Goal: Task Accomplishment & Management: Complete application form

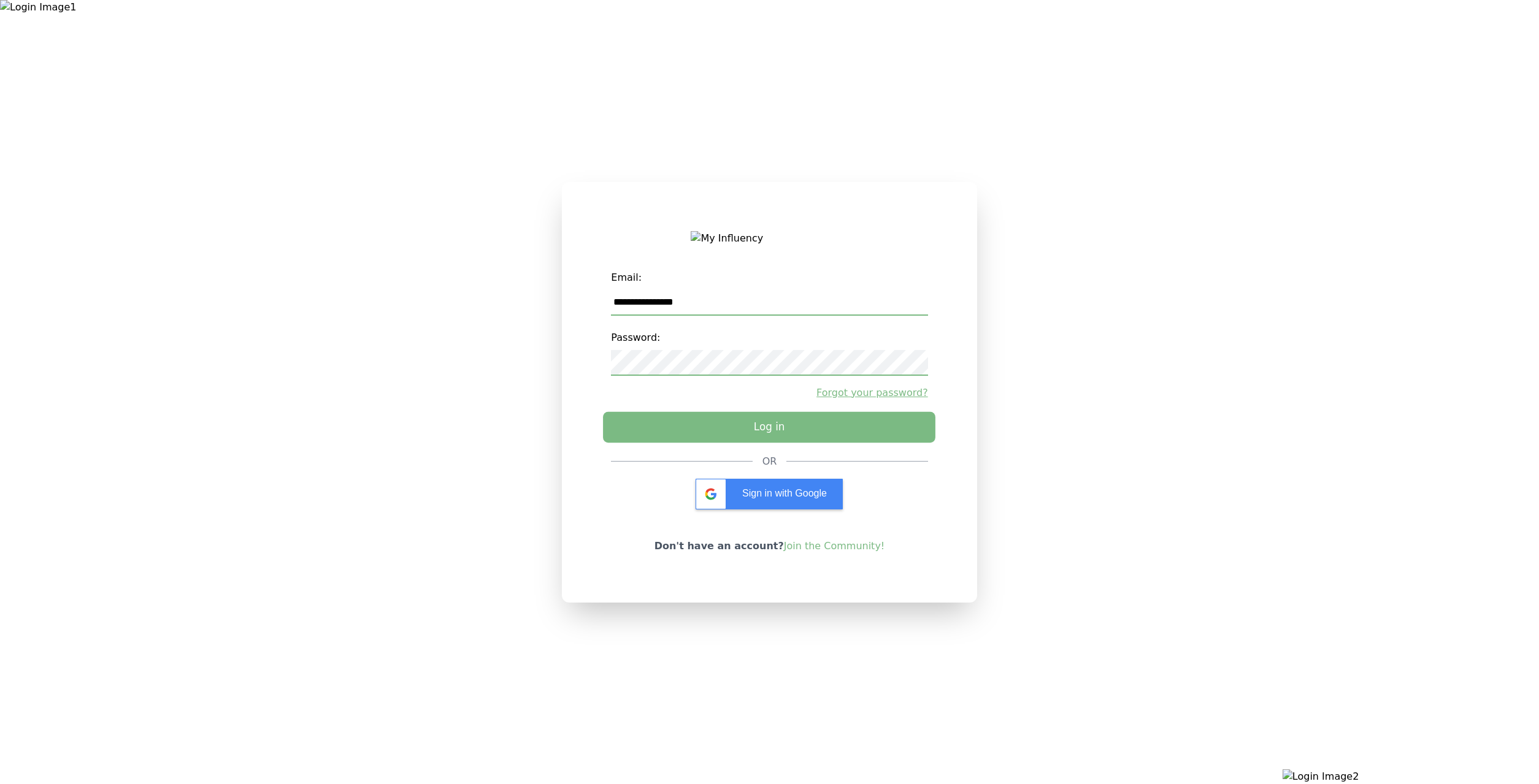
type input "**********"
click at [720, 434] on button "Log in" at bounding box center [769, 427] width 333 height 31
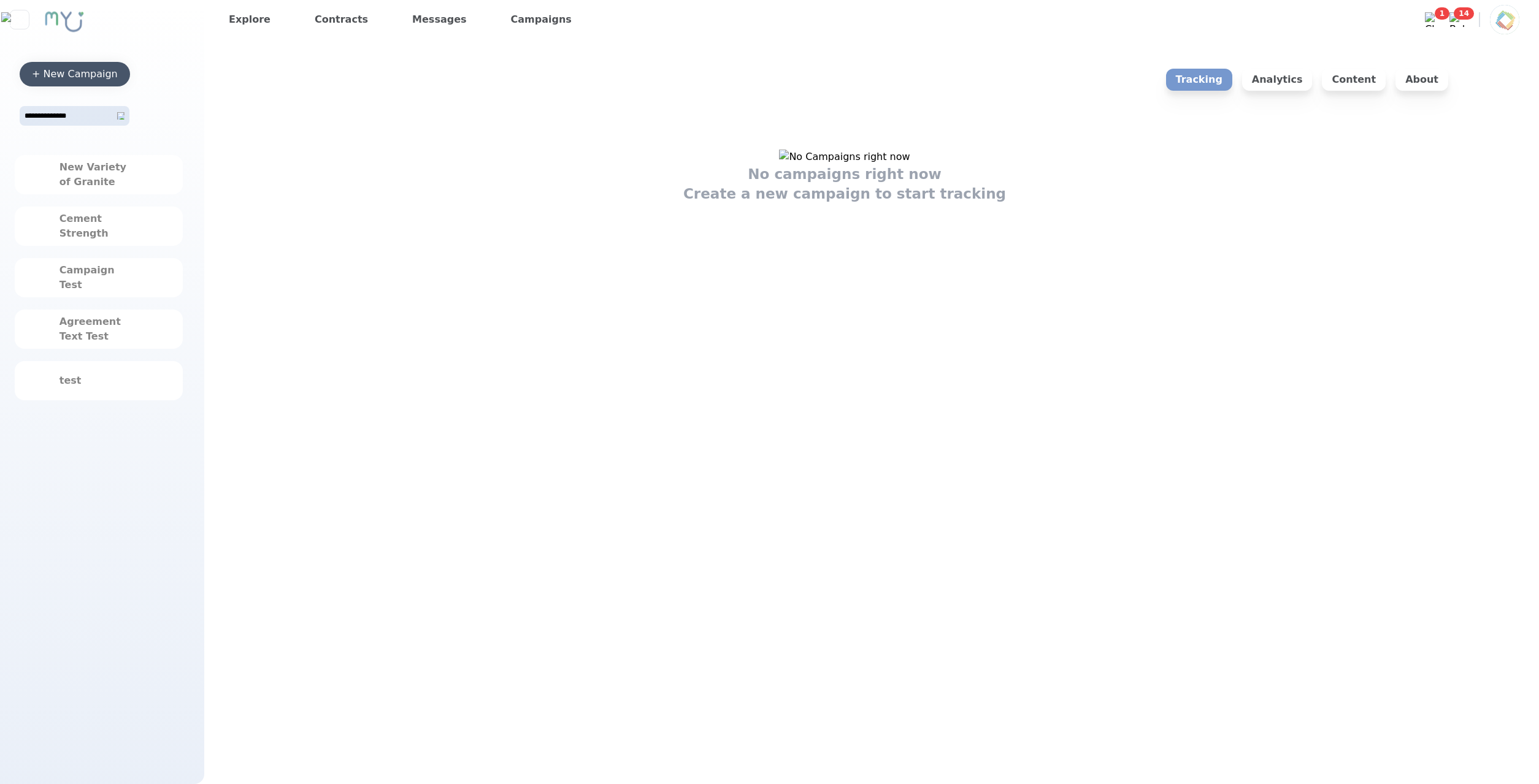
click at [117, 71] on div "+ New Campaign" at bounding box center [75, 74] width 86 height 15
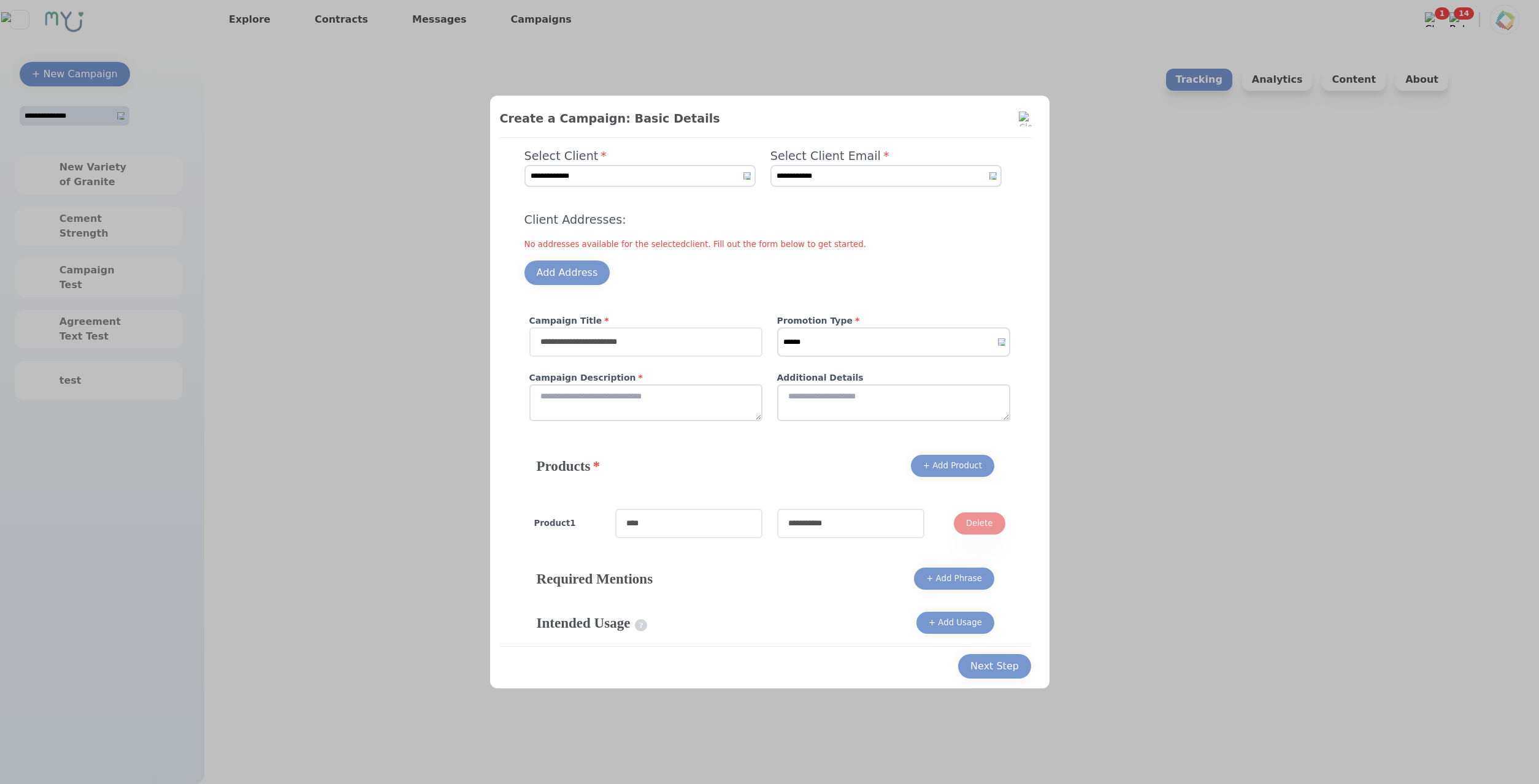
select select "*"
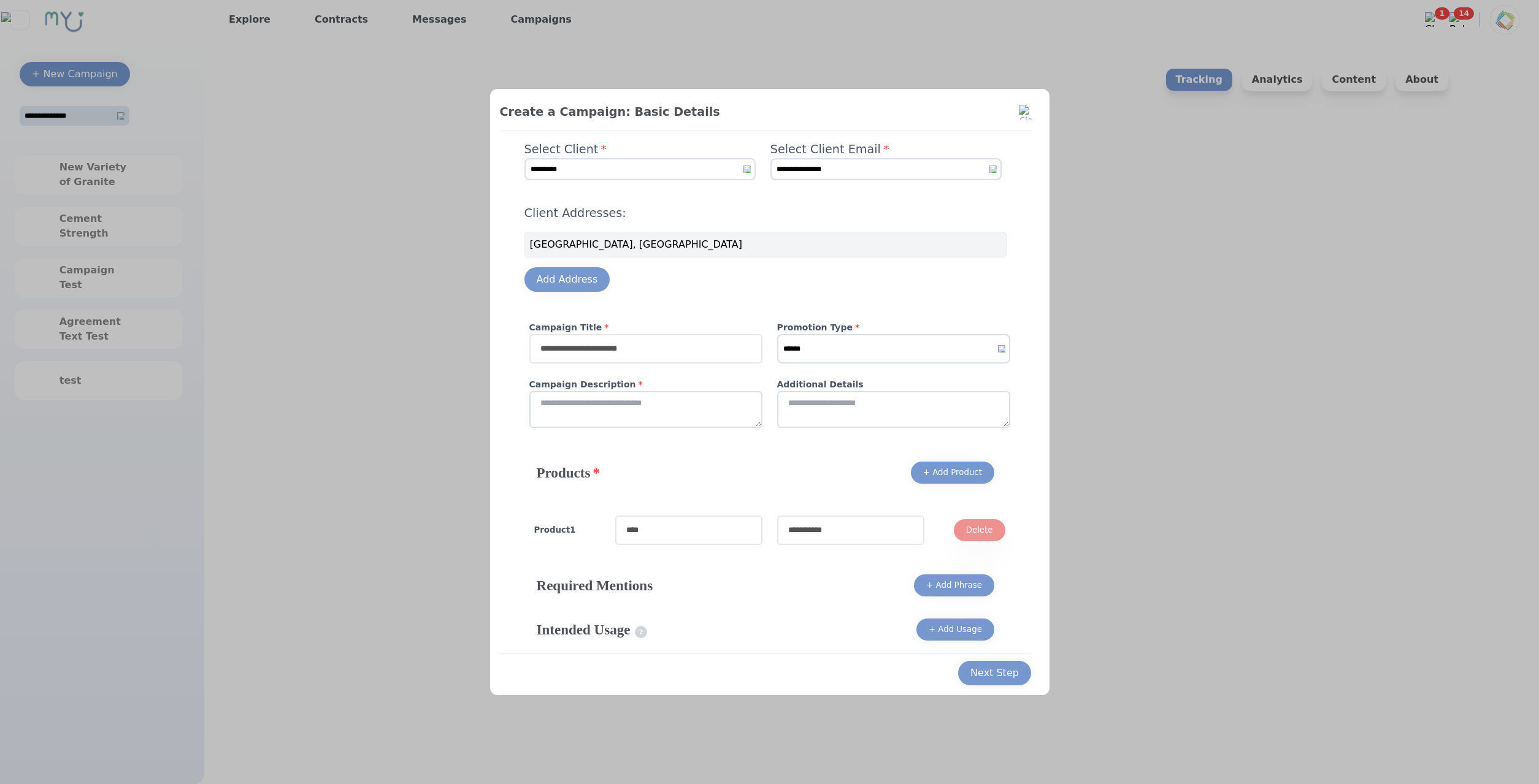
click at [636, 343] on input "text" at bounding box center [646, 349] width 233 height 29
click at [567, 360] on input "********" at bounding box center [646, 349] width 233 height 29
type input "*******"
click at [777, 334] on select "****** ******* *******" at bounding box center [893, 349] width 233 height 29
select select "*"
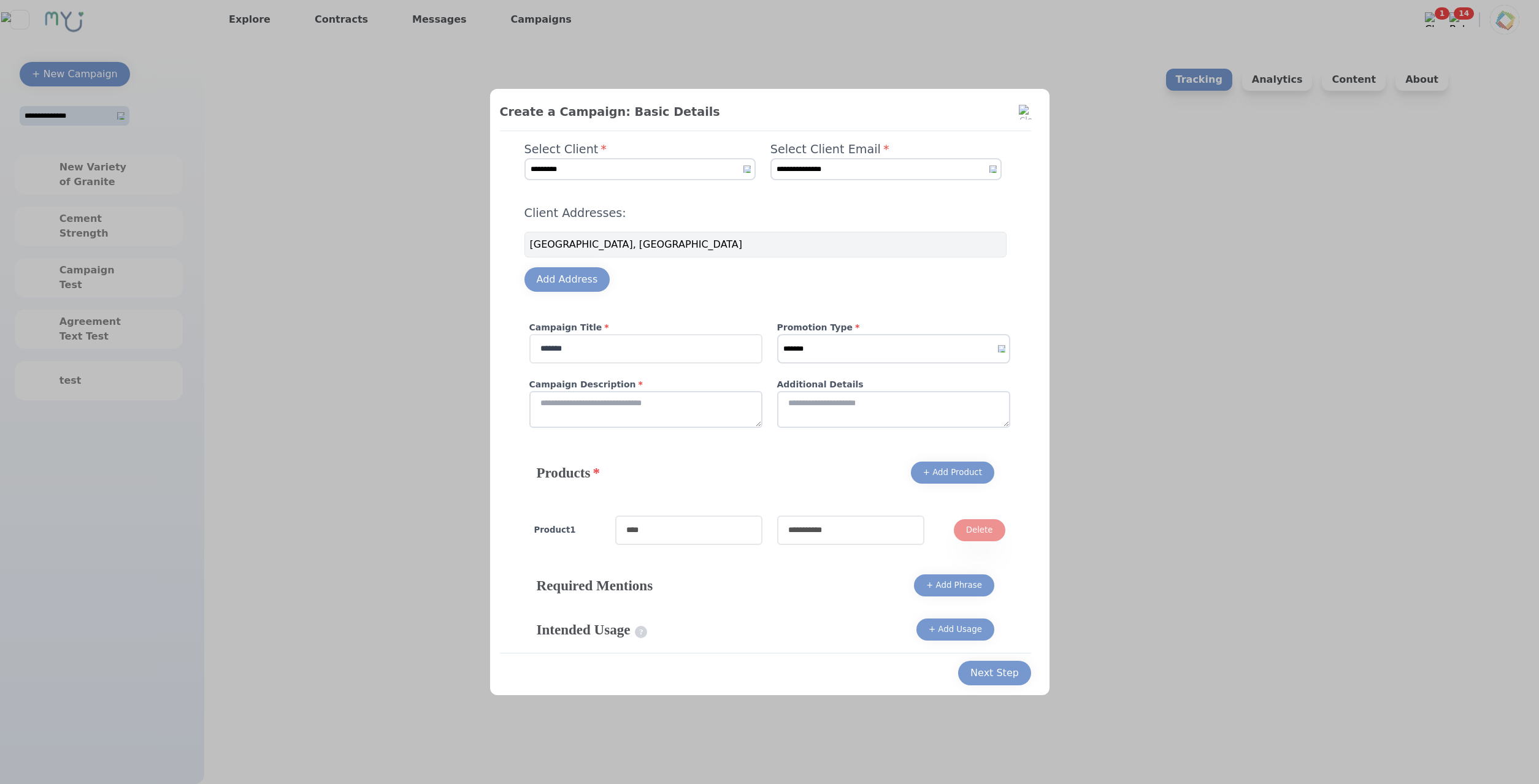
click option "*******" at bounding box center [0, 0] width 0 height 0
click at [658, 418] on textarea at bounding box center [646, 410] width 233 height 37
type textarea "****"
click at [845, 414] on textarea at bounding box center [893, 410] width 233 height 37
type textarea "****"
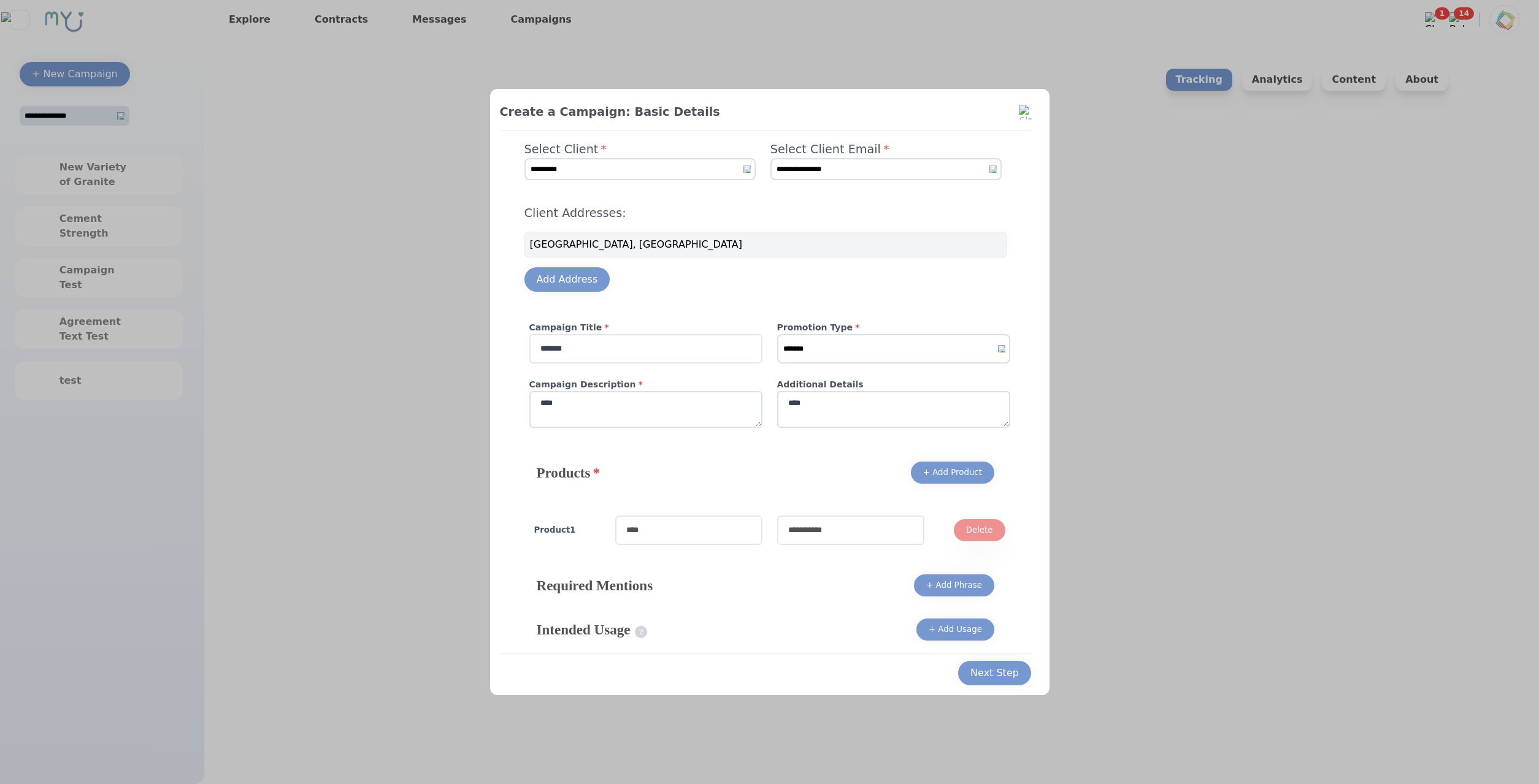
click at [734, 515] on input "text" at bounding box center [688, 530] width 147 height 29
click at [742, 532] on input "text" at bounding box center [688, 530] width 147 height 29
type input "****"
click at [818, 519] on input "text" at bounding box center [850, 530] width 147 height 29
type input "****"
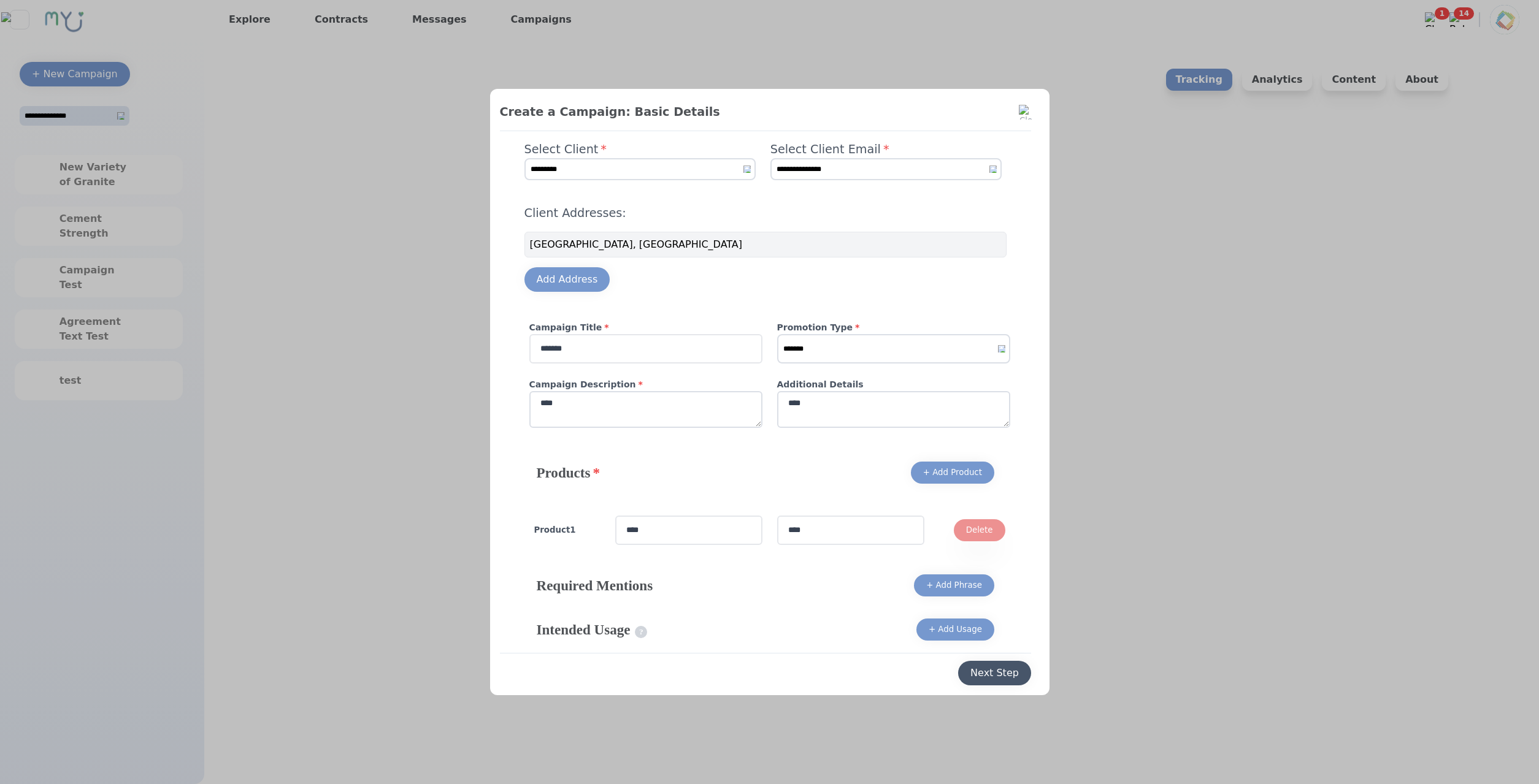
click at [1012, 671] on div "Next Step" at bounding box center [995, 673] width 48 height 15
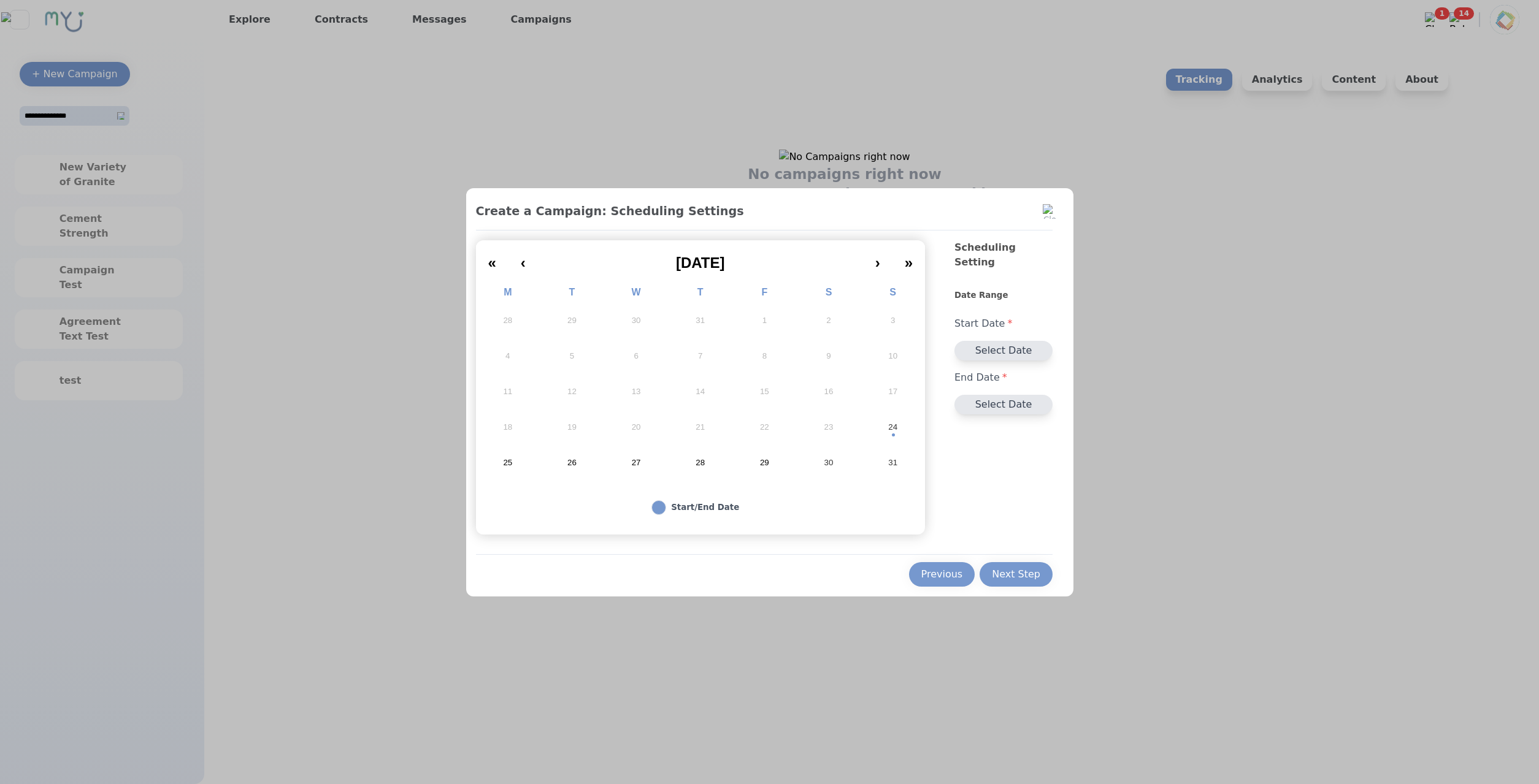
click at [887, 434] on button "24" at bounding box center [892, 427] width 64 height 36
click at [512, 459] on abbr "25" at bounding box center [507, 462] width 9 height 11
click at [1014, 567] on div "Next Step" at bounding box center [1016, 574] width 48 height 15
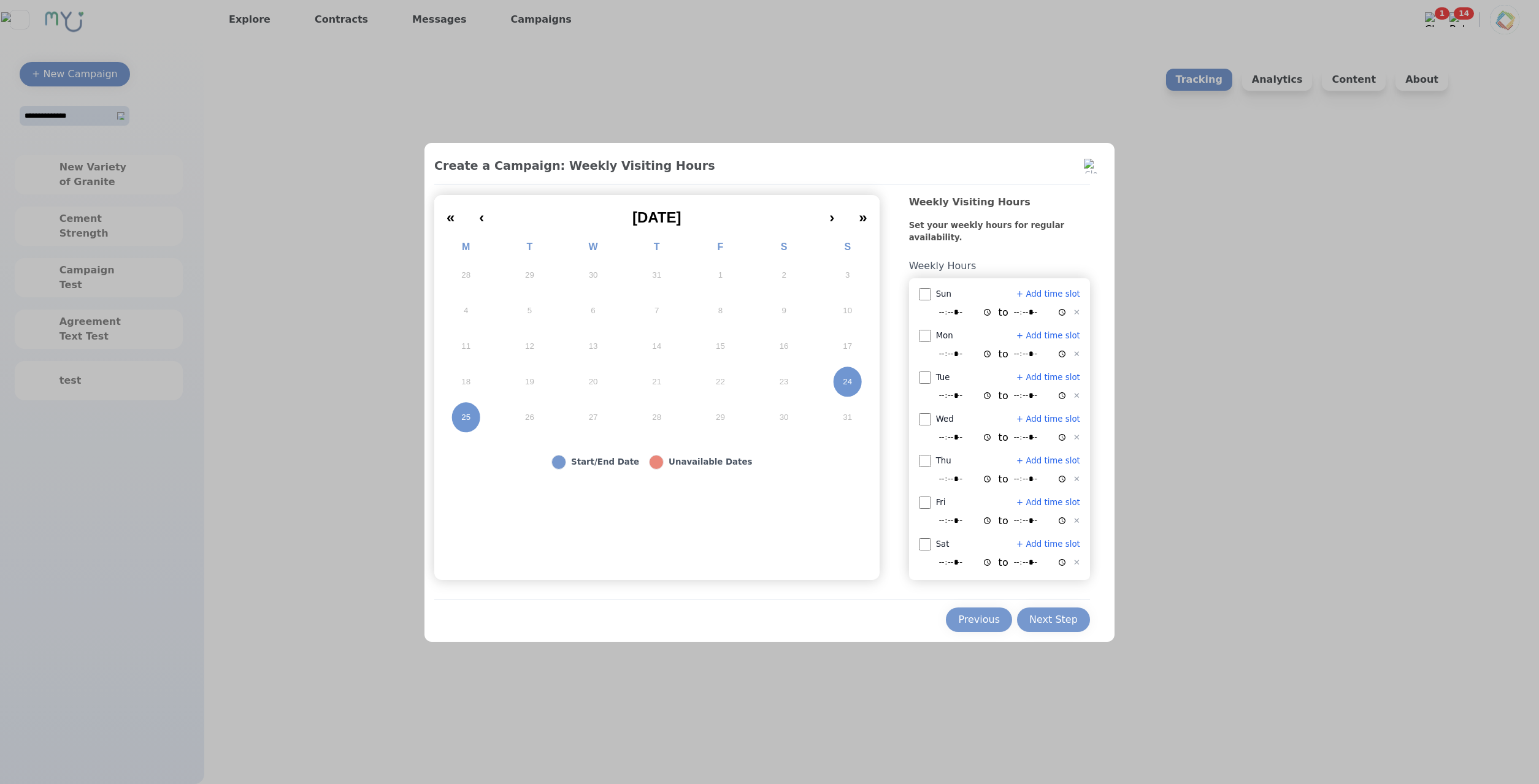
click at [974, 604] on div "Previous Next Step" at bounding box center [762, 615] width 656 height 32
click at [967, 612] on div "Previous" at bounding box center [978, 619] width 41 height 15
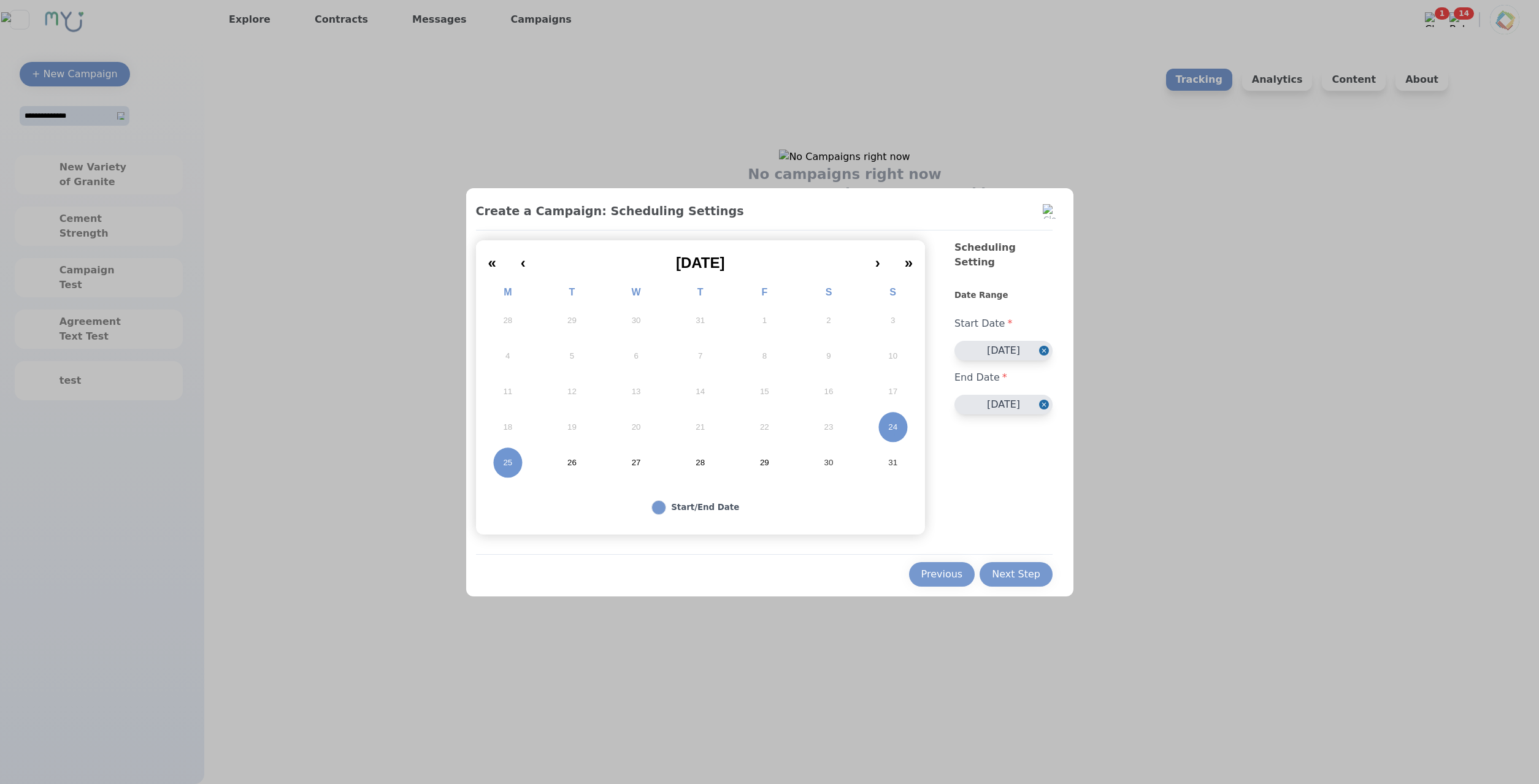
click at [1002, 395] on button "08/25/2025" at bounding box center [1004, 404] width 98 height 20
click at [921, 537] on div "24" at bounding box center [918, 539] width 17 height 17
click at [1010, 576] on div "Next Step" at bounding box center [1016, 574] width 48 height 15
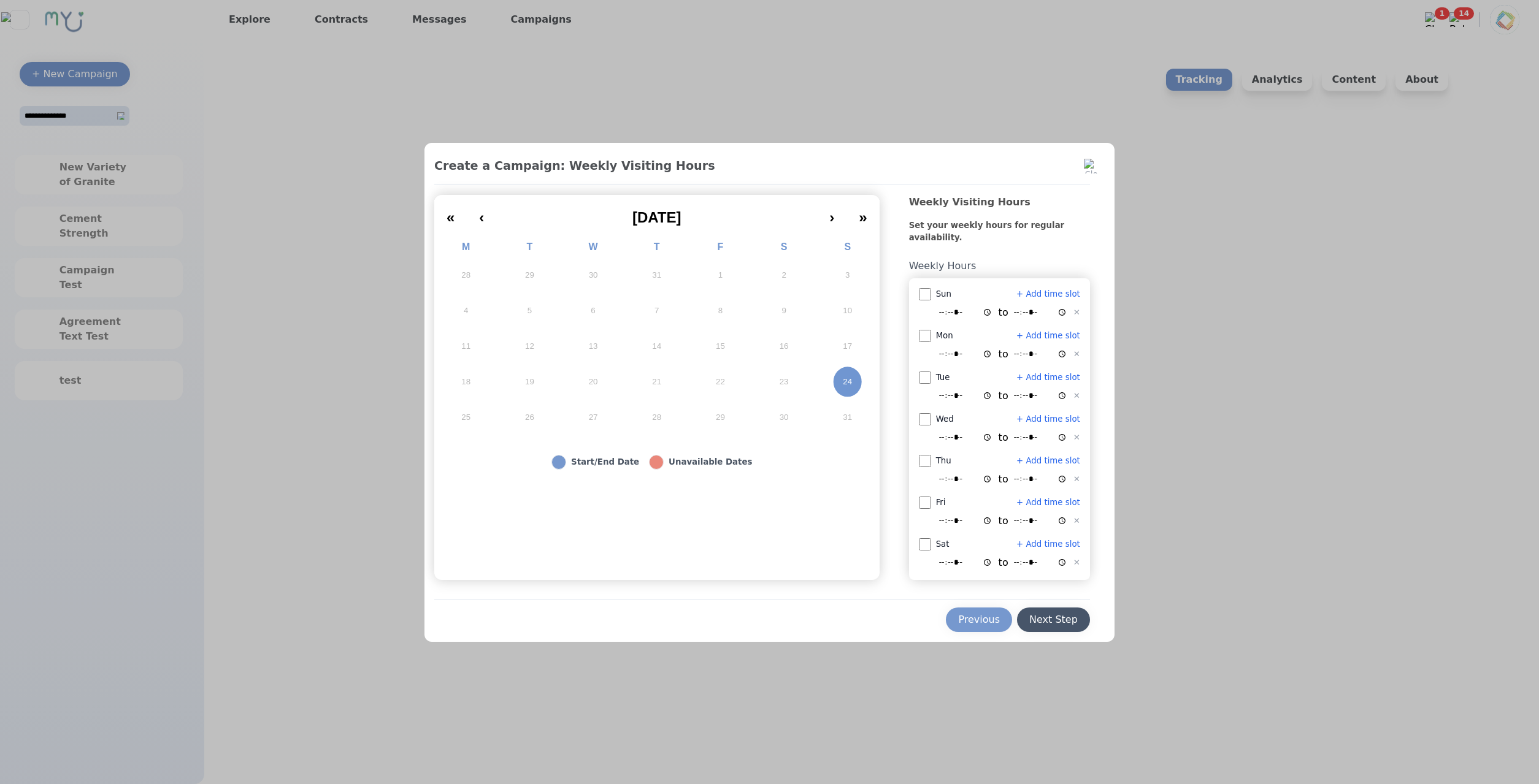
click at [1039, 610] on button "Next Step" at bounding box center [1053, 620] width 73 height 24
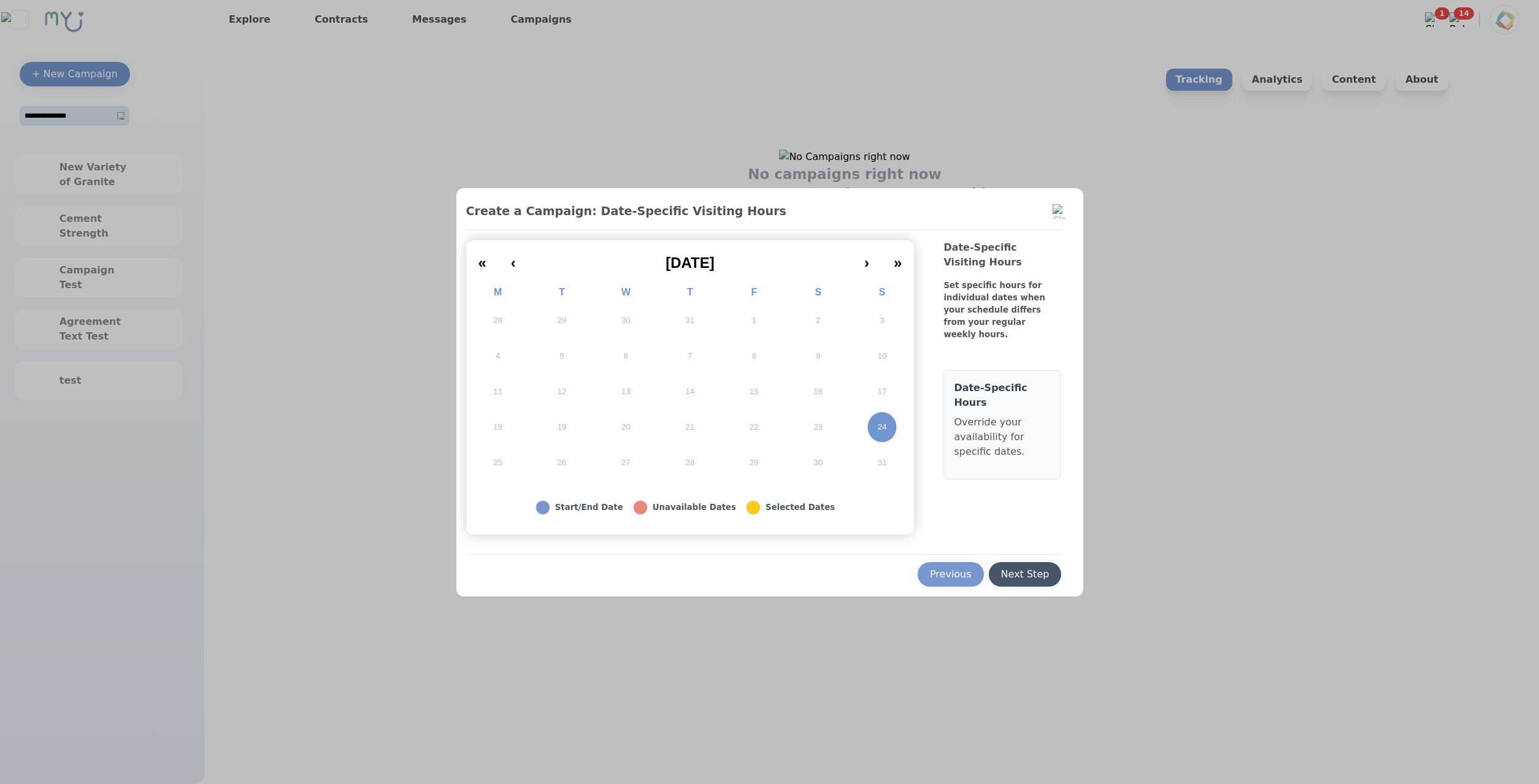
click at [1041, 577] on div "Next Step" at bounding box center [1025, 574] width 48 height 15
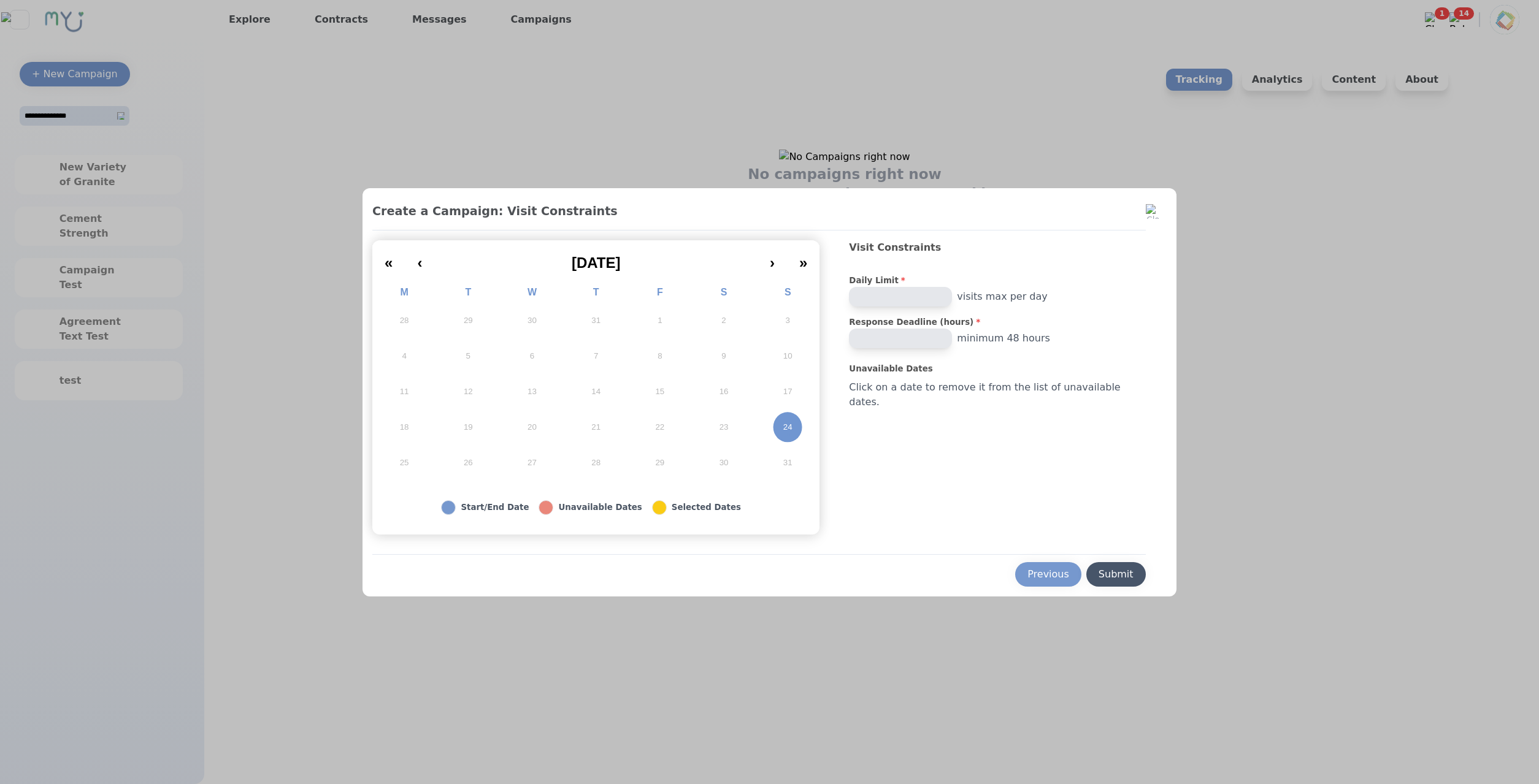
click at [1099, 580] on div "Submit" at bounding box center [1116, 574] width 35 height 15
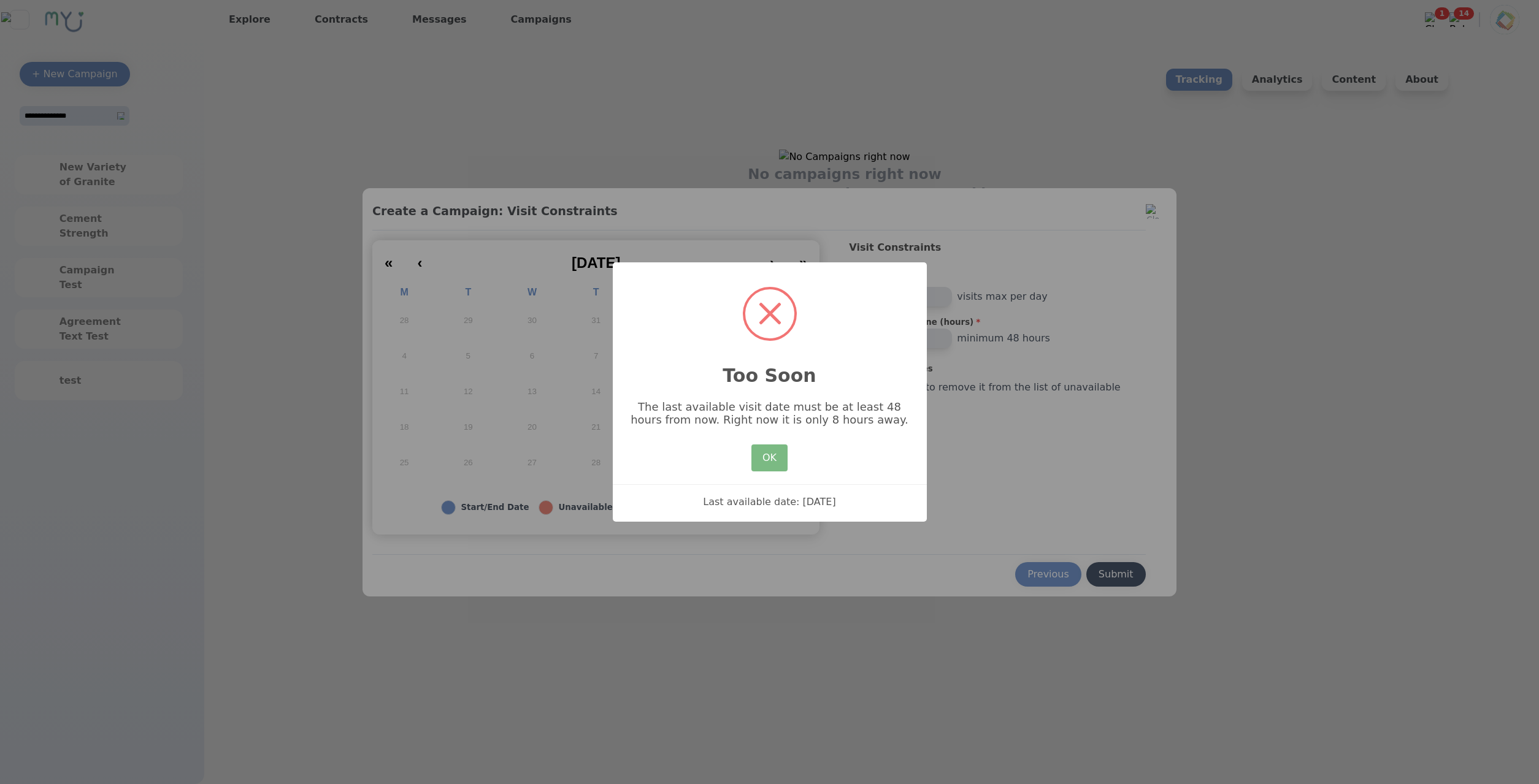
click at [741, 376] on h2 "Too Soon" at bounding box center [769, 368] width 314 height 42
click at [743, 461] on div "× Too Soon The last available visit date must be at least 48 hours from now. Ri…" at bounding box center [769, 392] width 314 height 259
click at [777, 464] on button "OK" at bounding box center [769, 458] width 36 height 27
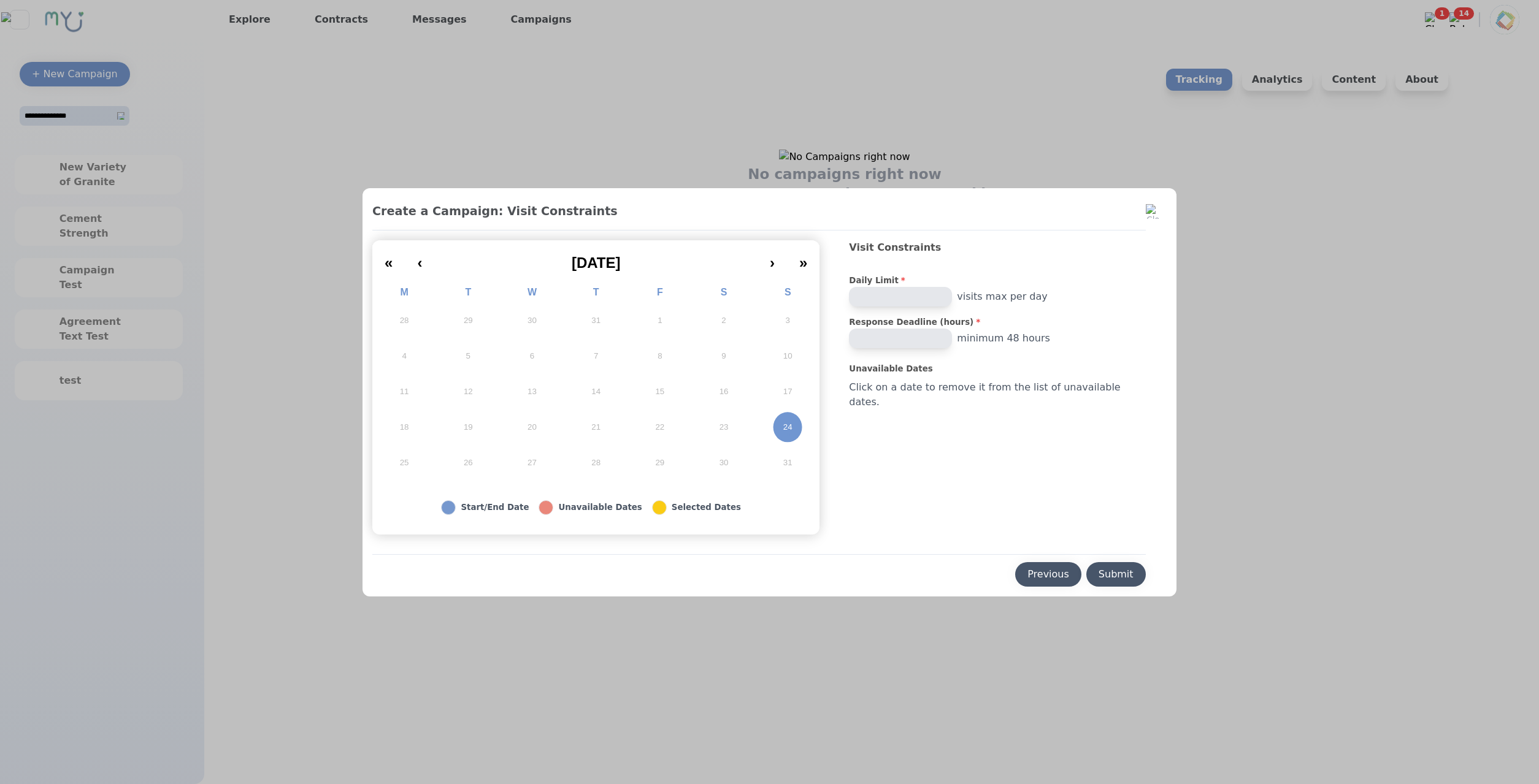
click at [1027, 569] on div "Previous" at bounding box center [1048, 574] width 41 height 15
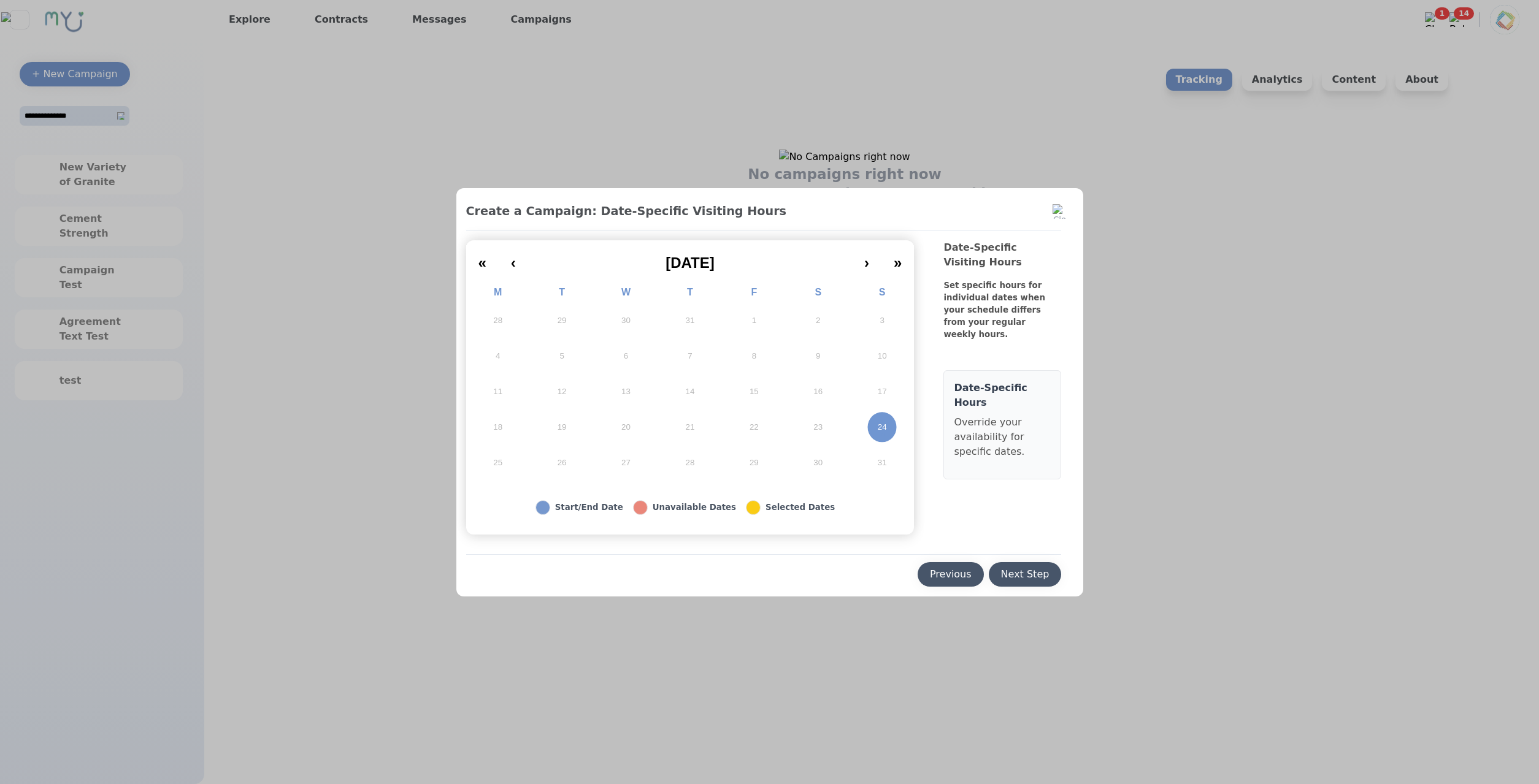
click at [936, 570] on div "Previous" at bounding box center [950, 574] width 41 height 15
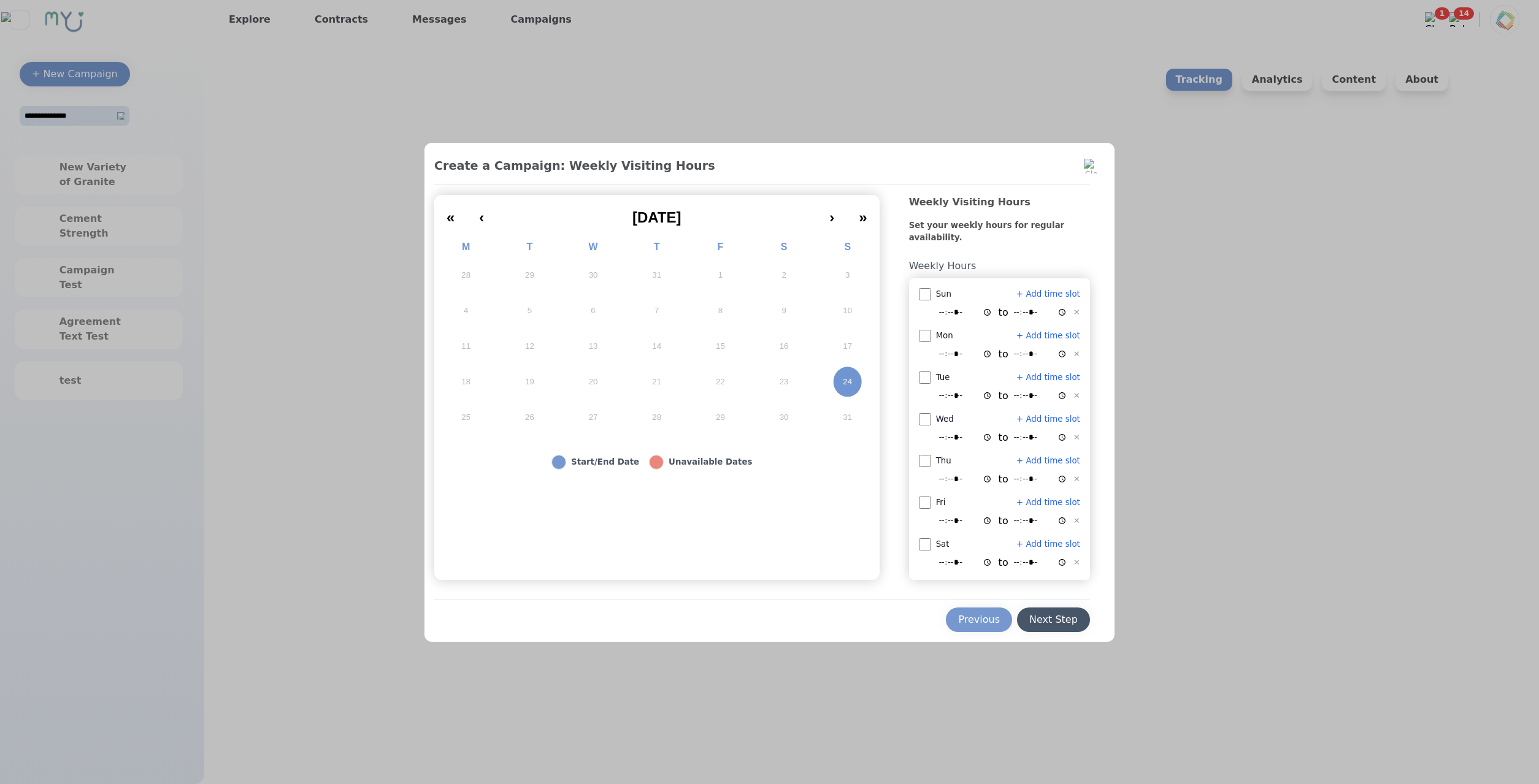
click at [985, 636] on div "Create a Campaign: Weekly Visiting Hours « ‹ August 2025 › » M T W T F S S 28 2…" at bounding box center [769, 392] width 690 height 499
click at [988, 606] on div "Previous Next Step" at bounding box center [762, 615] width 656 height 32
click at [990, 612] on button "Previous" at bounding box center [979, 620] width 66 height 24
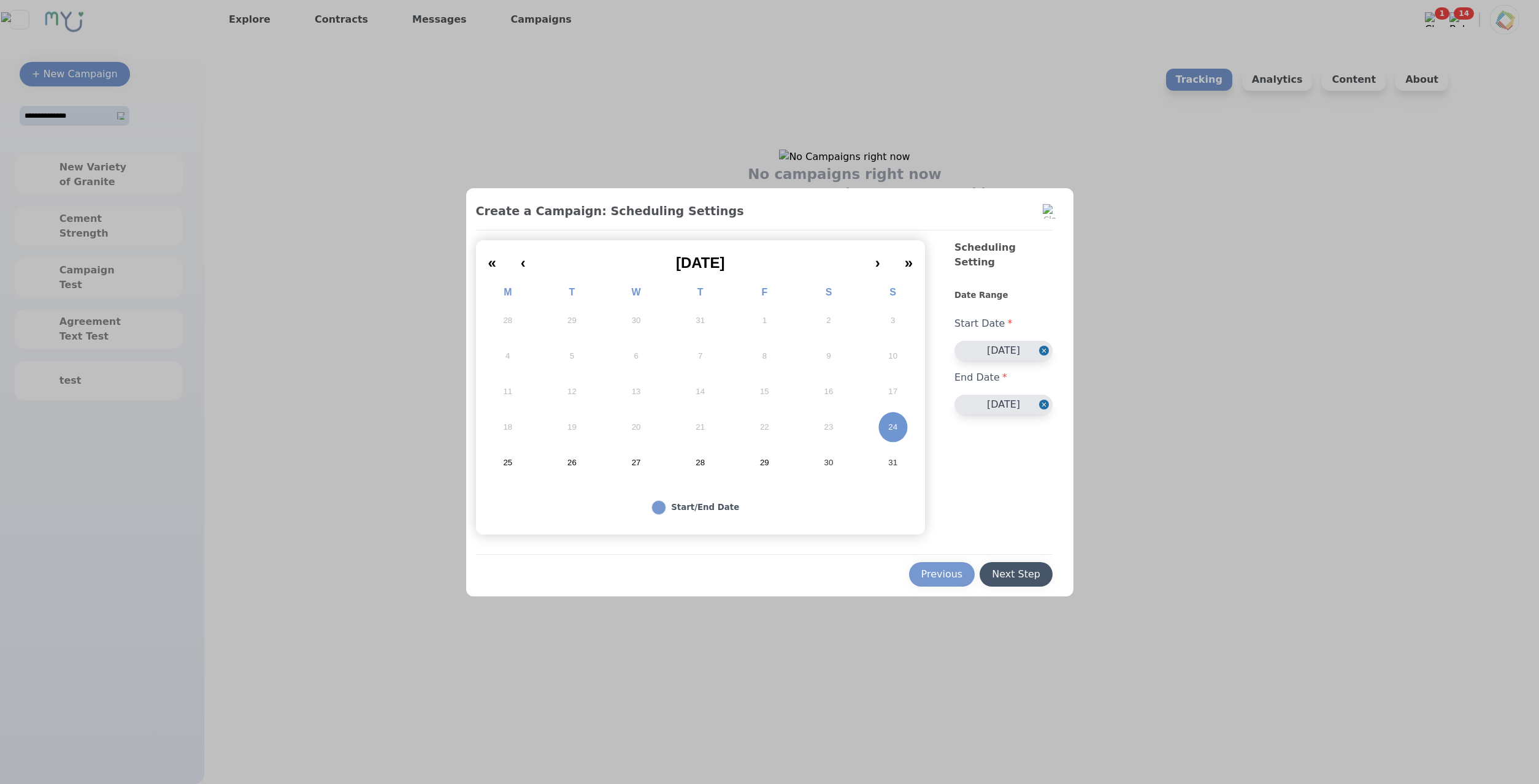
click at [506, 450] on button "25" at bounding box center [508, 463] width 64 height 36
click at [892, 418] on button "24" at bounding box center [892, 427] width 64 height 36
click at [994, 556] on div "Previous Next Step" at bounding box center [765, 570] width 577 height 32
click at [1011, 574] on div "Next Step" at bounding box center [1016, 574] width 48 height 15
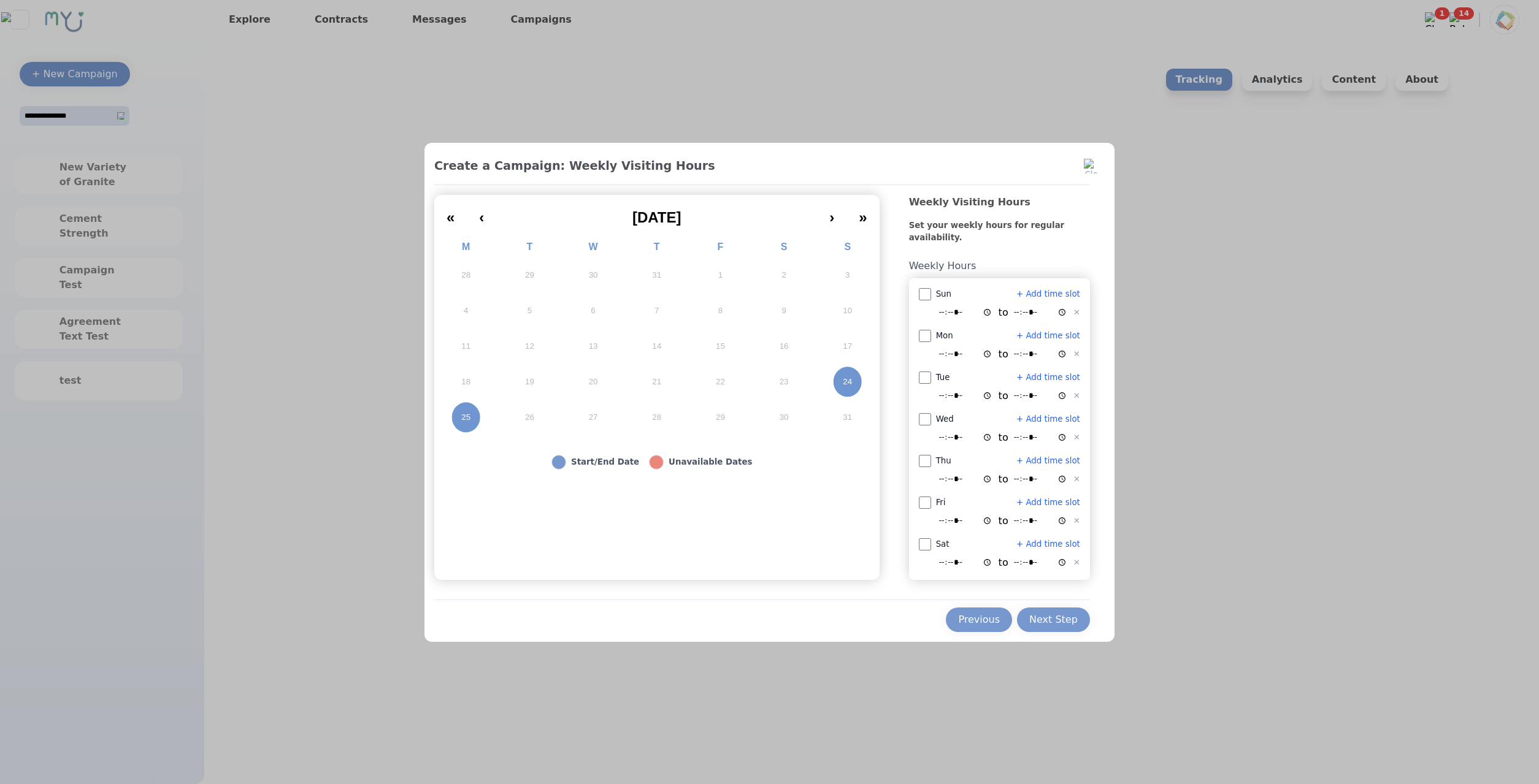
click at [1074, 605] on div "Previous Next Step" at bounding box center [762, 615] width 656 height 32
click at [1075, 617] on button "Next Step" at bounding box center [1053, 620] width 73 height 24
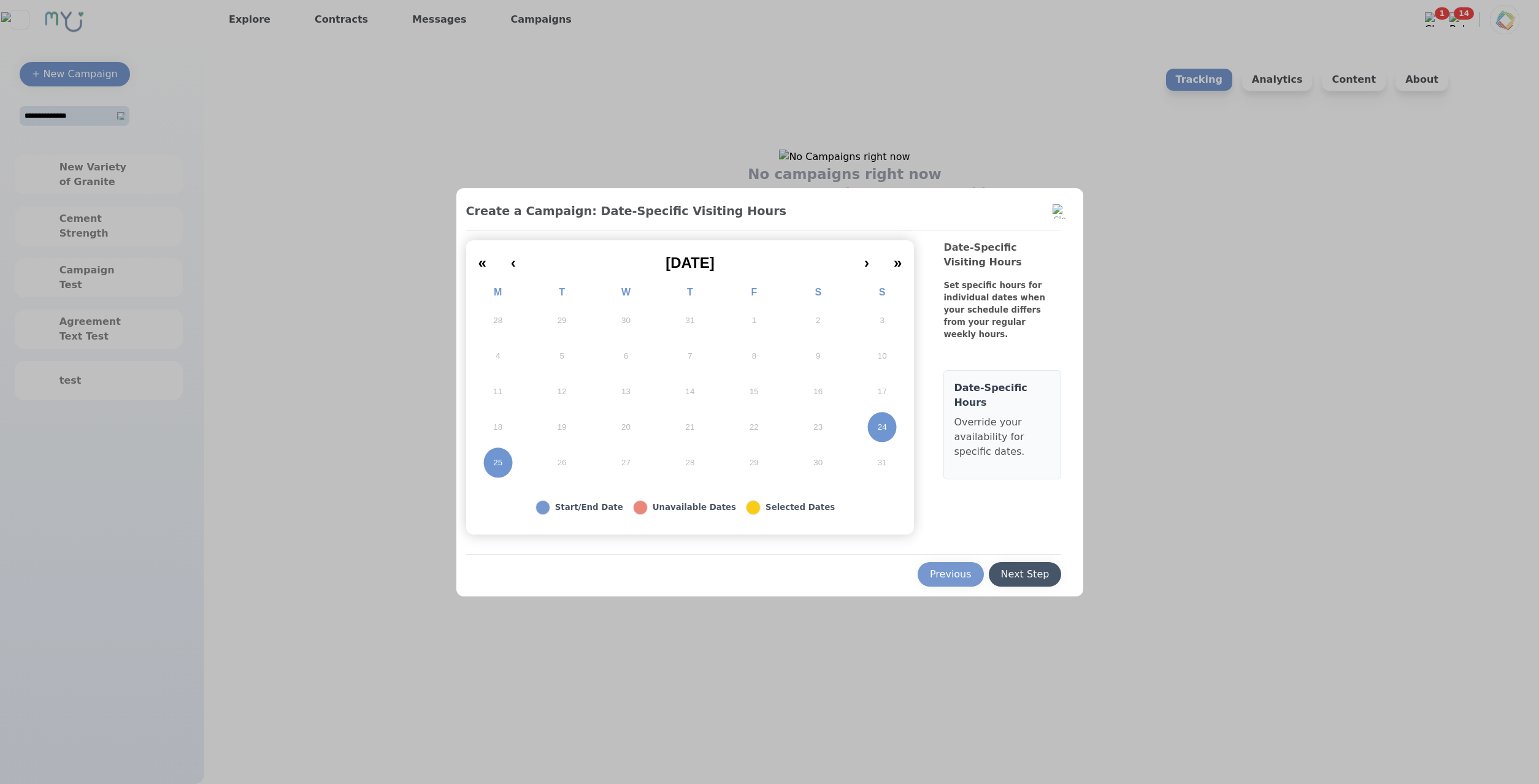
click at [1025, 578] on div "Next Step" at bounding box center [1025, 574] width 48 height 15
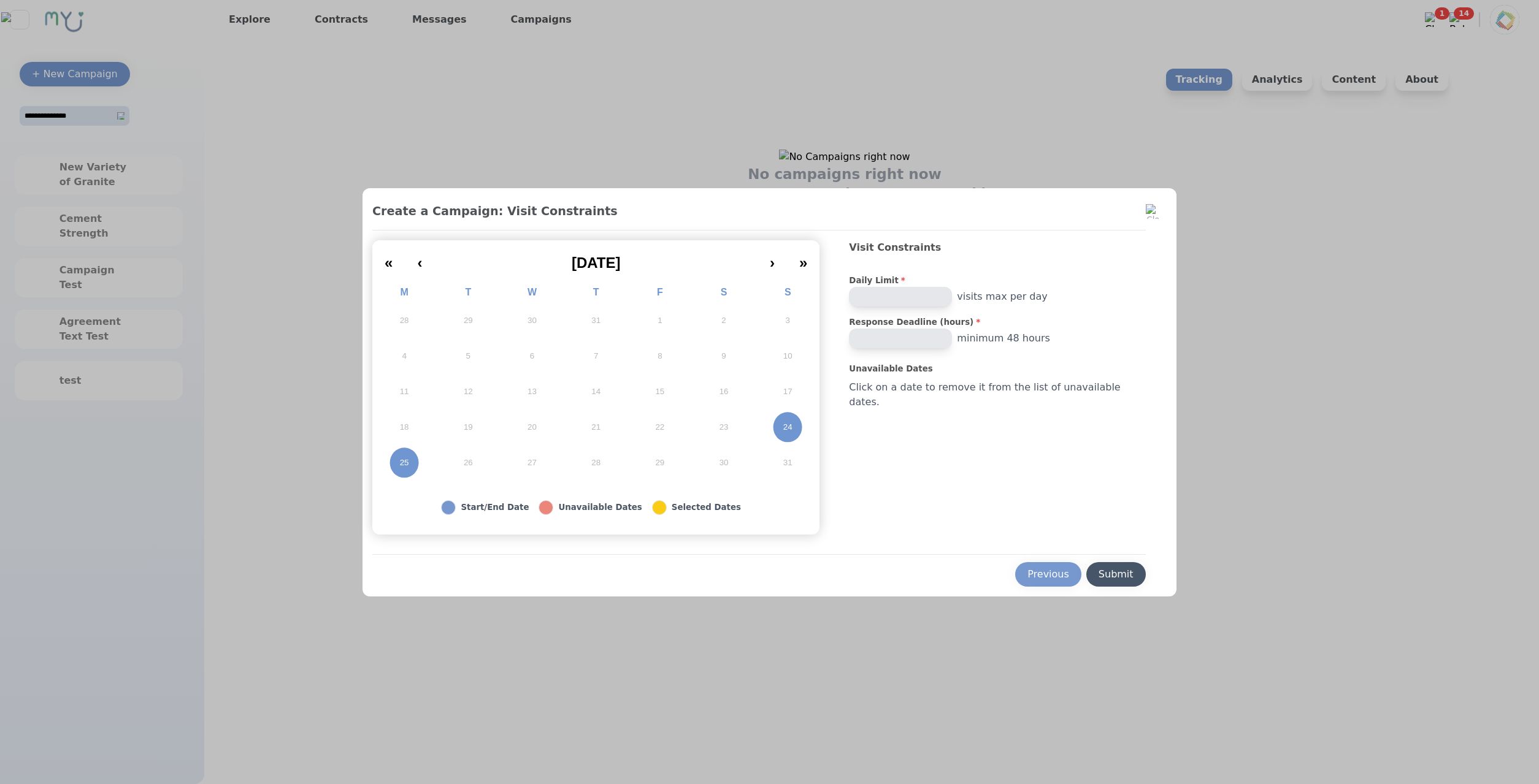
click at [1096, 585] on button "Submit" at bounding box center [1116, 574] width 59 height 24
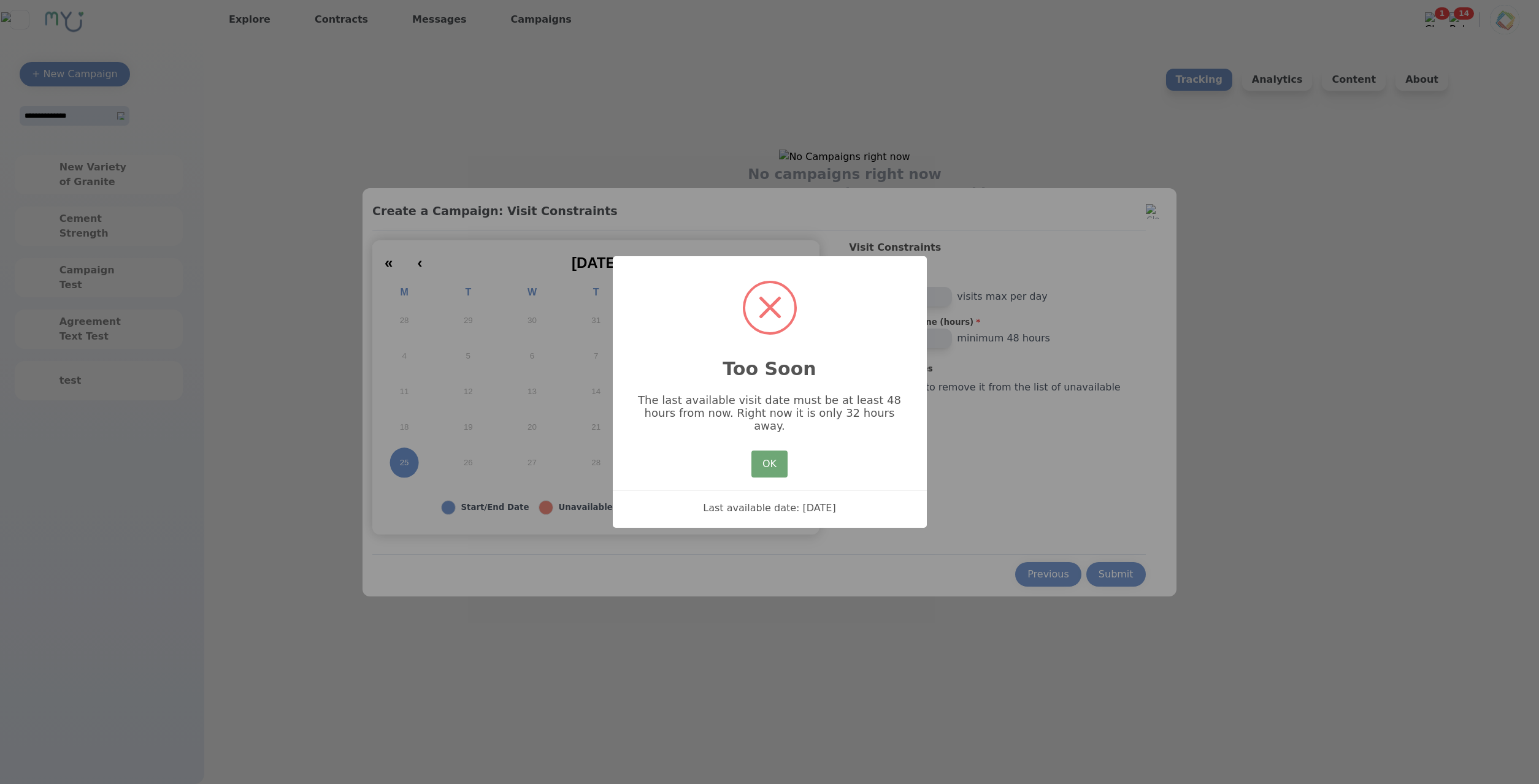
click at [774, 459] on button "OK" at bounding box center [769, 464] width 36 height 27
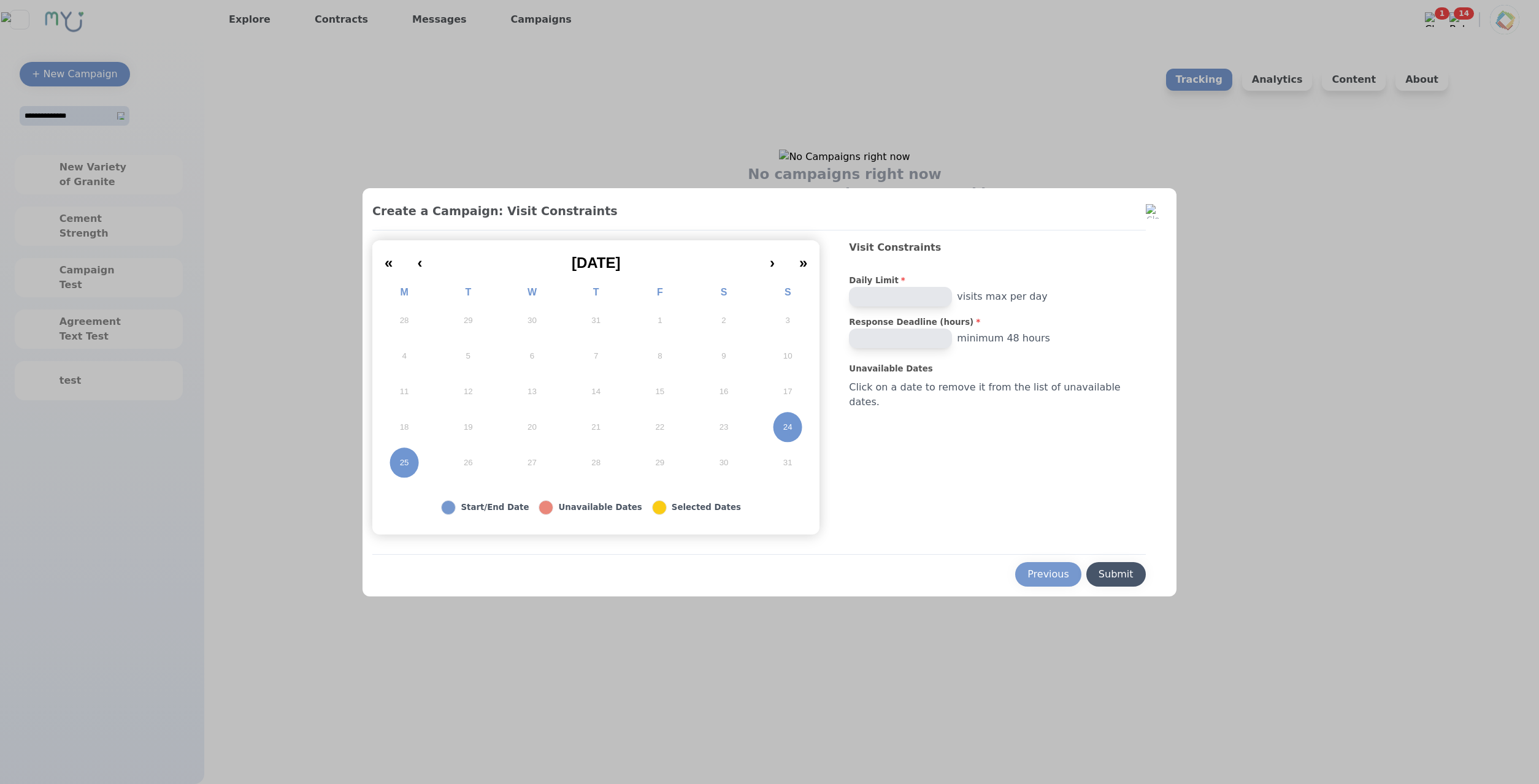
click at [1113, 567] on div "Submit" at bounding box center [1116, 574] width 35 height 15
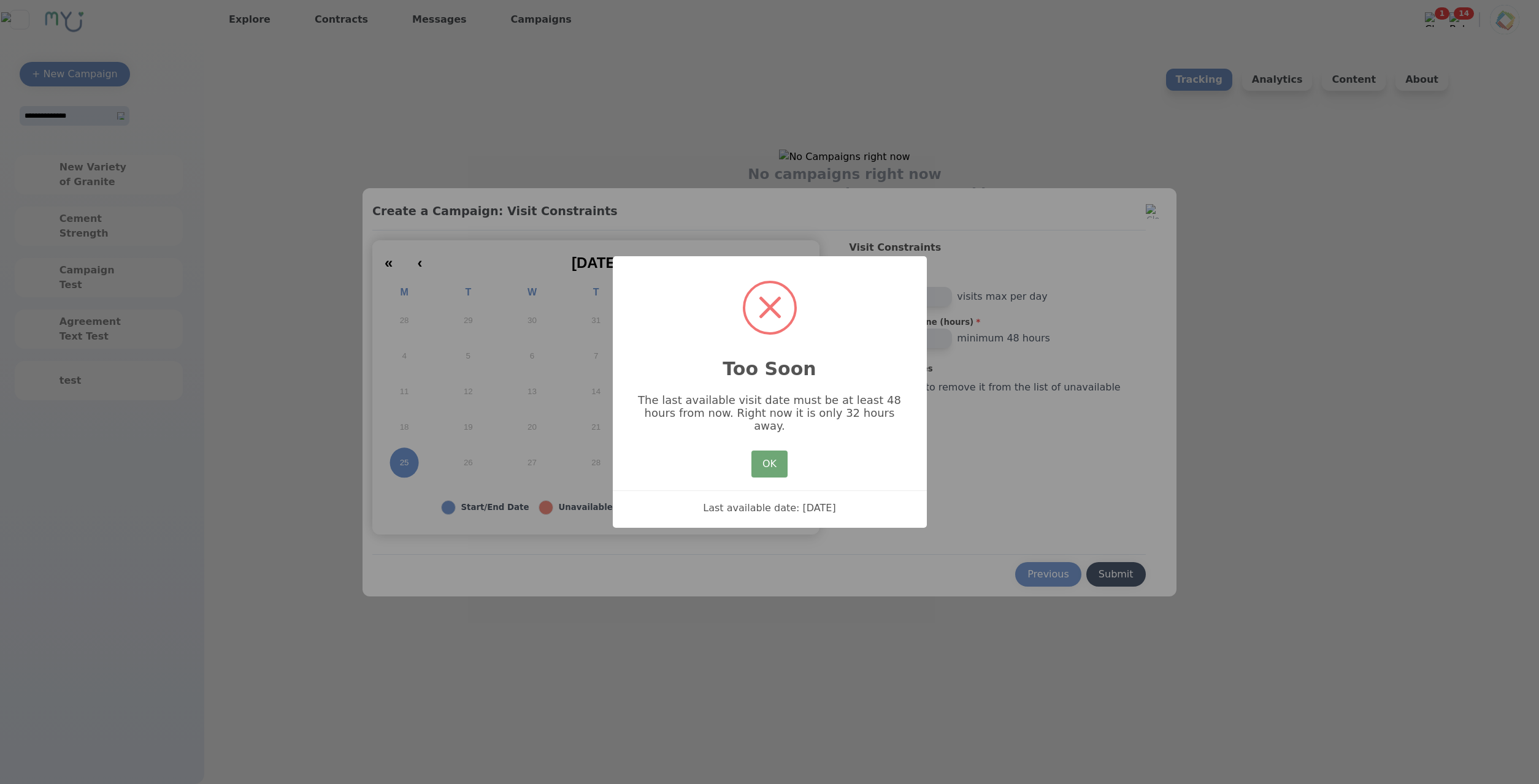
click at [784, 470] on button "OK" at bounding box center [769, 464] width 36 height 27
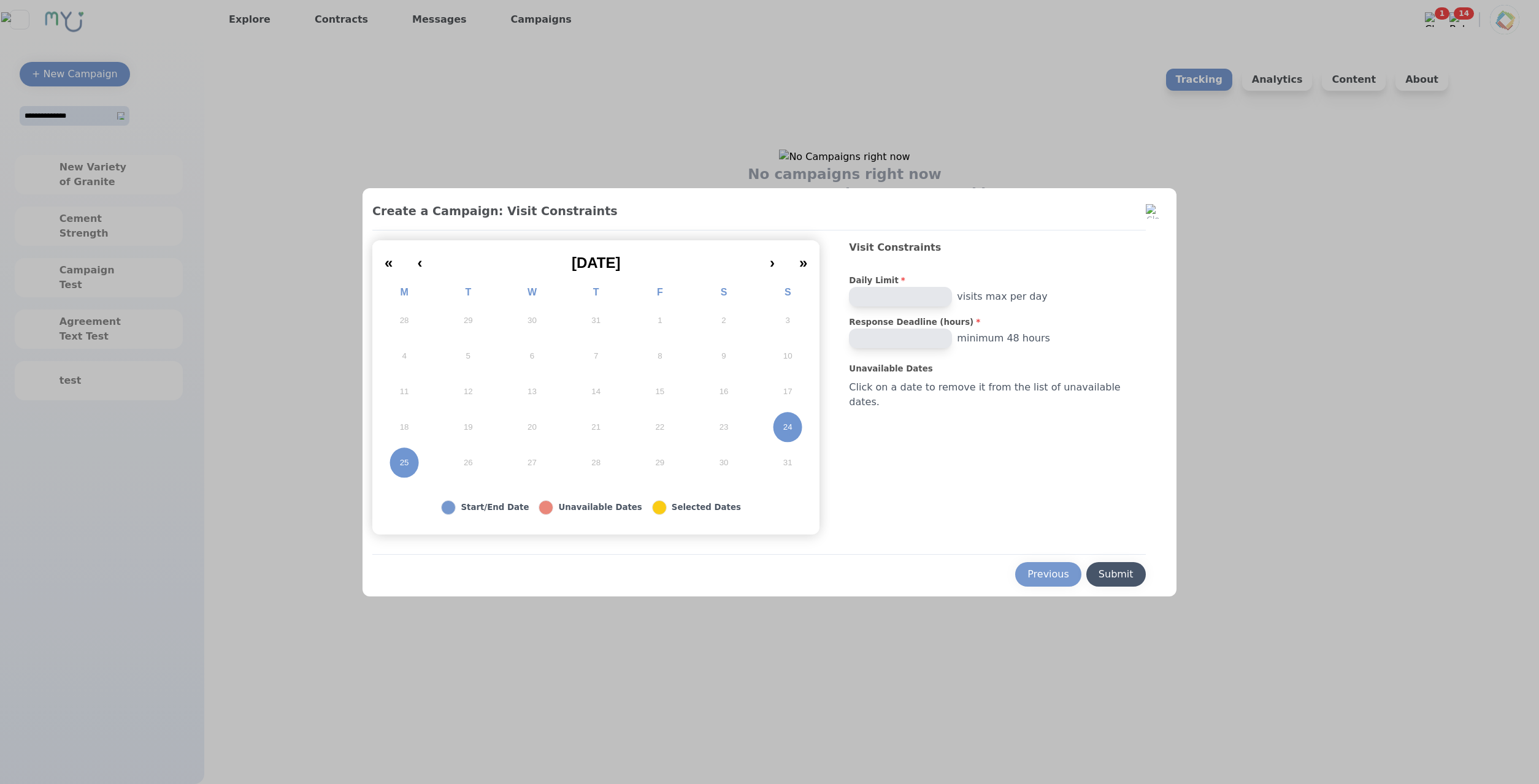
click at [1124, 577] on button "Submit" at bounding box center [1116, 574] width 59 height 24
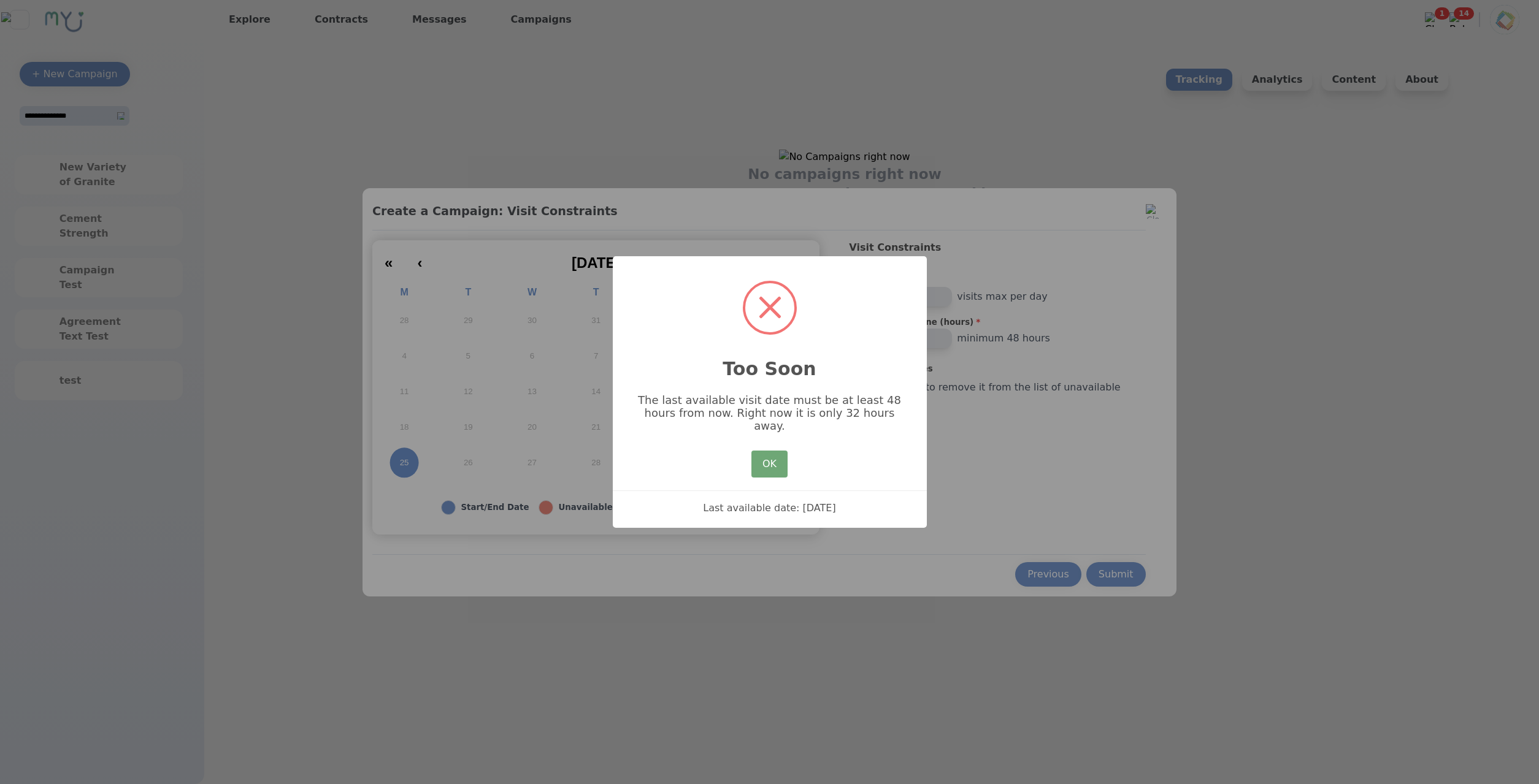
click at [786, 467] on button "OK" at bounding box center [769, 464] width 36 height 27
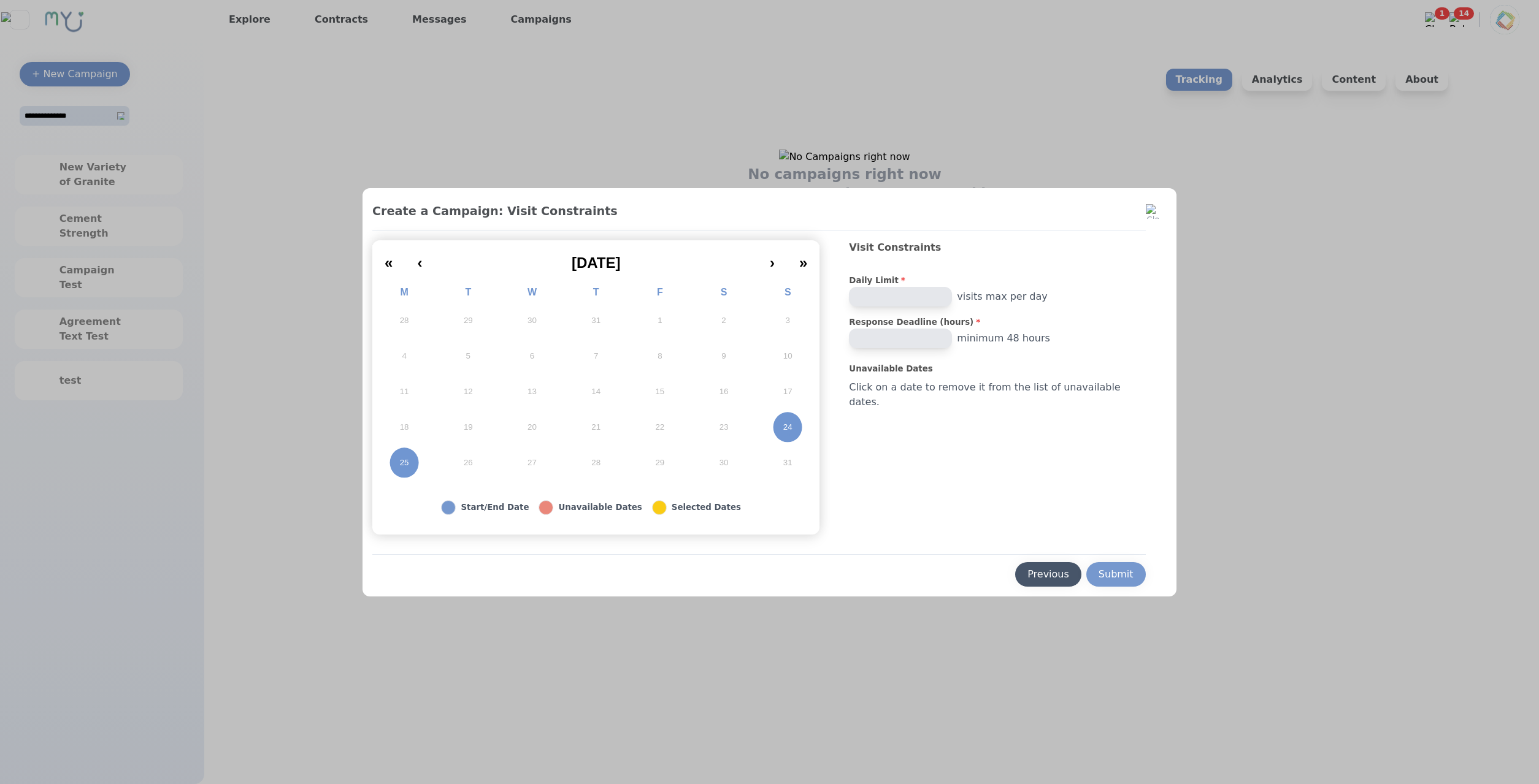
click at [1046, 577] on div "Previous" at bounding box center [1048, 574] width 41 height 15
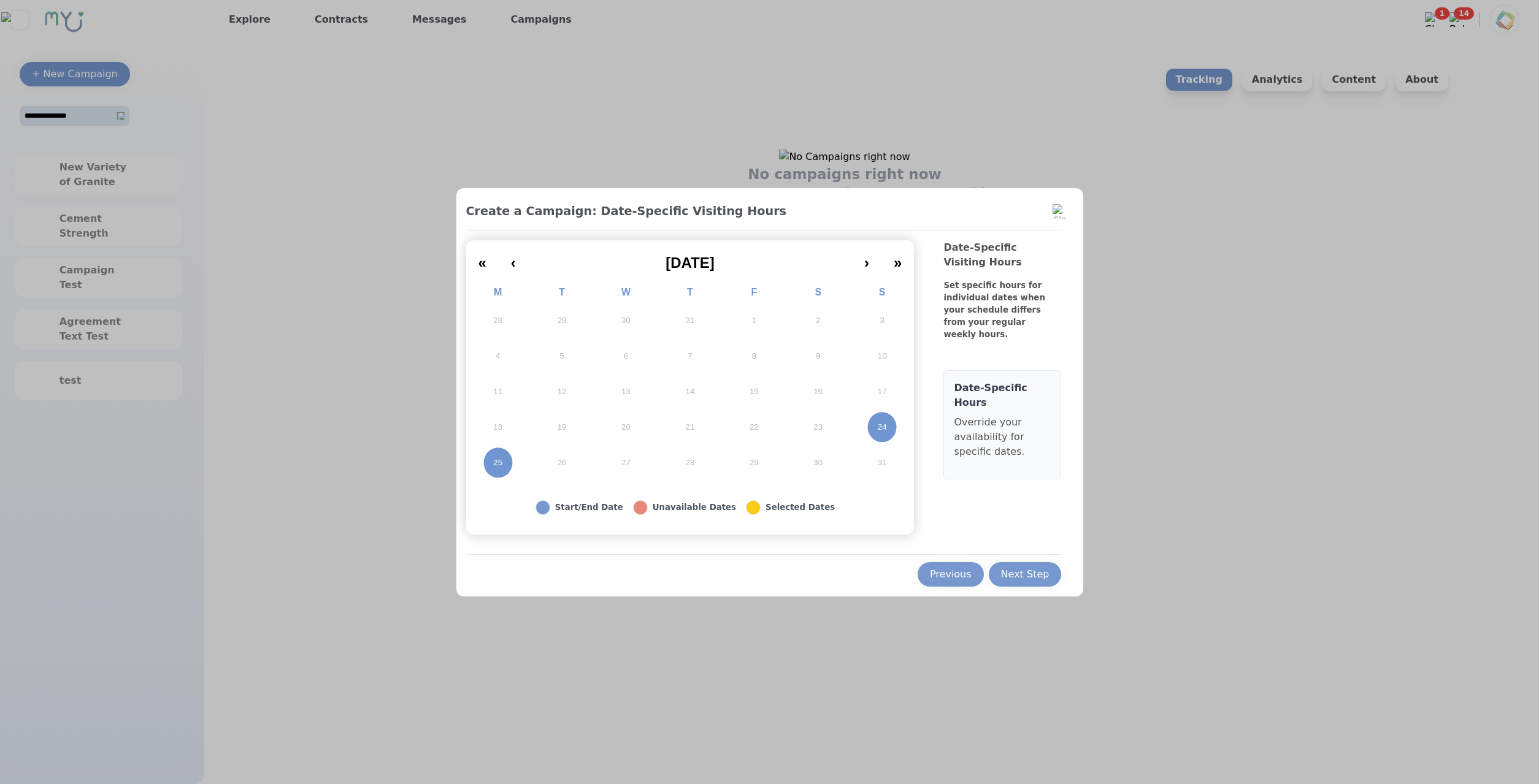
click at [872, 432] on button "24" at bounding box center [882, 427] width 64 height 36
click at [941, 580] on div "Previous" at bounding box center [950, 574] width 41 height 15
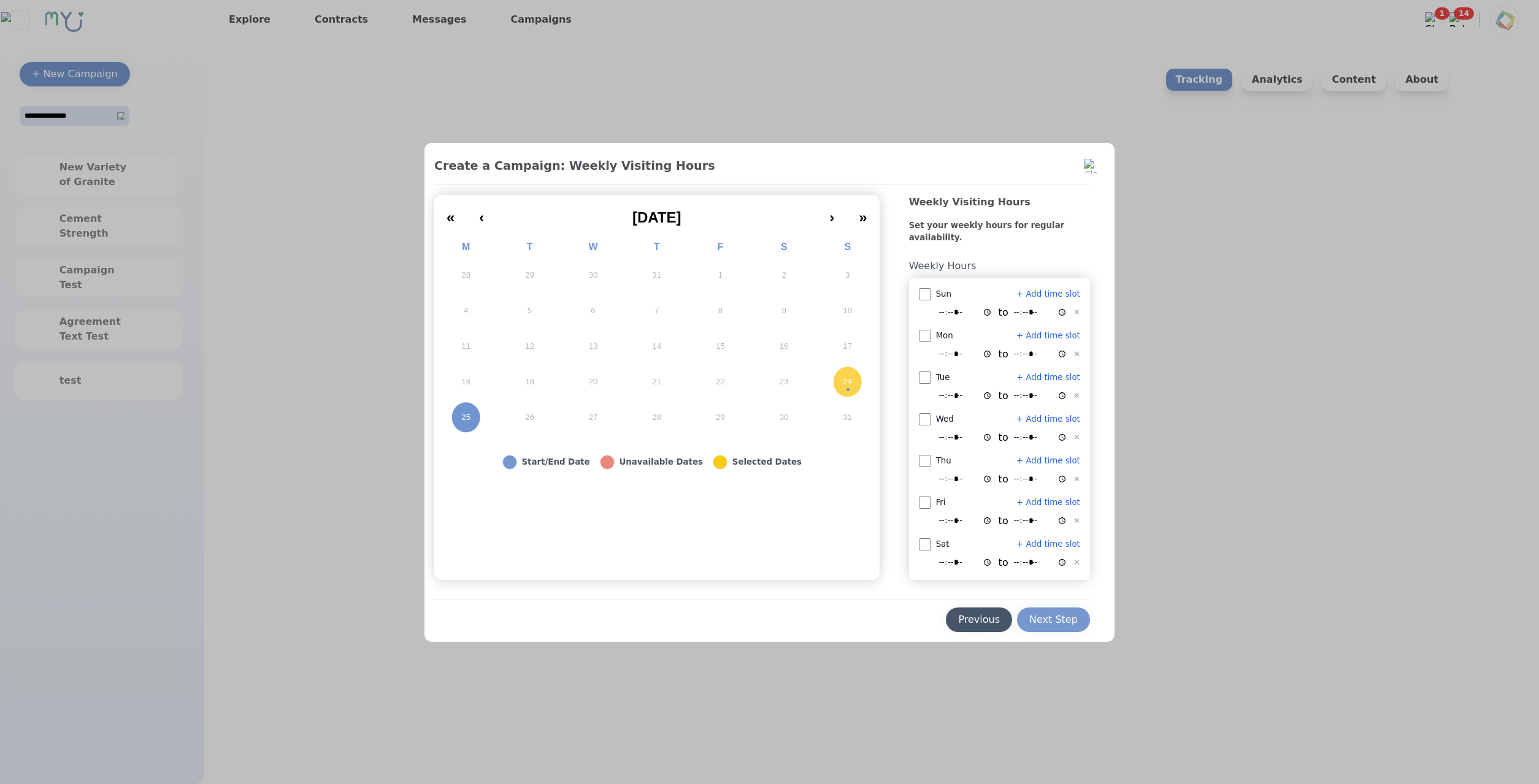
click at [968, 617] on div "Previous" at bounding box center [978, 619] width 41 height 15
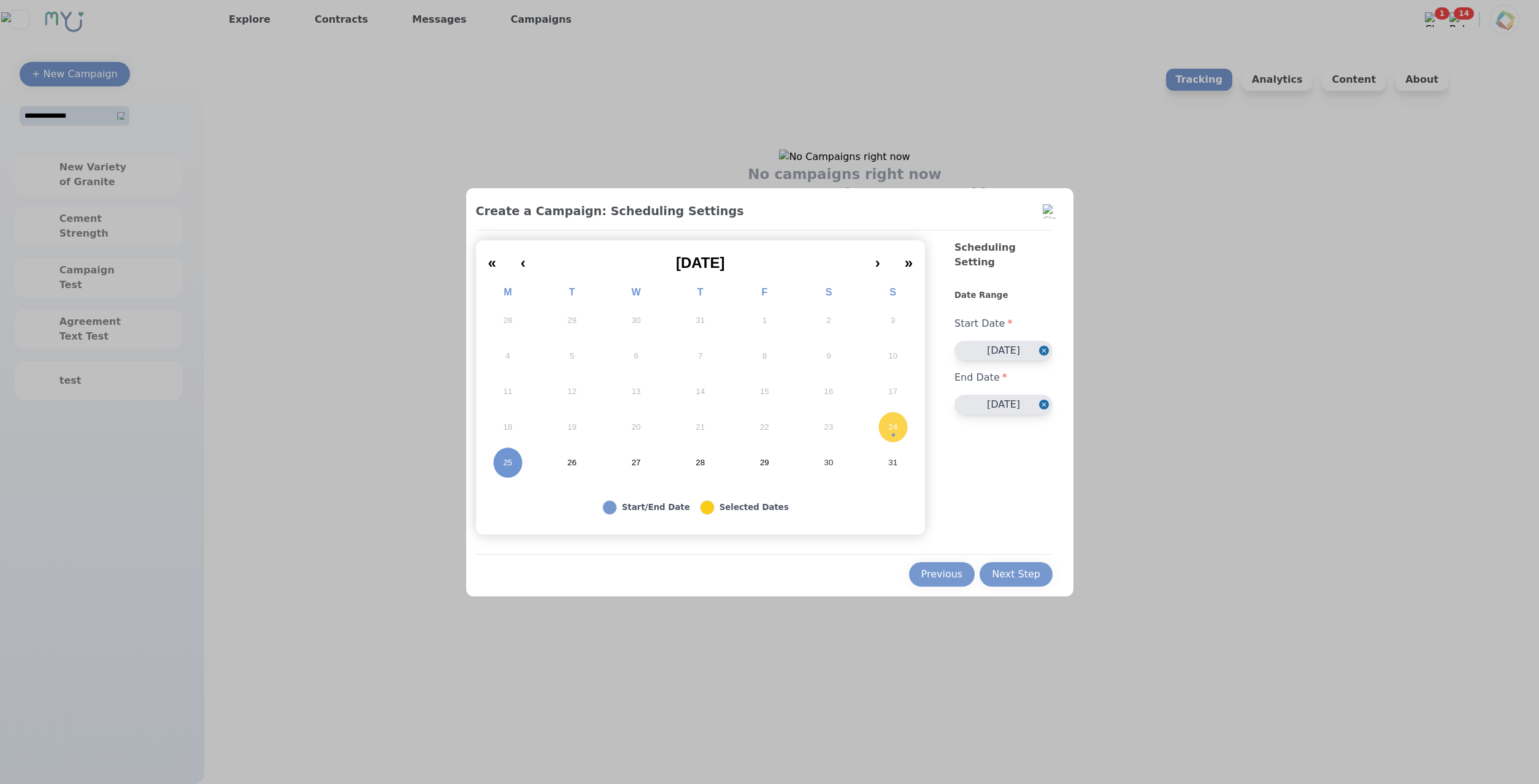
click at [1041, 395] on button "Close" at bounding box center [1045, 404] width 13 height 20
click at [885, 422] on button "24" at bounding box center [892, 427] width 64 height 36
click at [580, 465] on button "26" at bounding box center [572, 463] width 64 height 36
click at [1018, 564] on button "Next Step" at bounding box center [1016, 574] width 73 height 24
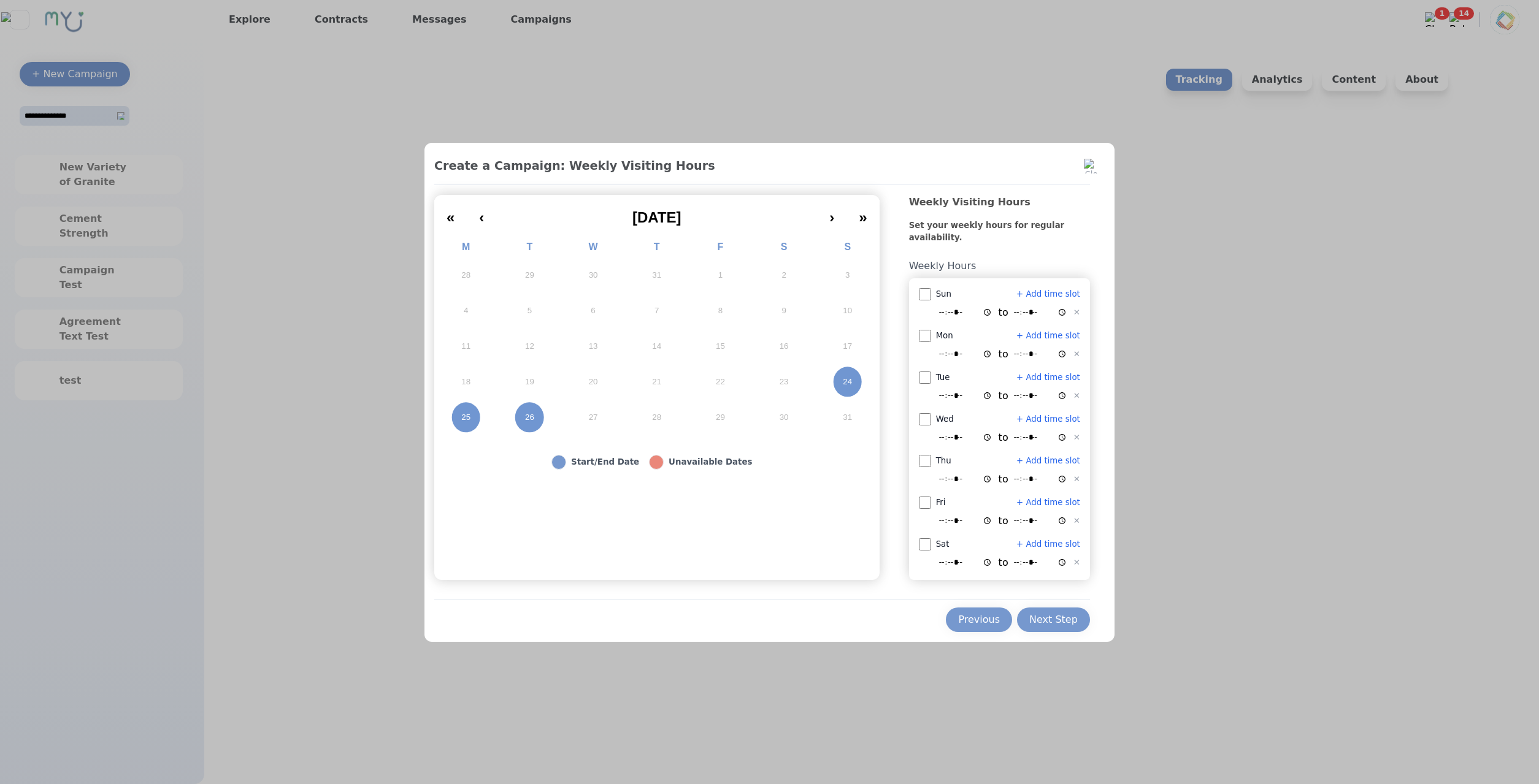
click at [1039, 619] on div "Next Step" at bounding box center [1053, 619] width 48 height 15
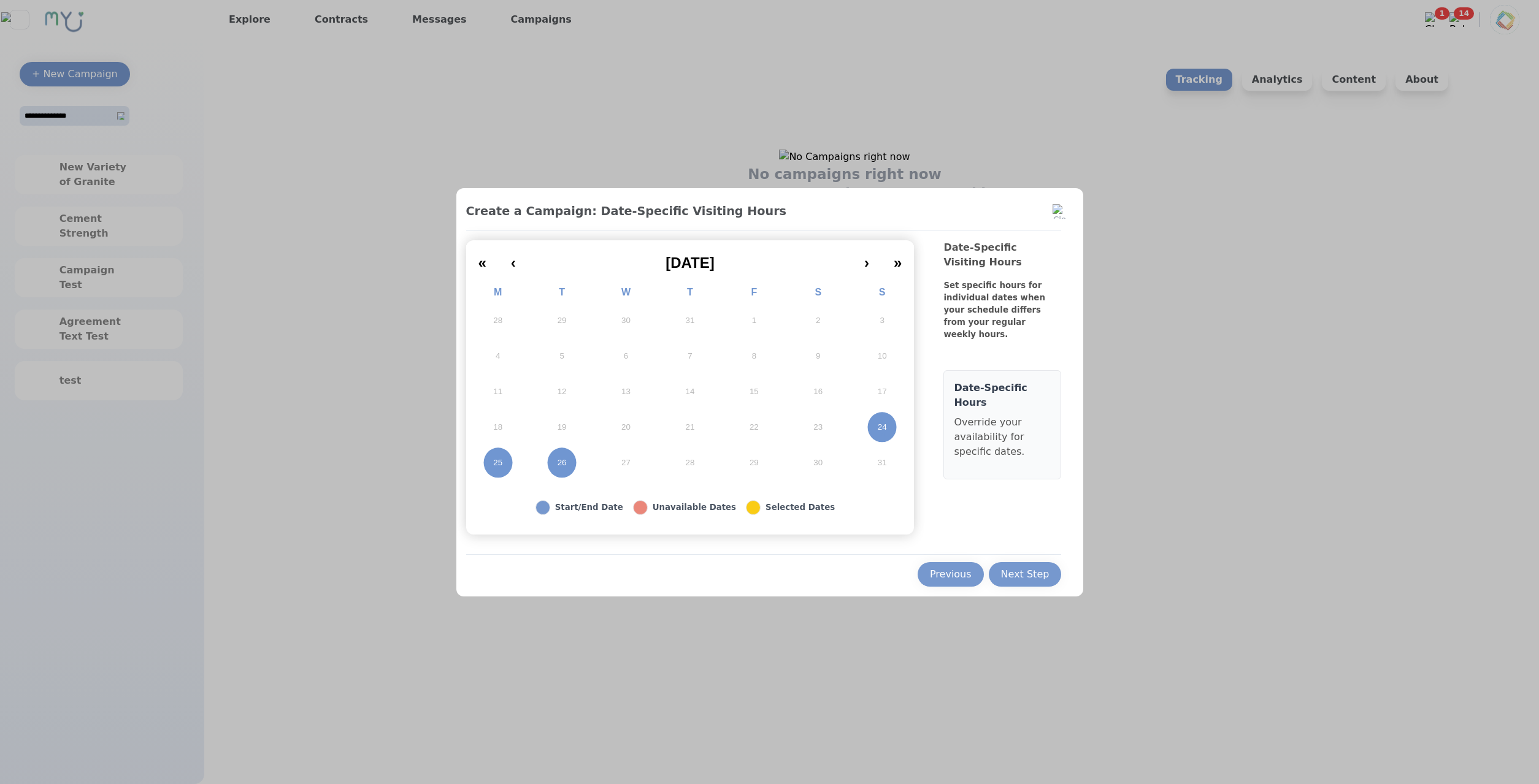
click at [1043, 578] on div "Next Step" at bounding box center [1025, 574] width 48 height 15
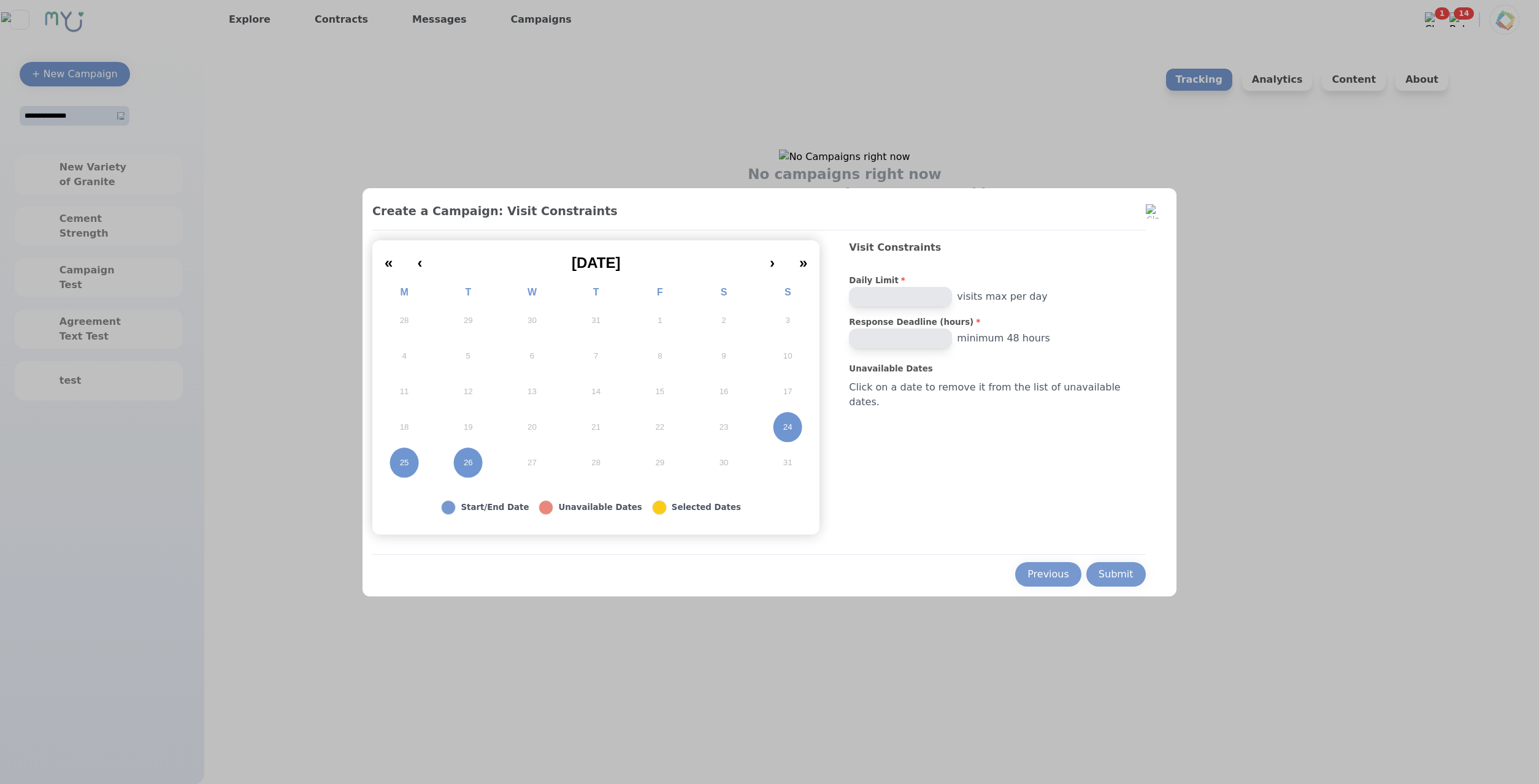
click at [1099, 573] on div "Submit" at bounding box center [1116, 574] width 35 height 15
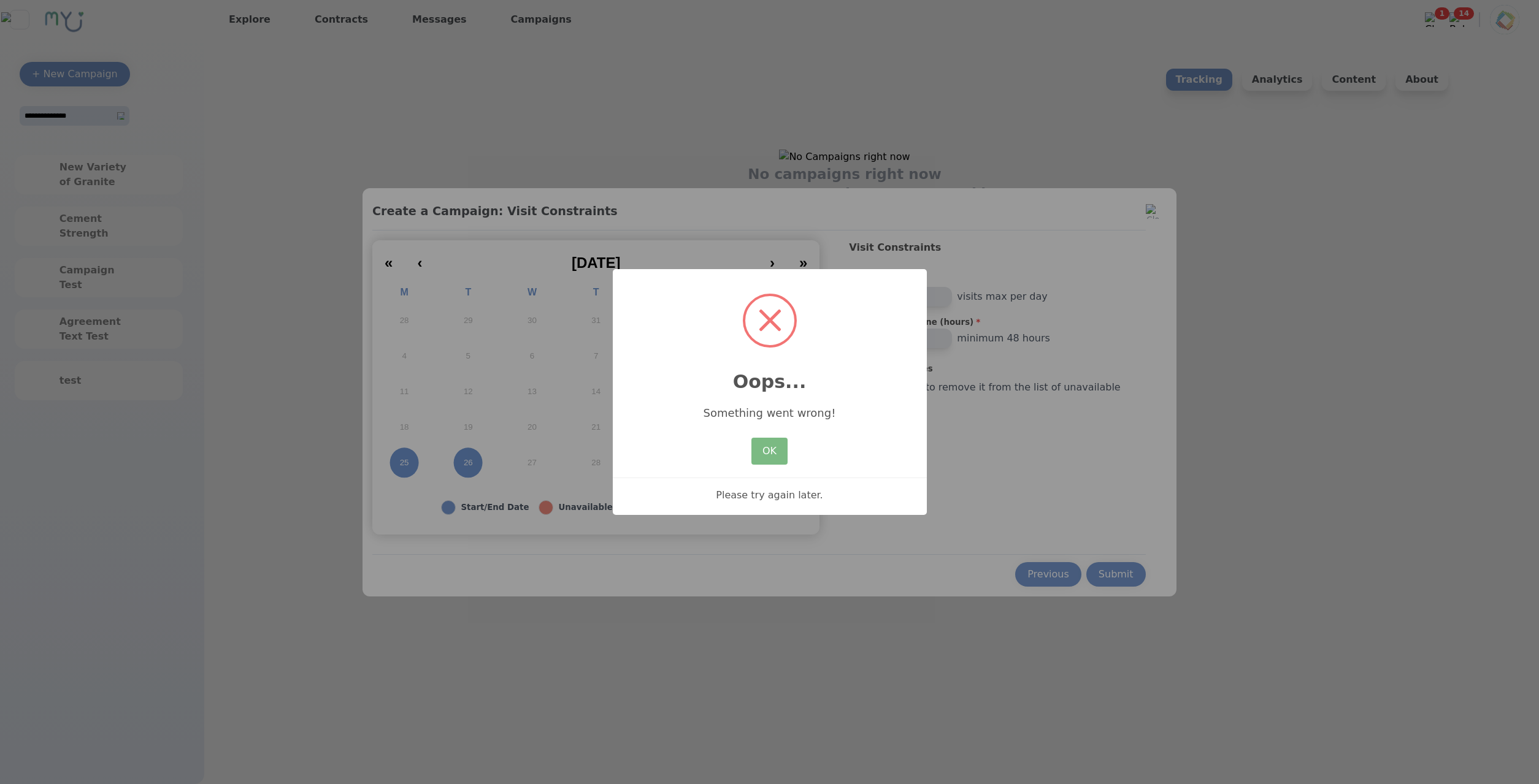
click at [1037, 459] on div "× Oops... Something went wrong! OK No Cancel Please try again later." at bounding box center [769, 392] width 1539 height 784
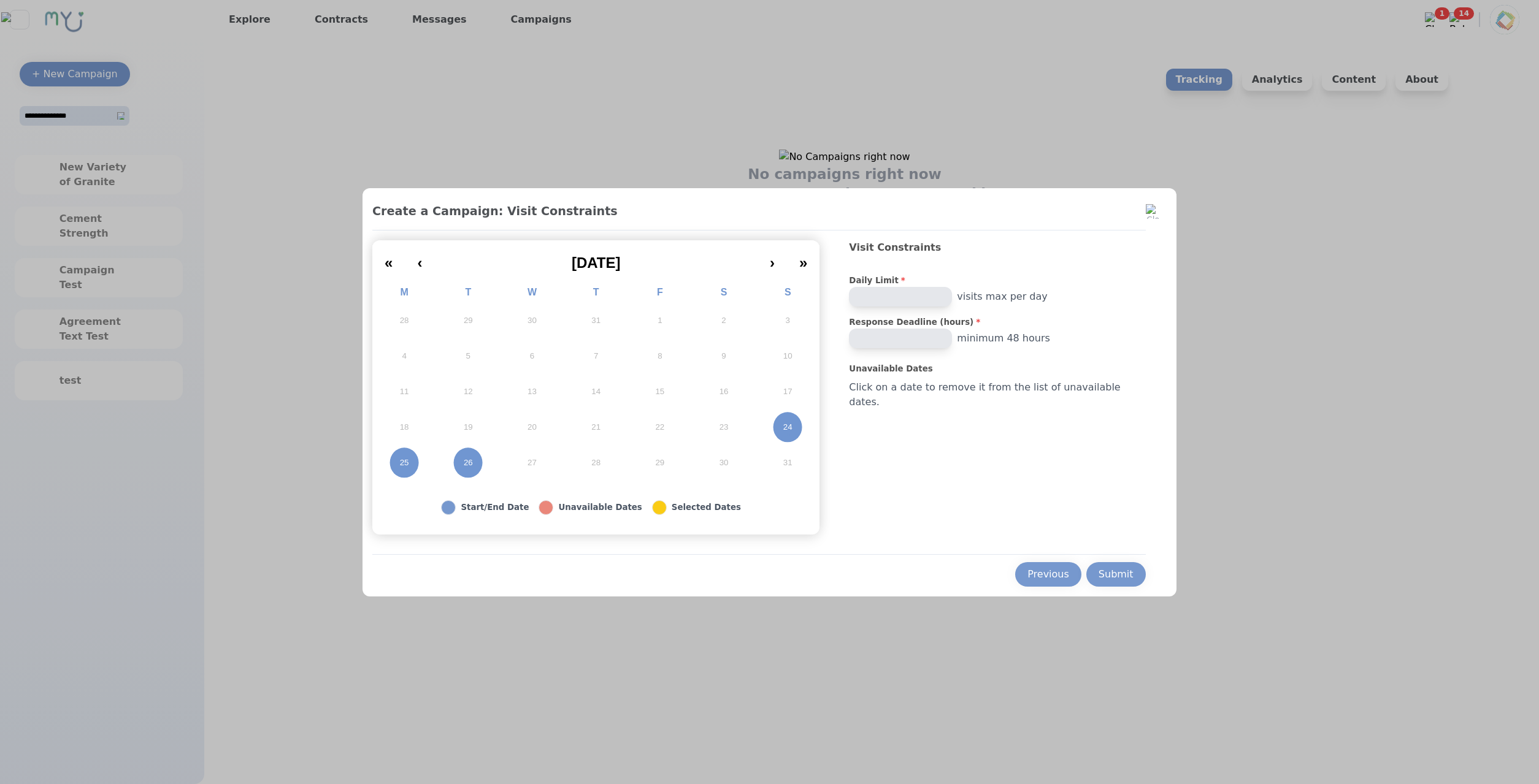
click at [1113, 580] on div "Submit" at bounding box center [1116, 574] width 35 height 15
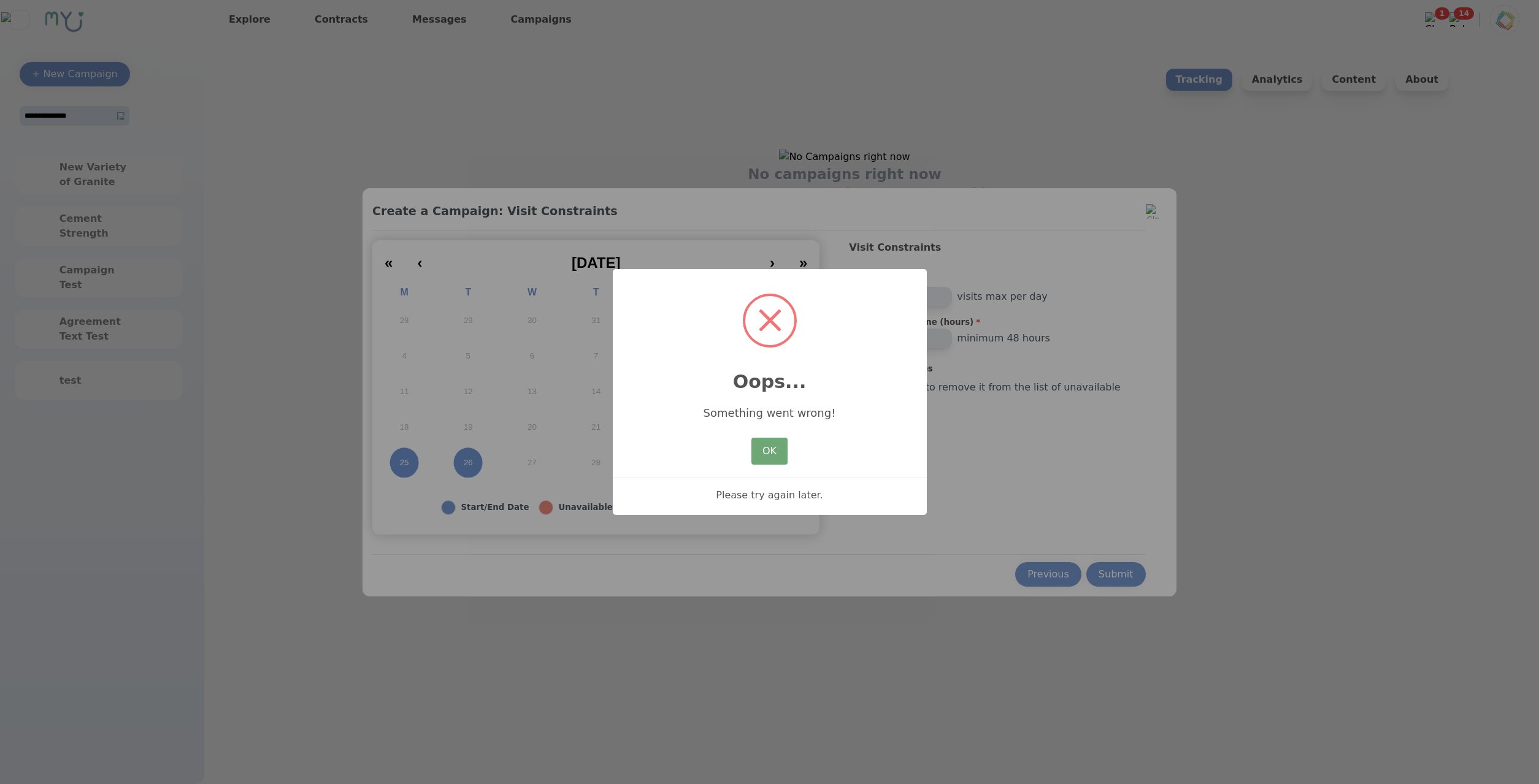
click at [781, 458] on button "OK" at bounding box center [769, 451] width 36 height 27
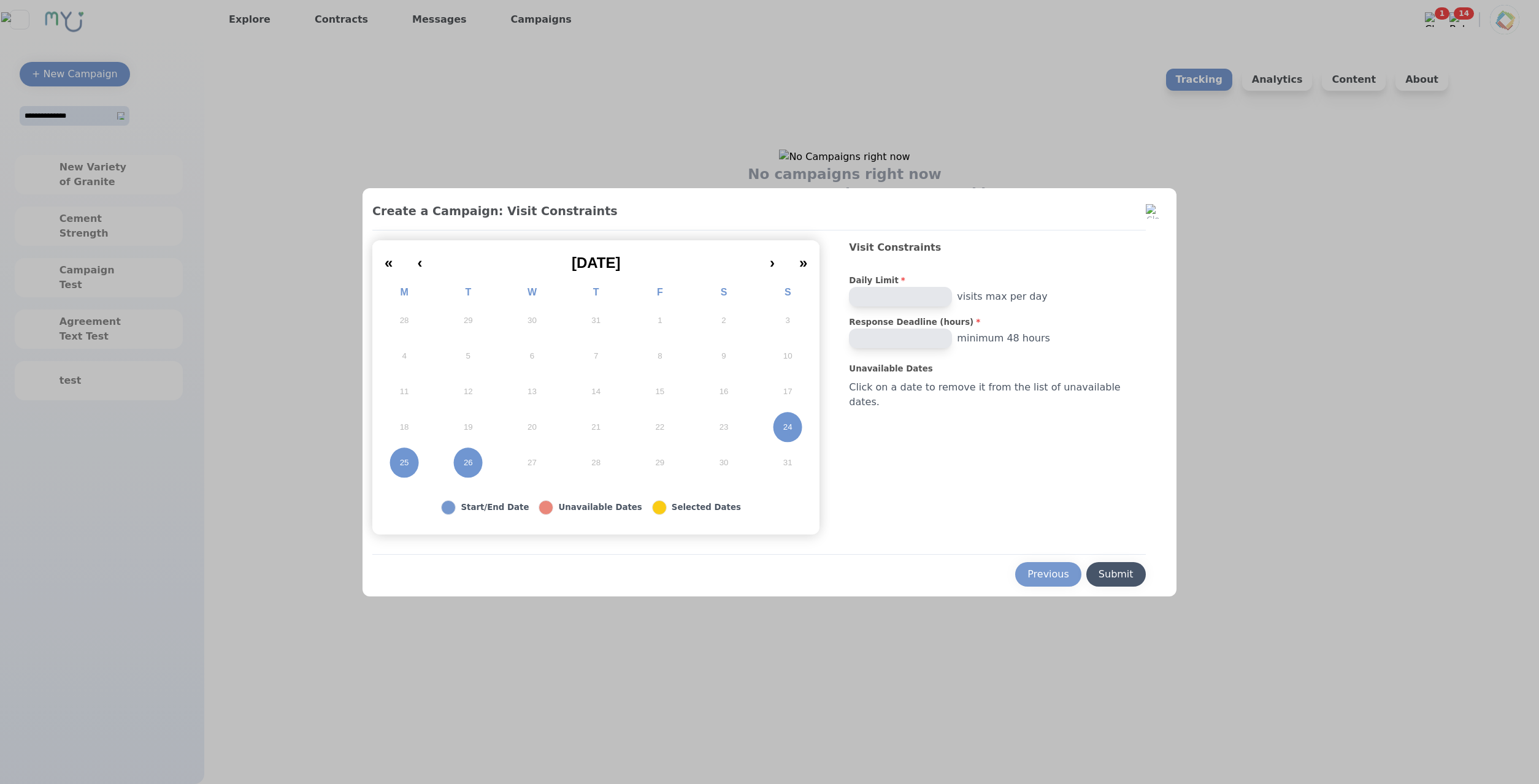
click at [1087, 567] on button "Submit" at bounding box center [1116, 574] width 59 height 24
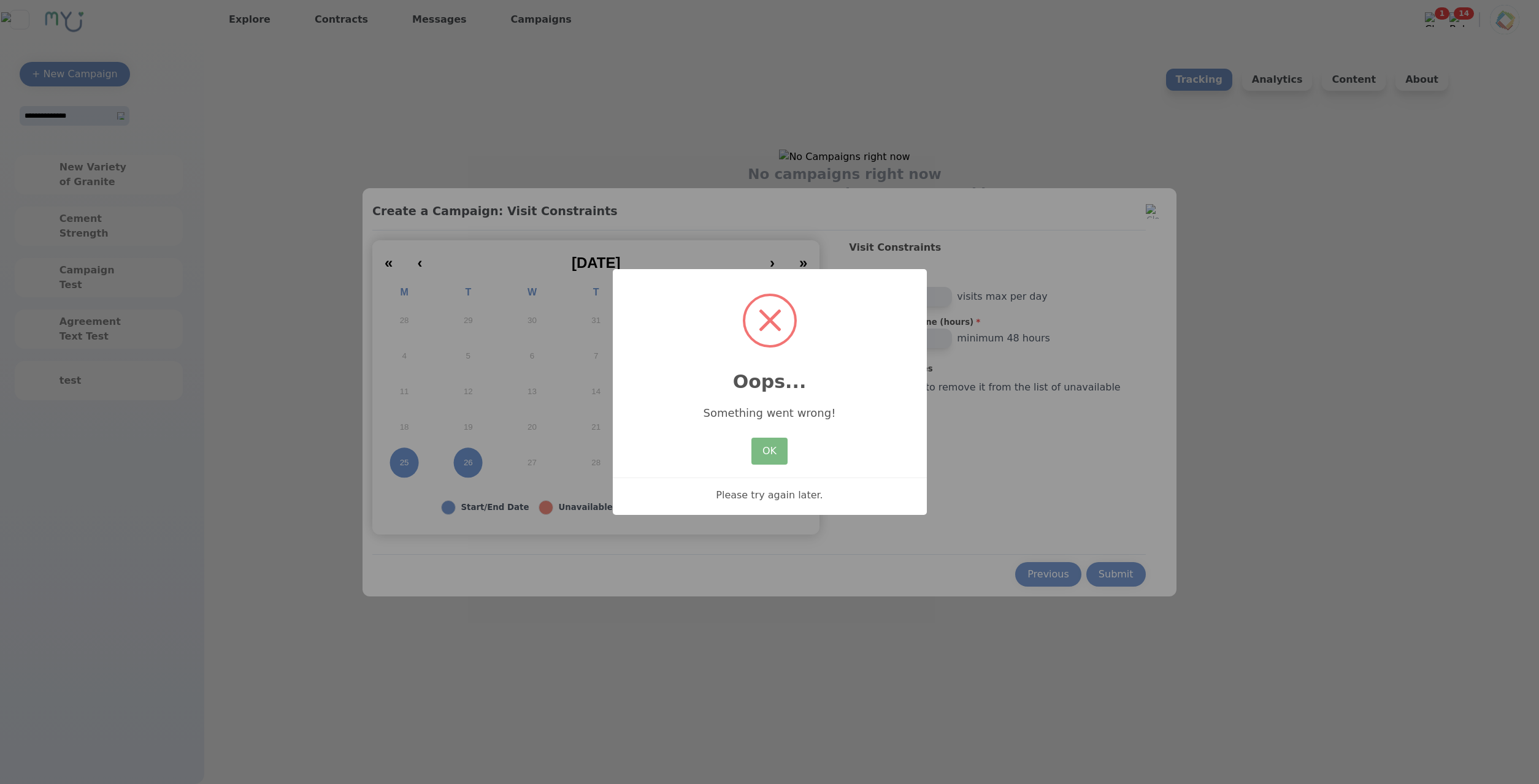
click at [788, 464] on div "OK No Cancel" at bounding box center [769, 451] width 41 height 33
drag, startPoint x: 805, startPoint y: 467, endPoint x: 796, endPoint y: 466, distance: 9.1
click at [802, 467] on div "× Oops... Something went wrong! OK No Cancel Please try again later." at bounding box center [769, 392] width 314 height 246
click at [758, 457] on button "OK" at bounding box center [769, 451] width 36 height 27
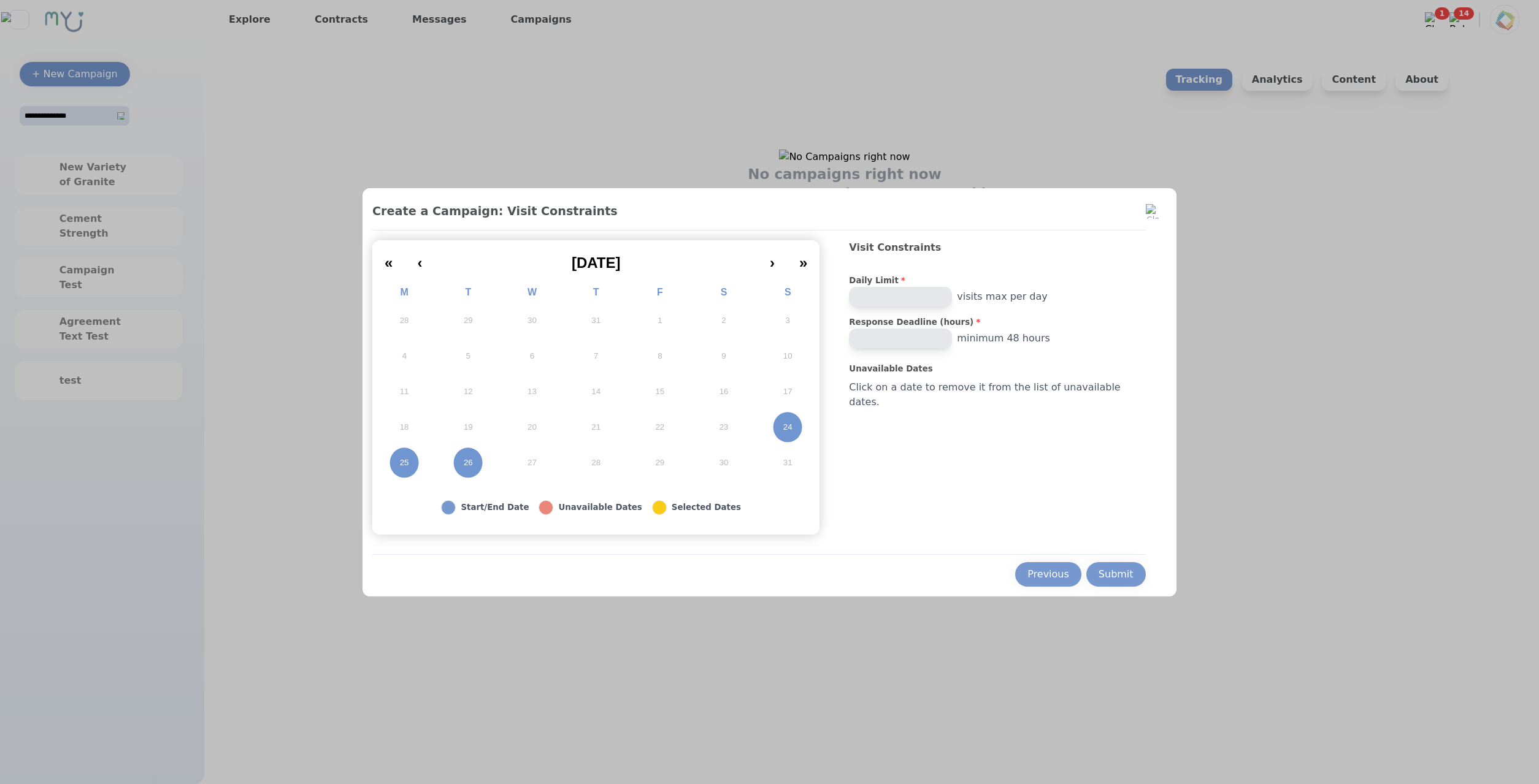
click at [1111, 573] on div "Submit" at bounding box center [1116, 574] width 35 height 15
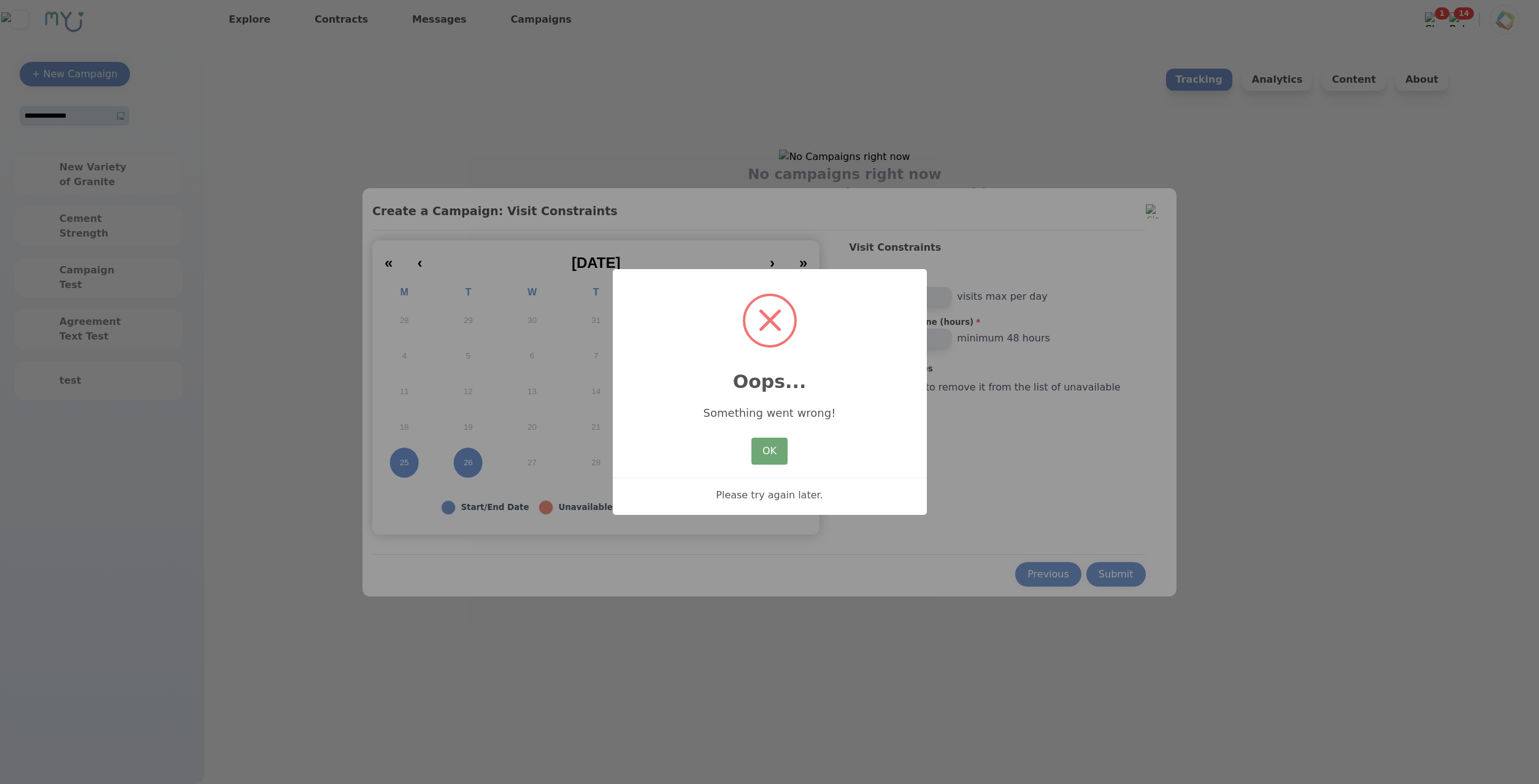
click at [775, 451] on button "OK" at bounding box center [769, 451] width 36 height 27
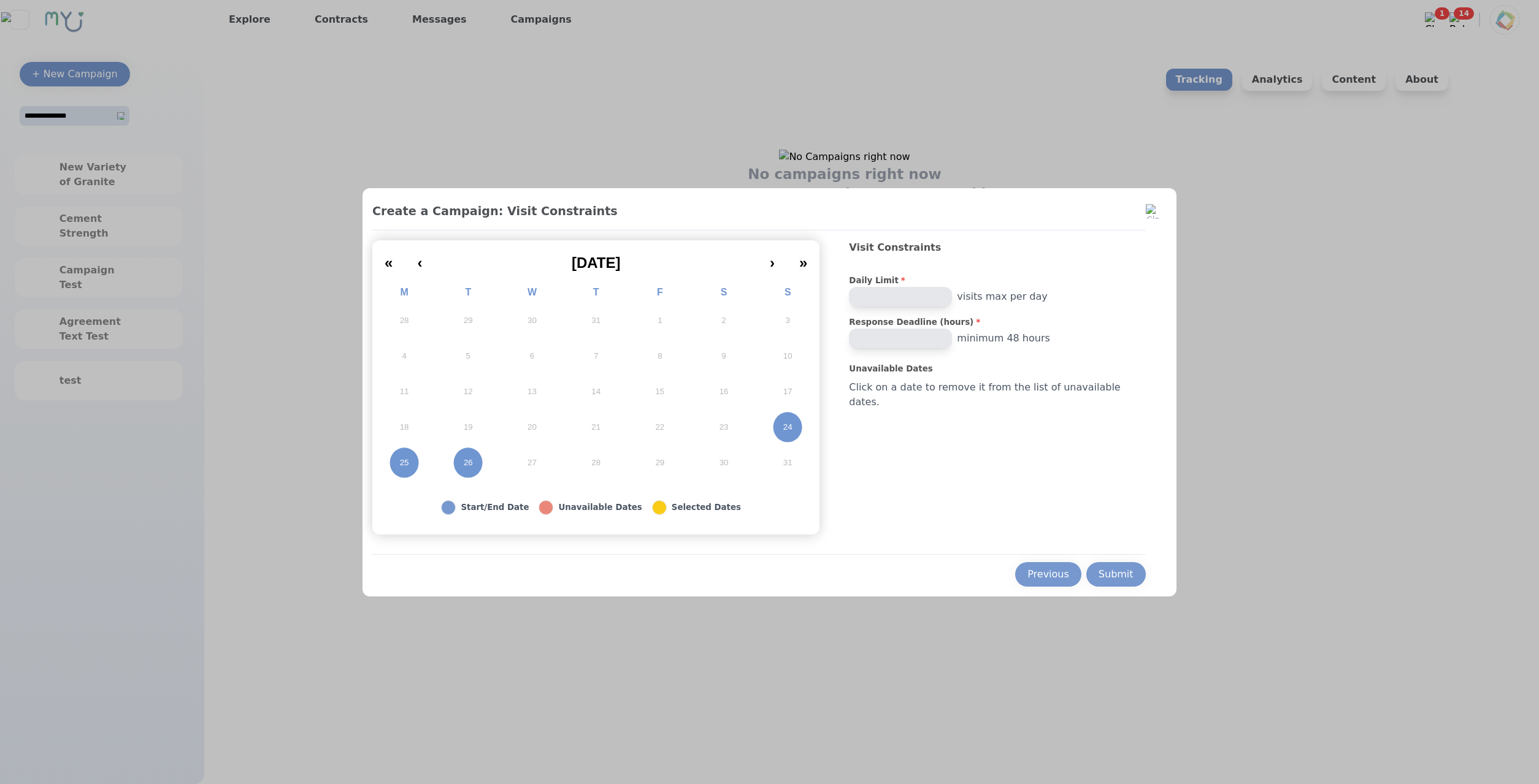
click at [1132, 595] on div "Create a Campaign: Visit Constraints « ‹ August 2025 › » M T W T F S S 28 29 30…" at bounding box center [769, 392] width 814 height 408
drag, startPoint x: 1122, startPoint y: 577, endPoint x: 1103, endPoint y: 583, distance: 19.9
click at [1121, 577] on button "Submit" at bounding box center [1116, 574] width 59 height 24
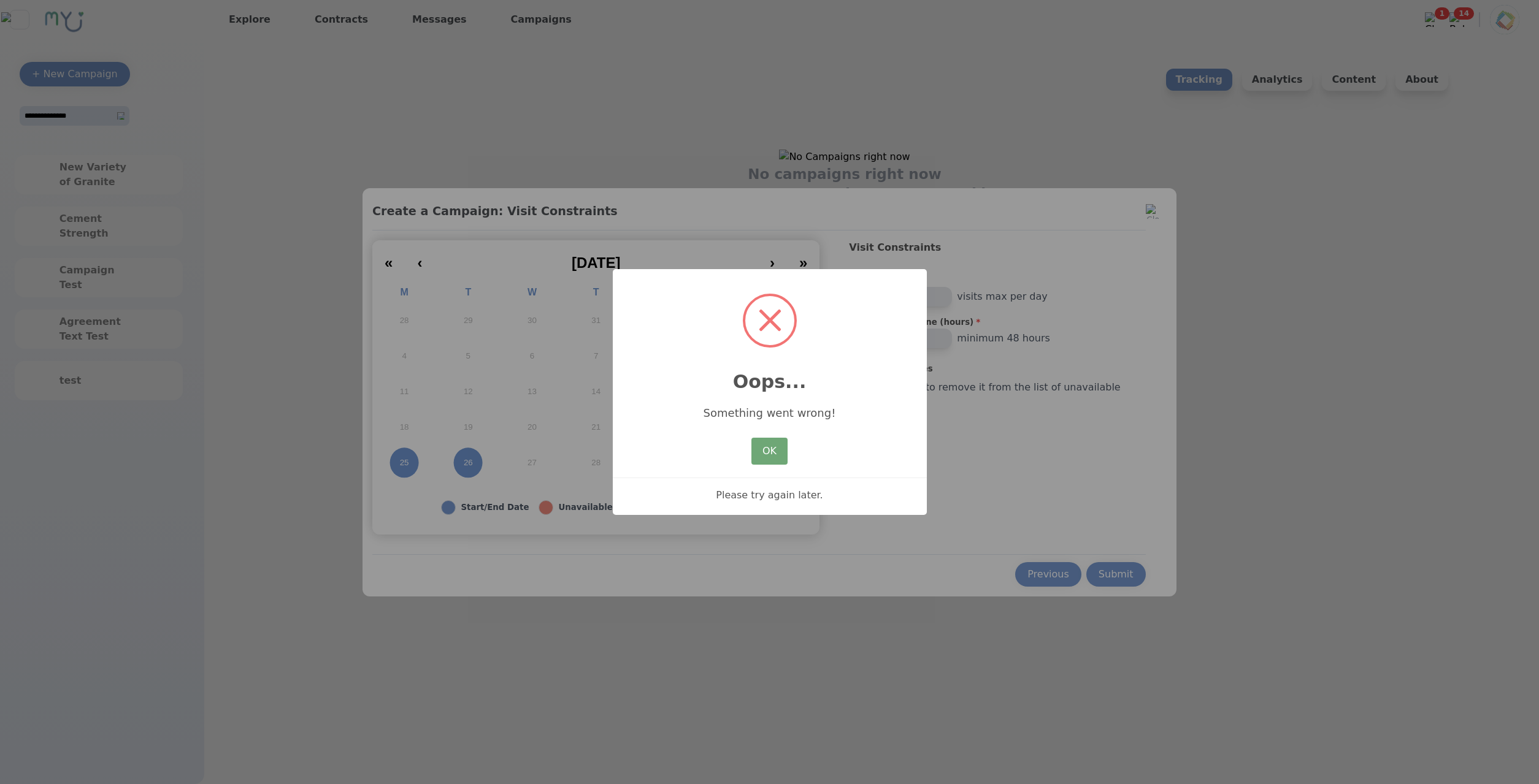
click at [770, 452] on button "OK" at bounding box center [769, 451] width 36 height 27
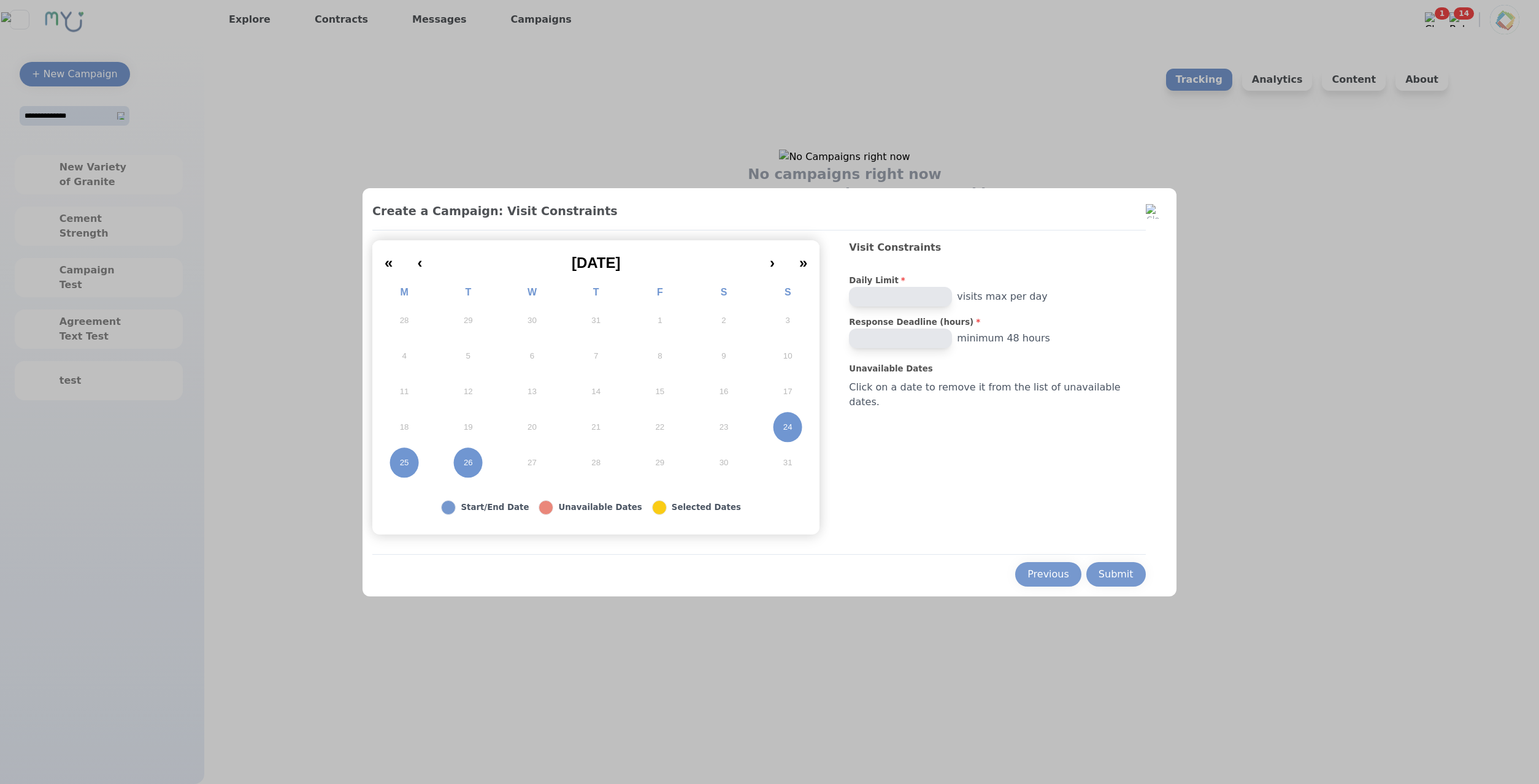
click at [1099, 570] on div "Submit" at bounding box center [1116, 574] width 35 height 15
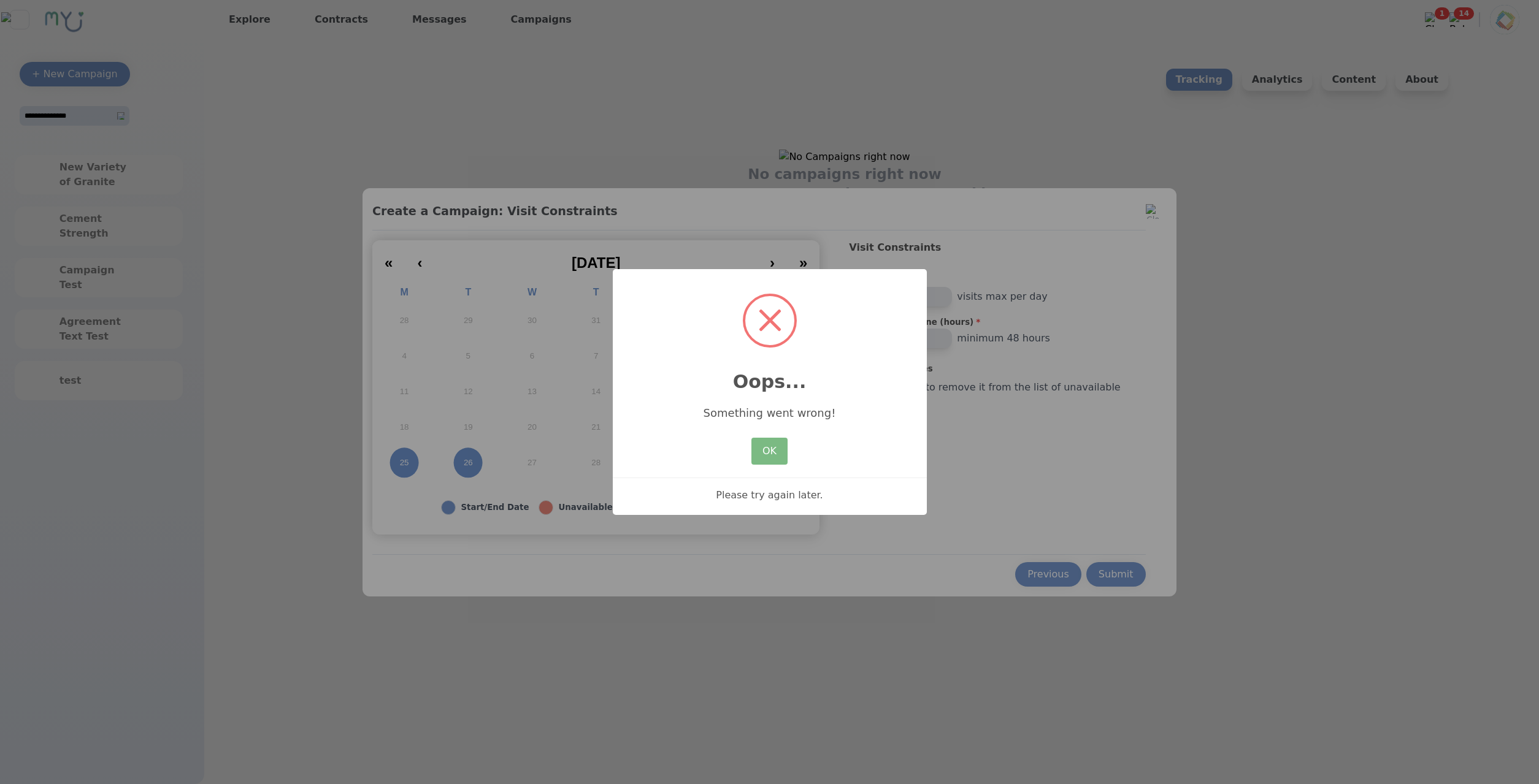
click at [888, 469] on div "× Oops... Something went wrong! OK No Cancel Please try again later." at bounding box center [769, 392] width 314 height 246
click at [798, 462] on div "× Oops... Something went wrong! OK No Cancel Please try again later." at bounding box center [769, 392] width 314 height 246
click at [790, 463] on div "OK No Cancel" at bounding box center [769, 451] width 41 height 33
click at [779, 459] on button "OK" at bounding box center [769, 451] width 36 height 27
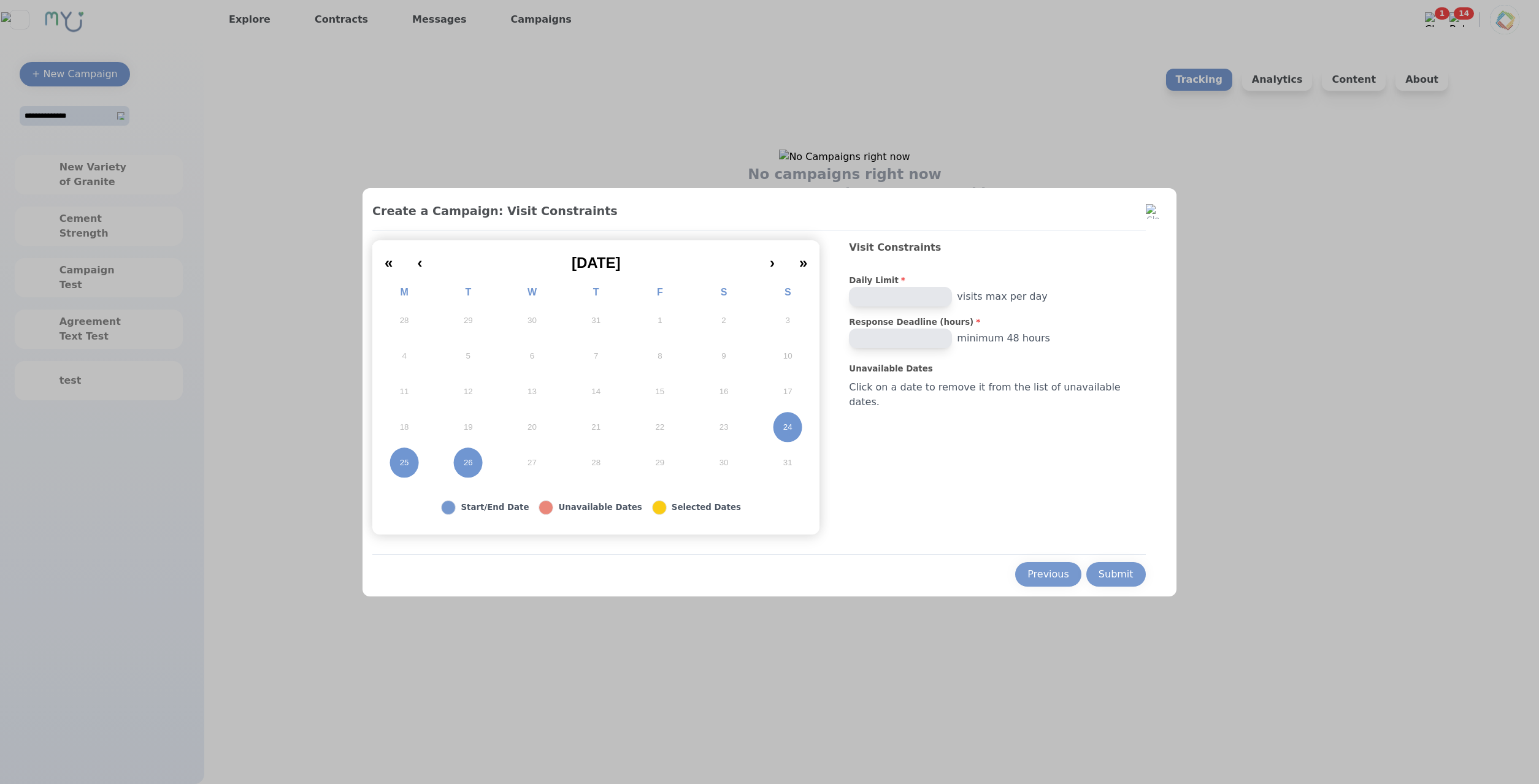
click at [473, 467] on abbr "26" at bounding box center [468, 462] width 9 height 11
click at [1099, 576] on div "Submit" at bounding box center [1116, 574] width 35 height 15
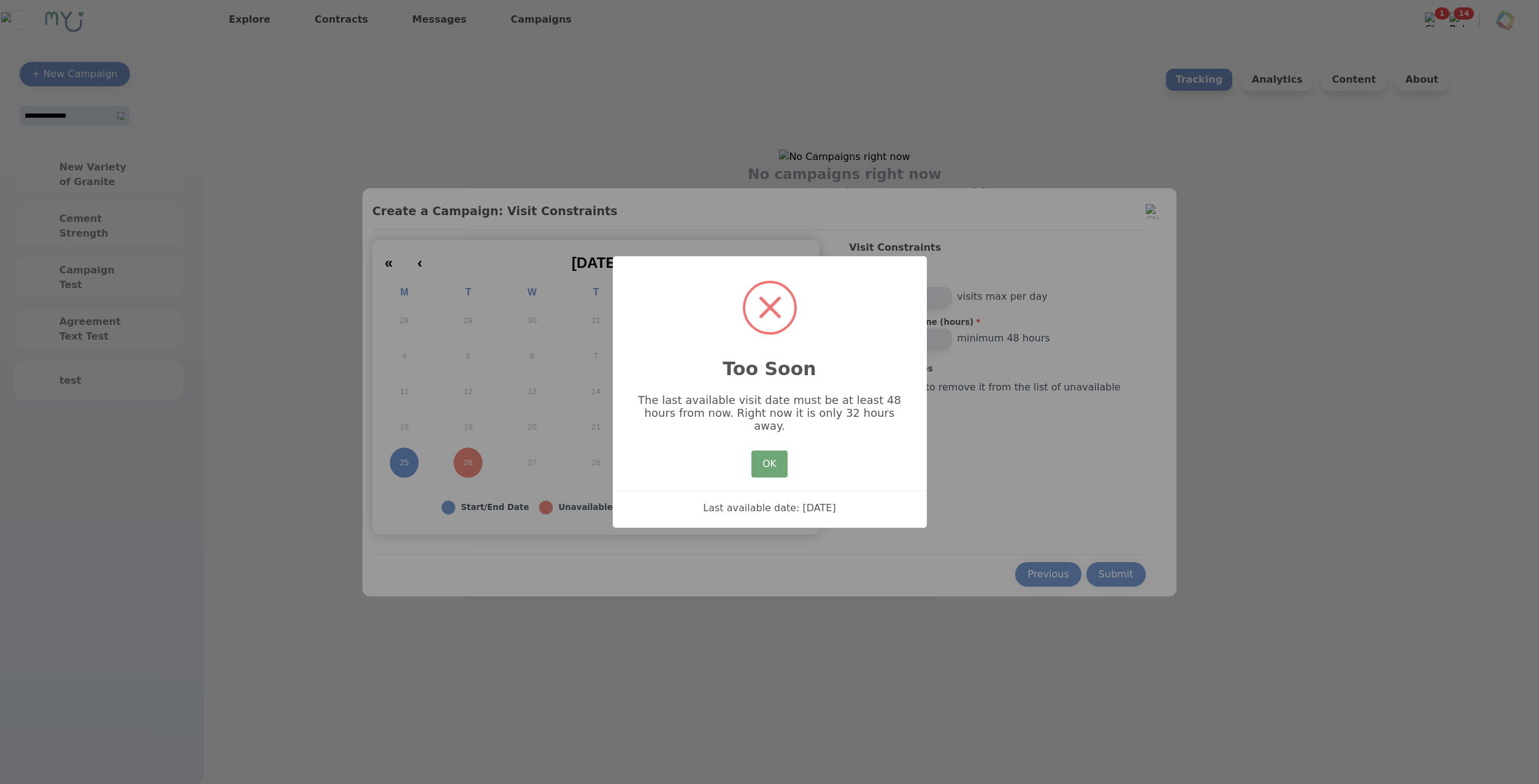
click at [771, 471] on button "OK" at bounding box center [769, 464] width 36 height 27
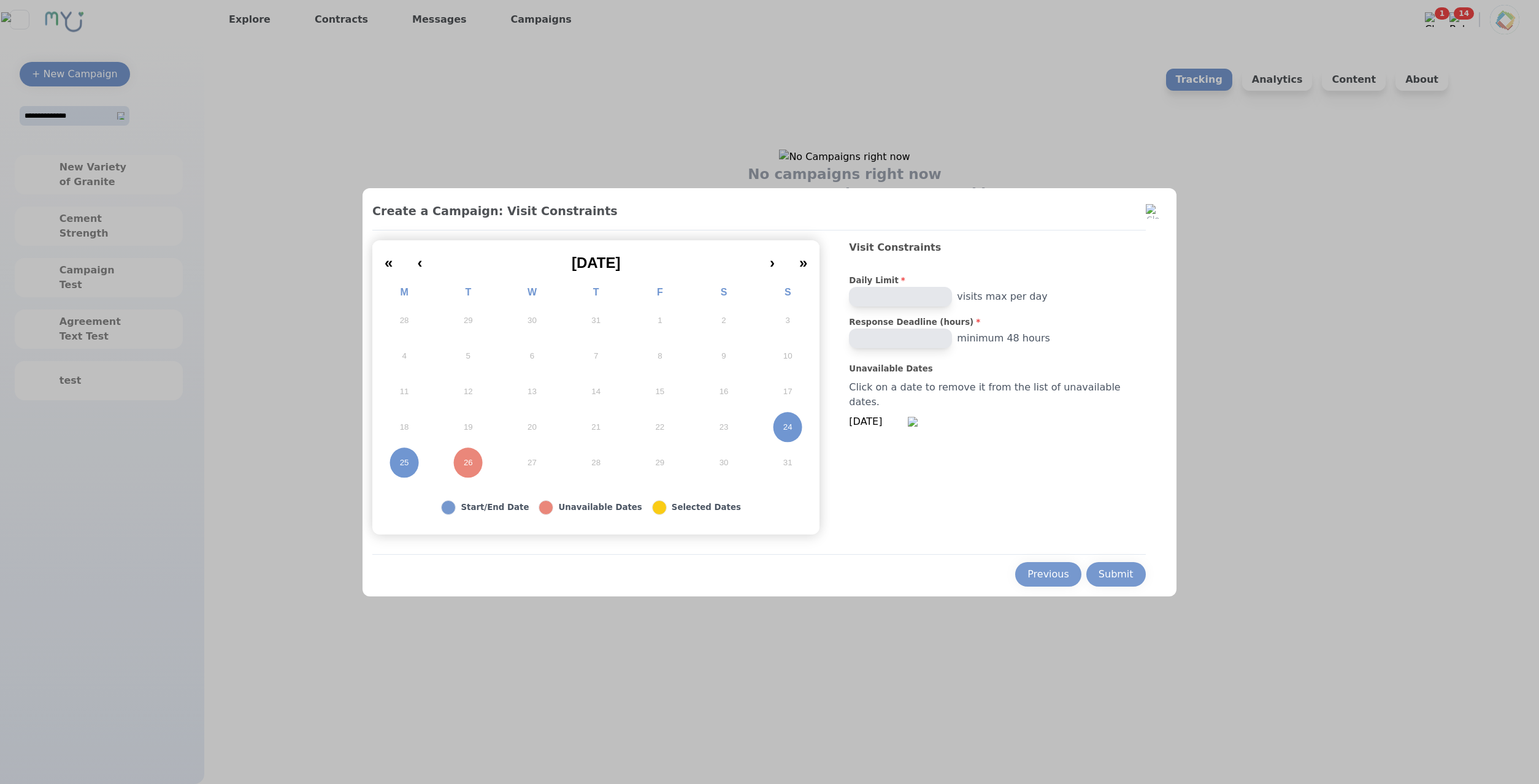
click at [1092, 581] on button "Submit" at bounding box center [1116, 574] width 59 height 24
click at [953, 512] on div "Visit Constraints Daily Limit * * visits max per day Response Deadline (hours) …" at bounding box center [997, 386] width 296 height 294
click at [1045, 578] on div "Previous" at bounding box center [1066, 574] width 41 height 15
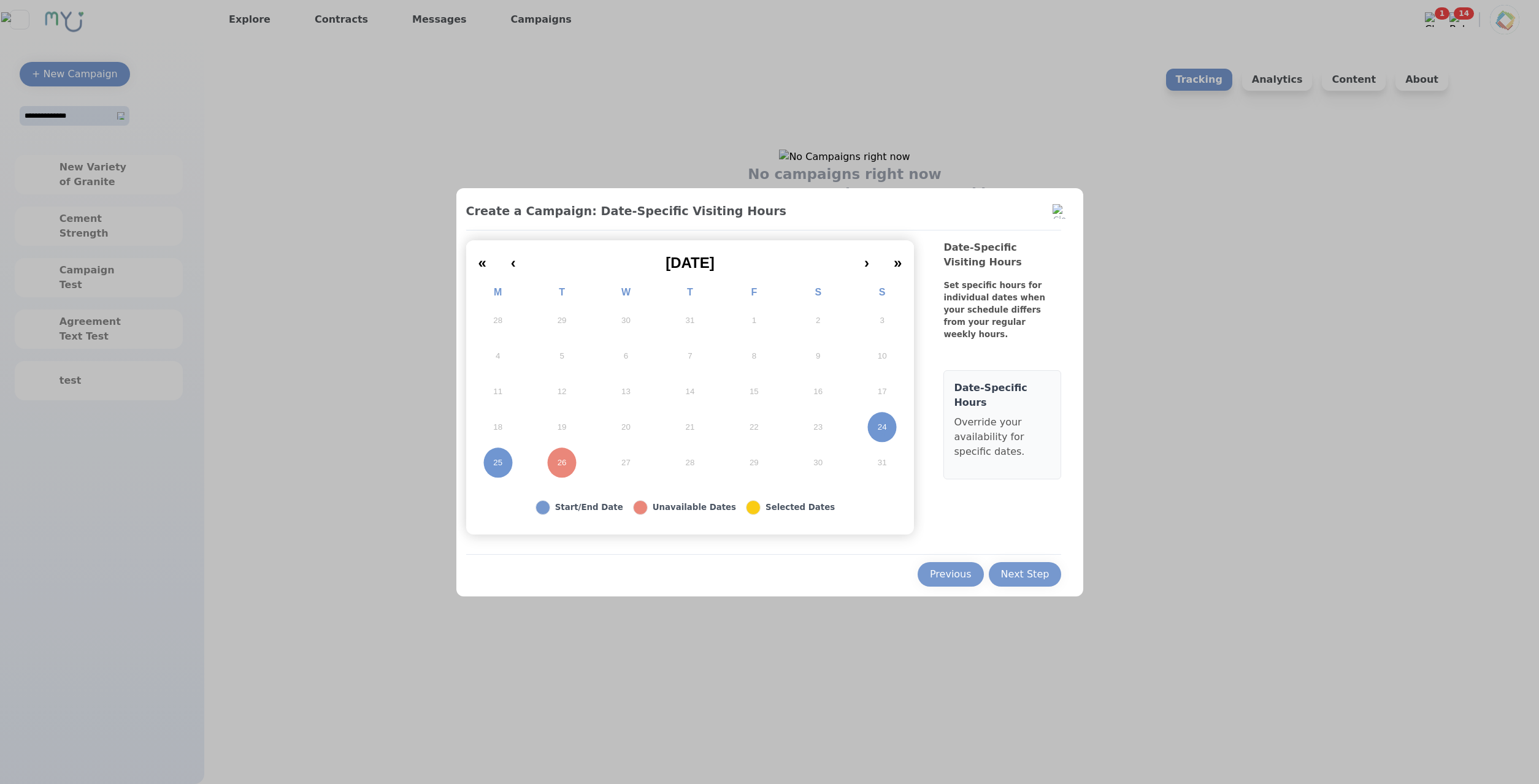
click at [1044, 580] on div "Next Step" at bounding box center [1025, 574] width 48 height 15
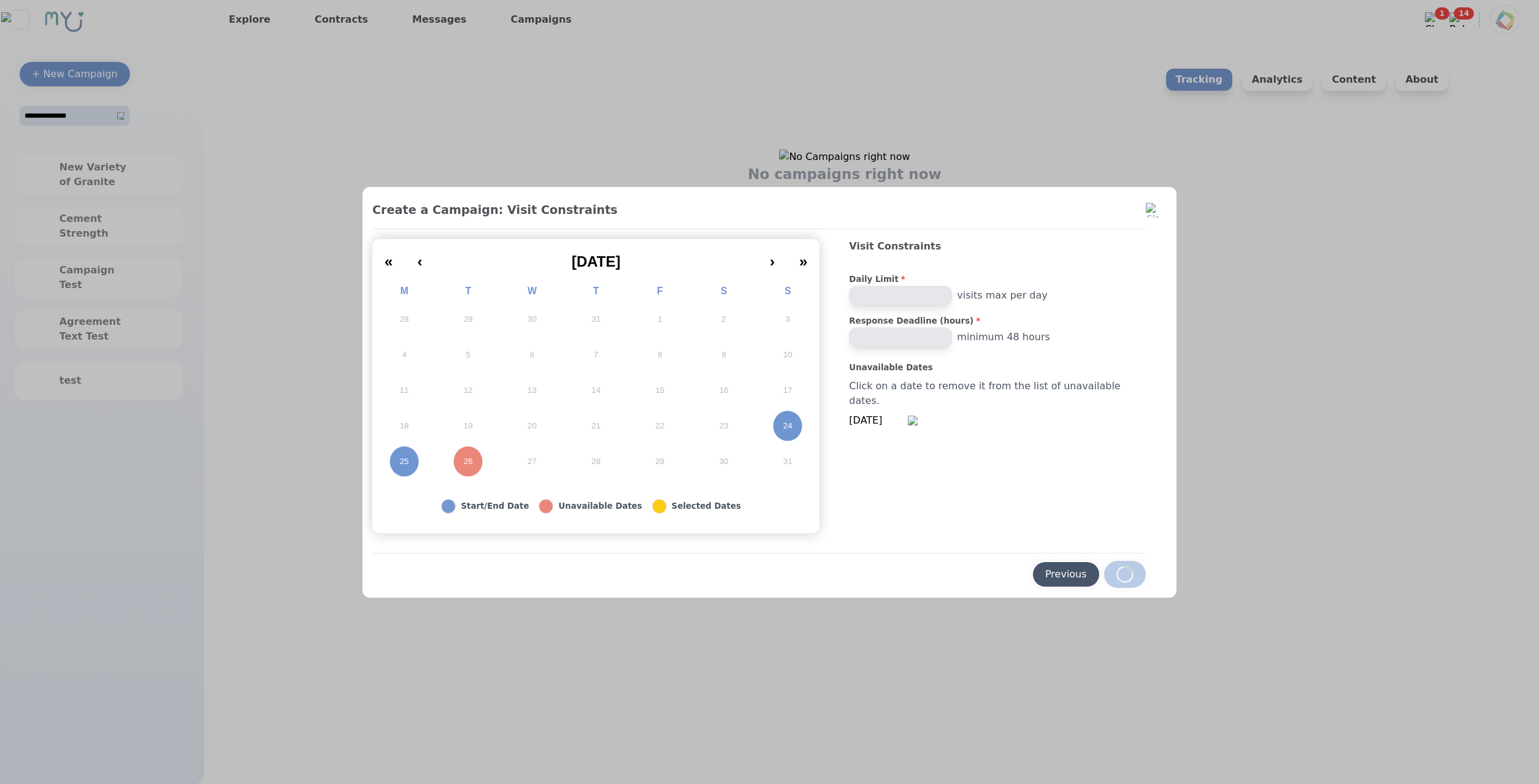
click at [1033, 565] on div "Previous" at bounding box center [1066, 574] width 66 height 24
click at [1033, 569] on button "Previous" at bounding box center [1066, 574] width 66 height 24
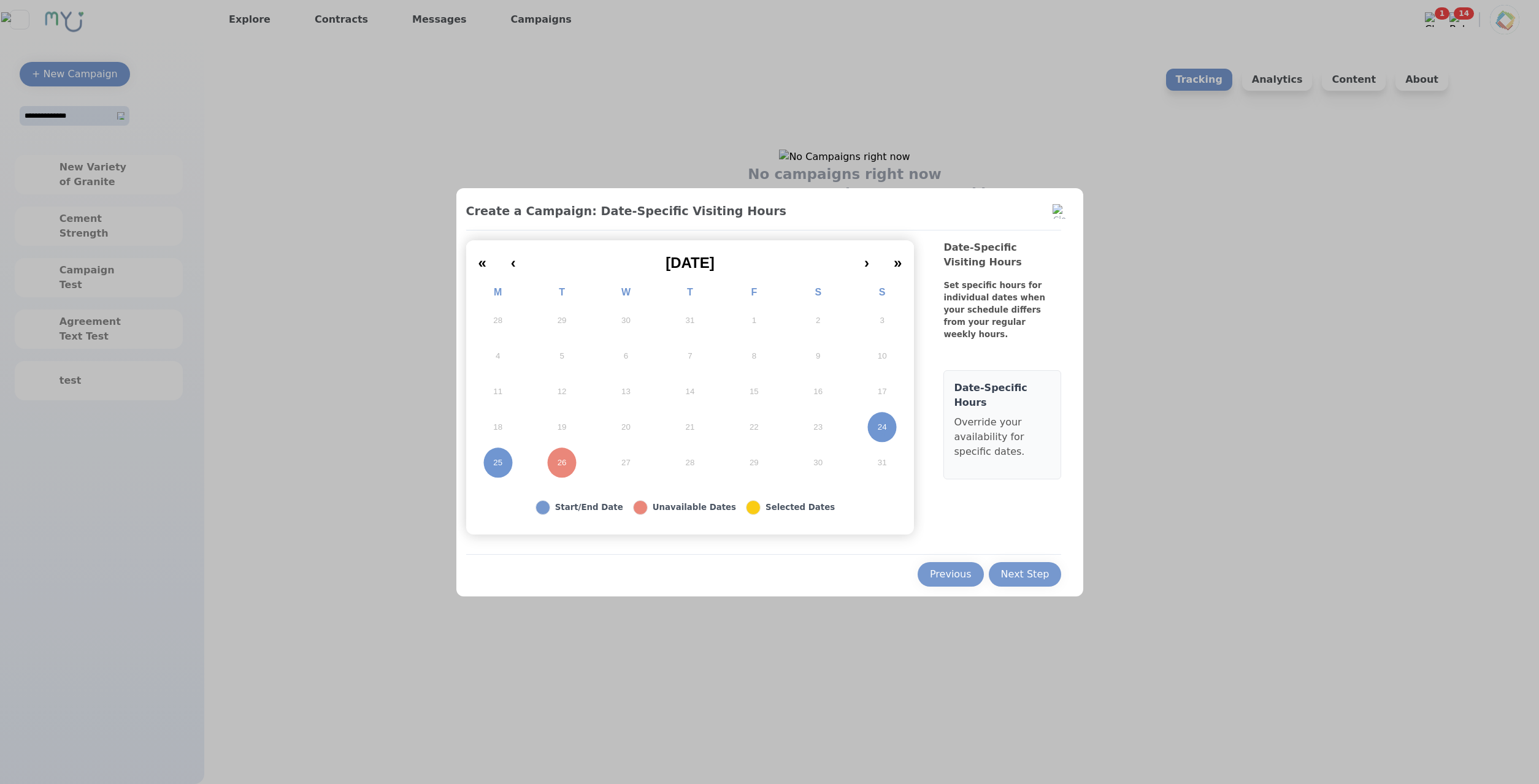
click at [1017, 572] on div "Next Step" at bounding box center [1025, 574] width 48 height 15
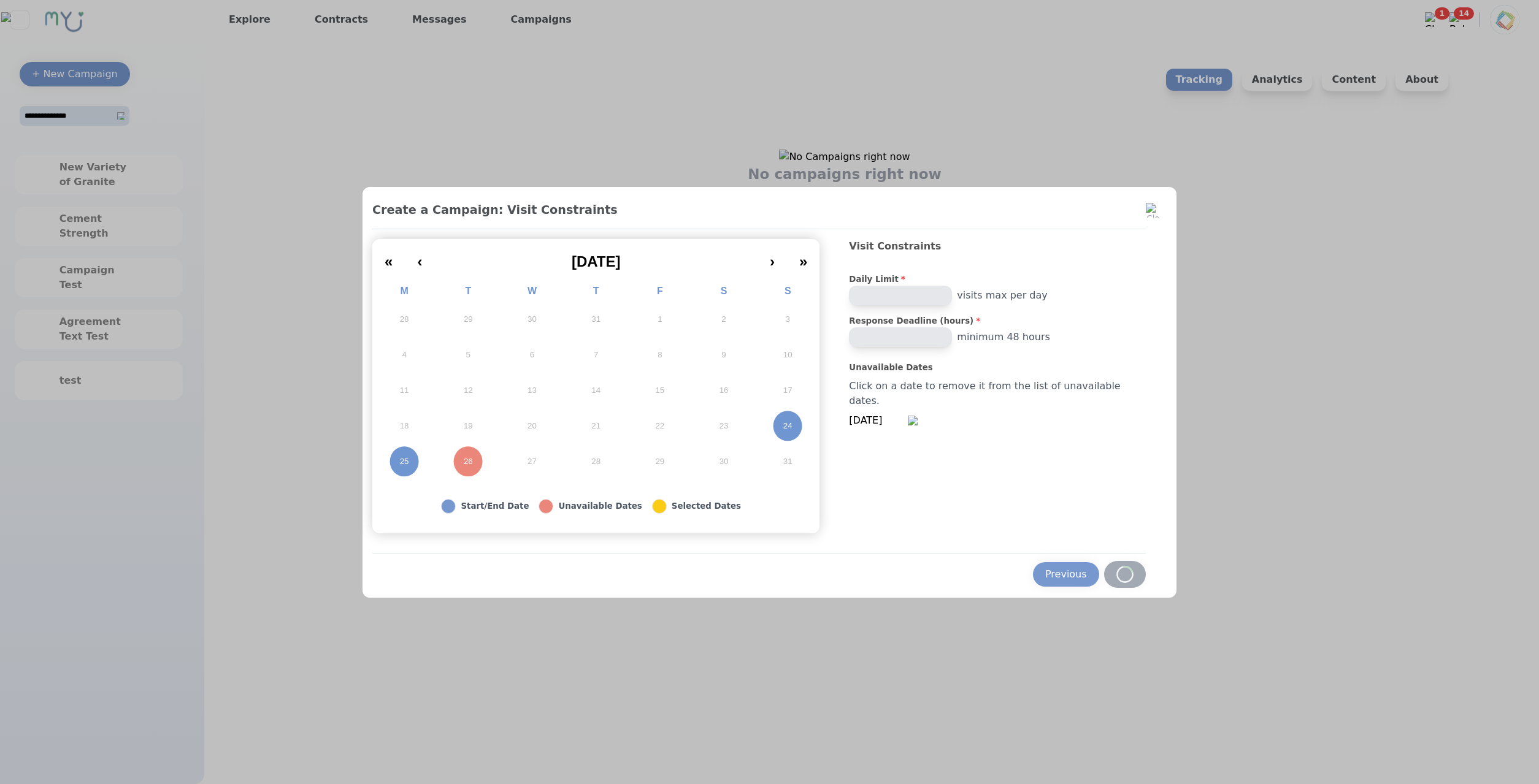
click at [1086, 575] on div "Previous" at bounding box center [759, 570] width 774 height 35
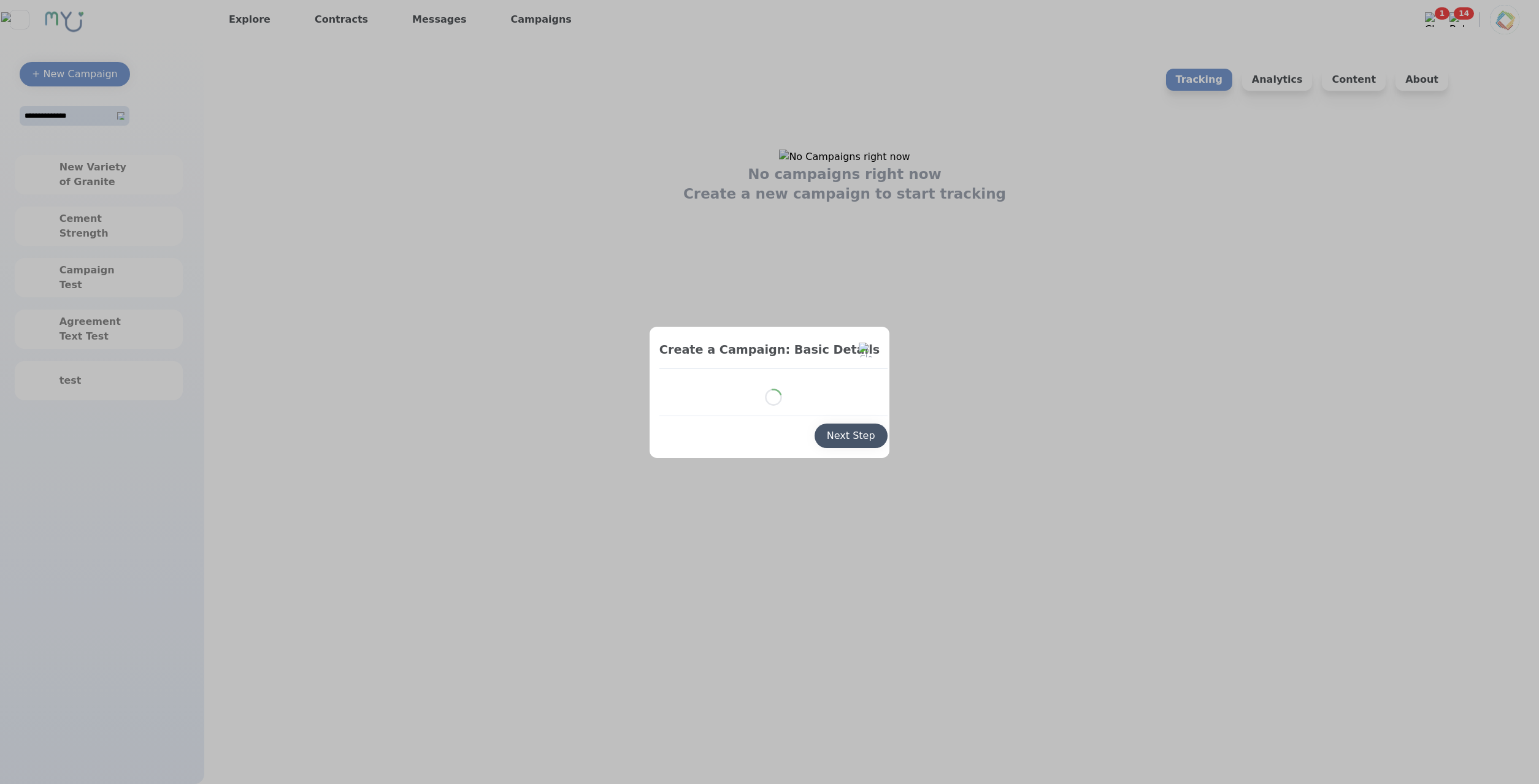
click at [845, 440] on div "Next Step" at bounding box center [851, 436] width 48 height 15
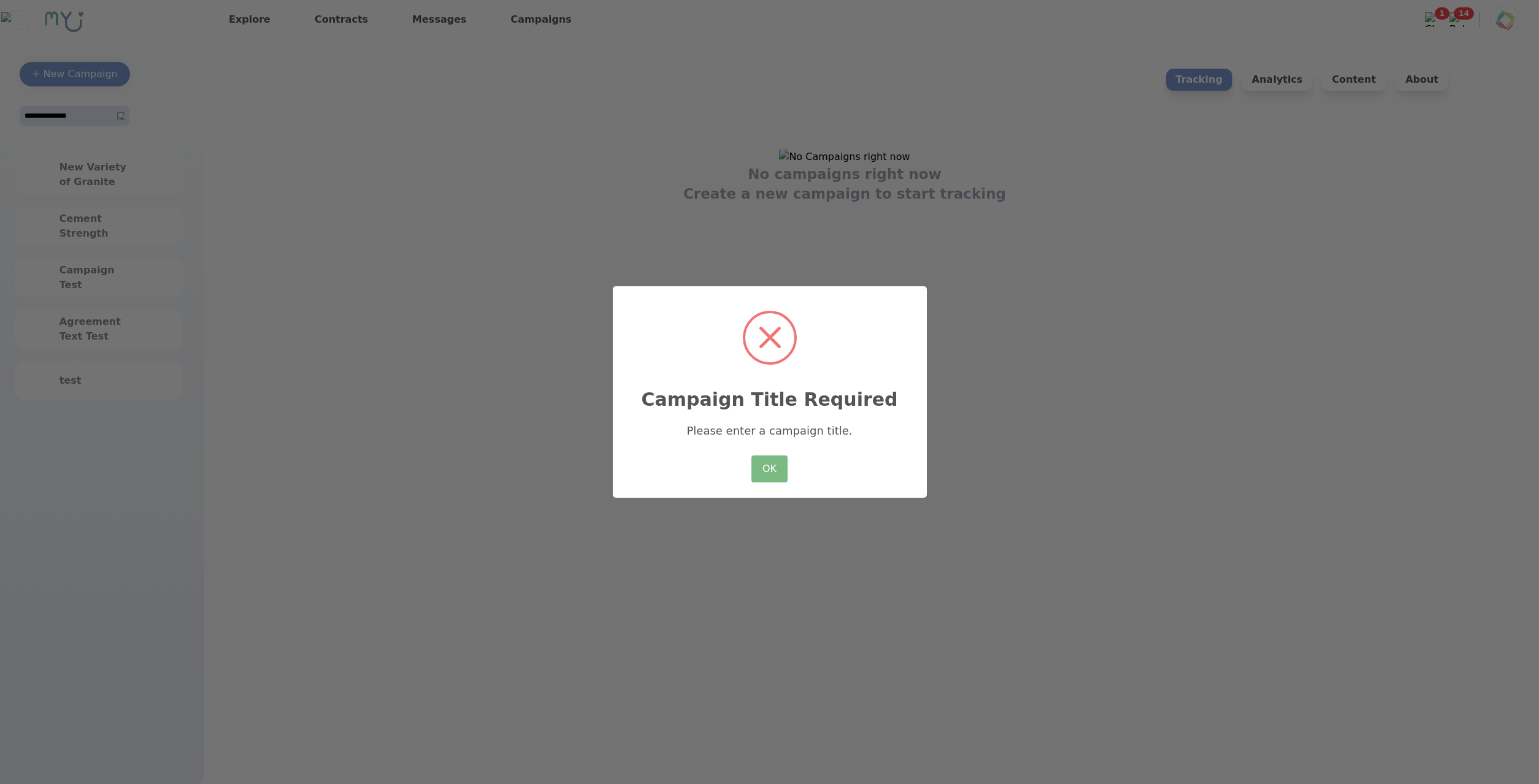
select select "*"
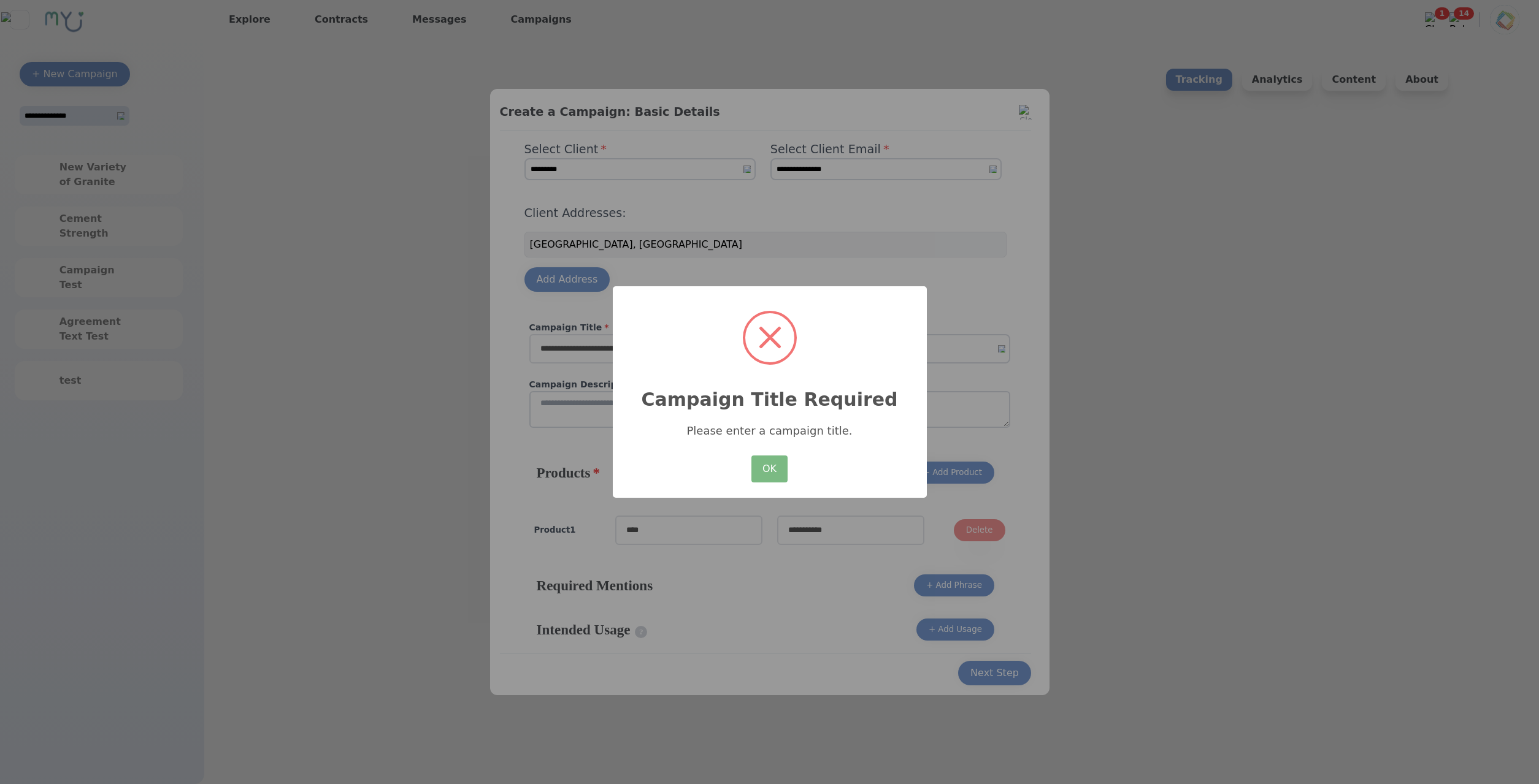
click at [792, 471] on div "× Campaign Title Required Please enter a campaign title. OK No Cancel" at bounding box center [769, 392] width 314 height 211
click at [756, 471] on button "OK" at bounding box center [769, 469] width 36 height 27
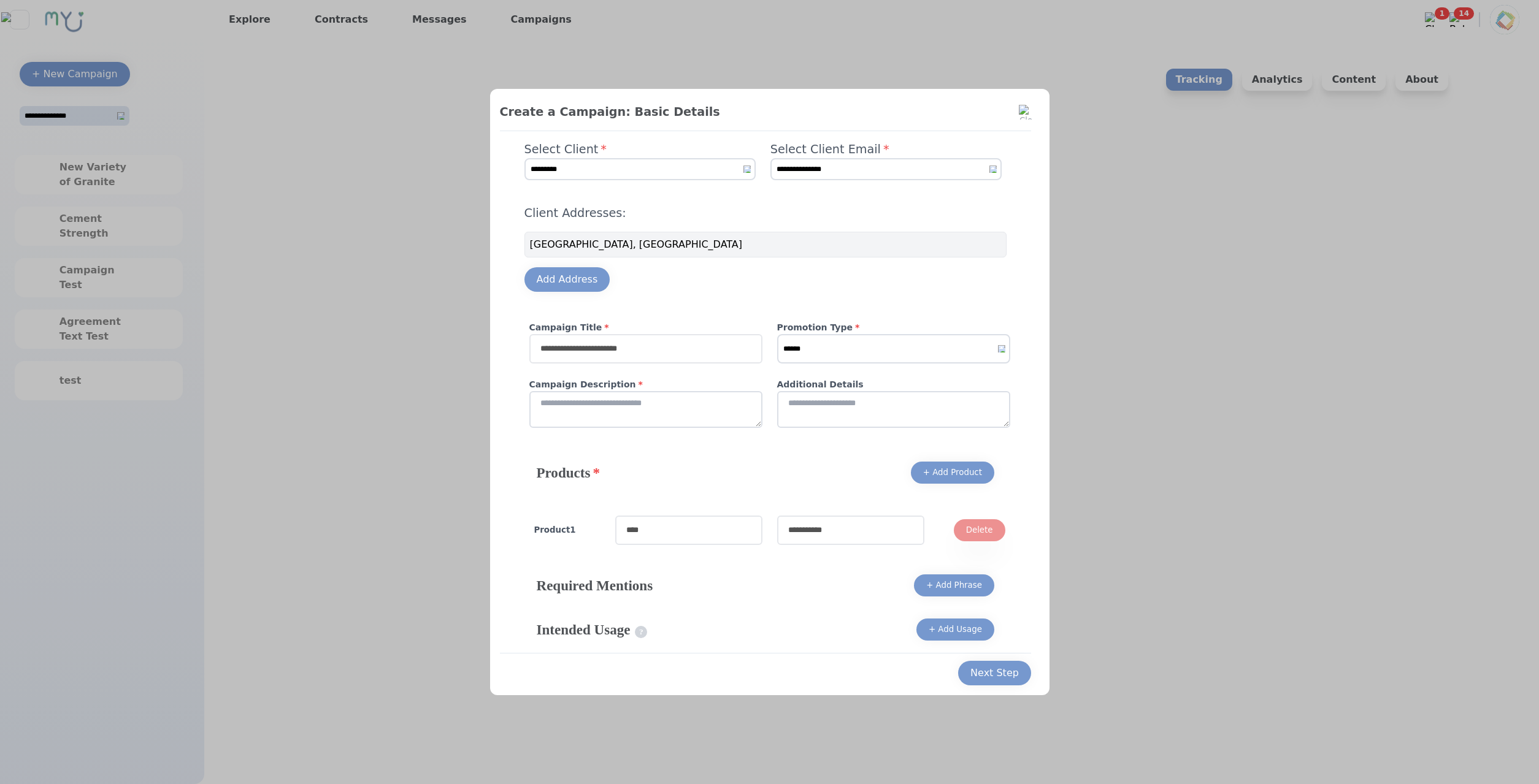
click at [654, 350] on input "text" at bounding box center [646, 349] width 233 height 29
type input "****"
click at [777, 334] on select "****** ******* *******" at bounding box center [893, 349] width 233 height 29
select select "*"
click option "*******" at bounding box center [0, 0] width 0 height 0
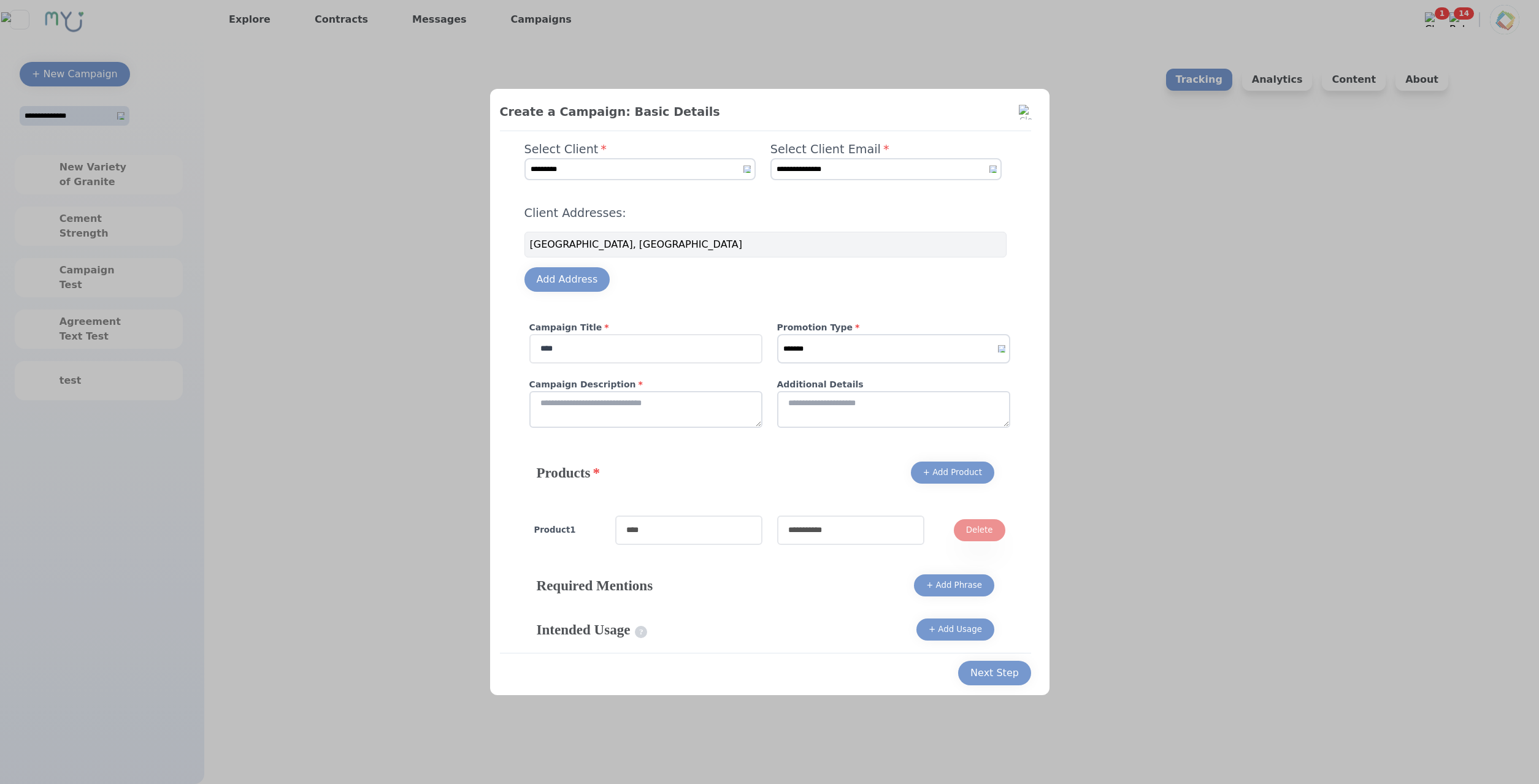
click at [635, 428] on textarea at bounding box center [646, 410] width 233 height 37
type textarea "****"
click at [810, 417] on textarea at bounding box center [893, 410] width 233 height 37
type textarea "****"
click at [633, 506] on div "Product 1 Delete" at bounding box center [770, 530] width 491 height 49
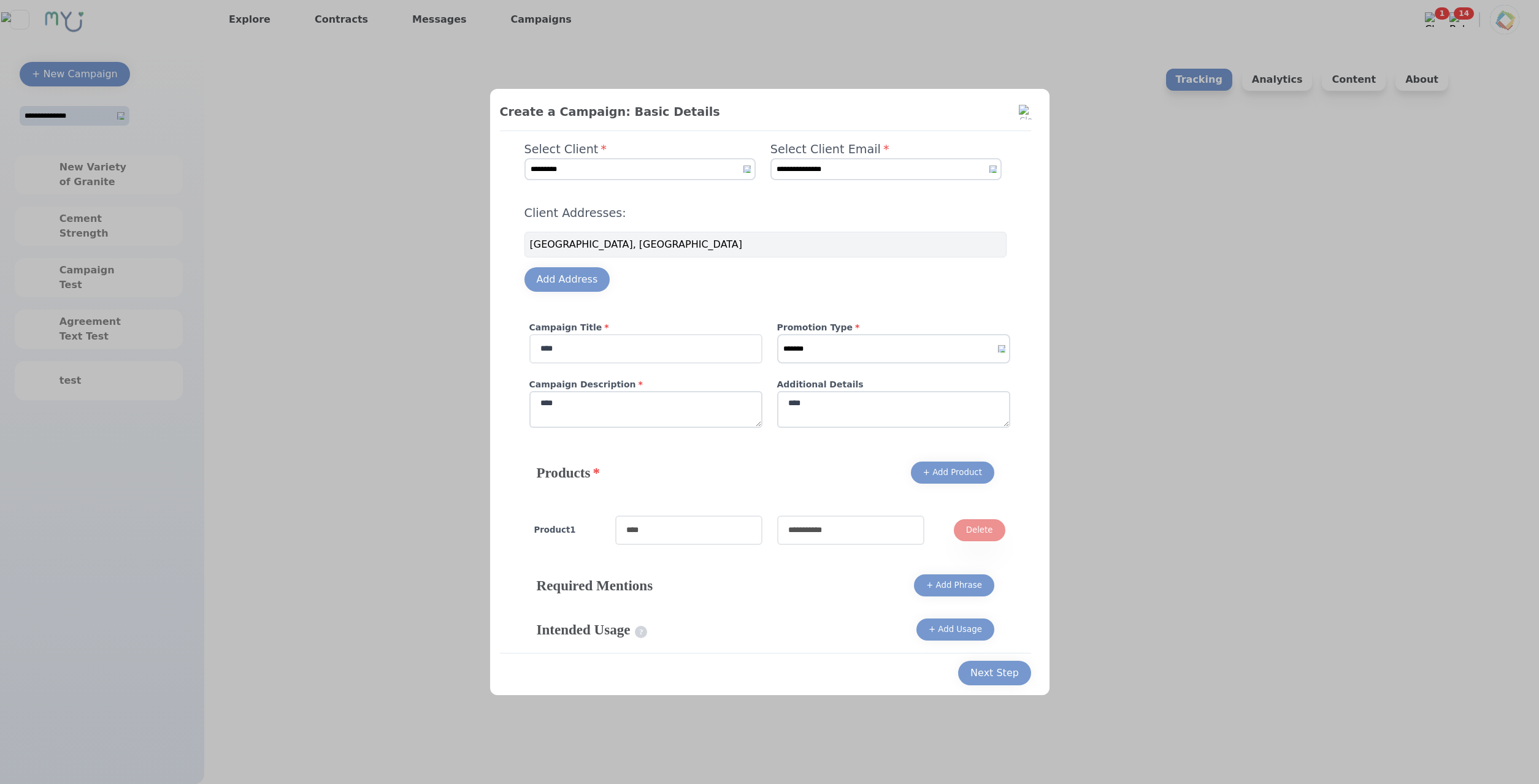
click at [649, 531] on input "text" at bounding box center [688, 530] width 147 height 29
type input "****"
click at [855, 530] on input "text" at bounding box center [850, 530] width 147 height 29
type input "*****"
click at [975, 667] on div "Next Step" at bounding box center [995, 673] width 48 height 15
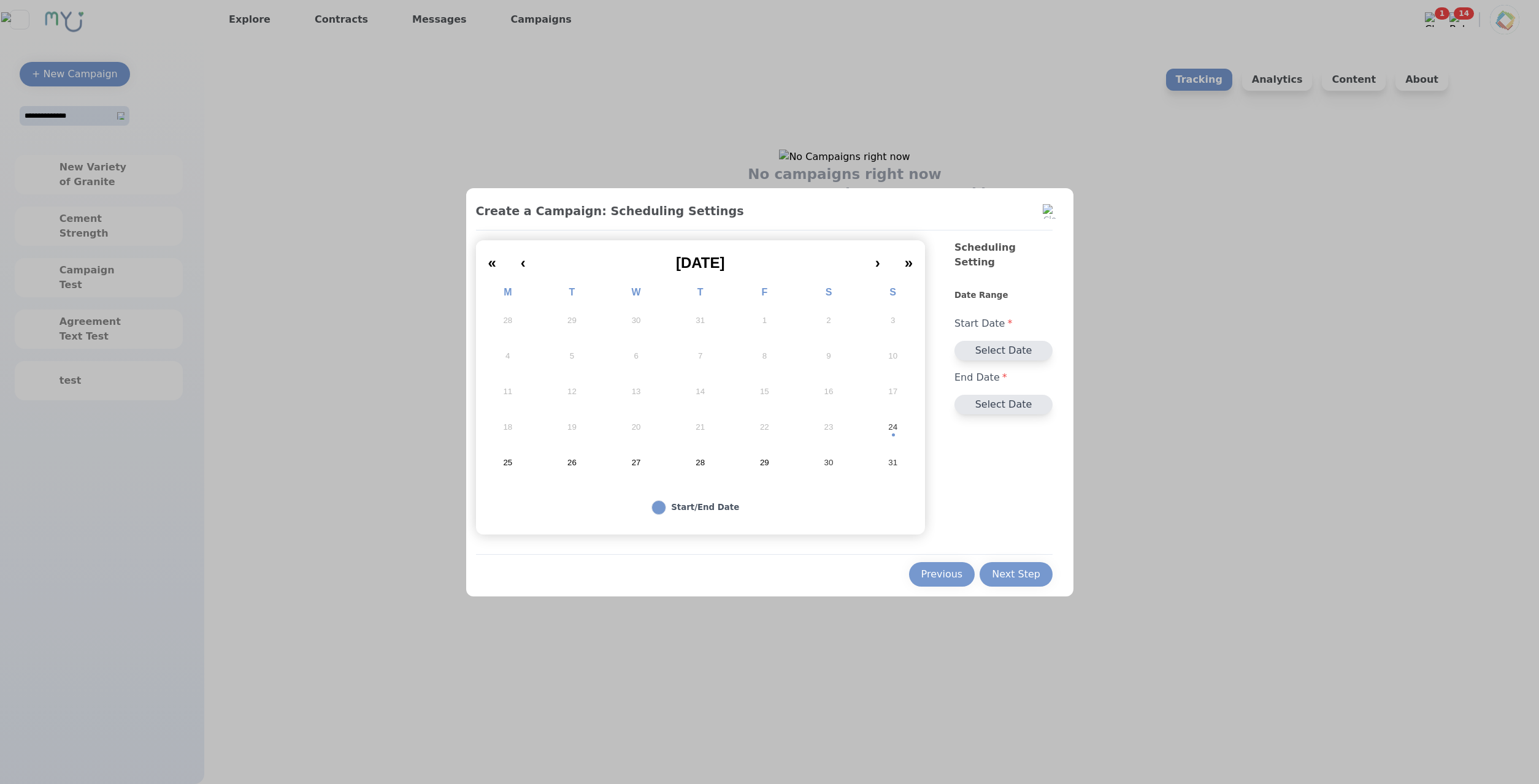
click at [886, 432] on button "24" at bounding box center [892, 427] width 64 height 36
click at [575, 460] on abbr "26" at bounding box center [572, 462] width 9 height 11
click at [1001, 578] on div "Next Step" at bounding box center [1016, 574] width 48 height 15
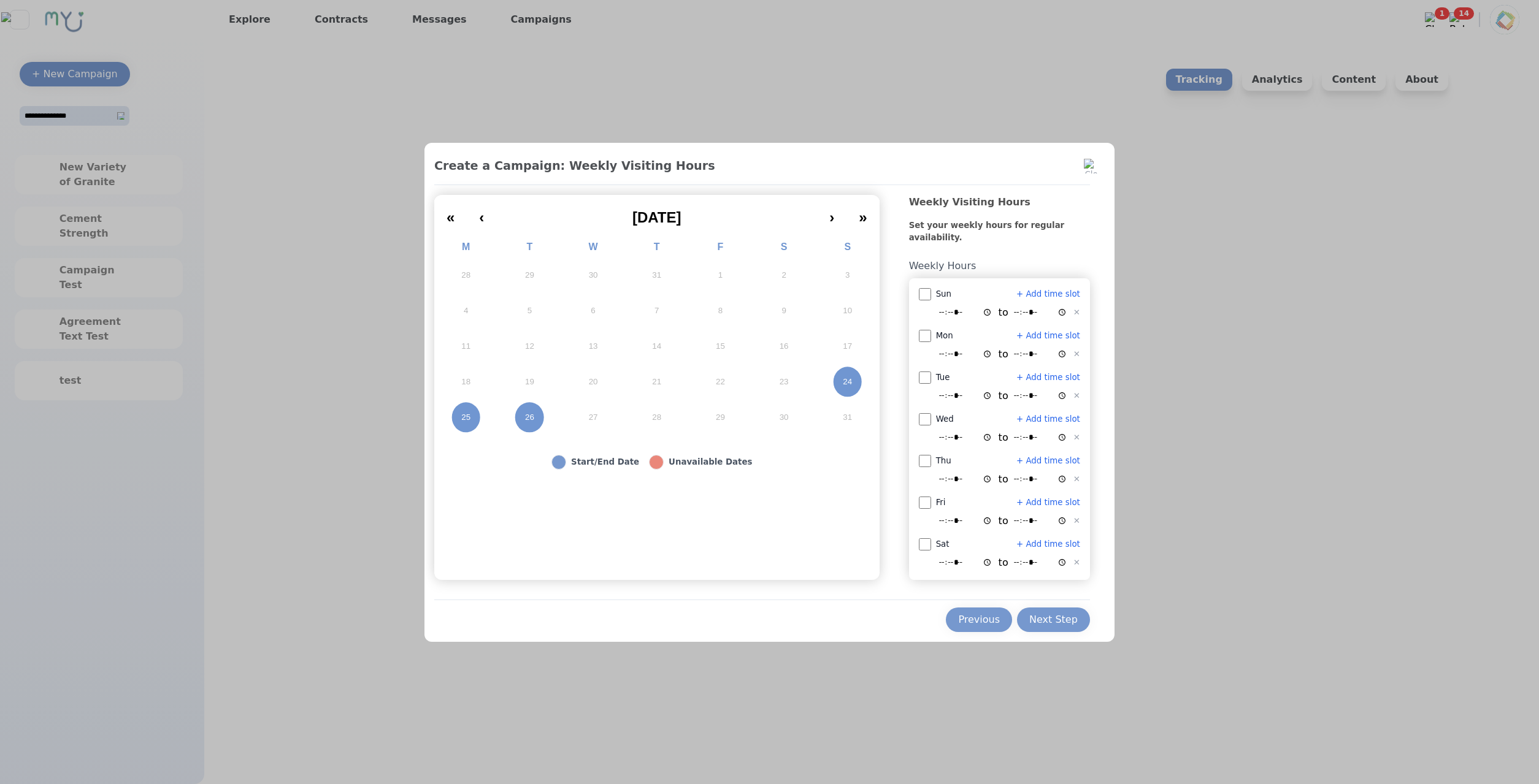
click at [533, 421] on button "26" at bounding box center [530, 418] width 64 height 36
click at [1020, 618] on button "Next Step" at bounding box center [1053, 620] width 73 height 24
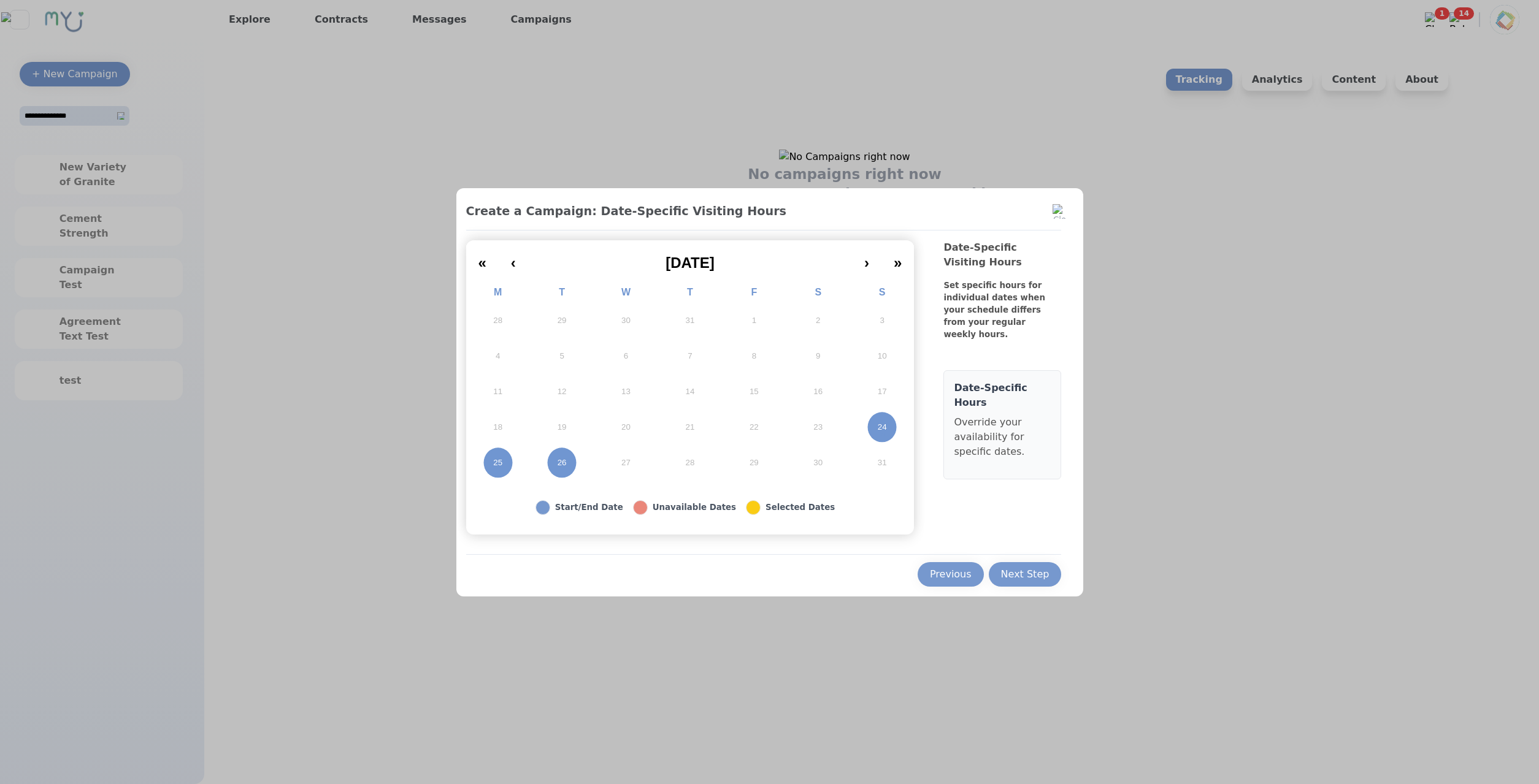
drag, startPoint x: 1037, startPoint y: 584, endPoint x: 998, endPoint y: 581, distance: 39.1
click at [1037, 583] on button "Next Step" at bounding box center [1025, 574] width 73 height 24
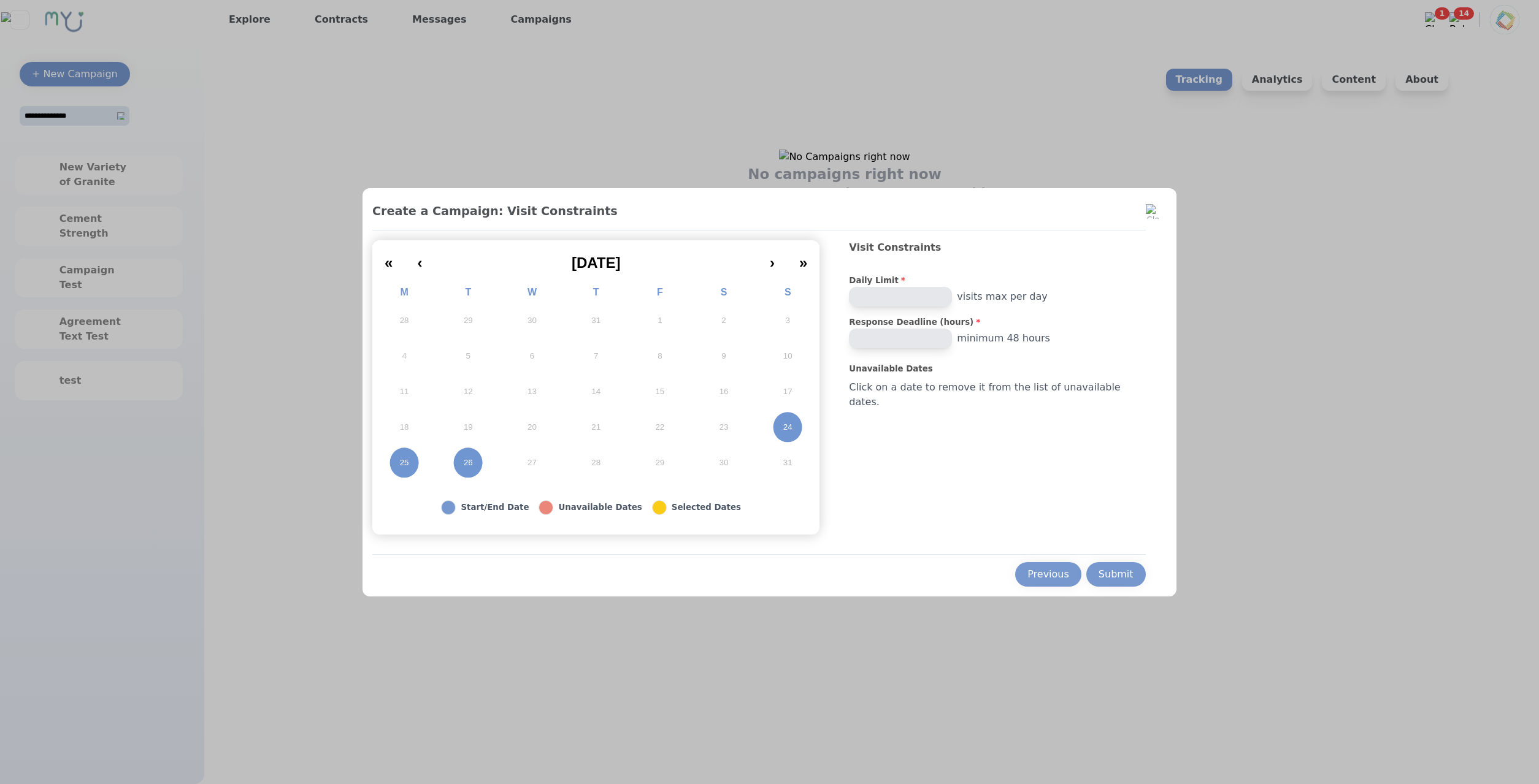
click at [498, 481] on div "« ‹ August 2025 › » M T W T F S S 28 29 30 31 1 2 3 4 5 6 7 8 9 10 11 12 13 14 …" at bounding box center [596, 387] width 447 height 294
click at [493, 466] on button "26" at bounding box center [468, 463] width 64 height 36
click at [1099, 567] on div "Submit" at bounding box center [1116, 574] width 35 height 15
click at [1051, 566] on button "Previous" at bounding box center [1066, 574] width 66 height 24
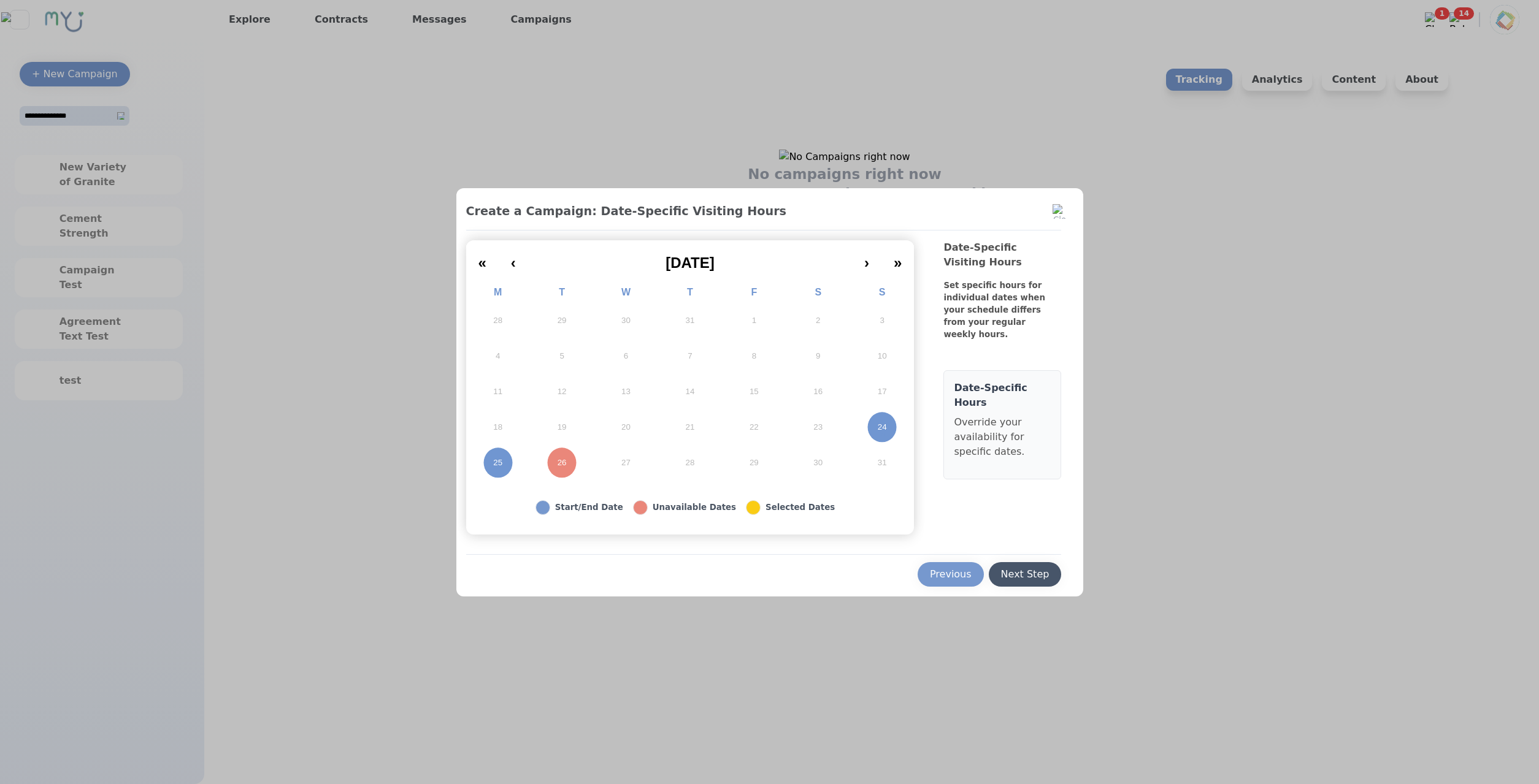
click at [1047, 583] on button "Next Step" at bounding box center [1025, 574] width 73 height 24
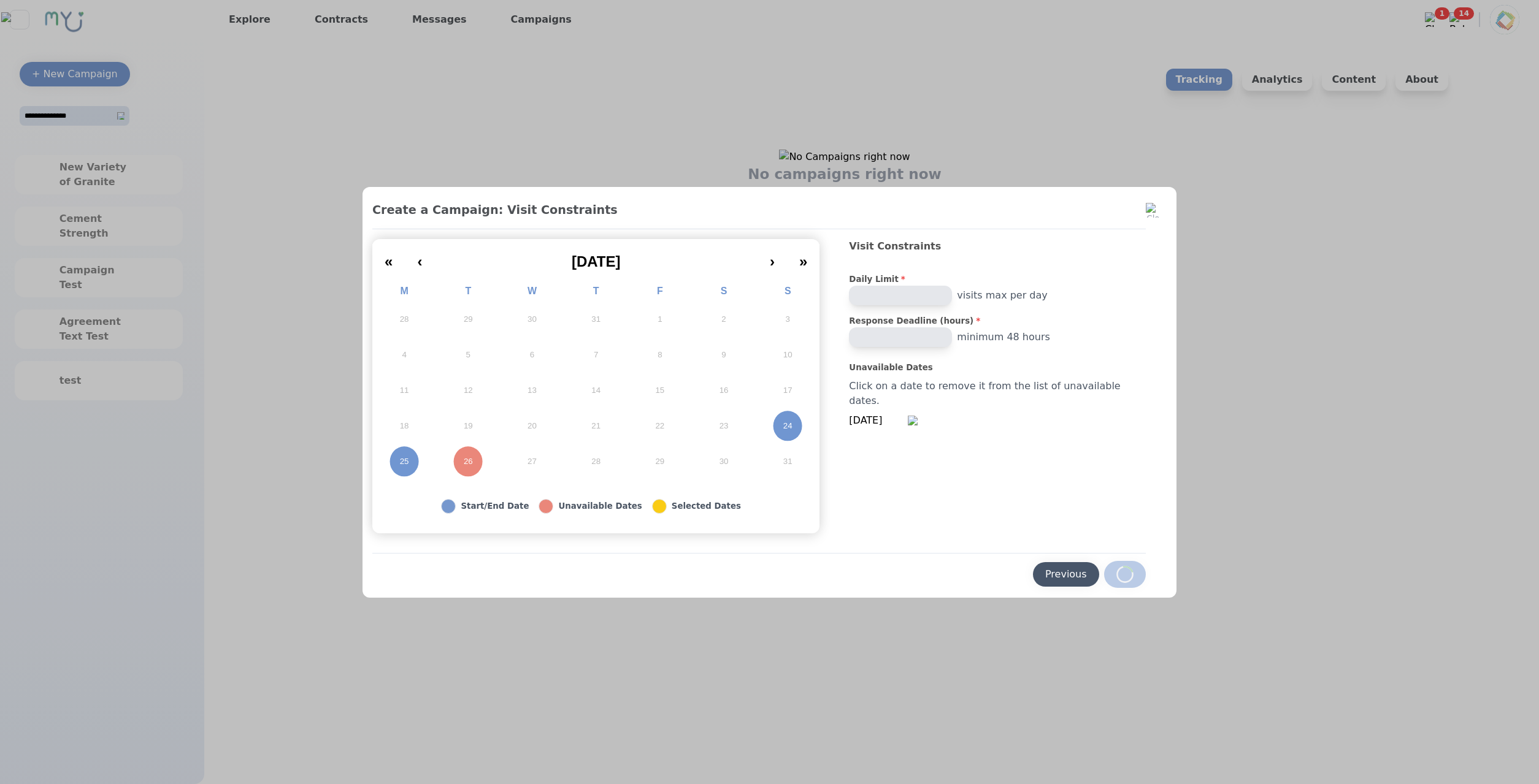
click at [1055, 578] on div "Previous" at bounding box center [1066, 574] width 41 height 15
click at [1104, 578] on button at bounding box center [1124, 574] width 41 height 27
click at [965, 578] on div "Previous" at bounding box center [759, 570] width 774 height 35
click at [1038, 566] on button "Previous" at bounding box center [1066, 574] width 66 height 24
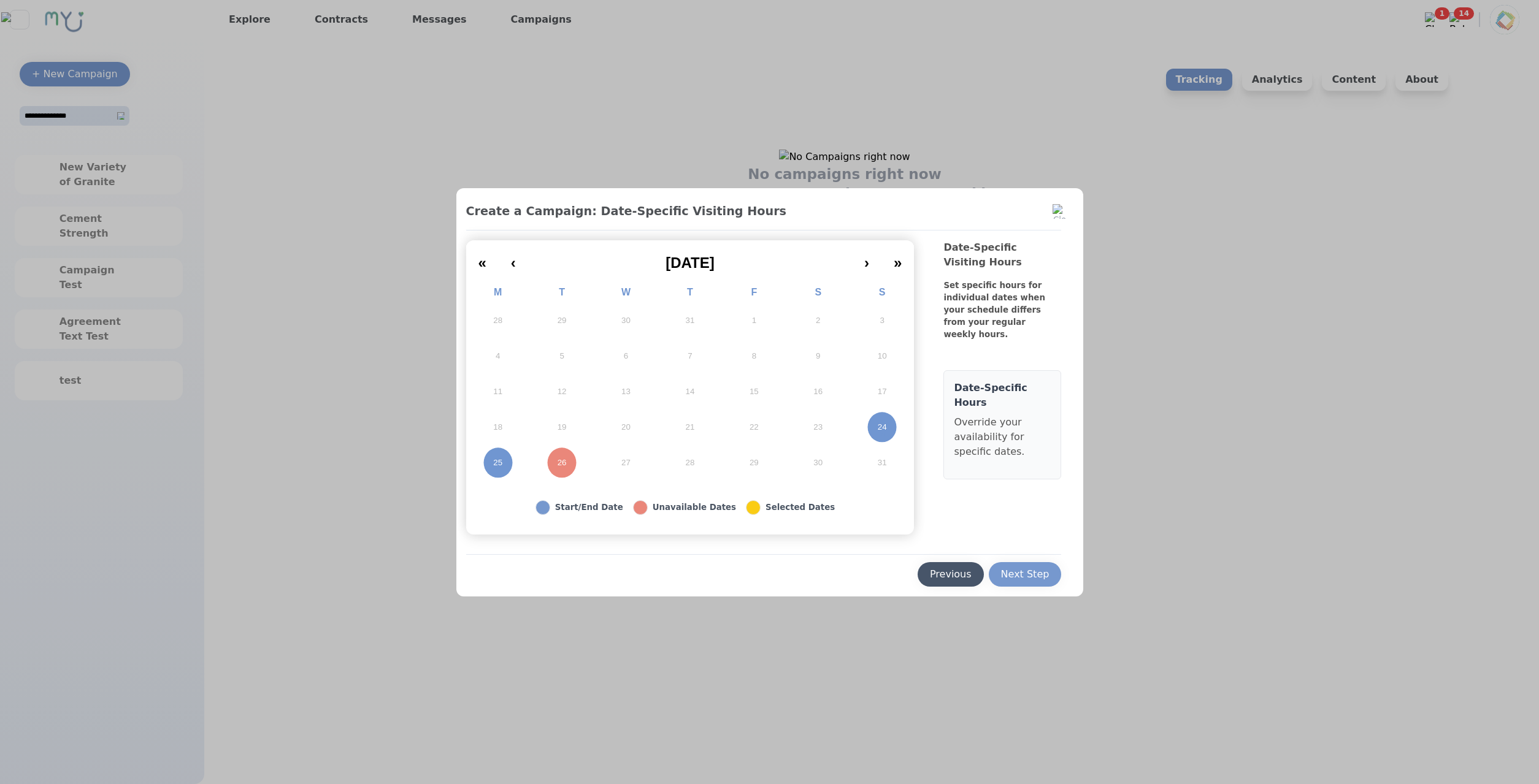
click at [1038, 566] on button "Next Step" at bounding box center [1025, 574] width 73 height 24
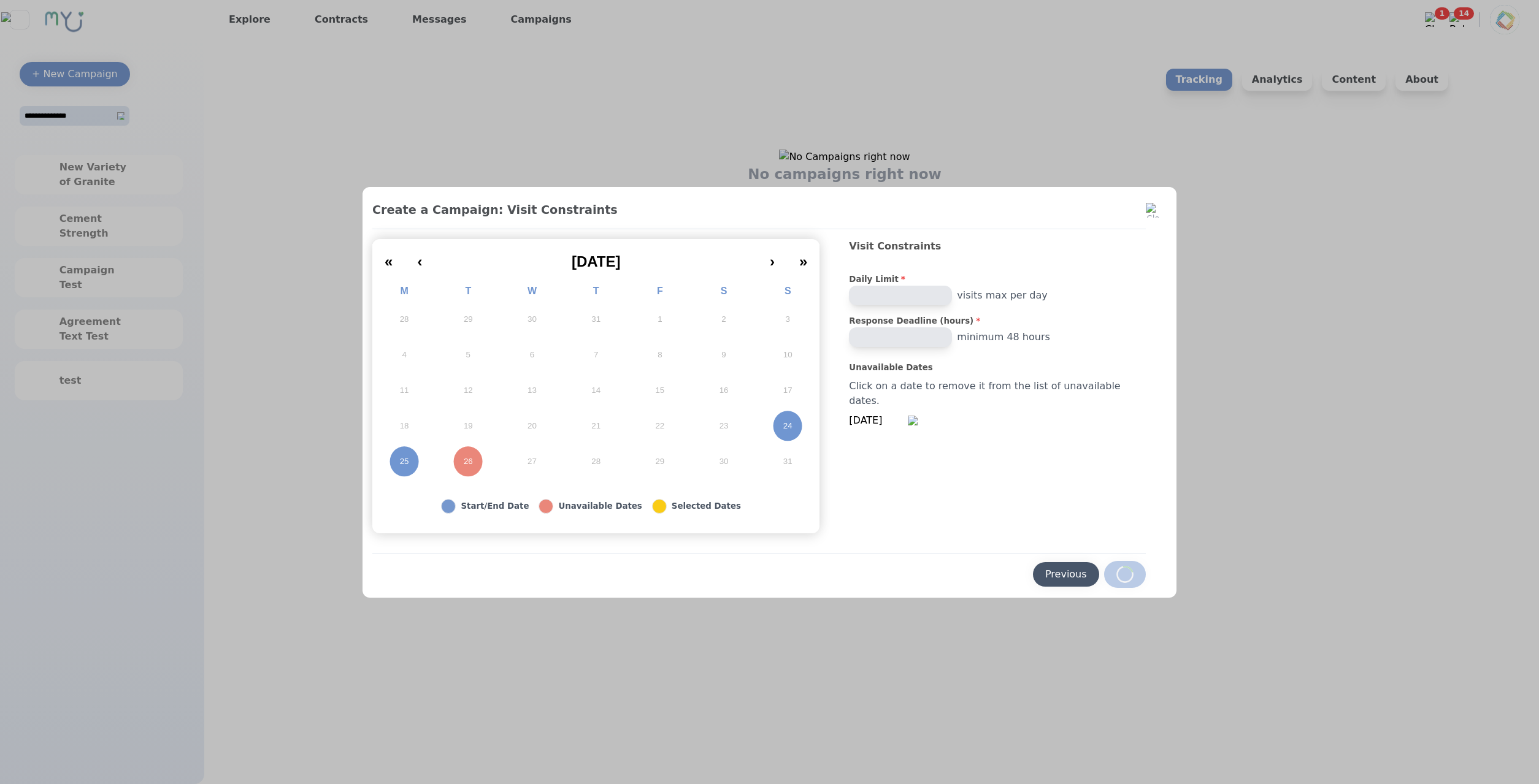
click at [1045, 568] on div "Previous" at bounding box center [1066, 574] width 41 height 15
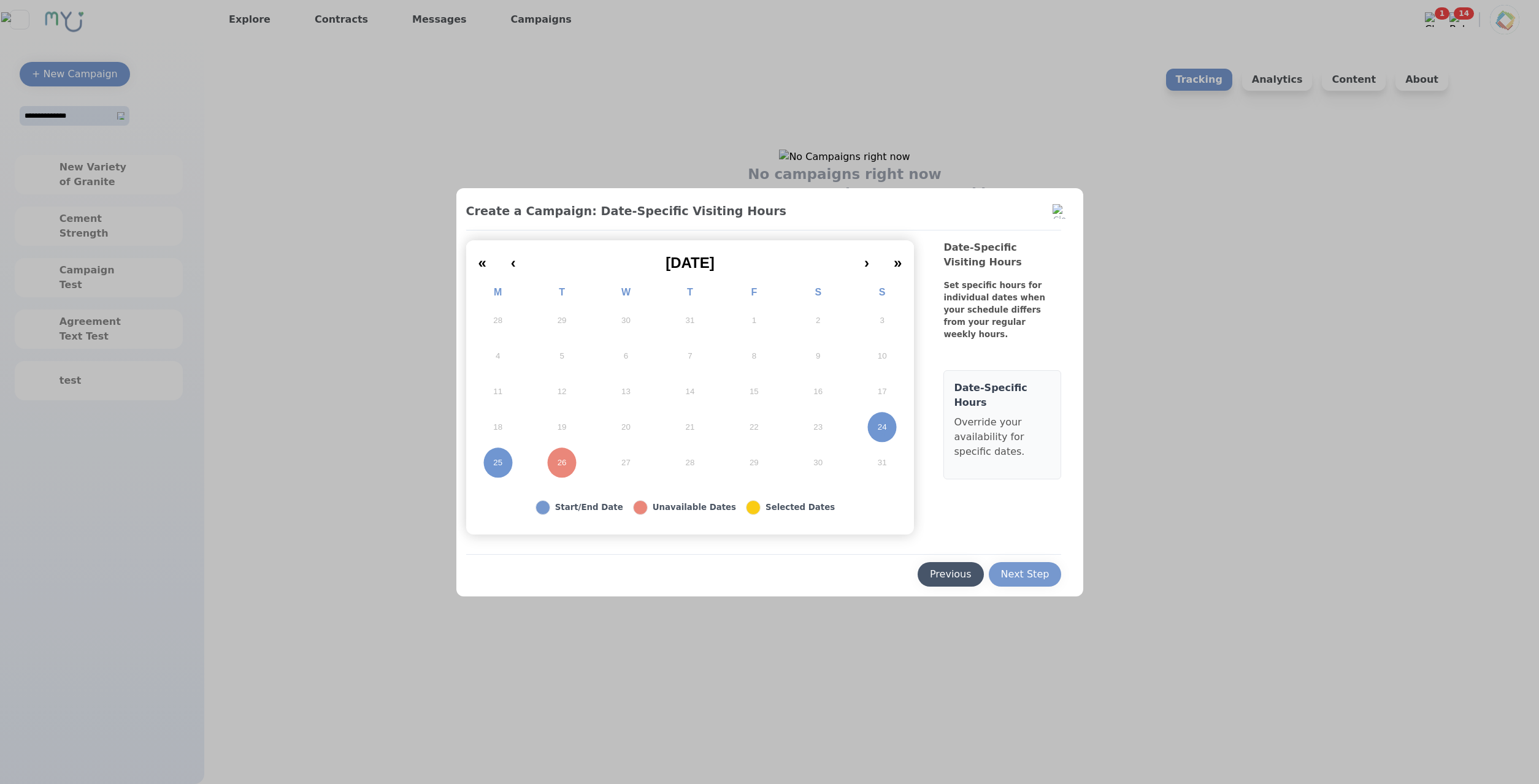
click at [984, 571] on div "Previous" at bounding box center [951, 574] width 66 height 24
click at [978, 573] on button "Previous" at bounding box center [951, 574] width 66 height 24
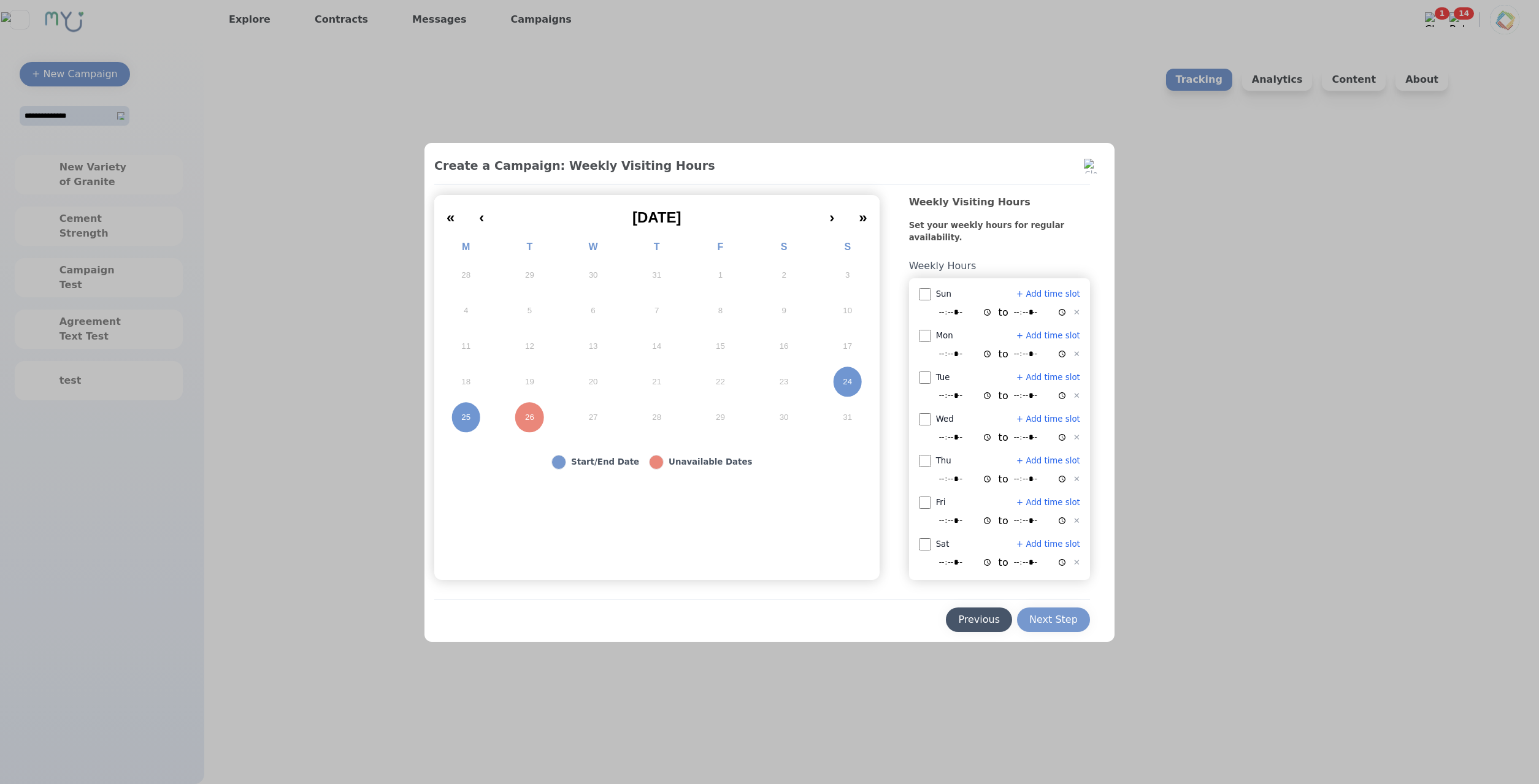
click at [978, 619] on div "Previous" at bounding box center [978, 619] width 41 height 15
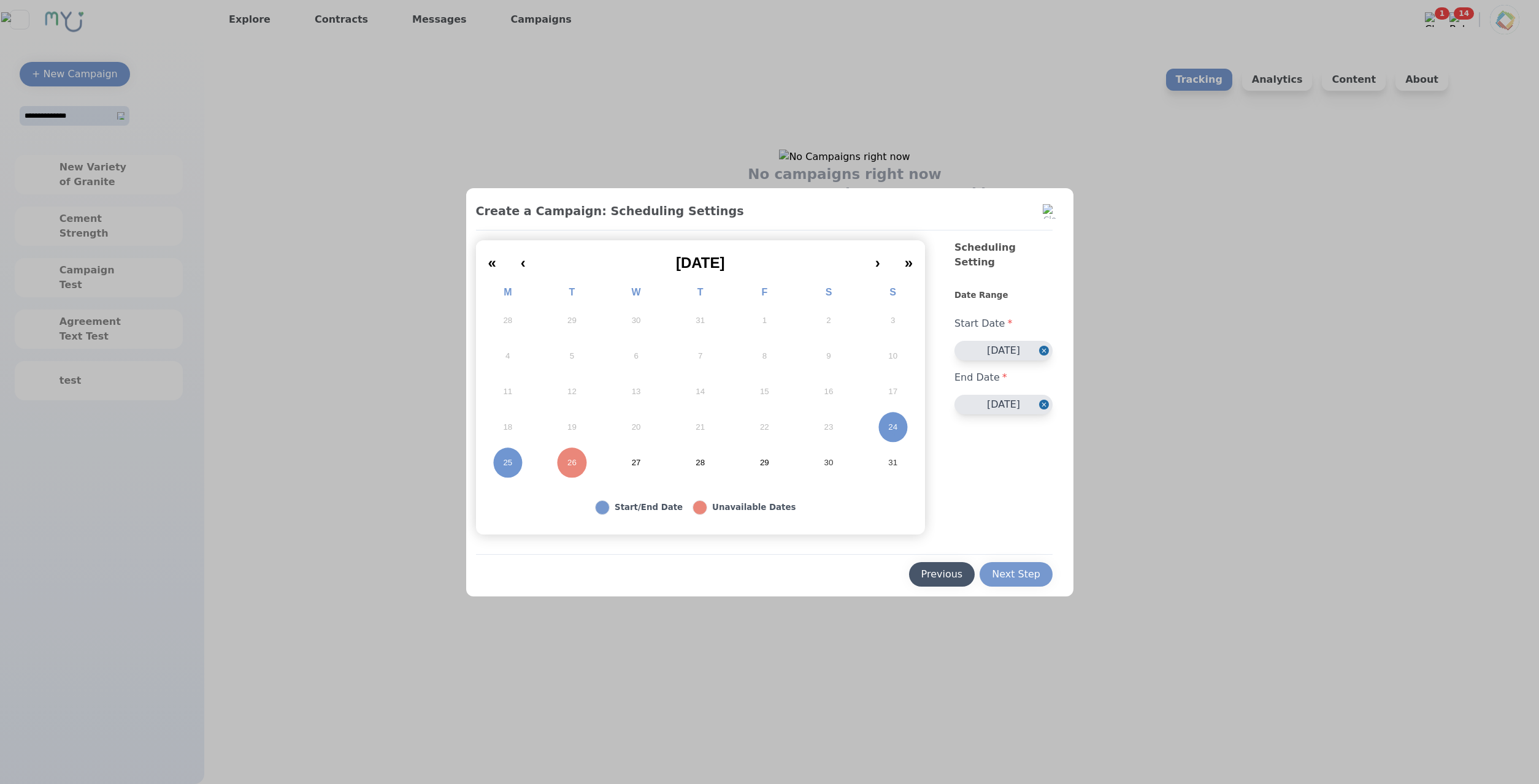
click at [963, 576] on div "Previous" at bounding box center [942, 574] width 41 height 15
select select "*"
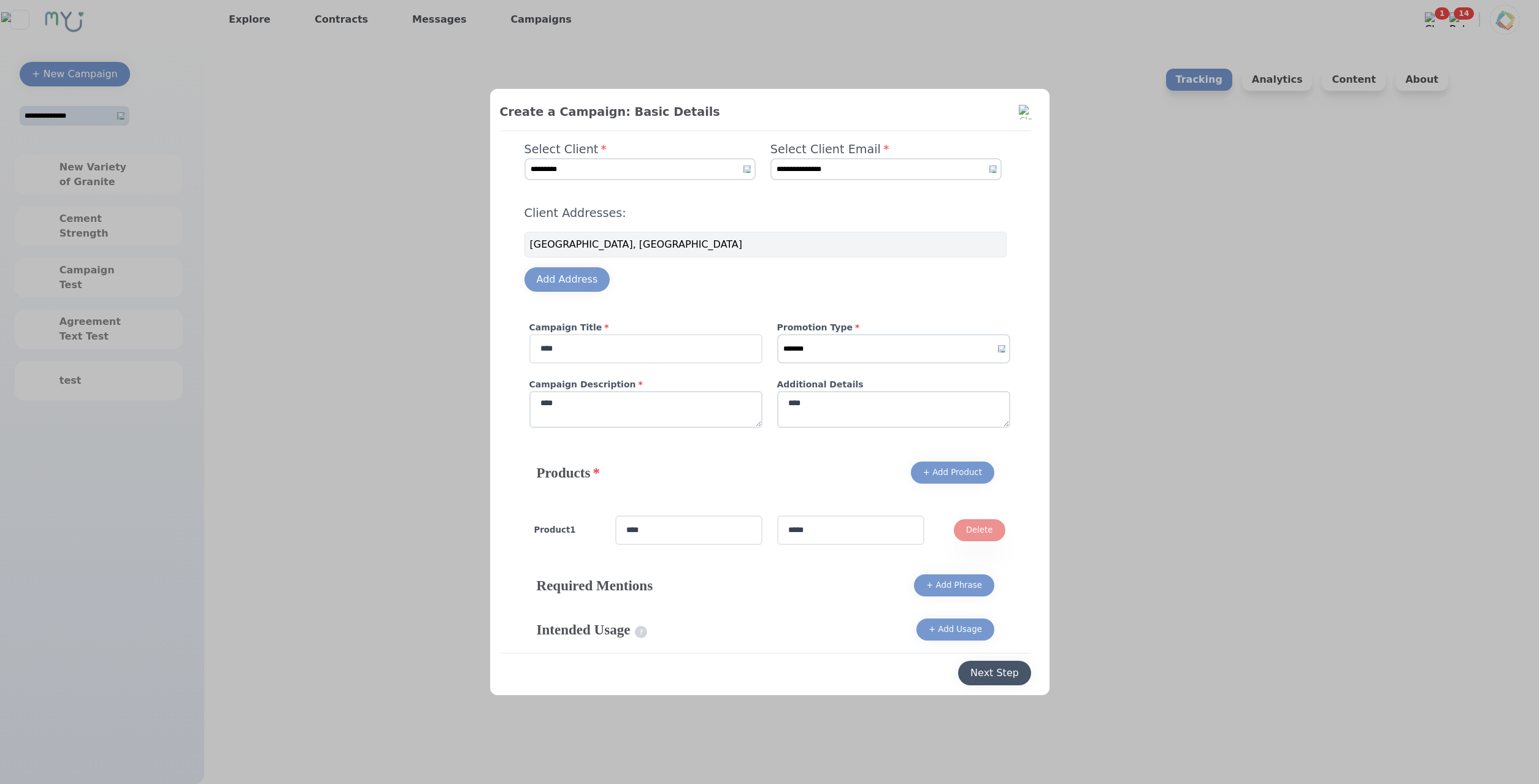
click at [1011, 661] on button "Next Step" at bounding box center [994, 673] width 73 height 24
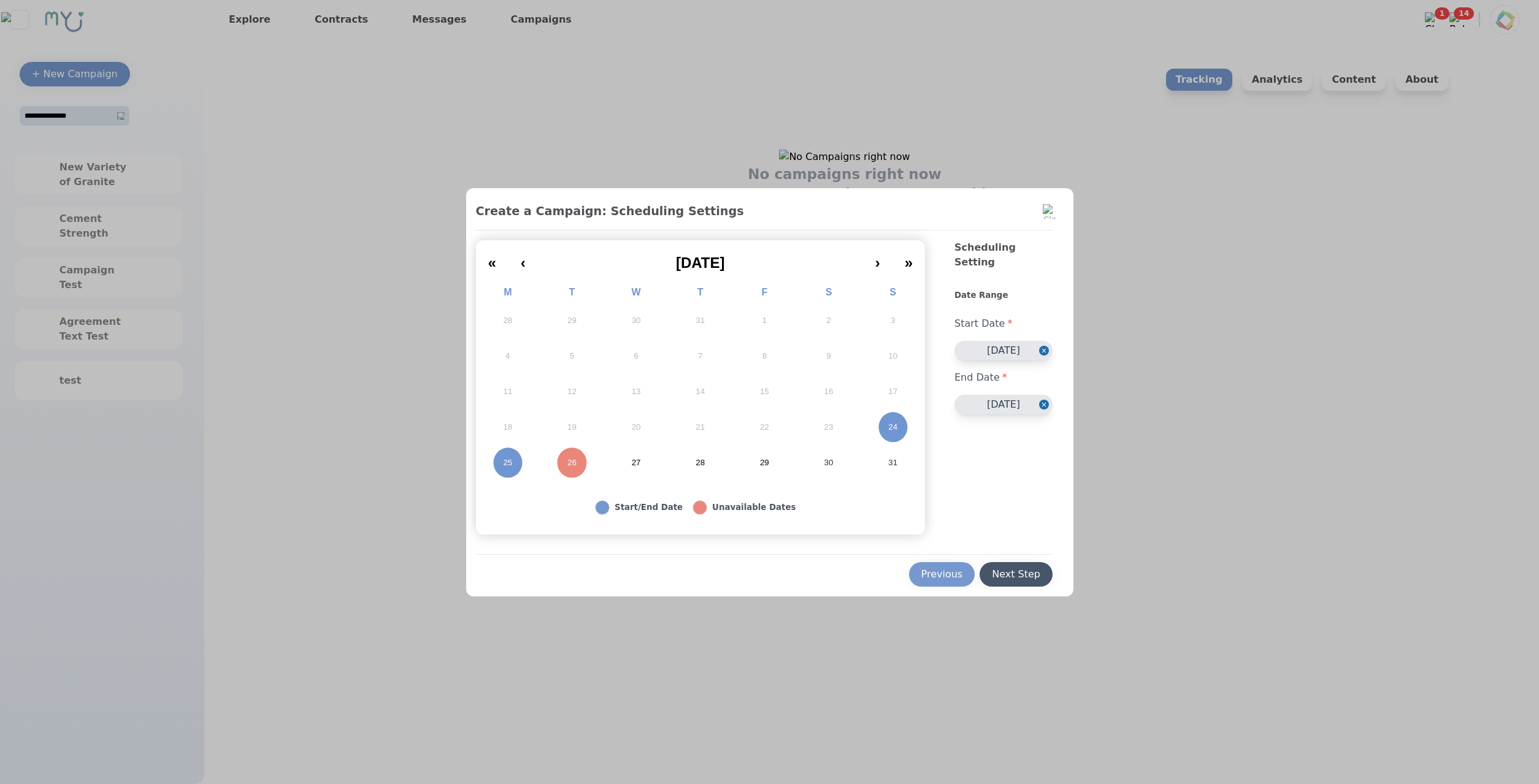
drag, startPoint x: 1034, startPoint y: 589, endPoint x: 1029, endPoint y: 583, distance: 7.8
click at [1032, 588] on div "Create a Campaign: Scheduling Settings « ‹ August 2025 › » M T W T F S S 28 29 …" at bounding box center [769, 392] width 607 height 408
click at [1030, 583] on button "Next Step" at bounding box center [1016, 574] width 73 height 24
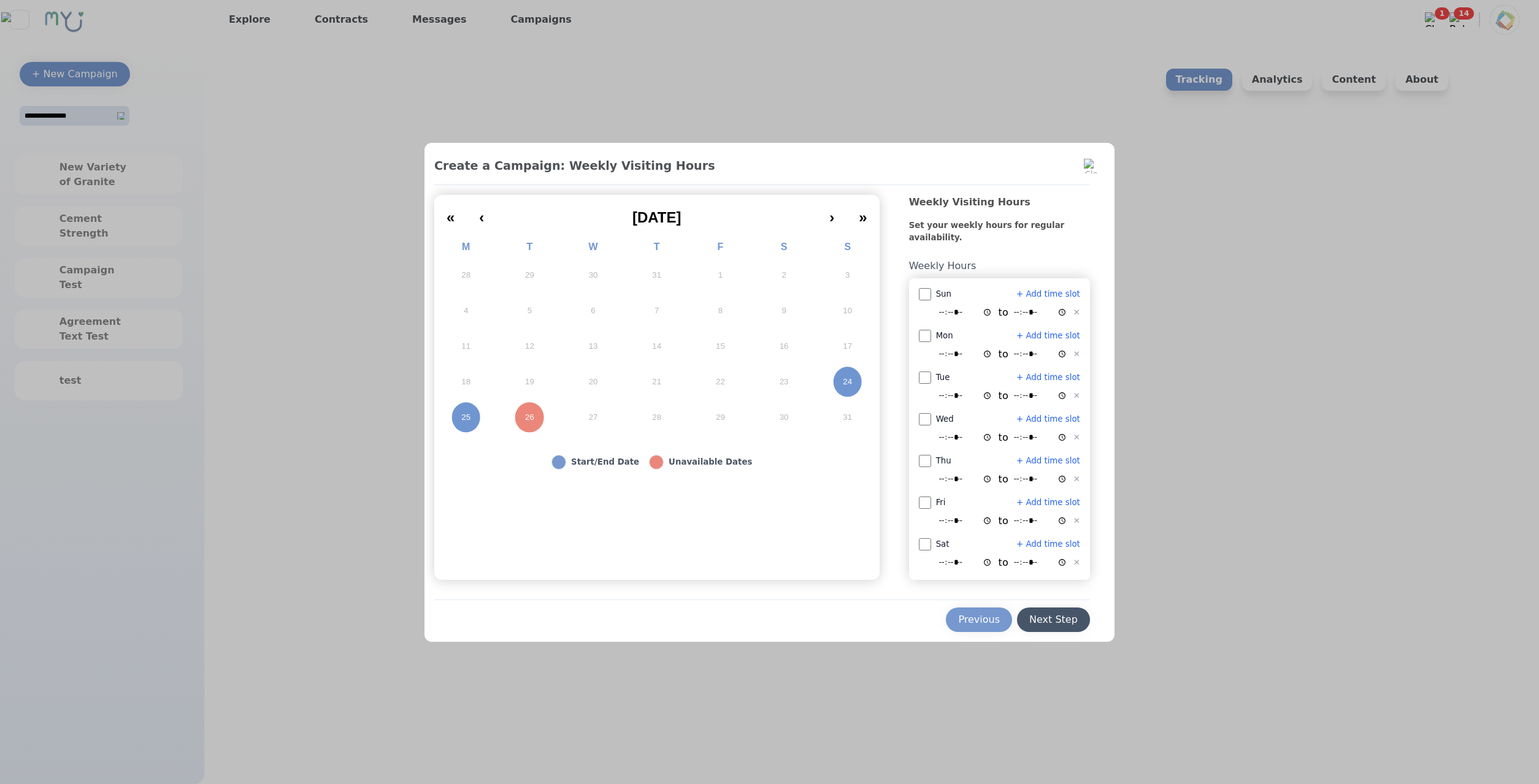
click at [1053, 629] on button "Next Step" at bounding box center [1053, 620] width 73 height 24
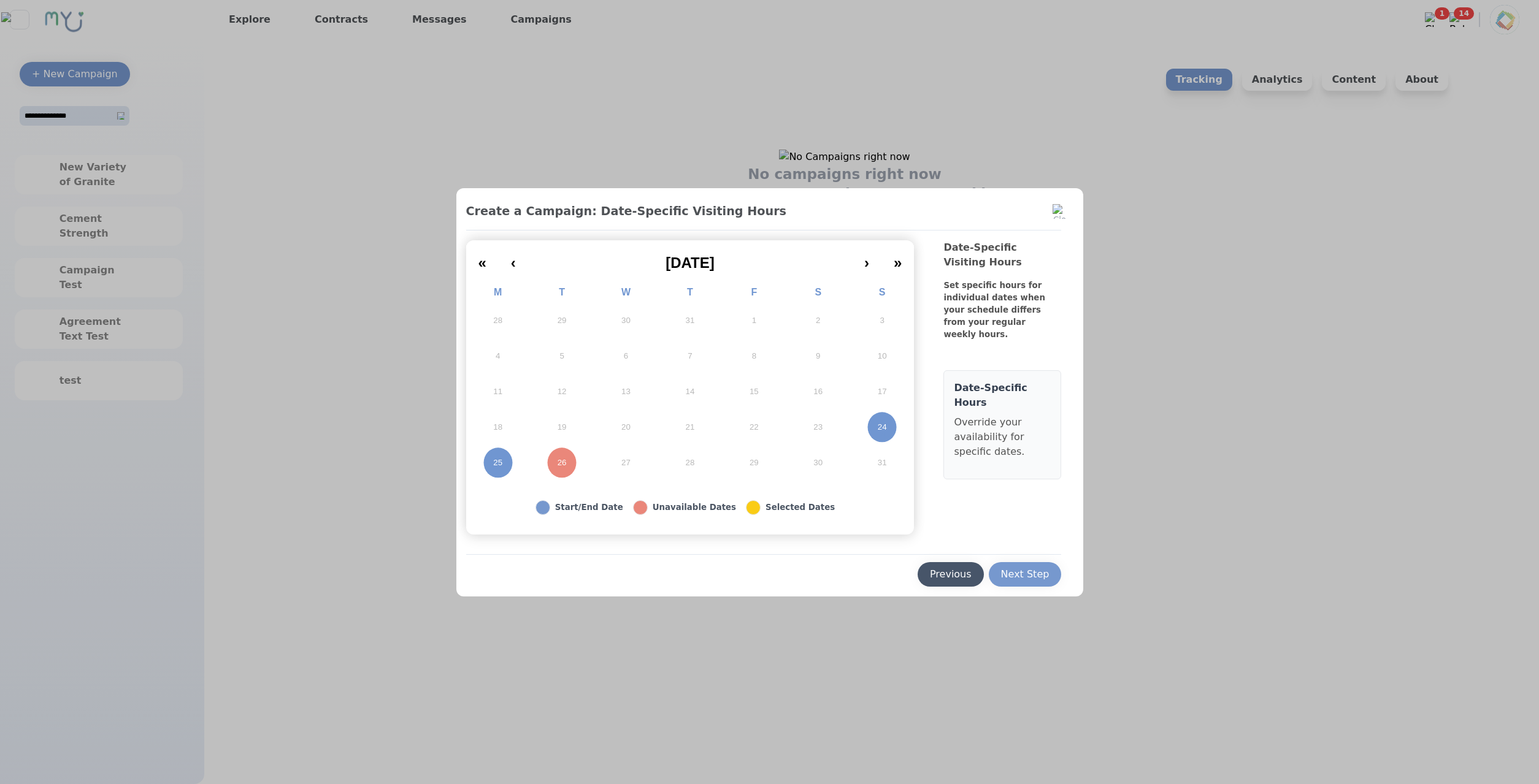
click at [1048, 580] on button "Next Step" at bounding box center [1025, 574] width 73 height 24
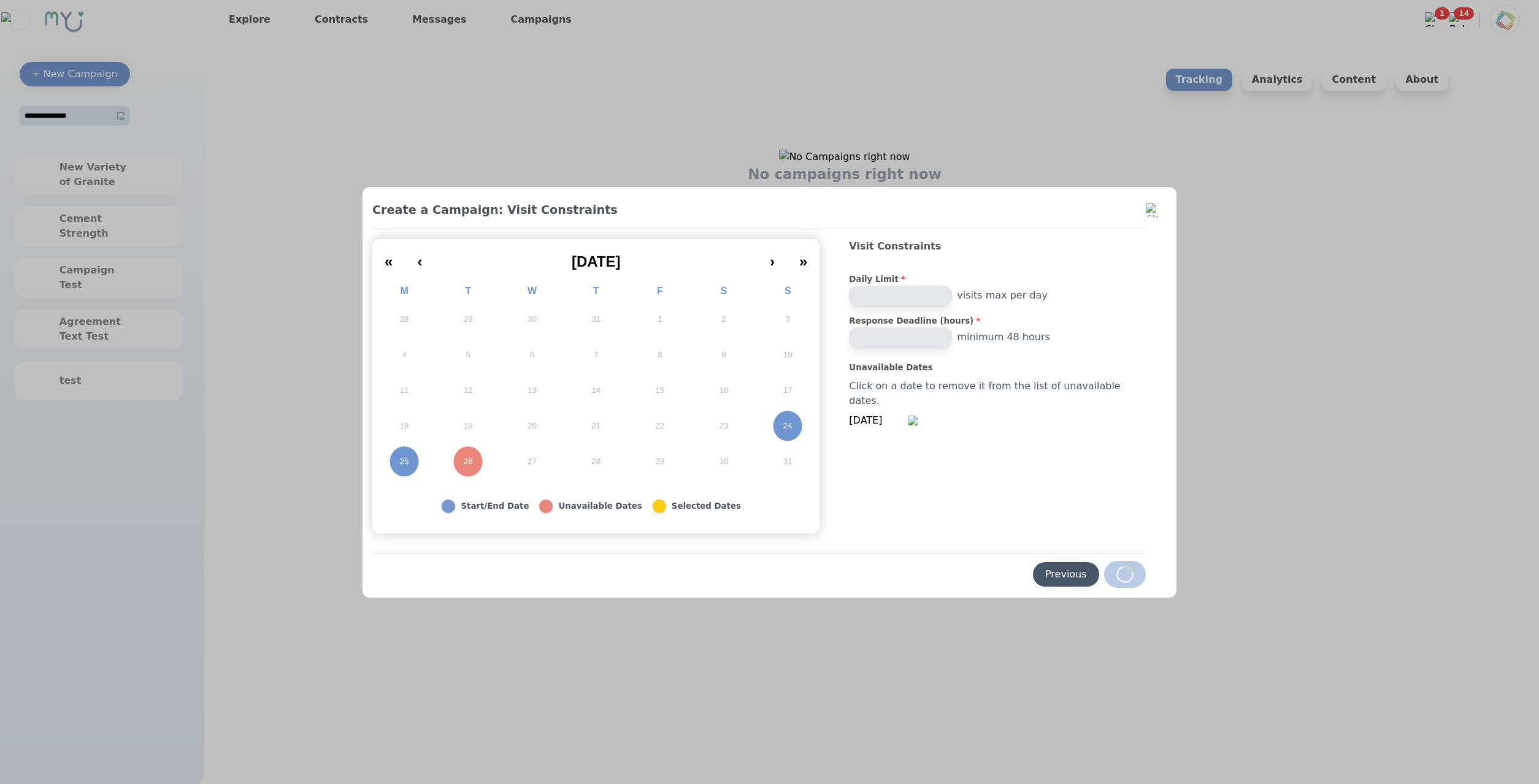
click at [1049, 579] on div "Previous" at bounding box center [1066, 574] width 41 height 15
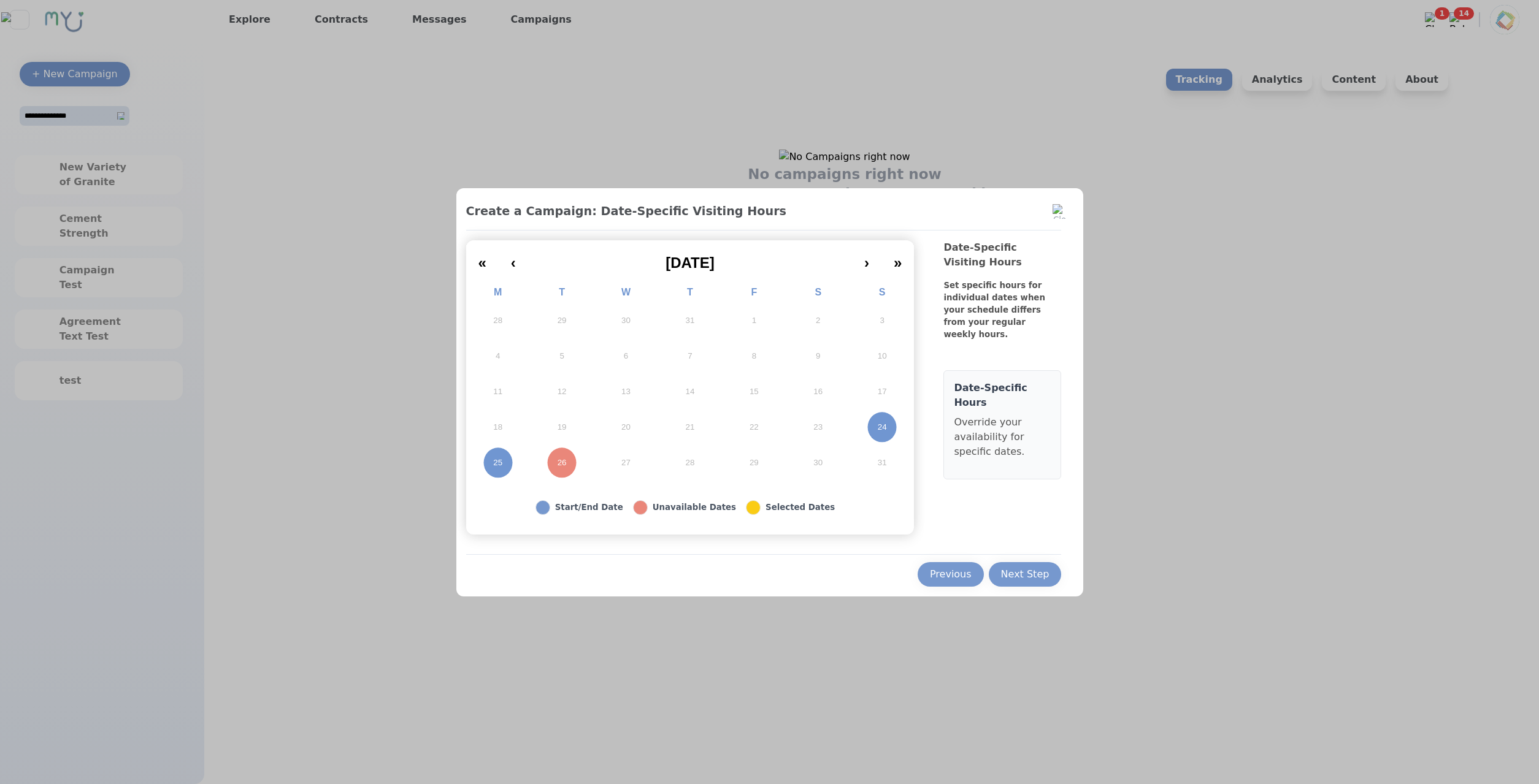
click at [666, 652] on div at bounding box center [769, 392] width 1539 height 784
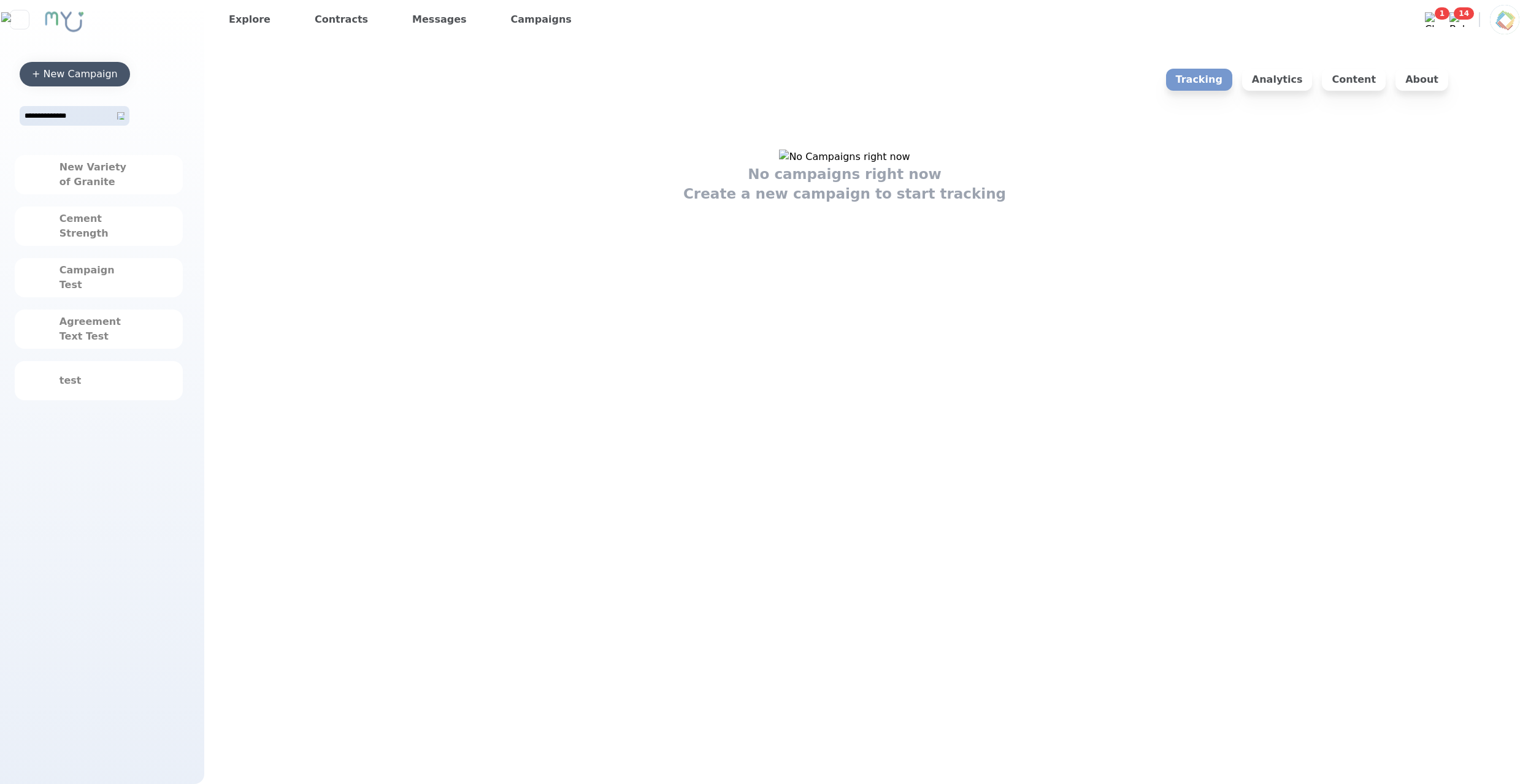
click at [90, 80] on button "+ New Campaign" at bounding box center [75, 74] width 110 height 24
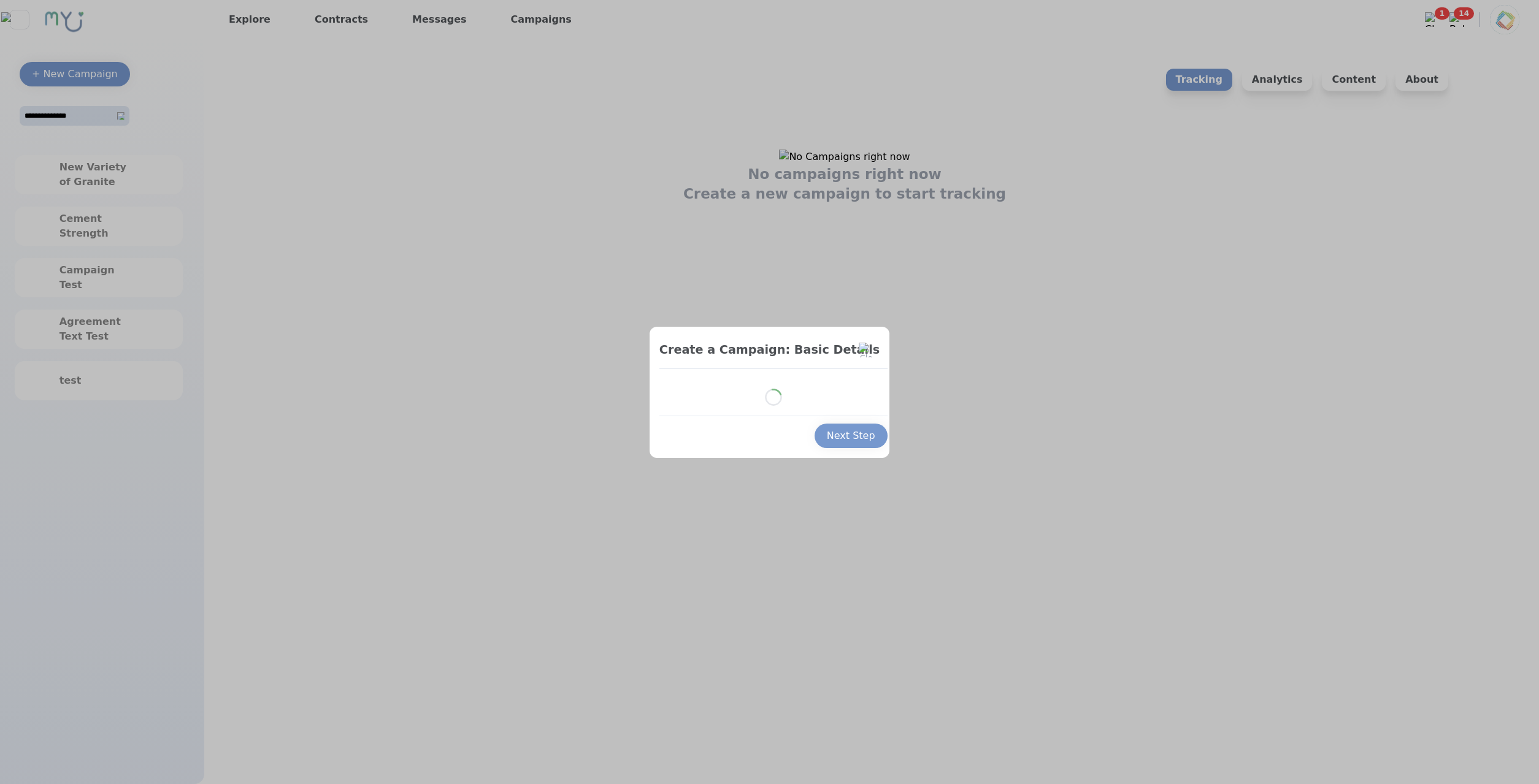
select select "*"
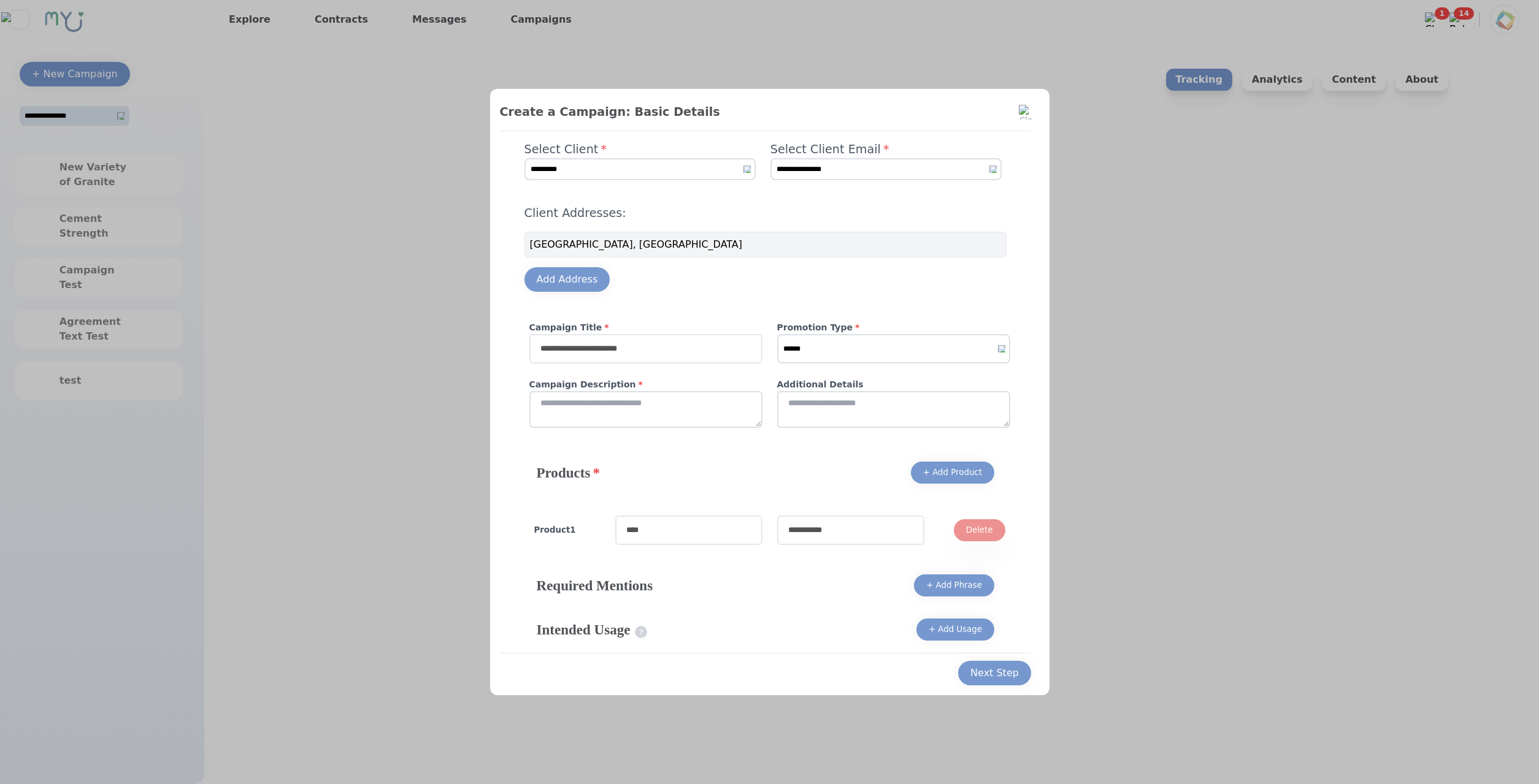
click at [642, 371] on div "Campaign Title * Promotion Type * ****** ******* ******* Campaign Description *…" at bounding box center [770, 381] width 491 height 121
click at [663, 355] on input "text" at bounding box center [646, 349] width 233 height 29
type input "***"
click at [657, 396] on textarea "*" at bounding box center [646, 410] width 233 height 37
type textarea "****"
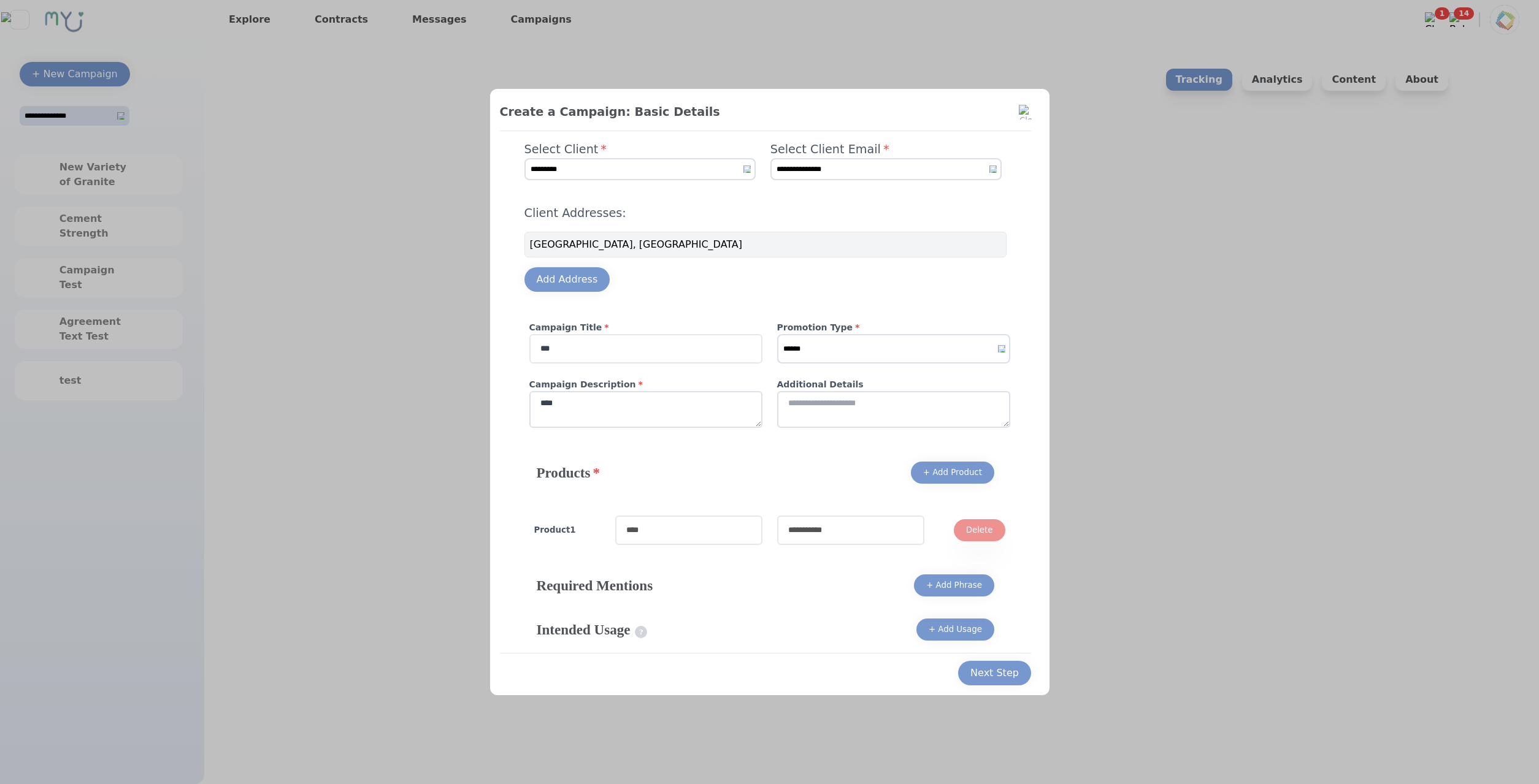
click at [777, 334] on select "****** ******* *******" at bounding box center [893, 349] width 233 height 29
select select "*"
click option "*******" at bounding box center [0, 0] width 0 height 0
click at [737, 541] on input "text" at bounding box center [688, 530] width 147 height 29
type input "****"
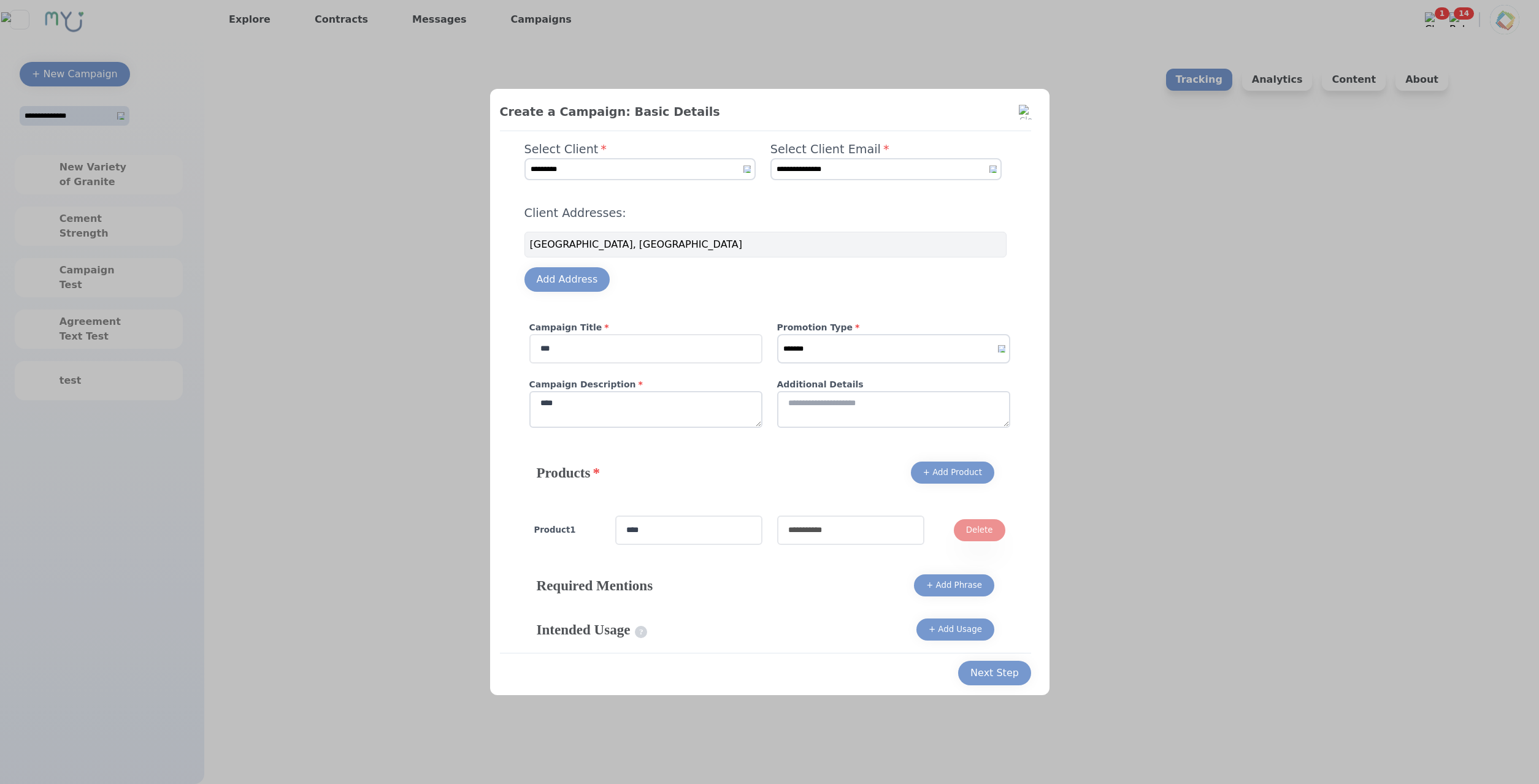
click at [860, 536] on input "text" at bounding box center [850, 530] width 147 height 29
type input "****"
click at [976, 666] on div "Next Step" at bounding box center [995, 673] width 48 height 15
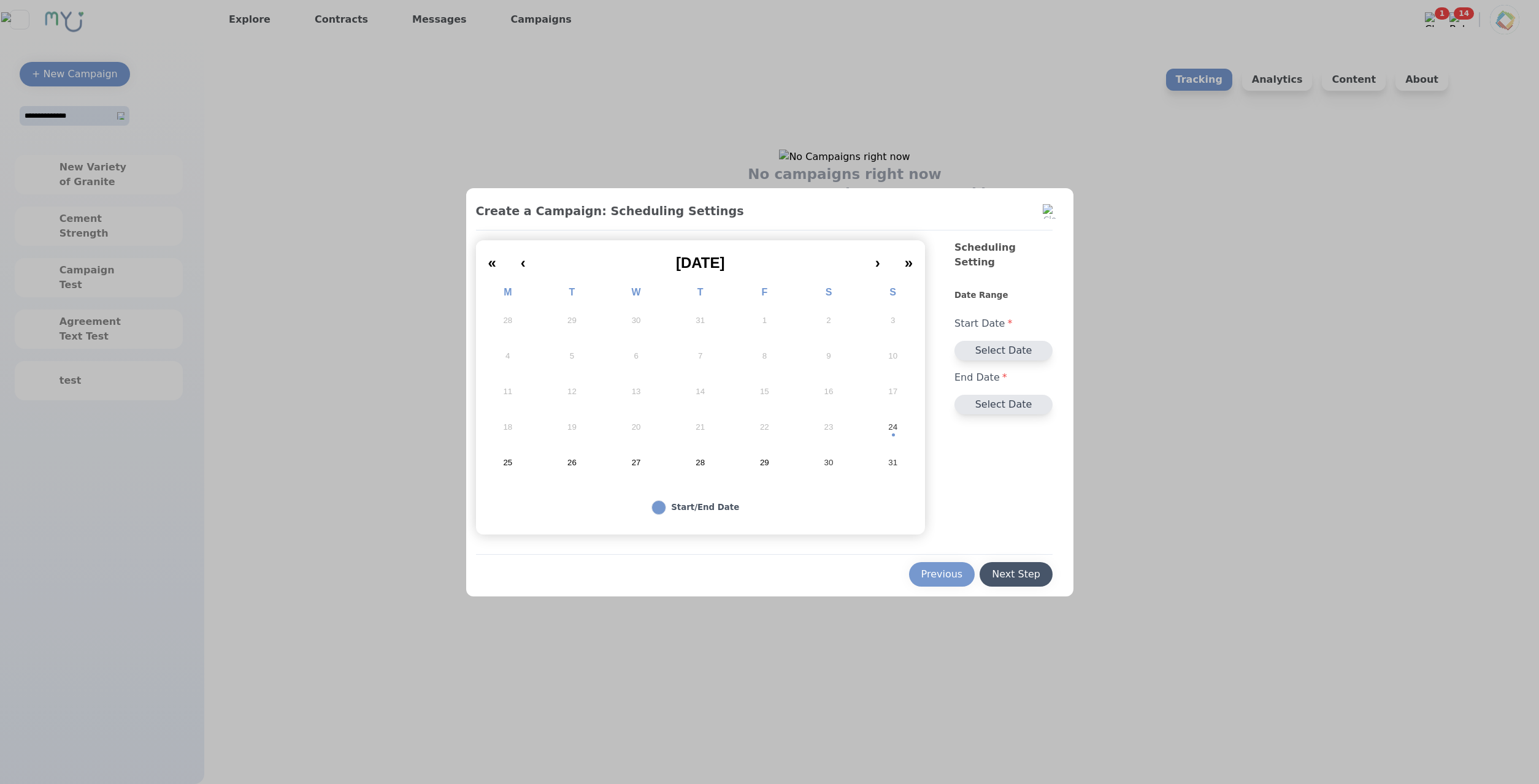
click at [1018, 572] on div "Next Step" at bounding box center [1016, 574] width 48 height 15
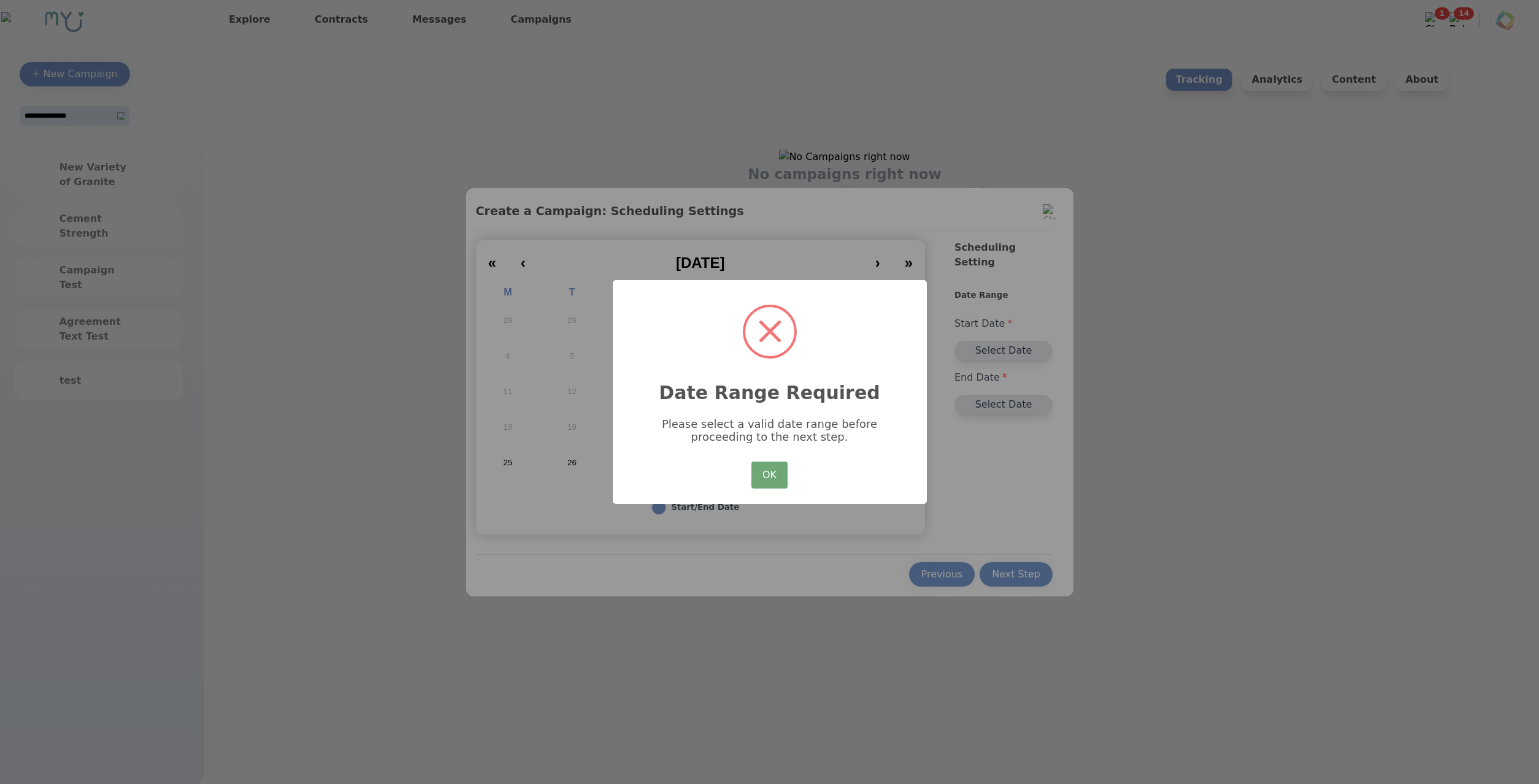
click at [786, 480] on div "OK No Cancel" at bounding box center [769, 475] width 41 height 33
click at [780, 478] on button "OK" at bounding box center [769, 475] width 36 height 27
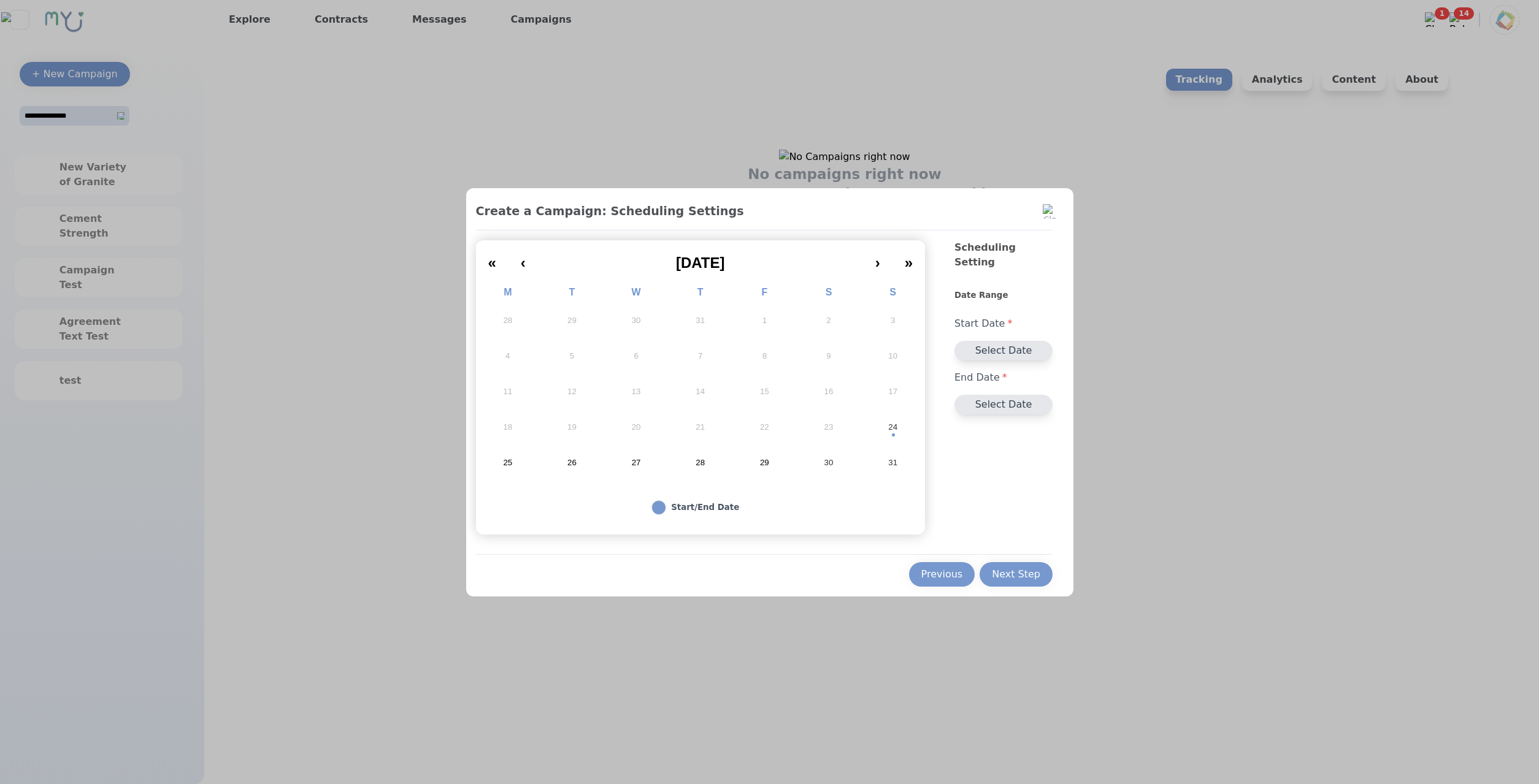
click at [888, 425] on button "24" at bounding box center [892, 427] width 64 height 36
click at [552, 460] on button "26" at bounding box center [572, 463] width 64 height 36
click at [1018, 577] on div "Next Step" at bounding box center [1016, 574] width 48 height 15
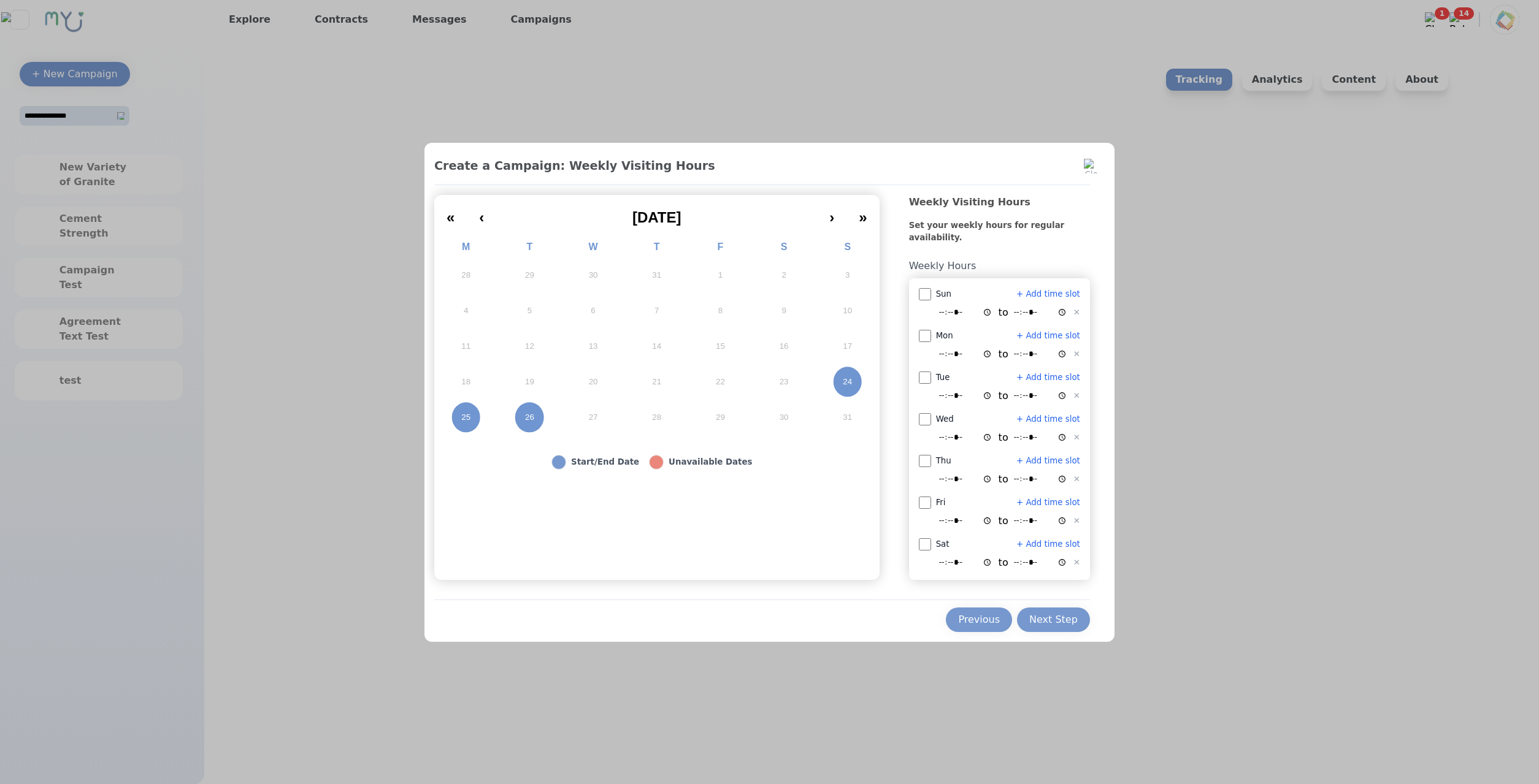
click at [547, 422] on button "26" at bounding box center [530, 418] width 64 height 36
click at [1050, 616] on div "Next Step" at bounding box center [1053, 619] width 48 height 15
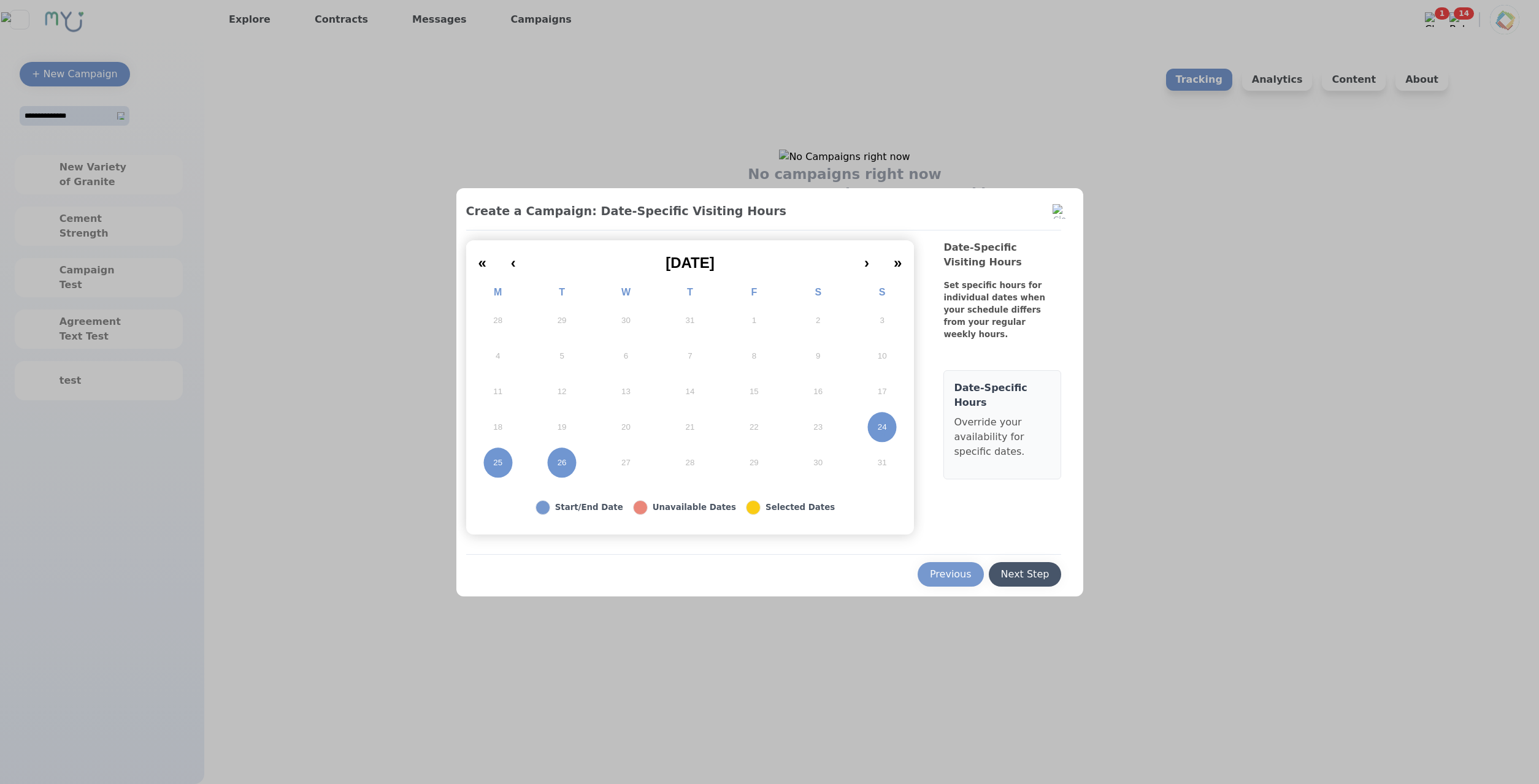
click at [1036, 582] on button "Next Step" at bounding box center [1025, 574] width 73 height 24
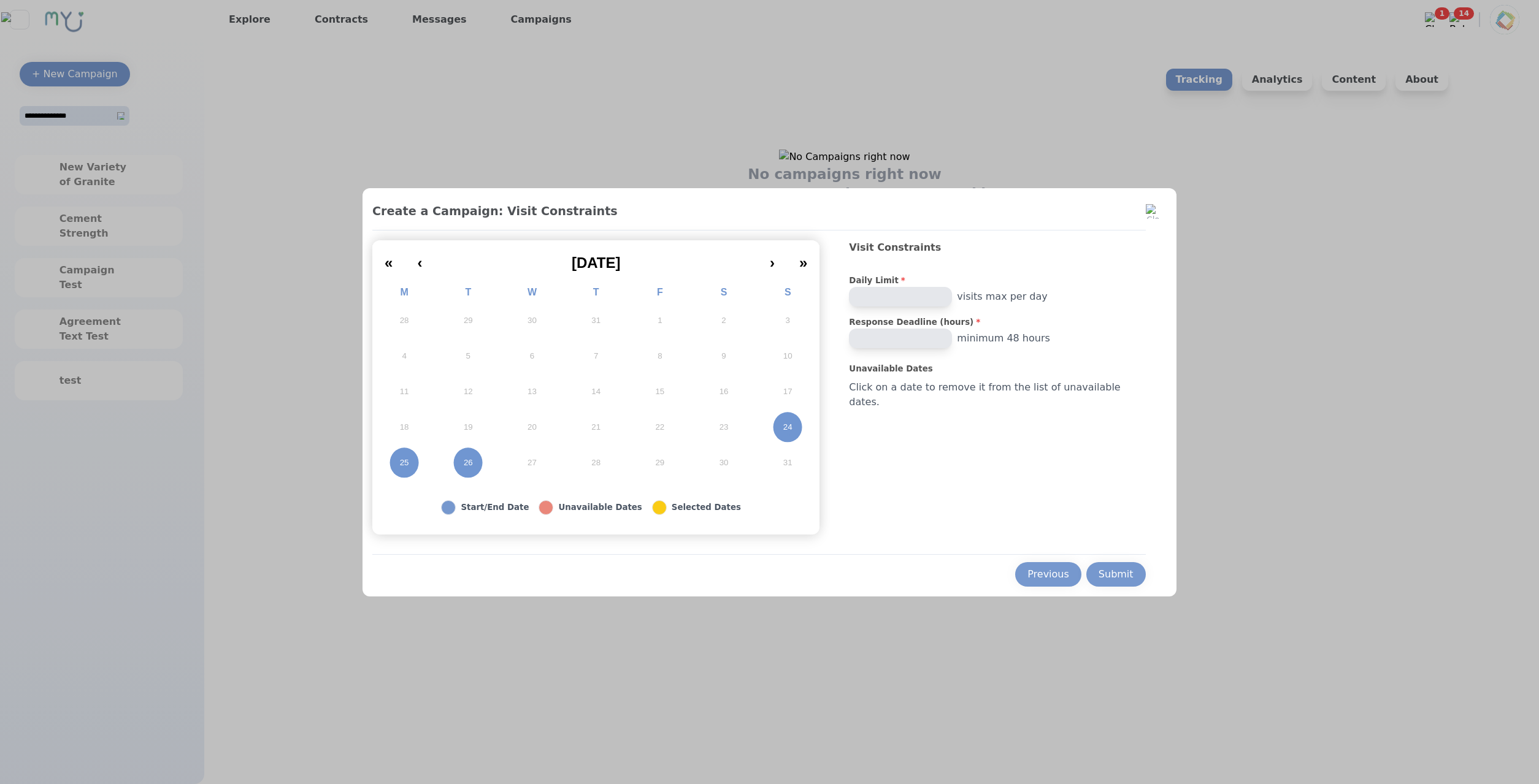
click at [487, 470] on button "26" at bounding box center [468, 463] width 64 height 36
click at [1115, 580] on div "Submit" at bounding box center [1116, 574] width 35 height 15
click at [1188, 481] on div at bounding box center [769, 392] width 1539 height 784
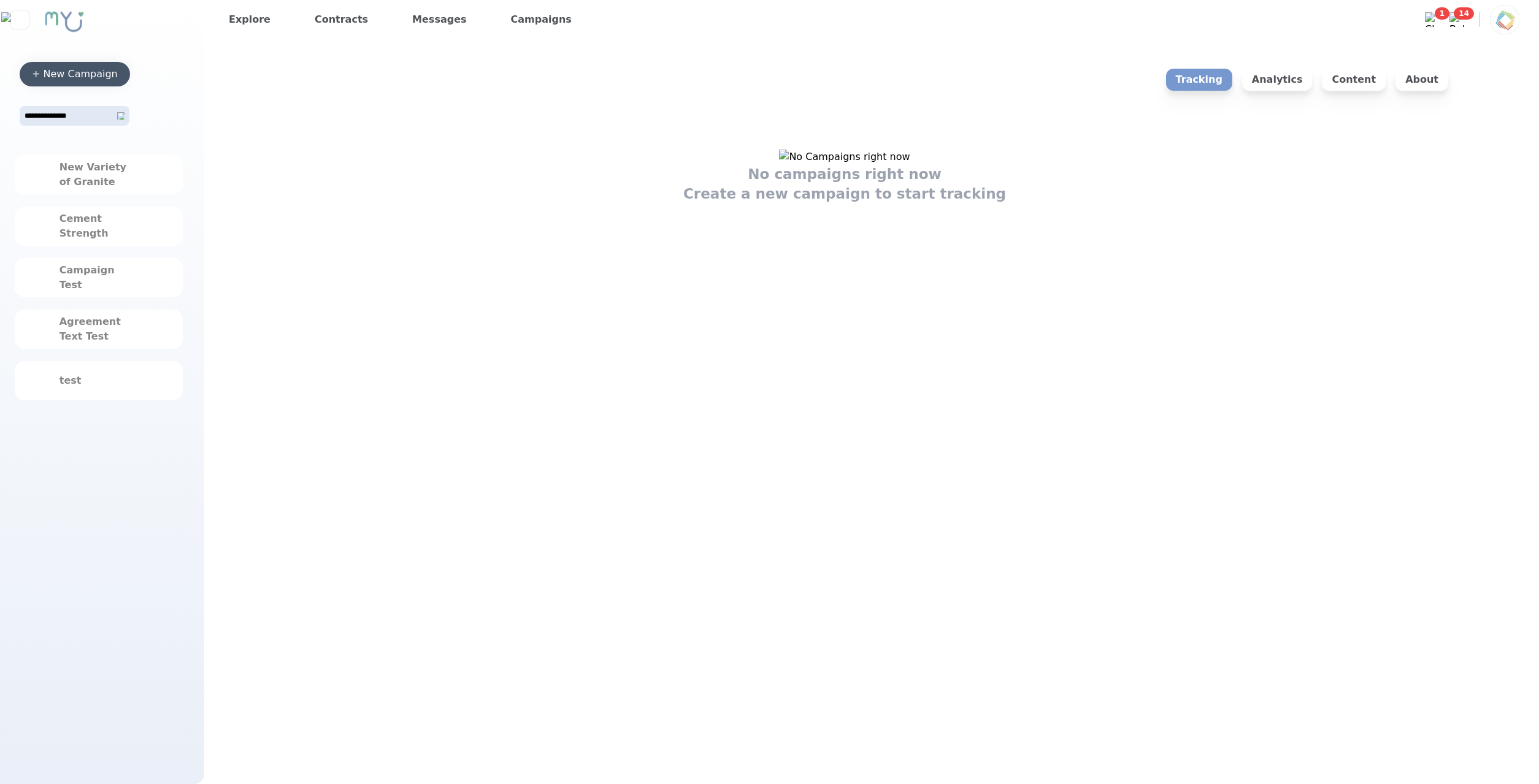
click at [54, 78] on div "+ New Campaign" at bounding box center [75, 74] width 86 height 15
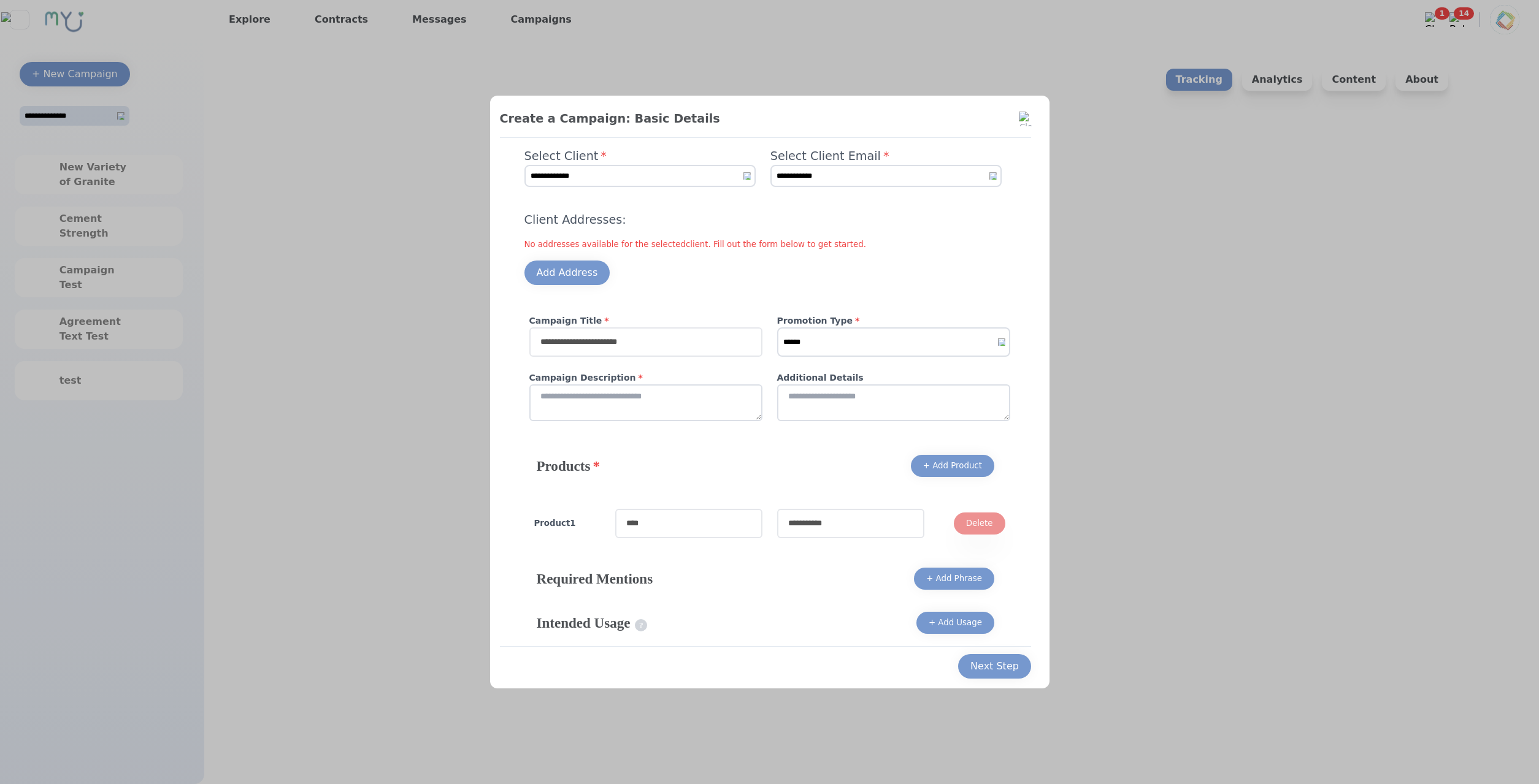
select select "*"
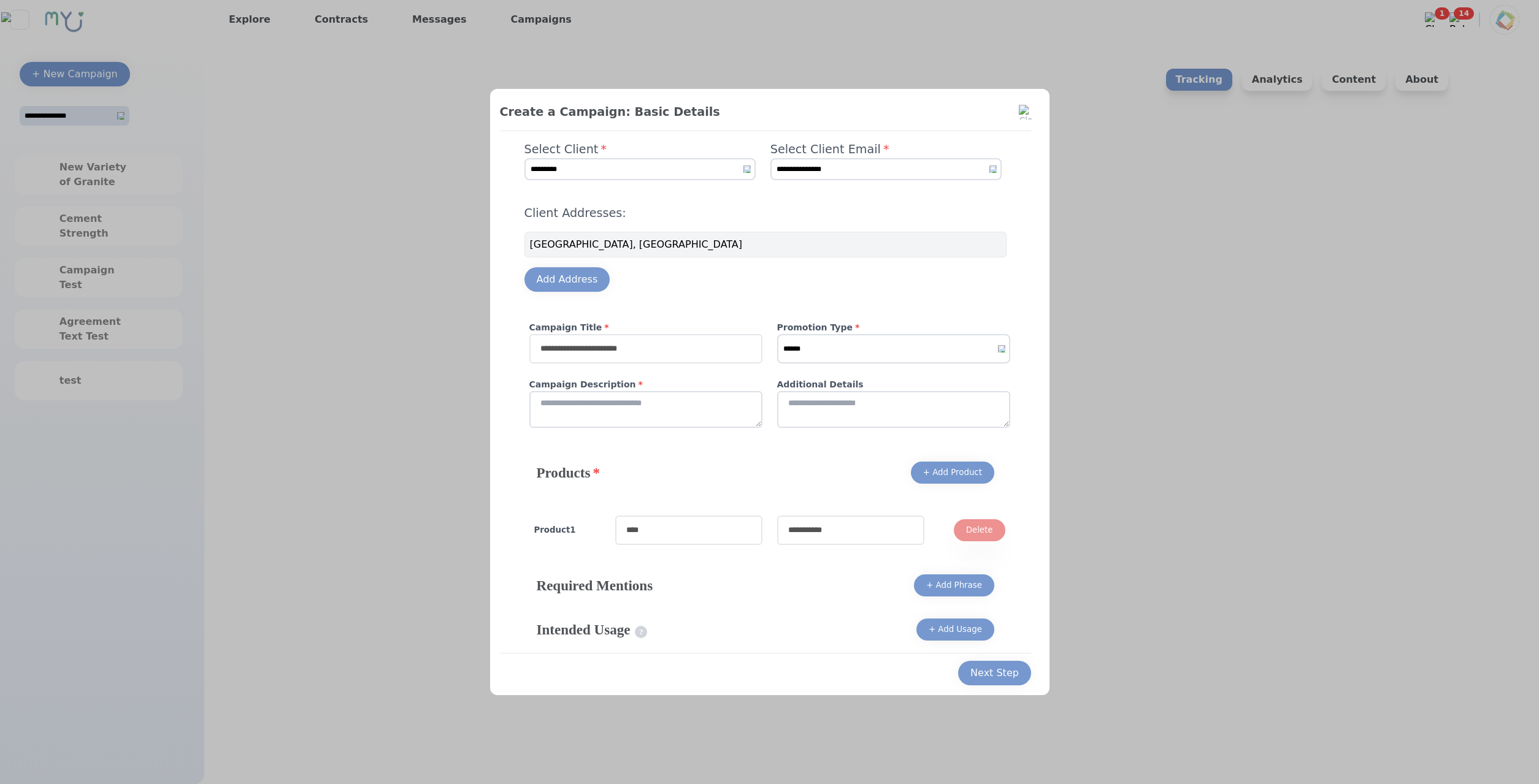
click at [696, 360] on input "text" at bounding box center [646, 349] width 233 height 29
type input "****"
click at [777, 334] on select "****** ******* *******" at bounding box center [893, 349] width 233 height 29
click option "******" at bounding box center [0, 0] width 0 height 0
click at [777, 334] on select "****** ******* *******" at bounding box center [893, 349] width 233 height 29
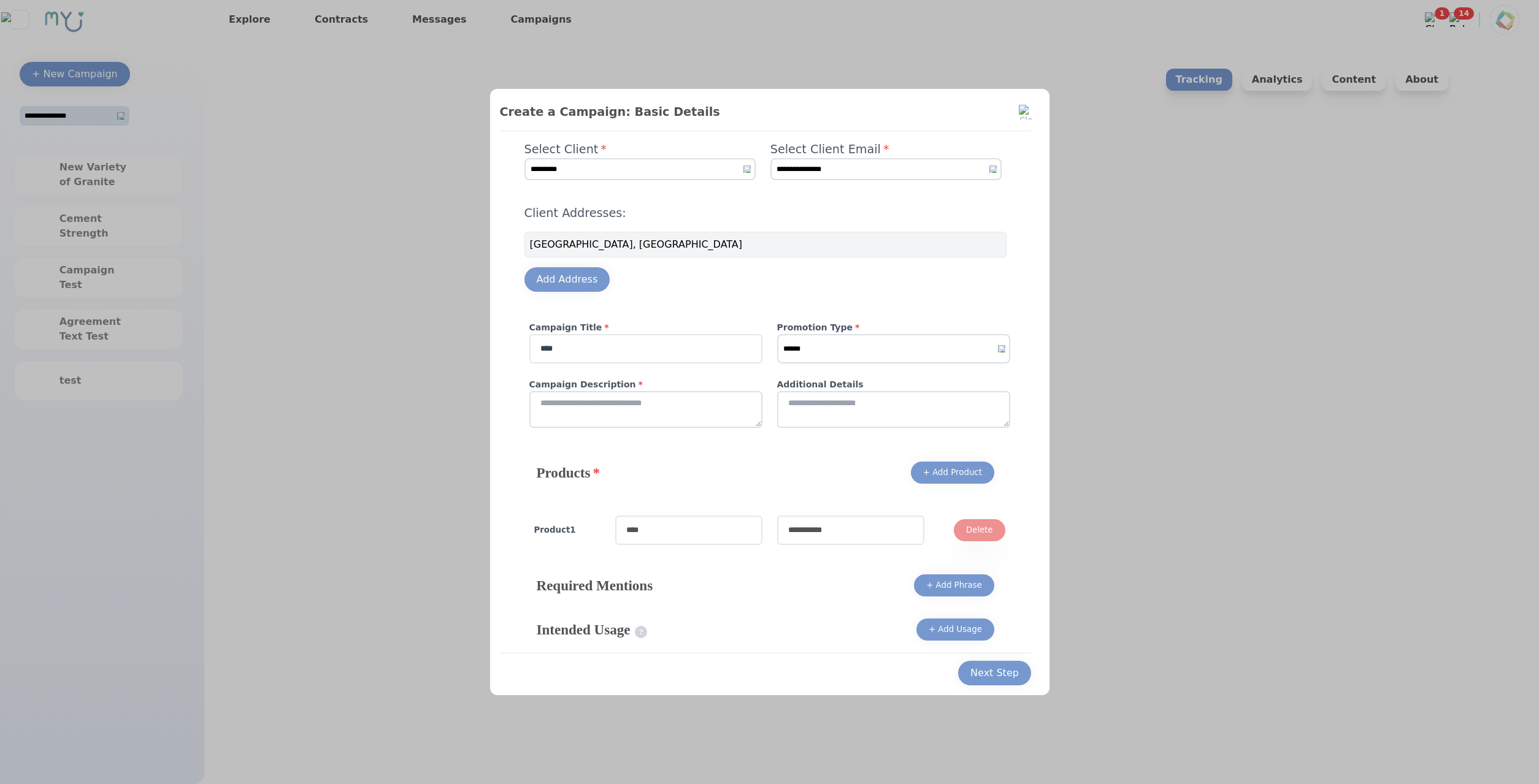
select select "*"
click option "*******" at bounding box center [0, 0] width 0 height 0
click at [702, 404] on textarea at bounding box center [646, 410] width 233 height 37
type textarea "****"
click at [821, 413] on textarea at bounding box center [893, 410] width 233 height 37
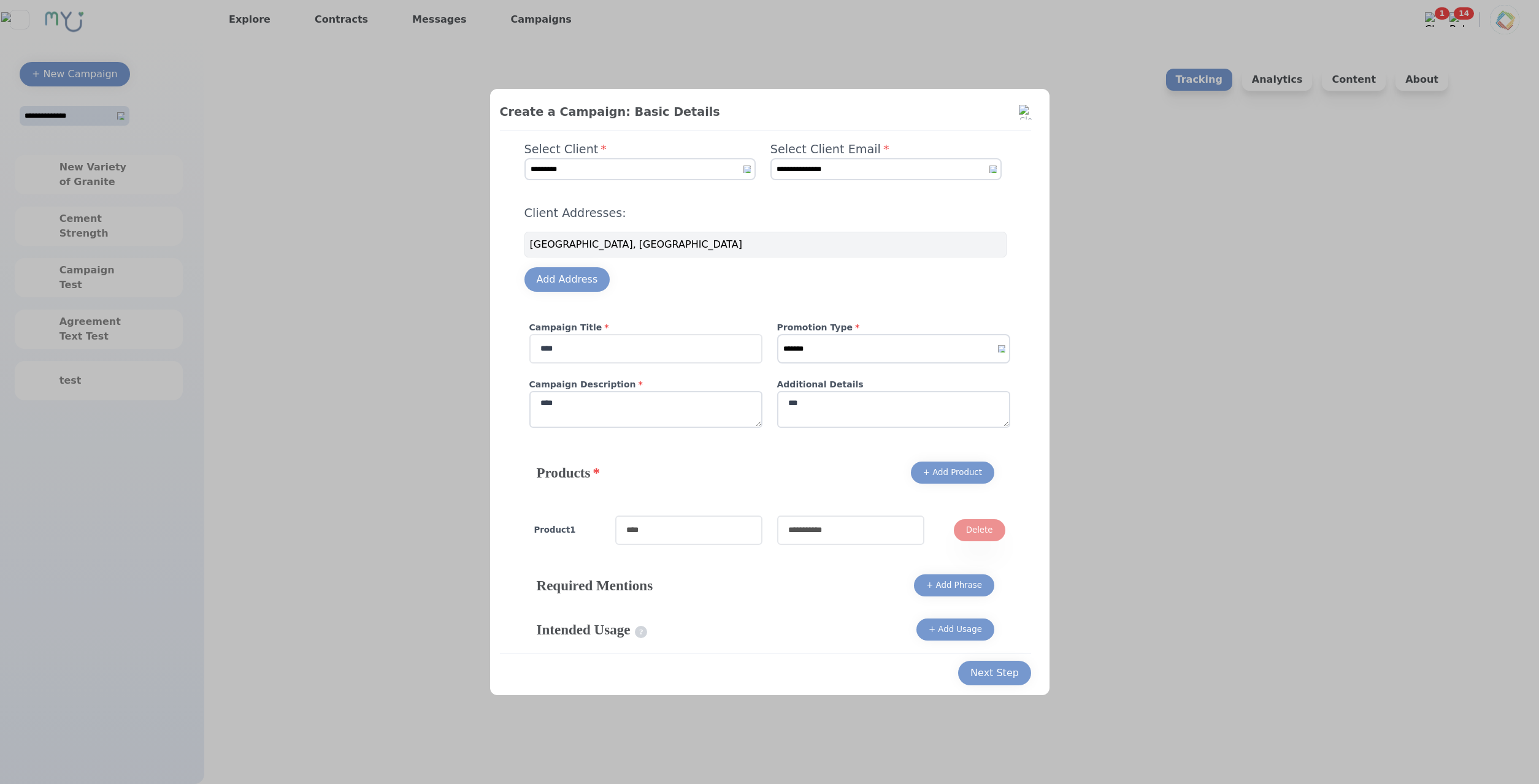
type textarea "***"
click at [714, 530] on input "*" at bounding box center [688, 530] width 147 height 29
type input "*****"
click at [820, 531] on input "text" at bounding box center [850, 530] width 147 height 29
type input "******"
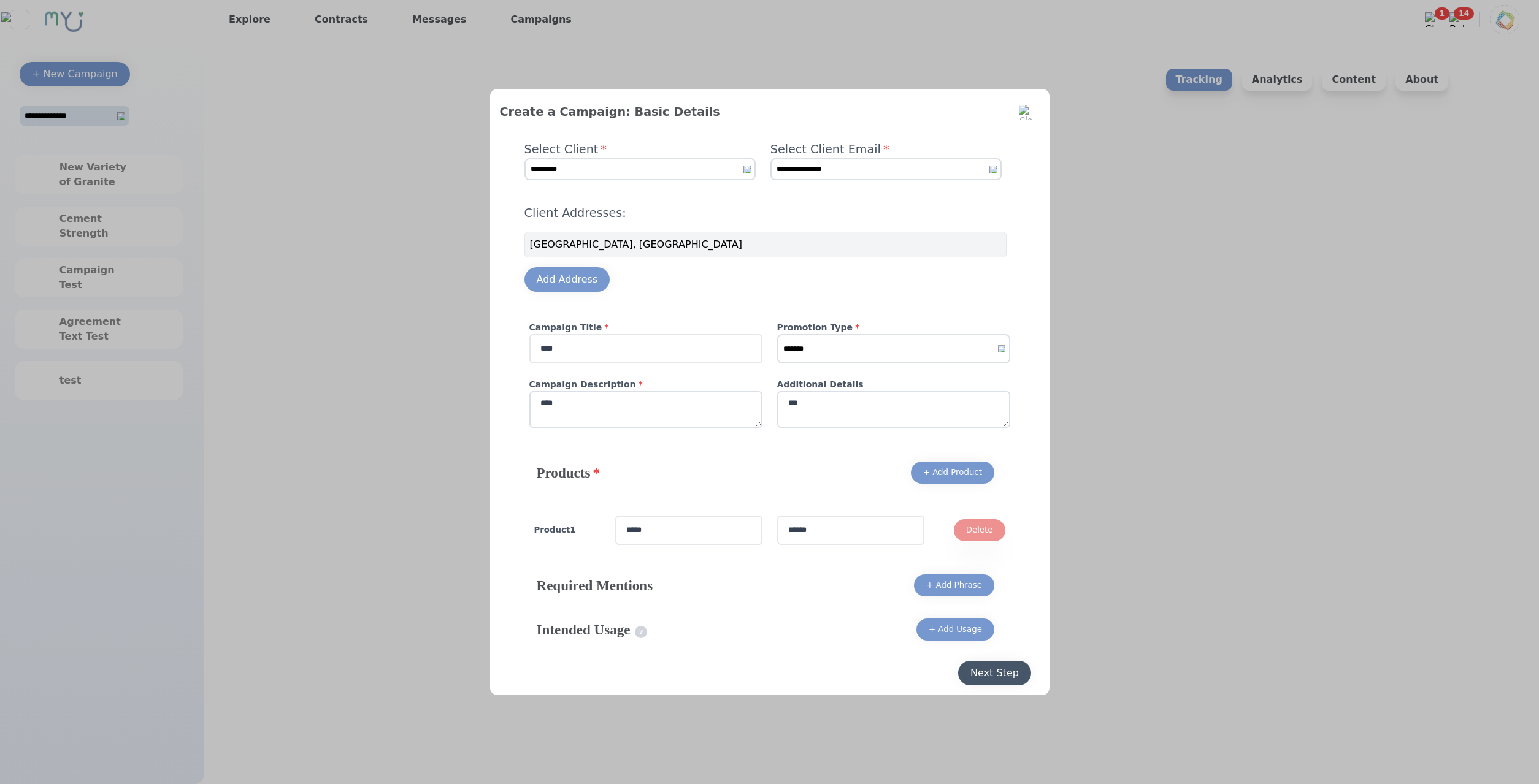
click at [1010, 675] on div "Next Step" at bounding box center [995, 673] width 48 height 15
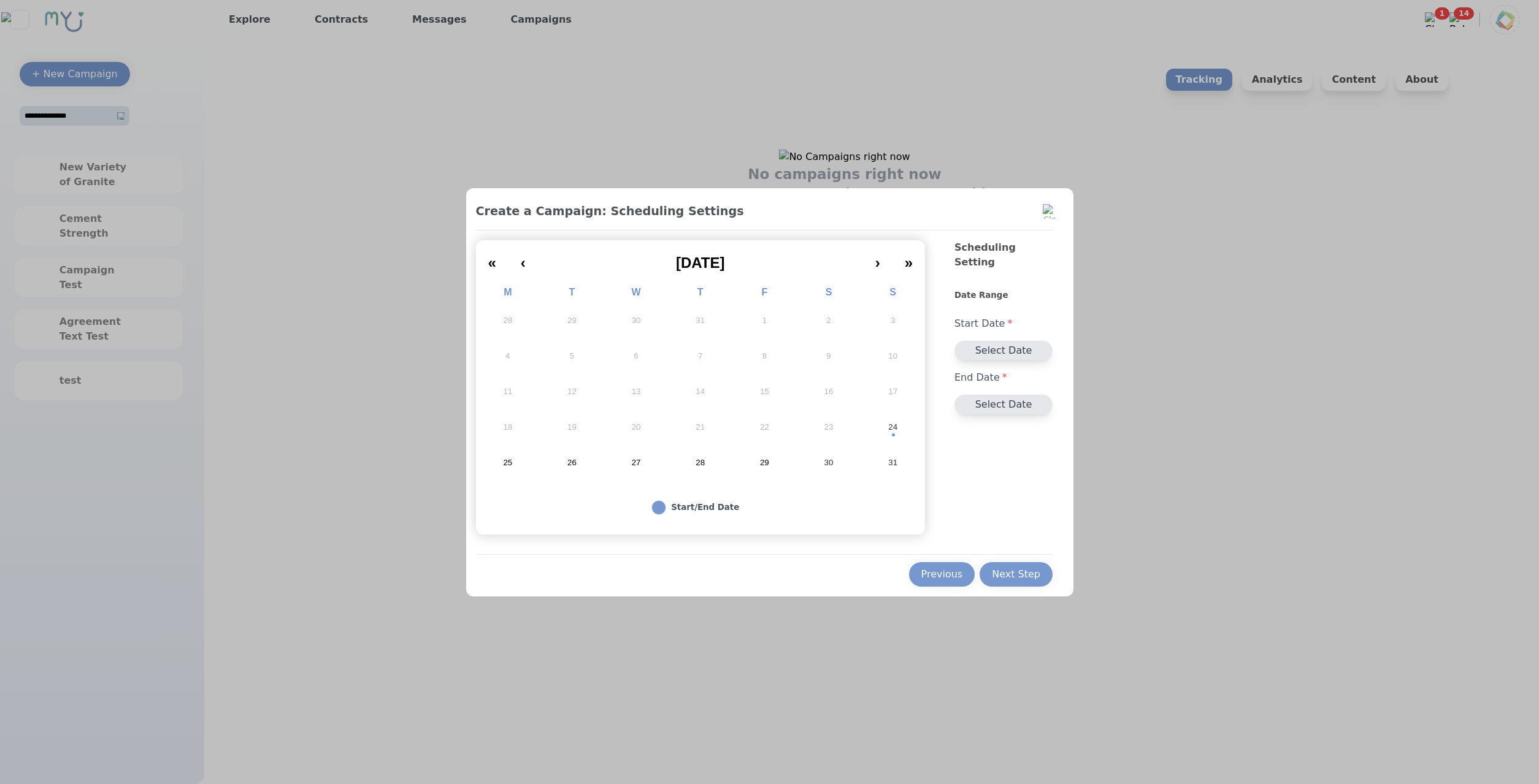
click at [885, 436] on button "24" at bounding box center [892, 427] width 64 height 36
click at [599, 449] on button "26" at bounding box center [572, 463] width 64 height 36
click at [1020, 578] on div "Next Step" at bounding box center [1016, 574] width 48 height 15
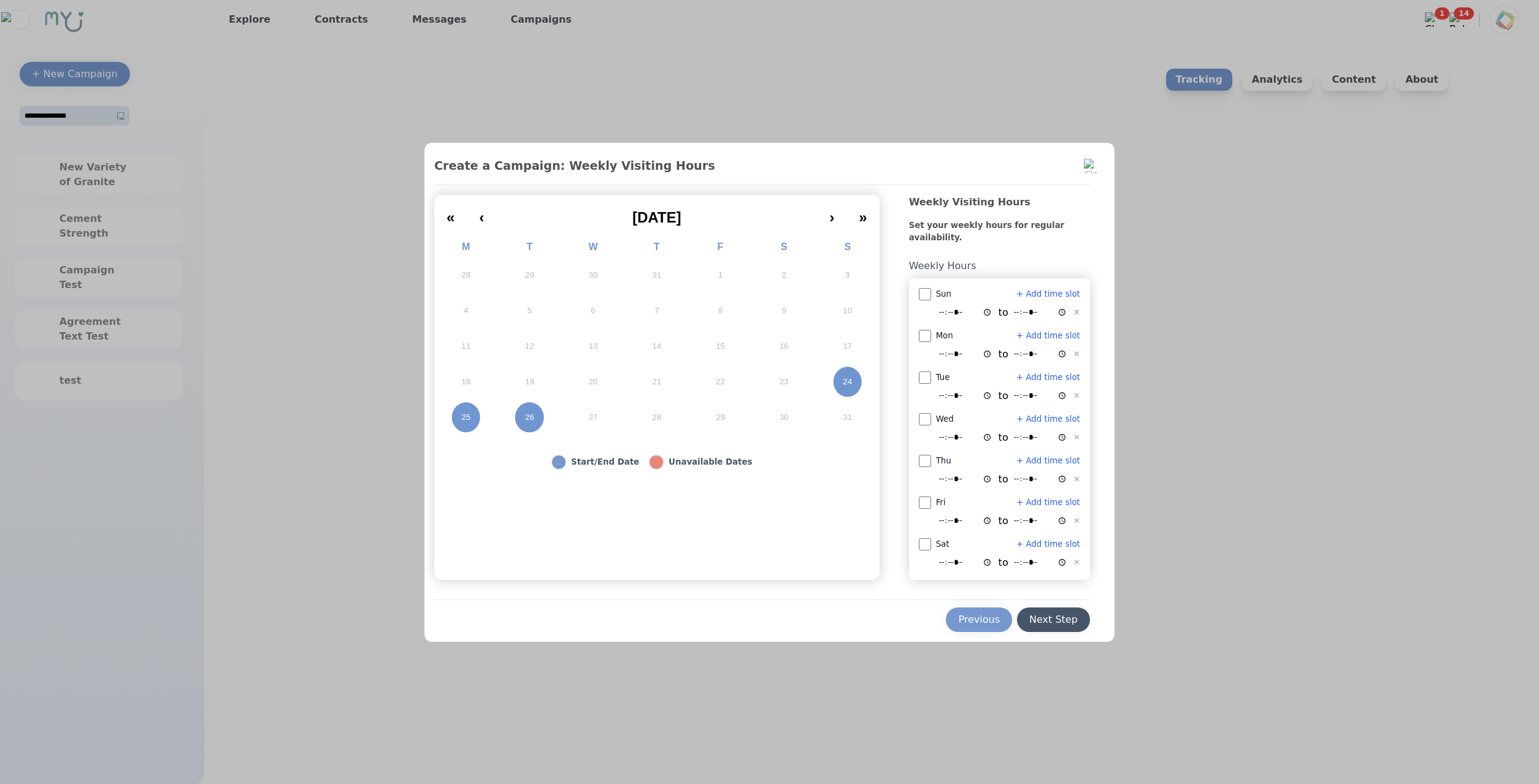
click at [1055, 618] on div "Next Step" at bounding box center [1053, 619] width 48 height 15
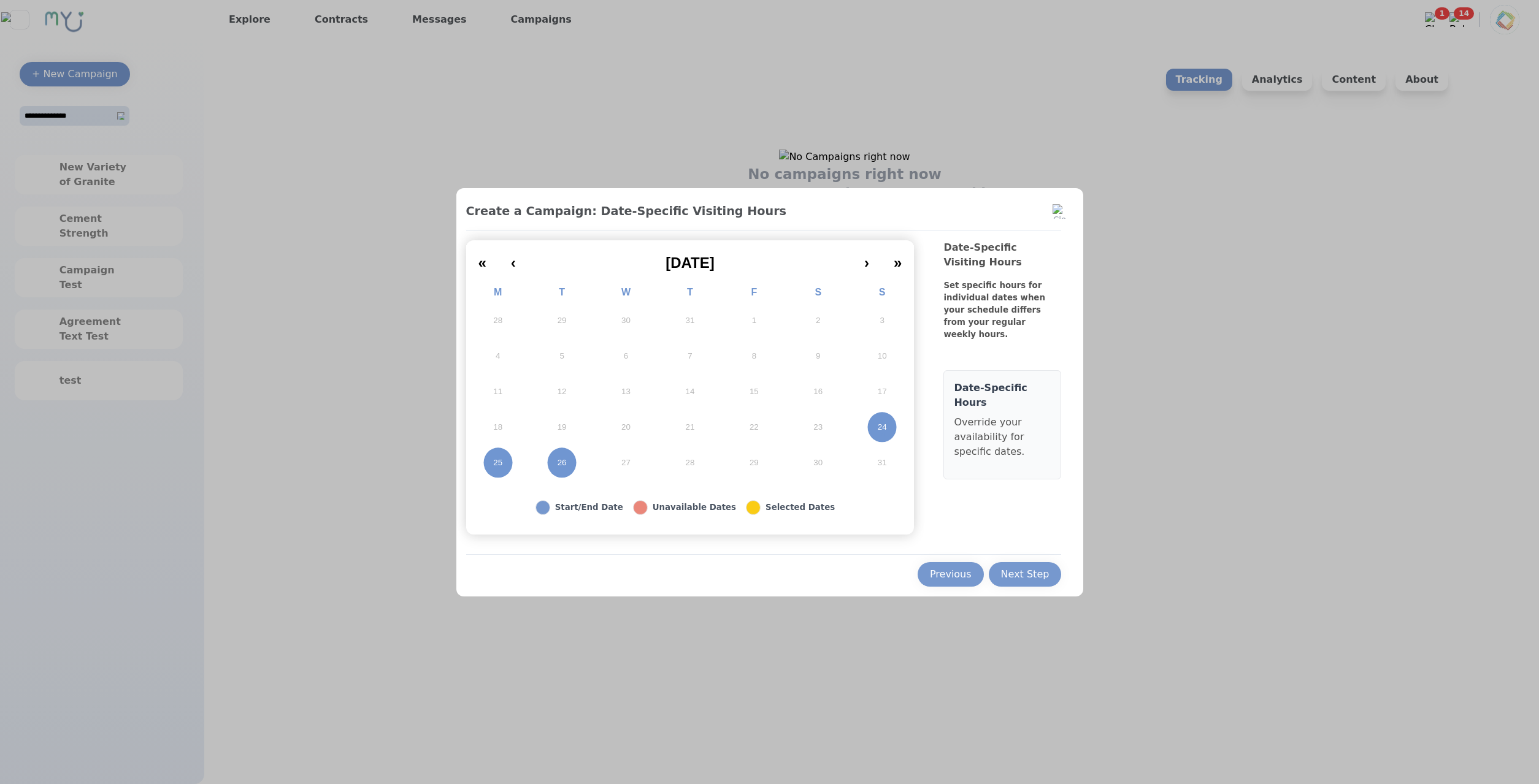
click at [869, 436] on button "24" at bounding box center [882, 427] width 64 height 36
click at [882, 429] on abbr "24" at bounding box center [882, 427] width 9 height 11
click at [1048, 566] on button "Next Step" at bounding box center [1025, 574] width 73 height 24
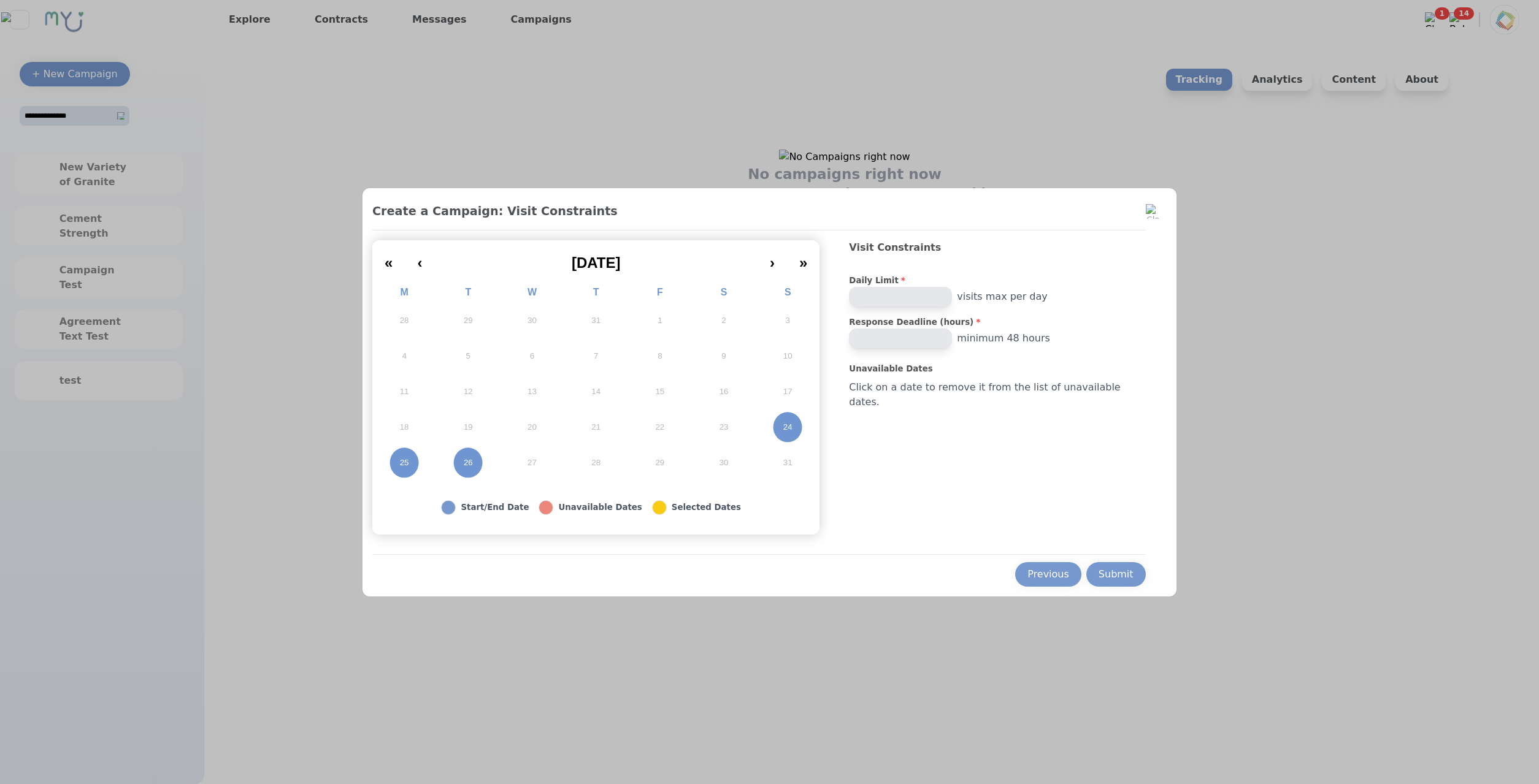
click at [814, 426] on button "24" at bounding box center [788, 427] width 64 height 36
drag, startPoint x: 477, startPoint y: 462, endPoint x: 466, endPoint y: 461, distance: 11.0
click at [479, 462] on button "26" at bounding box center [468, 463] width 64 height 36
click at [409, 461] on abbr "25" at bounding box center [405, 462] width 9 height 11
click at [1099, 569] on div "Submit" at bounding box center [1116, 574] width 35 height 15
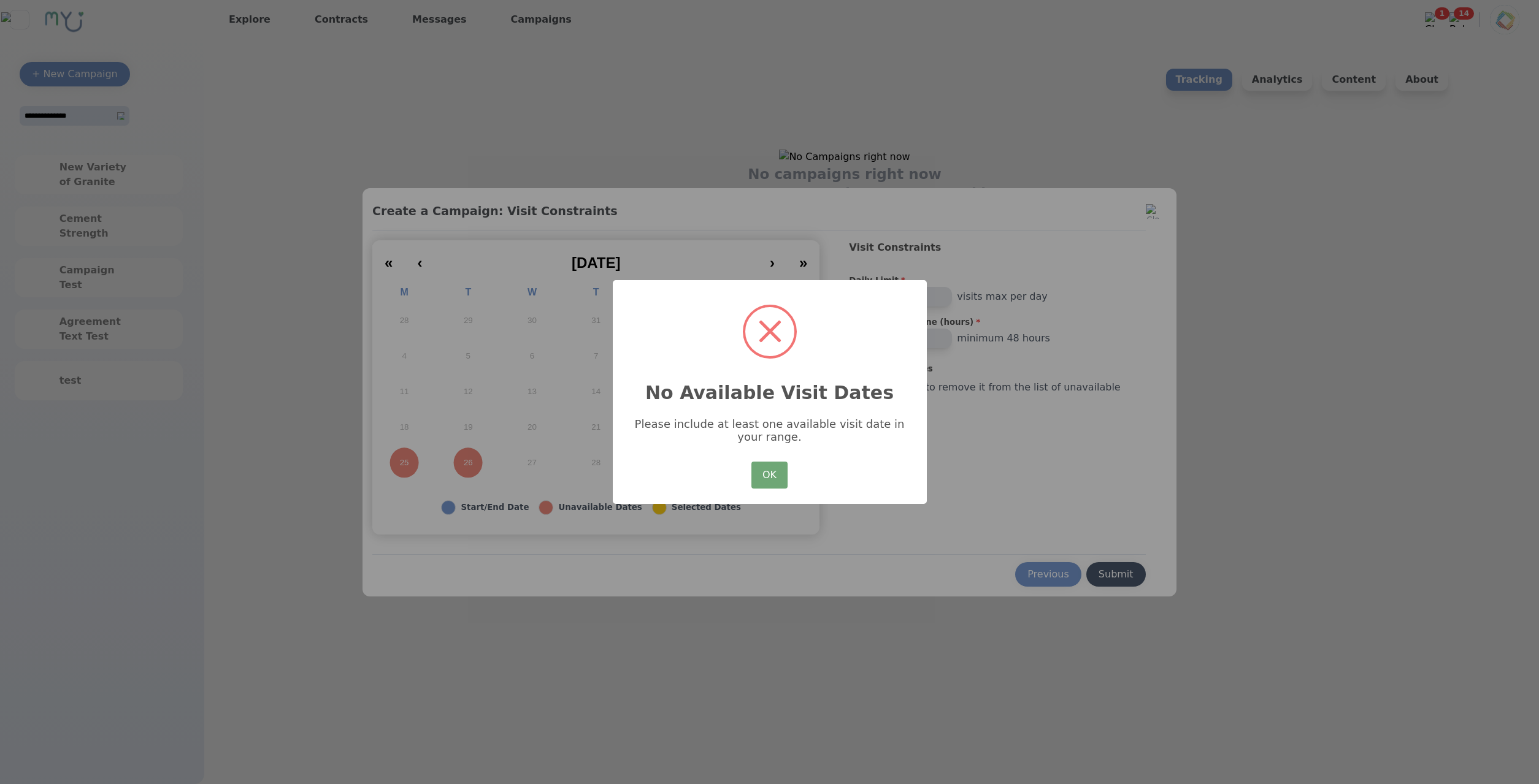
click at [774, 476] on button "OK" at bounding box center [769, 475] width 36 height 27
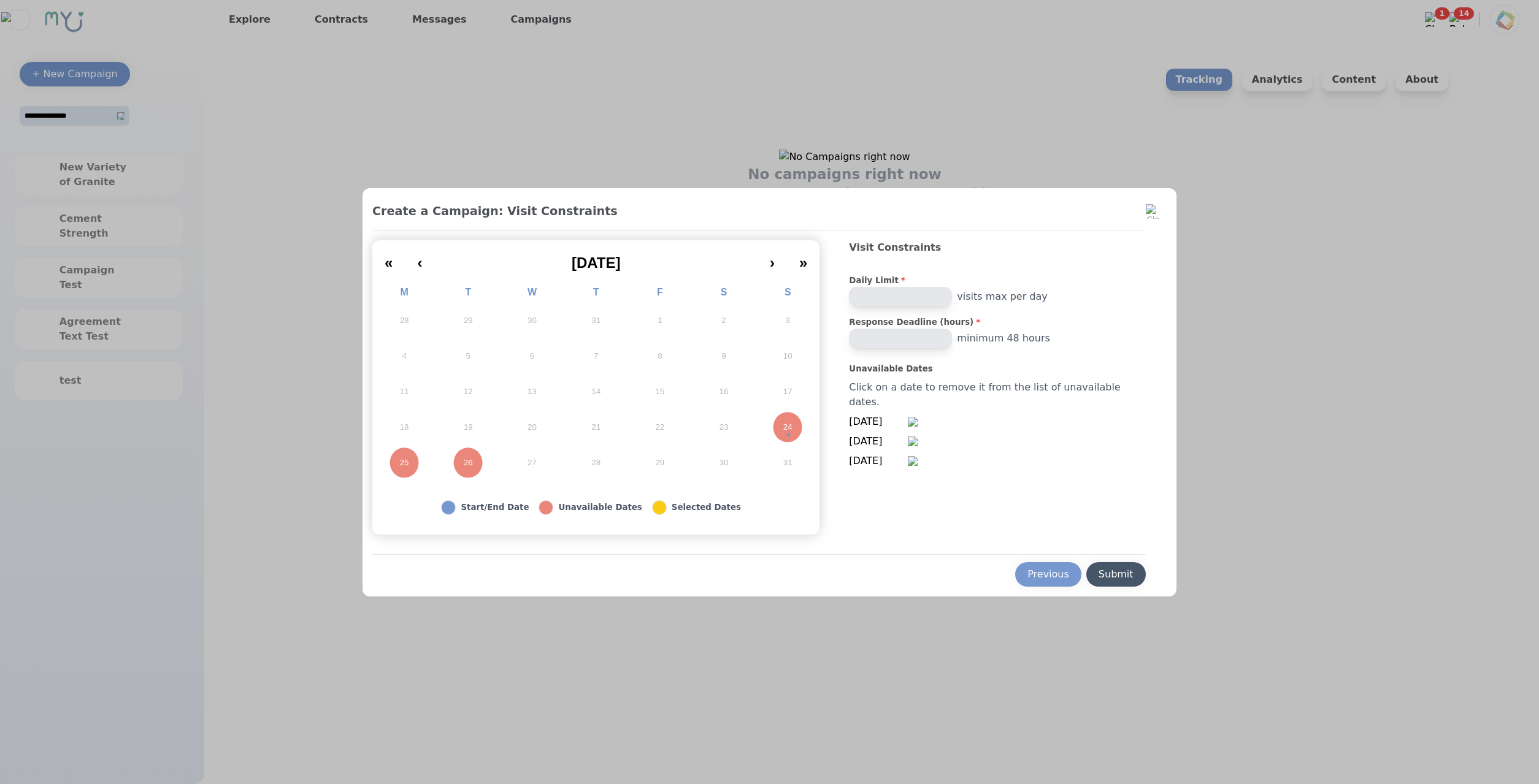
click at [1099, 564] on button "Submit" at bounding box center [1116, 574] width 59 height 24
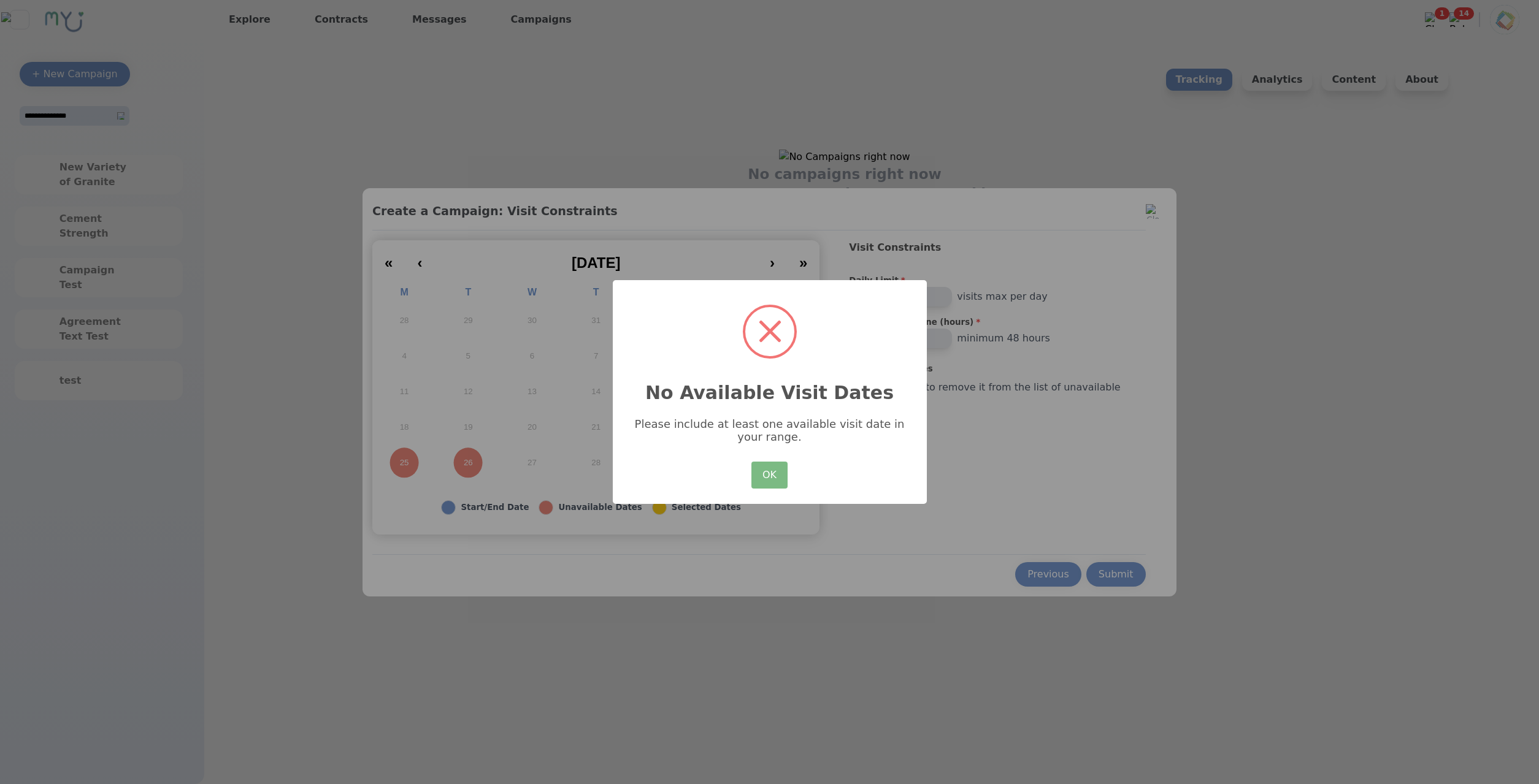
click at [788, 476] on div "OK No Cancel" at bounding box center [769, 475] width 41 height 33
click at [781, 476] on button "OK" at bounding box center [769, 475] width 36 height 27
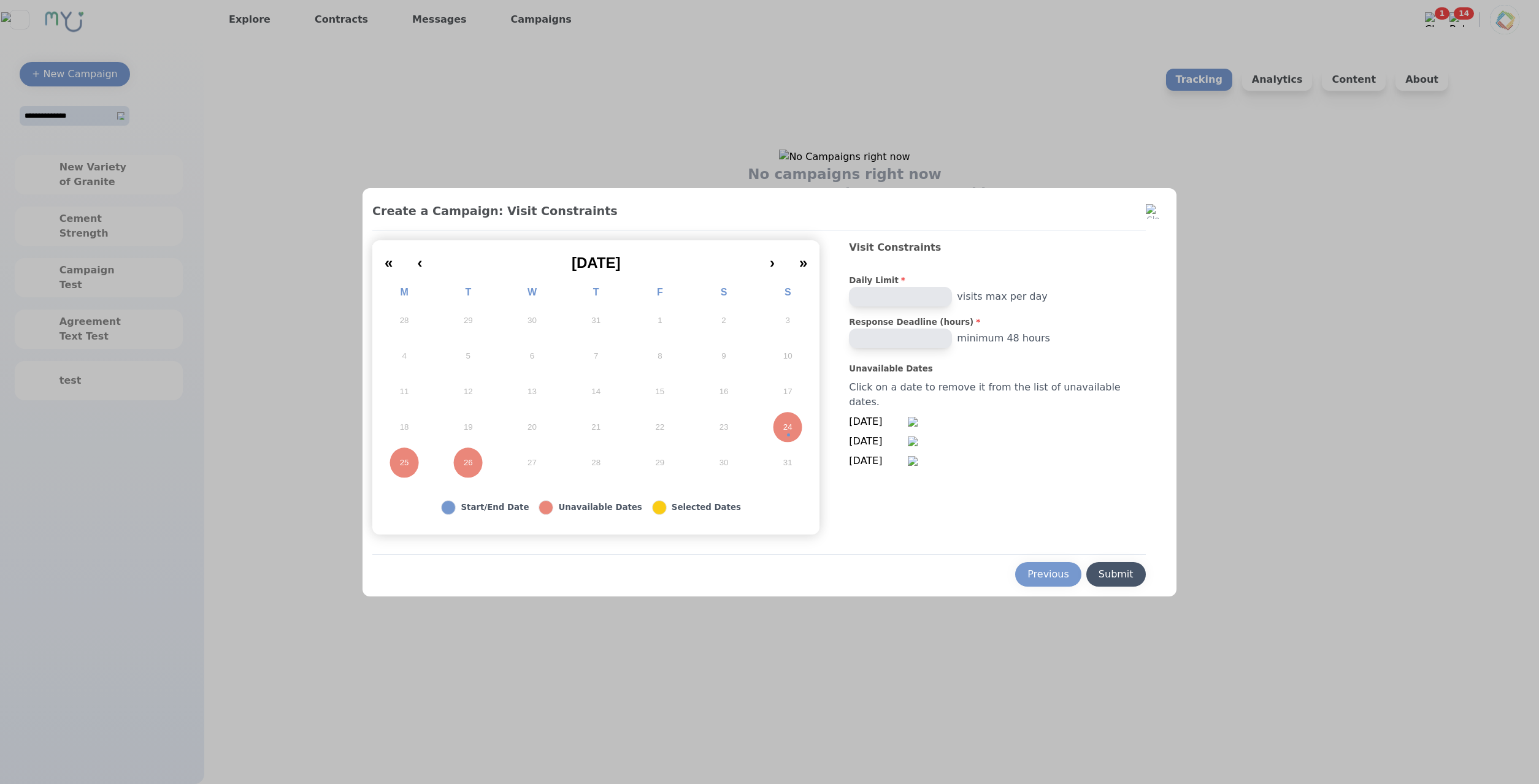
click at [1092, 566] on button "Submit" at bounding box center [1116, 574] width 59 height 24
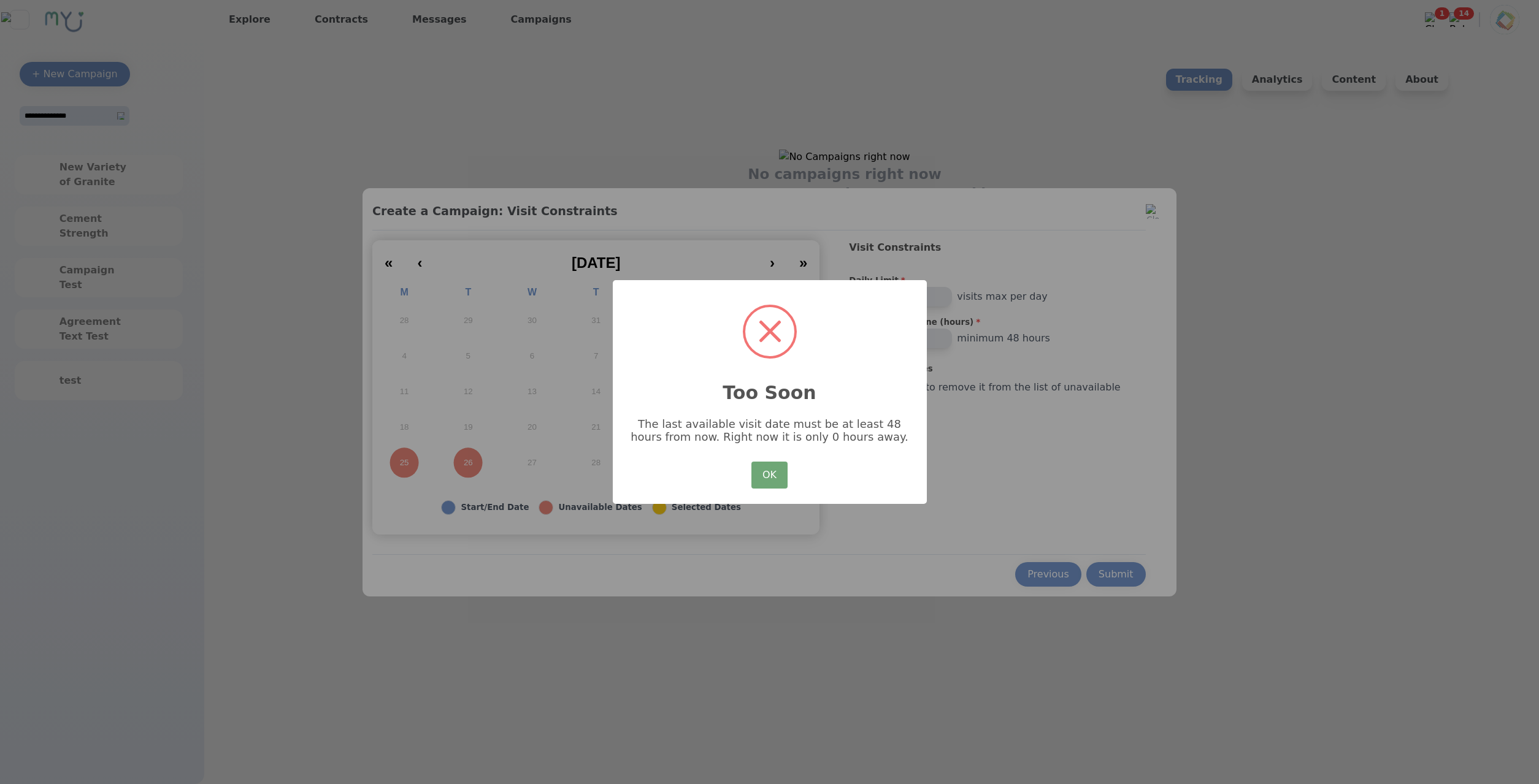
click at [777, 476] on button "OK" at bounding box center [769, 475] width 36 height 27
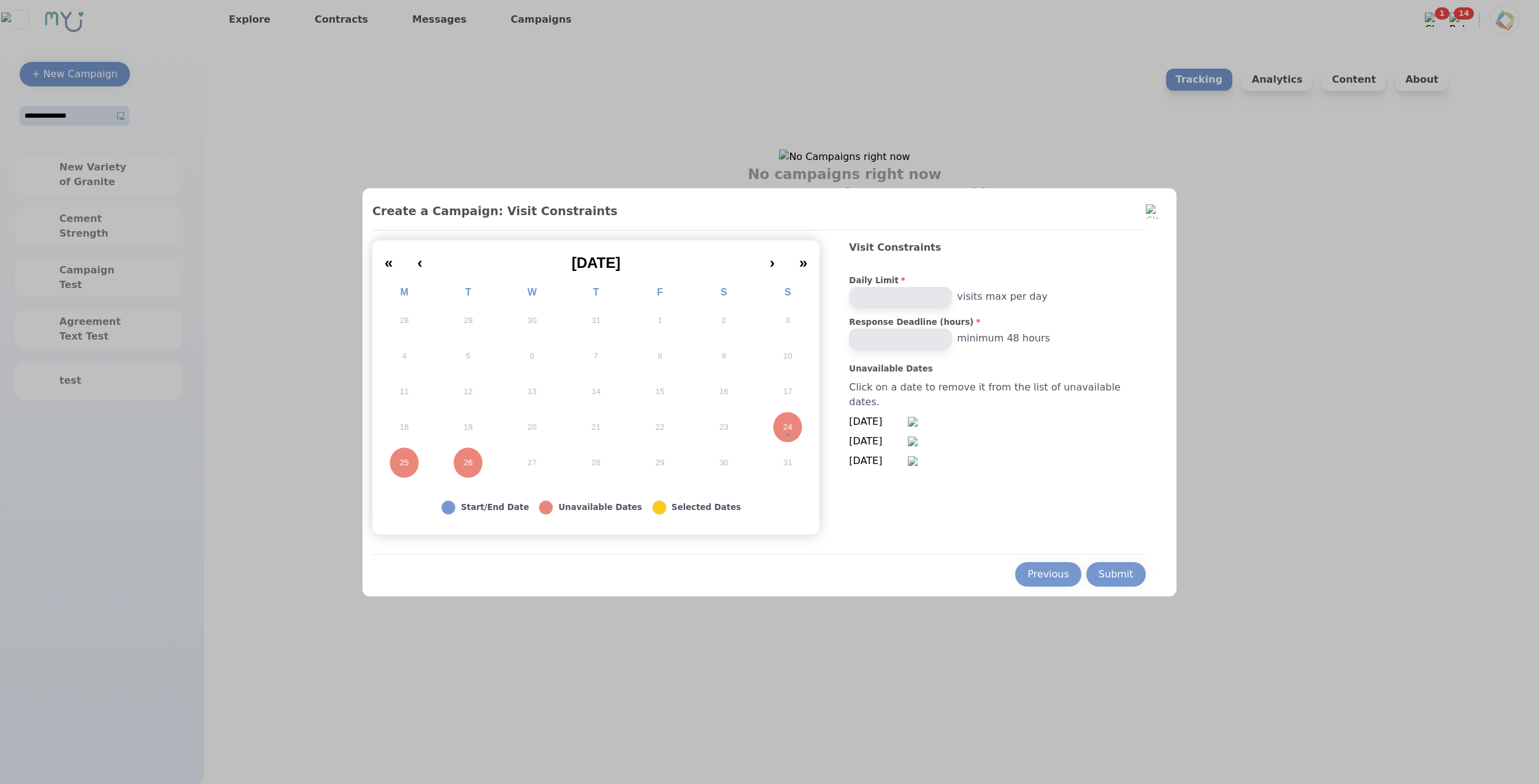
click at [1111, 568] on div "Submit" at bounding box center [1116, 574] width 35 height 15
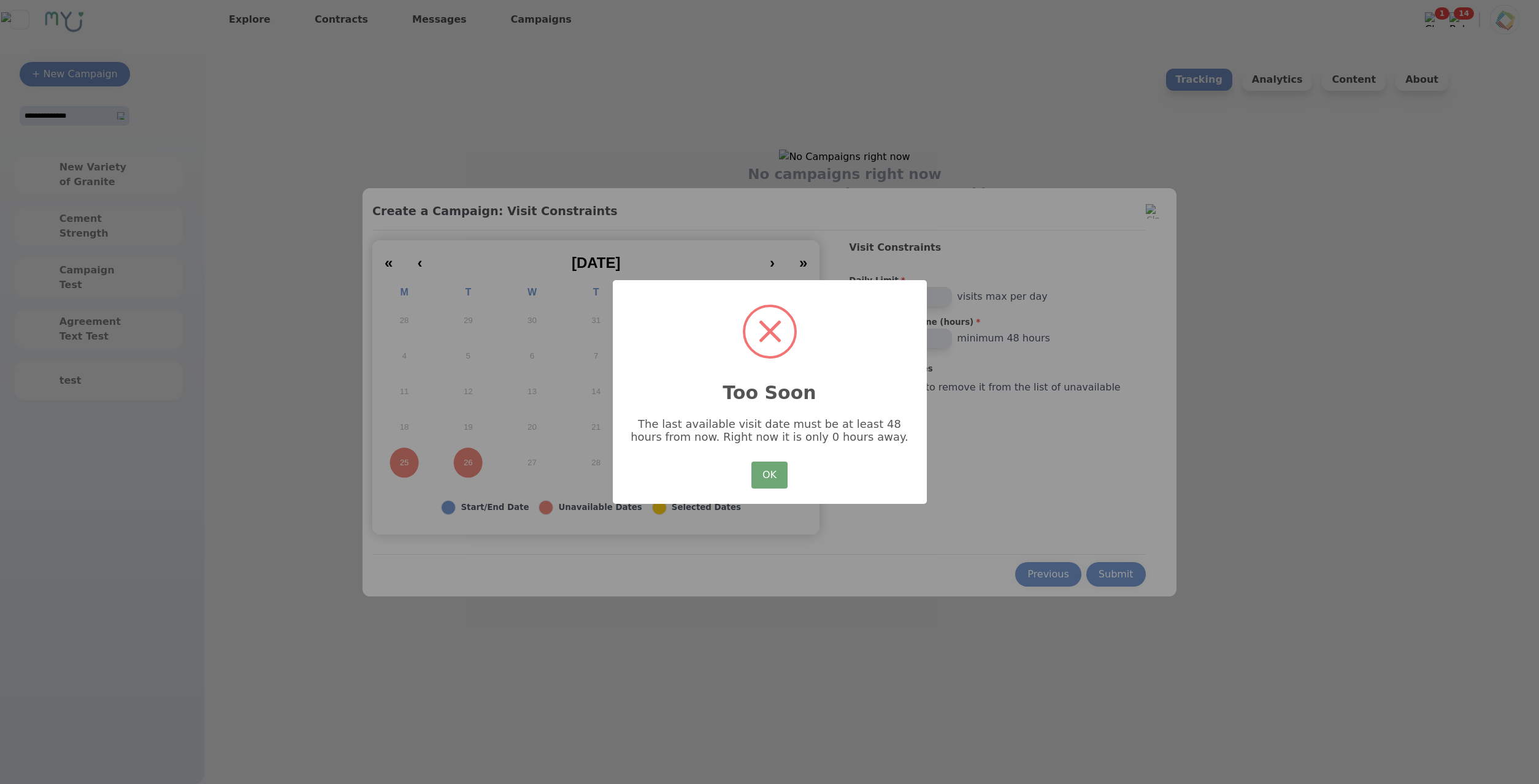
click at [780, 466] on button "OK" at bounding box center [769, 475] width 36 height 27
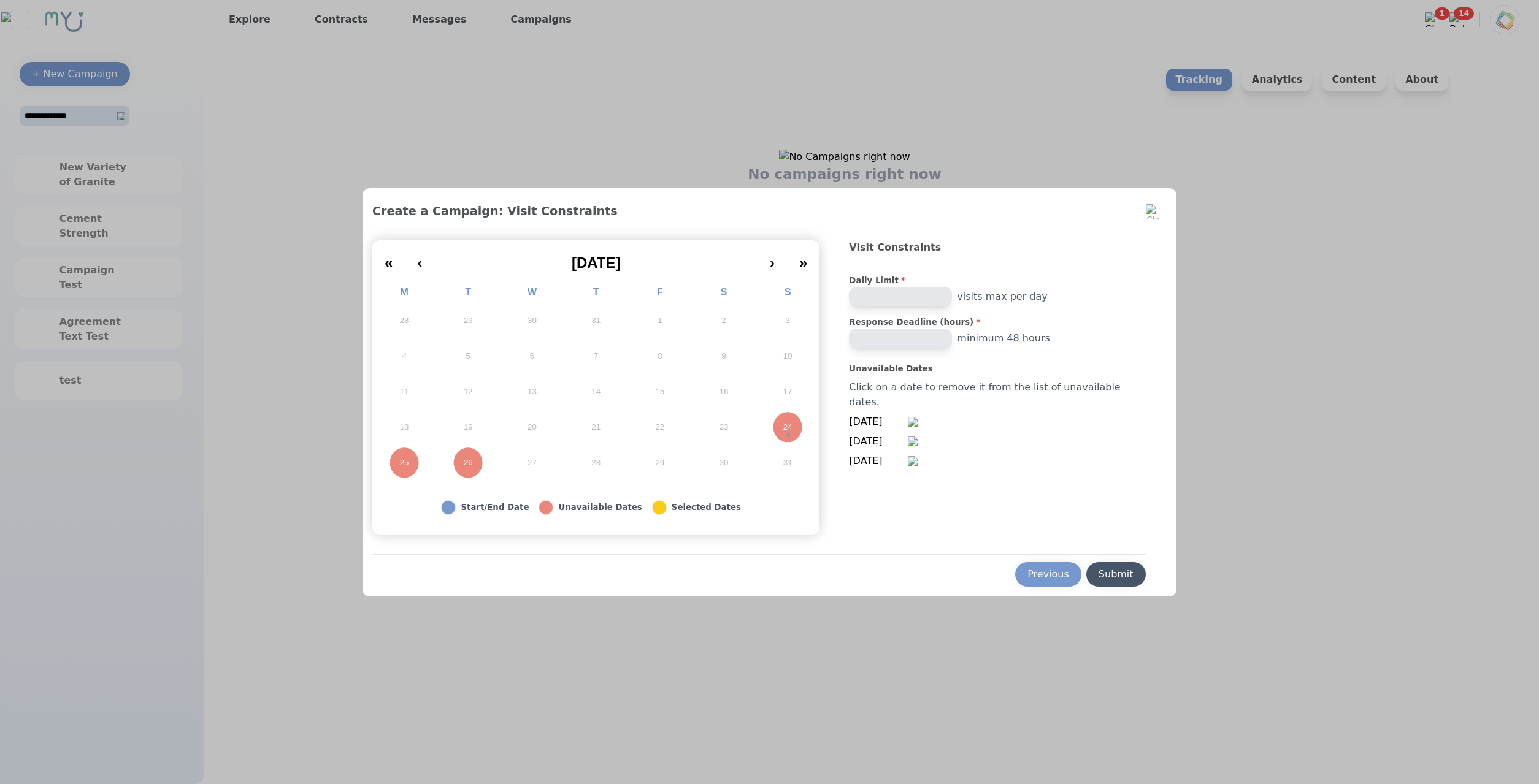
click at [1119, 585] on button "Submit" at bounding box center [1116, 574] width 59 height 24
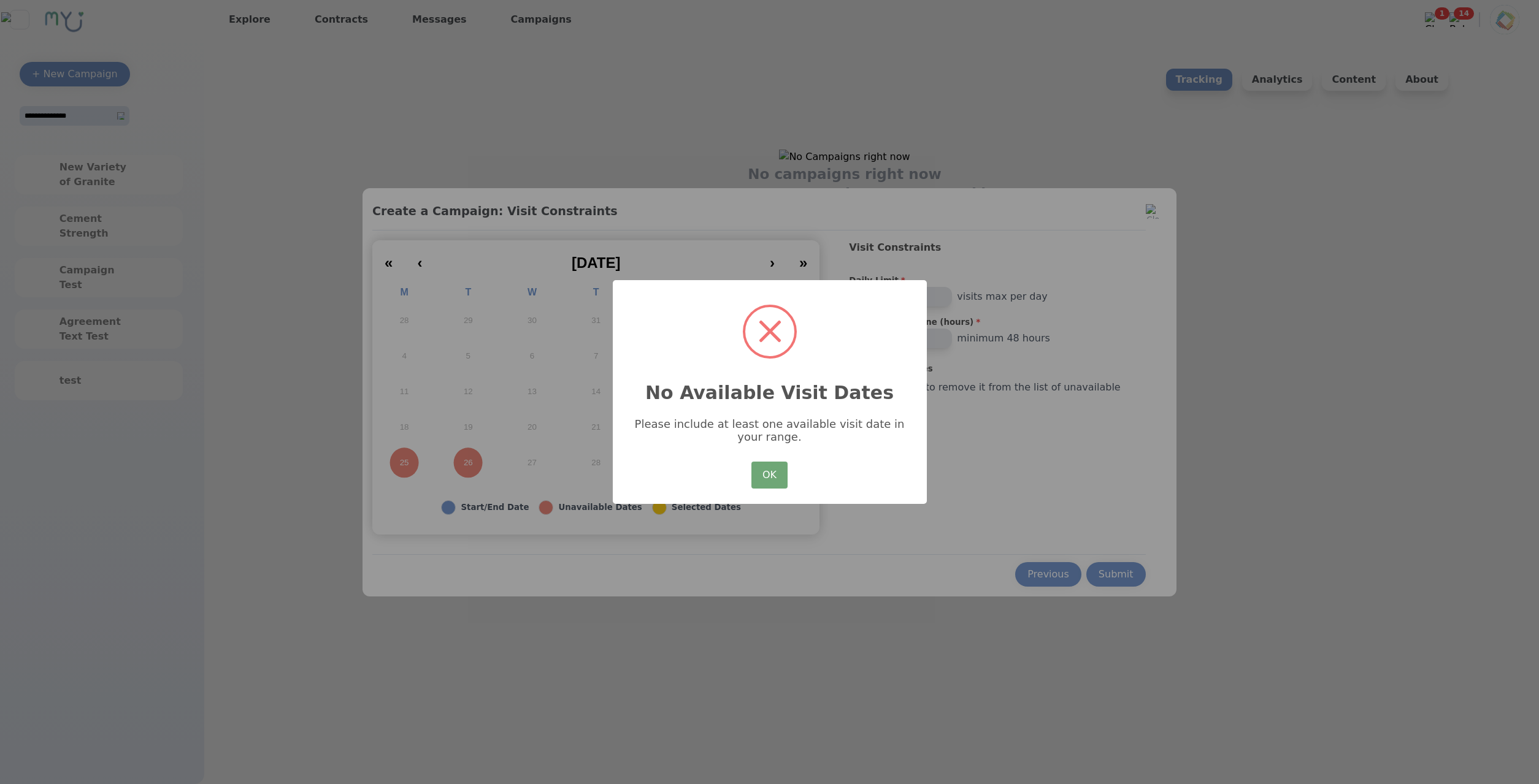
drag, startPoint x: 789, startPoint y: 479, endPoint x: 783, endPoint y: 478, distance: 6.1
click at [787, 479] on div "OK No Cancel" at bounding box center [769, 475] width 41 height 33
click at [783, 478] on button "OK" at bounding box center [769, 475] width 36 height 27
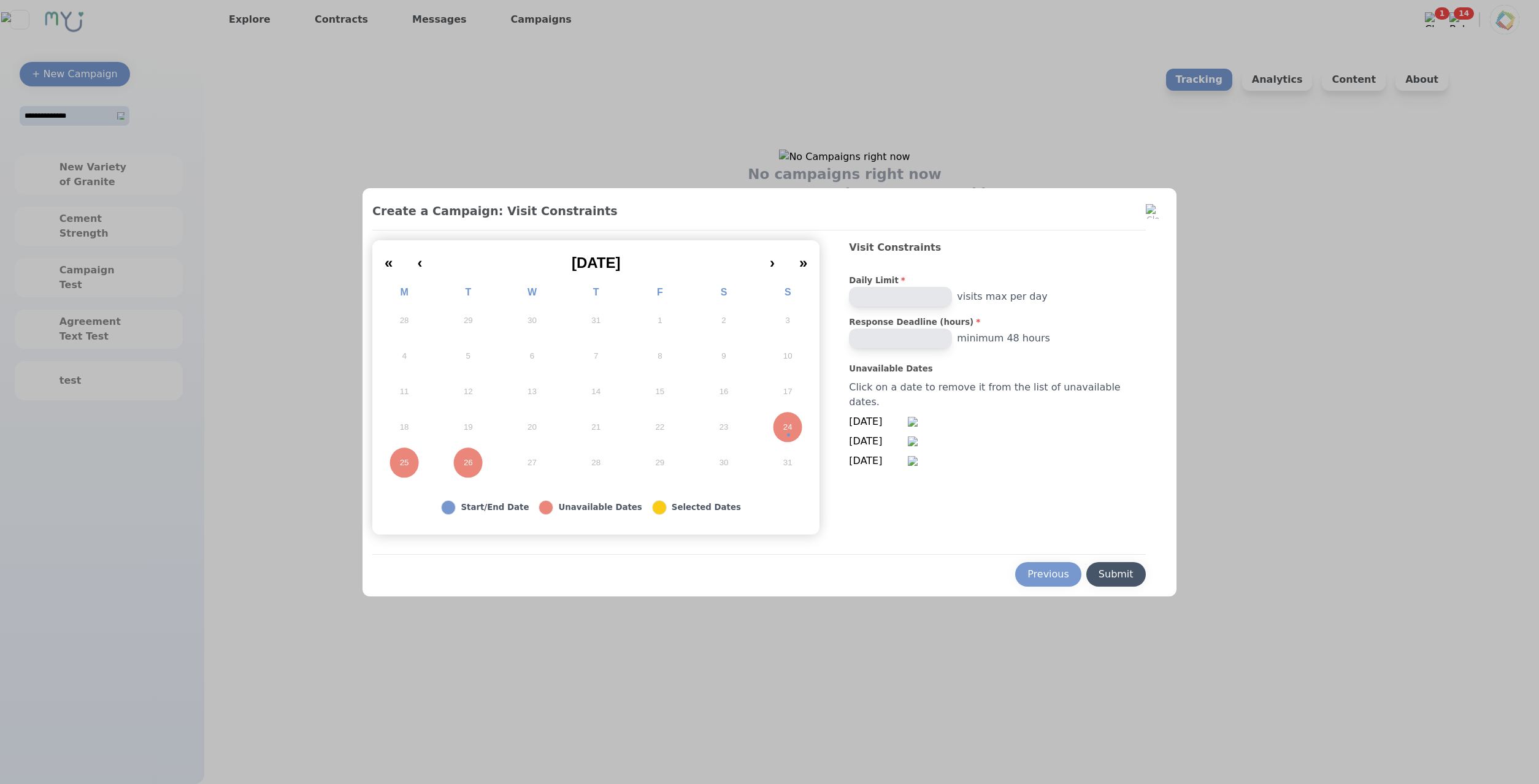
click at [1101, 566] on button "Submit" at bounding box center [1116, 574] width 59 height 24
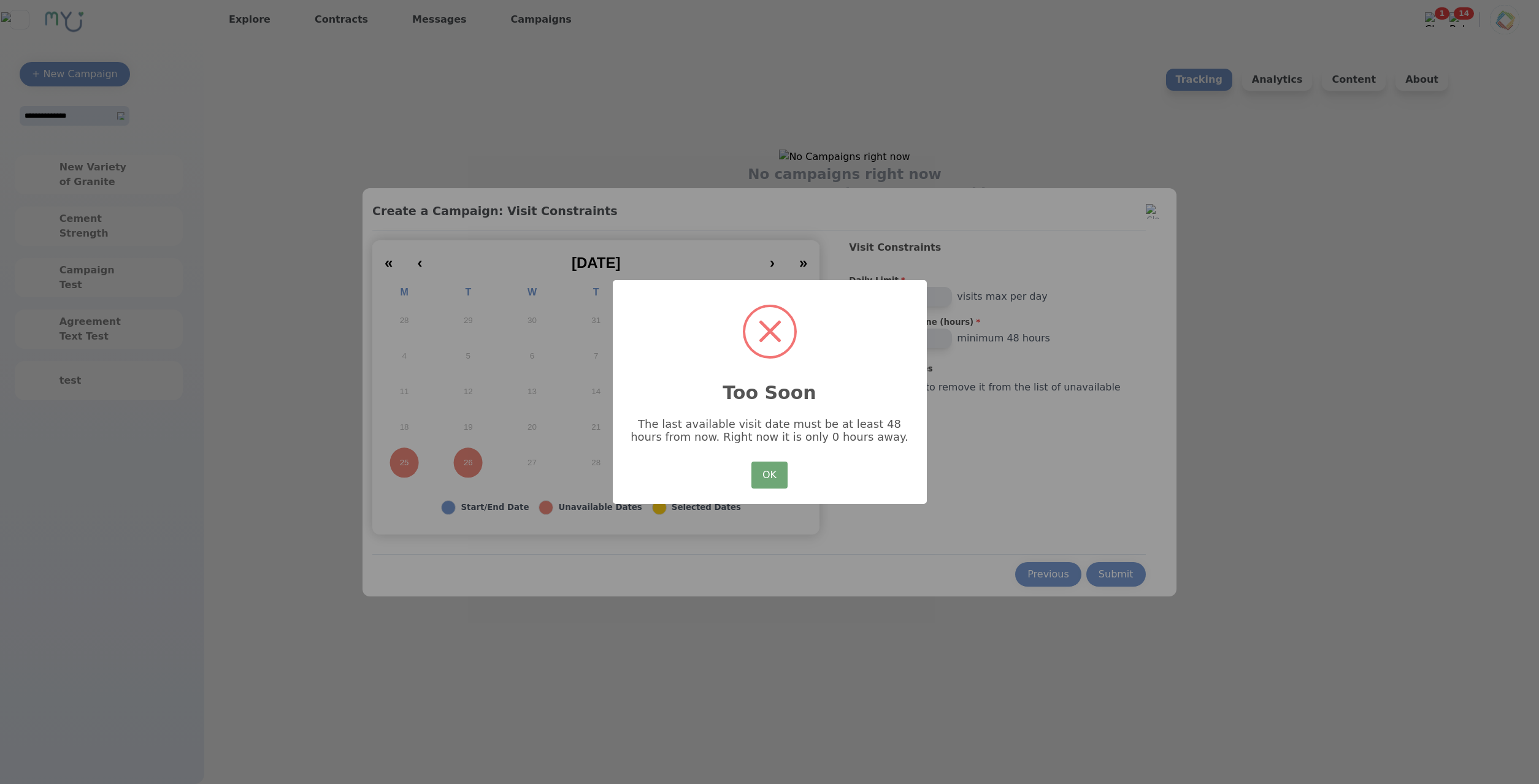
click at [767, 466] on button "OK" at bounding box center [769, 475] width 36 height 27
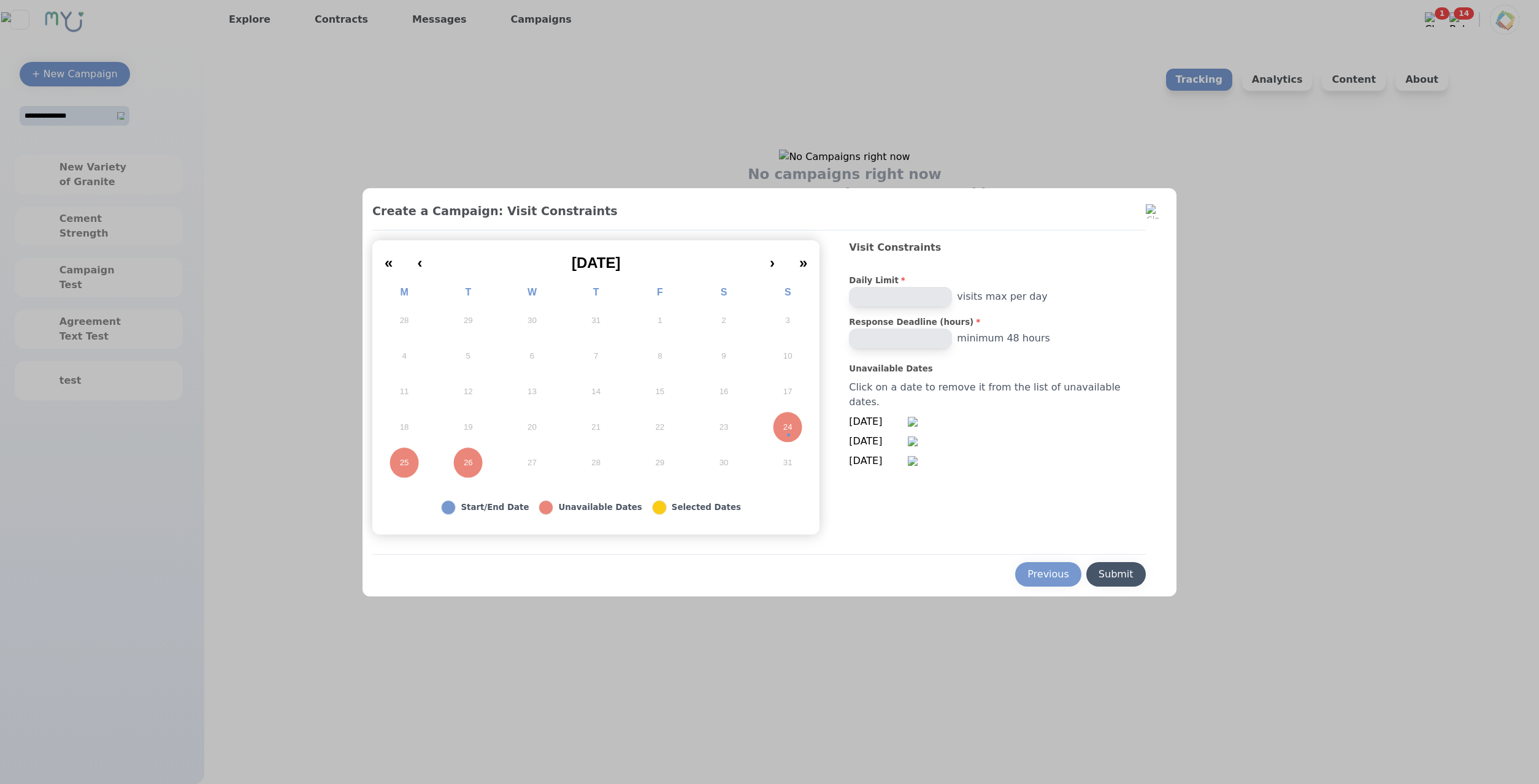
click at [1107, 564] on button "Submit" at bounding box center [1116, 574] width 59 height 24
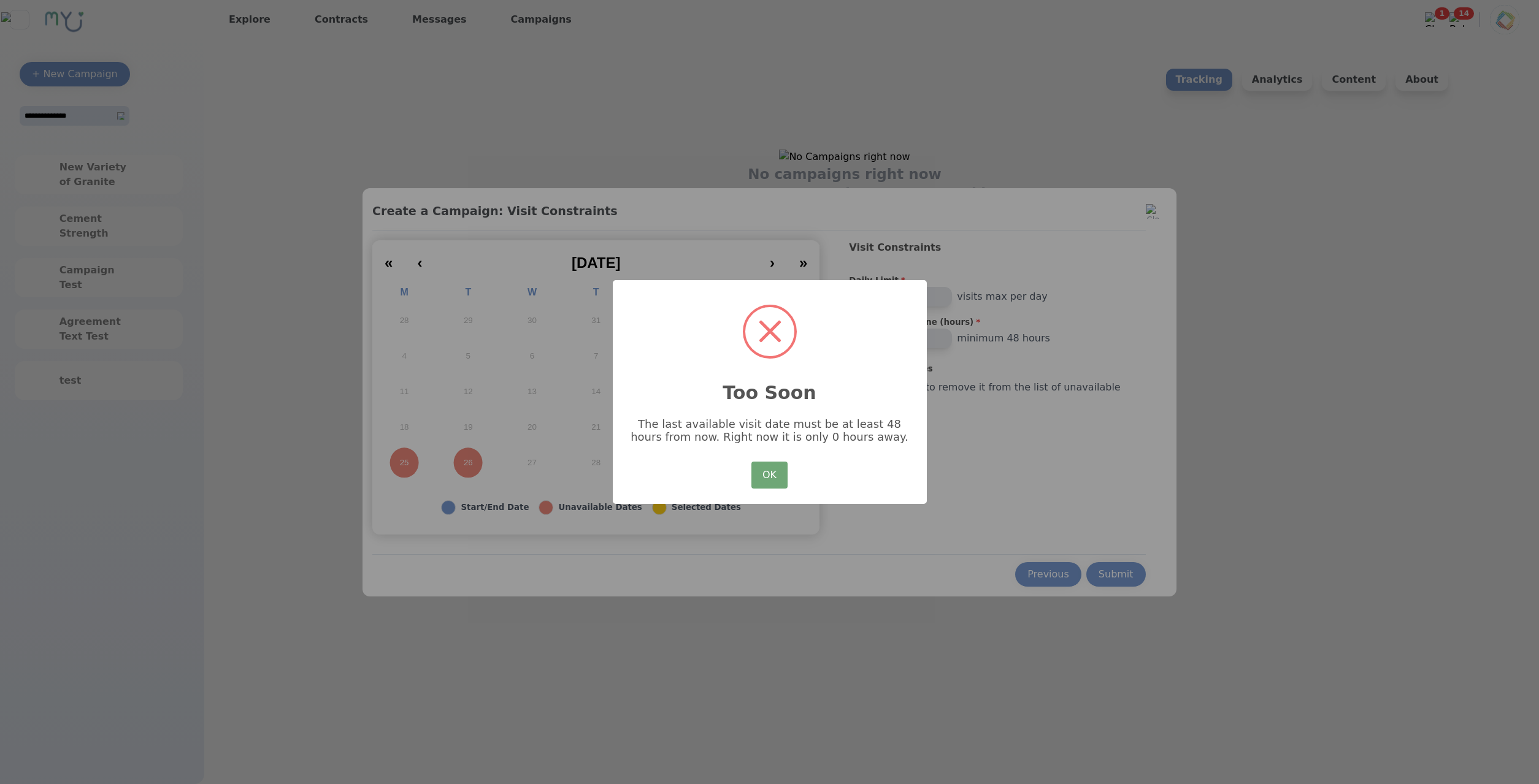
click at [767, 476] on button "OK" at bounding box center [769, 475] width 36 height 27
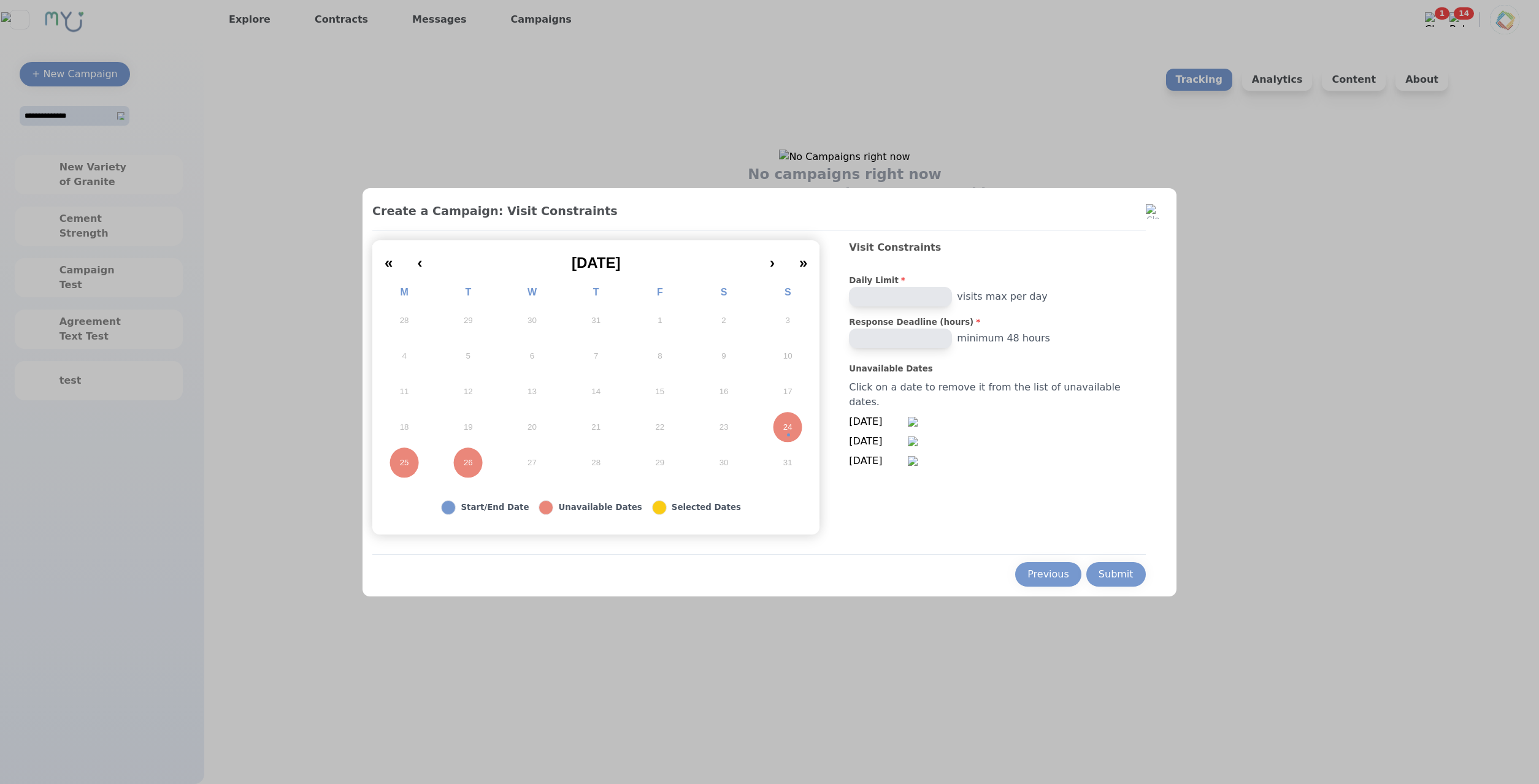
click at [1099, 579] on div "Submit" at bounding box center [1116, 574] width 35 height 15
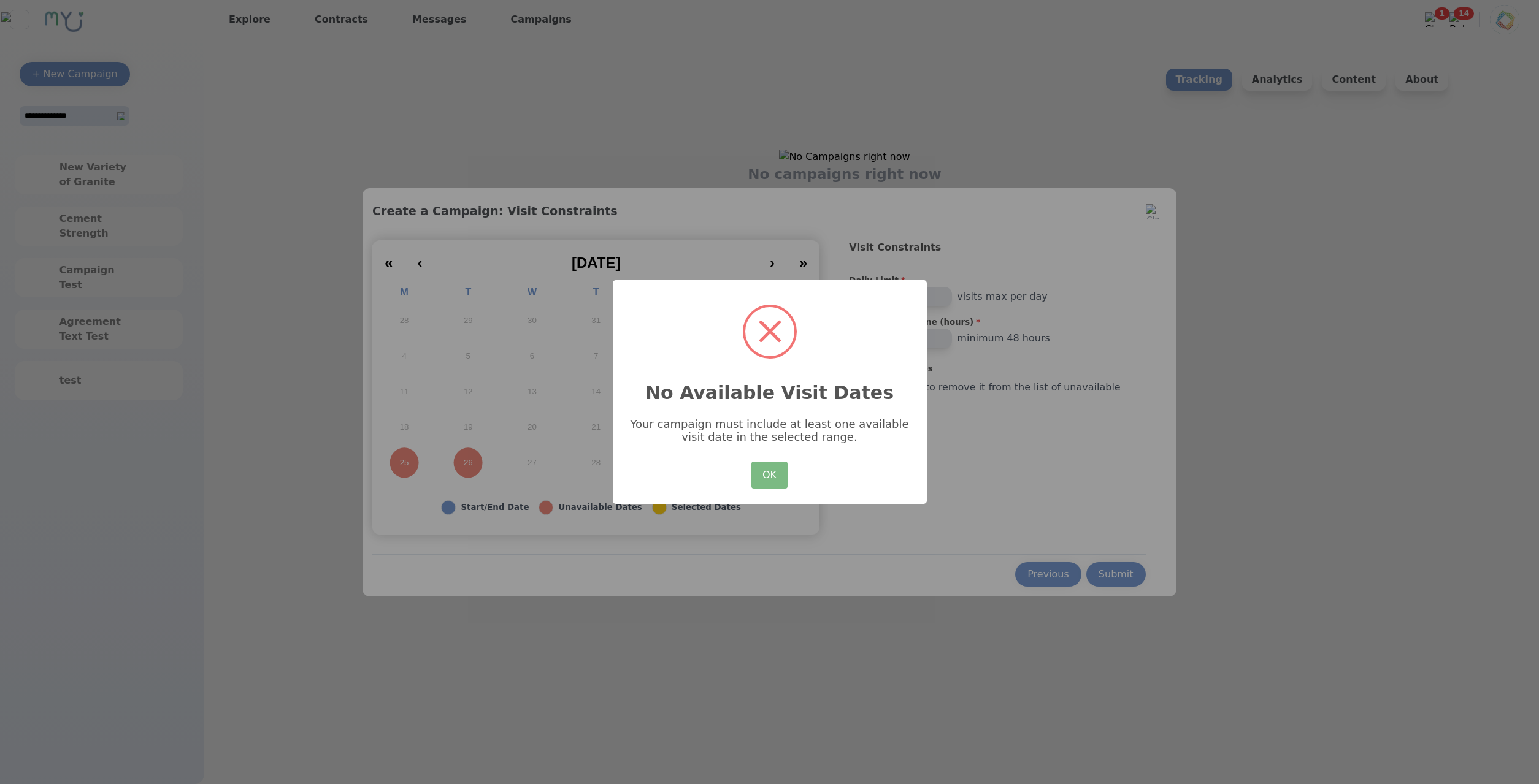
click at [793, 476] on div "× No Available Visit Dates Your campaign must include at least one available vi…" at bounding box center [769, 392] width 314 height 224
drag, startPoint x: 759, startPoint y: 471, endPoint x: 791, endPoint y: 470, distance: 32.0
click at [760, 473] on button "OK" at bounding box center [769, 475] width 36 height 27
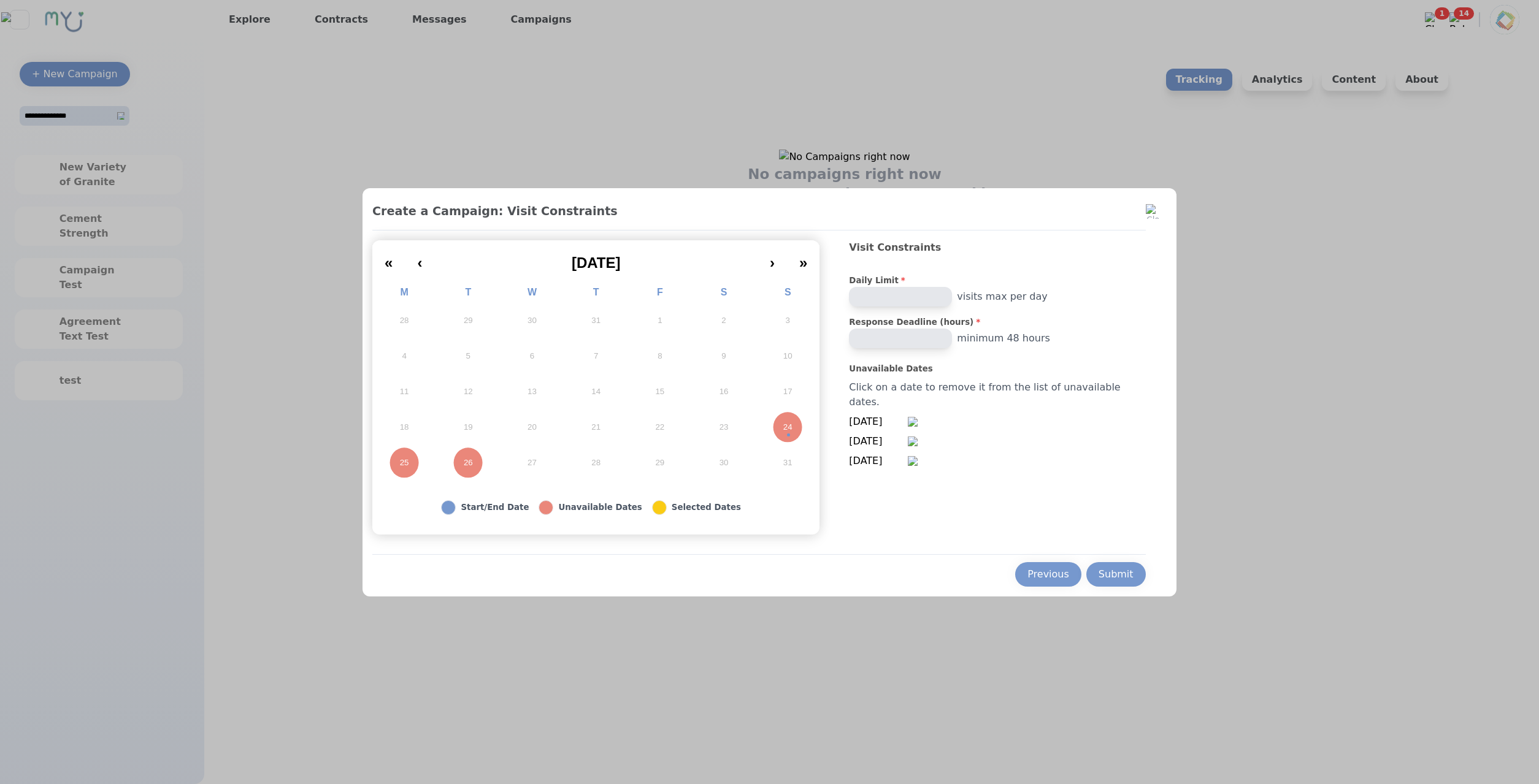
drag, startPoint x: 1095, startPoint y: 575, endPoint x: 949, endPoint y: 653, distance: 165.5
click at [1099, 575] on div "Submit" at bounding box center [1116, 574] width 35 height 15
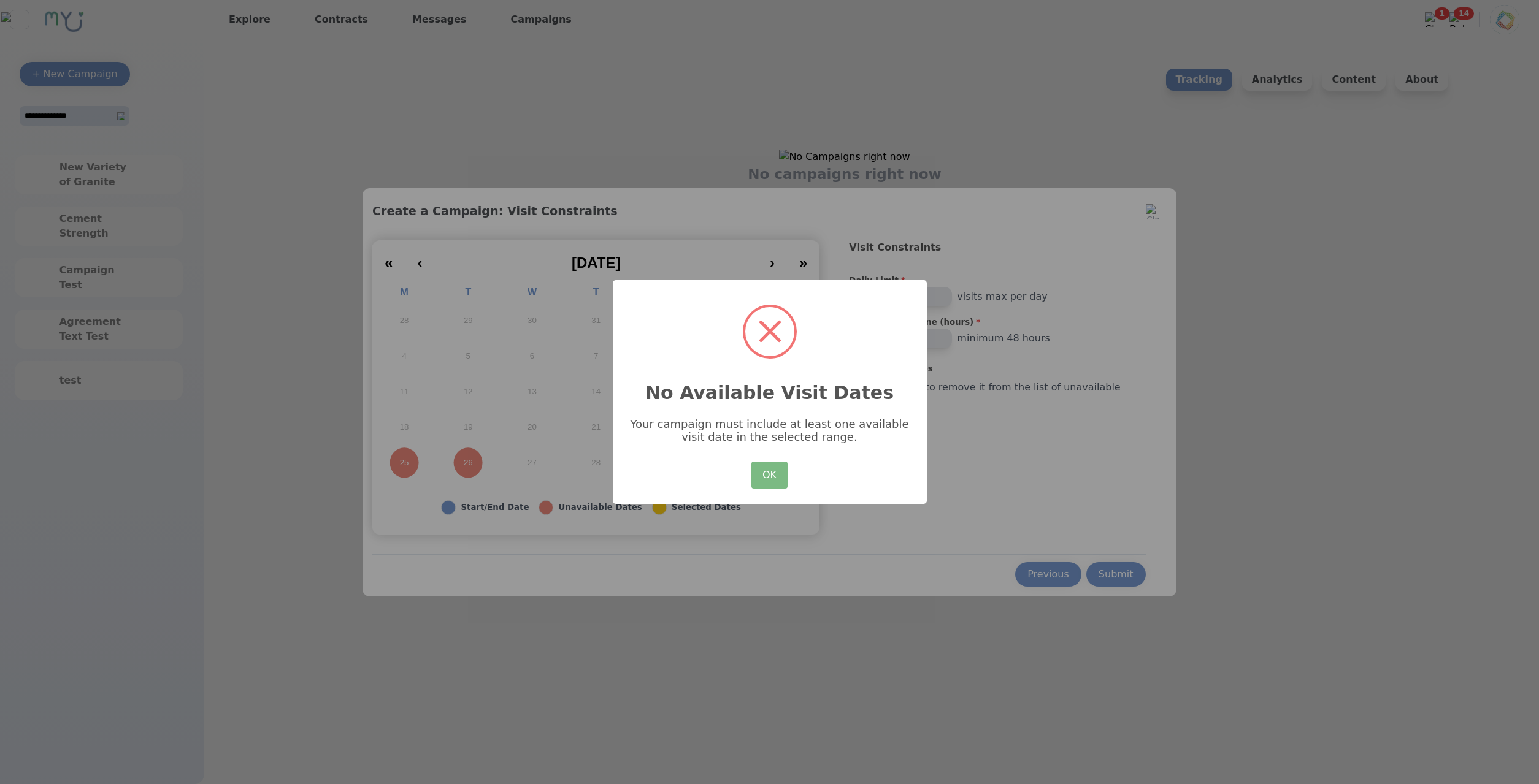
click at [860, 492] on div "× No Available Visit Dates Your campaign must include at least one available vi…" at bounding box center [769, 392] width 314 height 224
drag, startPoint x: 809, startPoint y: 477, endPoint x: 792, endPoint y: 474, distance: 17.3
click at [809, 476] on div "× No Available Visit Dates Your campaign must include at least one available vi…" at bounding box center [769, 392] width 314 height 224
click at [786, 474] on button "OK" at bounding box center [769, 475] width 36 height 27
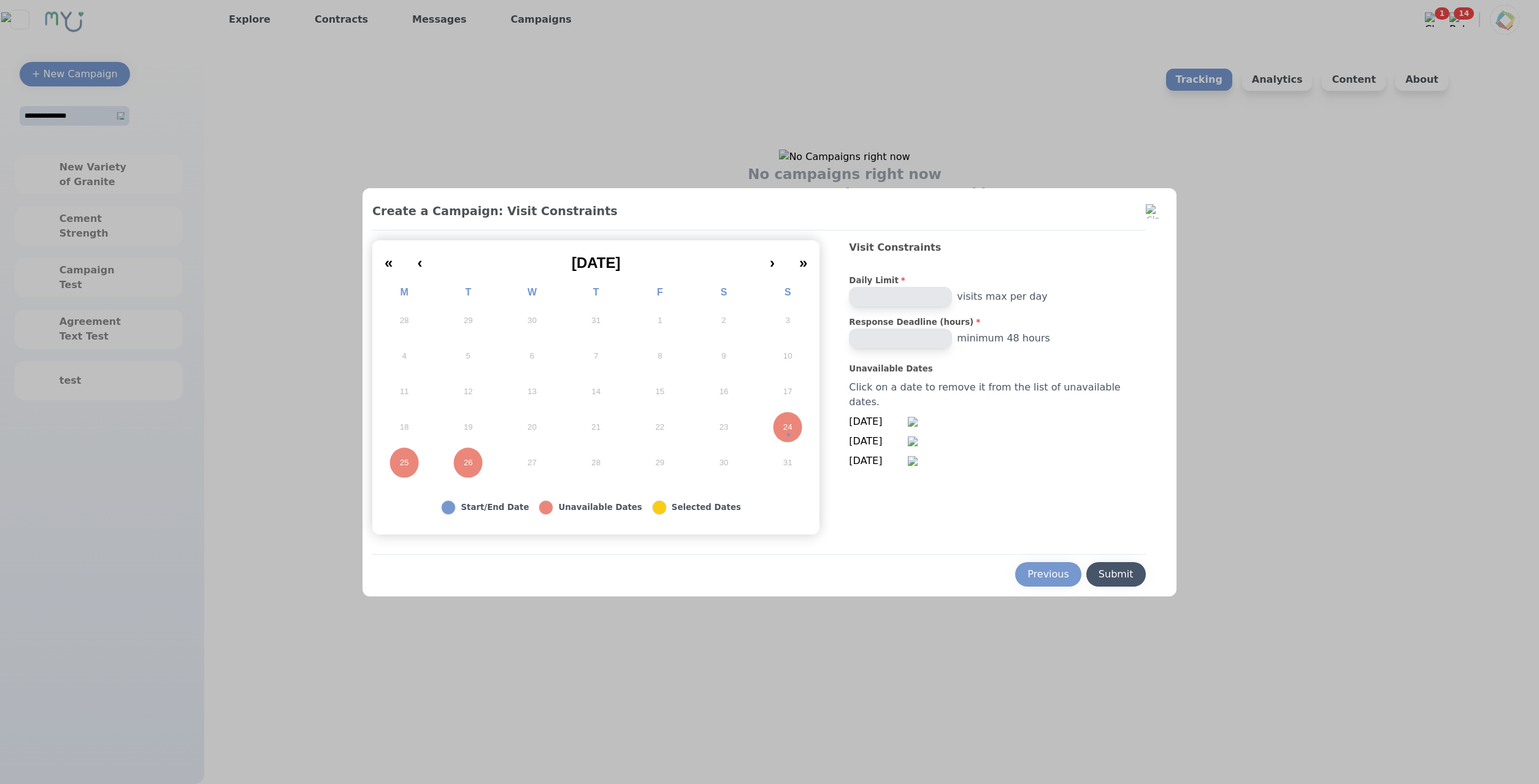
click at [1114, 578] on div "Submit" at bounding box center [1116, 574] width 35 height 15
click at [1232, 462] on div at bounding box center [769, 392] width 1539 height 784
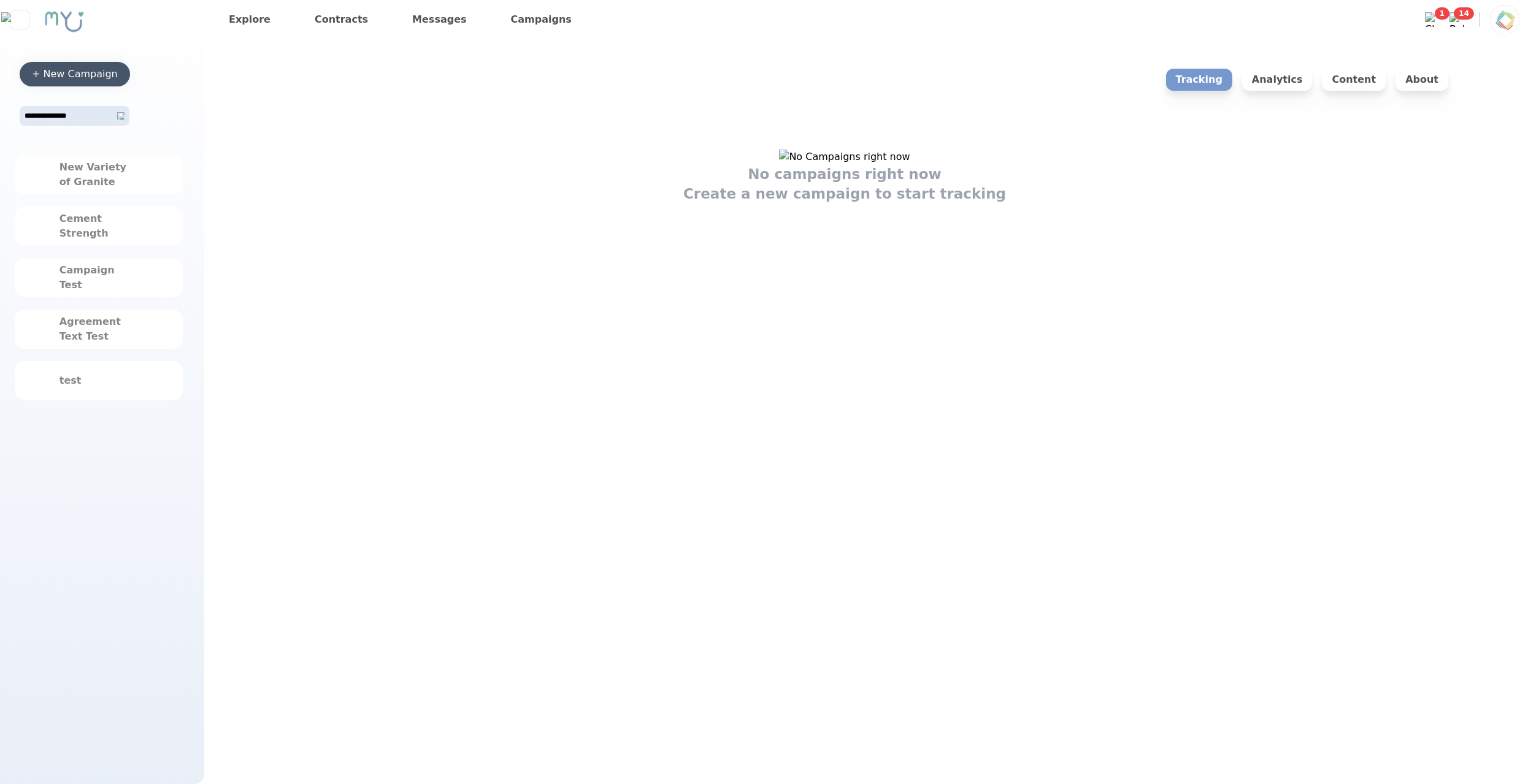
click at [78, 83] on button "+ New Campaign" at bounding box center [75, 74] width 110 height 24
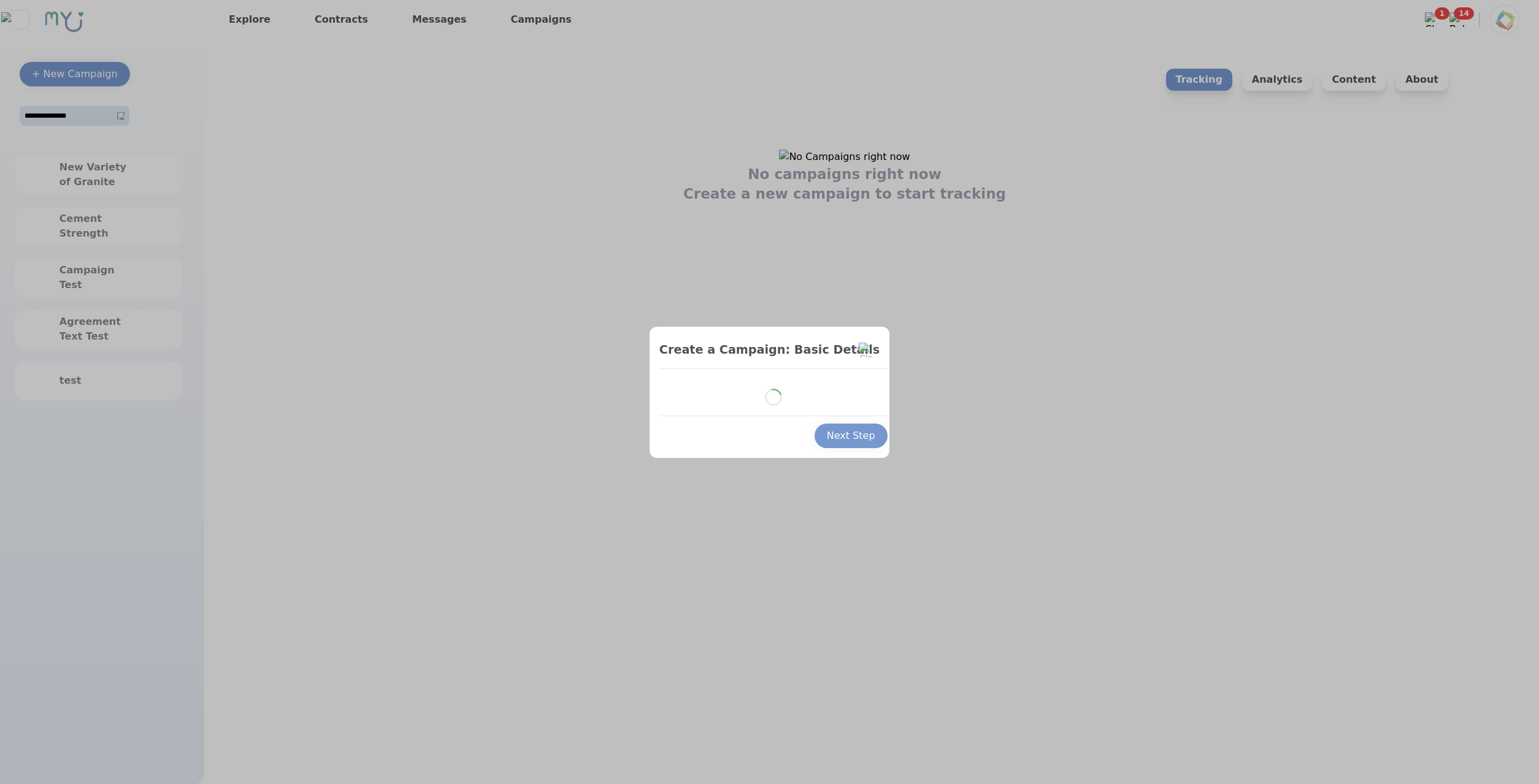
select select "*"
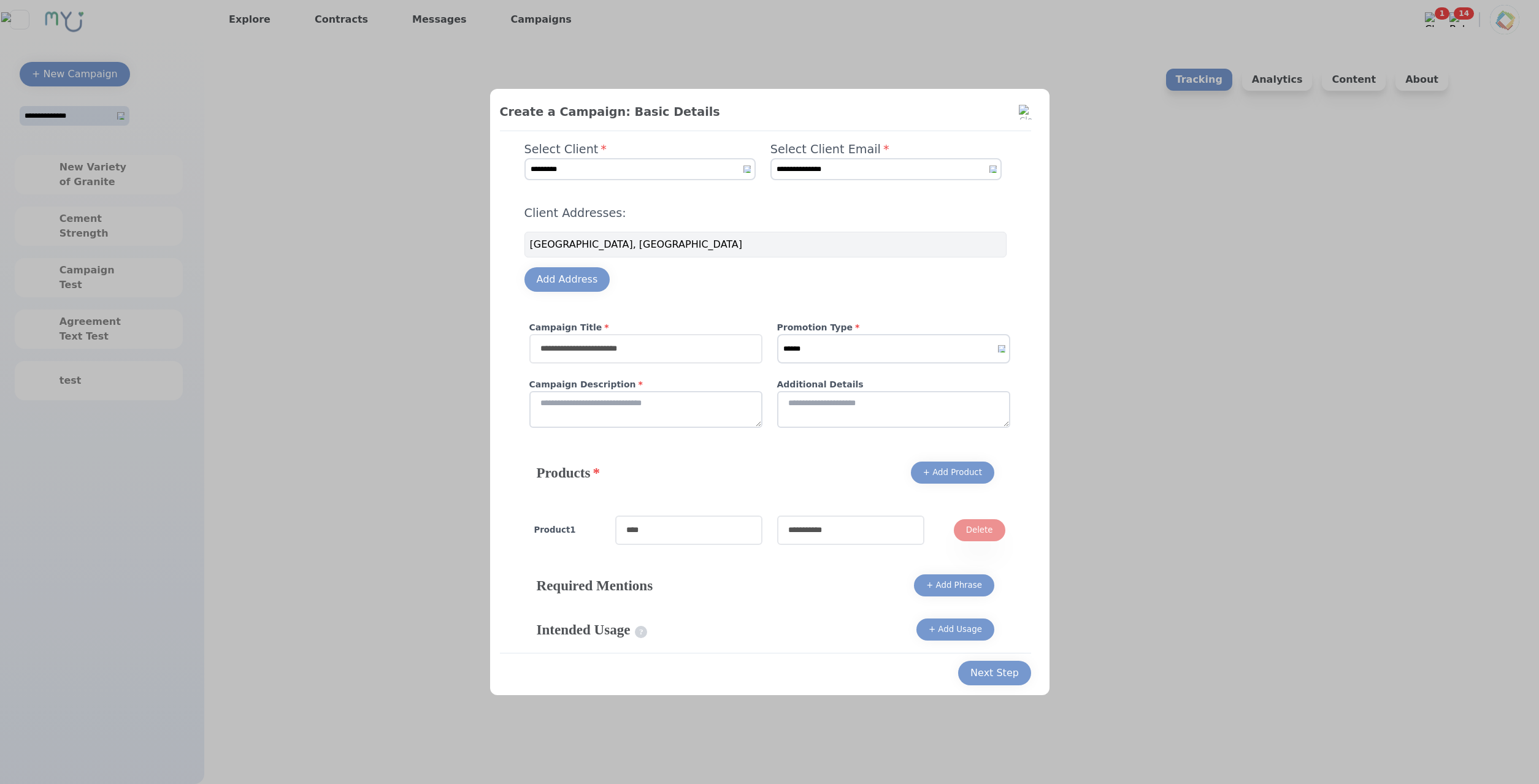
drag, startPoint x: 704, startPoint y: 366, endPoint x: 702, endPoint y: 355, distance: 11.2
click at [701, 358] on div "Campaign Title * Promotion Type * ****** ******* ******* Campaign Description *…" at bounding box center [770, 381] width 491 height 121
click at [703, 355] on input "text" at bounding box center [646, 349] width 233 height 29
type input "****"
click at [711, 418] on textarea at bounding box center [646, 410] width 233 height 37
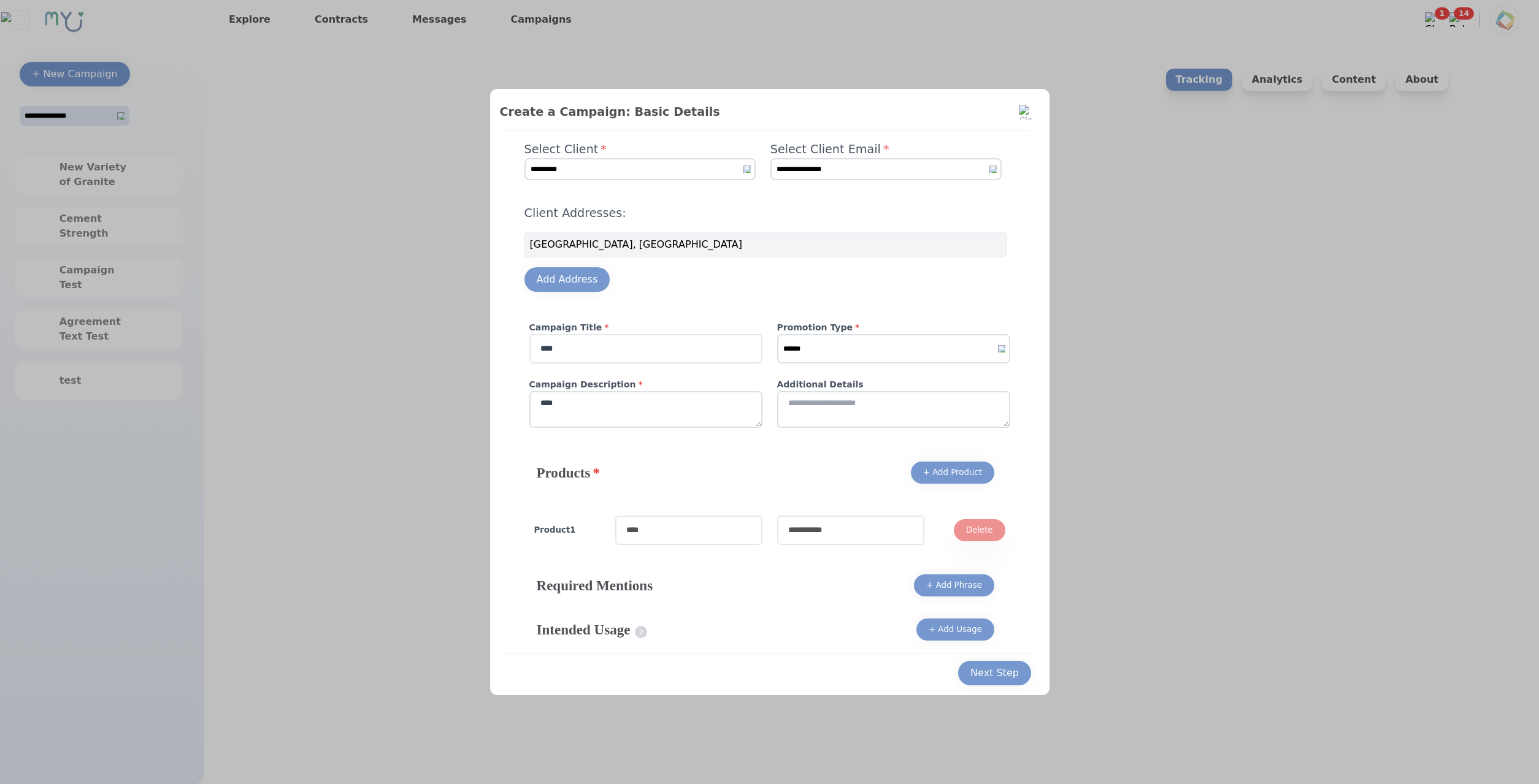
type textarea "****"
click at [777, 334] on select "****** ******* *******" at bounding box center [893, 349] width 233 height 29
select select "*"
click option "*******" at bounding box center [0, 0] width 0 height 0
click at [833, 405] on textarea at bounding box center [893, 410] width 233 height 37
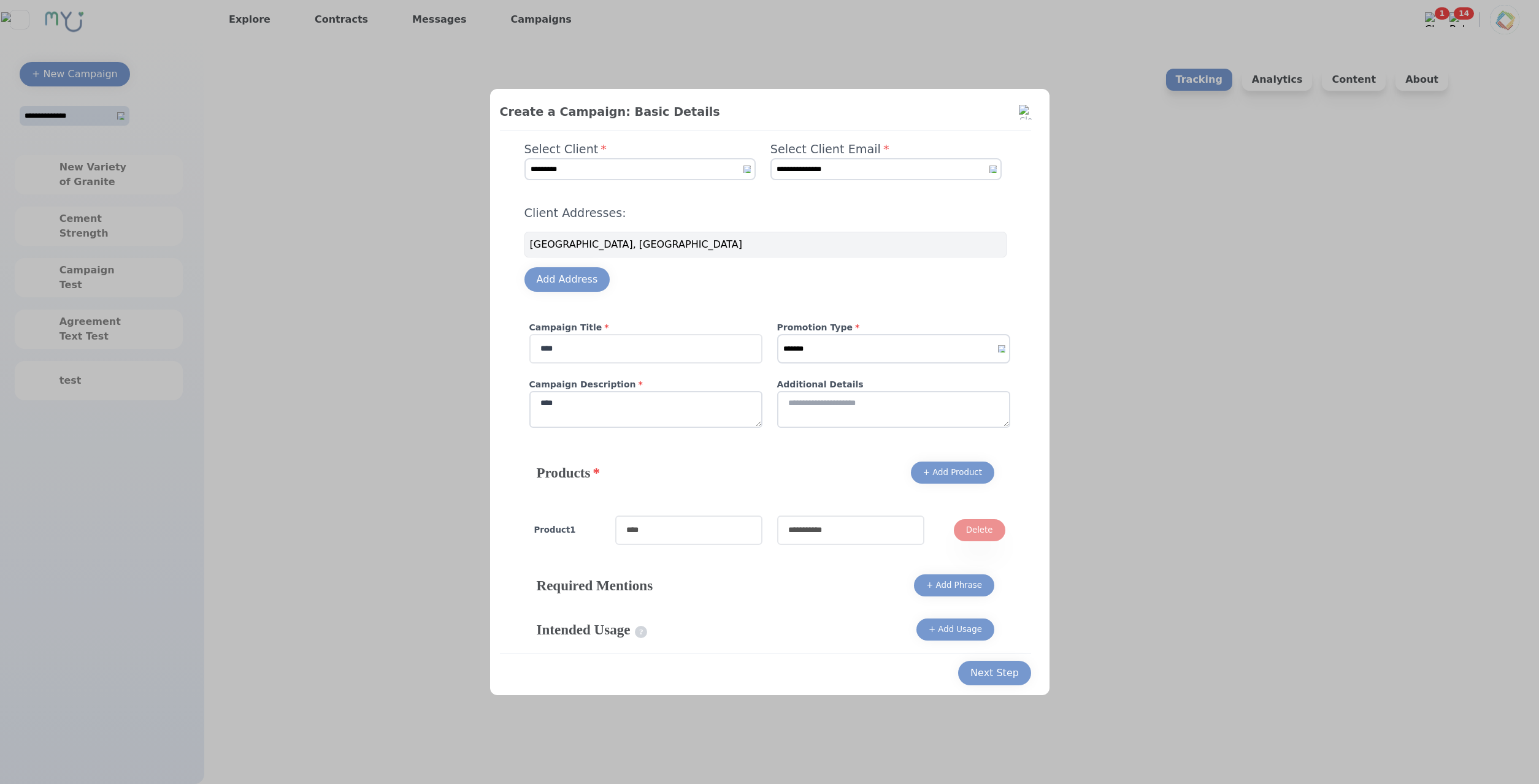
click at [703, 551] on div "Product 1 Delete" at bounding box center [770, 530] width 491 height 49
click at [714, 529] on input "text" at bounding box center [688, 530] width 147 height 29
type input "****"
click at [817, 543] on input "text" at bounding box center [850, 530] width 147 height 29
type input "****"
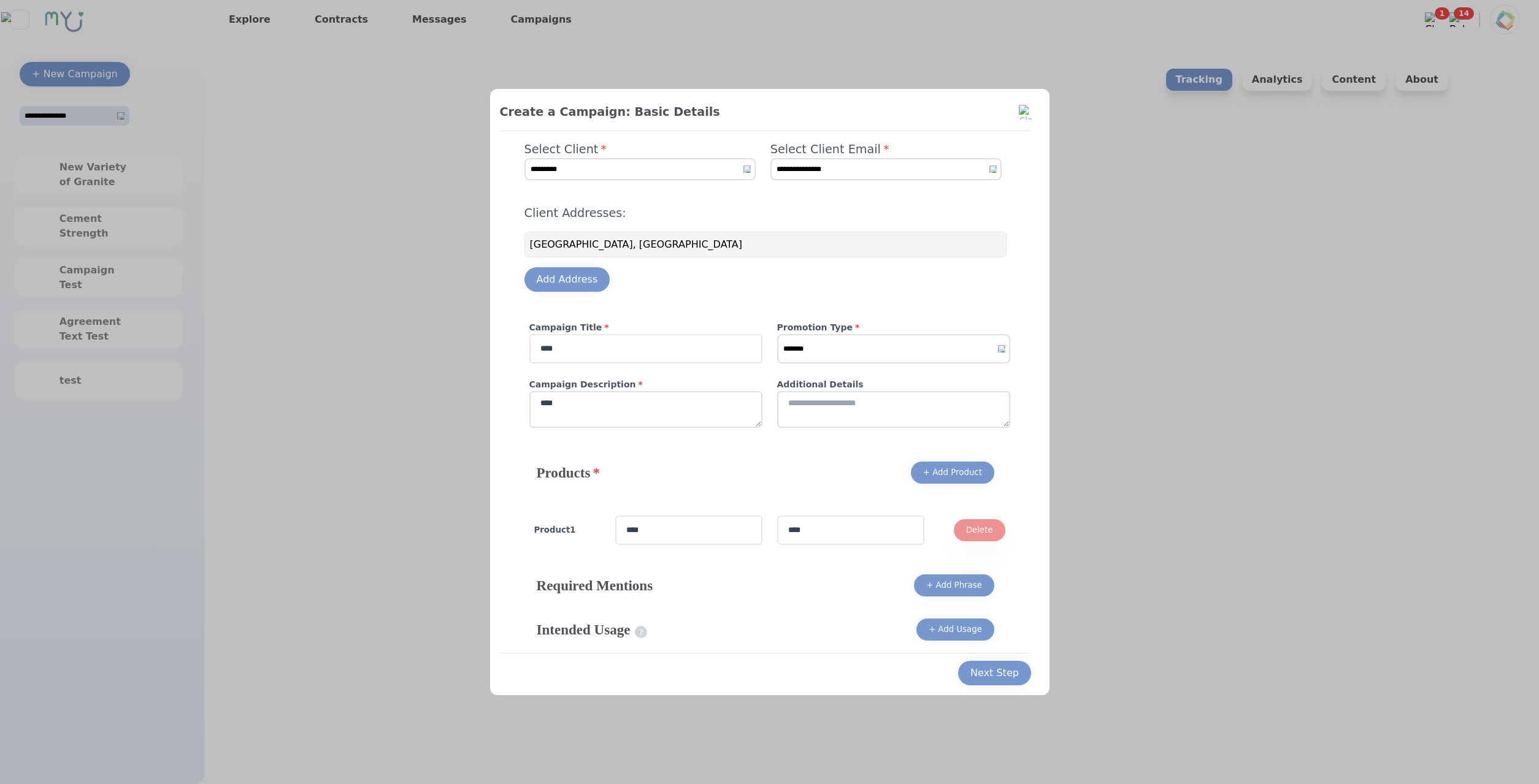
click at [1007, 659] on div "Next Step" at bounding box center [765, 669] width 531 height 32
click at [1001, 669] on div "Next Step" at bounding box center [995, 673] width 48 height 15
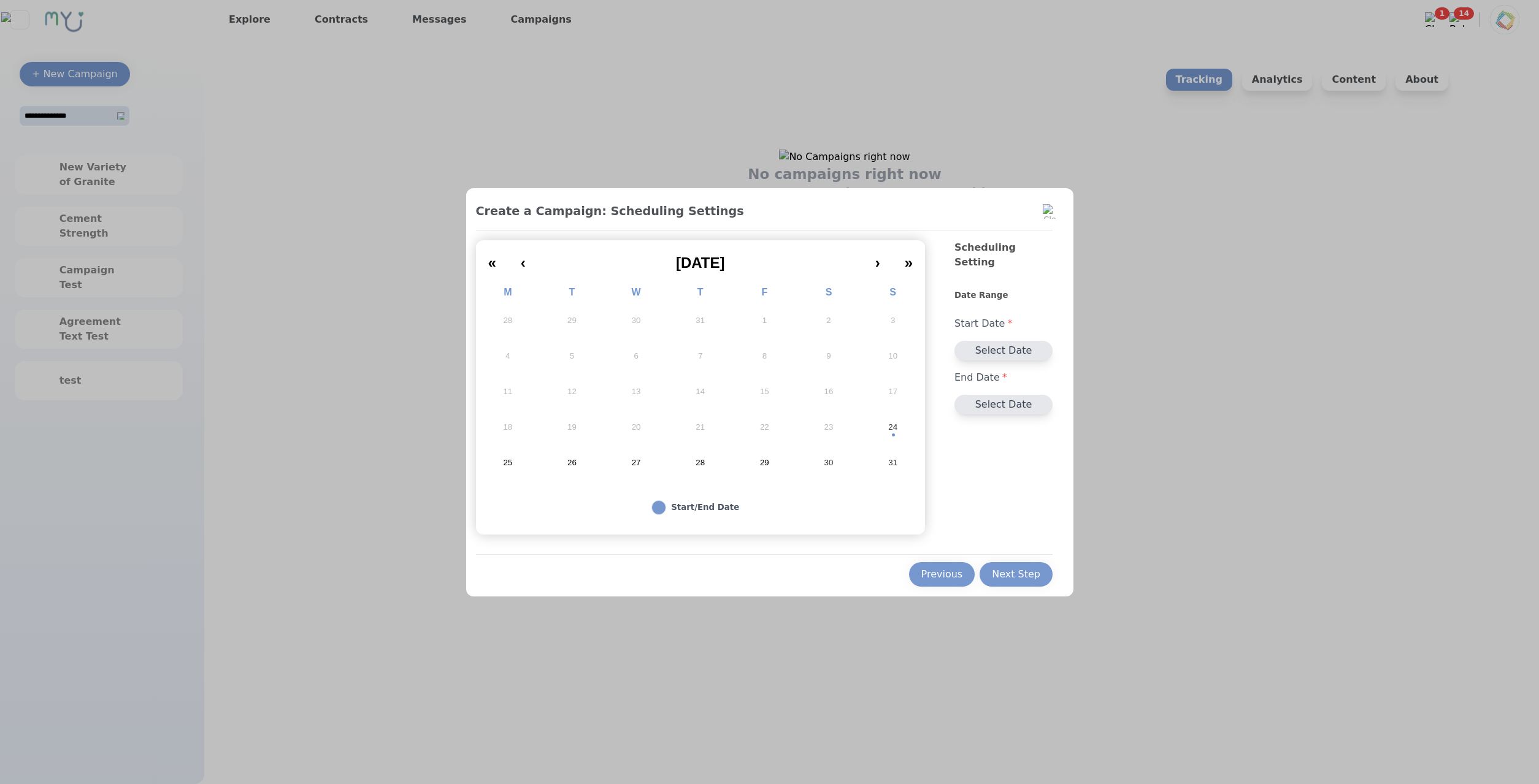
drag, startPoint x: 900, startPoint y: 431, endPoint x: 886, endPoint y: 431, distance: 14.0
click at [896, 432] on button "24" at bounding box center [892, 427] width 64 height 36
click at [568, 466] on abbr "26" at bounding box center [572, 462] width 9 height 11
click at [1026, 576] on div "Next Step" at bounding box center [1016, 574] width 48 height 15
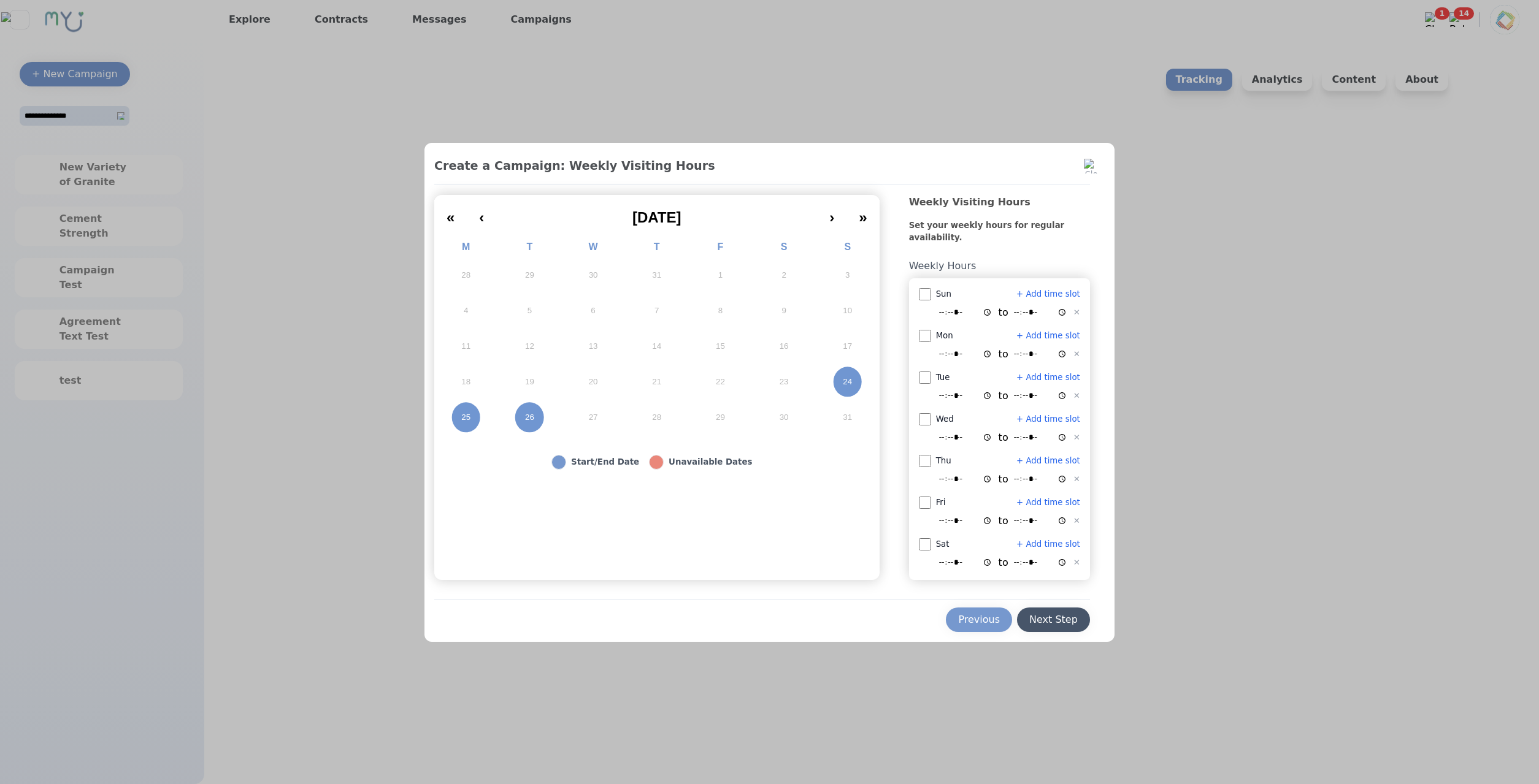
click at [1041, 613] on div "Next Step" at bounding box center [1053, 619] width 48 height 15
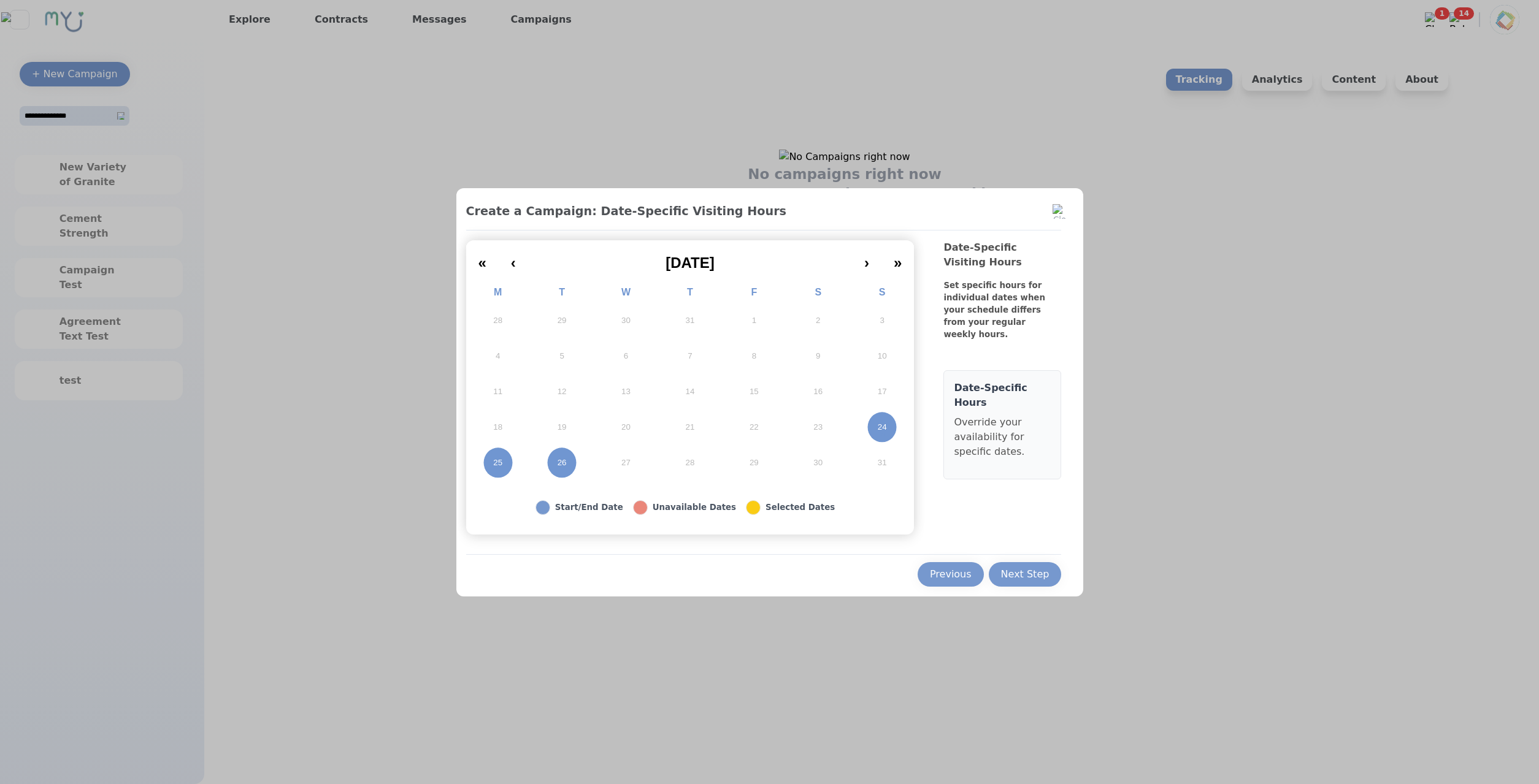
drag, startPoint x: 1043, startPoint y: 579, endPoint x: 987, endPoint y: 569, distance: 56.9
click at [1043, 579] on div "Next Step" at bounding box center [1025, 574] width 48 height 15
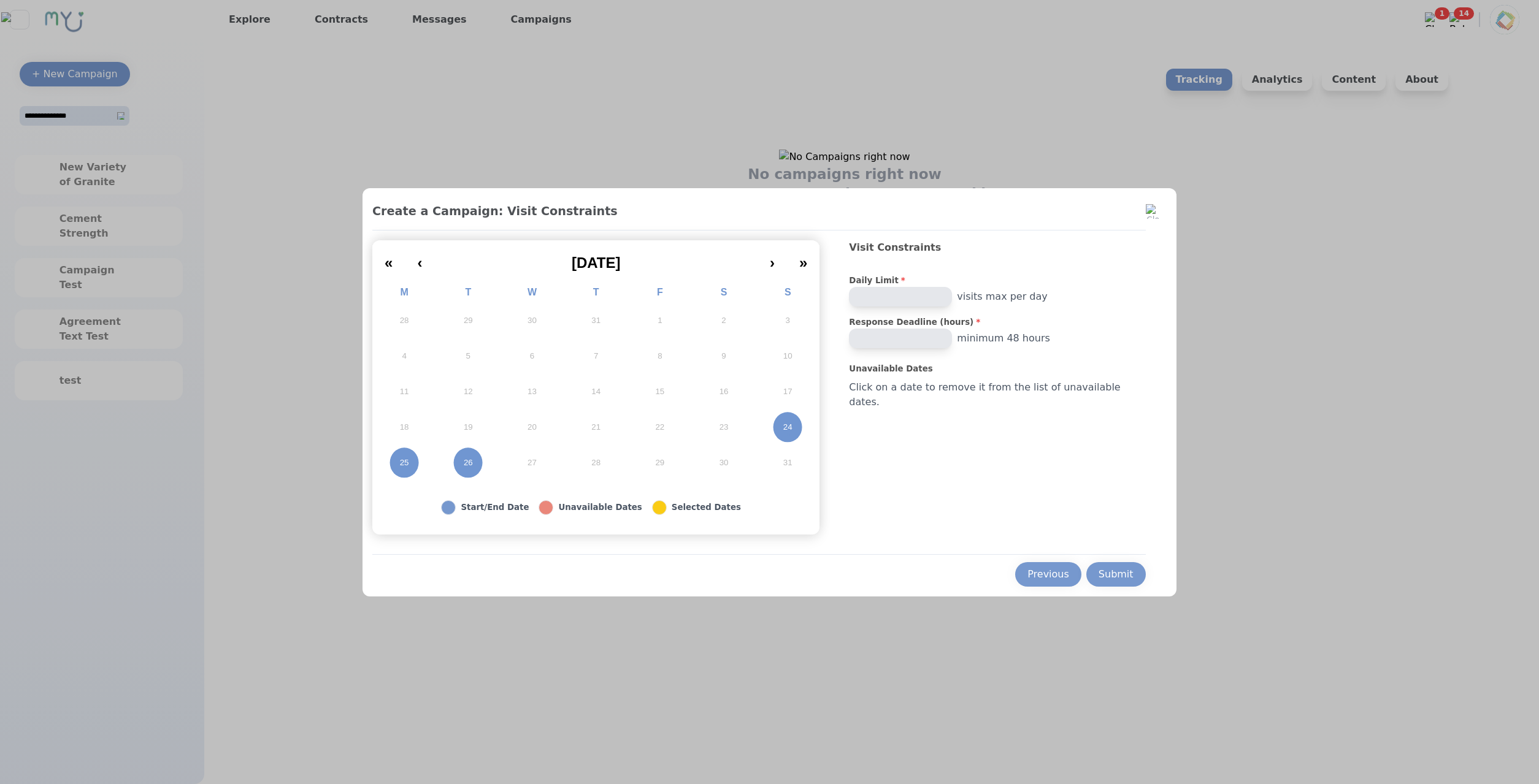
click at [792, 431] on abbr "24" at bounding box center [788, 427] width 9 height 11
click at [477, 453] on button "26" at bounding box center [468, 463] width 64 height 36
click at [436, 456] on button "25" at bounding box center [404, 463] width 64 height 36
click at [1109, 578] on div "Submit" at bounding box center [1116, 574] width 35 height 15
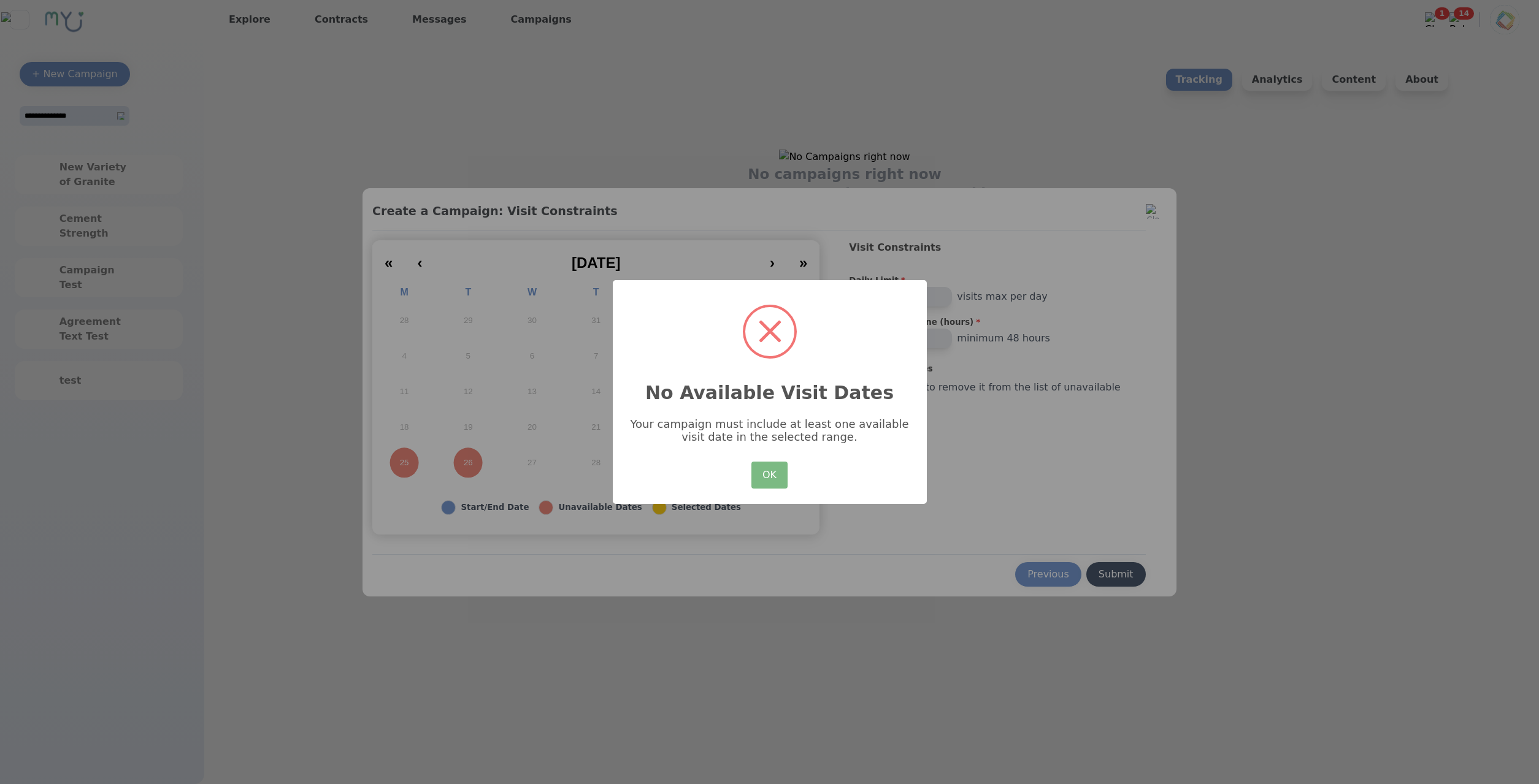
drag, startPoint x: 773, startPoint y: 481, endPoint x: 554, endPoint y: 723, distance: 326.4
click at [772, 481] on button "OK" at bounding box center [769, 475] width 36 height 27
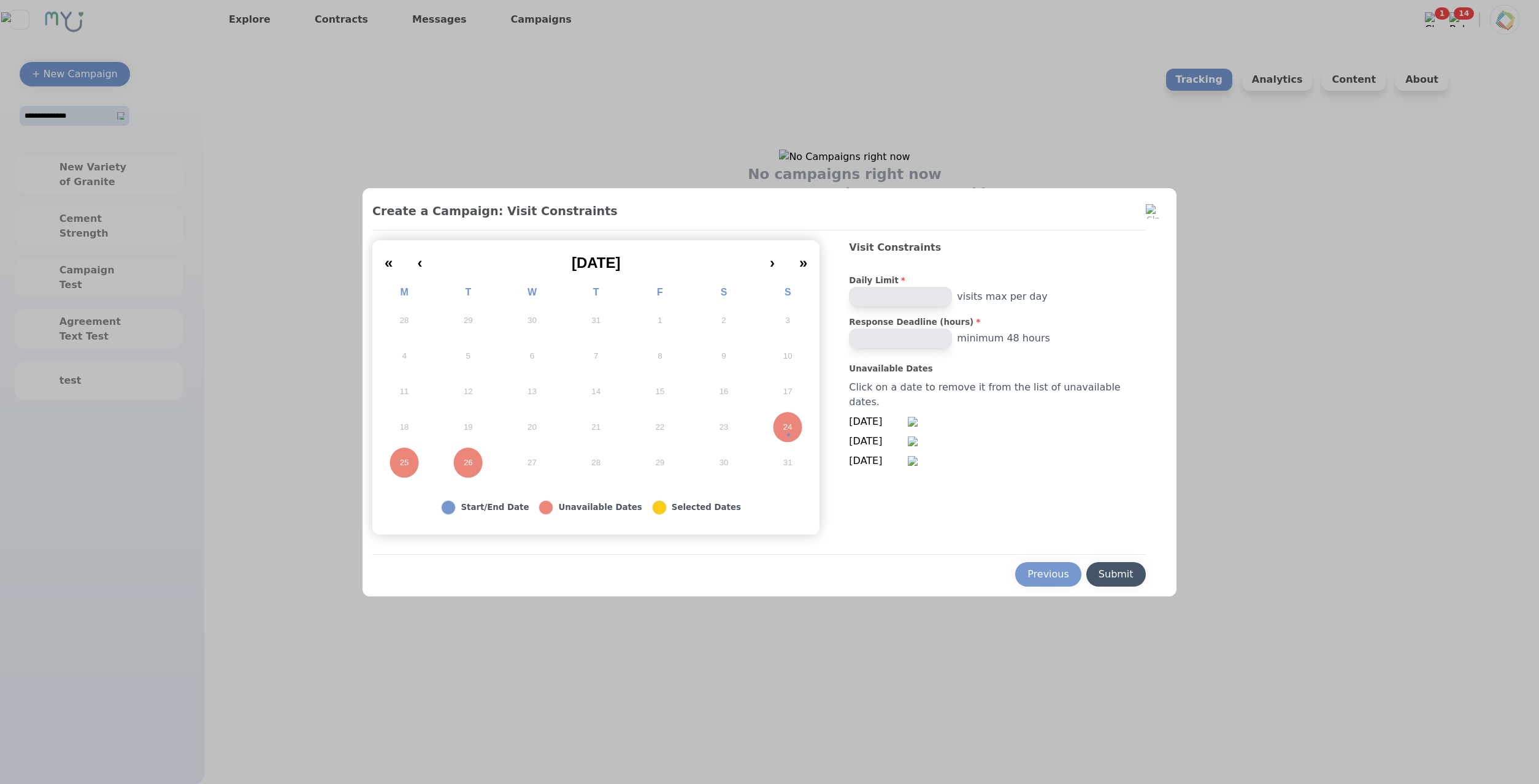
click at [918, 460] on img at bounding box center [912, 460] width 10 height 10
click at [918, 442] on img at bounding box center [912, 441] width 10 height 10
click at [907, 422] on span "8/24/2025" at bounding box center [878, 422] width 59 height 15
click at [918, 424] on img at bounding box center [912, 421] width 10 height 10
click at [1035, 574] on div "Previous" at bounding box center [1048, 574] width 41 height 15
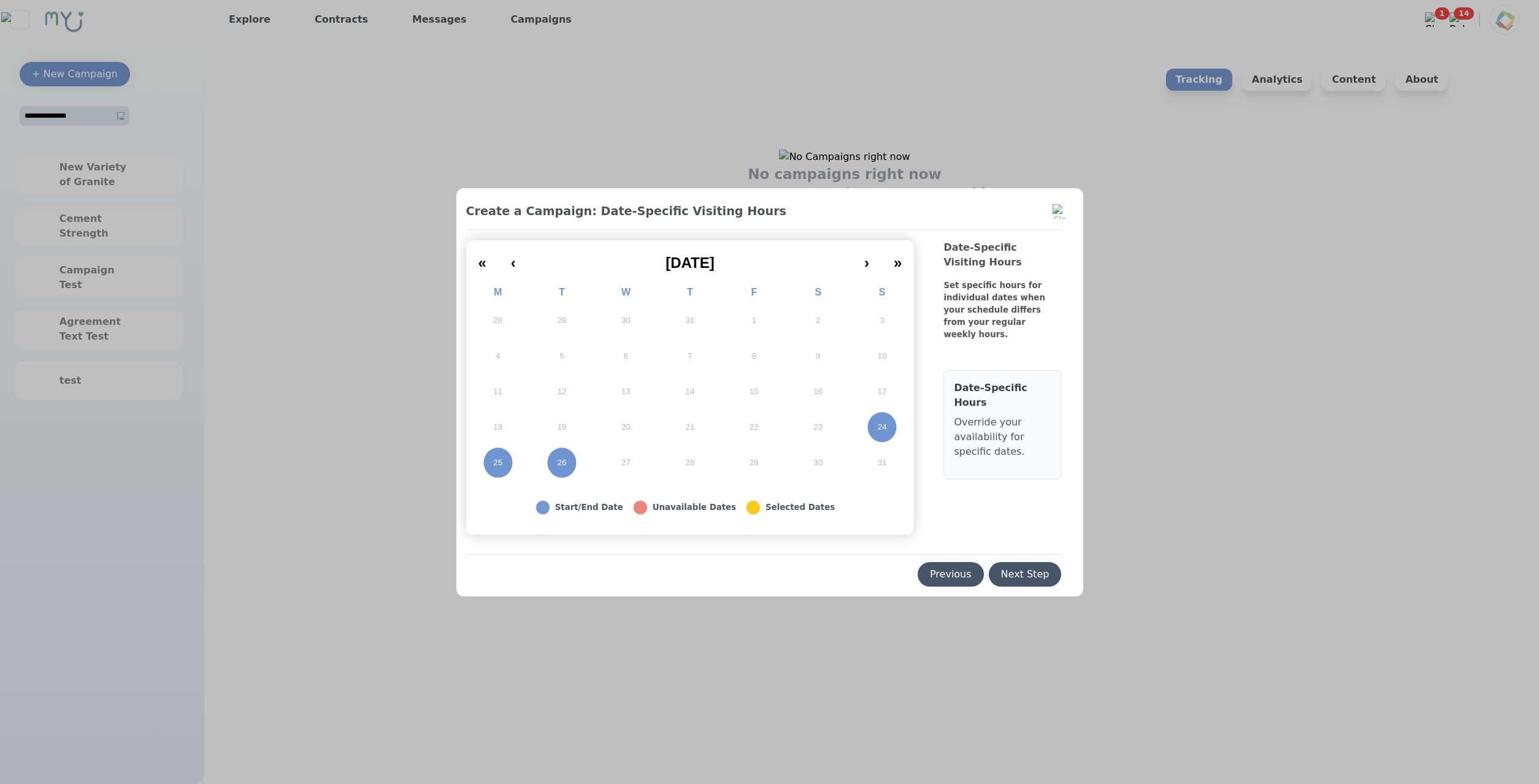
click at [960, 577] on div "Previous" at bounding box center [950, 574] width 41 height 15
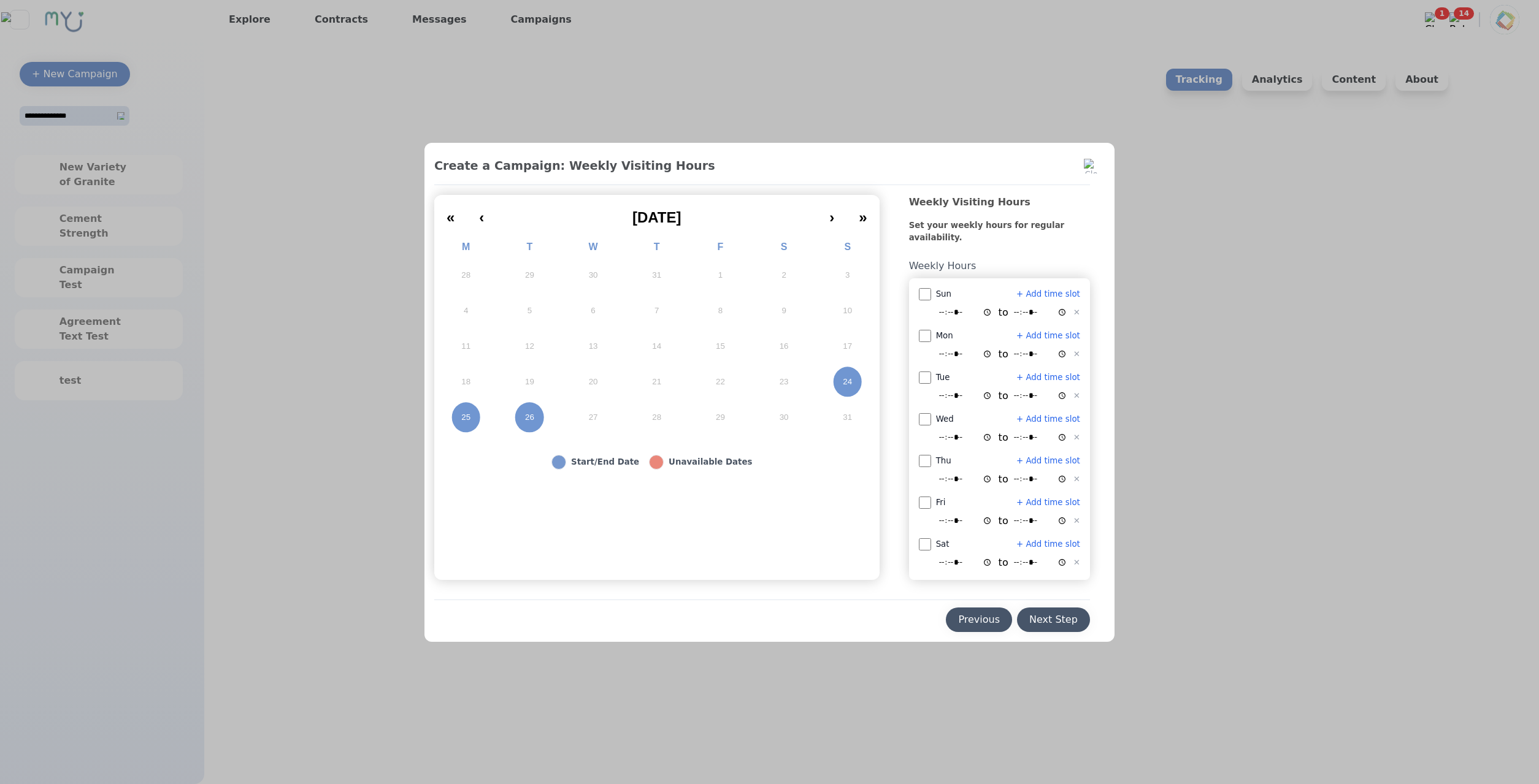
click at [958, 612] on div "Previous" at bounding box center [978, 619] width 41 height 15
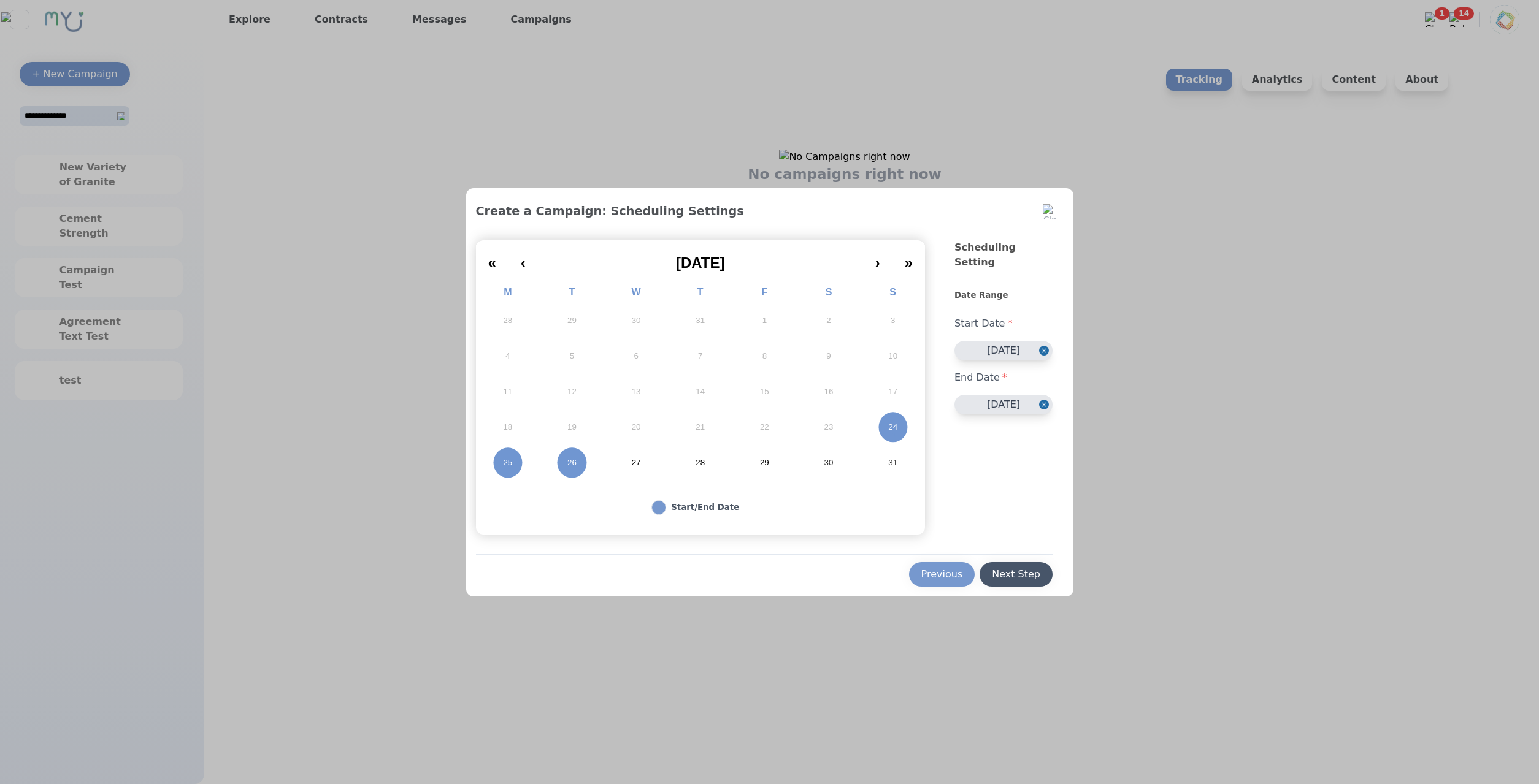
click at [646, 473] on button "27" at bounding box center [636, 463] width 64 height 36
click at [639, 472] on button "27" at bounding box center [636, 463] width 64 height 36
click at [994, 577] on button "Next Step" at bounding box center [1016, 574] width 73 height 24
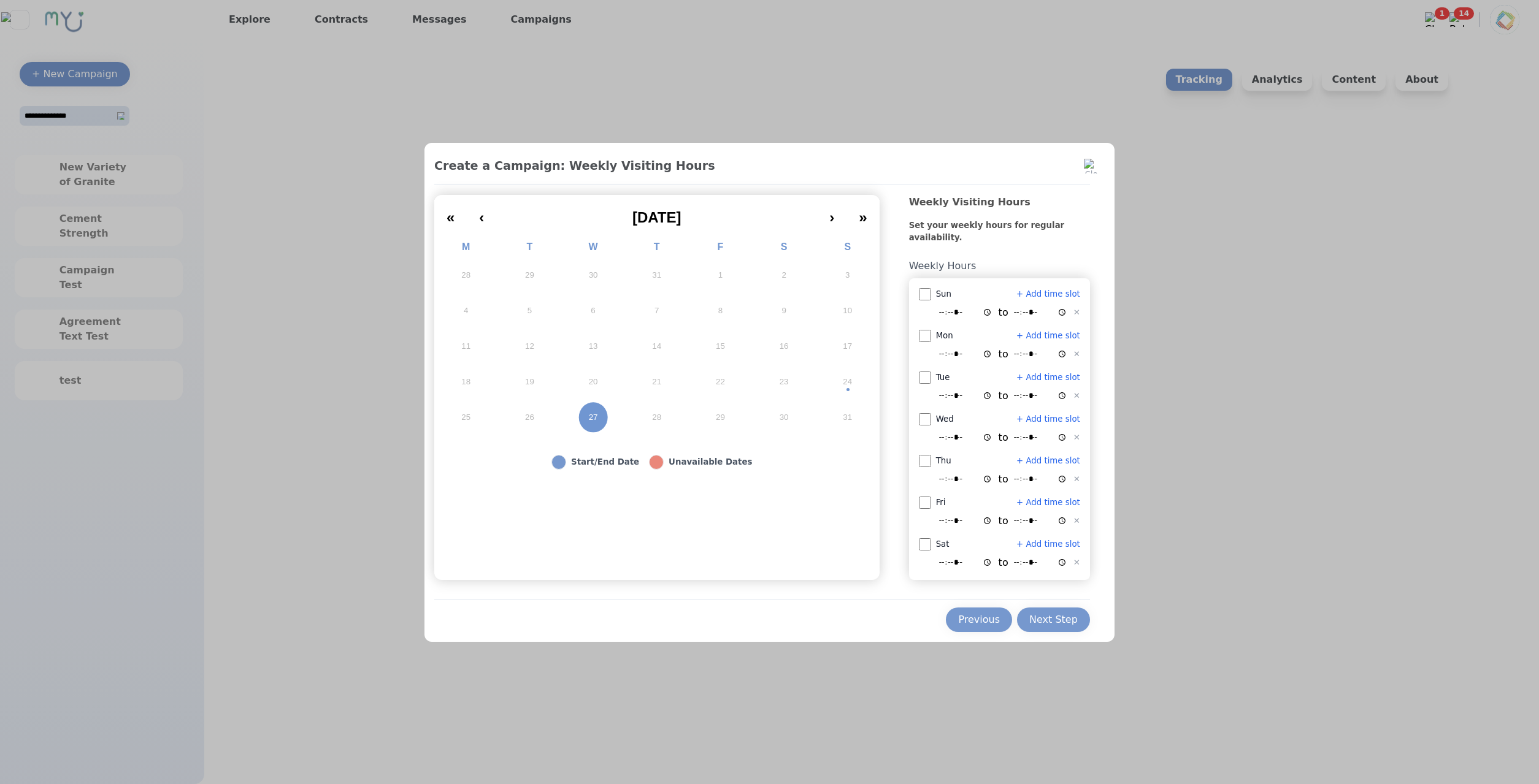
click at [1035, 616] on div "Next Step" at bounding box center [1053, 619] width 48 height 15
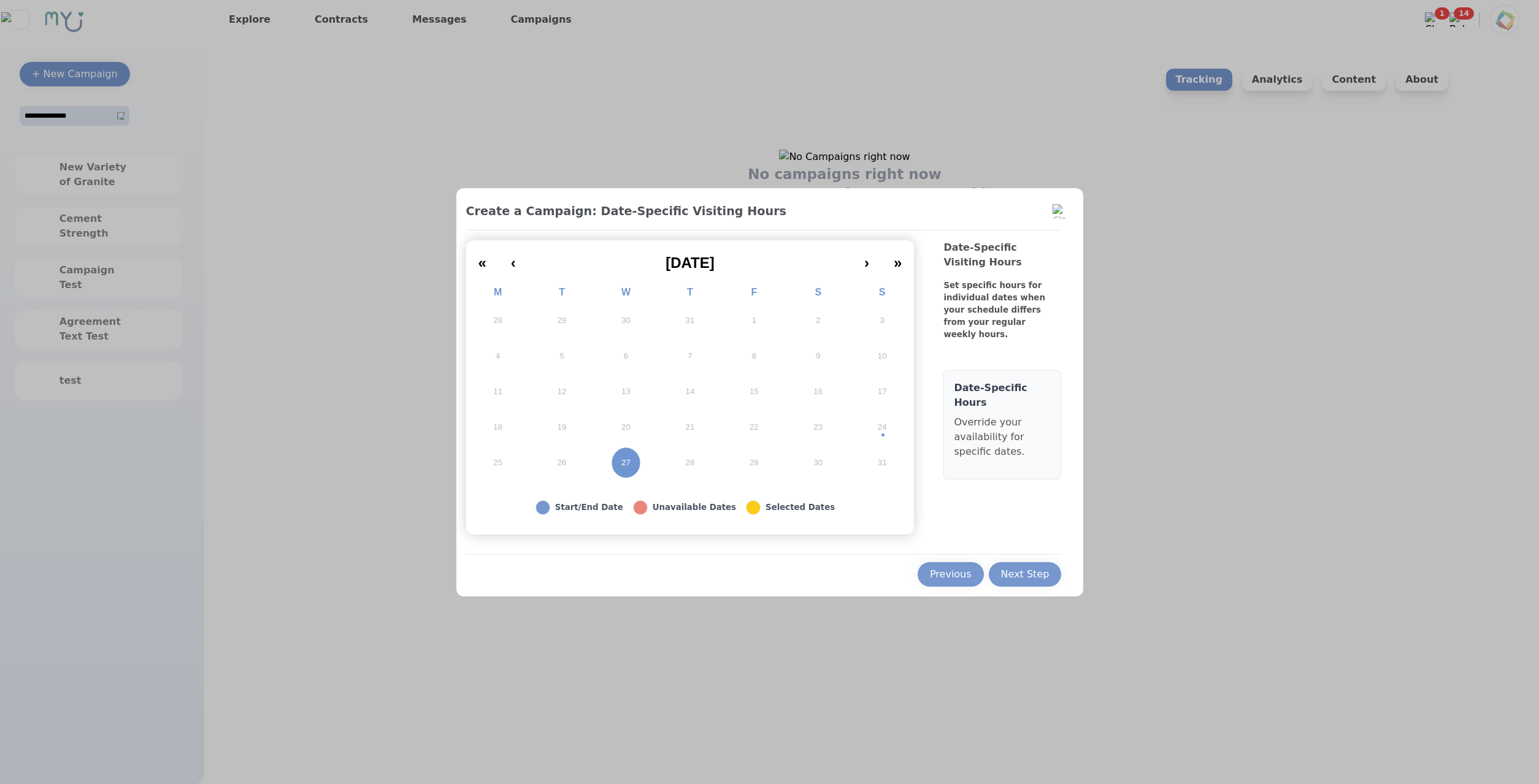
click at [1041, 567] on div "Next Step" at bounding box center [1025, 574] width 48 height 15
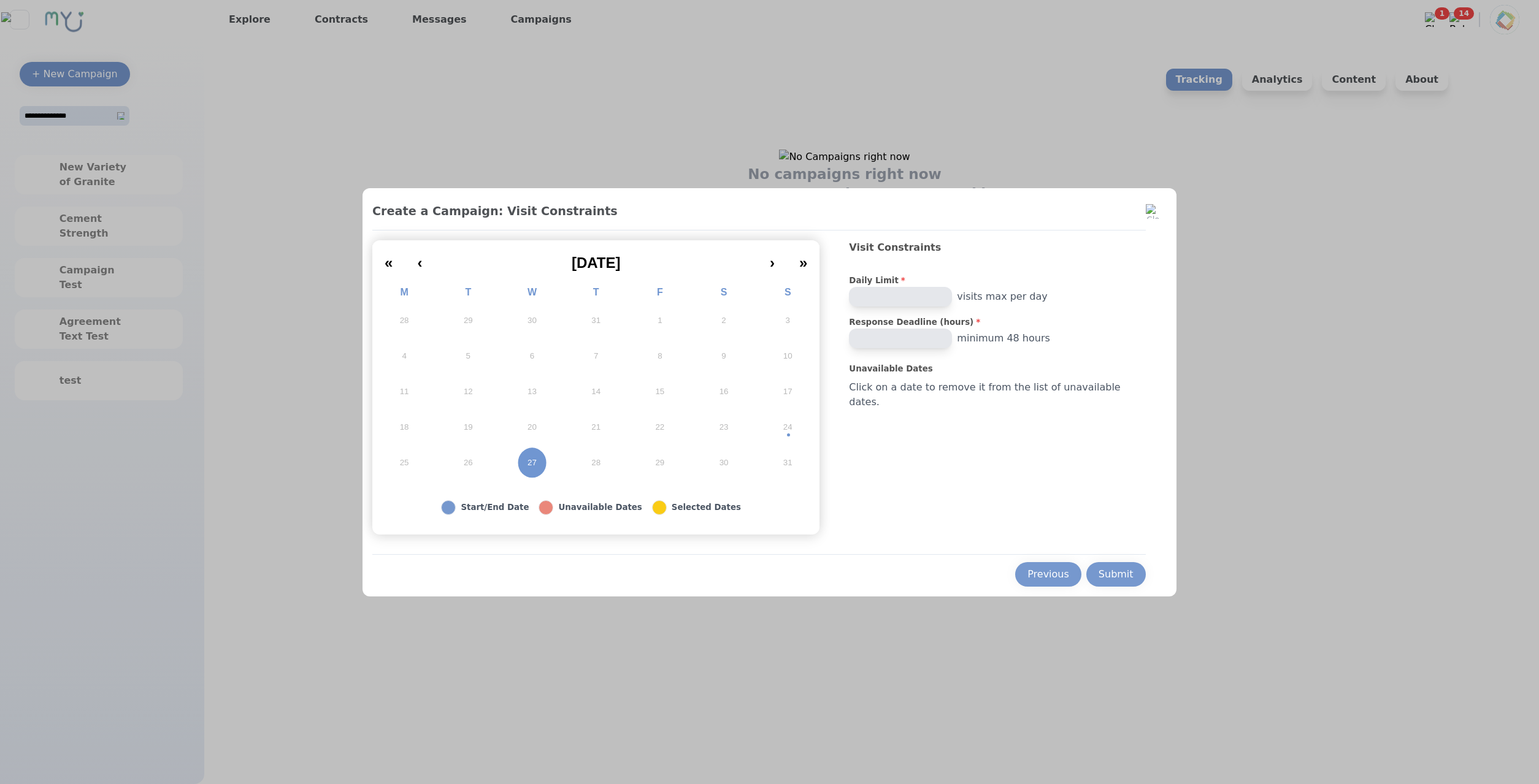
click at [1099, 570] on div "Submit" at bounding box center [1116, 574] width 35 height 15
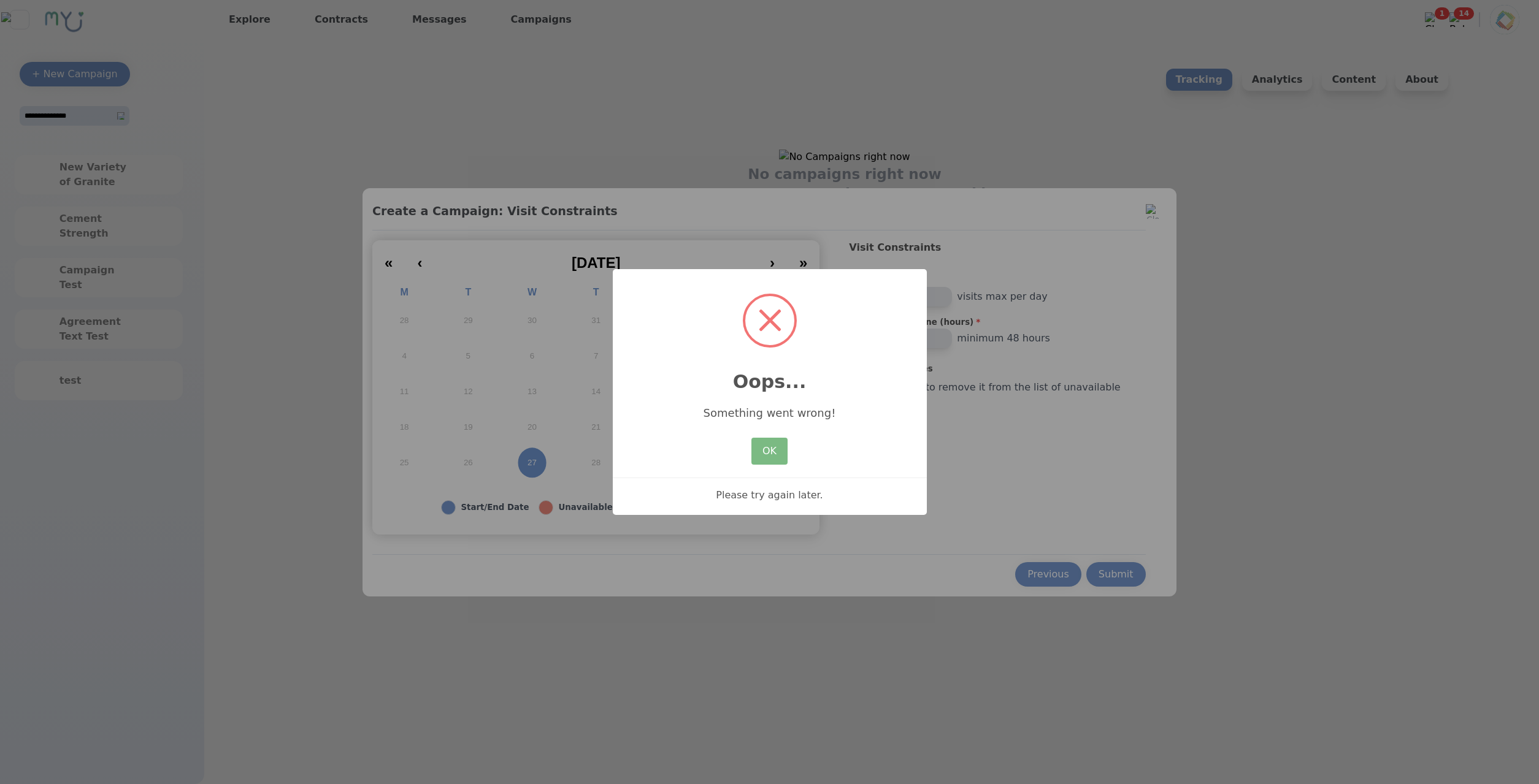
click at [1004, 464] on div "× Oops... Something went wrong! OK No Cancel Please try again later." at bounding box center [769, 392] width 1539 height 784
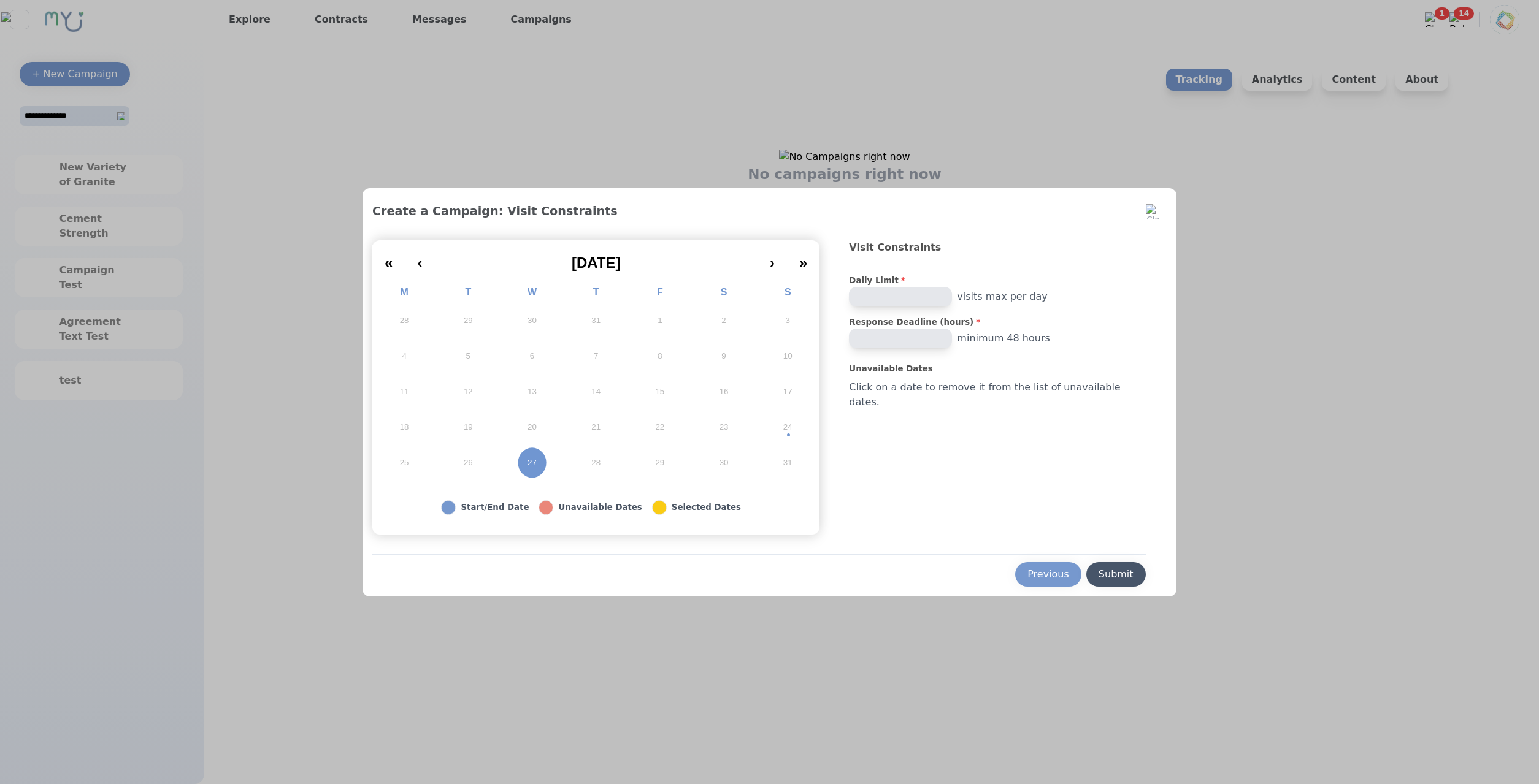
click at [1092, 564] on button "Submit" at bounding box center [1116, 574] width 59 height 24
click at [1330, 553] on div at bounding box center [769, 392] width 1539 height 784
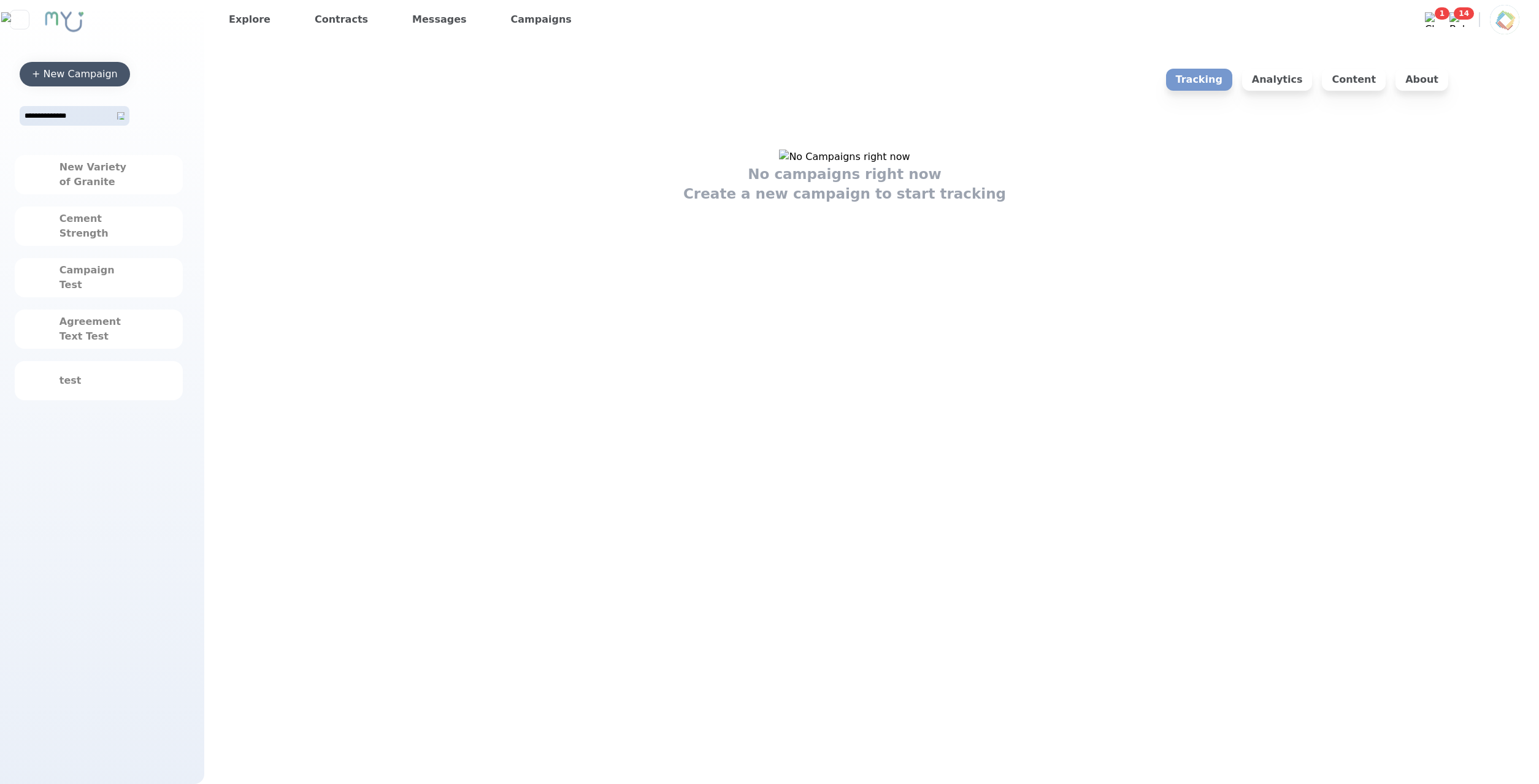
click at [81, 81] on div "+ New Campaign" at bounding box center [75, 74] width 86 height 15
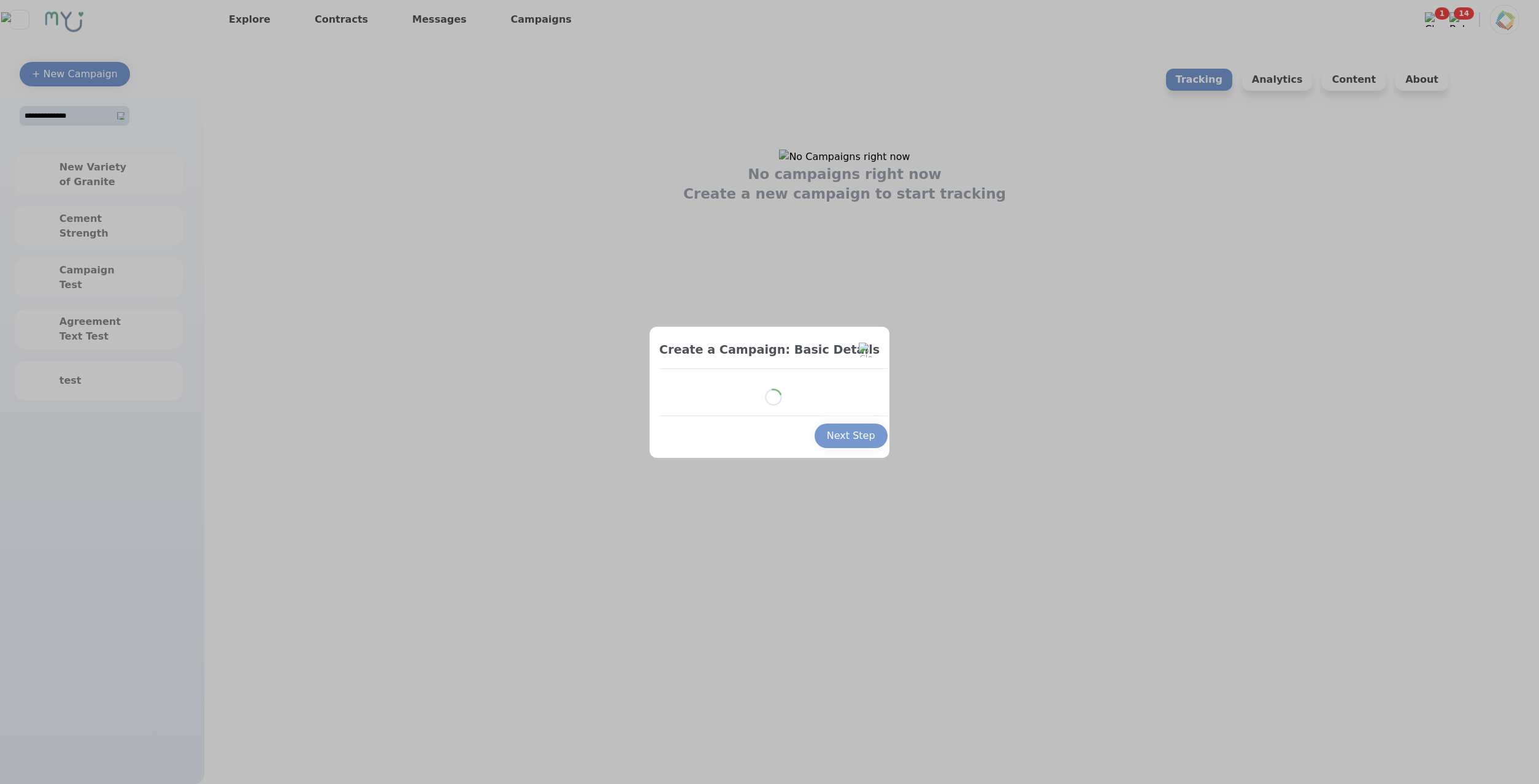
select select "*"
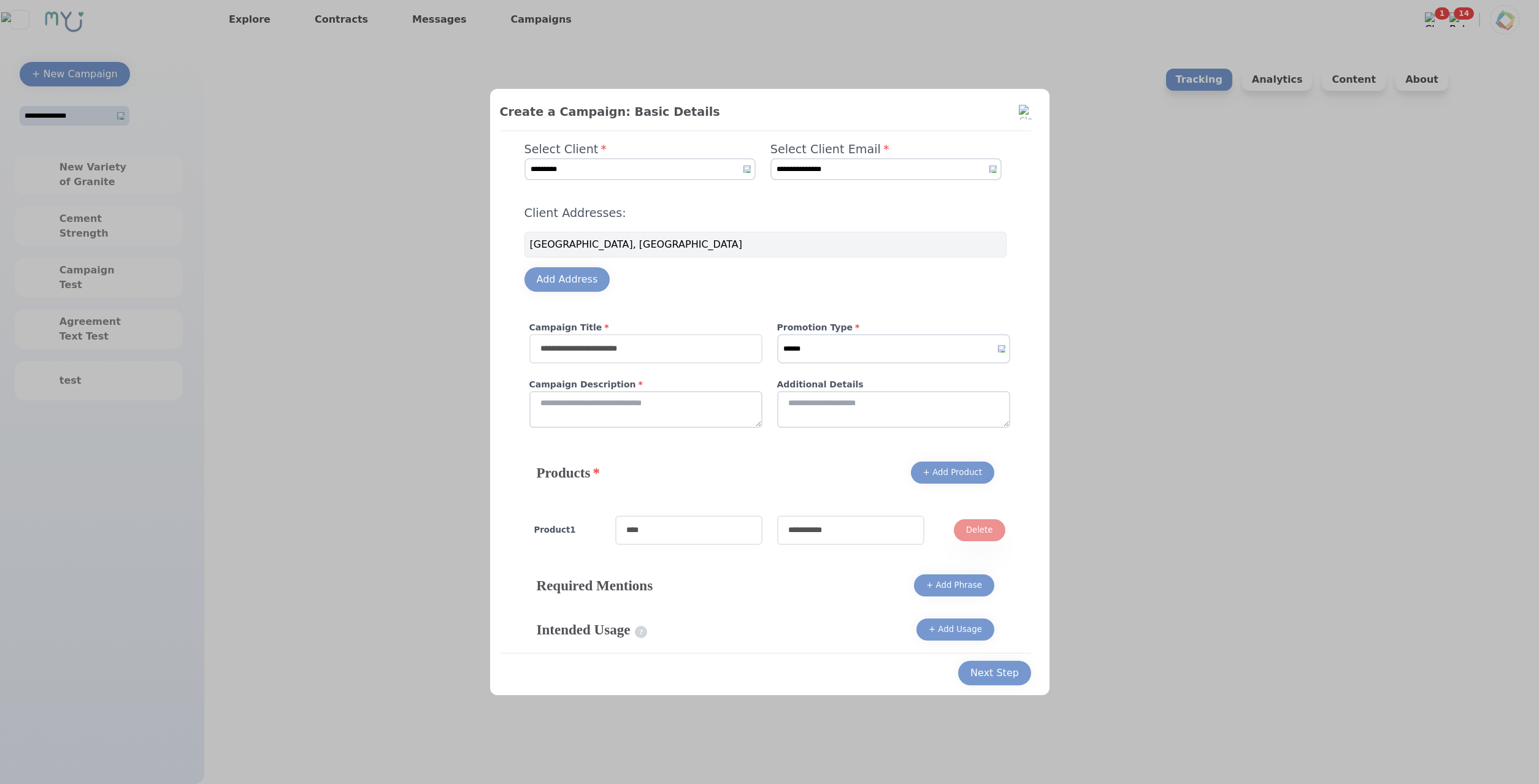
click at [696, 348] on input "text" at bounding box center [646, 349] width 233 height 29
type input "*****"
click at [777, 334] on select "****** ******* *******" at bounding box center [893, 349] width 233 height 29
click option "******" at bounding box center [0, 0] width 0 height 0
click at [777, 334] on select "****** ******* *******" at bounding box center [893, 349] width 233 height 29
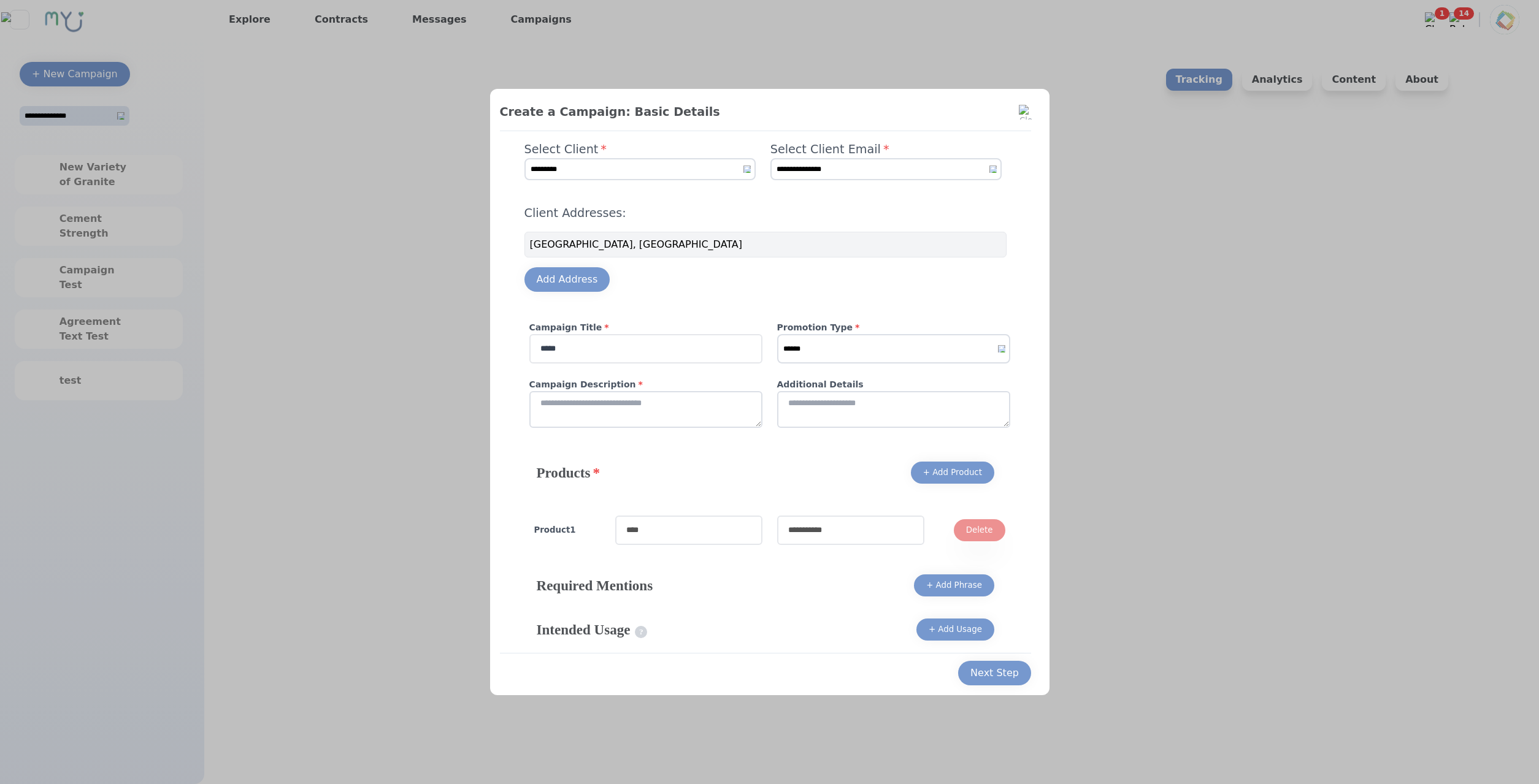
click option "******" at bounding box center [0, 0] width 0 height 0
click at [777, 334] on select "****** ******* *******" at bounding box center [893, 349] width 233 height 29
select select "*"
click option "*******" at bounding box center [0, 0] width 0 height 0
click at [743, 414] on textarea at bounding box center [646, 410] width 233 height 37
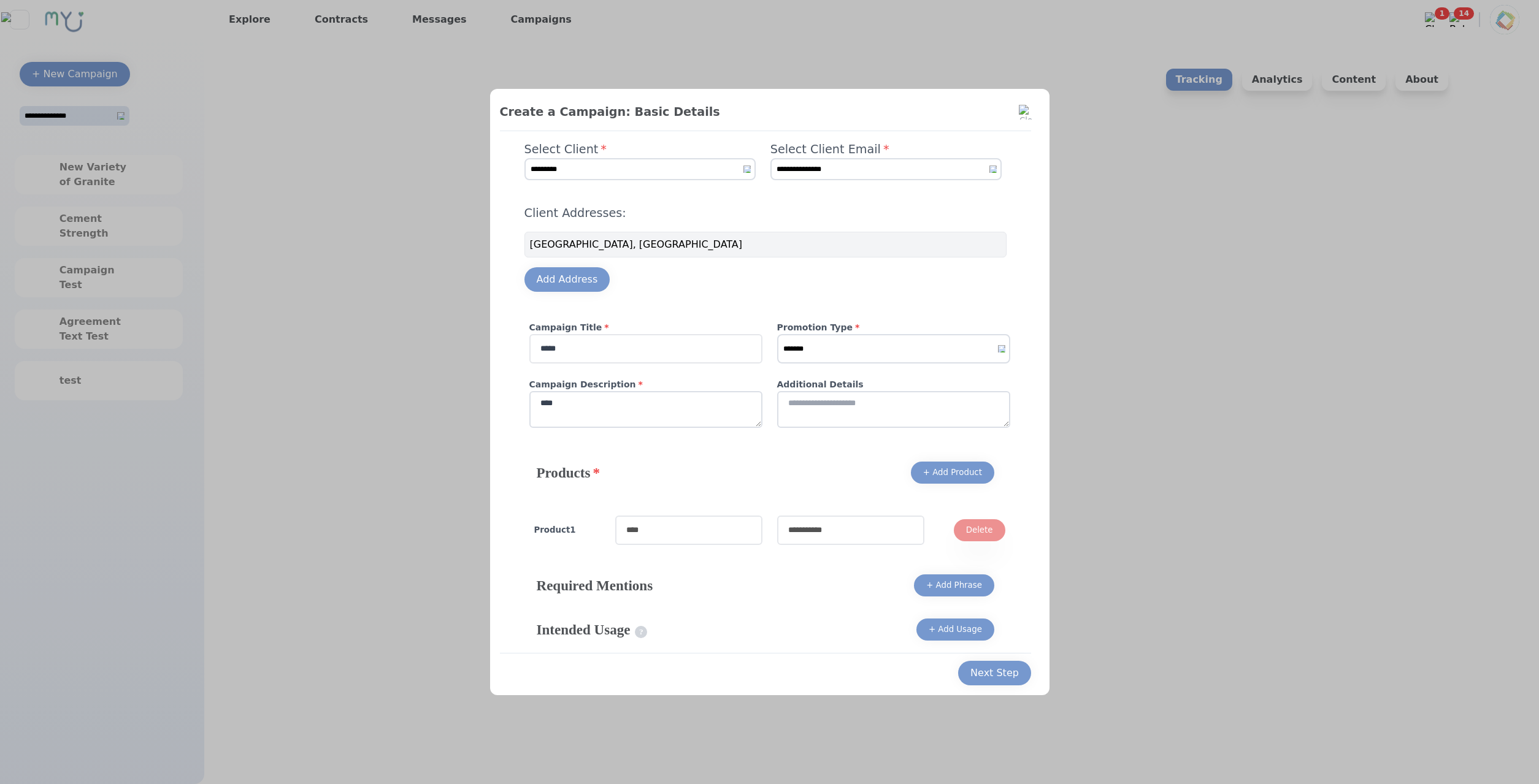
type textarea "****"
click at [889, 419] on textarea at bounding box center [893, 410] width 233 height 37
type textarea "****"
click at [730, 524] on input "text" at bounding box center [688, 530] width 147 height 29
type input "***"
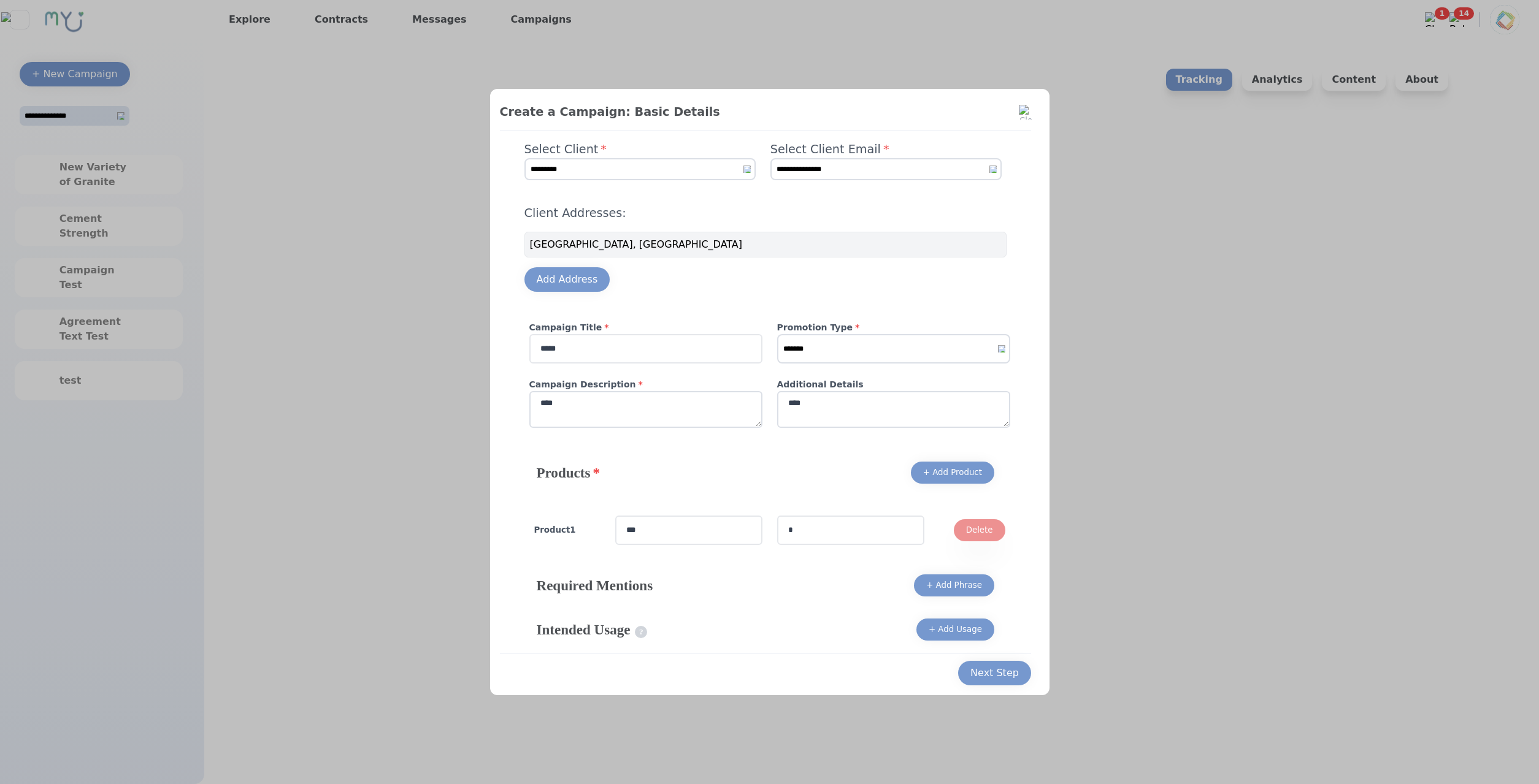
click at [814, 522] on input "*" at bounding box center [850, 530] width 147 height 29
type input "*****"
click at [1014, 674] on div "Next Step" at bounding box center [995, 673] width 48 height 15
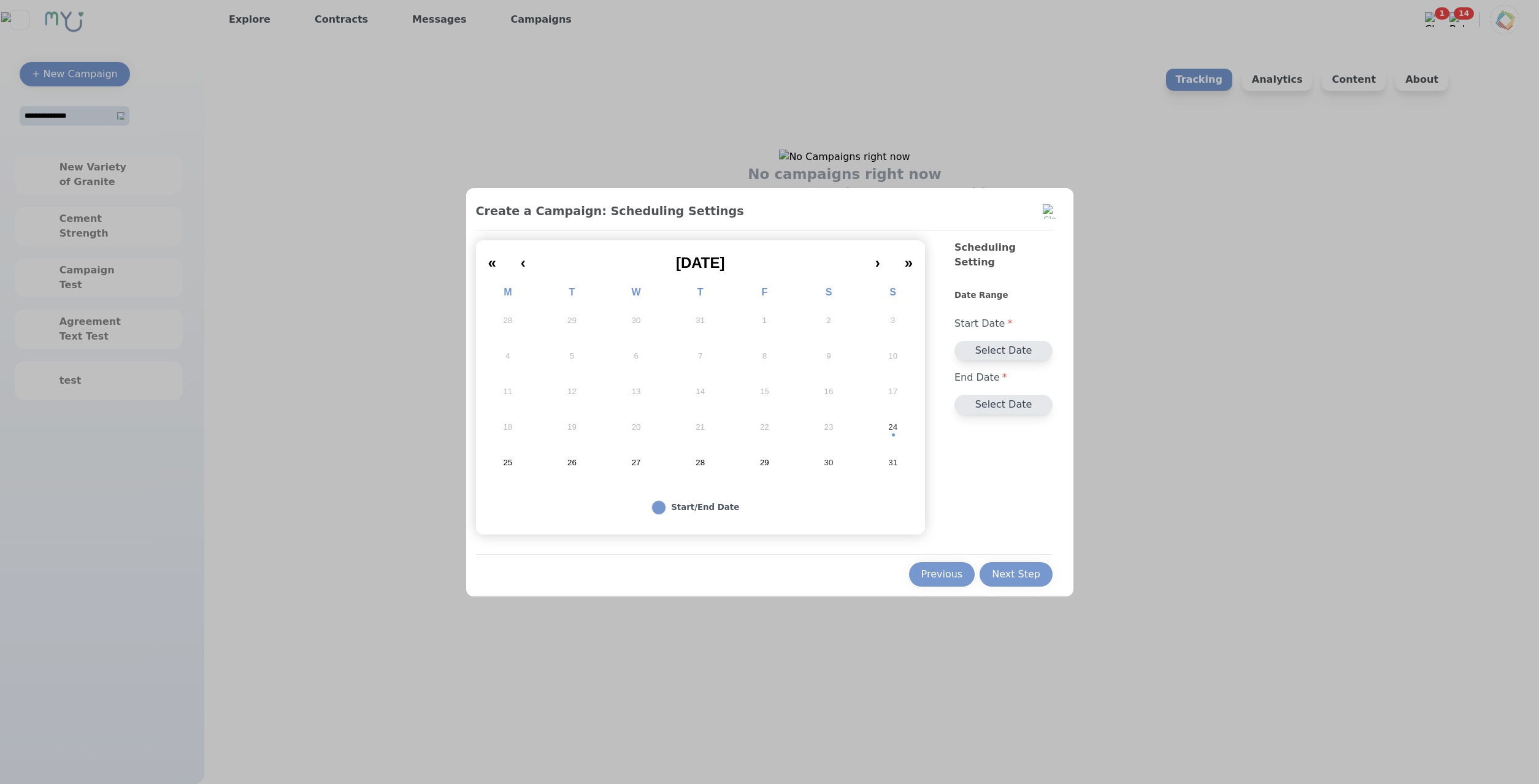
click at [570, 465] on abbr "26" at bounding box center [572, 462] width 9 height 11
click at [1021, 571] on div "Next Step" at bounding box center [1016, 574] width 48 height 15
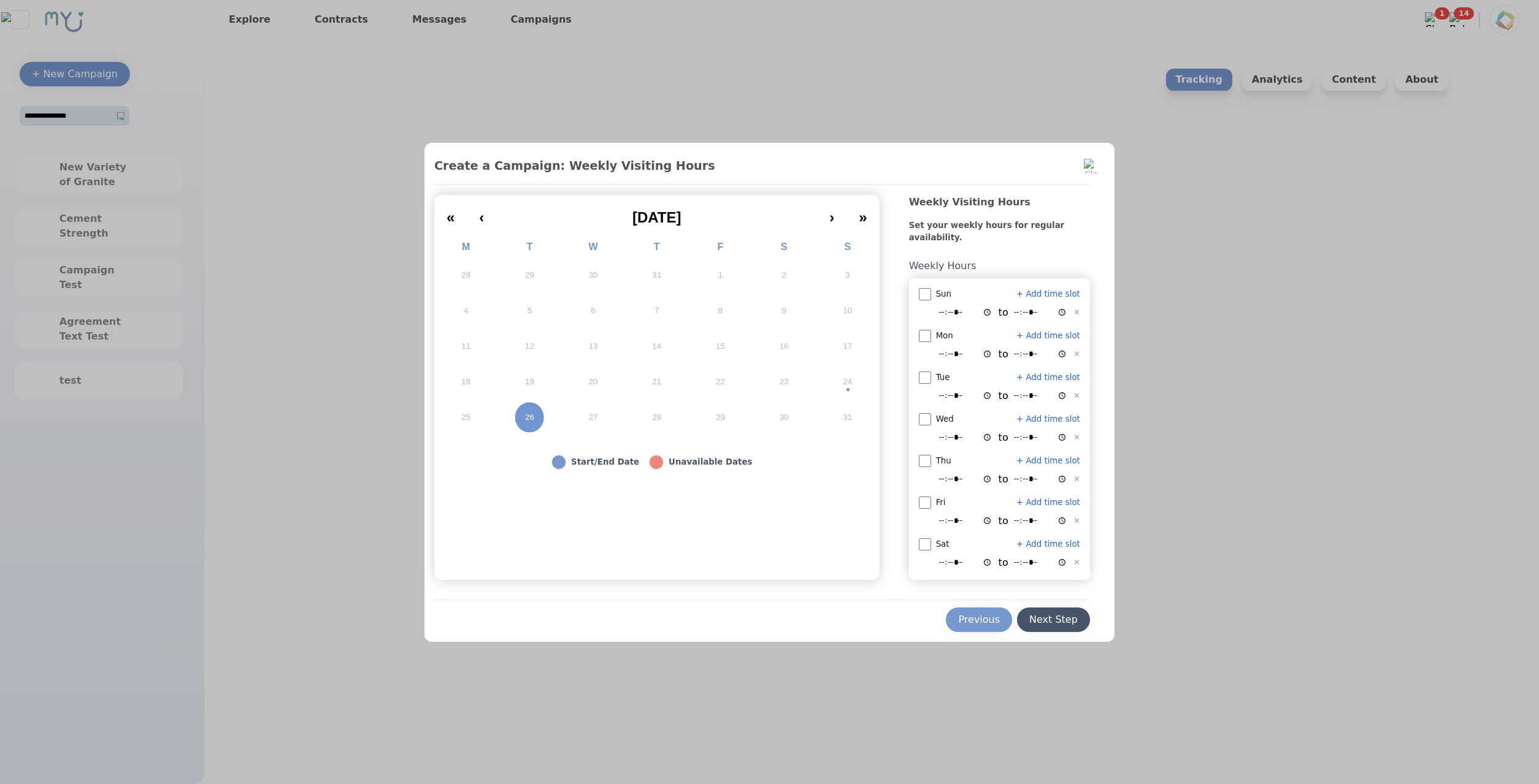
click at [1046, 617] on div "Next Step" at bounding box center [1053, 619] width 48 height 15
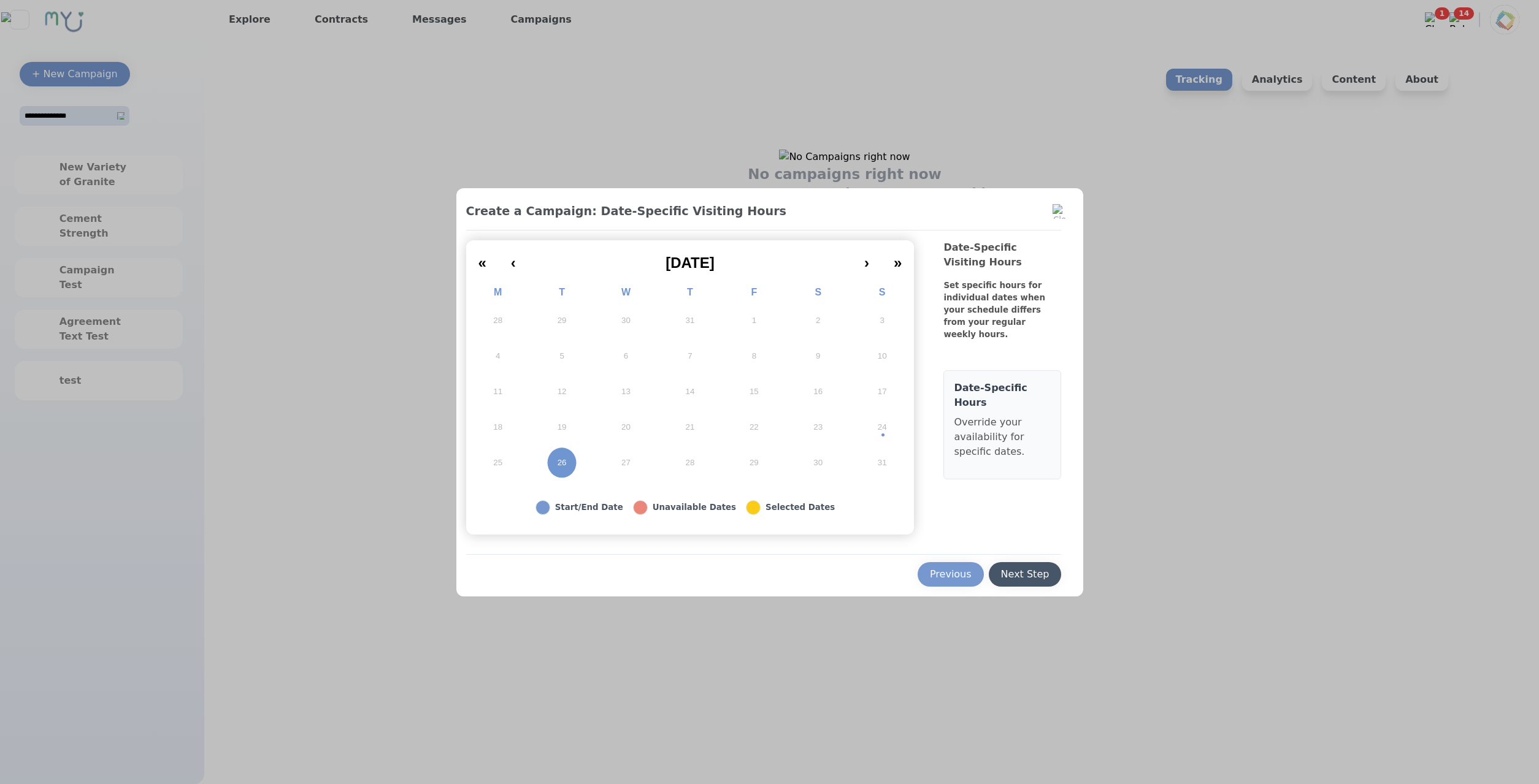
click at [1013, 570] on div "Next Step" at bounding box center [1025, 574] width 48 height 15
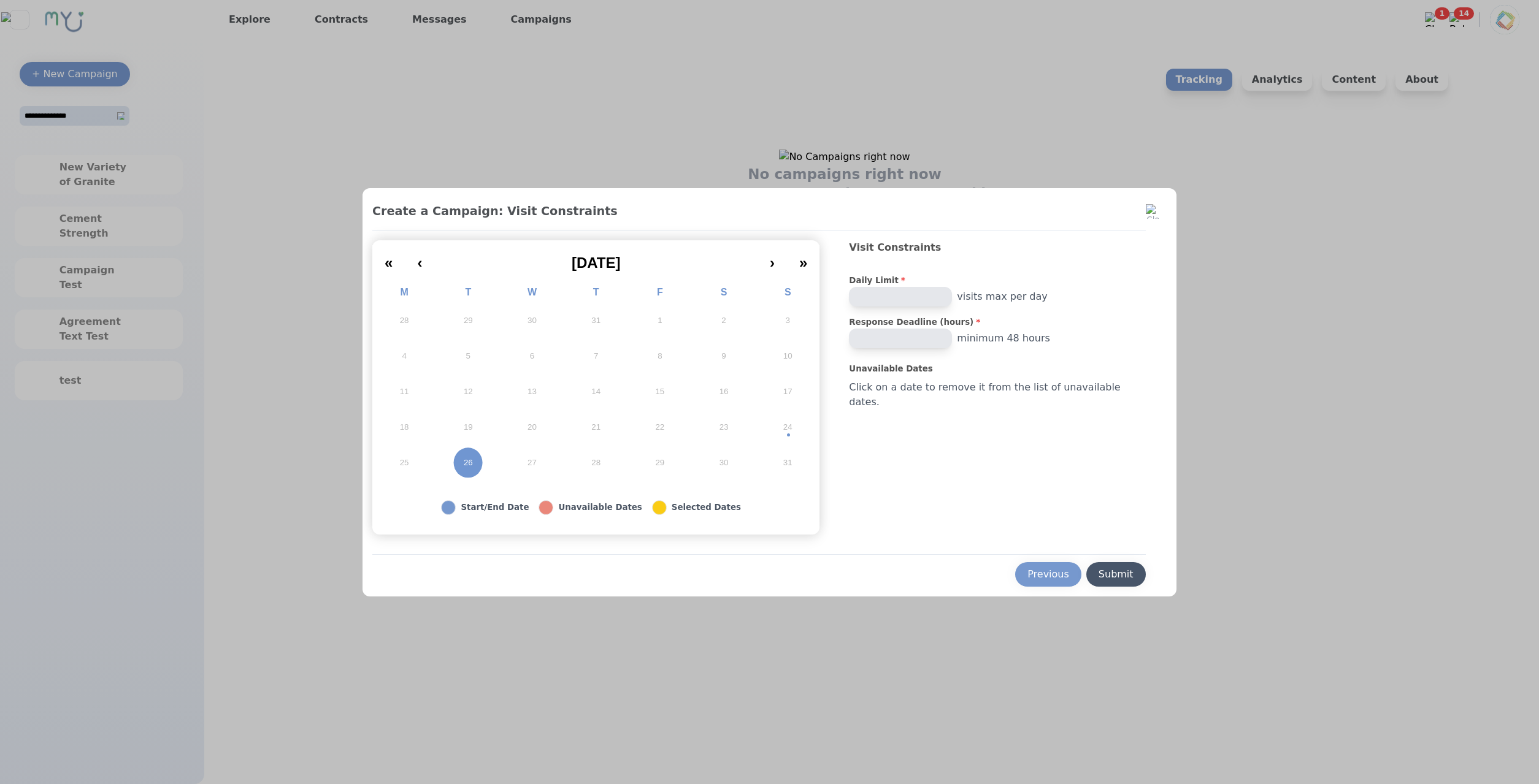
click at [1087, 563] on button "Submit" at bounding box center [1116, 574] width 59 height 24
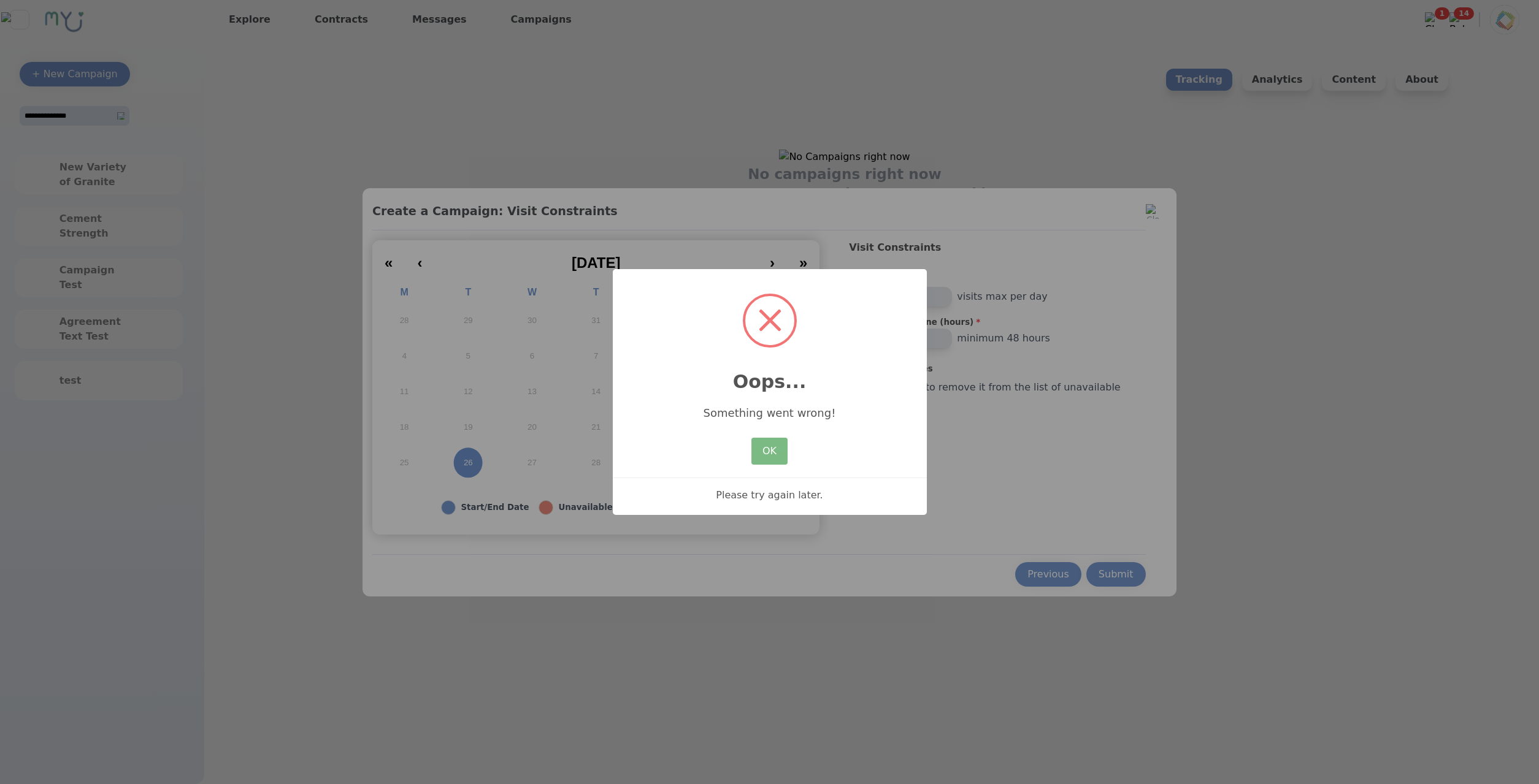
click at [806, 452] on div "× Oops... Something went wrong! OK No Cancel Please try again later." at bounding box center [769, 392] width 314 height 246
click at [785, 453] on button "OK" at bounding box center [769, 451] width 36 height 27
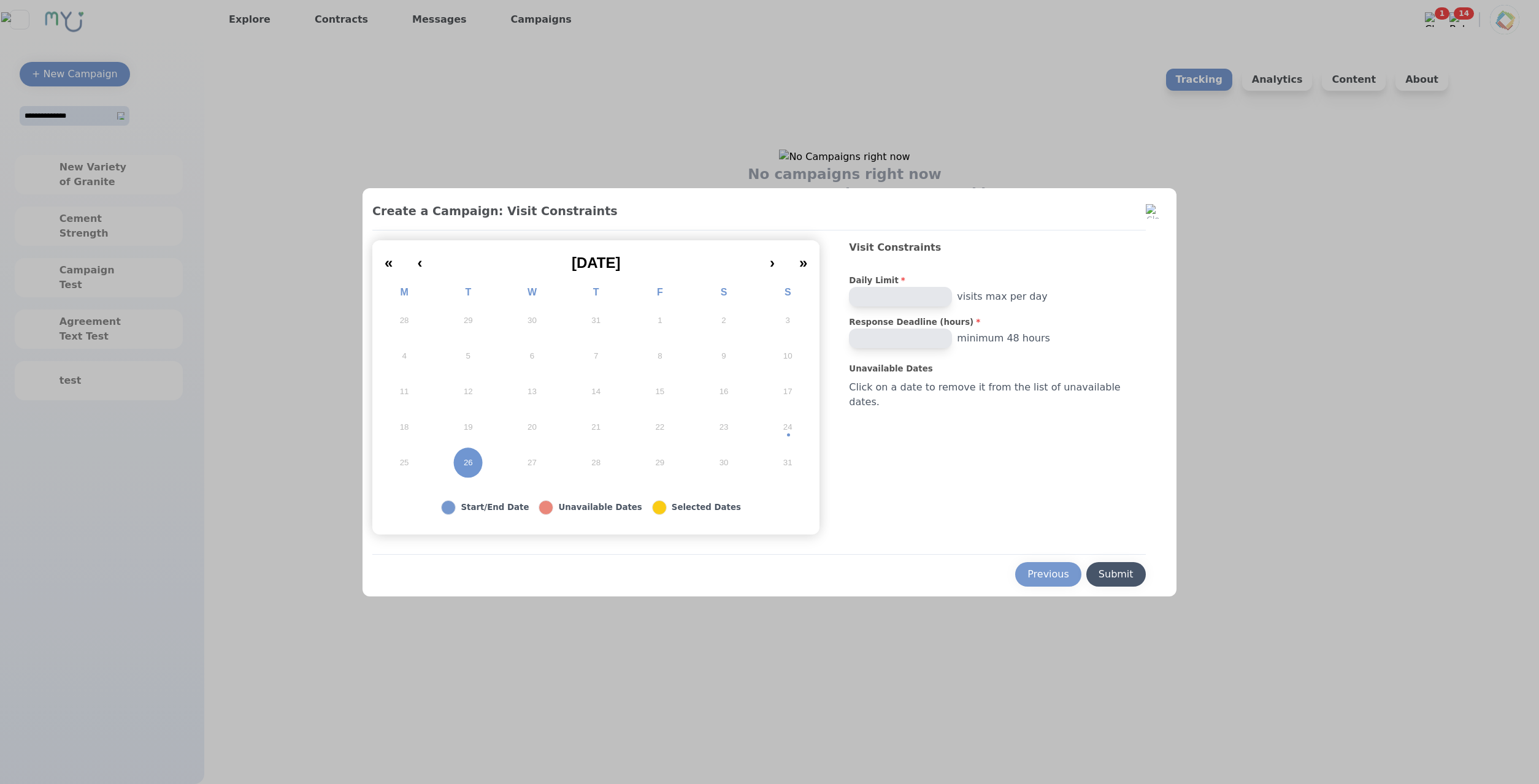
click at [1100, 574] on div "Submit" at bounding box center [1116, 574] width 35 height 15
drag, startPoint x: 801, startPoint y: 674, endPoint x: 341, endPoint y: 421, distance: 525.0
click at [798, 674] on div at bounding box center [769, 392] width 1539 height 784
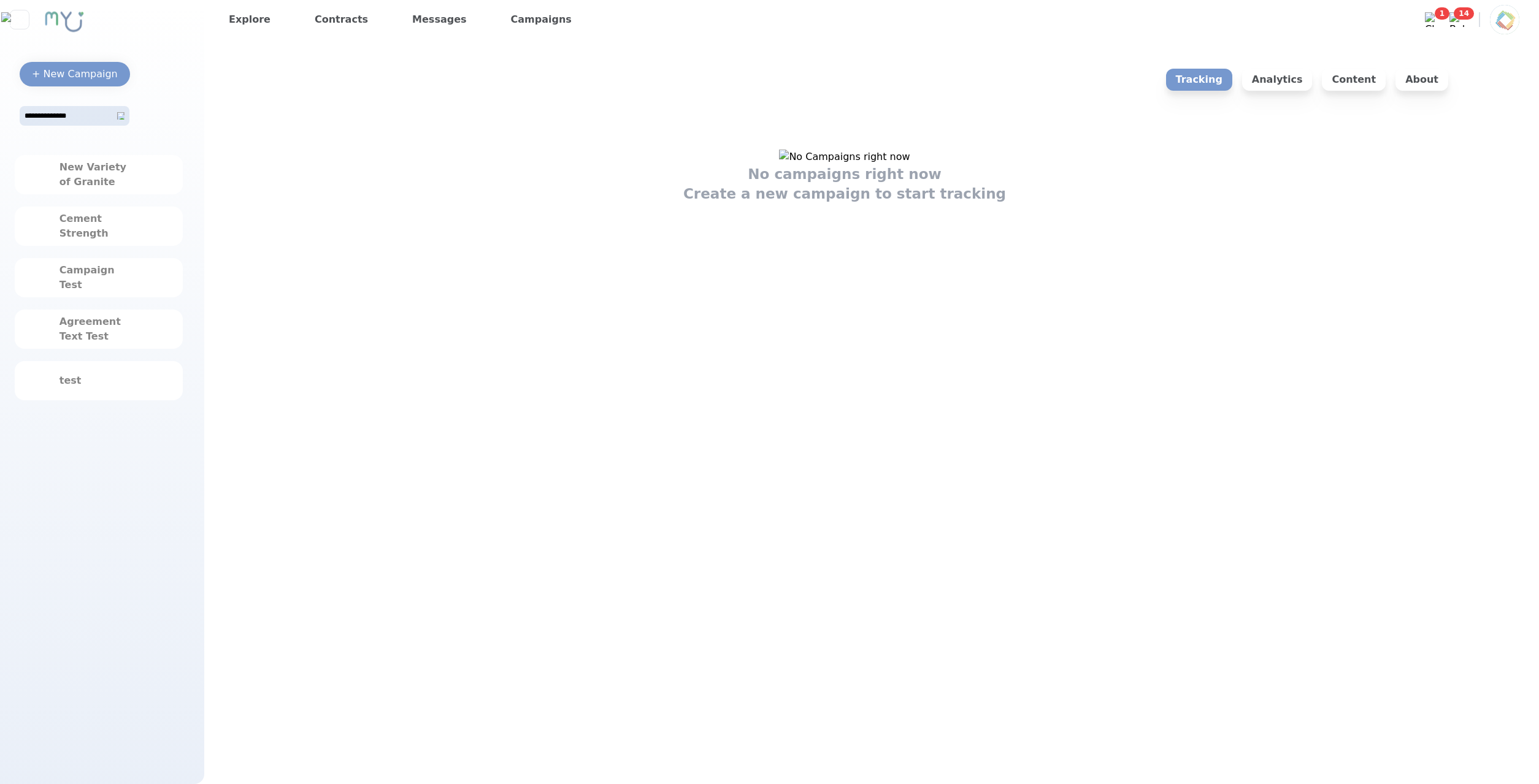
click at [80, 59] on div "**********" at bounding box center [102, 237] width 194 height 390
click at [83, 77] on div "+ New Campaign" at bounding box center [75, 74] width 86 height 15
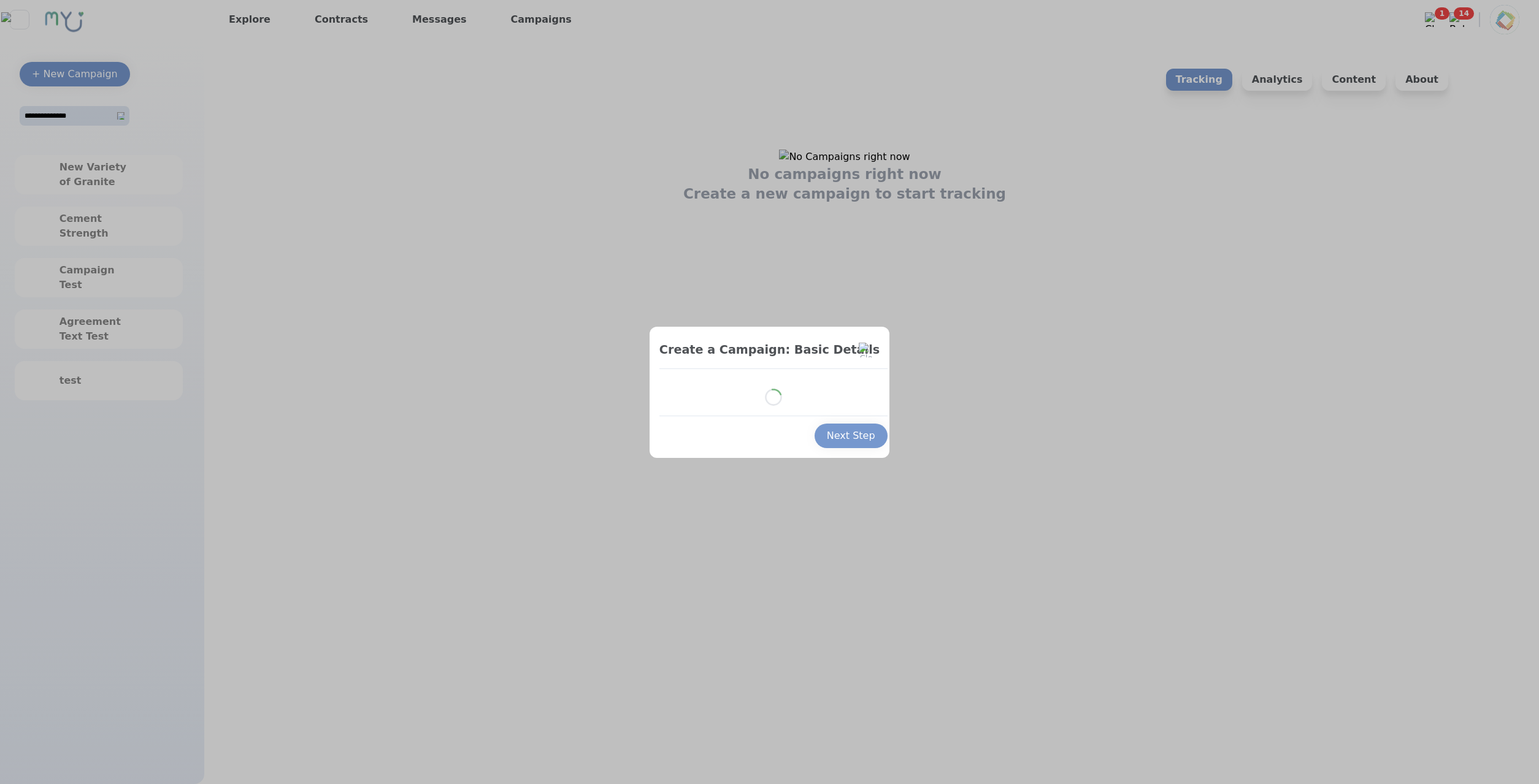
select select "*"
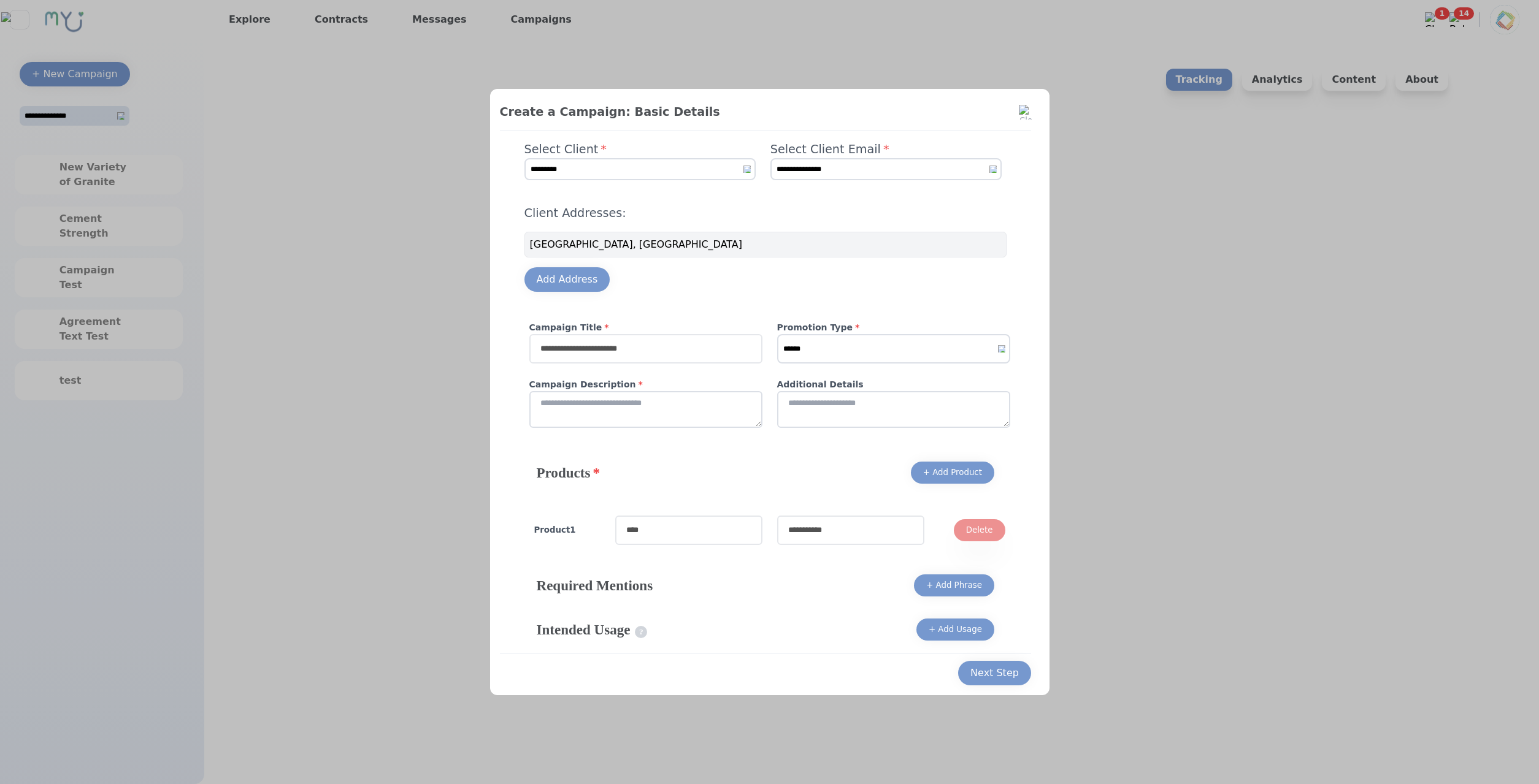
click at [666, 356] on input "text" at bounding box center [646, 349] width 233 height 29
type input "**********"
click option "******" at bounding box center [0, 0] width 0 height 0
click at [777, 334] on select "****** ******* *******" at bounding box center [893, 349] width 233 height 29
select select "*"
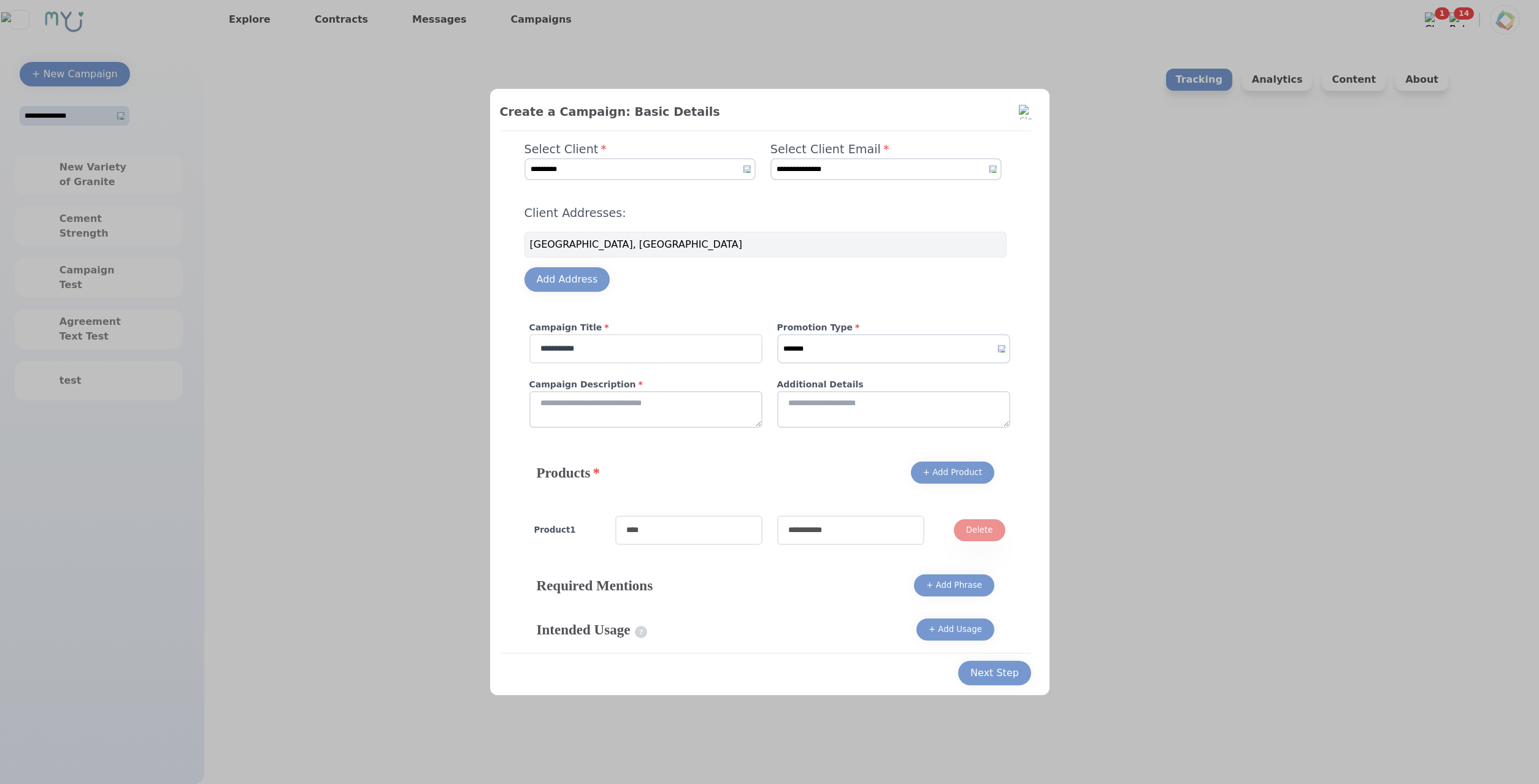
click option "*******" at bounding box center [0, 0] width 0 height 0
click at [628, 400] on textarea at bounding box center [646, 410] width 233 height 37
type textarea "****"
click at [856, 424] on textarea at bounding box center [893, 410] width 233 height 37
type textarea "****"
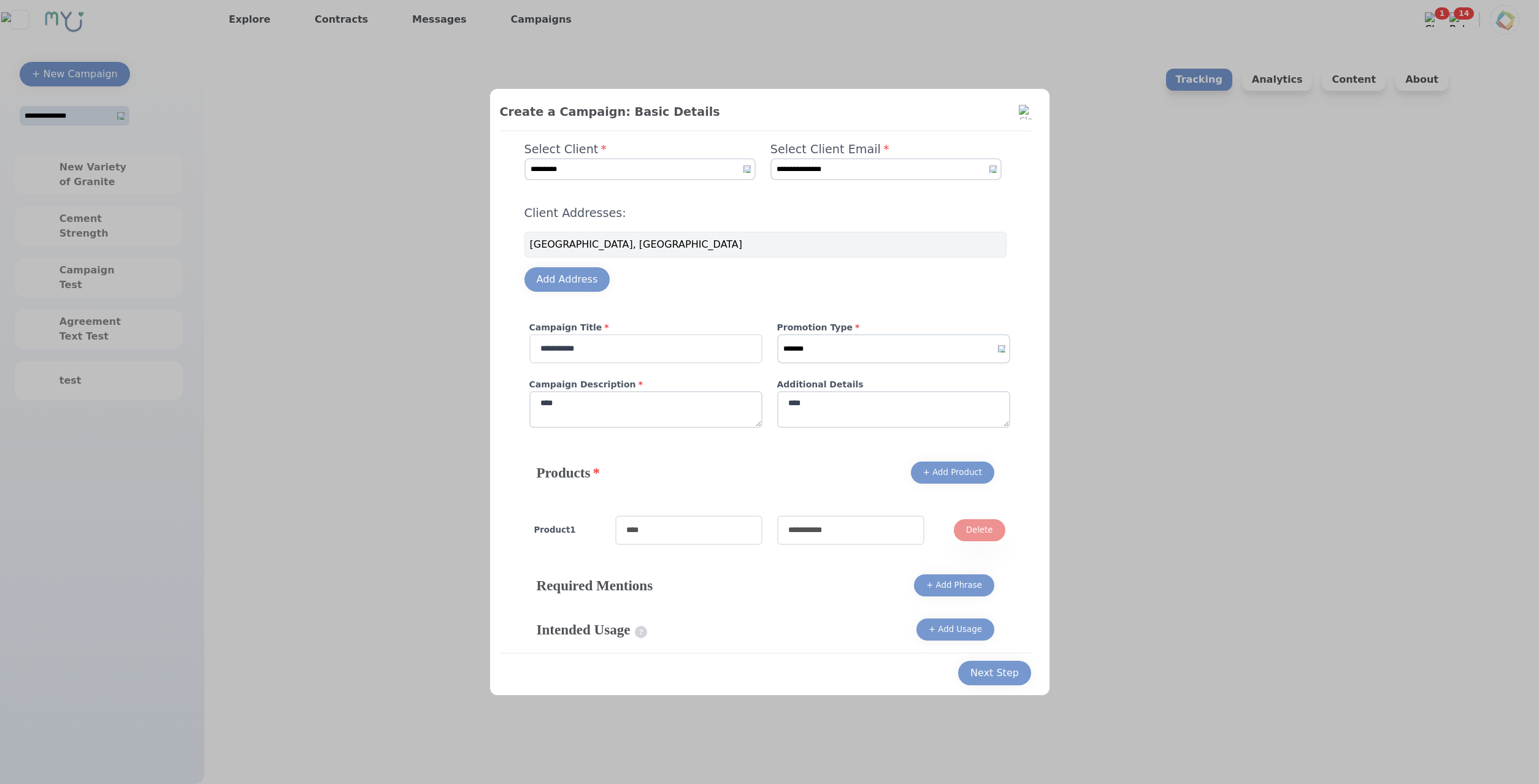
click at [699, 538] on input "text" at bounding box center [688, 530] width 147 height 29
type input "****"
click at [863, 534] on input "text" at bounding box center [850, 530] width 147 height 29
type input "****"
click at [998, 670] on div "Next Step" at bounding box center [995, 673] width 48 height 15
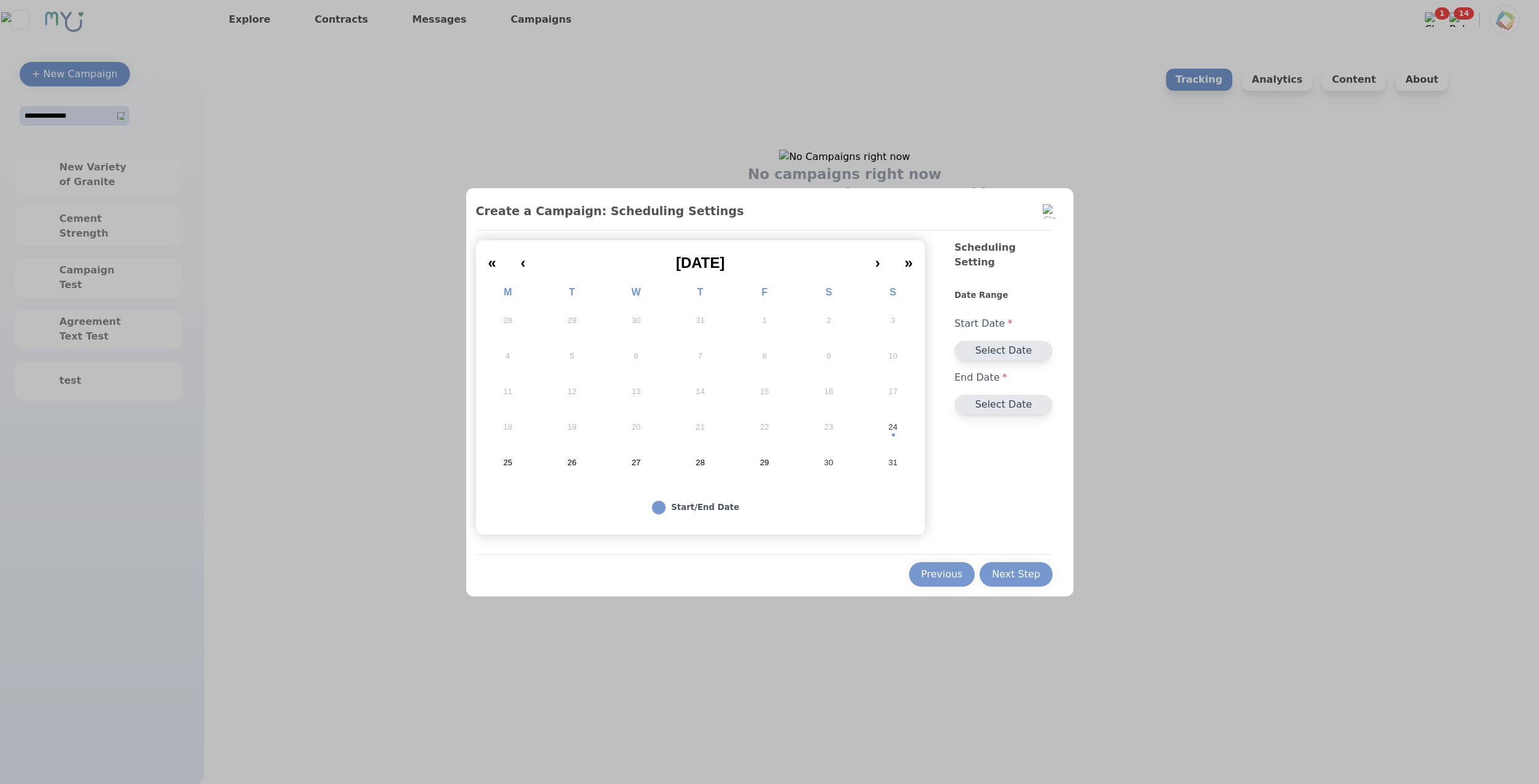
click at [572, 453] on button "26" at bounding box center [572, 463] width 64 height 36
drag, startPoint x: 1044, startPoint y: 554, endPoint x: 1043, endPoint y: 564, distance: 10.0
click at [1044, 563] on div "Previous Next Step" at bounding box center [765, 570] width 577 height 32
click at [1043, 564] on button "Next Step" at bounding box center [1016, 574] width 73 height 24
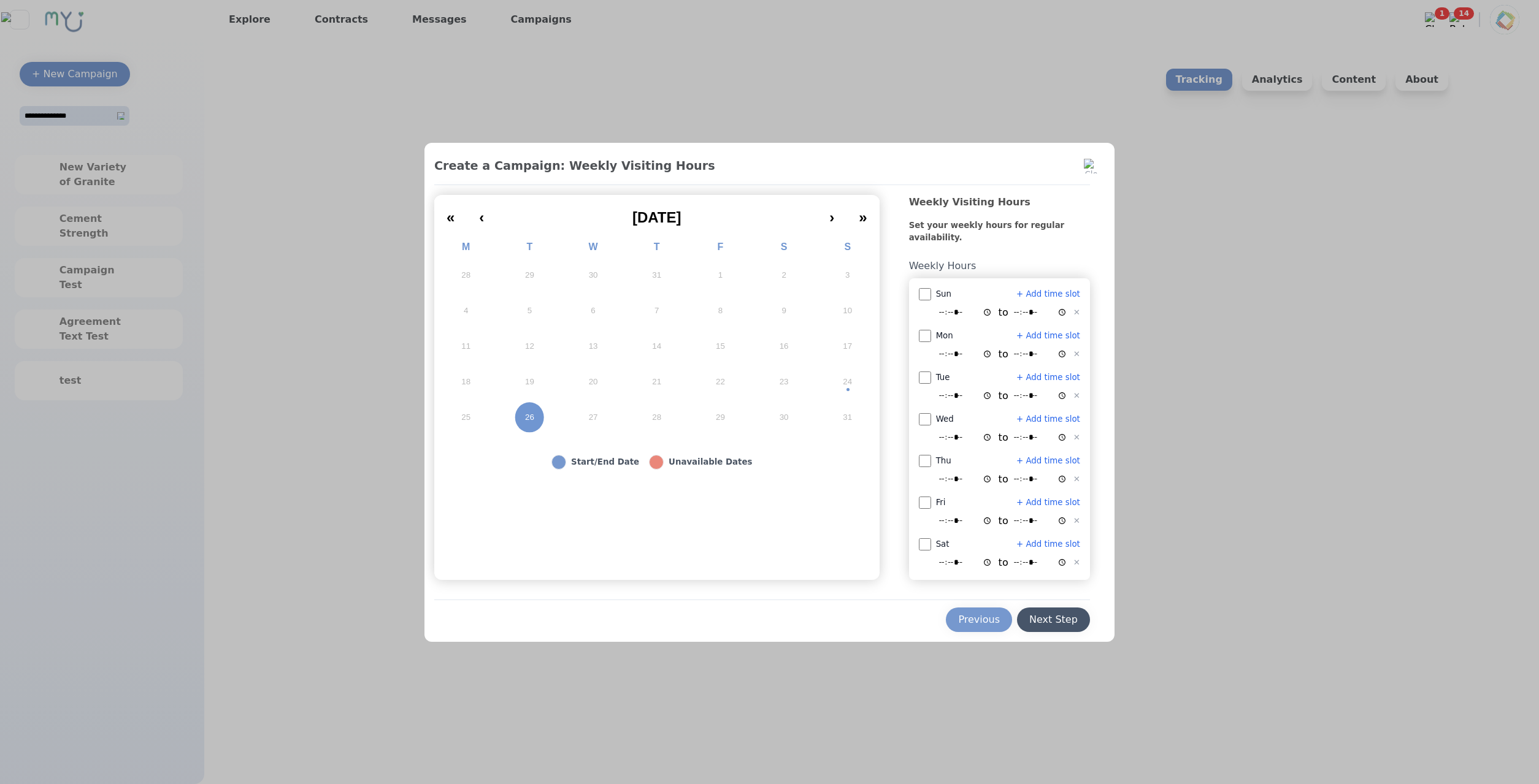
click at [1068, 612] on button "Next Step" at bounding box center [1053, 620] width 73 height 24
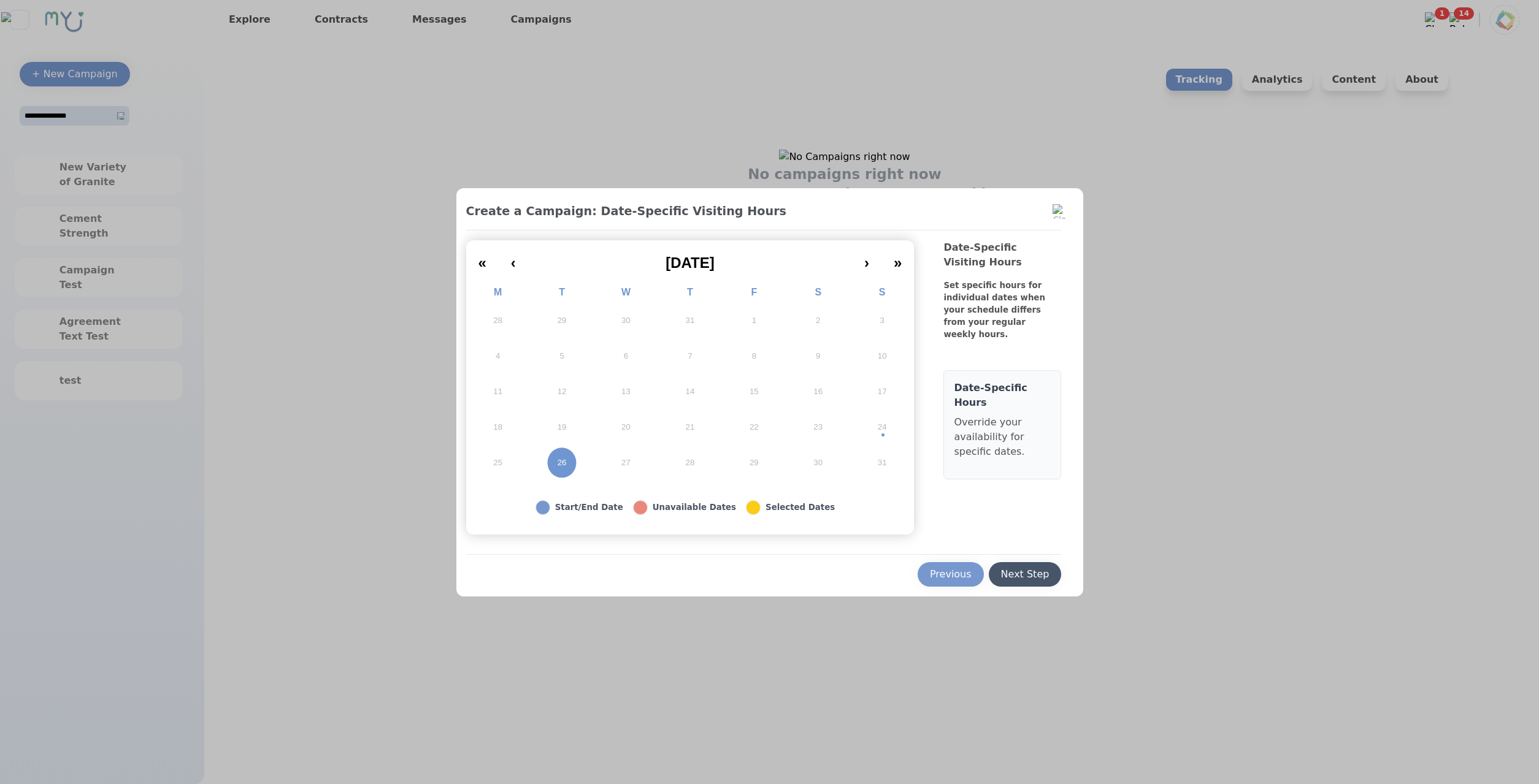
click at [1046, 565] on button "Next Step" at bounding box center [1025, 574] width 73 height 24
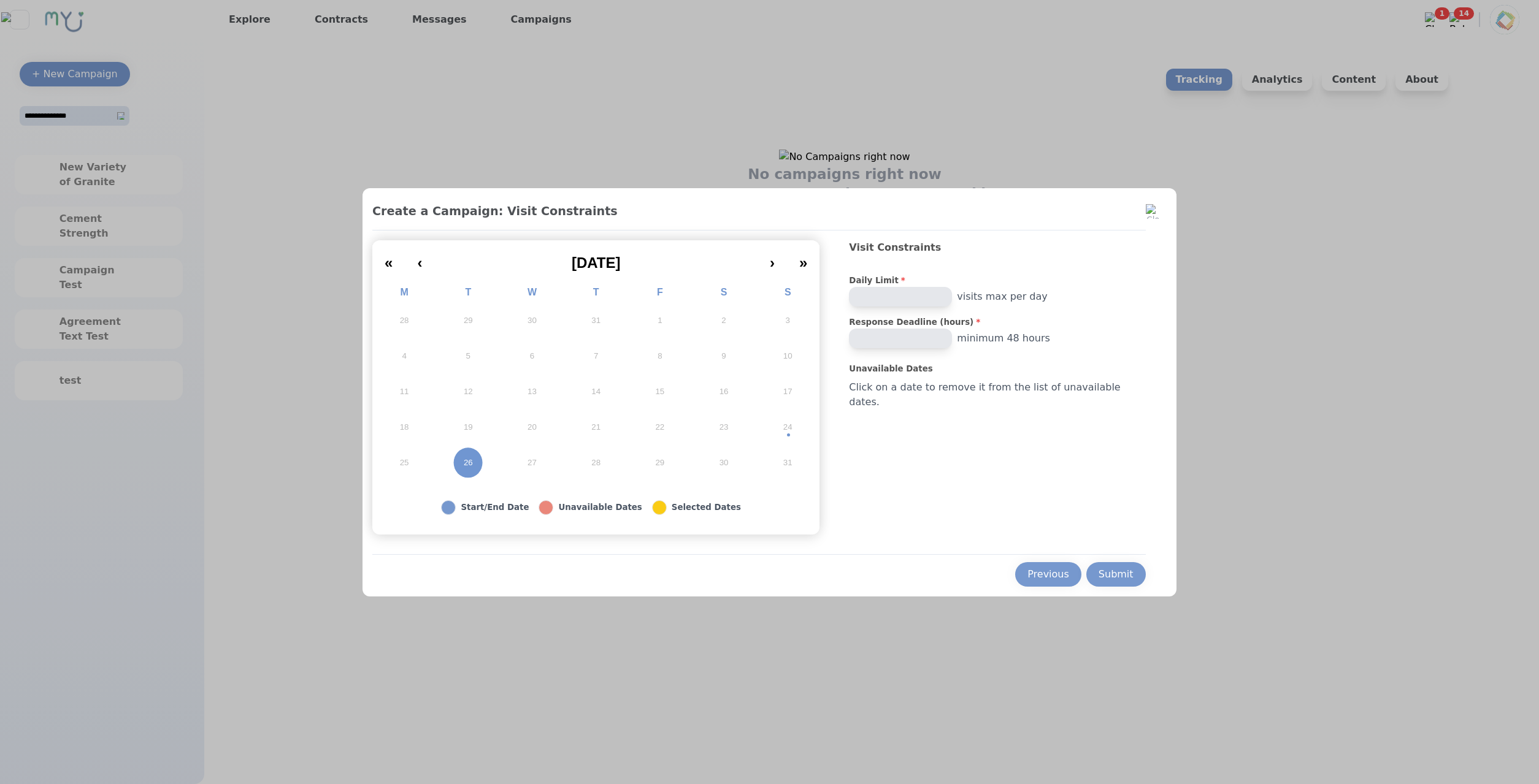
drag, startPoint x: 939, startPoint y: 343, endPoint x: 831, endPoint y: 338, distance: 108.1
click at [849, 338] on input "**" at bounding box center [900, 338] width 103 height 20
click at [1118, 566] on button "Submit" at bounding box center [1116, 574] width 59 height 24
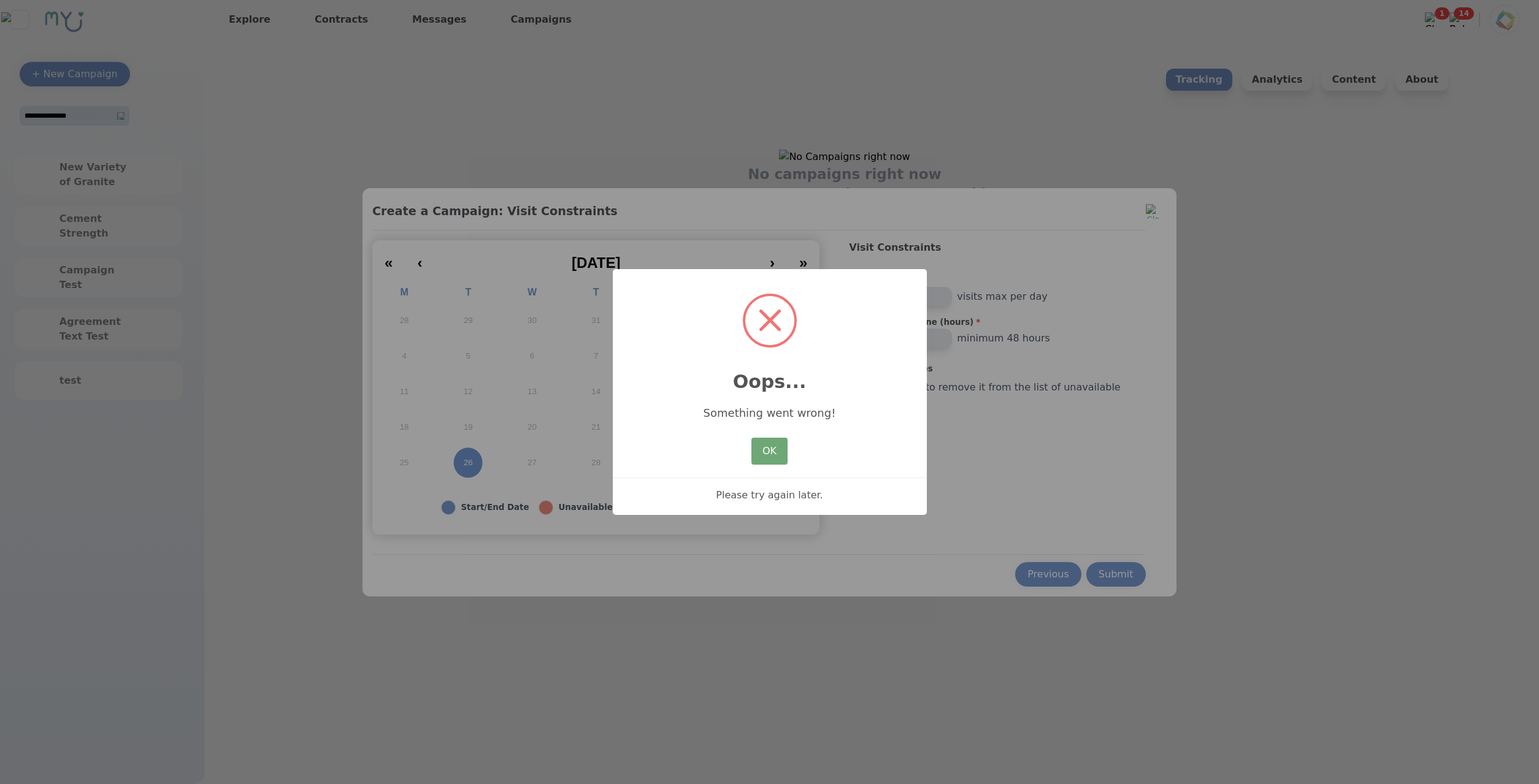
click at [779, 457] on button "OK" at bounding box center [769, 451] width 36 height 27
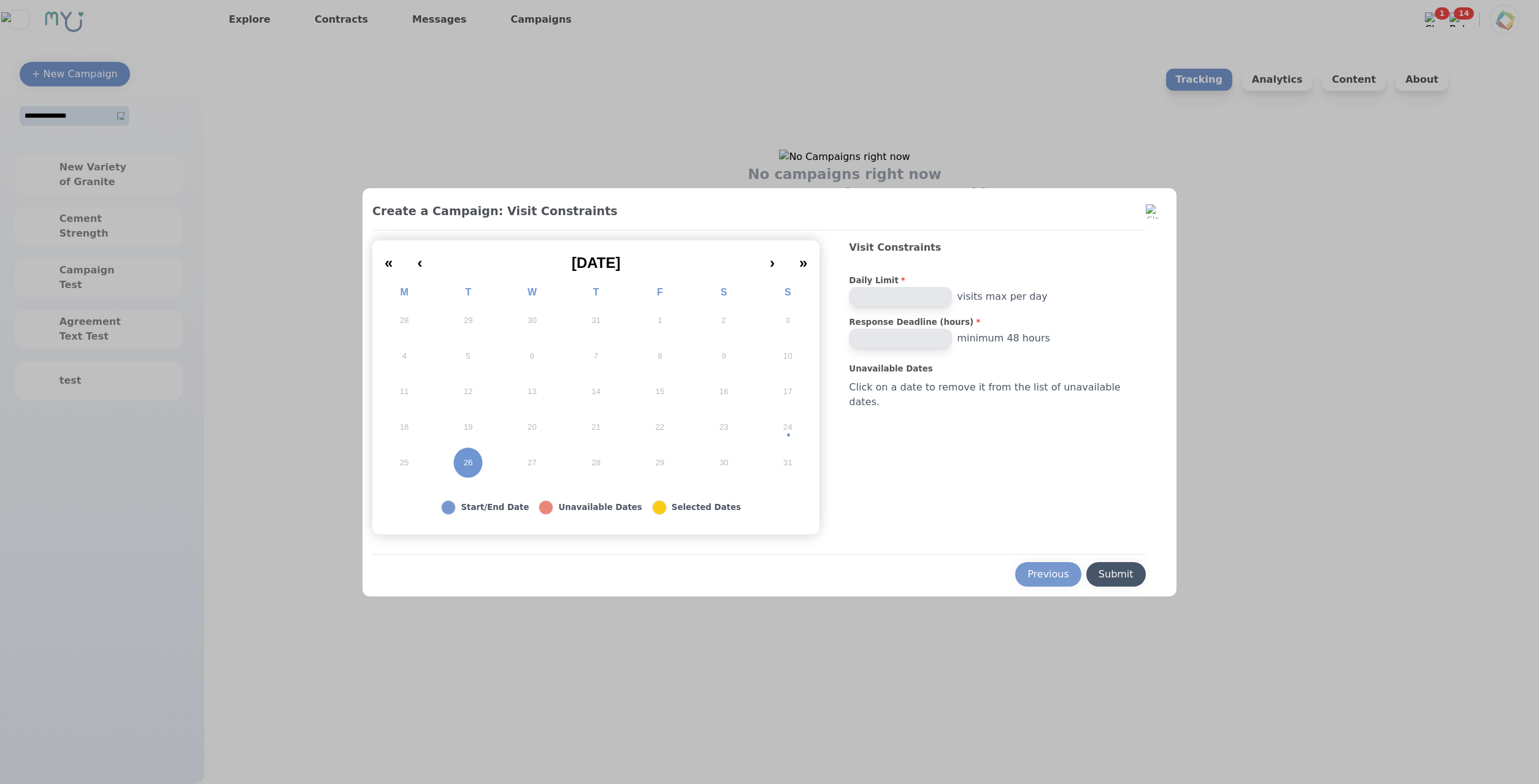
click at [1099, 571] on div "Submit" at bounding box center [1116, 574] width 35 height 15
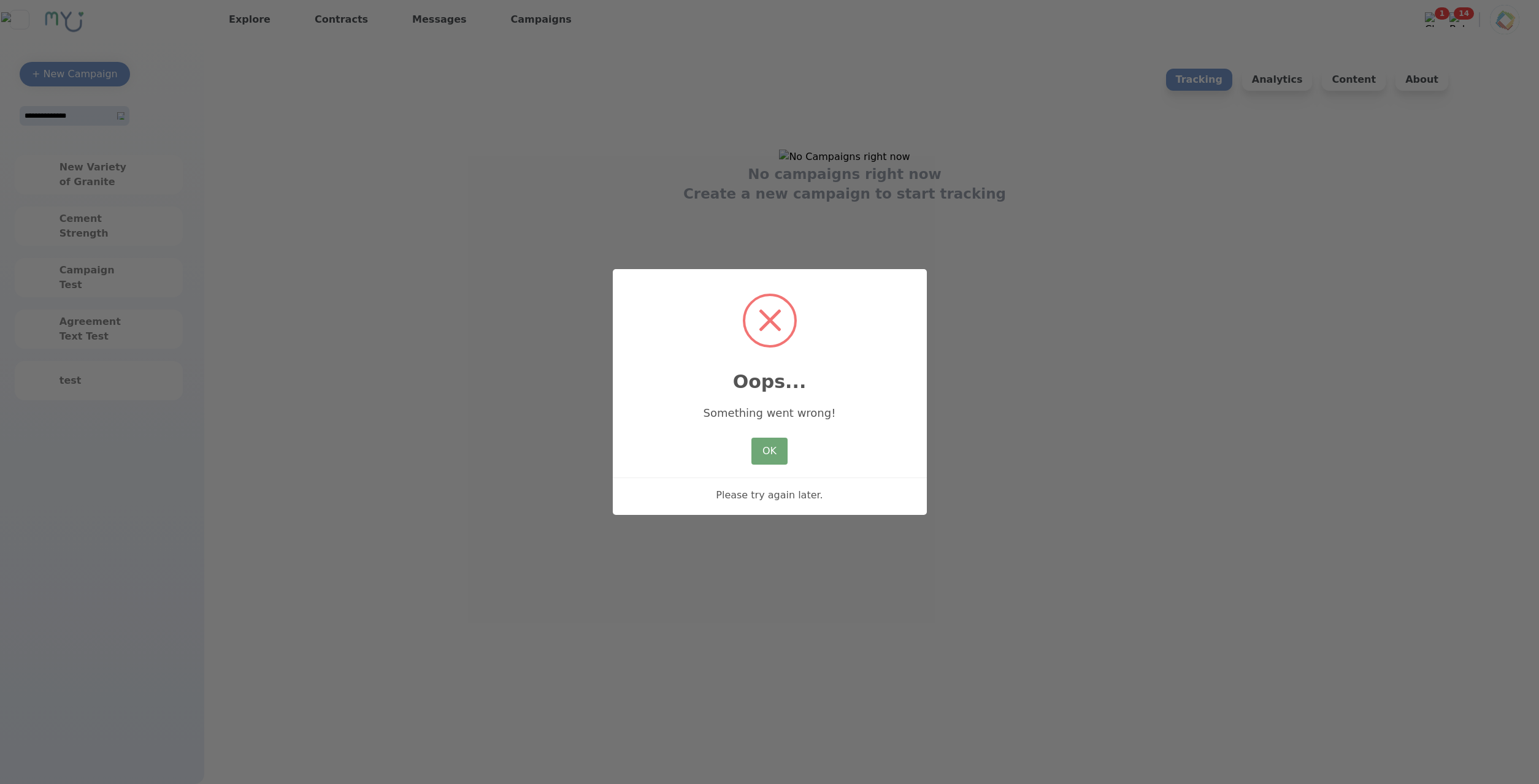
click at [777, 459] on button "OK" at bounding box center [769, 451] width 36 height 27
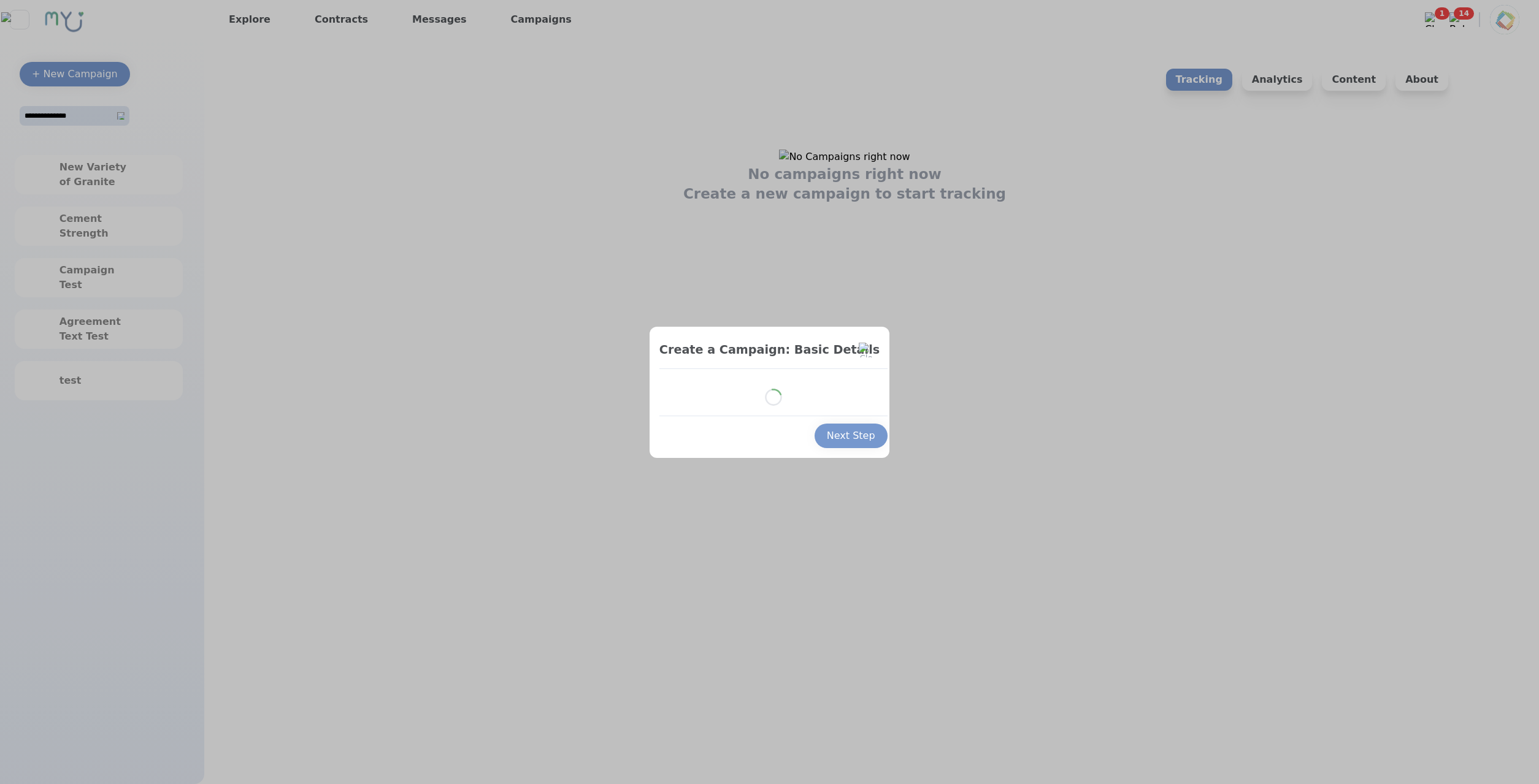
click at [781, 495] on div at bounding box center [769, 392] width 1539 height 784
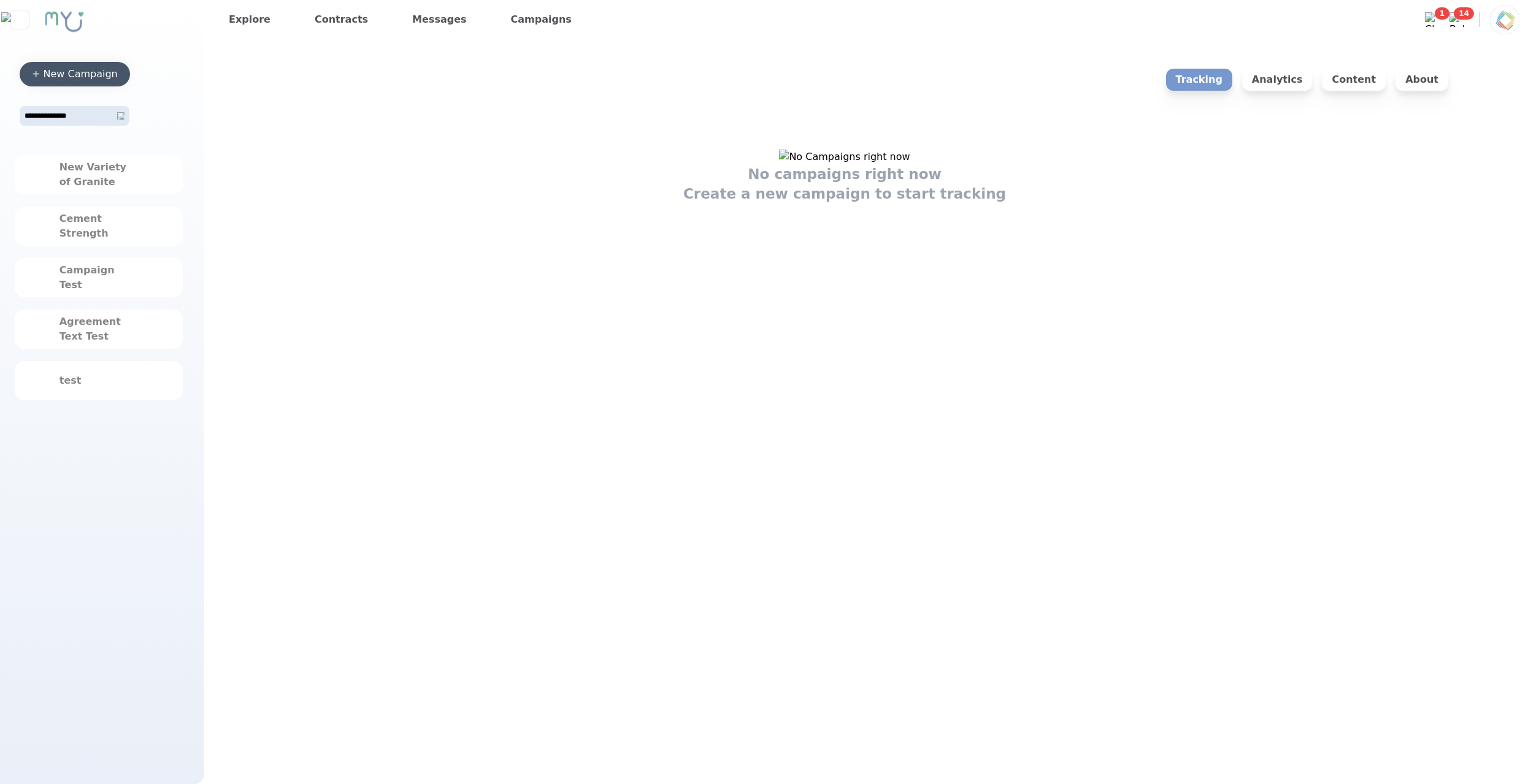
click at [45, 77] on div "+ New Campaign" at bounding box center [75, 74] width 86 height 15
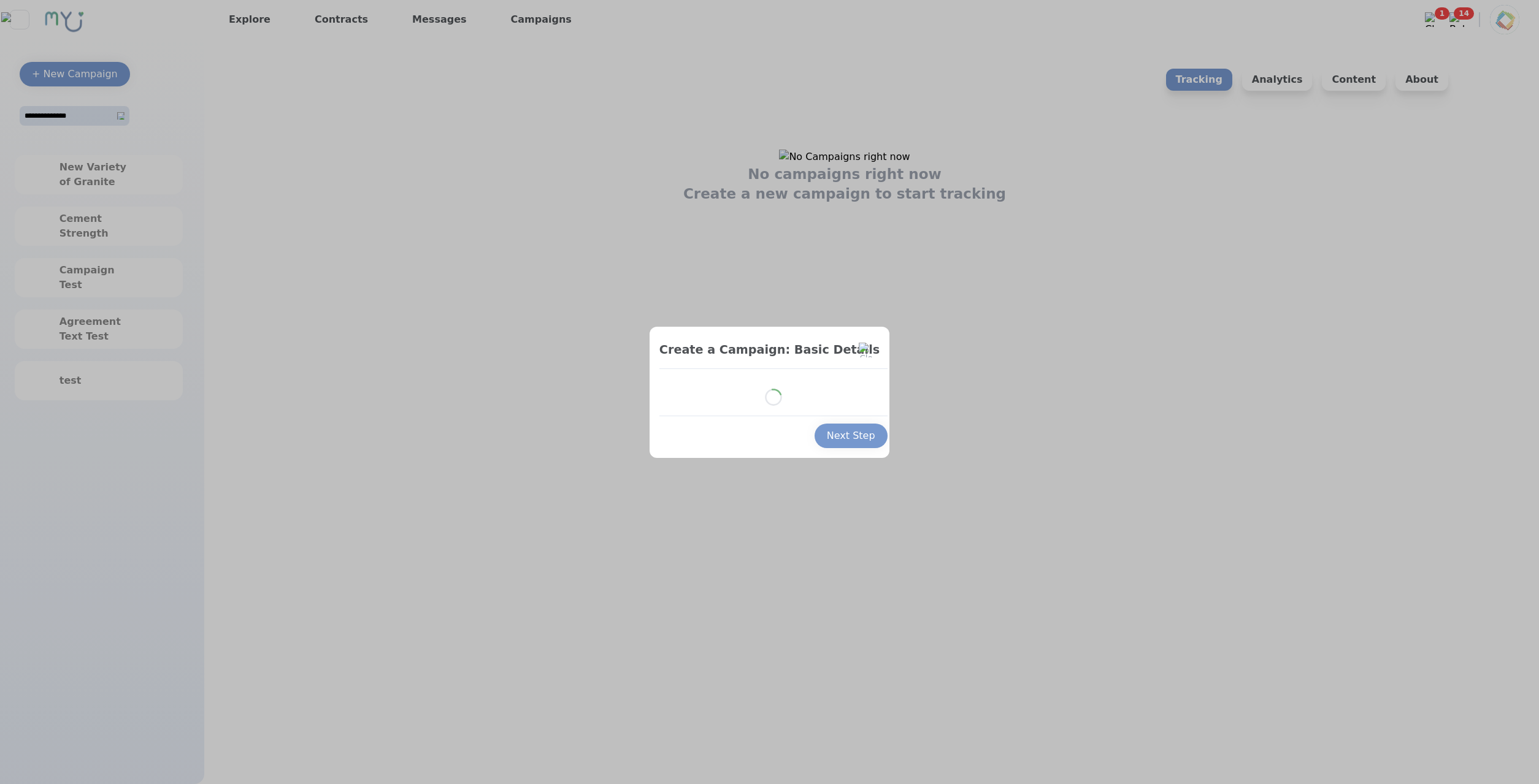
select select "*"
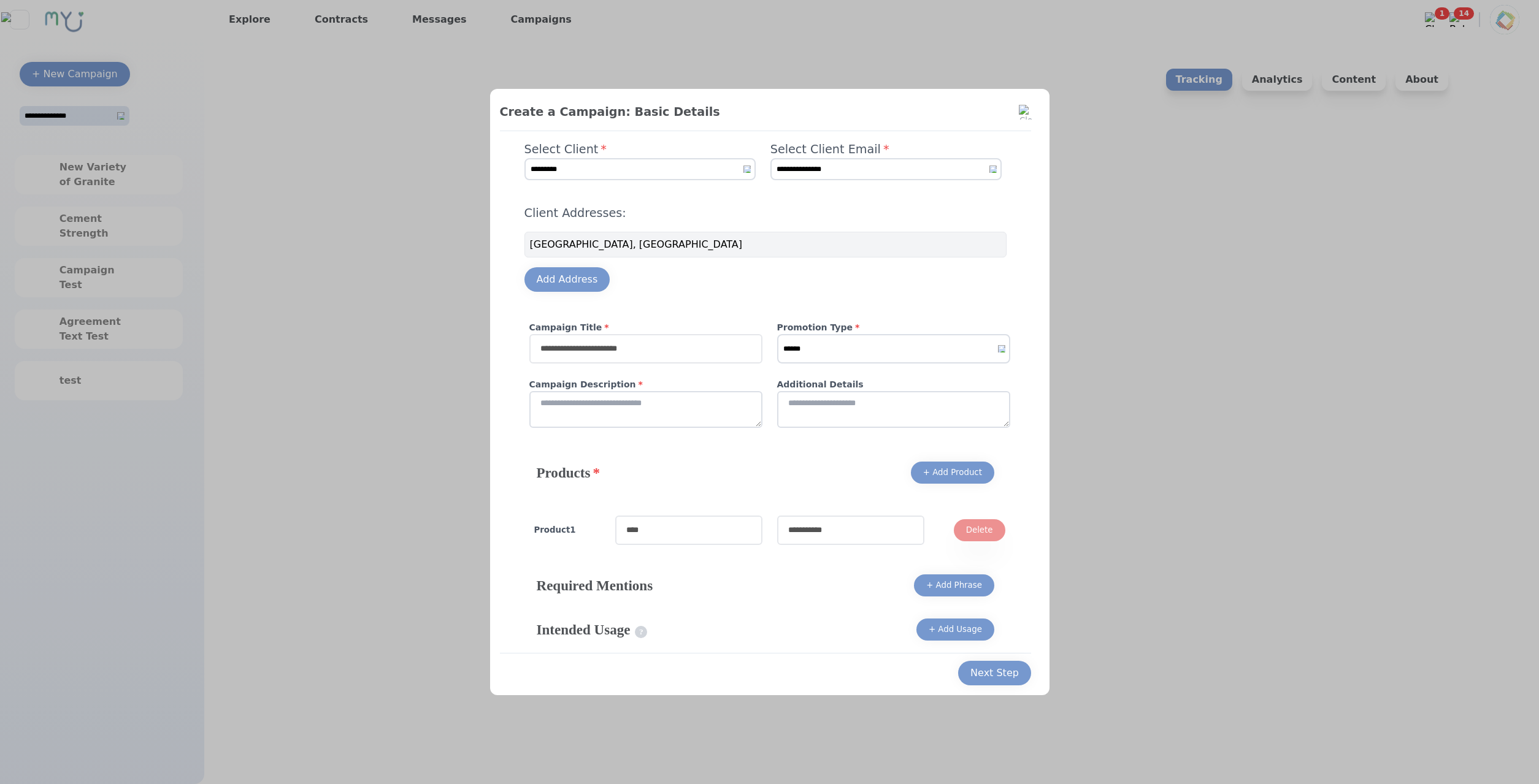
click at [621, 343] on input "text" at bounding box center [646, 349] width 233 height 29
type input "**********"
click at [777, 334] on select "****** ******* *******" at bounding box center [893, 349] width 233 height 29
select select "*"
click option "*******" at bounding box center [0, 0] width 0 height 0
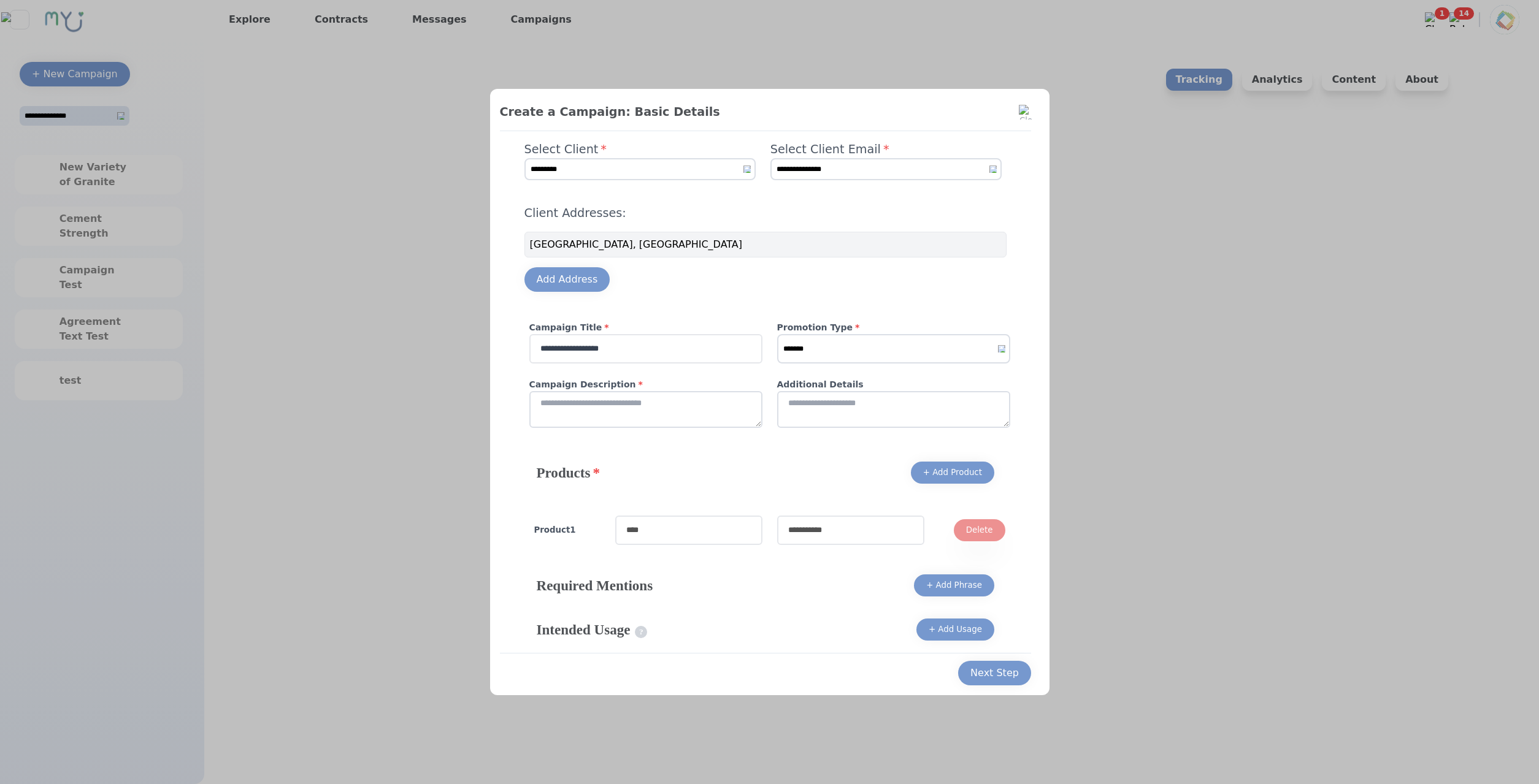
click at [707, 406] on textarea at bounding box center [646, 410] width 233 height 37
type textarea "****"
click at [821, 405] on textarea at bounding box center [893, 410] width 233 height 37
type textarea "****"
click at [683, 543] on input "text" at bounding box center [688, 530] width 147 height 29
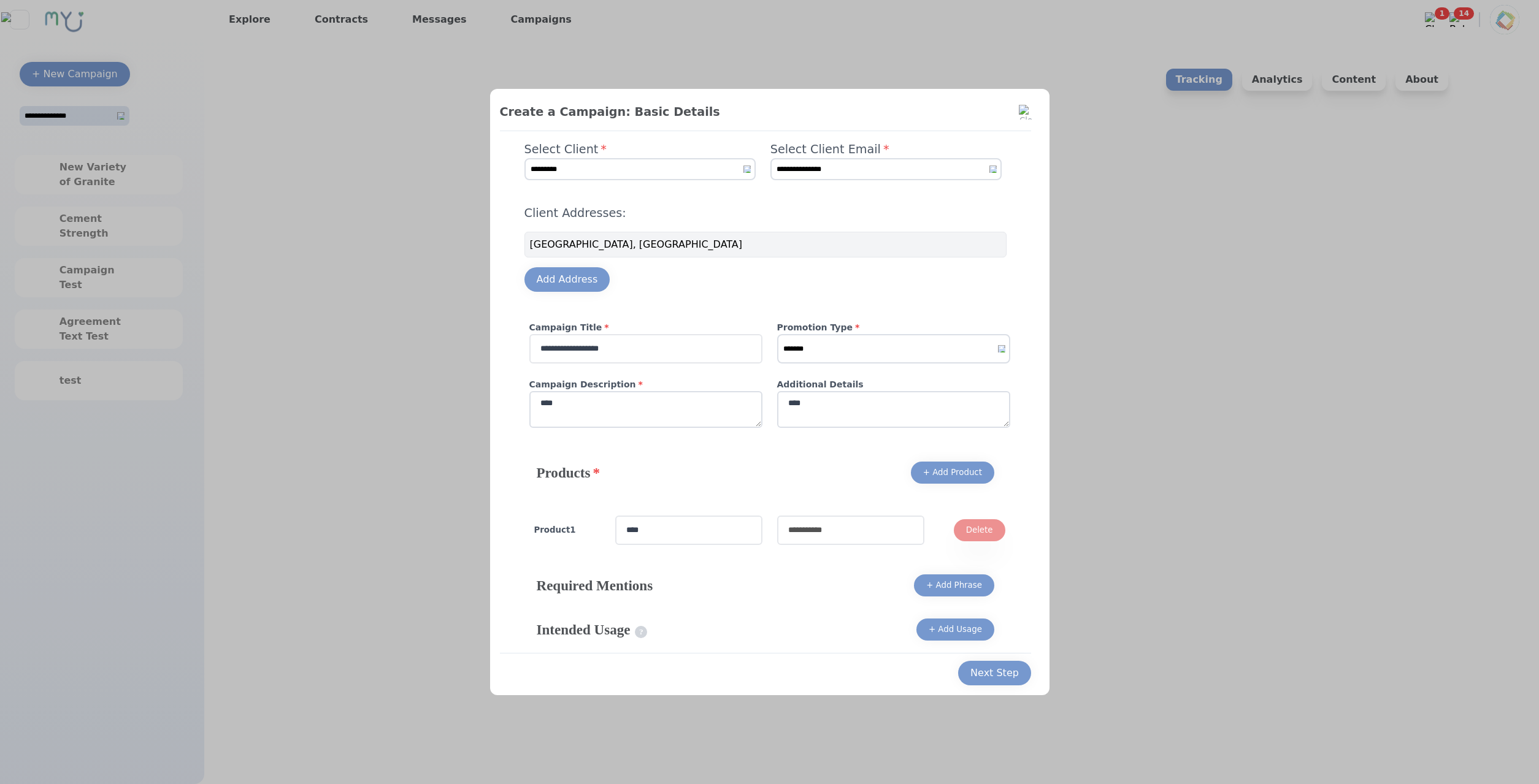
type input "****"
click at [855, 533] on input "text" at bounding box center [850, 530] width 147 height 29
type input "****"
click at [990, 669] on div "Next Step" at bounding box center [995, 673] width 48 height 15
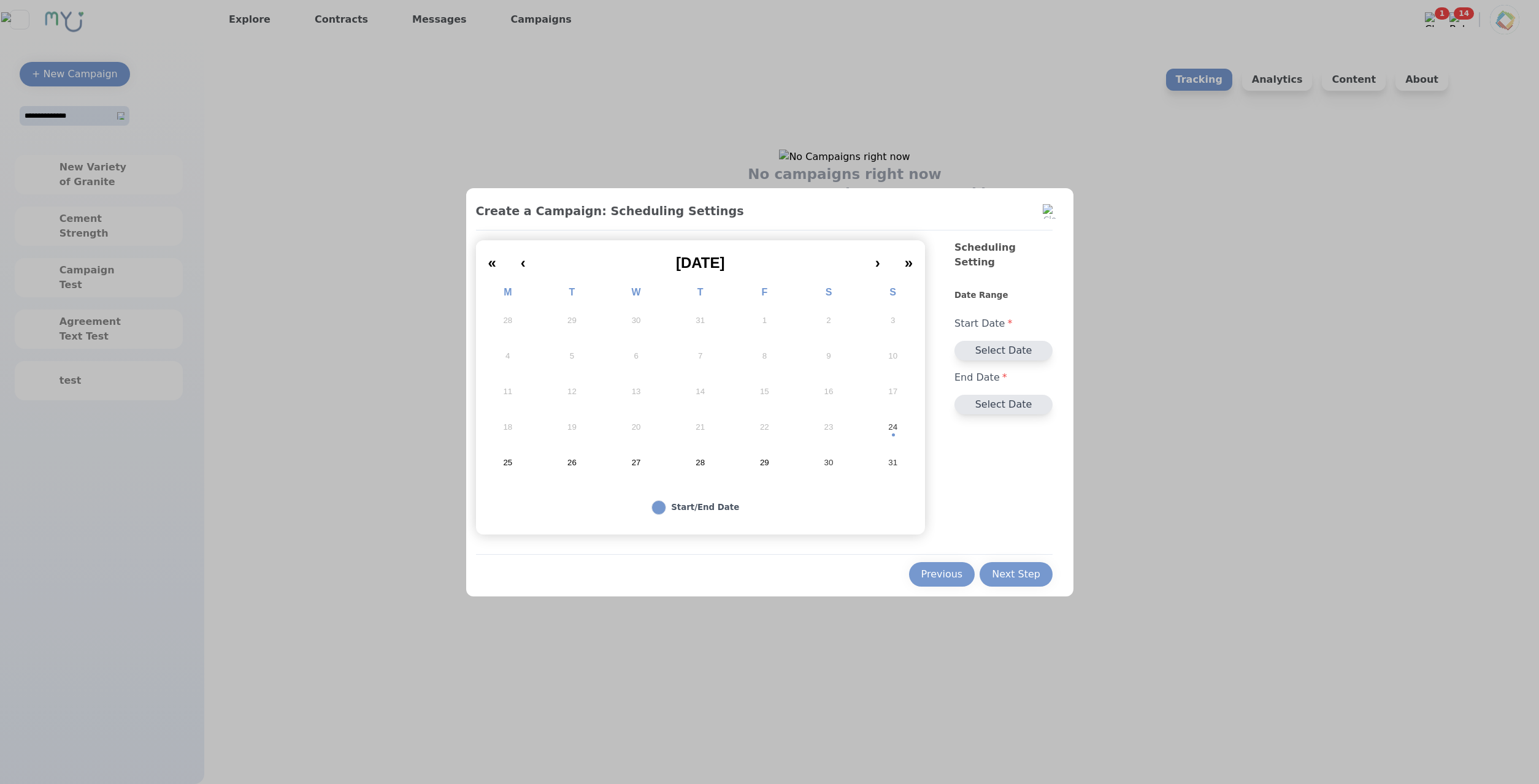
click at [581, 467] on button "26" at bounding box center [572, 463] width 64 height 36
click at [1015, 580] on div "Next Step" at bounding box center [1016, 574] width 48 height 15
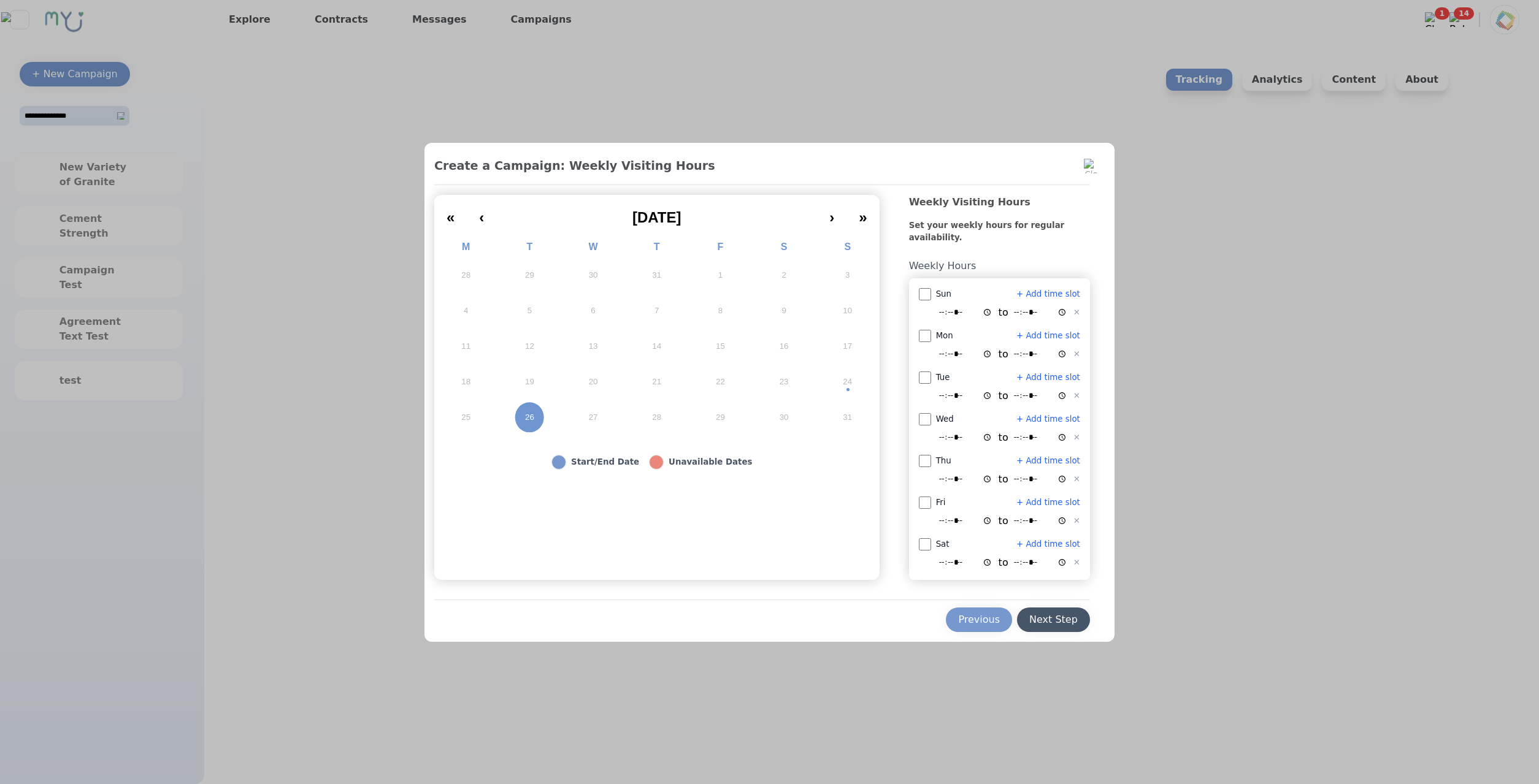
click at [1037, 620] on div "Next Step" at bounding box center [1053, 619] width 48 height 15
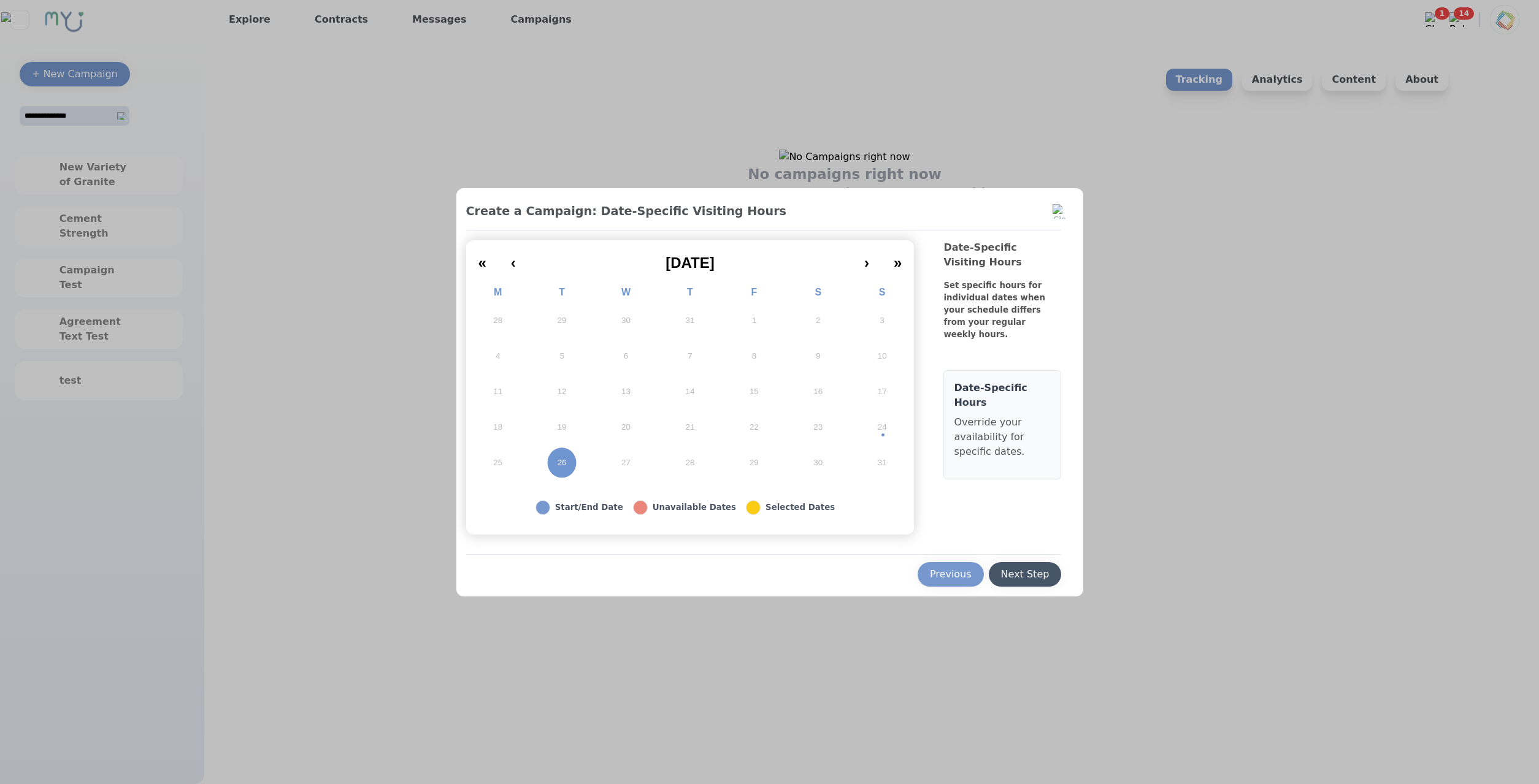
click at [1032, 564] on button "Next Step" at bounding box center [1025, 574] width 73 height 24
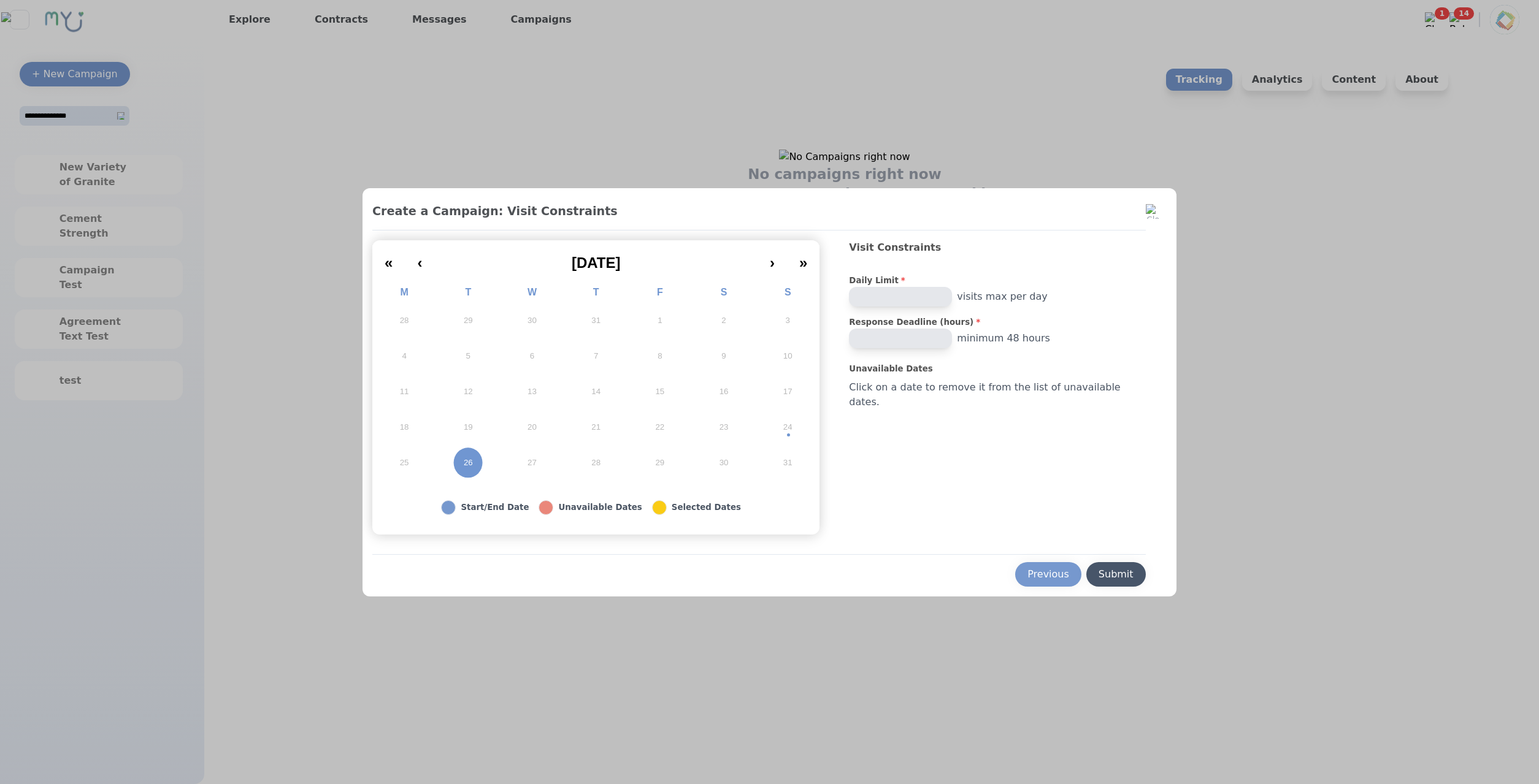
click at [1087, 566] on button "Submit" at bounding box center [1116, 574] width 59 height 24
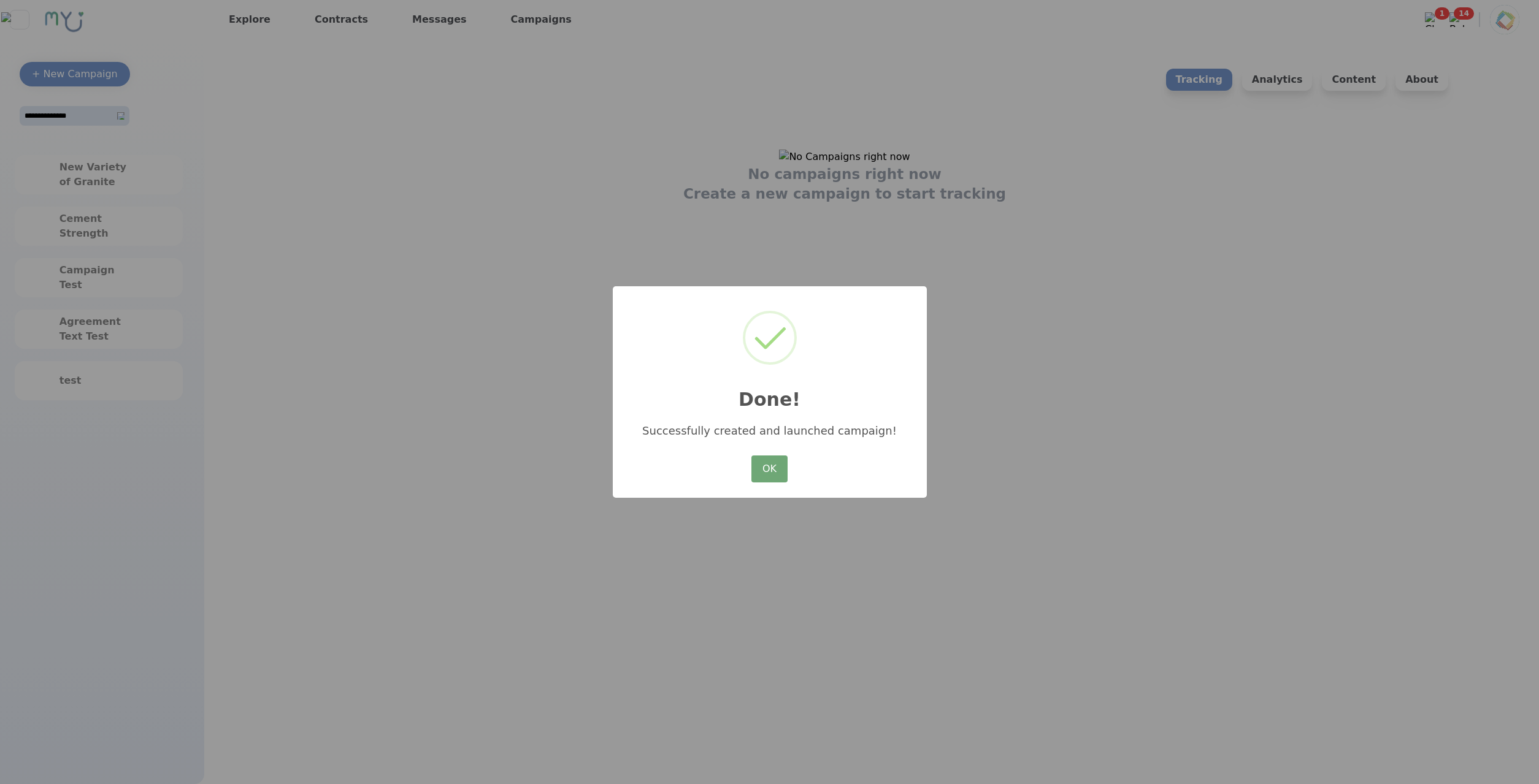
click at [765, 461] on button "OK" at bounding box center [769, 469] width 36 height 27
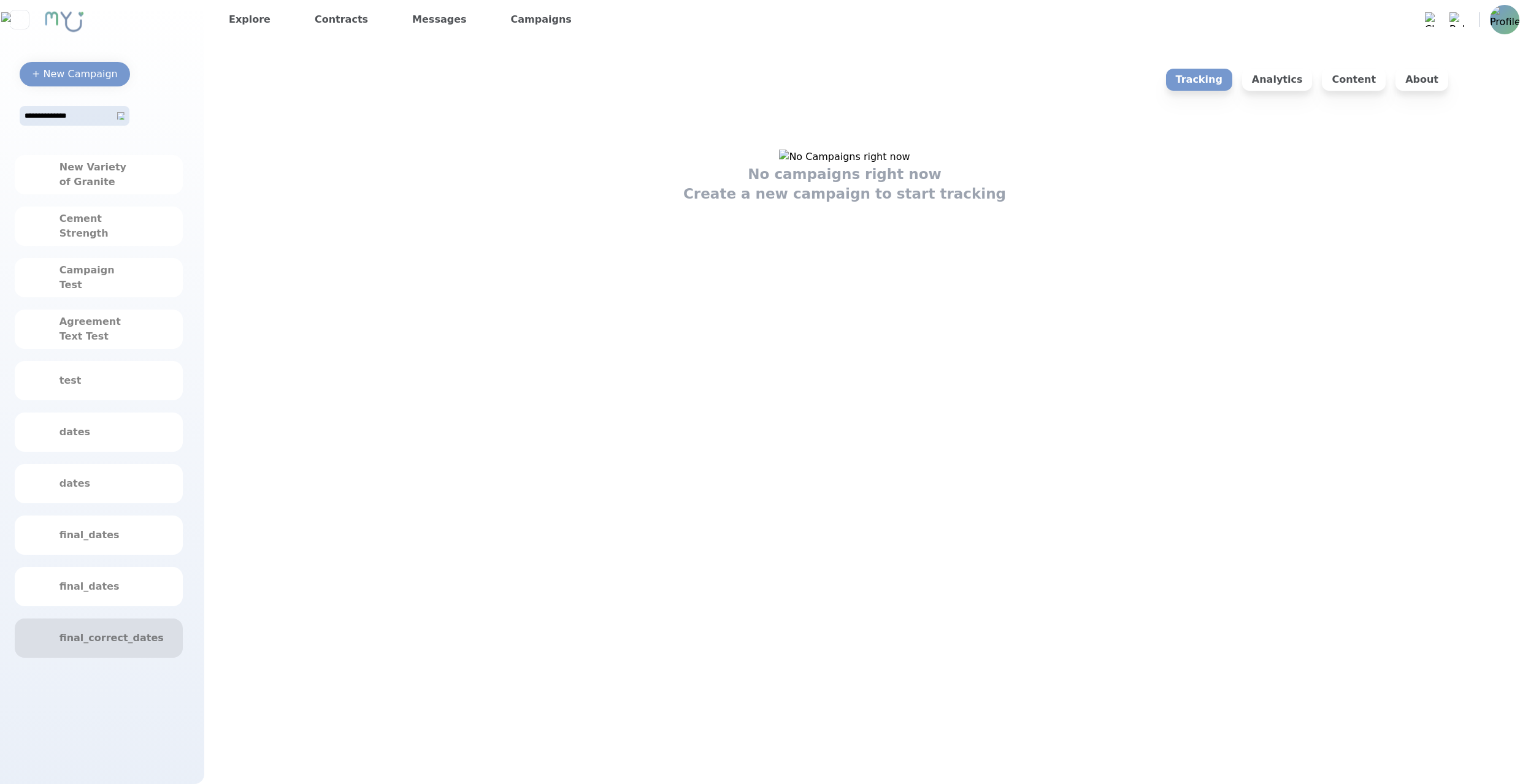
click at [169, 624] on div "final_correct_dates" at bounding box center [99, 638] width 168 height 39
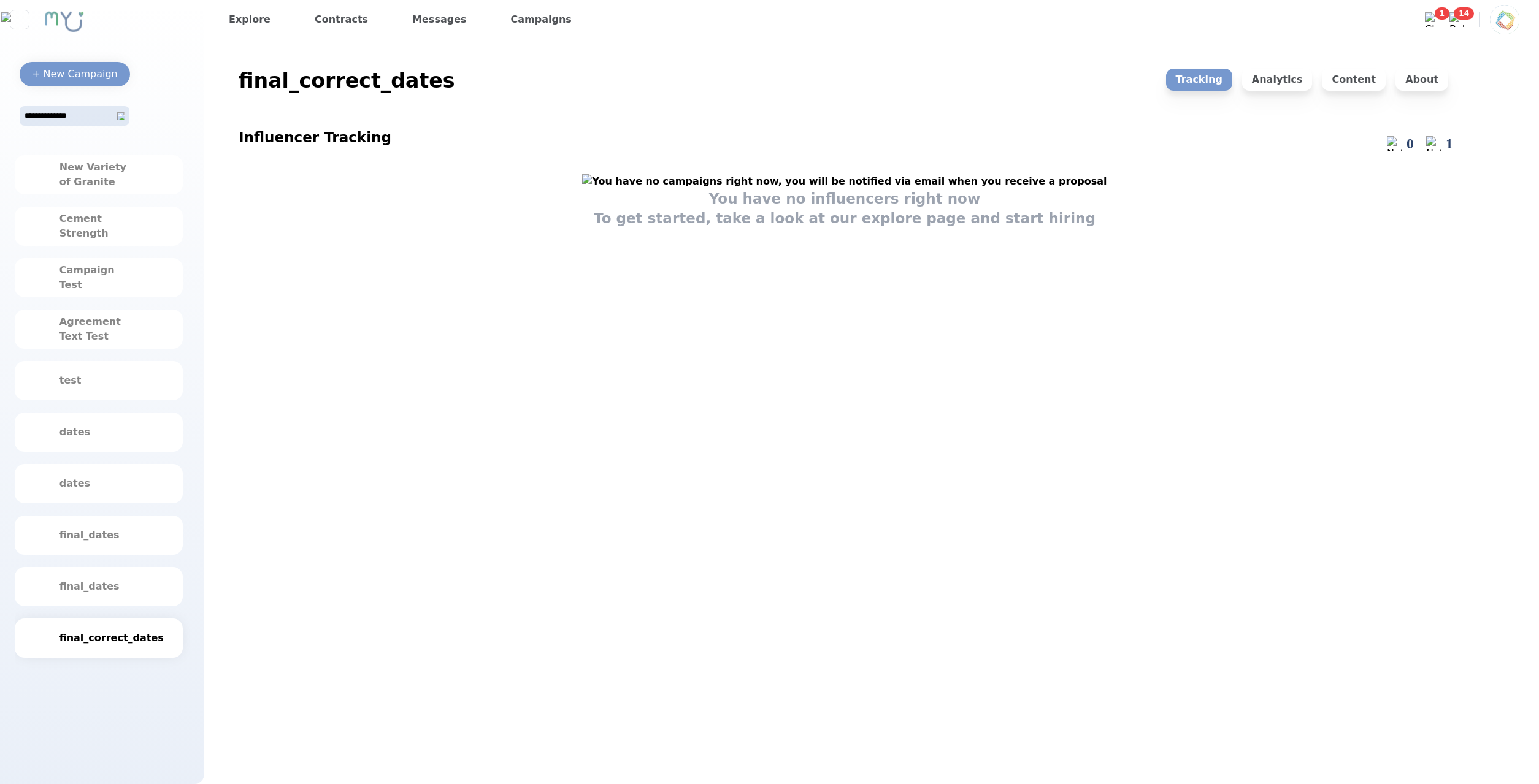
click at [514, 729] on div "Influencer Tracking 0 1 You have no influencers right now To get started, take …" at bounding box center [844, 446] width 1212 height 666
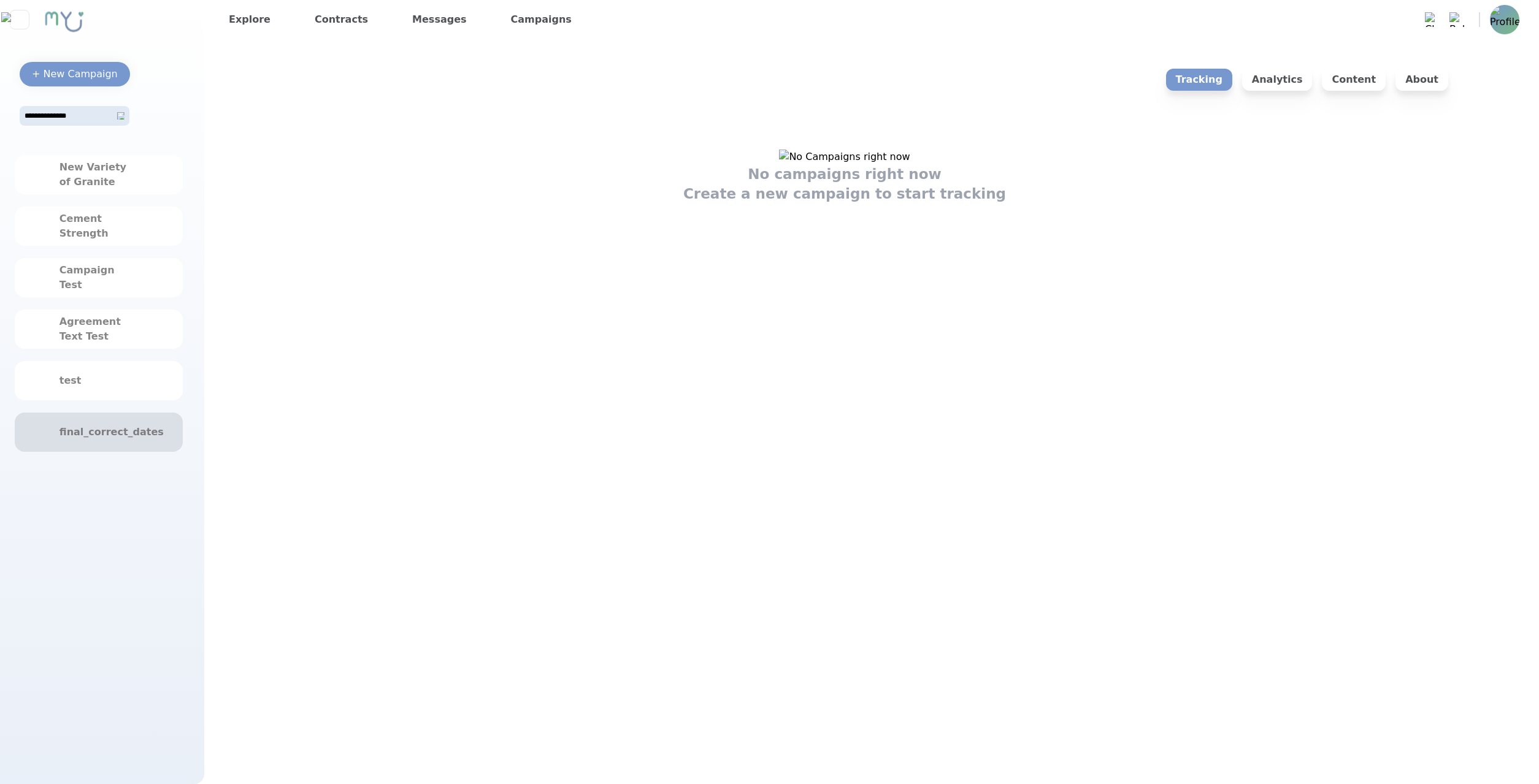
click at [179, 425] on div "final_correct_dates" at bounding box center [99, 432] width 168 height 39
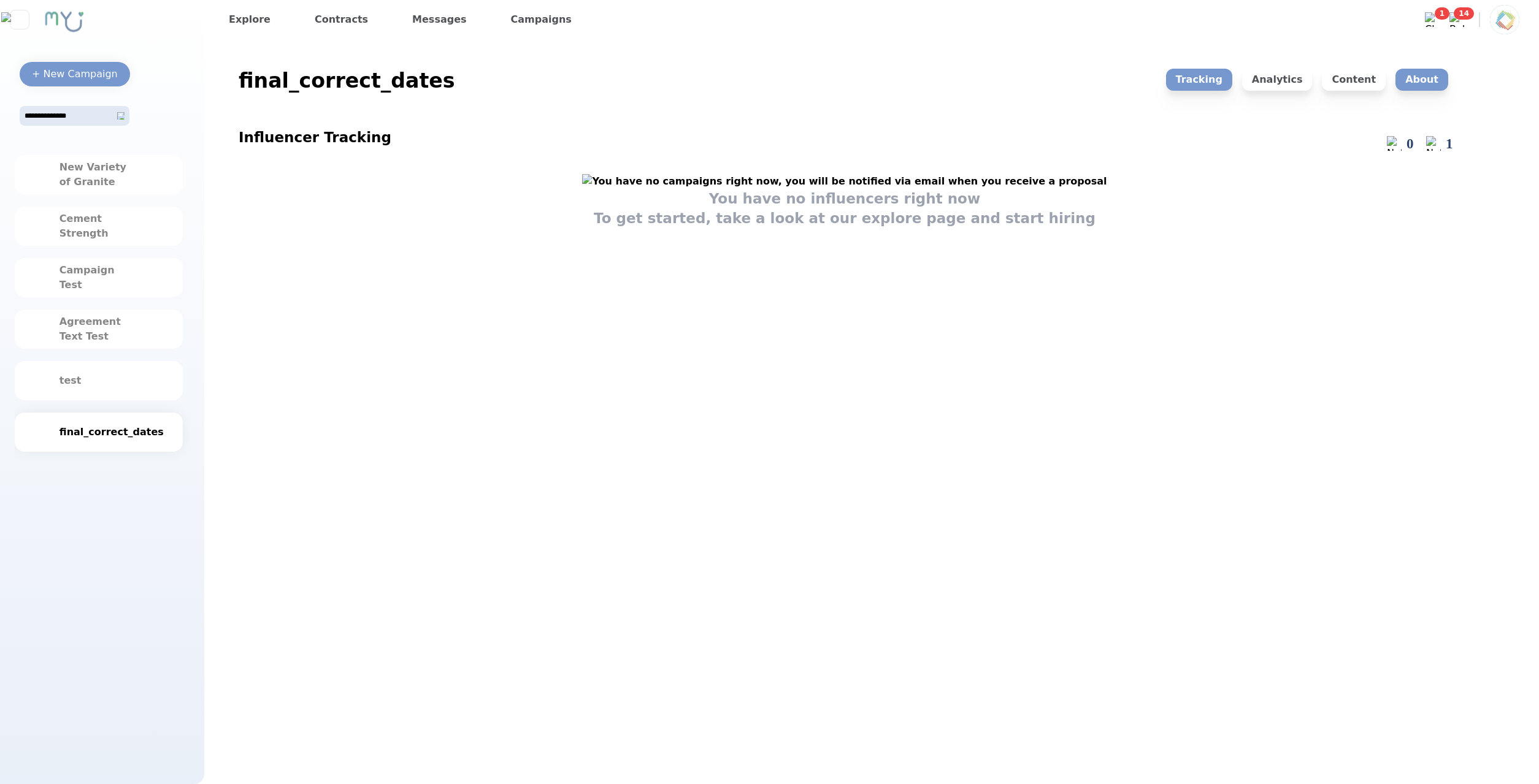
click at [1420, 82] on p "About" at bounding box center [1422, 80] width 53 height 22
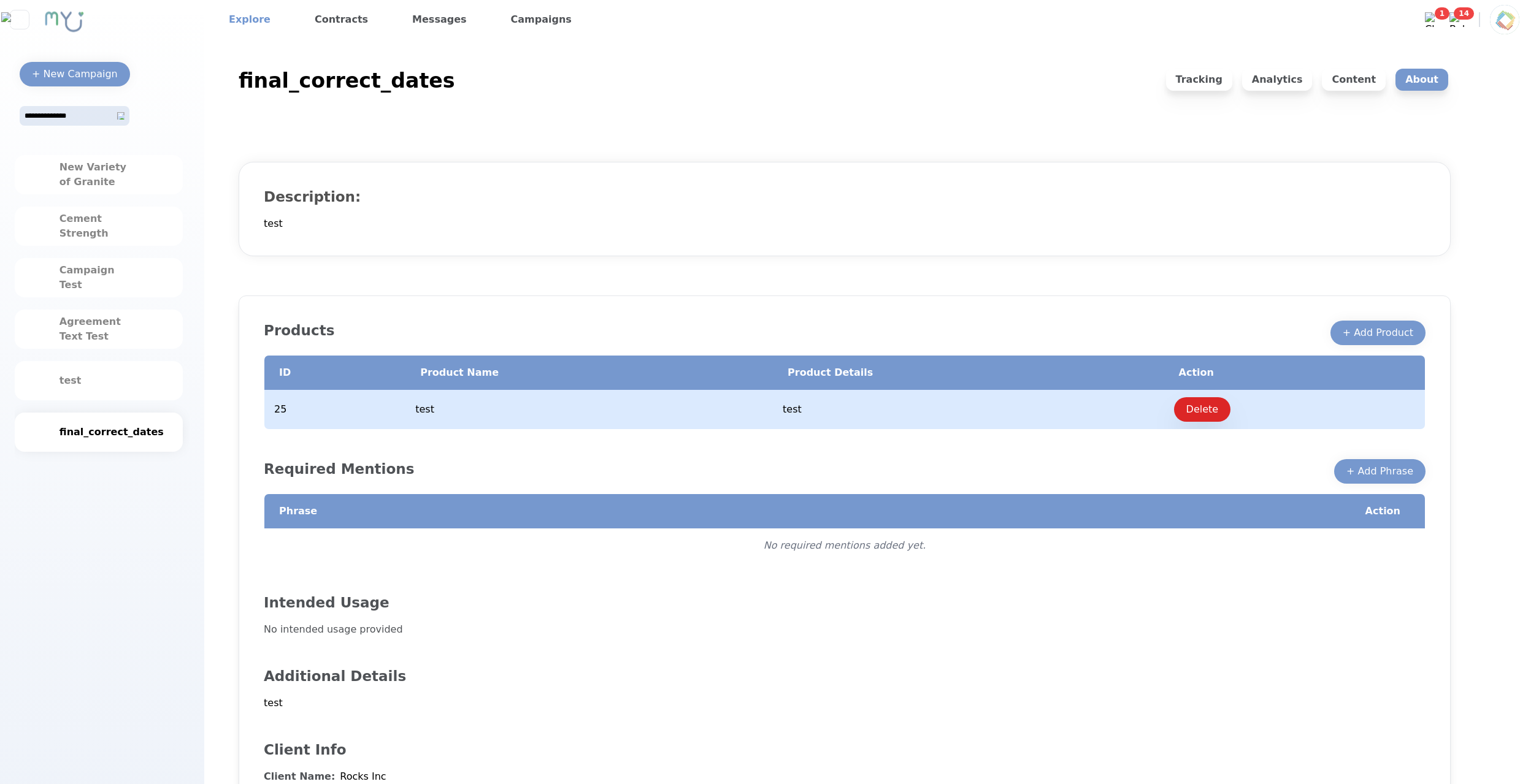
click at [258, 27] on link "Explore" at bounding box center [249, 19] width 52 height 20
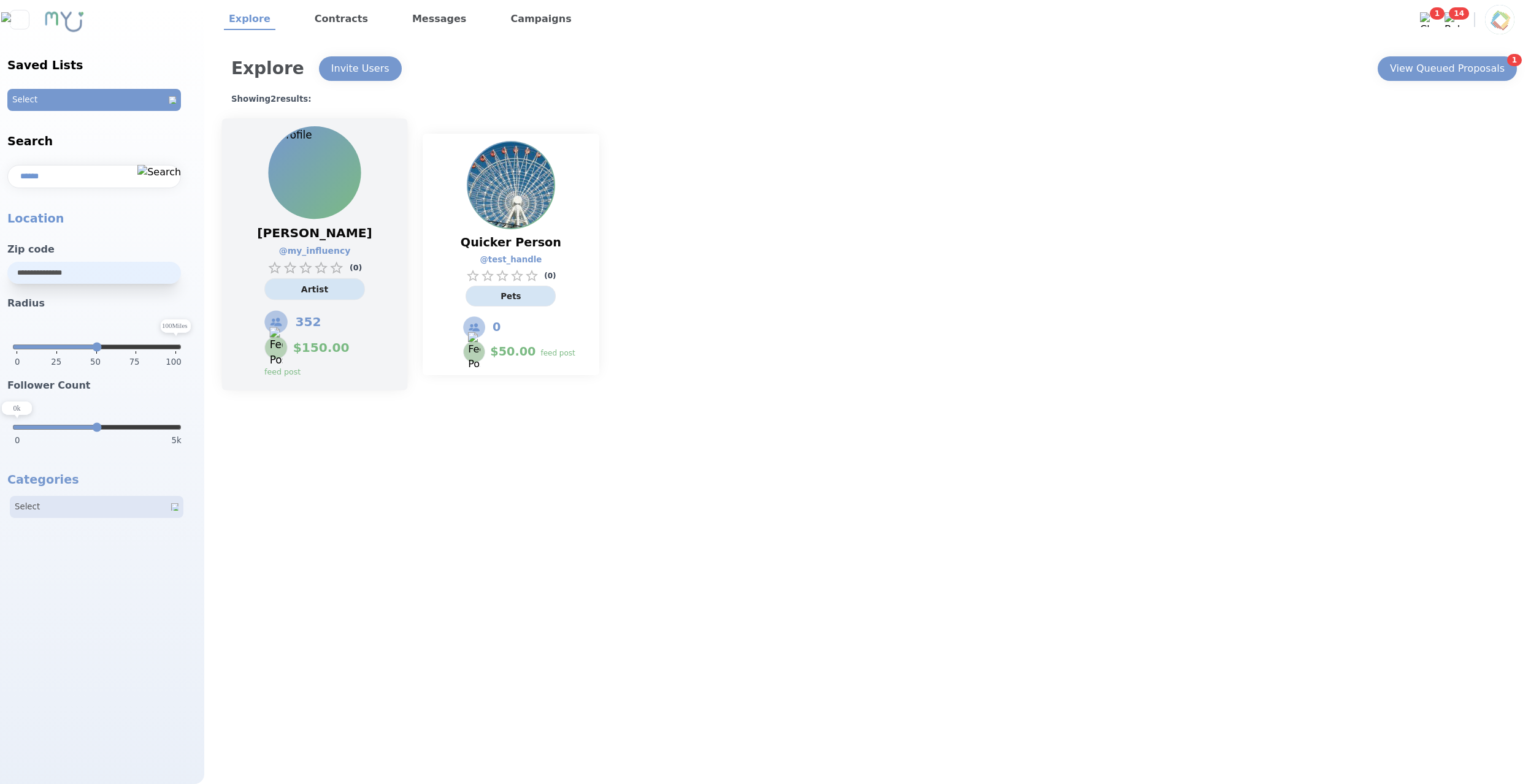
click at [391, 197] on div "Jilly Jones @ my_influency ( 0 ) Artist 352 $ 150.00 feed post" at bounding box center [314, 254] width 185 height 272
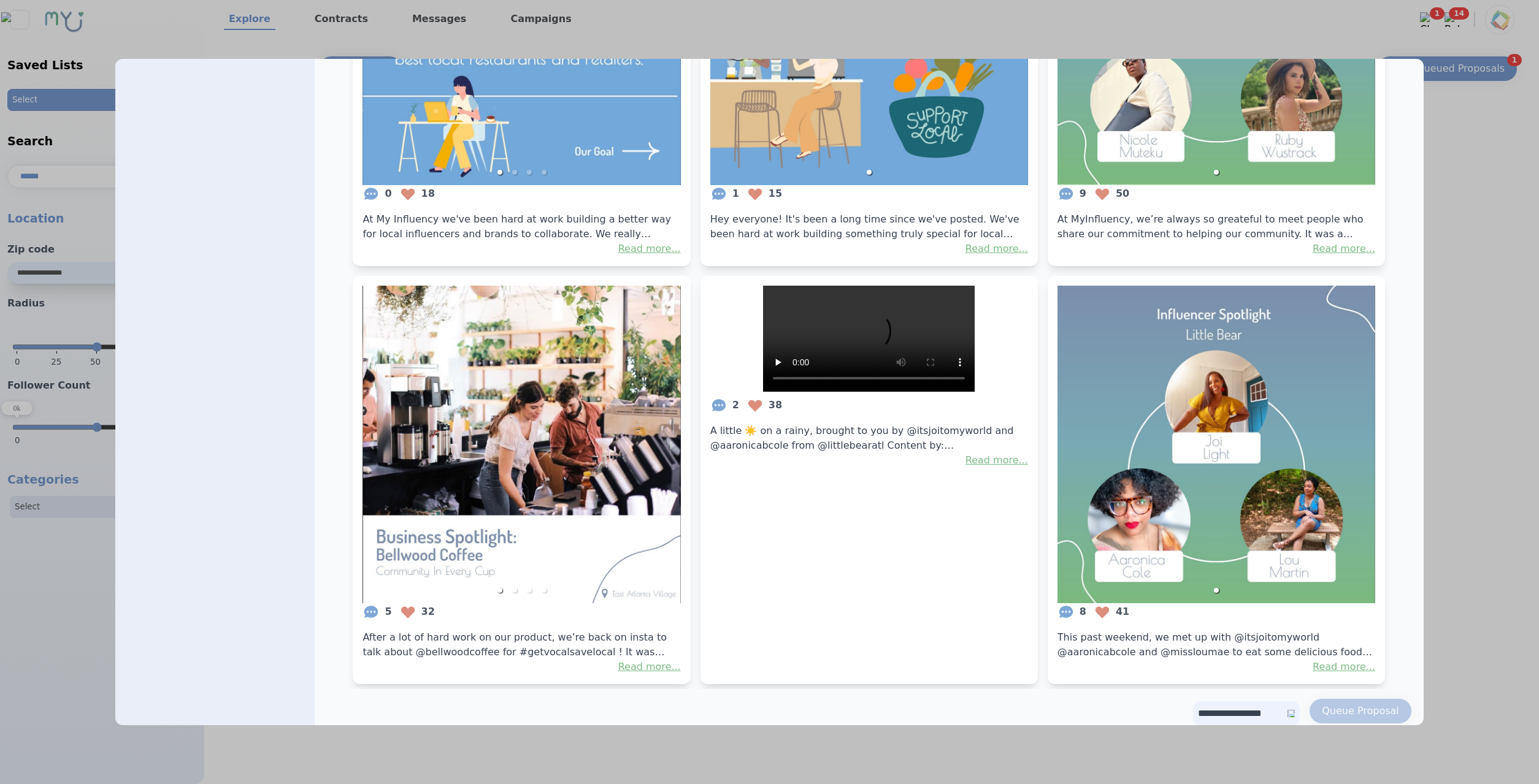
scroll to position [539, 0]
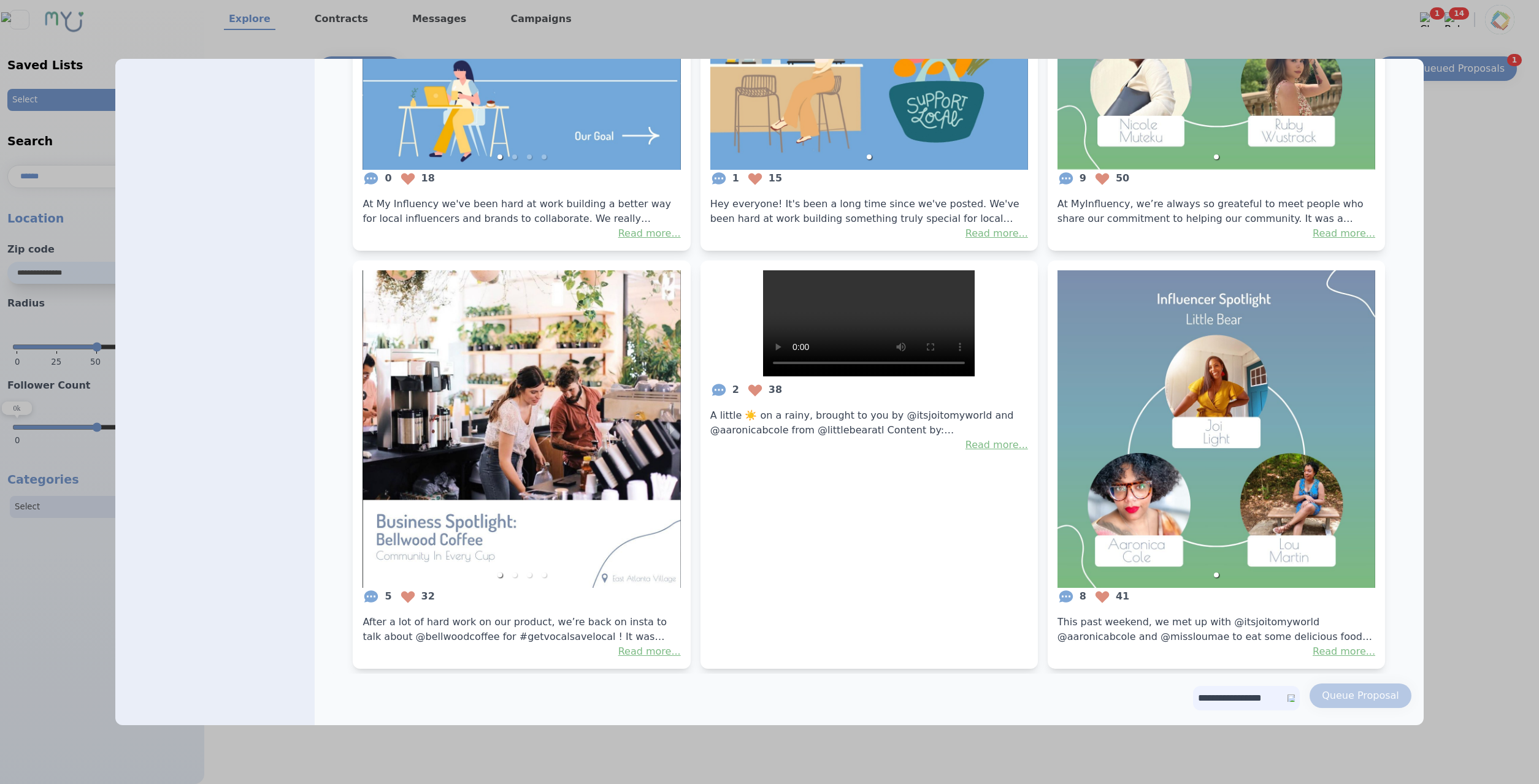
click at [1193, 686] on select "**********" at bounding box center [1246, 698] width 106 height 24
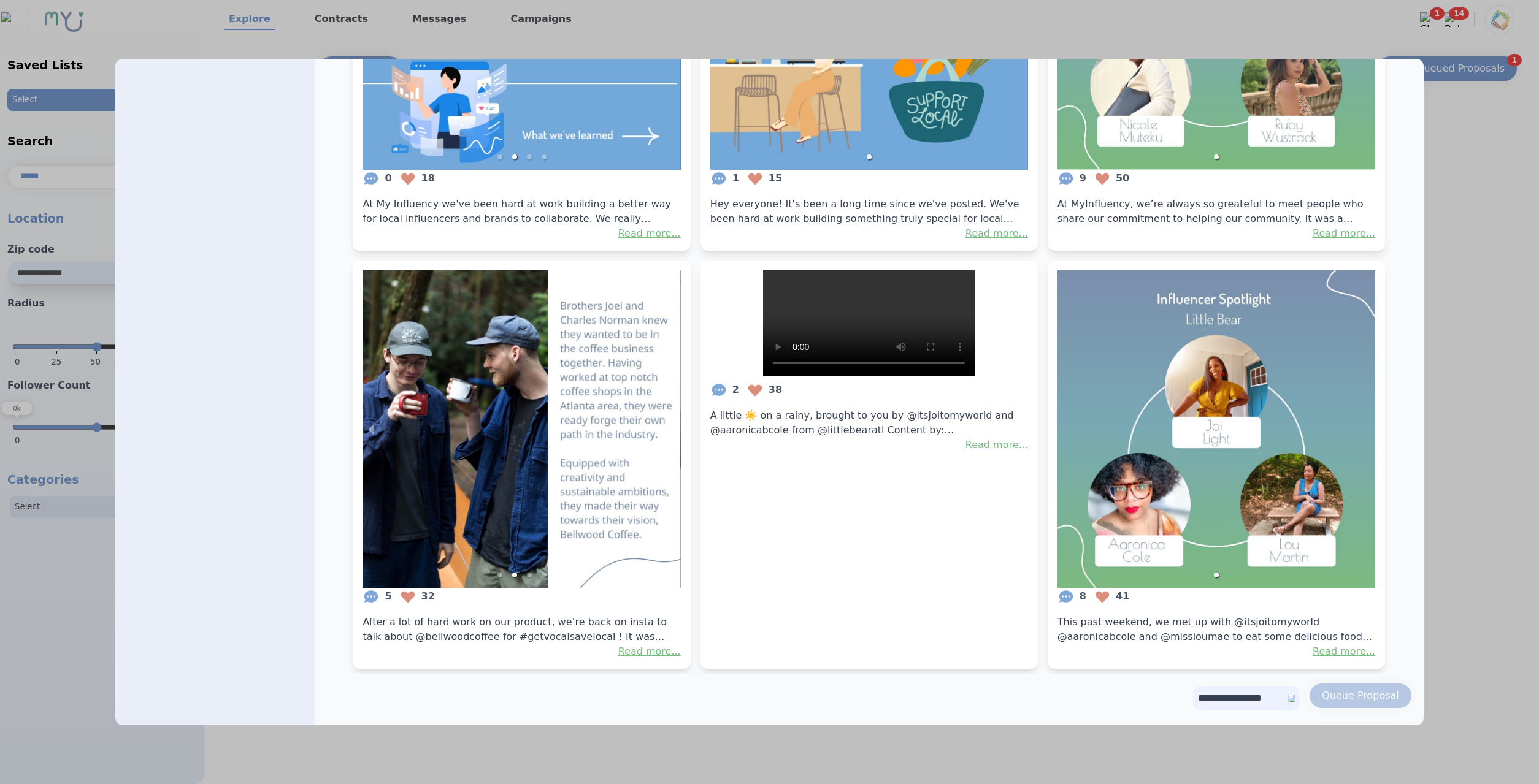
select select "**"
click option "**********" at bounding box center [0, 0] width 0 height 0
click at [1364, 688] on button "Queue Proposal" at bounding box center [1361, 695] width 102 height 24
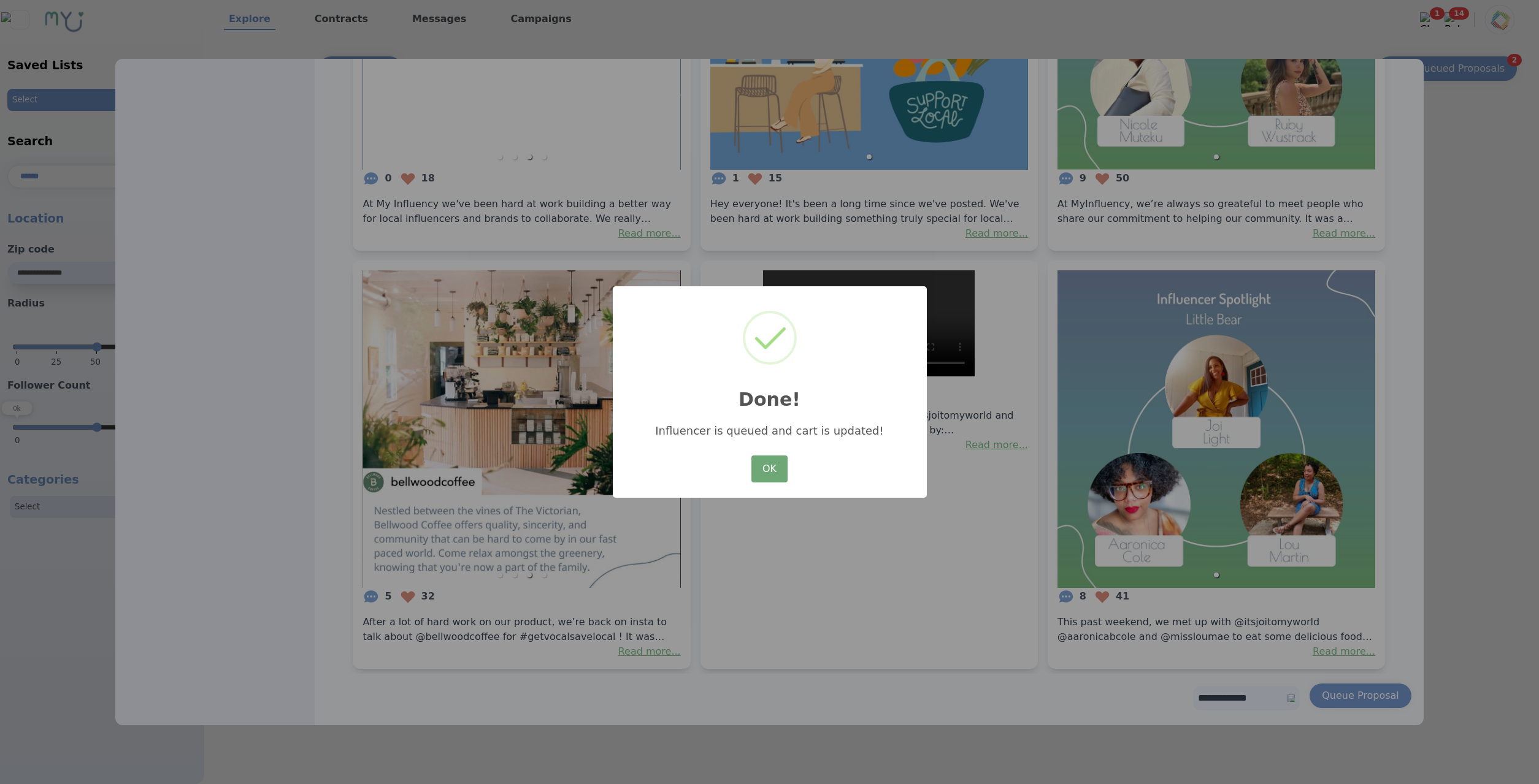
click at [776, 470] on button "OK" at bounding box center [769, 469] width 36 height 27
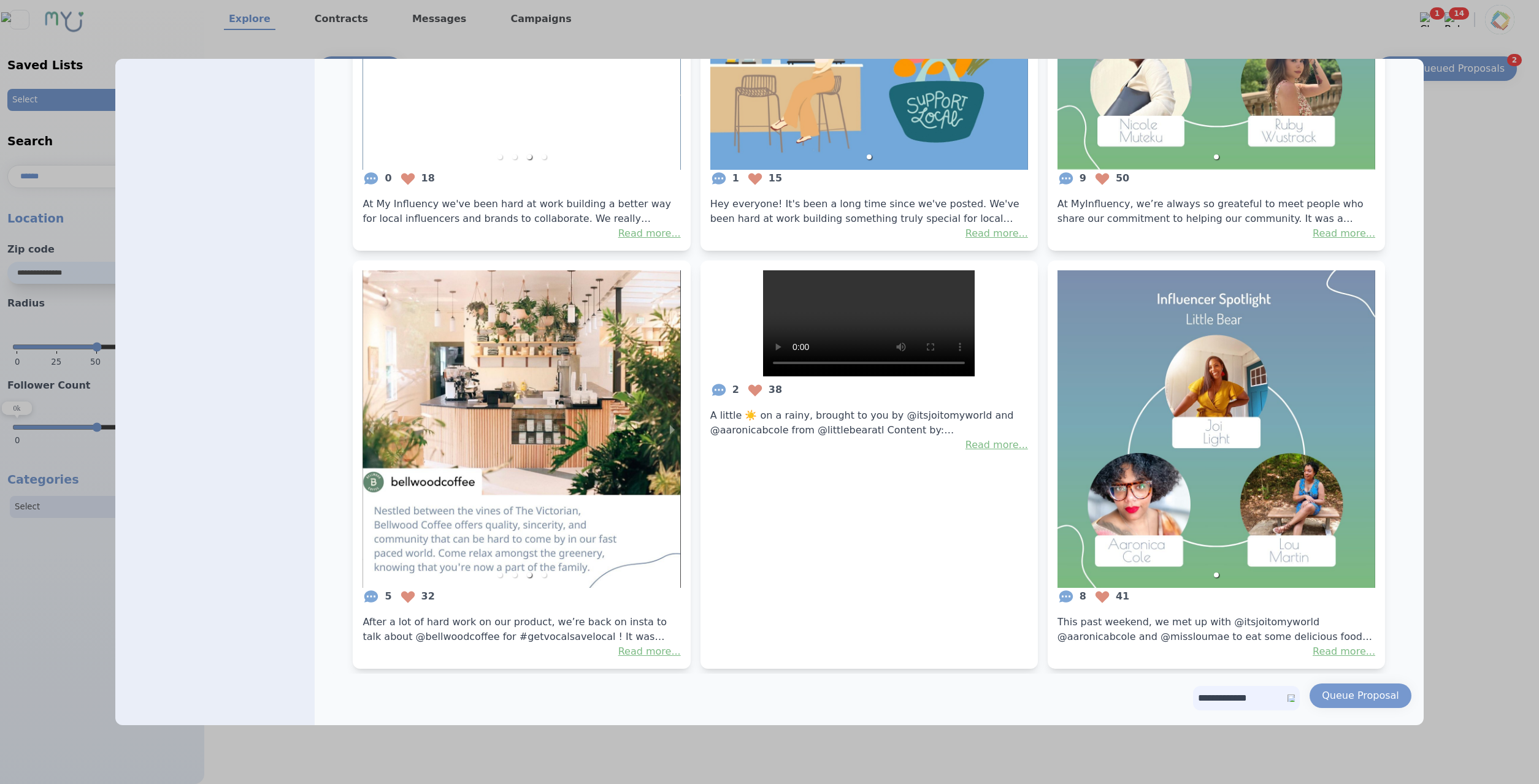
click at [1458, 245] on div at bounding box center [769, 392] width 1539 height 784
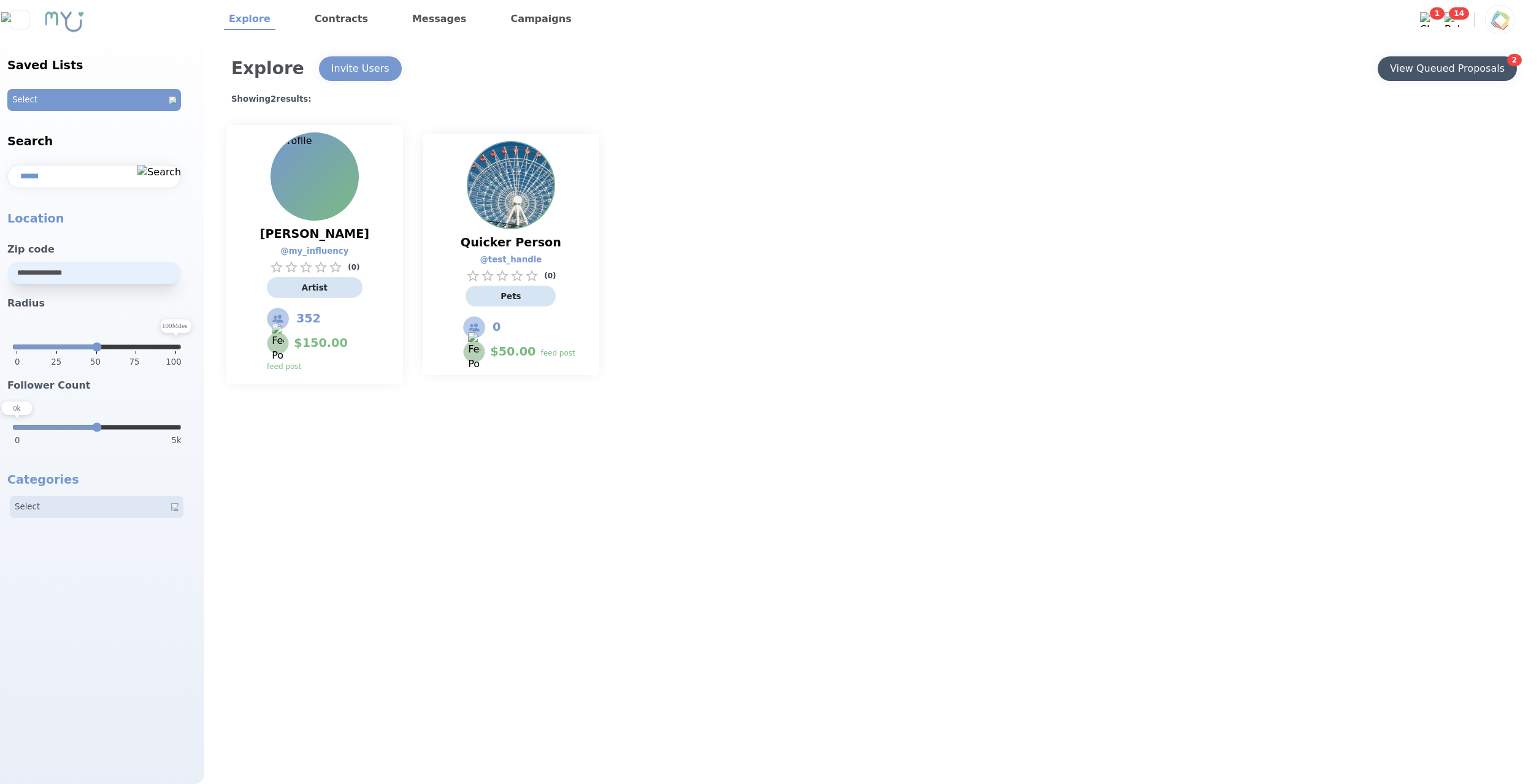
click at [1422, 80] on div "View Queued Proposals" at bounding box center [1447, 69] width 149 height 34
click at [1422, 76] on button "View Queued Proposals" at bounding box center [1447, 69] width 139 height 24
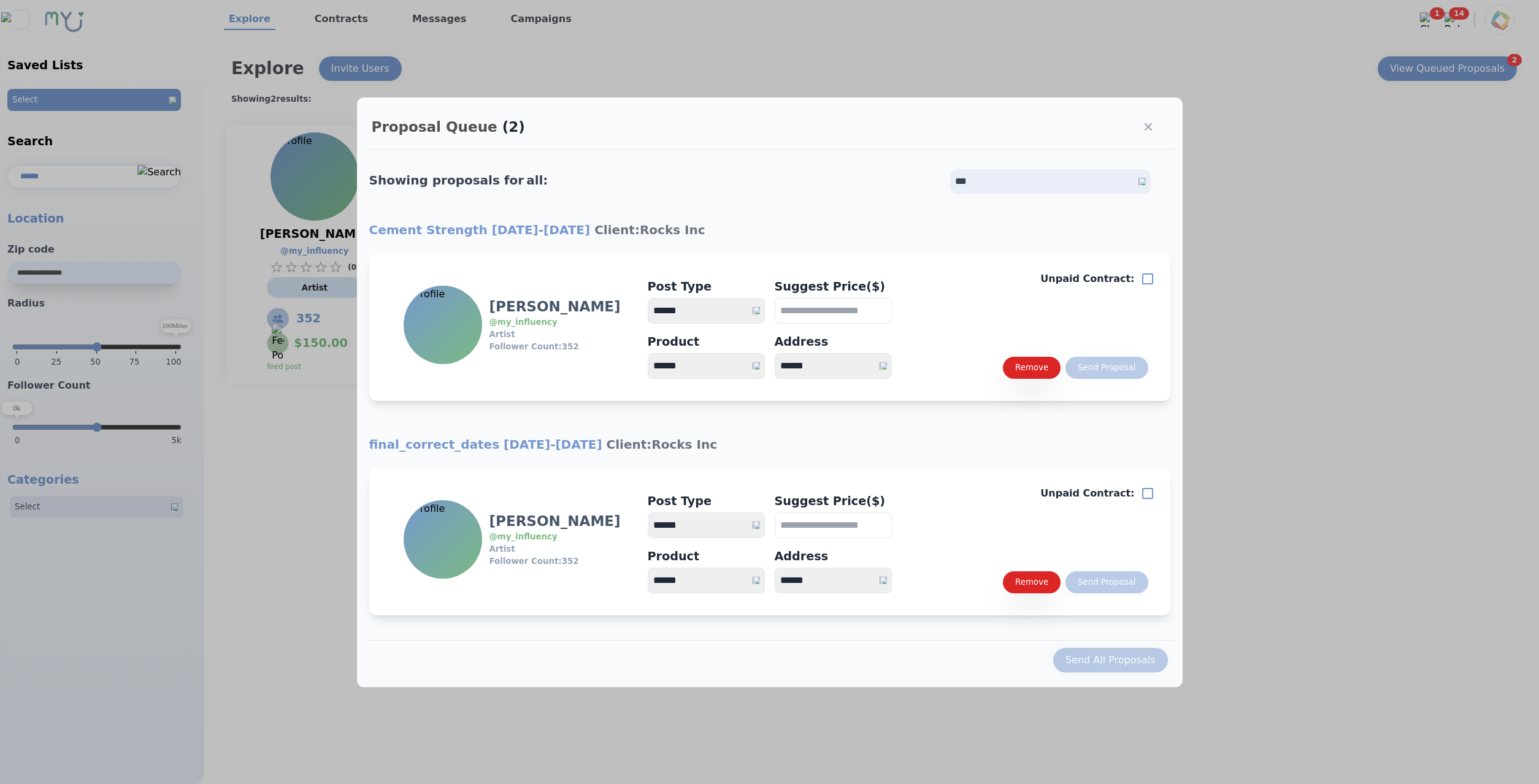
click at [647, 513] on select "**********" at bounding box center [706, 525] width 117 height 25
select select "*"
click option "**********" at bounding box center [0, 0] width 0 height 0
type input "***"
click at [647, 567] on select "****** ****" at bounding box center [706, 580] width 117 height 25
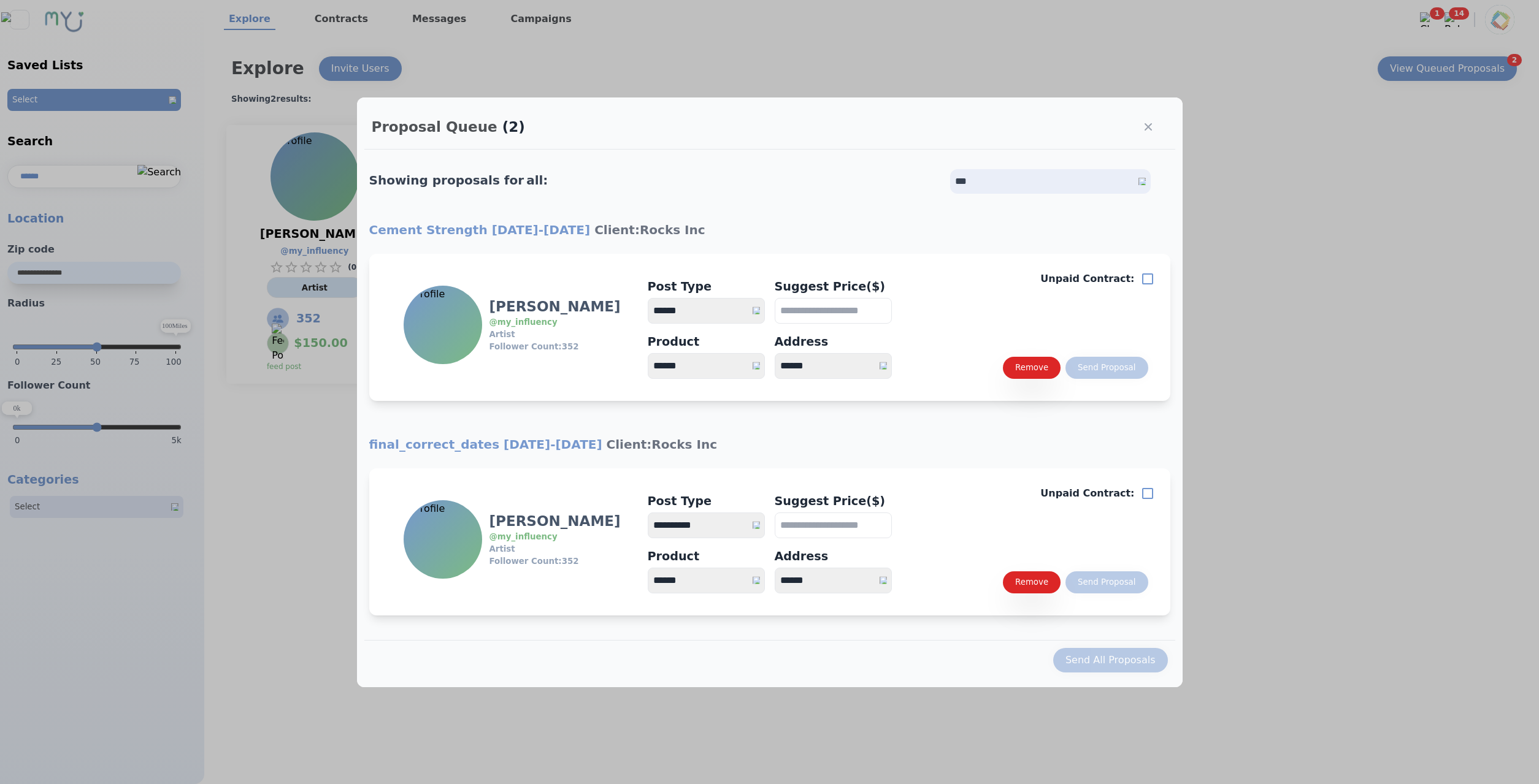
select select "**"
click option "****" at bounding box center [0, 0] width 0 height 0
click at [775, 567] on select "**********" at bounding box center [834, 580] width 117 height 25
select select "*"
click option "**********" at bounding box center [0, 0] width 0 height 0
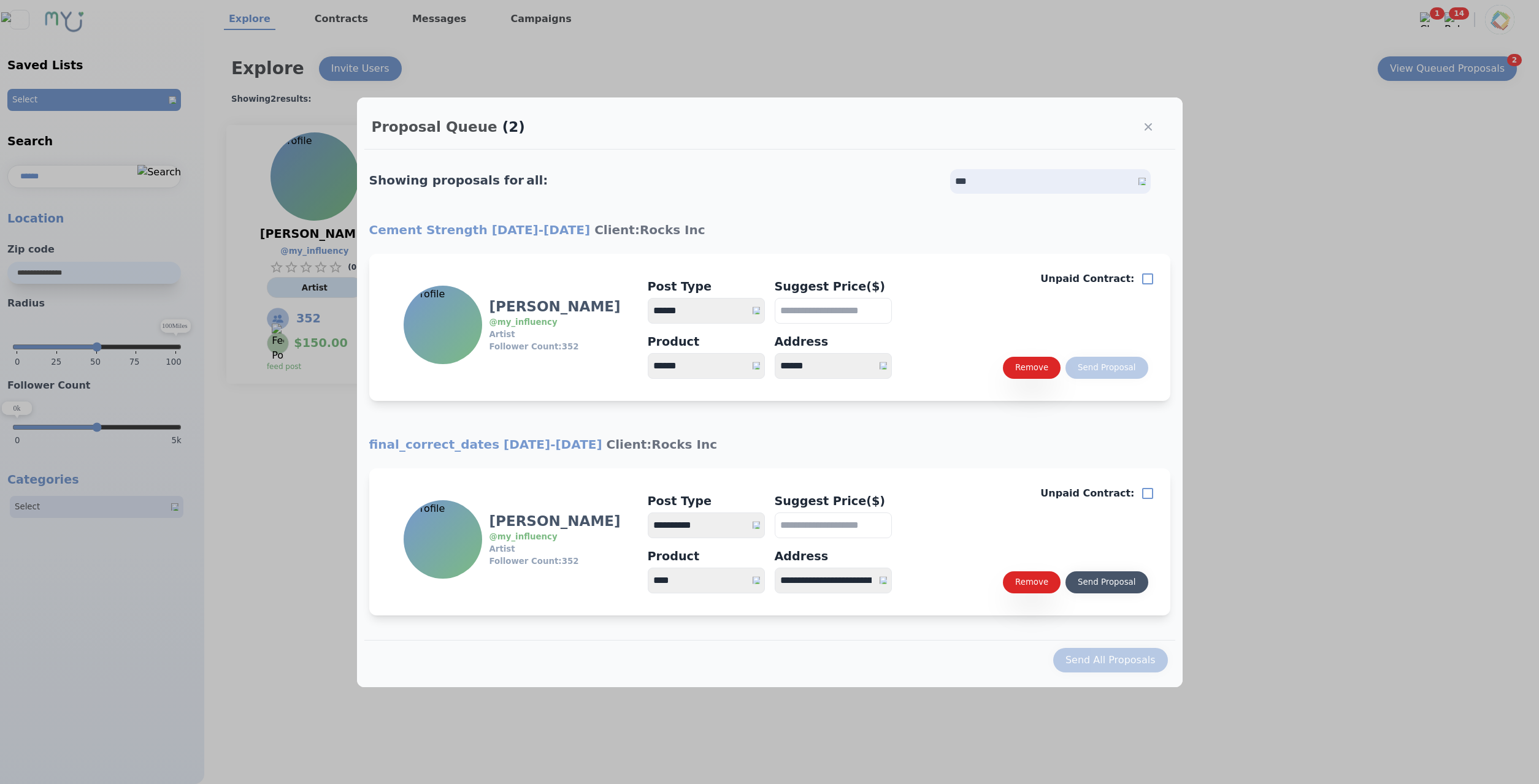
click at [1135, 585] on div "Send Proposal" at bounding box center [1106, 582] width 57 height 12
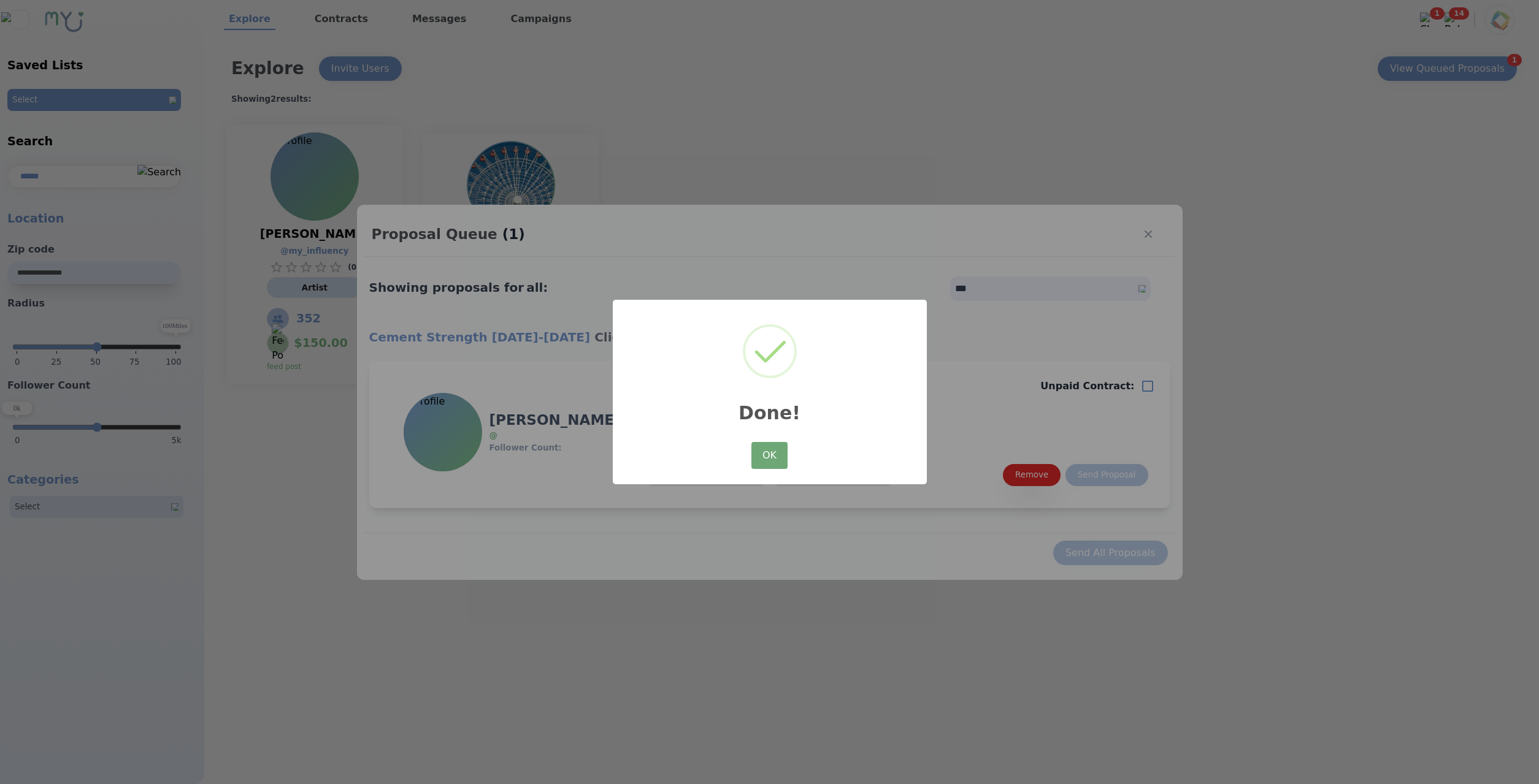
click at [760, 460] on button "OK" at bounding box center [769, 455] width 36 height 27
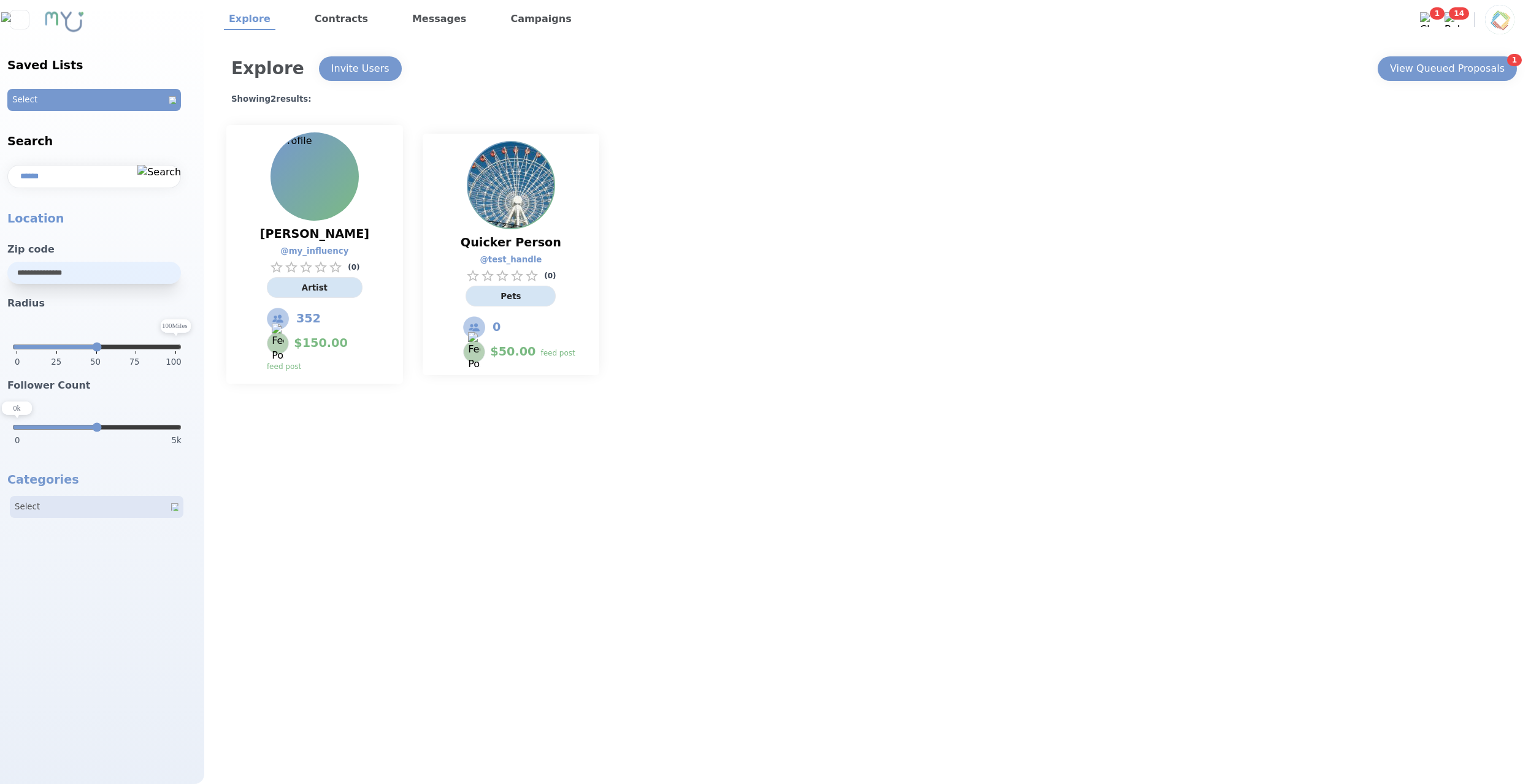
click at [645, 534] on div "Explore Invite Users 1 View Queued Proposals Showing 2 results: Jilly Jones @ m…" at bounding box center [869, 411] width 1330 height 745
click at [356, 19] on link "Contracts" at bounding box center [341, 19] width 63 height 21
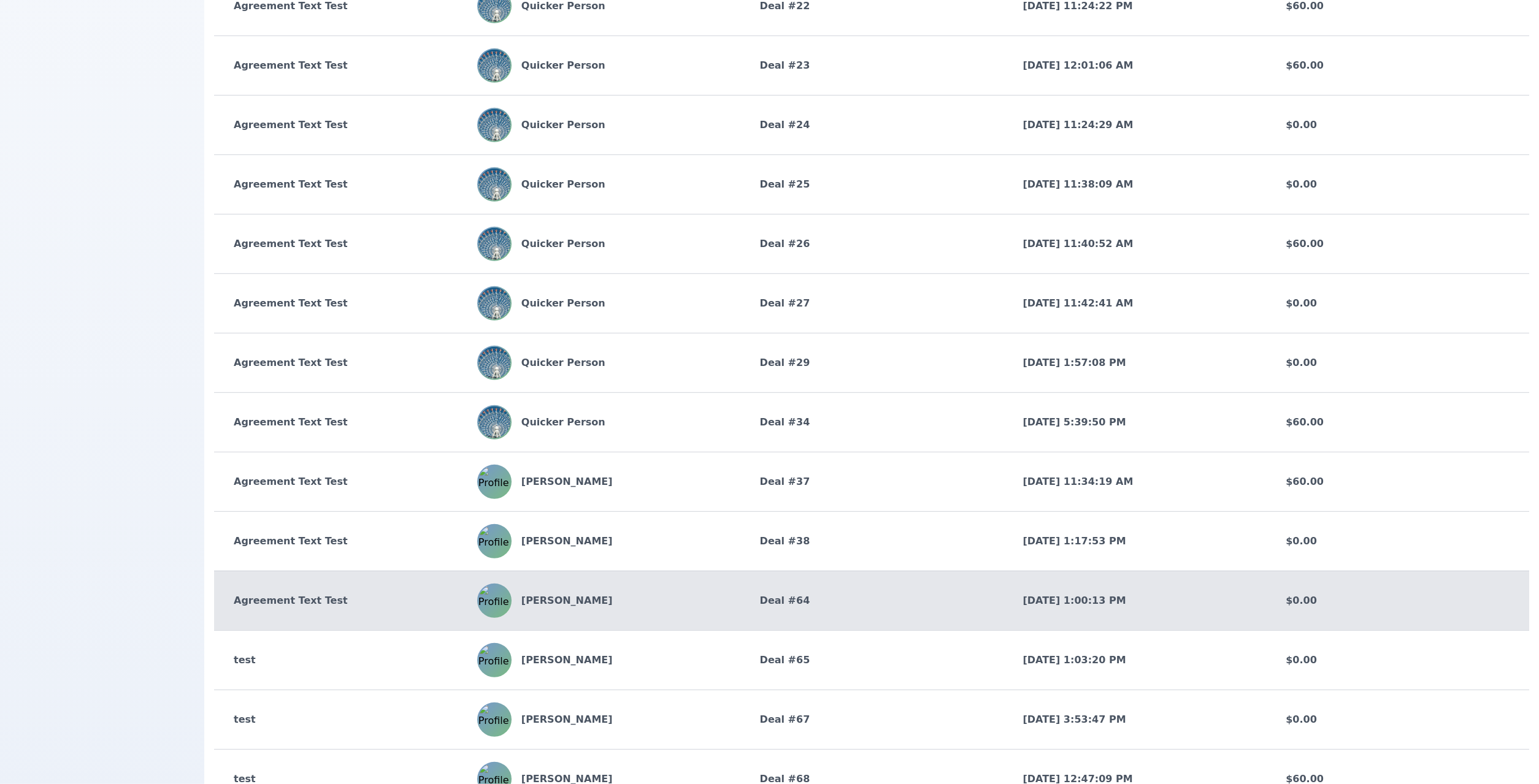
scroll to position [1422, 0]
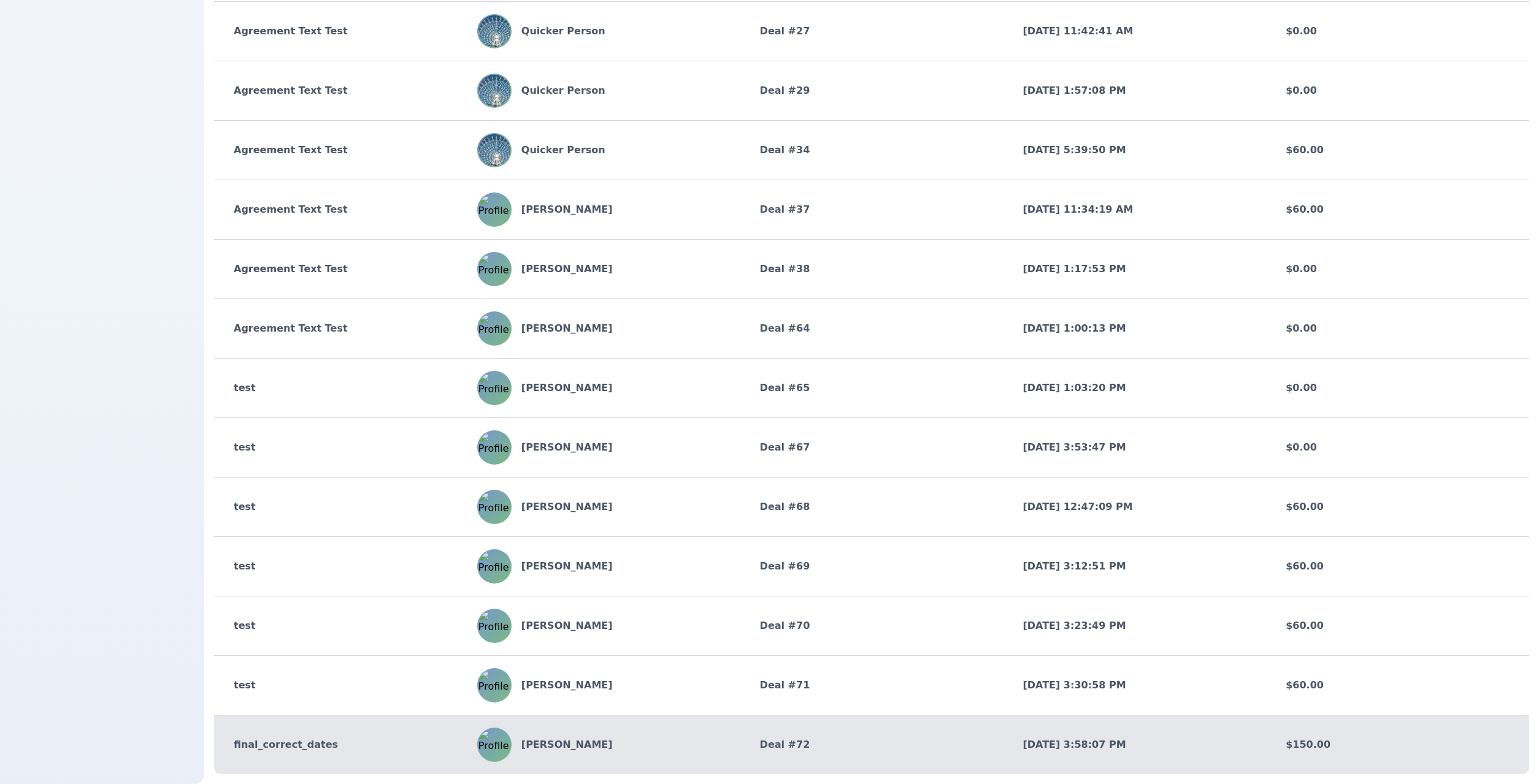
click at [432, 738] on div "final_correct_dates" at bounding box center [345, 745] width 263 height 15
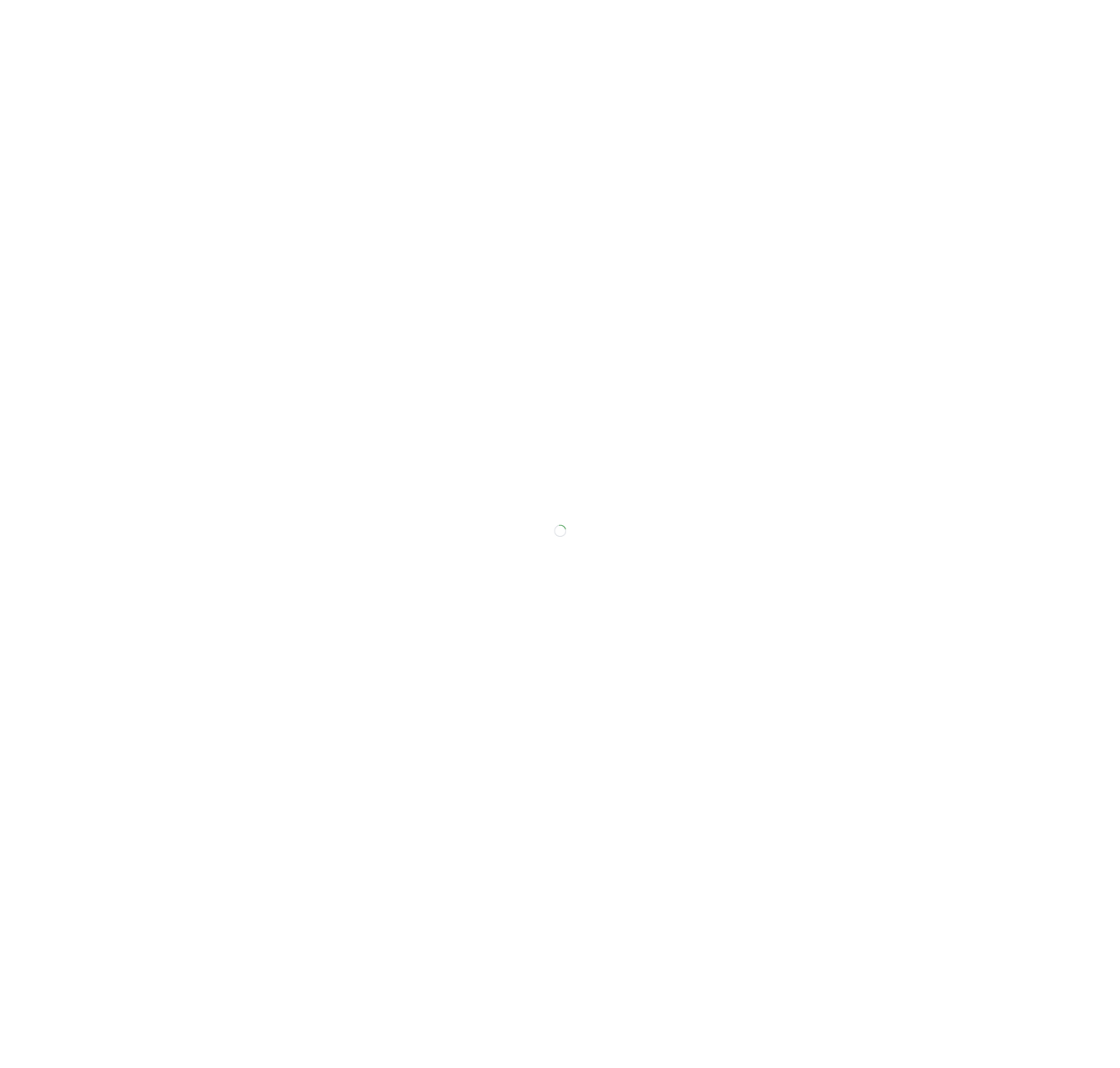
scroll to position [80, 0]
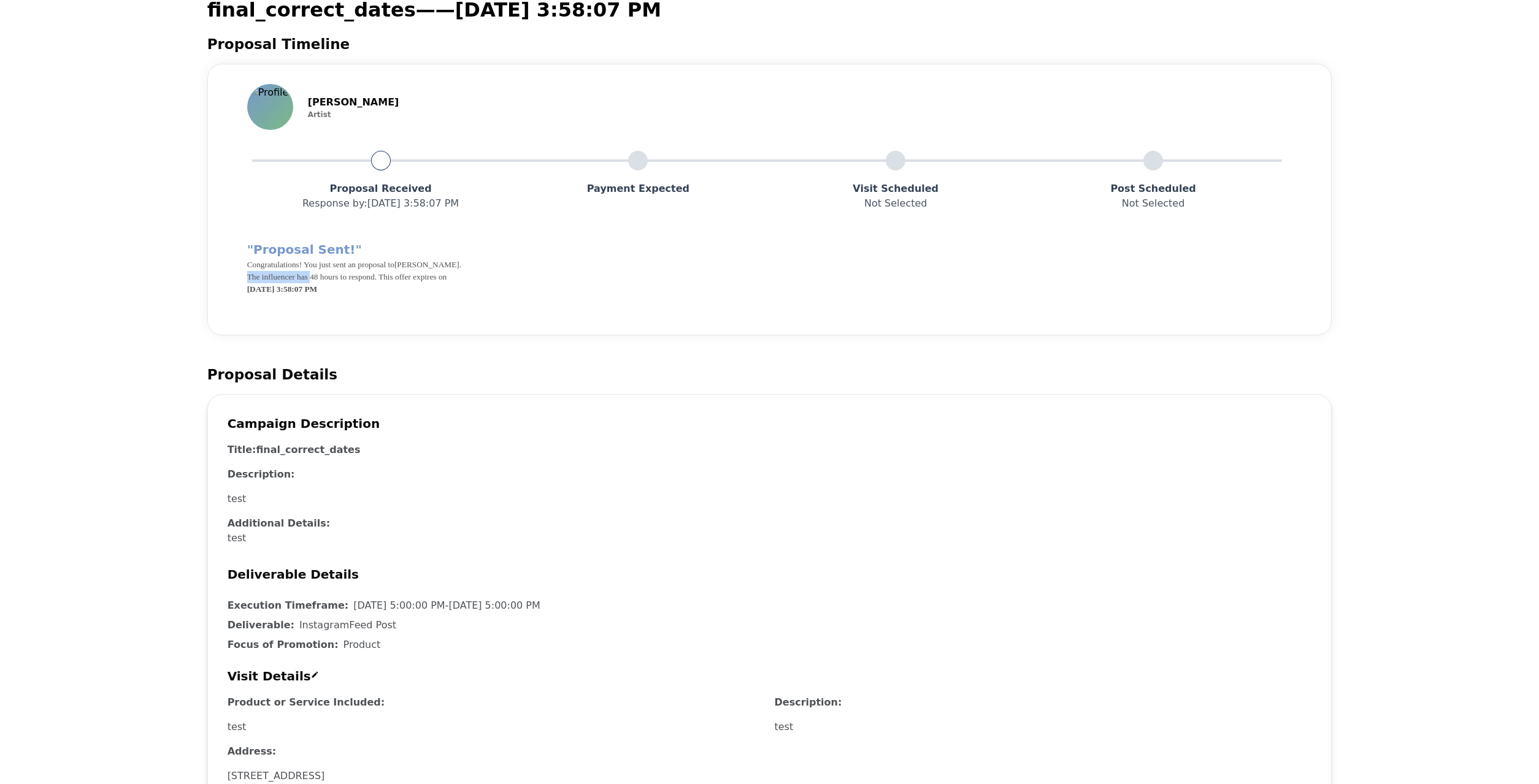
drag, startPoint x: 242, startPoint y: 274, endPoint x: 324, endPoint y: 273, distance: 82.0
click at [324, 273] on div ""Proposal Sent!" Congratulations! You just sent an proposal to Jilly Jones . Th…" at bounding box center [770, 273] width 1085 height 85
copy p "The influencer has"
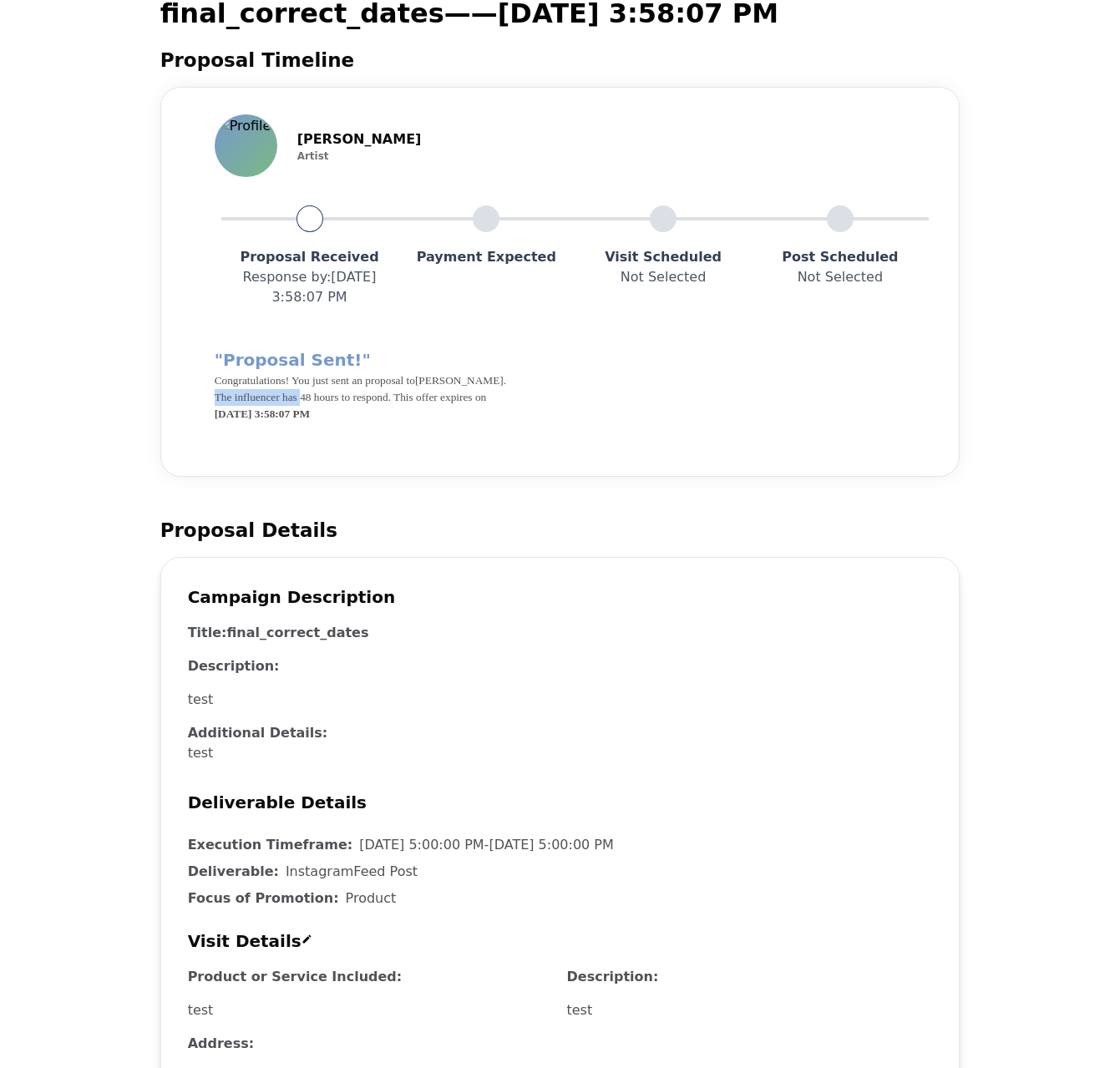
click at [273, 398] on p "Congratulations! You just sent an proposal to Jilly Jones . The influencer has …" at bounding box center [560, 389] width 691 height 33
drag, startPoint x: 212, startPoint y: 399, endPoint x: 319, endPoint y: 396, distance: 107.0
click at [319, 396] on div ""Proposal Sent!" Congratulations! You just sent an proposal to Jilly Jones . Th…" at bounding box center [560, 391] width 745 height 115
copy p "The influencer has"
click at [727, 442] on div ""Proposal Sent!" Congratulations! You just sent an proposal to Jilly Jones . Th…" at bounding box center [560, 391] width 745 height 115
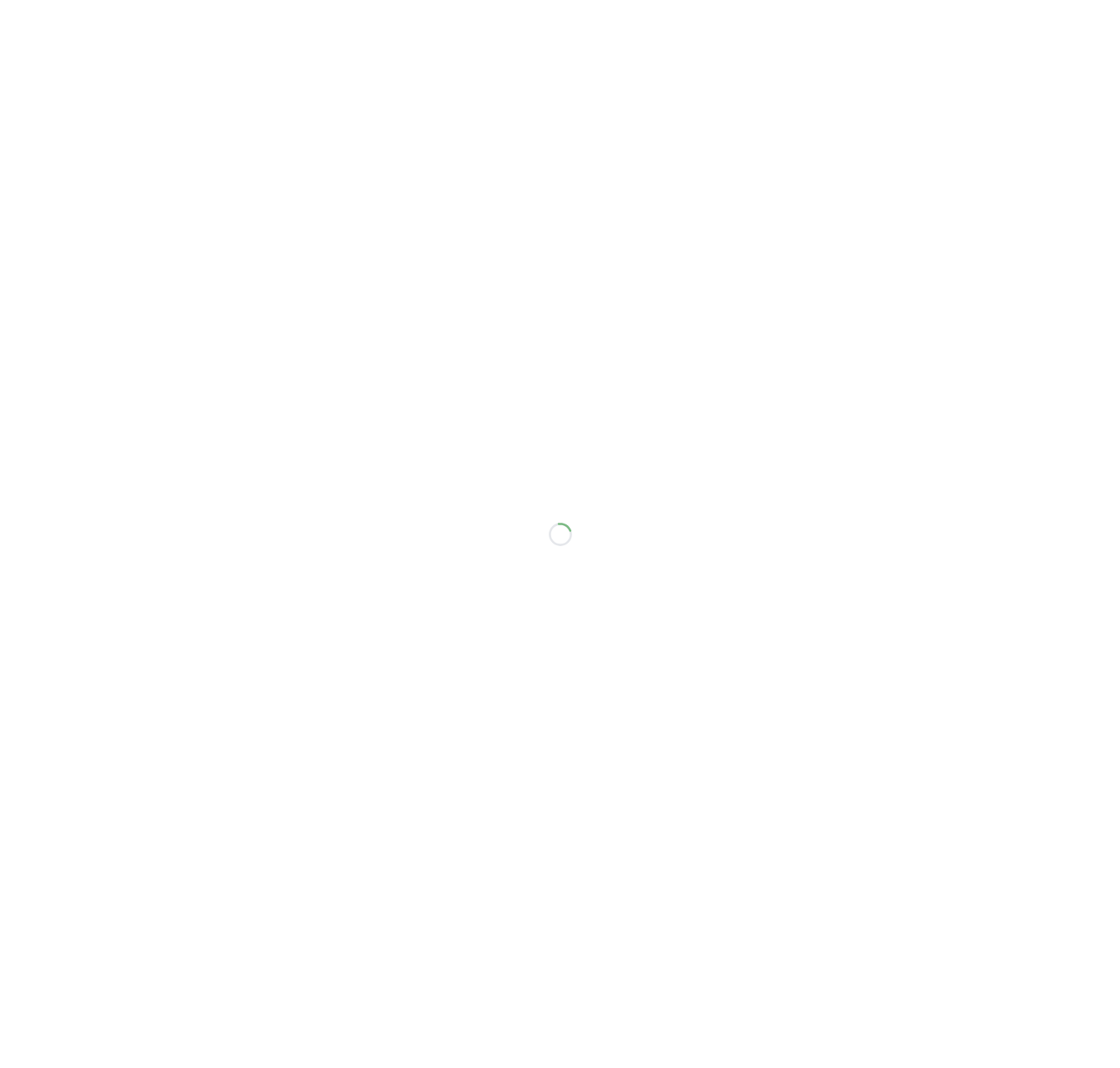
scroll to position [80, 0]
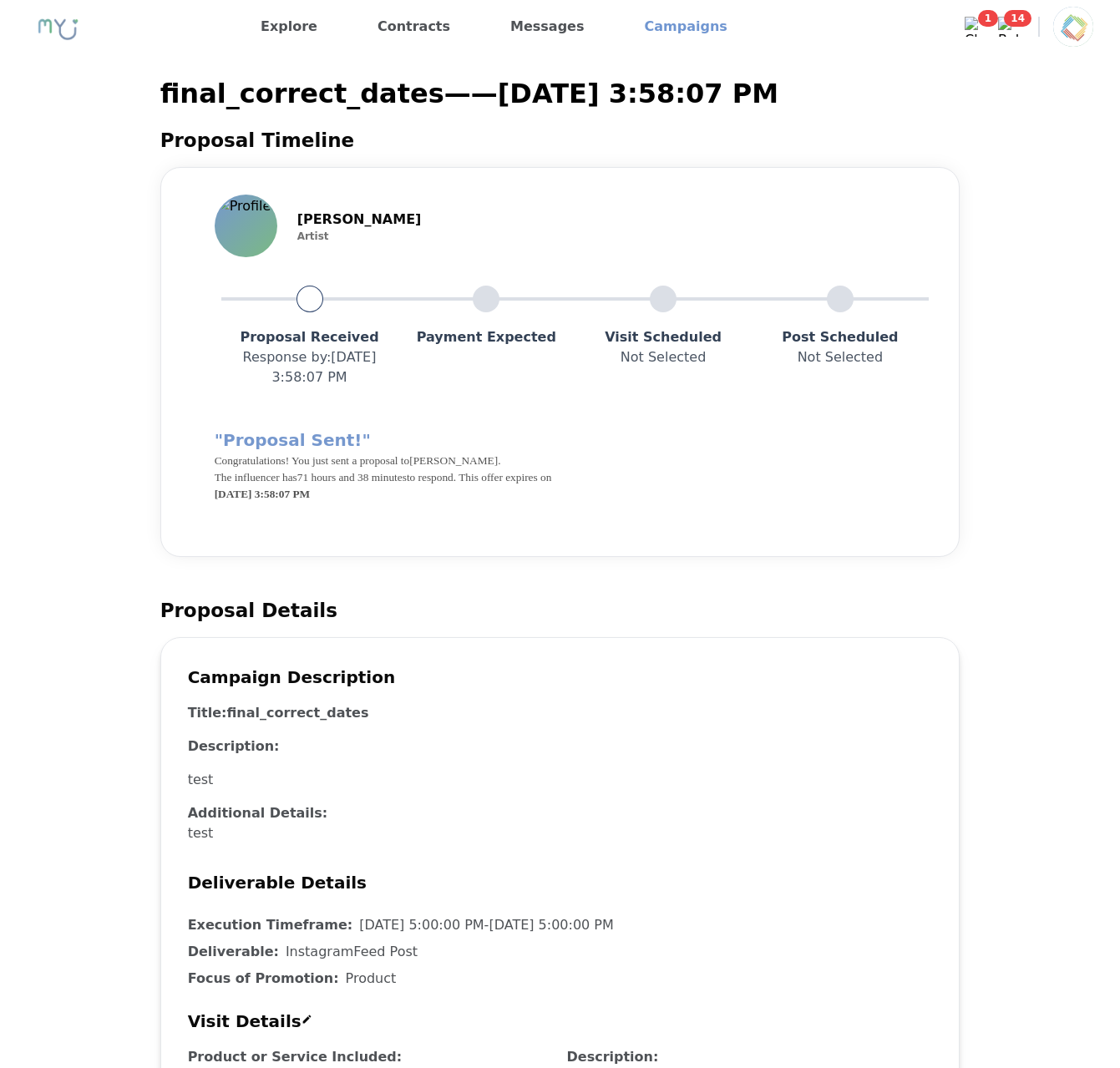
click at [647, 29] on link "Campaigns" at bounding box center [685, 26] width 96 height 27
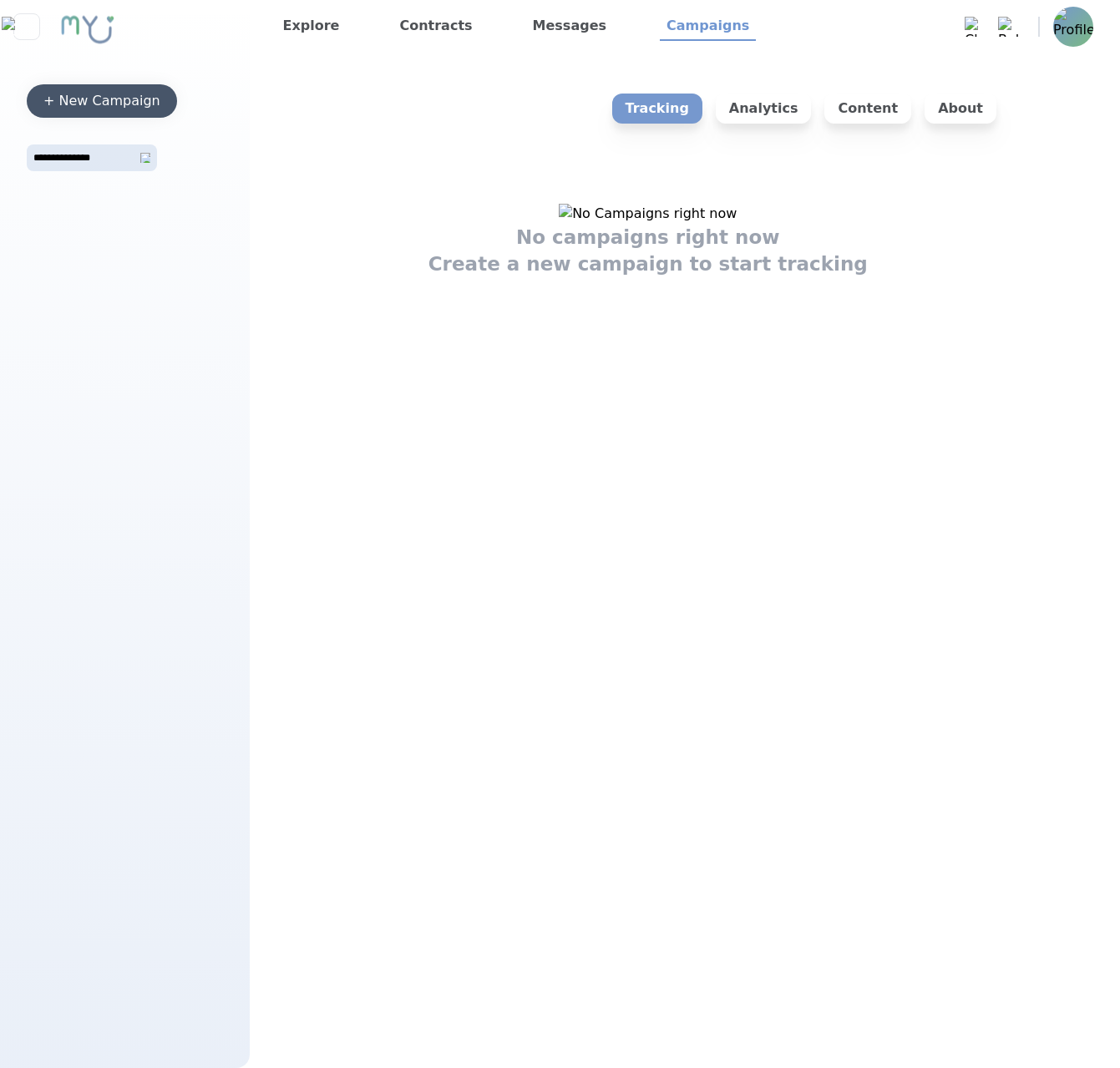
click at [115, 107] on div "+ New Campaign" at bounding box center [102, 101] width 117 height 20
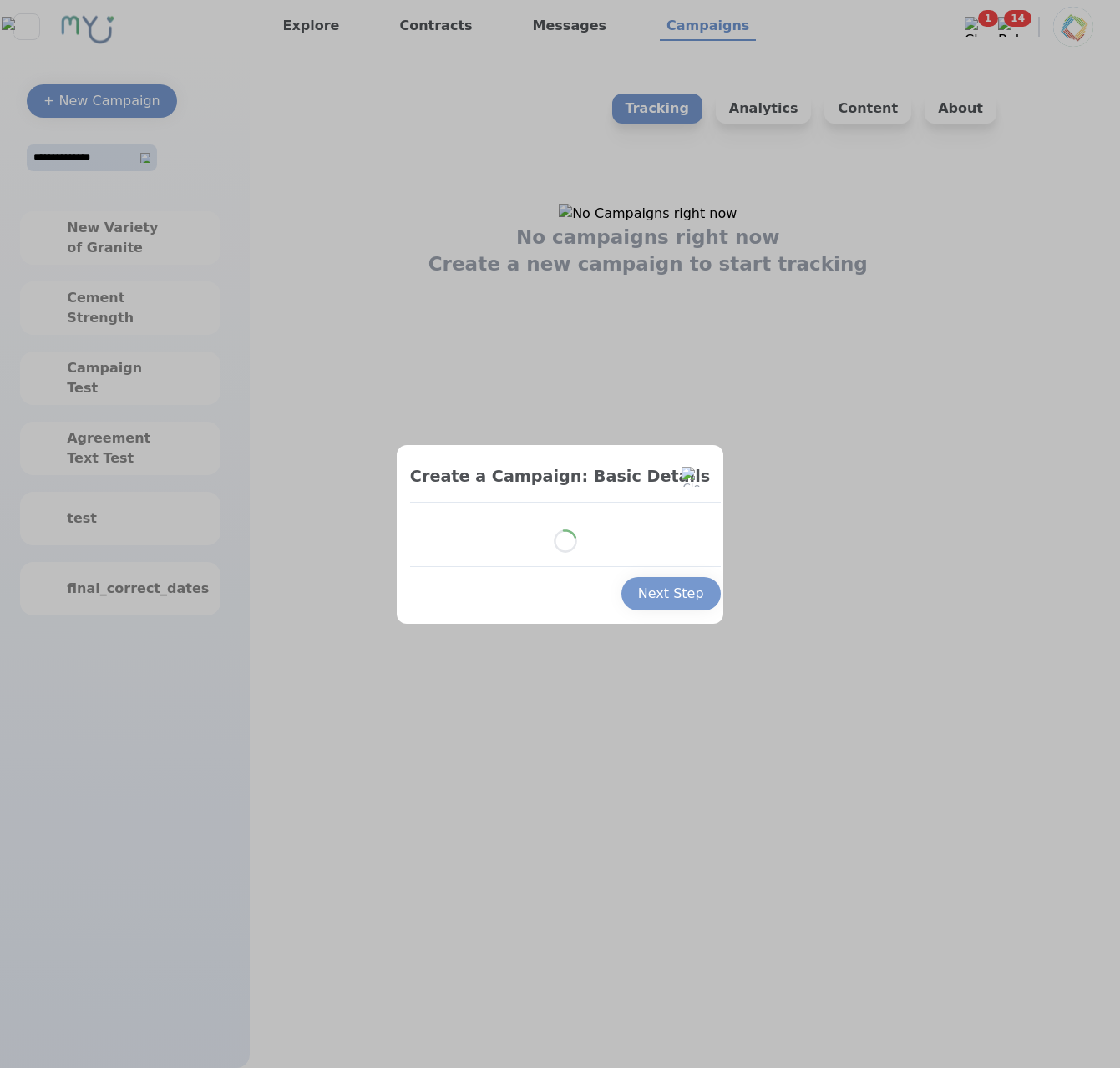
select select "*"
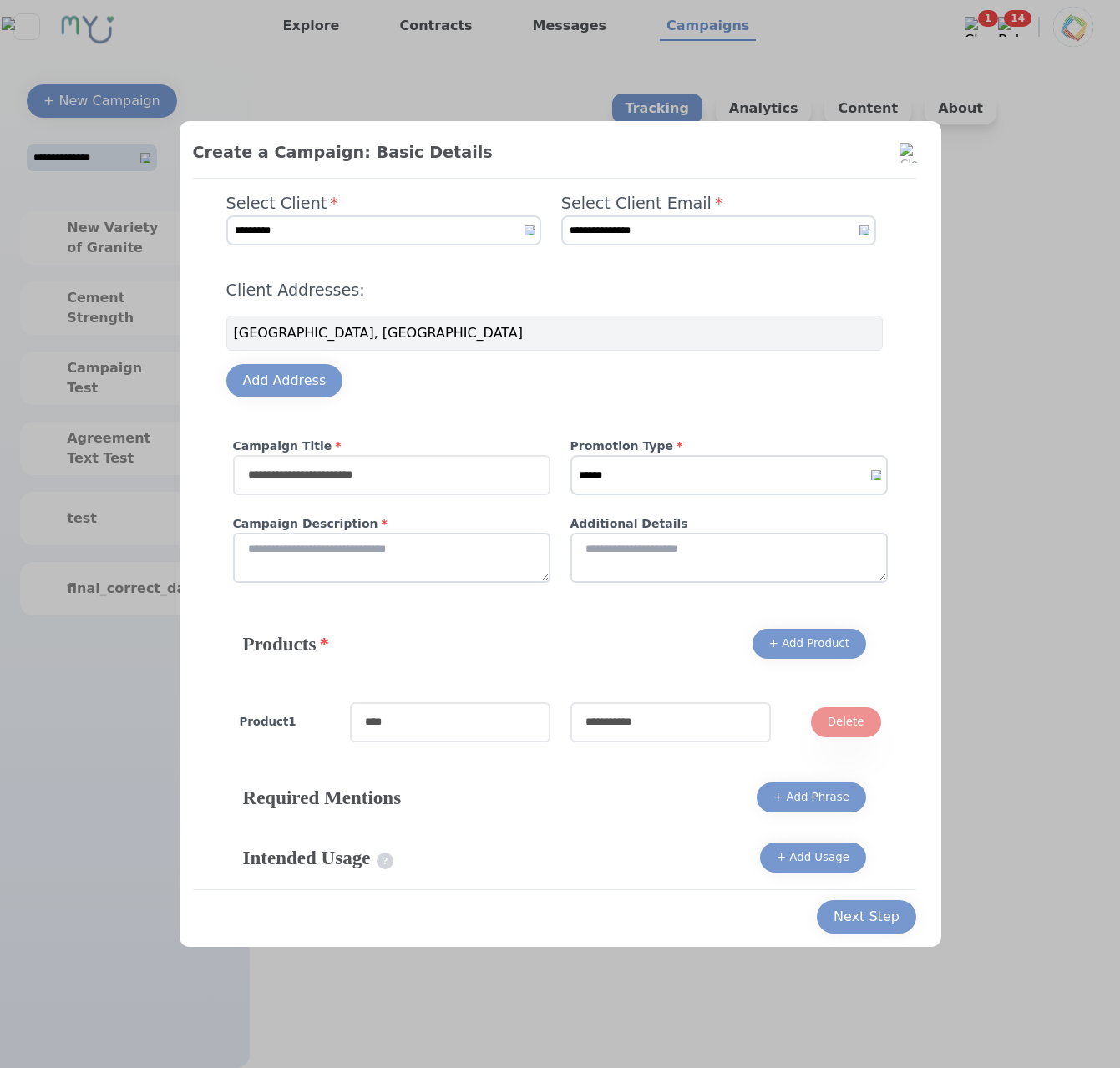
click at [434, 490] on input "text" at bounding box center [392, 475] width 318 height 40
type input "*******"
click at [570, 455] on select "****** ******* *******" at bounding box center [729, 475] width 318 height 40
select select "*"
click option "*******" at bounding box center [0, 0] width 0 height 0
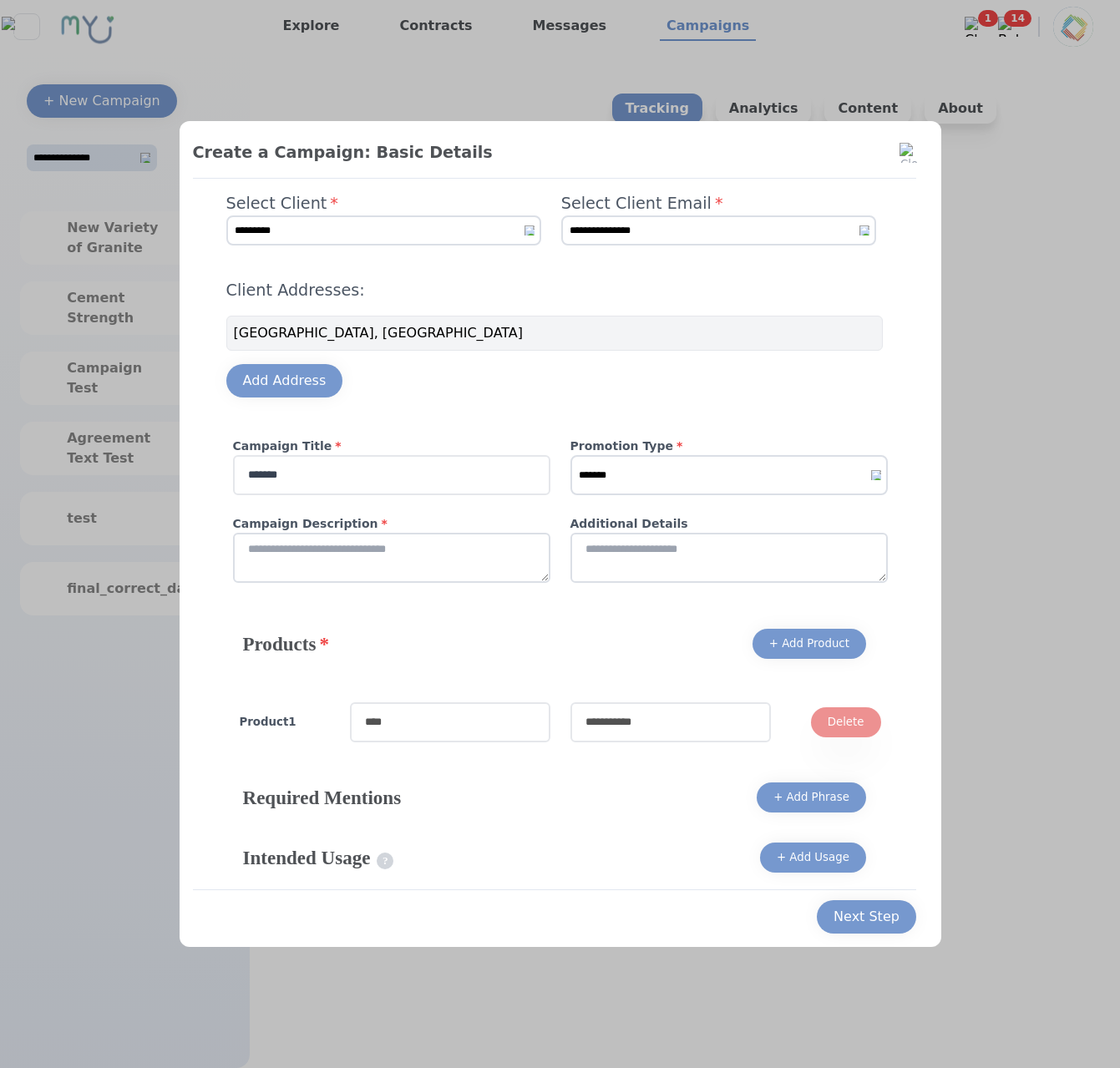
click at [438, 548] on textarea at bounding box center [392, 558] width 318 height 50
type textarea "*"
click at [660, 567] on textarea "*" at bounding box center [729, 558] width 318 height 50
type textarea "***"
click at [503, 706] on input "text" at bounding box center [449, 722] width 200 height 40
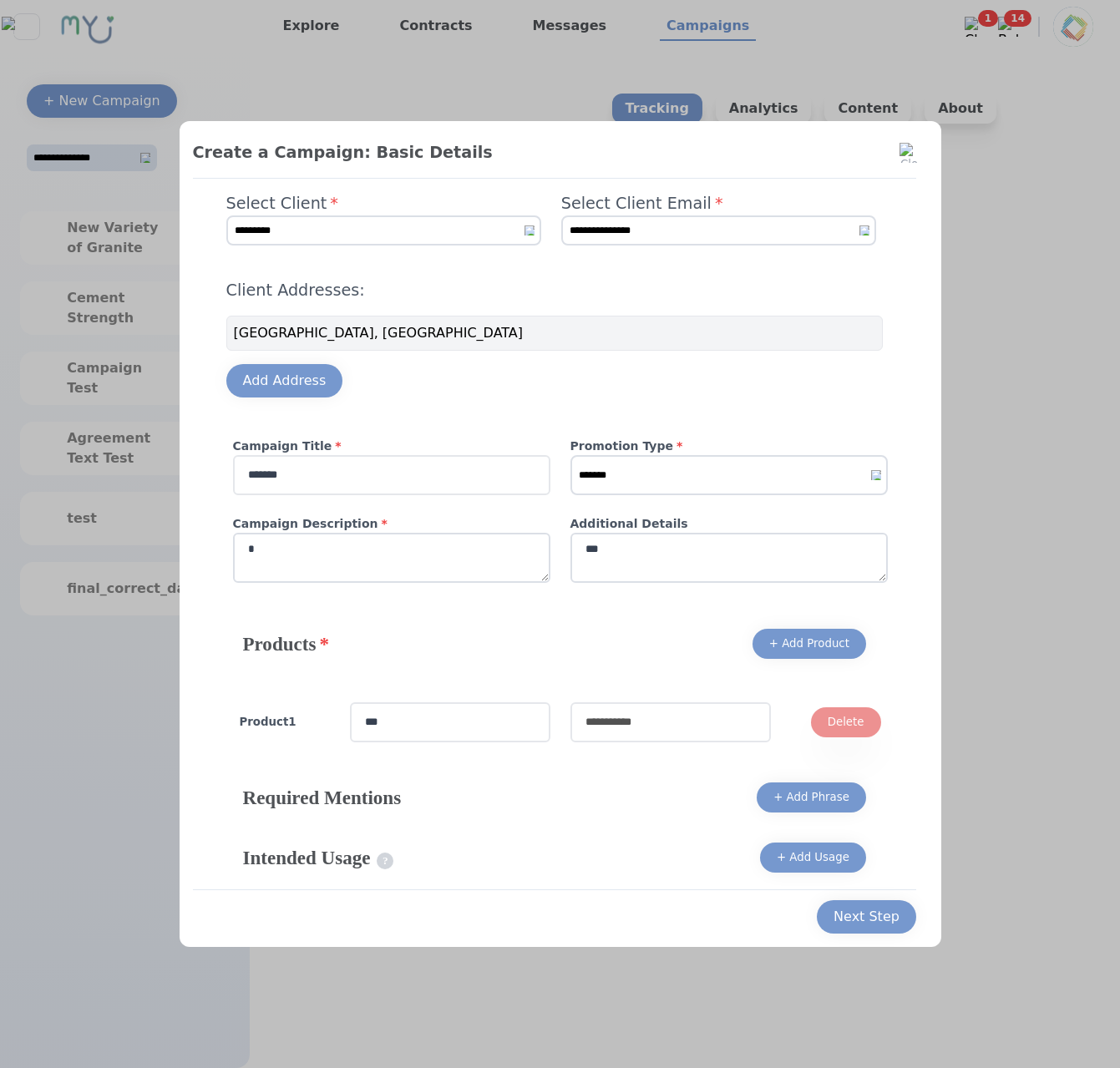
type input "***"
click at [625, 731] on input "*" at bounding box center [670, 722] width 200 height 40
type input "*****"
click at [859, 901] on button "Next Step" at bounding box center [866, 917] width 100 height 33
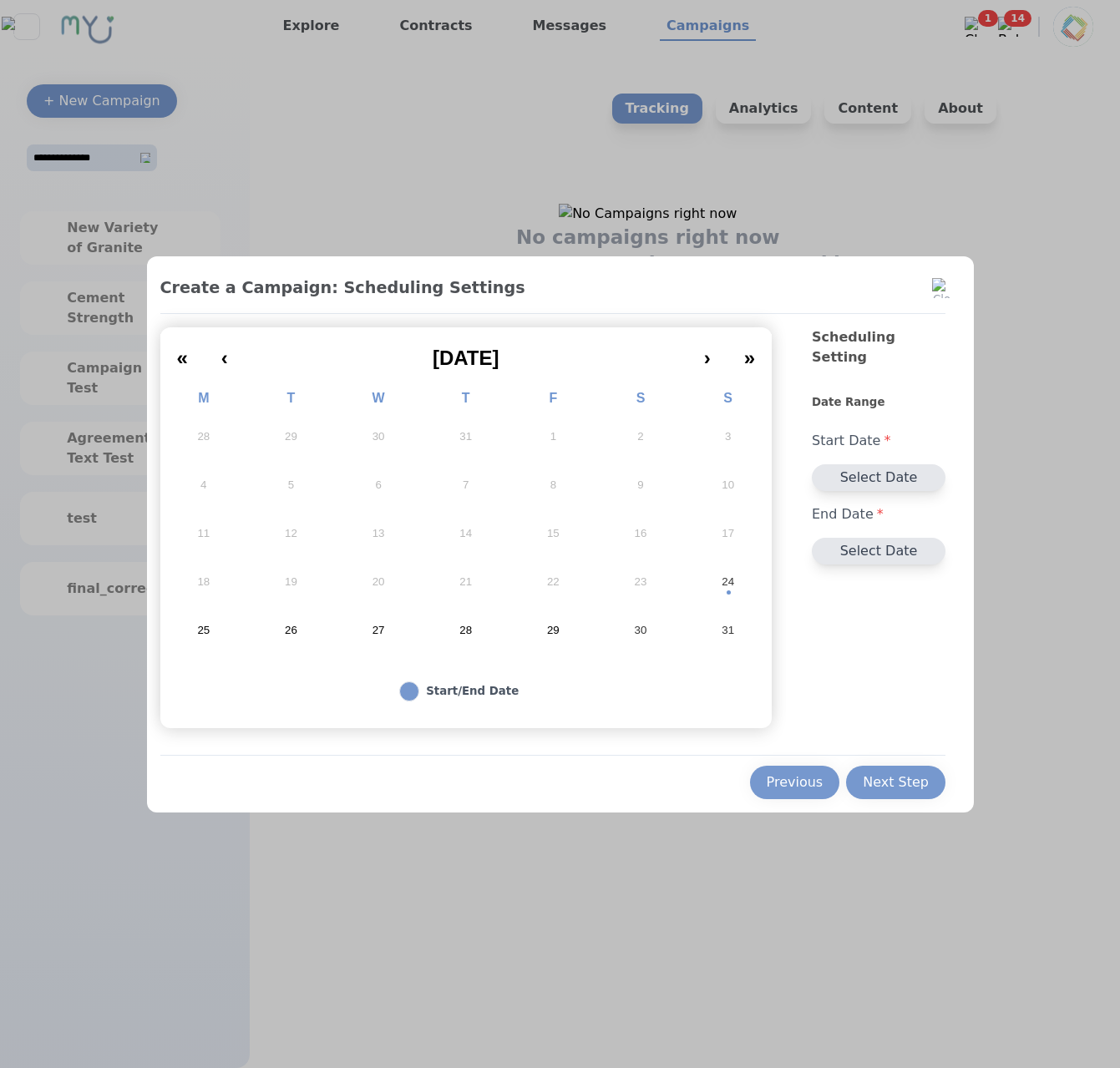
click at [381, 626] on abbr "27" at bounding box center [378, 630] width 12 height 15
click at [908, 774] on div "Next Step" at bounding box center [895, 782] width 66 height 20
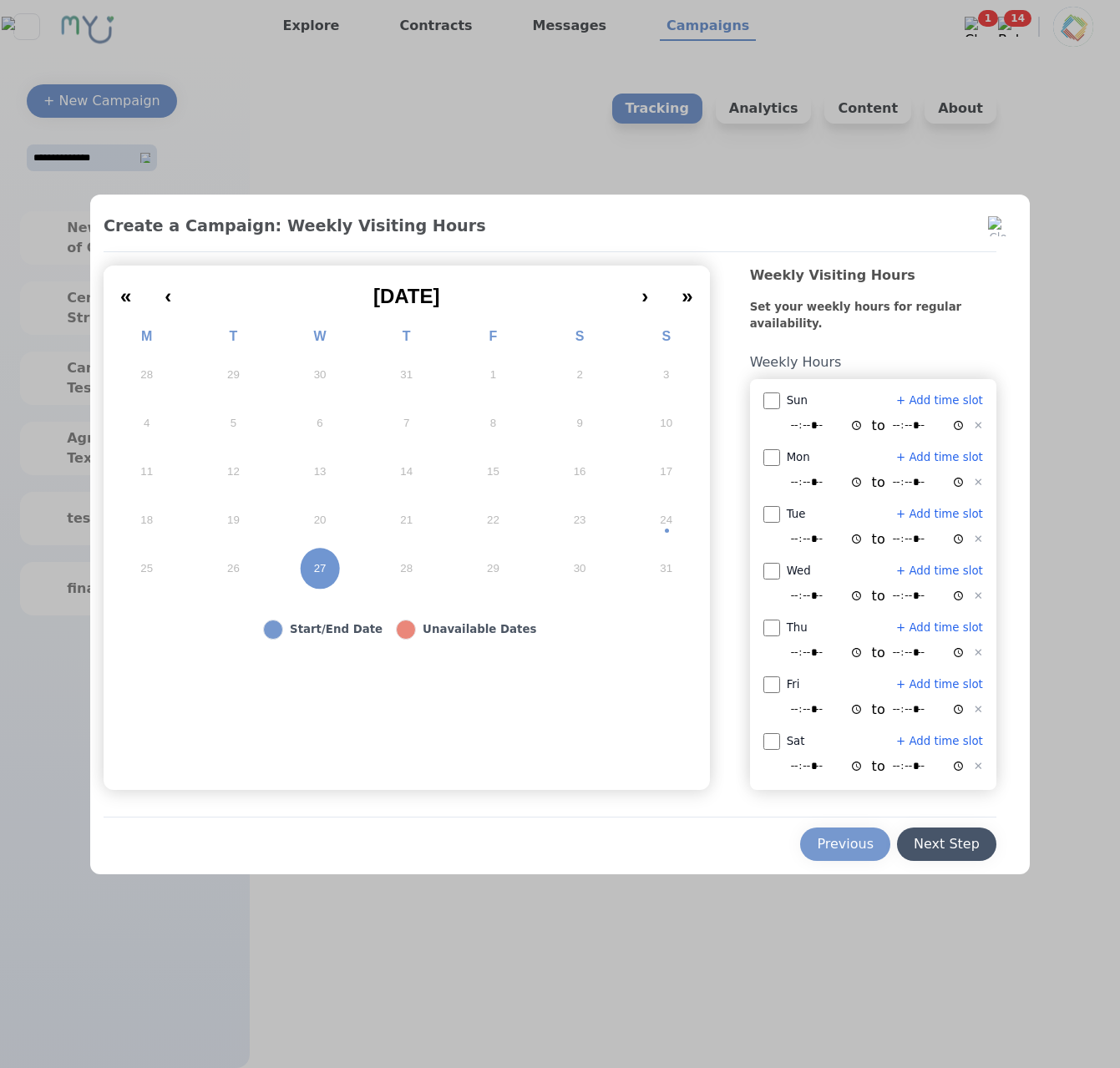
click at [927, 837] on div "Next Step" at bounding box center [946, 843] width 66 height 20
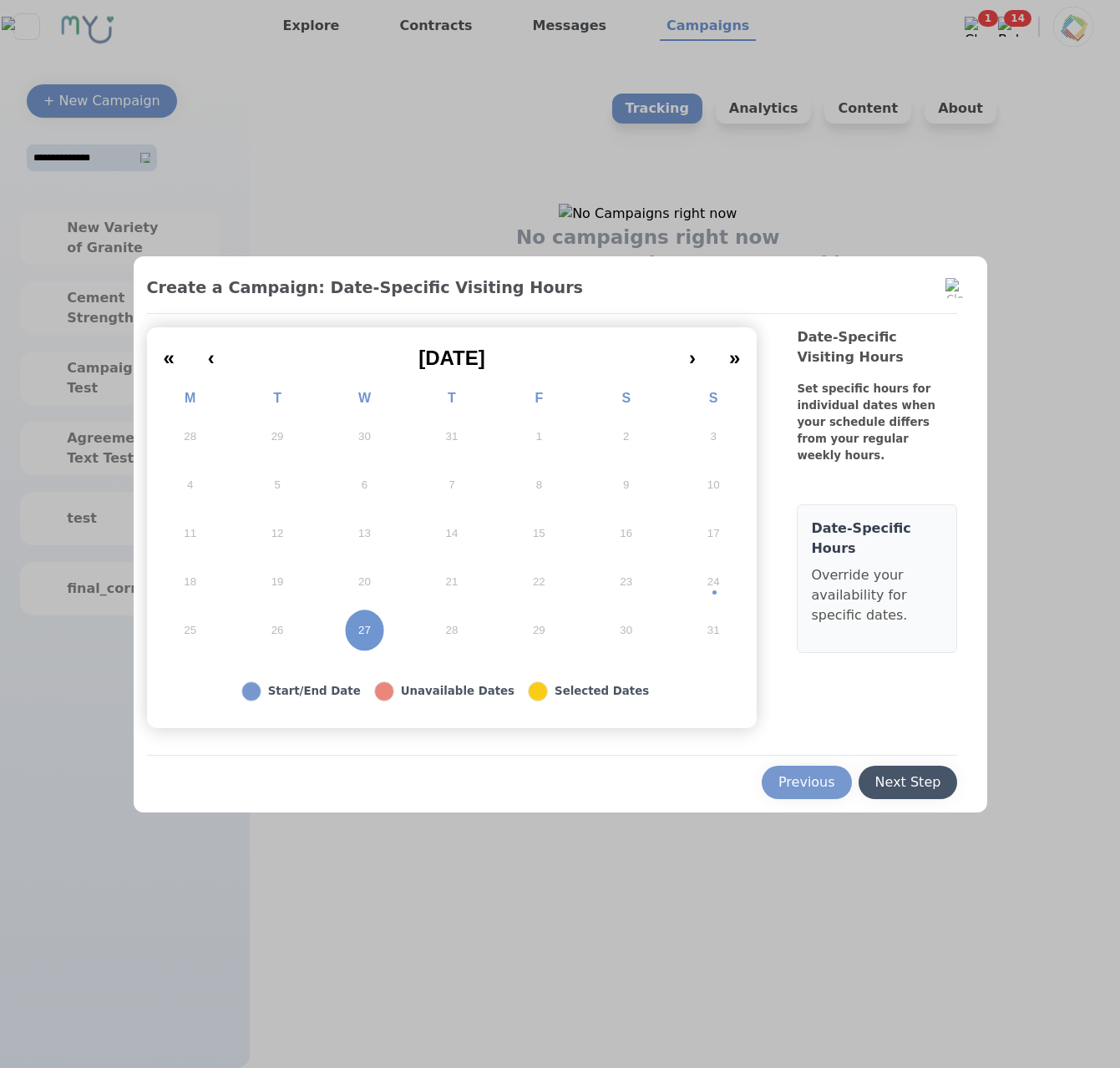
click at [915, 783] on div "Next Step" at bounding box center [908, 782] width 66 height 20
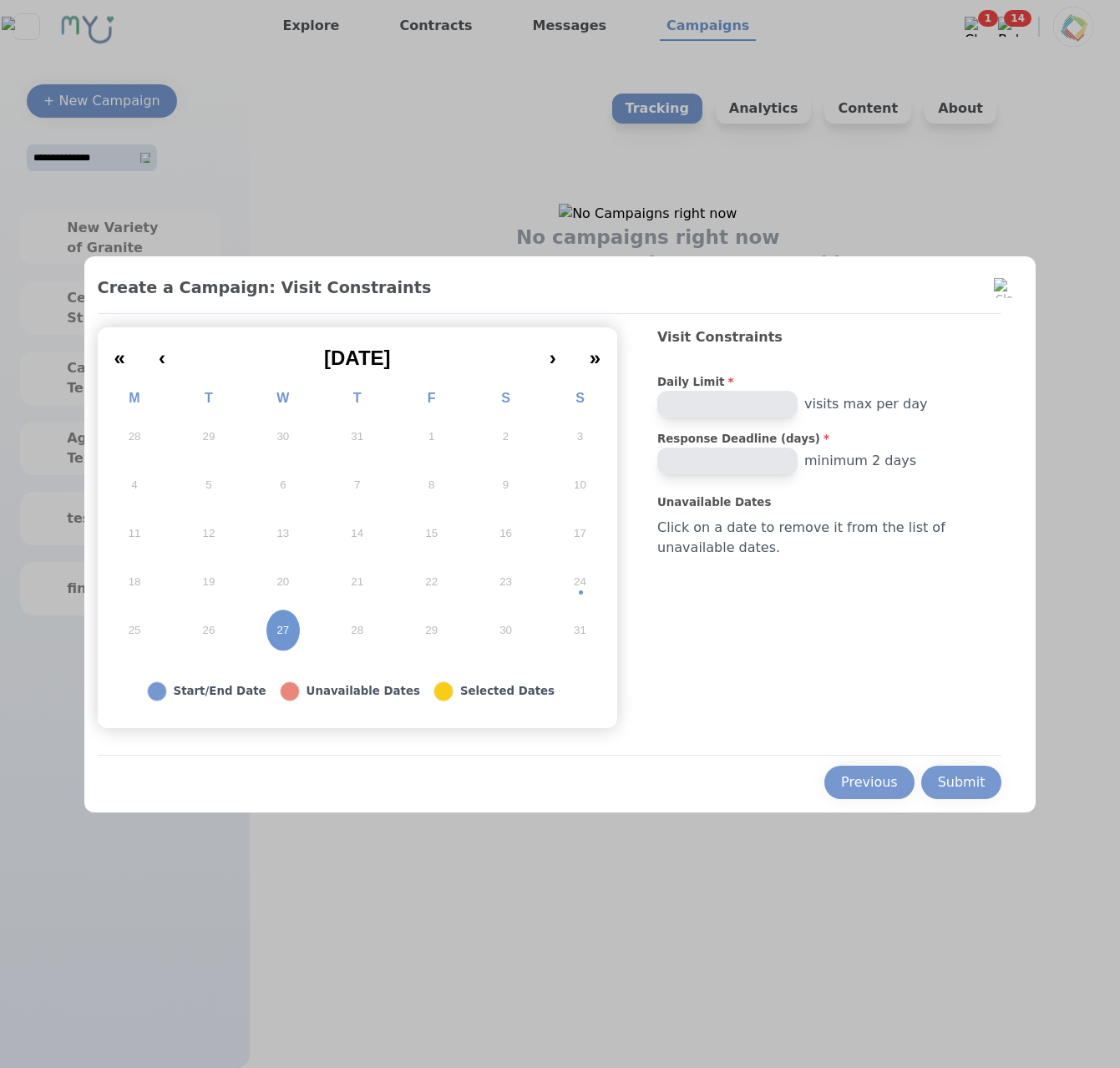
click at [837, 475] on div "Visit Constraints Daily Limit * * visits max per day Response Deadline (days) *…" at bounding box center [829, 527] width 344 height 401
click at [797, 469] on input "**" at bounding box center [727, 461] width 141 height 27
drag, startPoint x: 679, startPoint y: 437, endPoint x: 923, endPoint y: 503, distance: 252.8
click at [923, 503] on div "« ‹ August 2025 › » M T W T F S S 28 29 30 31 1 2 3 4 5 6 7 8 9 10 11 12 13 14 …" at bounding box center [550, 527] width 904 height 401
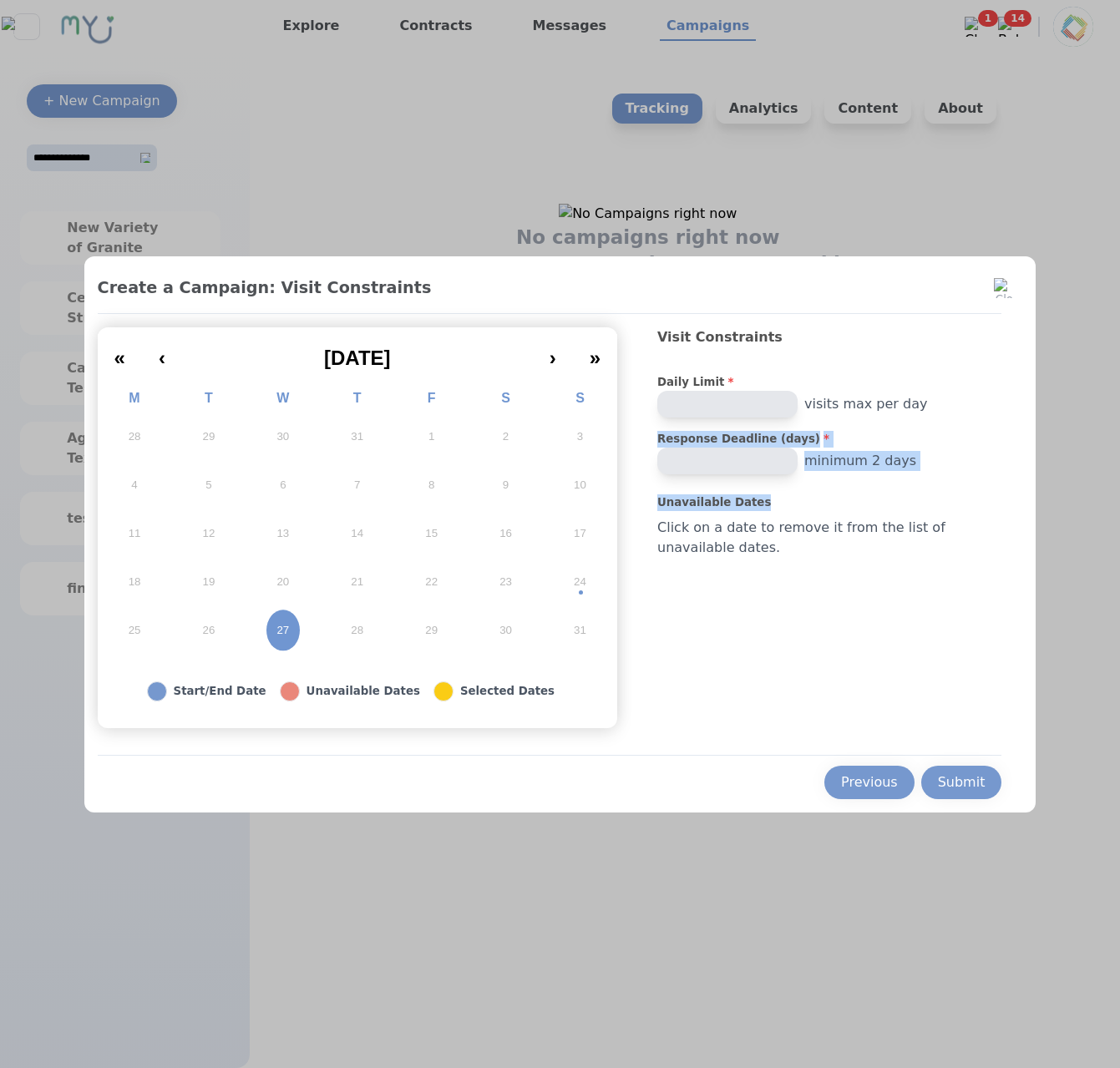
copy div "Response Deadline (days) * minimum 2 days Unavailable Dates"
click at [797, 474] on input "*" at bounding box center [727, 461] width 141 height 27
click at [797, 468] on input "*" at bounding box center [727, 461] width 141 height 27
click at [797, 468] on input "*" at bounding box center [727, 461] width 141 height 27
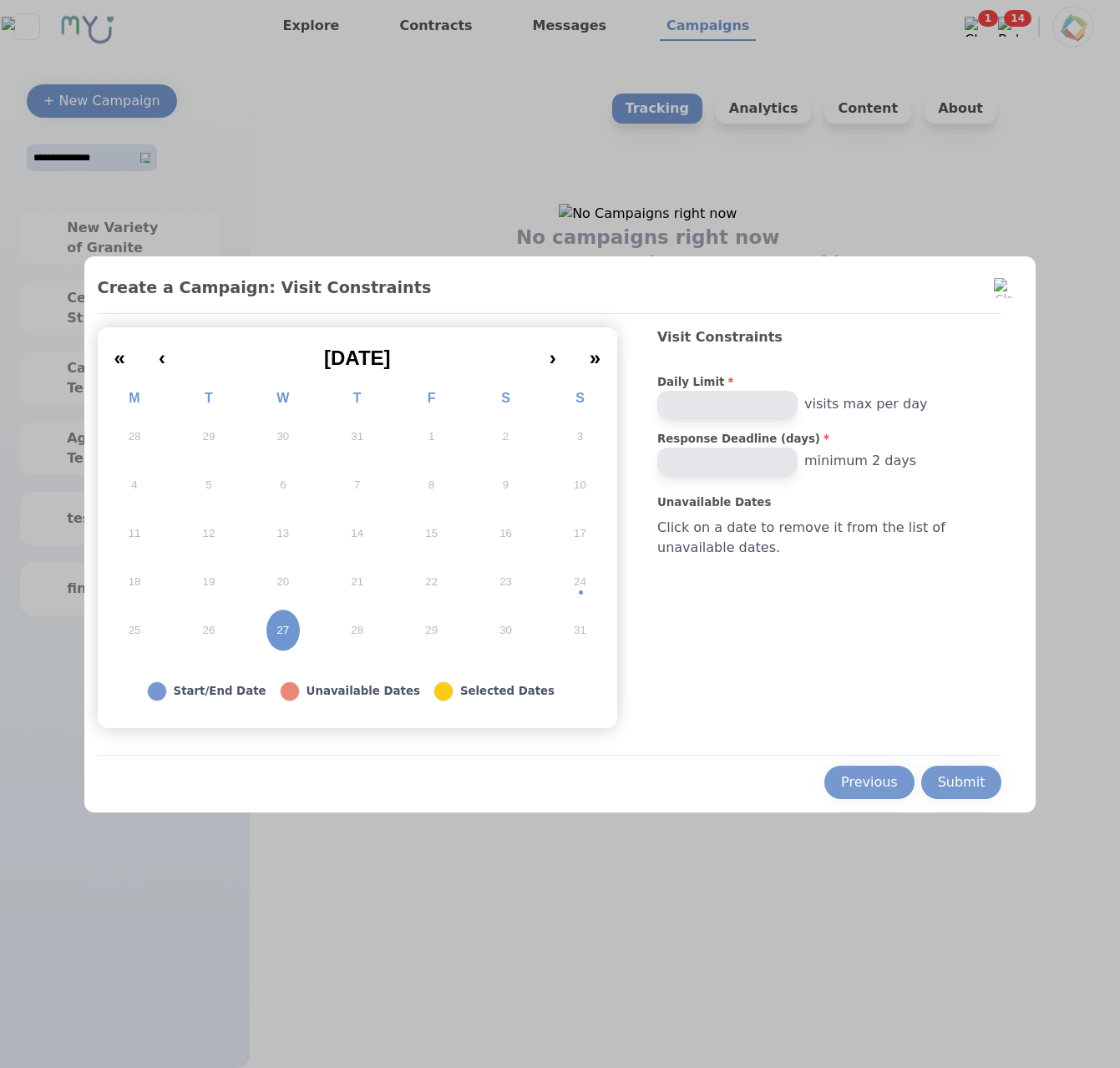
click at [797, 468] on input "*" at bounding box center [727, 461] width 141 height 27
click at [683, 457] on input "*" at bounding box center [670, 461] width 26 height 27
click at [683, 464] on input "*" at bounding box center [670, 461] width 26 height 27
click at [683, 462] on input "*" at bounding box center [670, 461] width 26 height 27
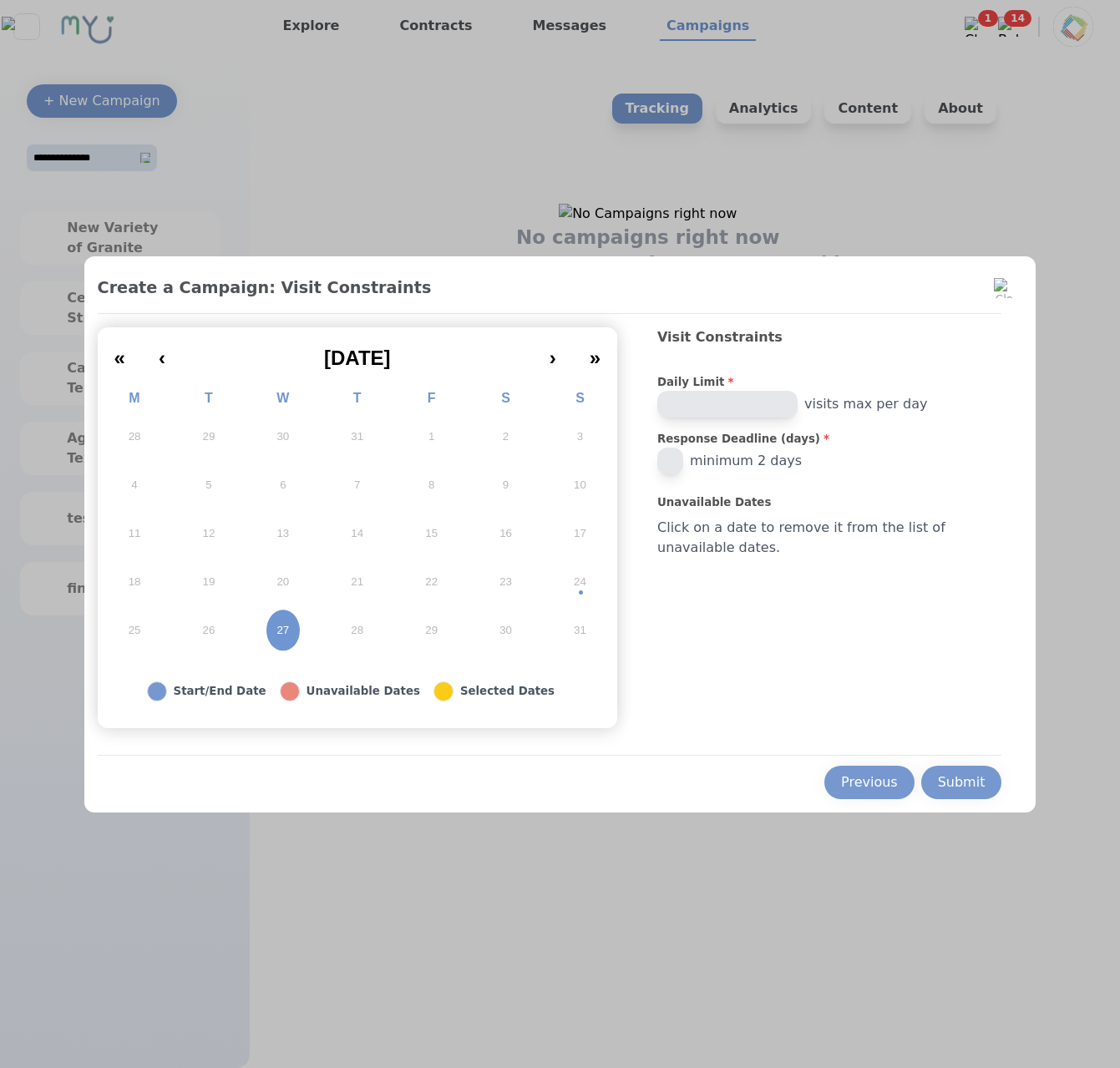
click at [683, 459] on input "*" at bounding box center [670, 461] width 26 height 27
click at [683, 458] on input "*" at bounding box center [670, 461] width 26 height 27
drag, startPoint x: 698, startPoint y: 464, endPoint x: 689, endPoint y: 464, distance: 9.0
click at [683, 464] on input "*" at bounding box center [670, 461] width 26 height 27
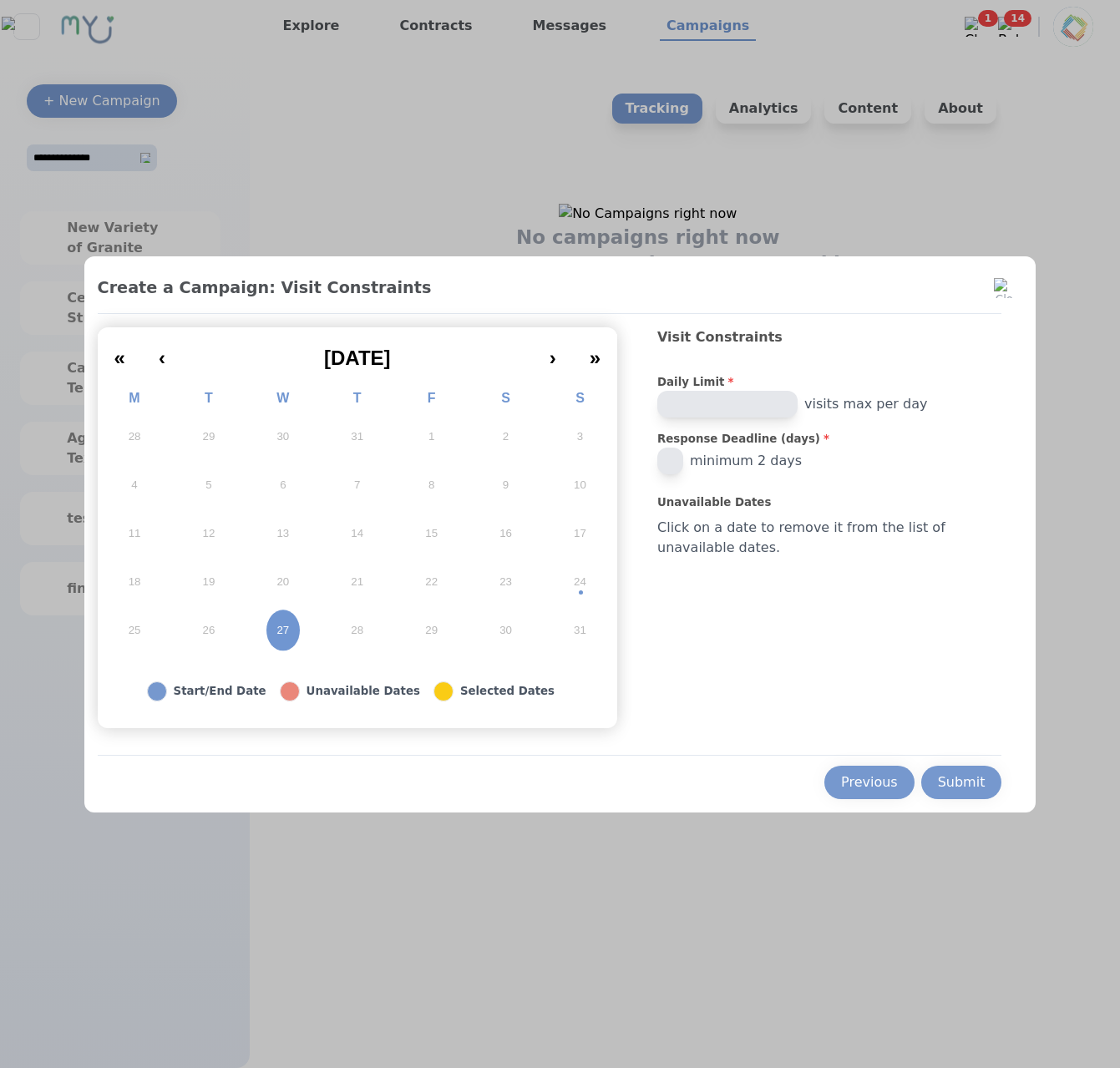
click at [683, 458] on input "*" at bounding box center [670, 461] width 26 height 27
type input "*"
click at [886, 785] on div "Previous" at bounding box center [868, 782] width 56 height 20
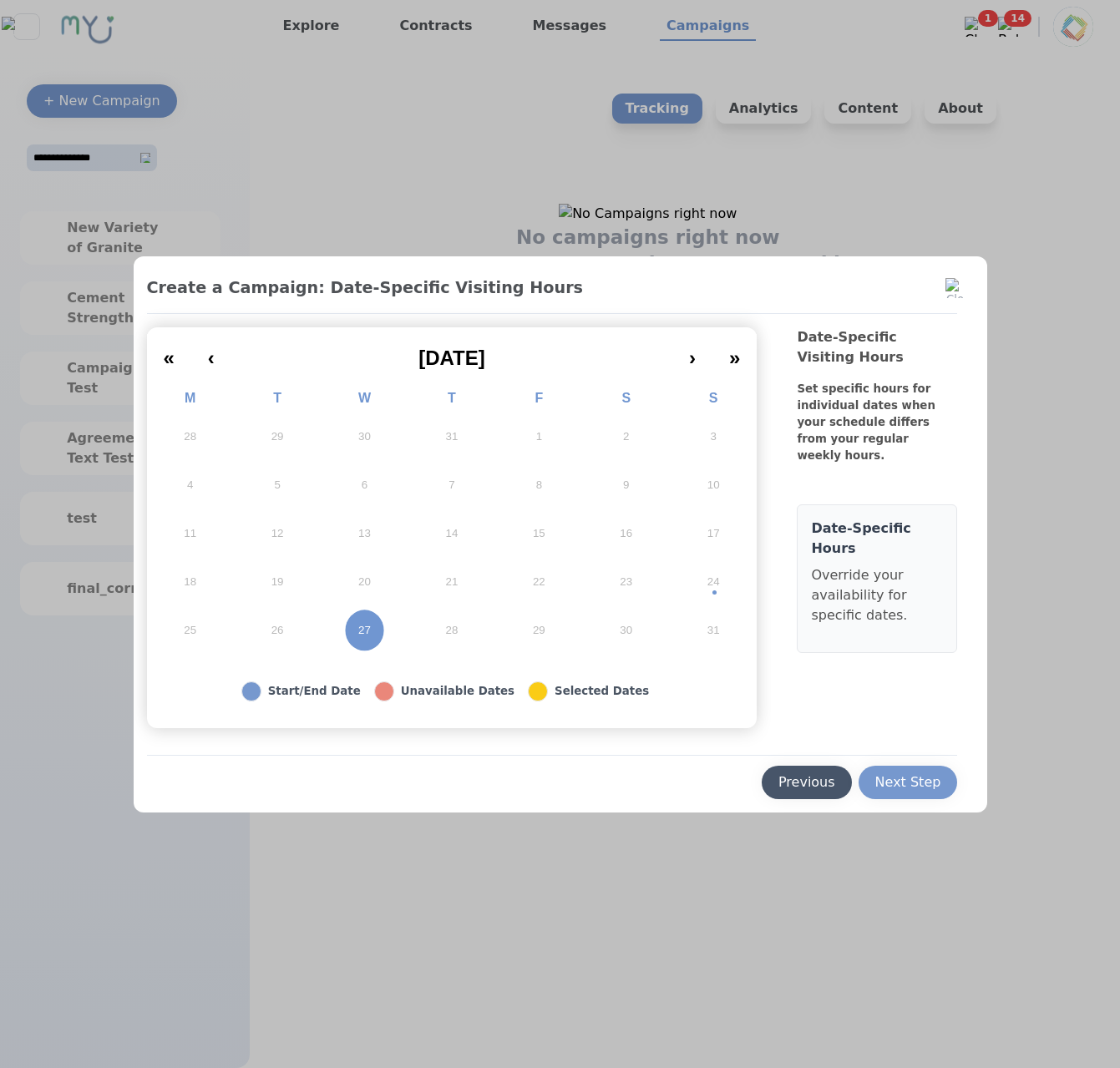
click at [799, 790] on div "Previous" at bounding box center [806, 782] width 56 height 20
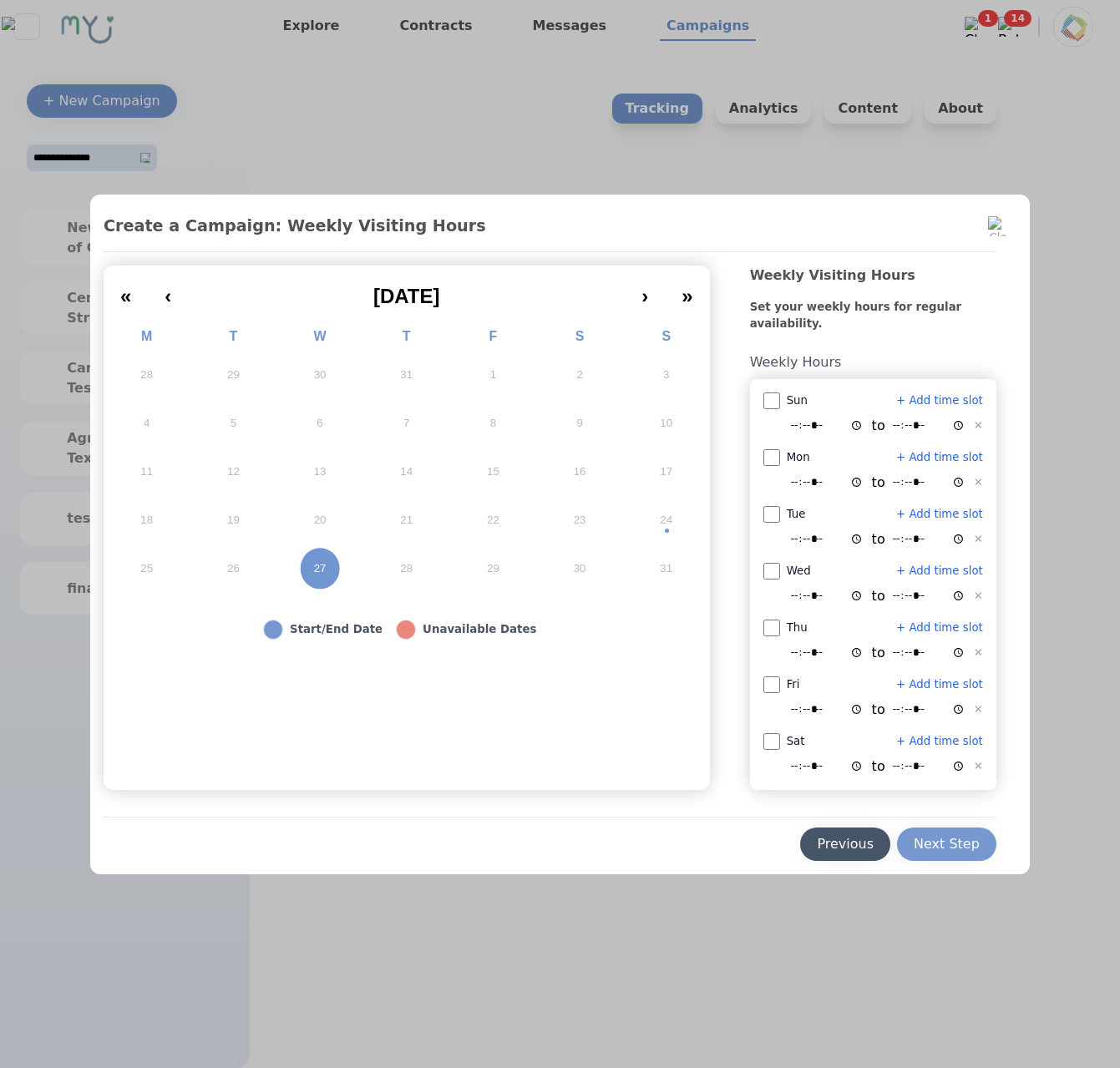
click at [846, 849] on div "Previous" at bounding box center [844, 843] width 56 height 20
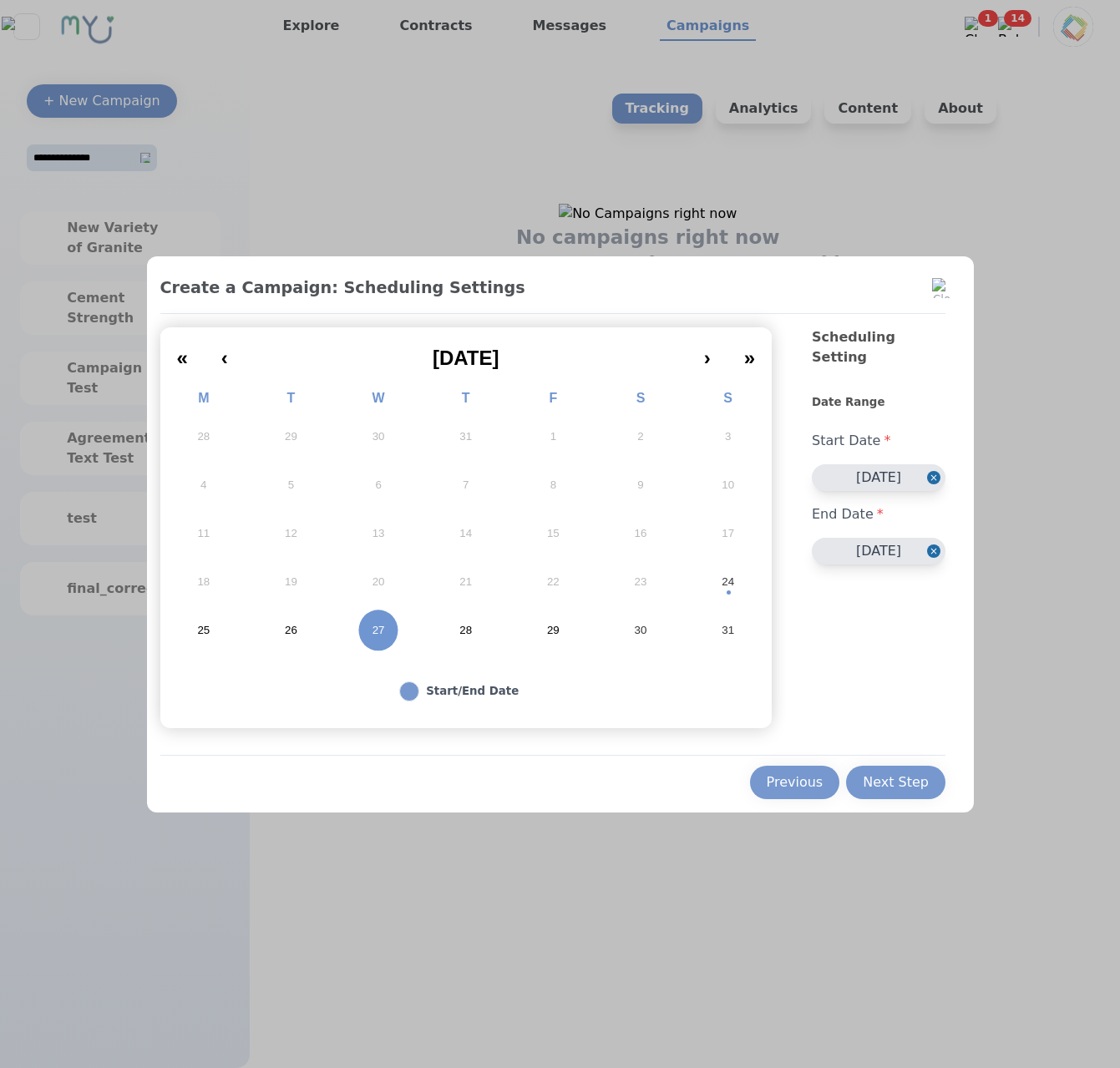
click at [291, 619] on button "26" at bounding box center [291, 631] width 88 height 49
click at [580, 624] on button "29" at bounding box center [553, 631] width 88 height 49
click at [901, 786] on div "Next Step" at bounding box center [895, 782] width 66 height 20
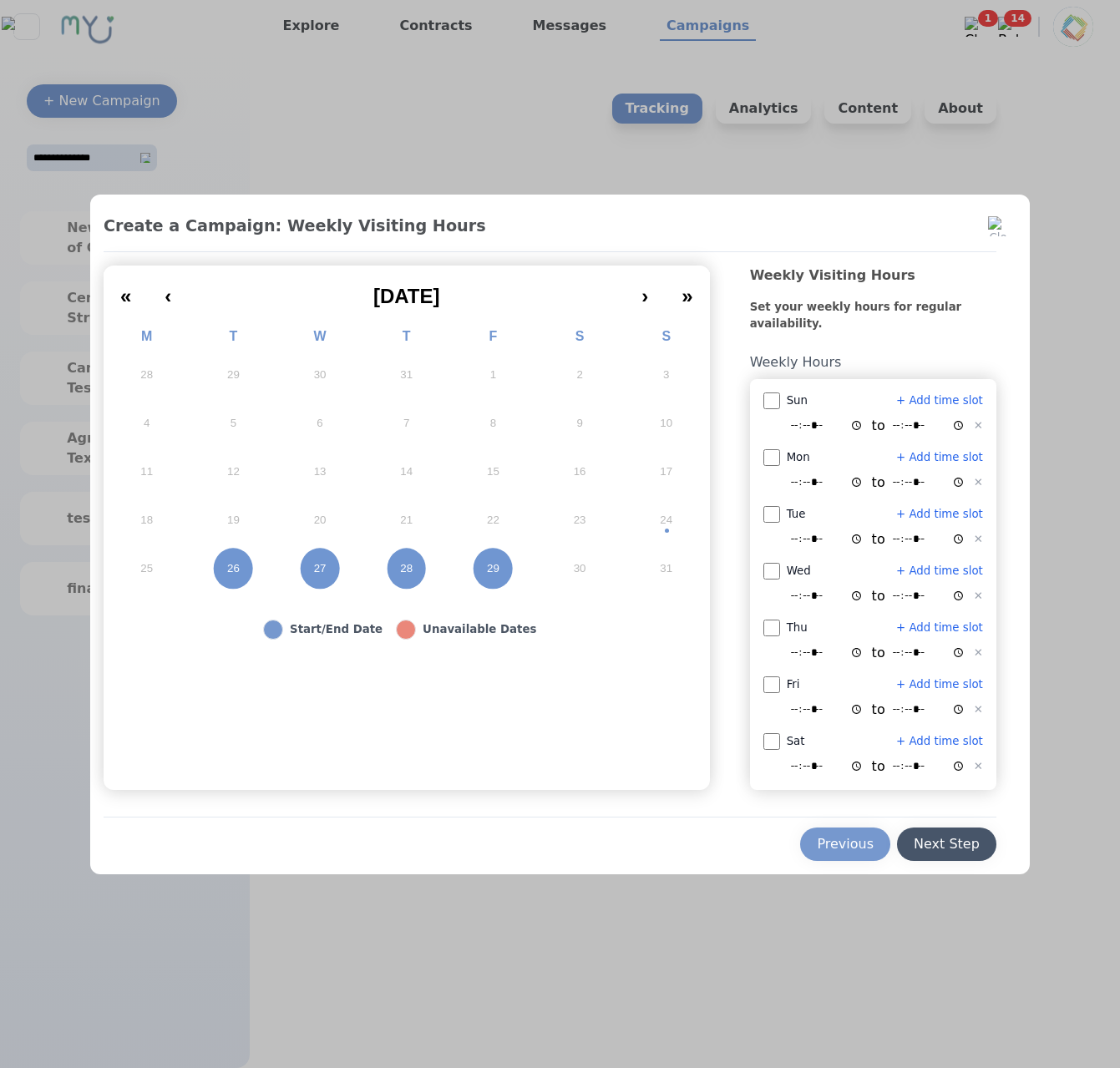
click at [930, 828] on button "Next Step" at bounding box center [946, 844] width 100 height 33
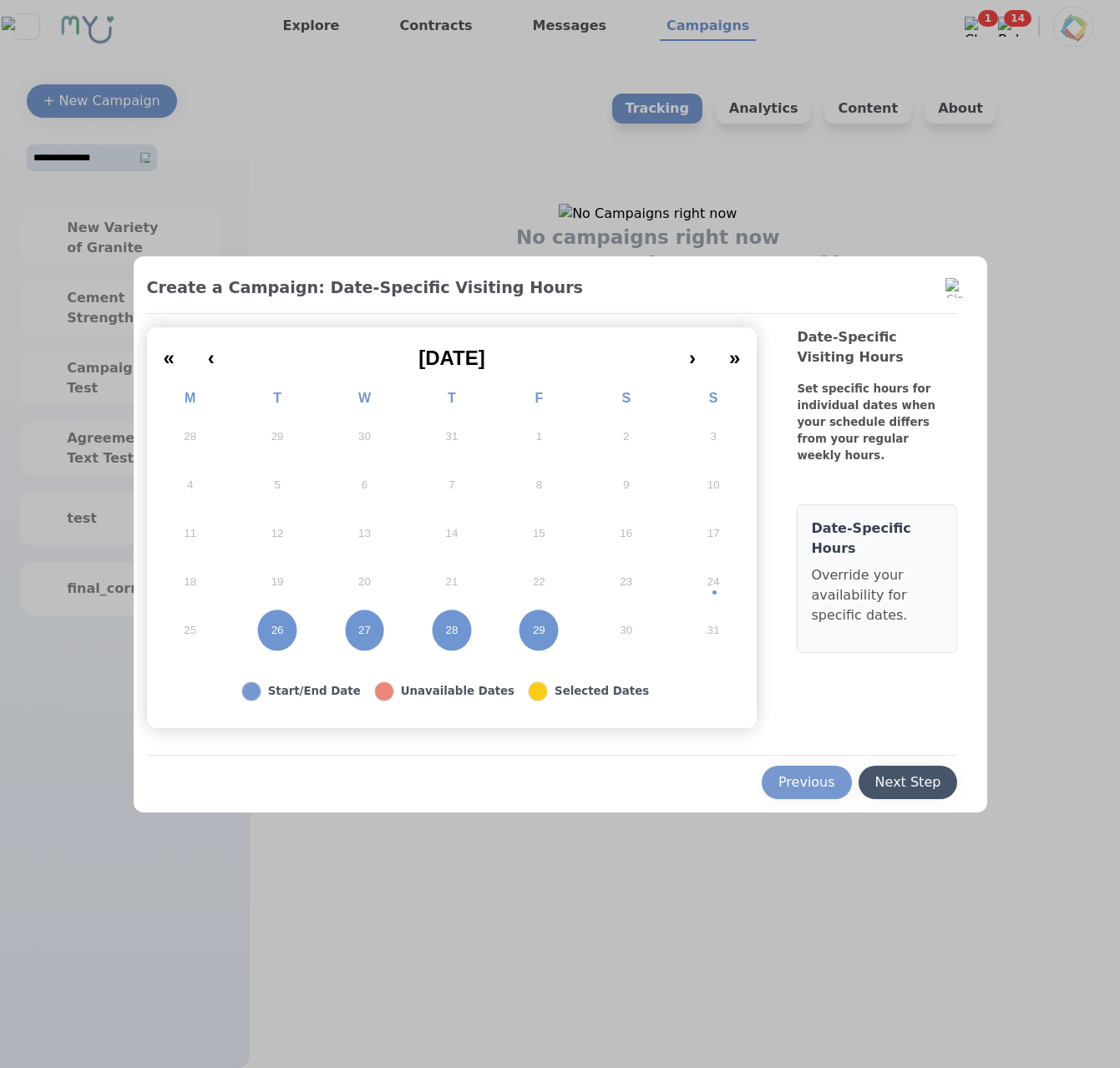
click at [904, 780] on div "Next Step" at bounding box center [908, 782] width 66 height 20
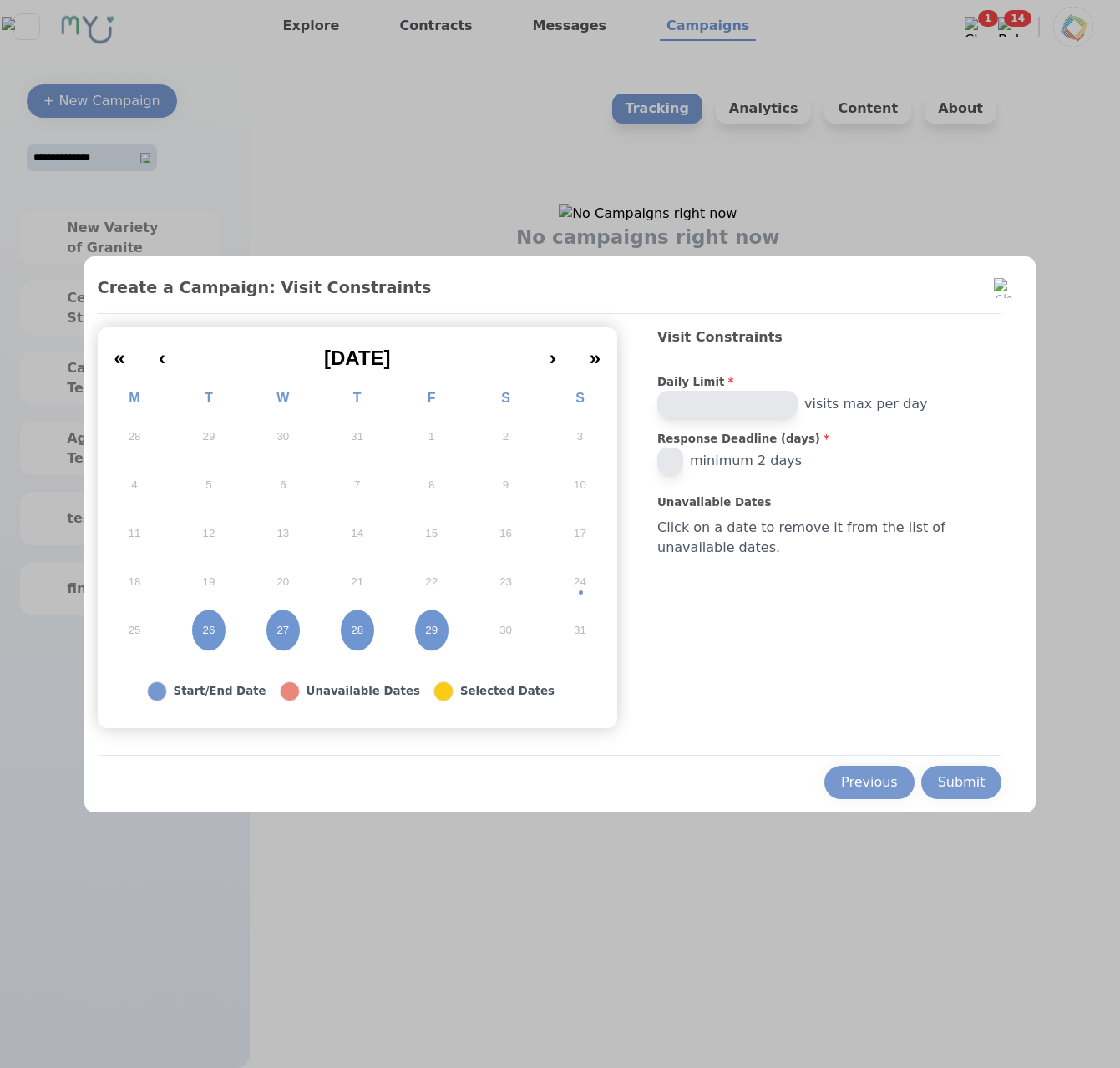
click at [683, 457] on input "*" at bounding box center [670, 461] width 26 height 27
click at [683, 456] on input "*" at bounding box center [670, 461] width 26 height 27
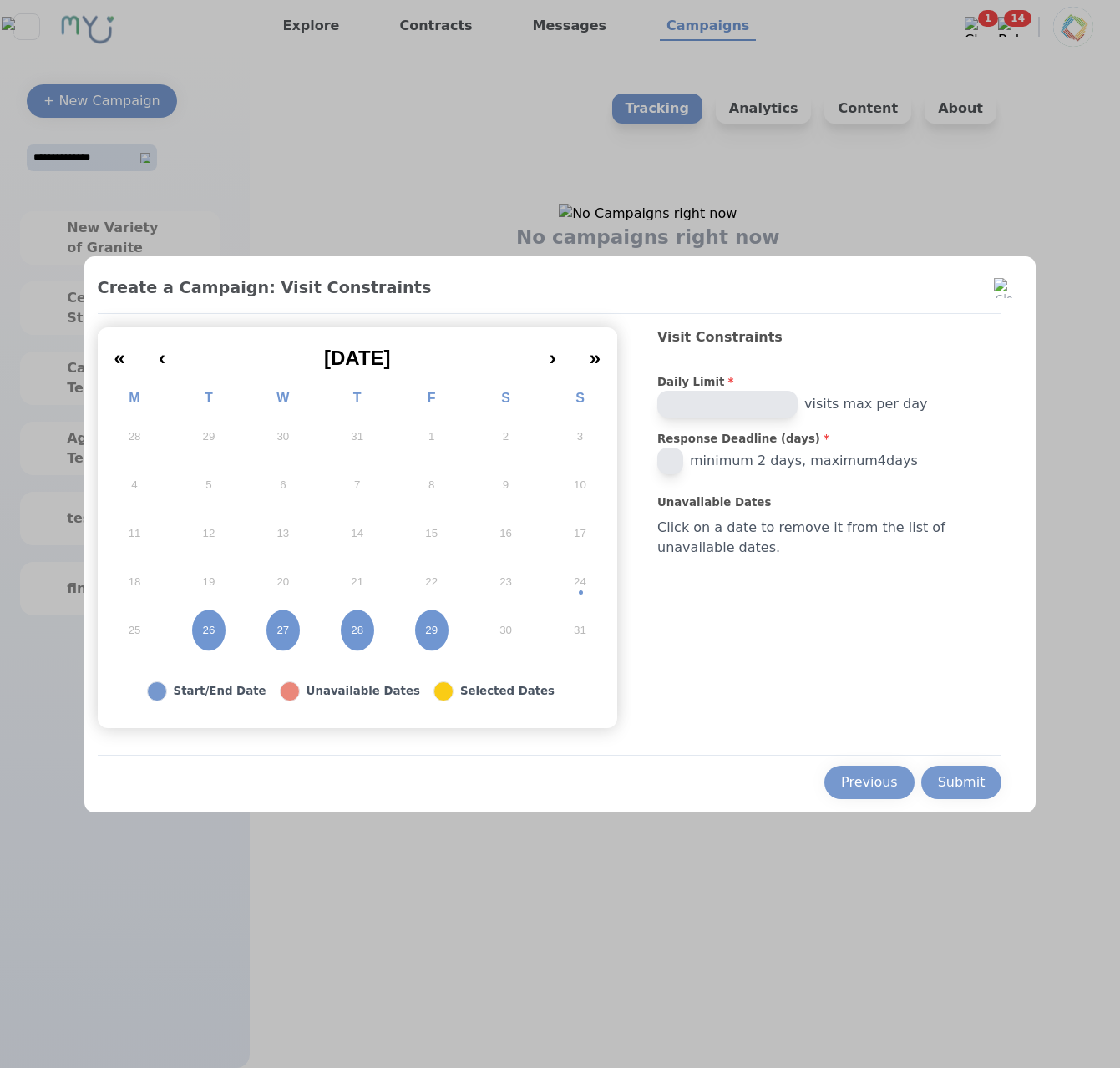
click at [683, 456] on input "*" at bounding box center [670, 461] width 26 height 27
click at [683, 463] on input "*" at bounding box center [670, 461] width 26 height 27
click at [864, 765] on div "Previous Submit" at bounding box center [550, 776] width 904 height 44
click at [881, 785] on div "Previous" at bounding box center [868, 782] width 56 height 20
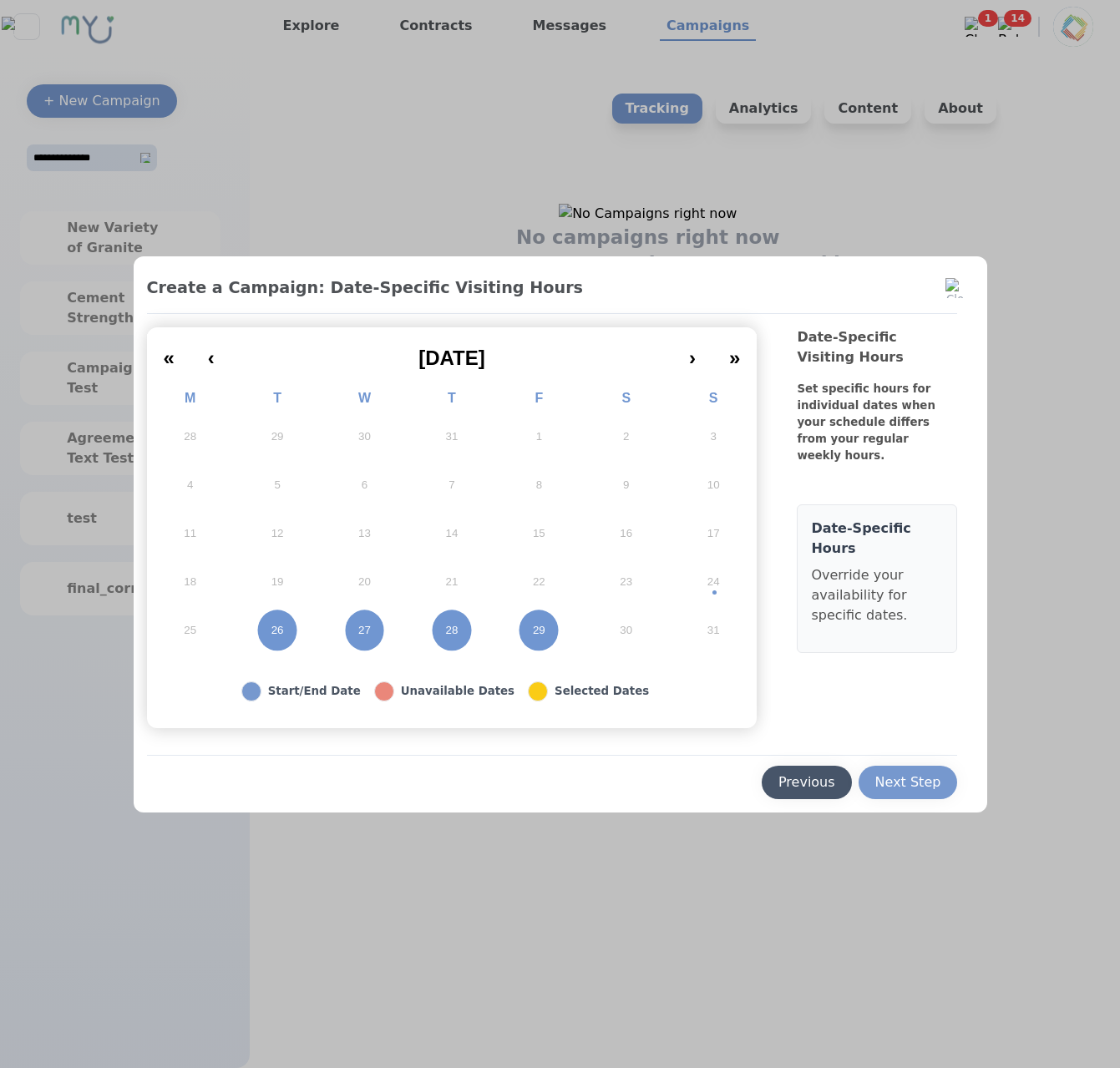
click at [834, 782] on div "Previous" at bounding box center [806, 782] width 56 height 20
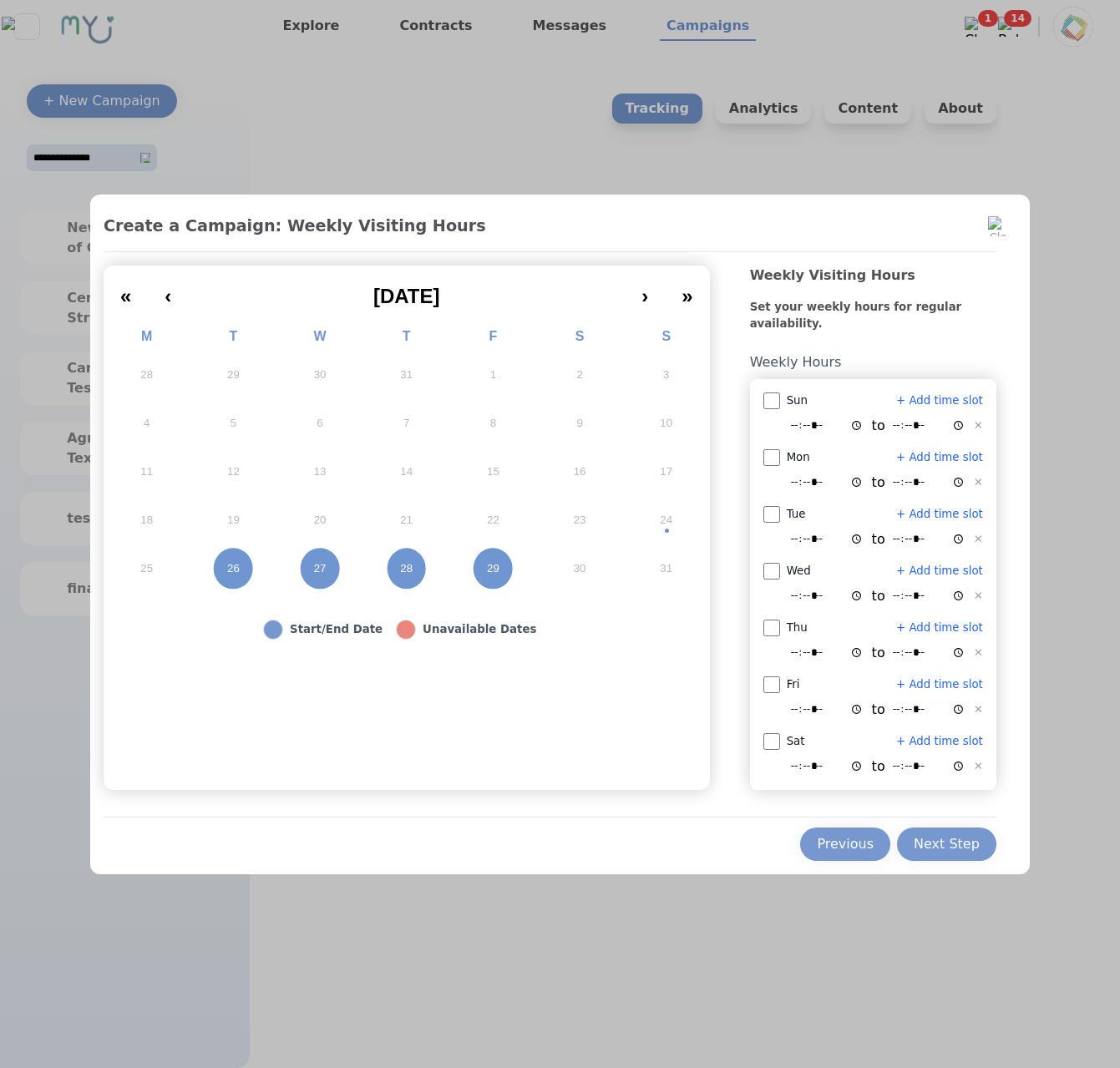
click at [270, 572] on button "26" at bounding box center [233, 569] width 87 height 49
click at [828, 830] on button "Previous" at bounding box center [845, 844] width 90 height 33
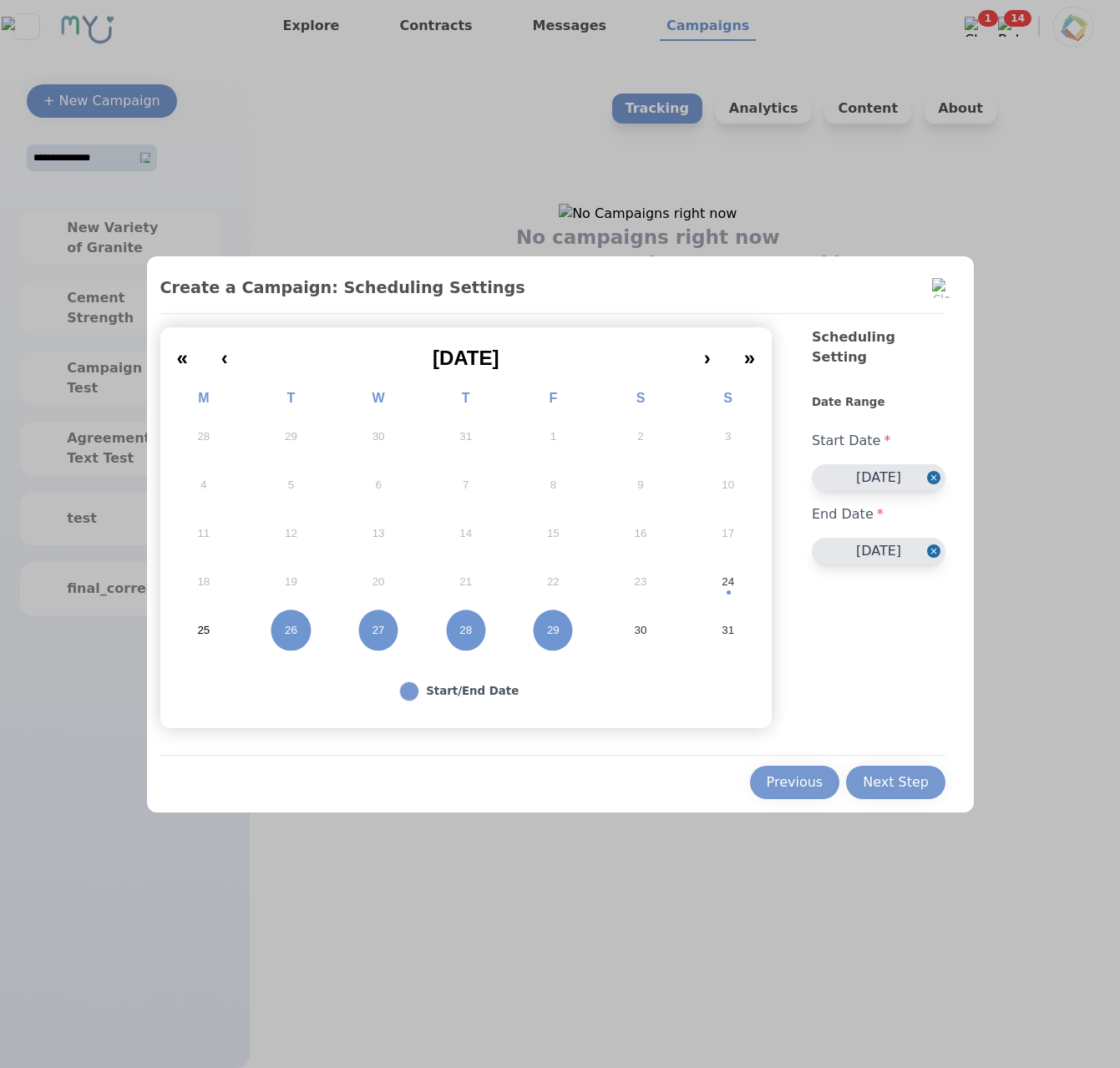
click at [374, 632] on abbr "27" at bounding box center [378, 630] width 12 height 15
click at [886, 771] on button "Next Step" at bounding box center [895, 783] width 100 height 33
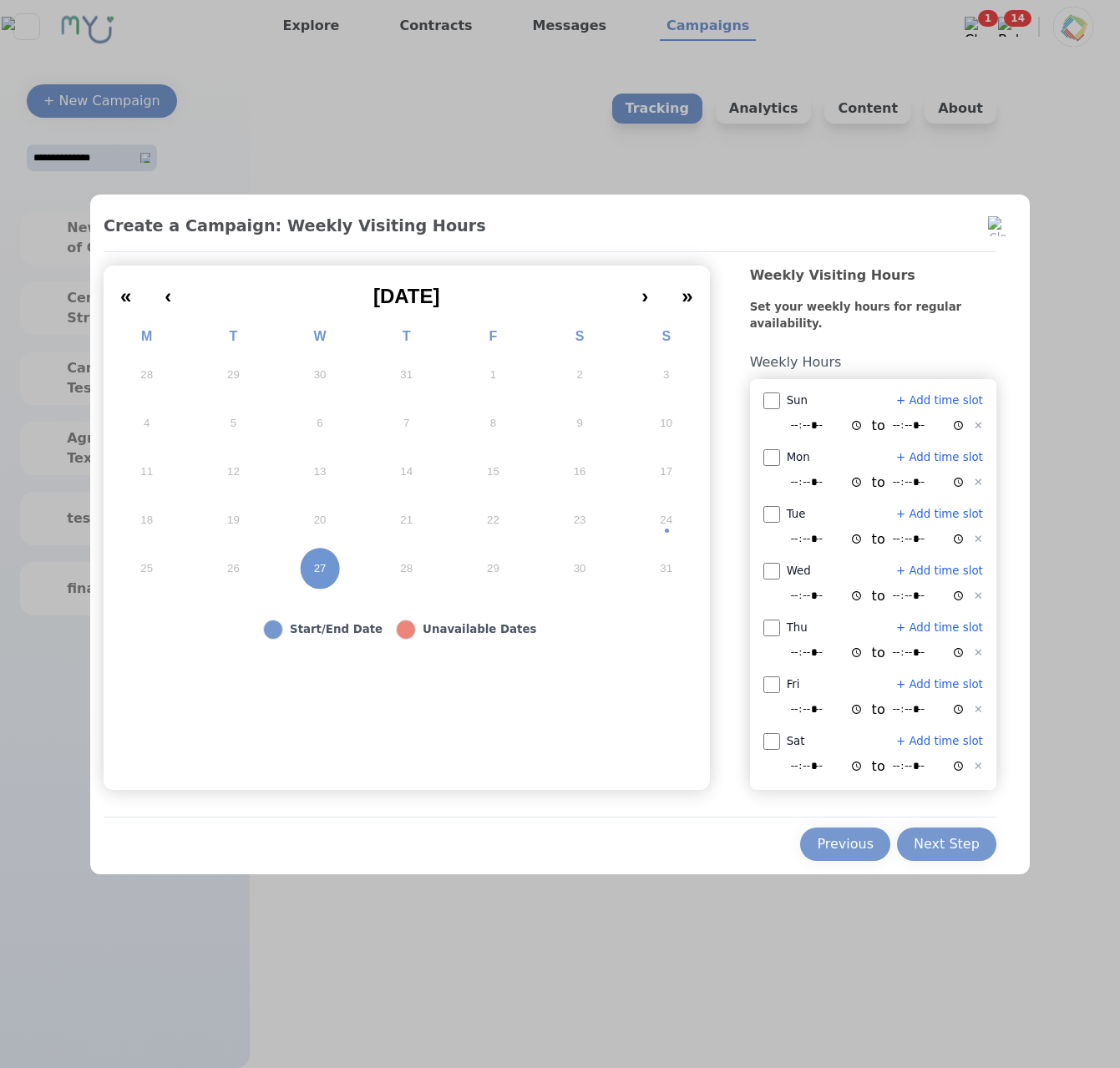
click at [933, 818] on div "Previous Next Step" at bounding box center [549, 838] width 893 height 44
click at [932, 838] on div "Next Step" at bounding box center [946, 843] width 66 height 20
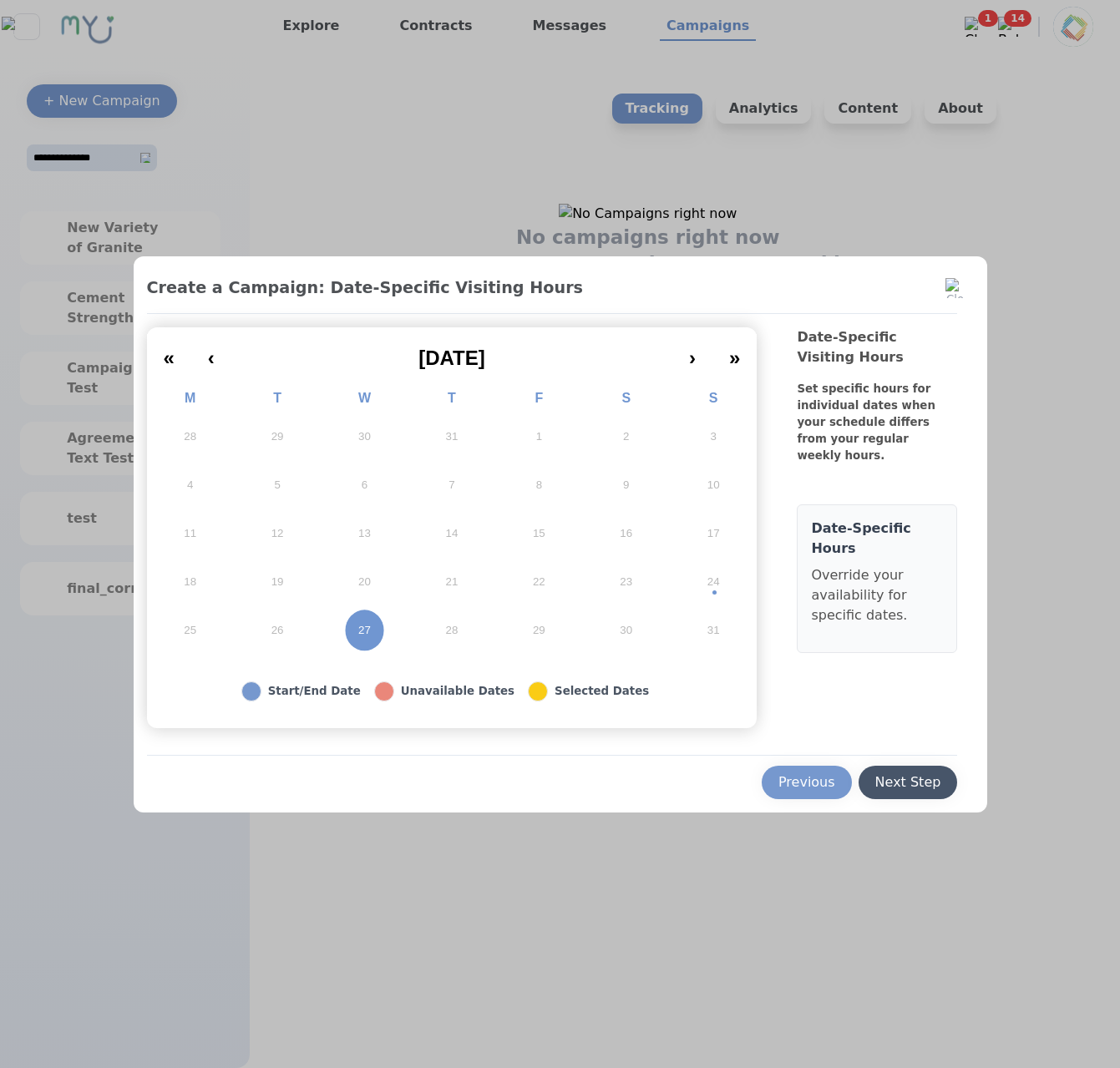
click at [932, 792] on button "Next Step" at bounding box center [907, 783] width 100 height 33
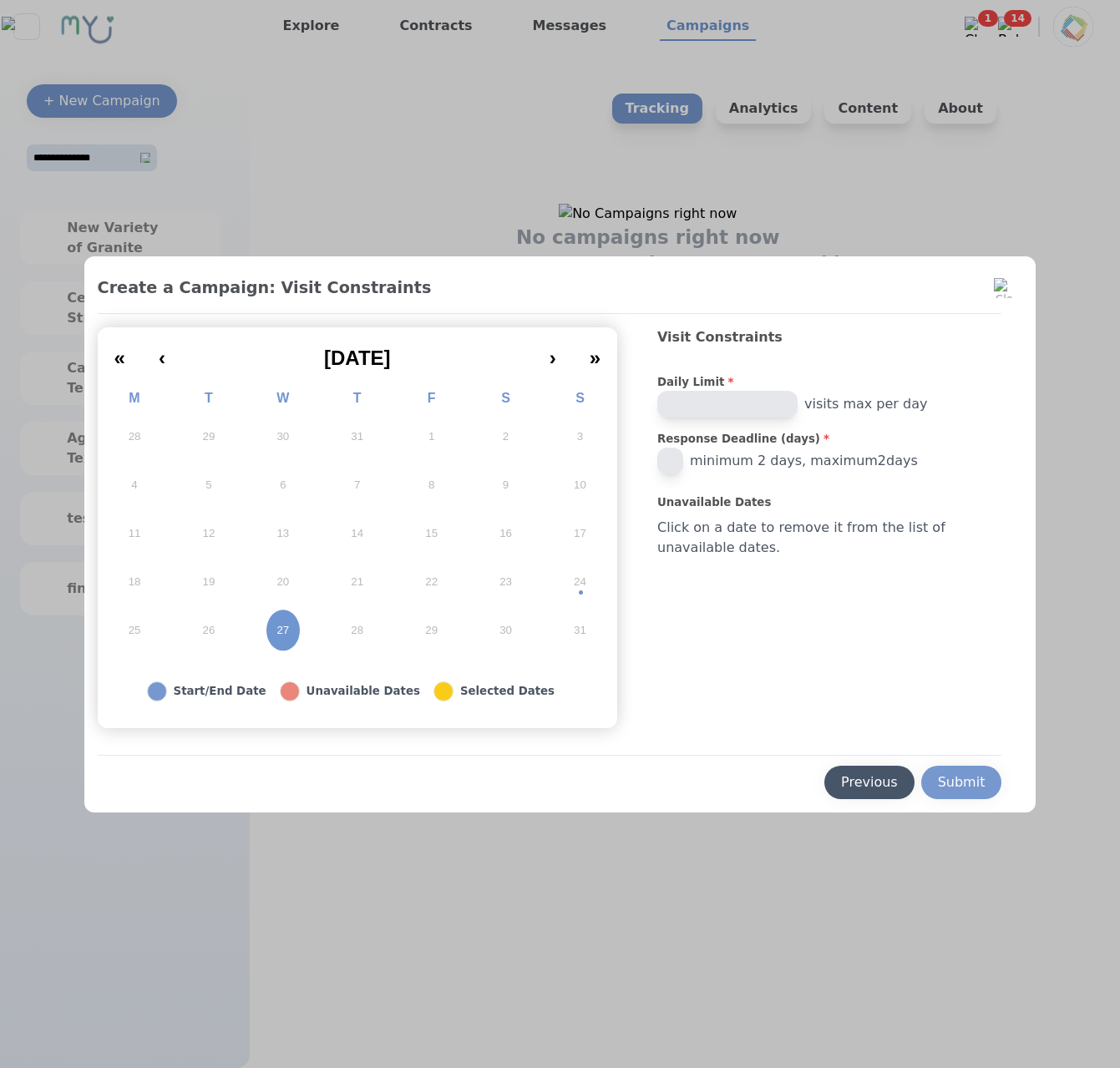
click at [869, 783] on div "Previous" at bounding box center [868, 782] width 56 height 20
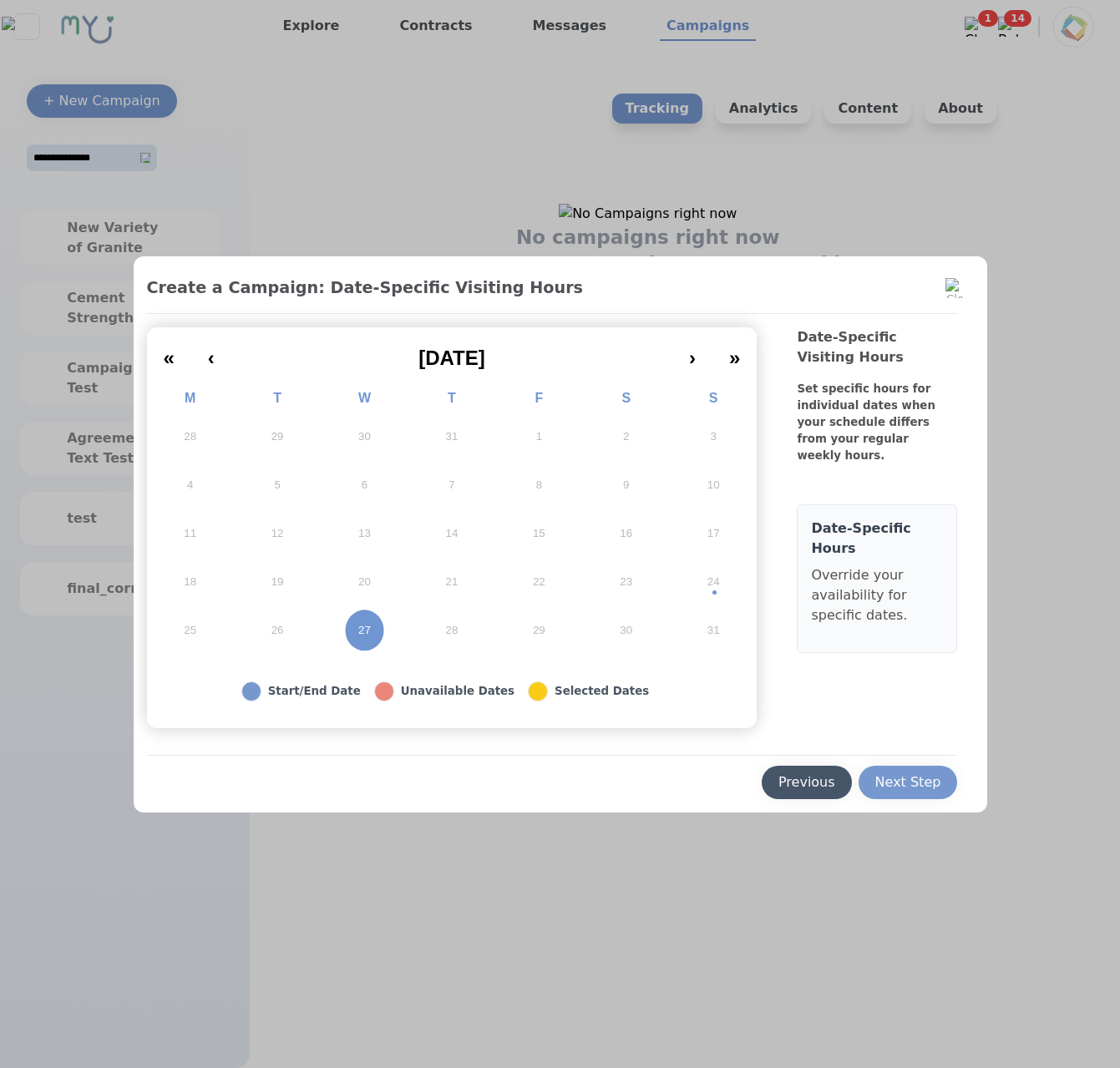
click at [812, 790] on div "Previous" at bounding box center [806, 782] width 56 height 20
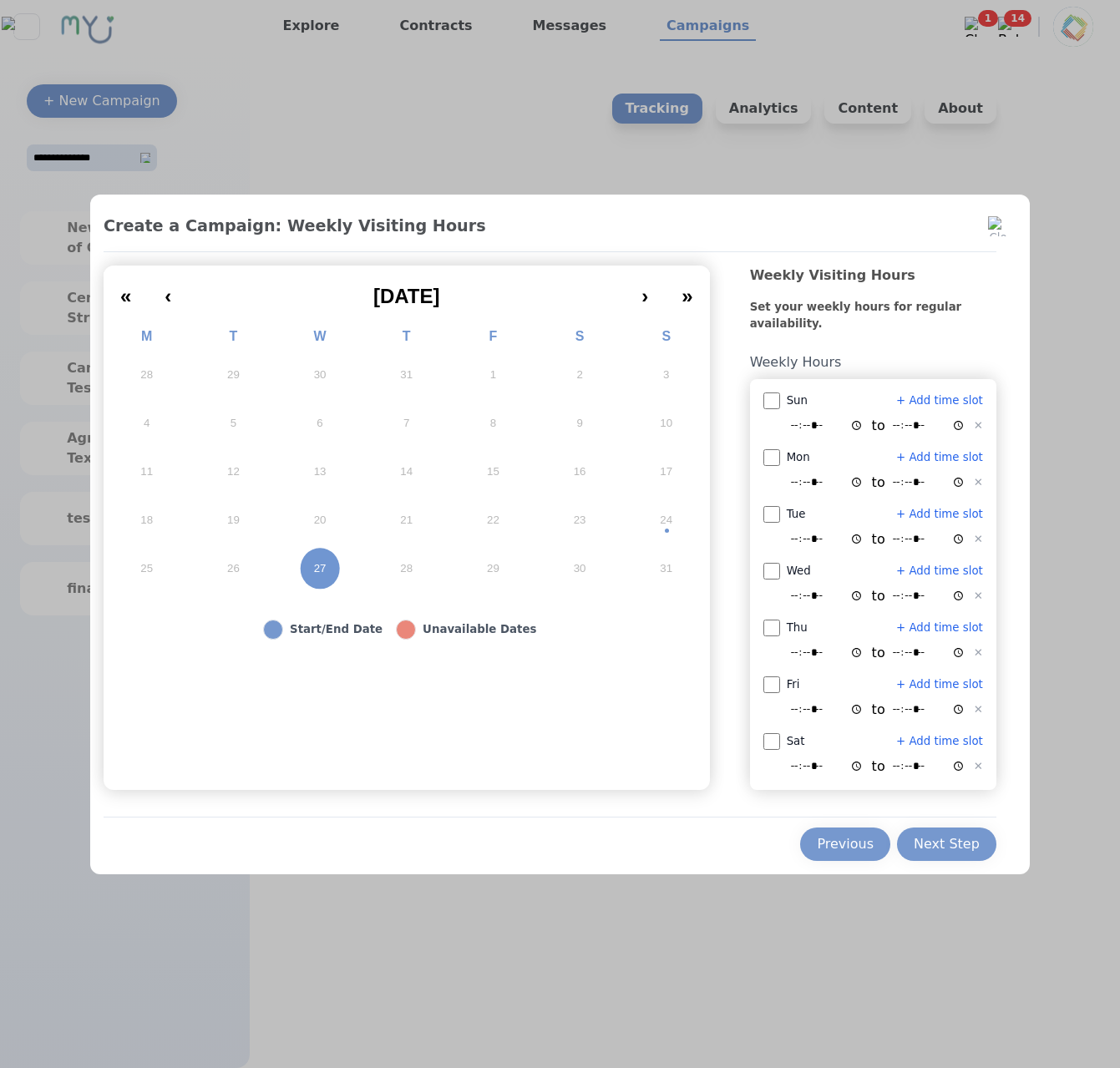
click at [830, 820] on div "Previous Next Step" at bounding box center [549, 838] width 893 height 44
click at [834, 834] on button "Previous" at bounding box center [845, 844] width 90 height 33
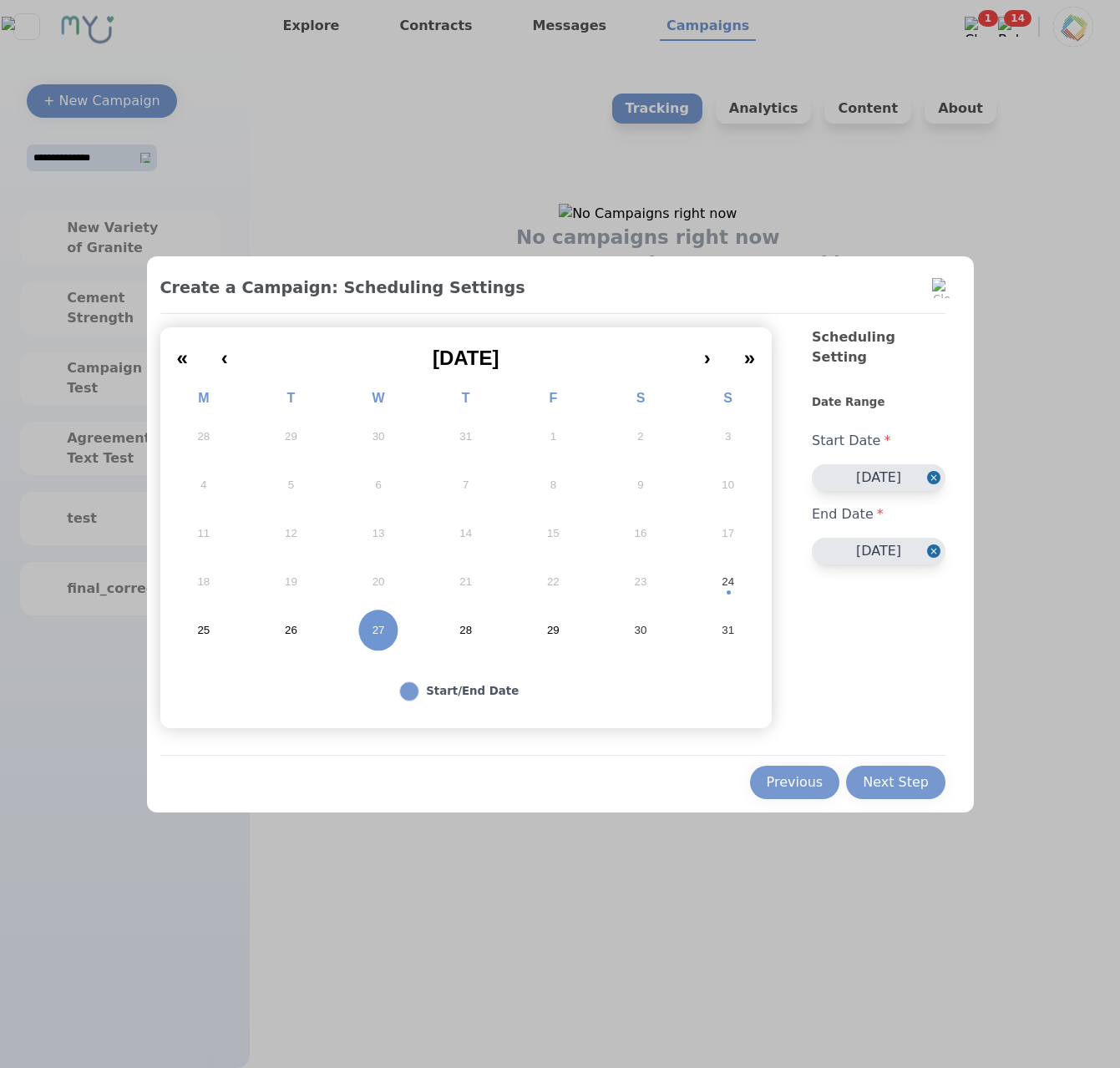
click at [375, 637] on abbr "27" at bounding box center [378, 630] width 12 height 15
click at [500, 369] on span "[DATE]" at bounding box center [466, 357] width 67 height 23
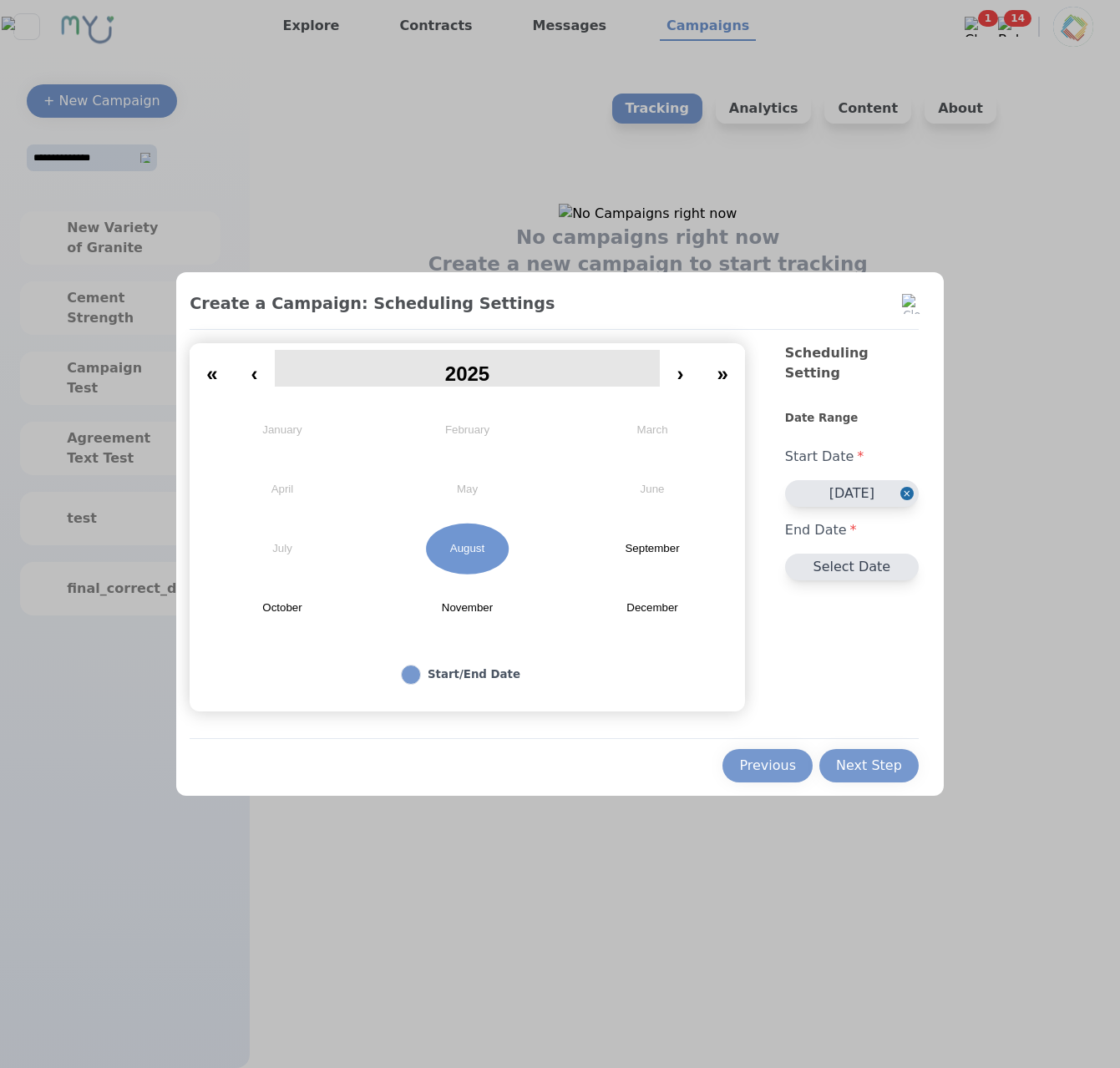
click at [501, 365] on button "2025" at bounding box center [468, 368] width 386 height 36
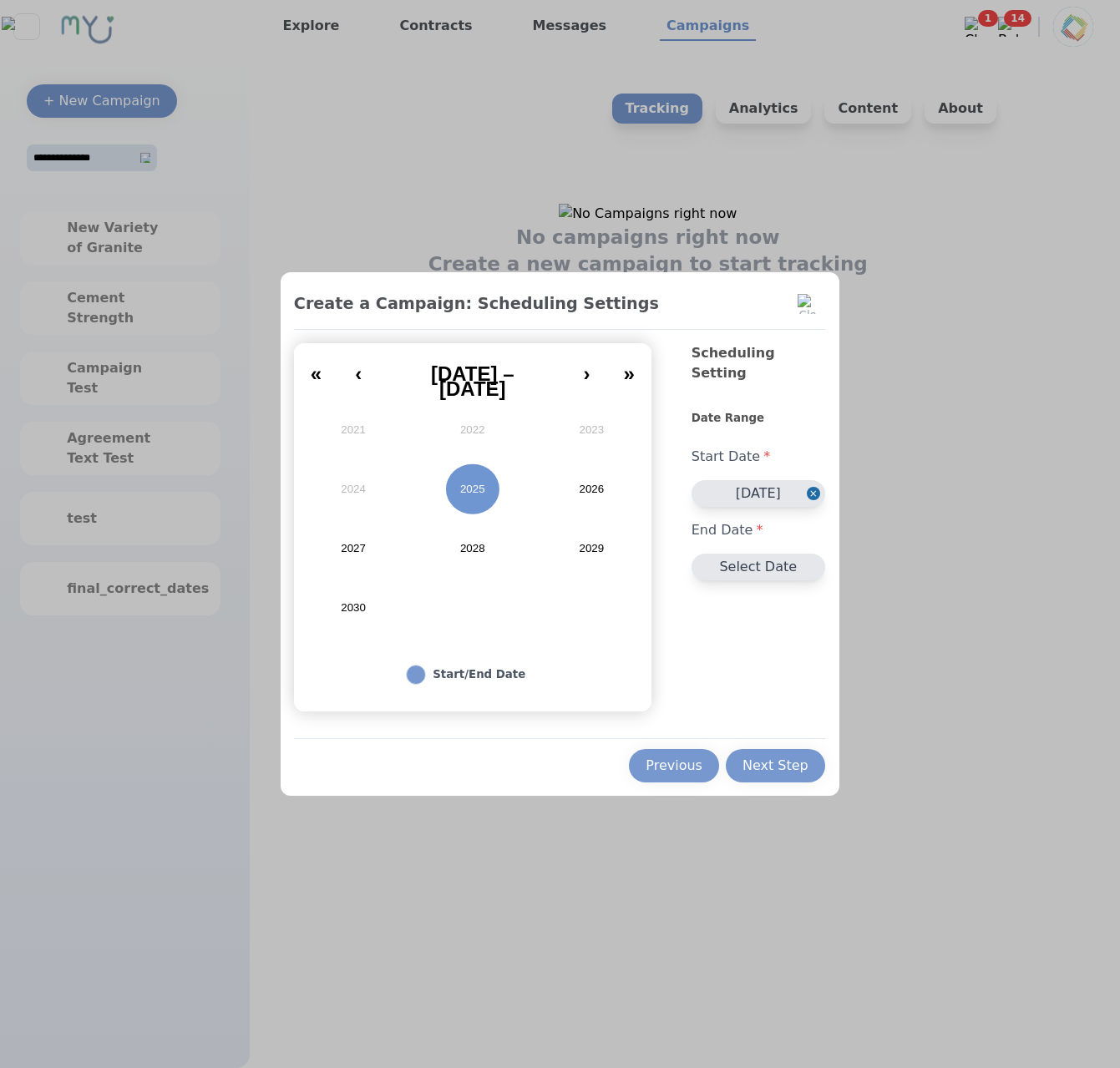
click at [478, 548] on button "2028" at bounding box center [472, 549] width 120 height 59
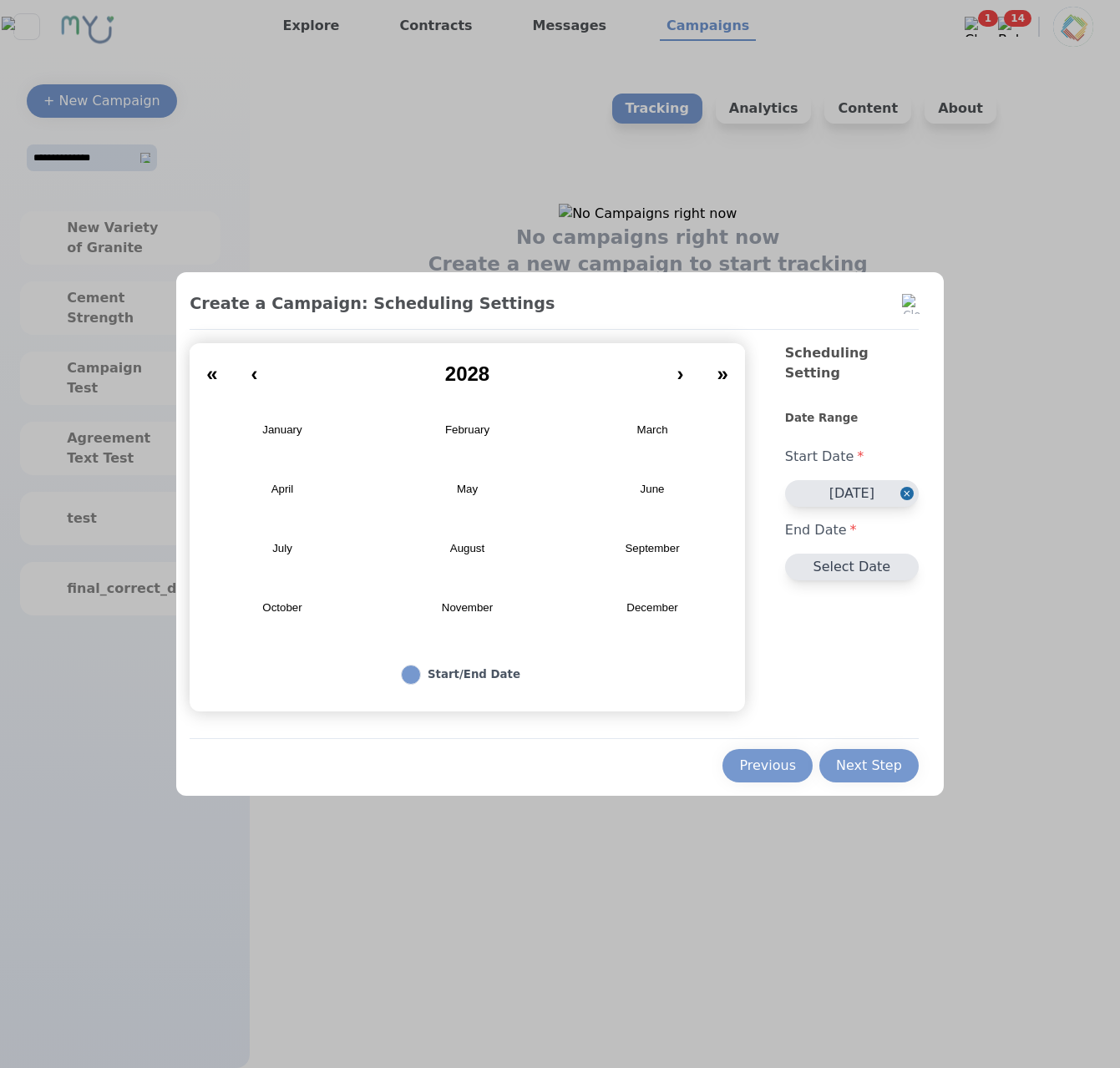
click at [480, 567] on button "August" at bounding box center [468, 549] width 186 height 59
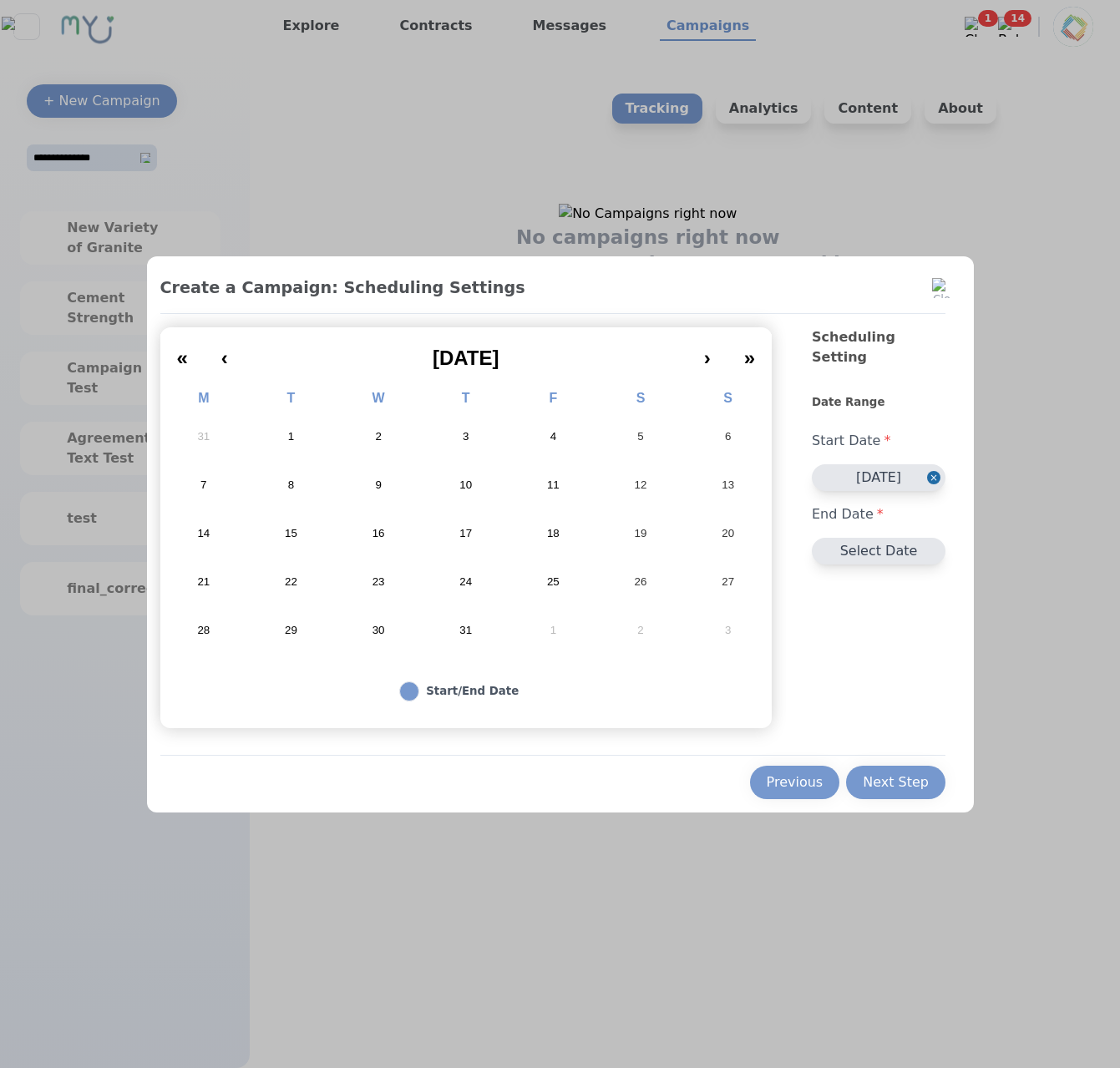
click at [514, 578] on button "25" at bounding box center [553, 582] width 88 height 49
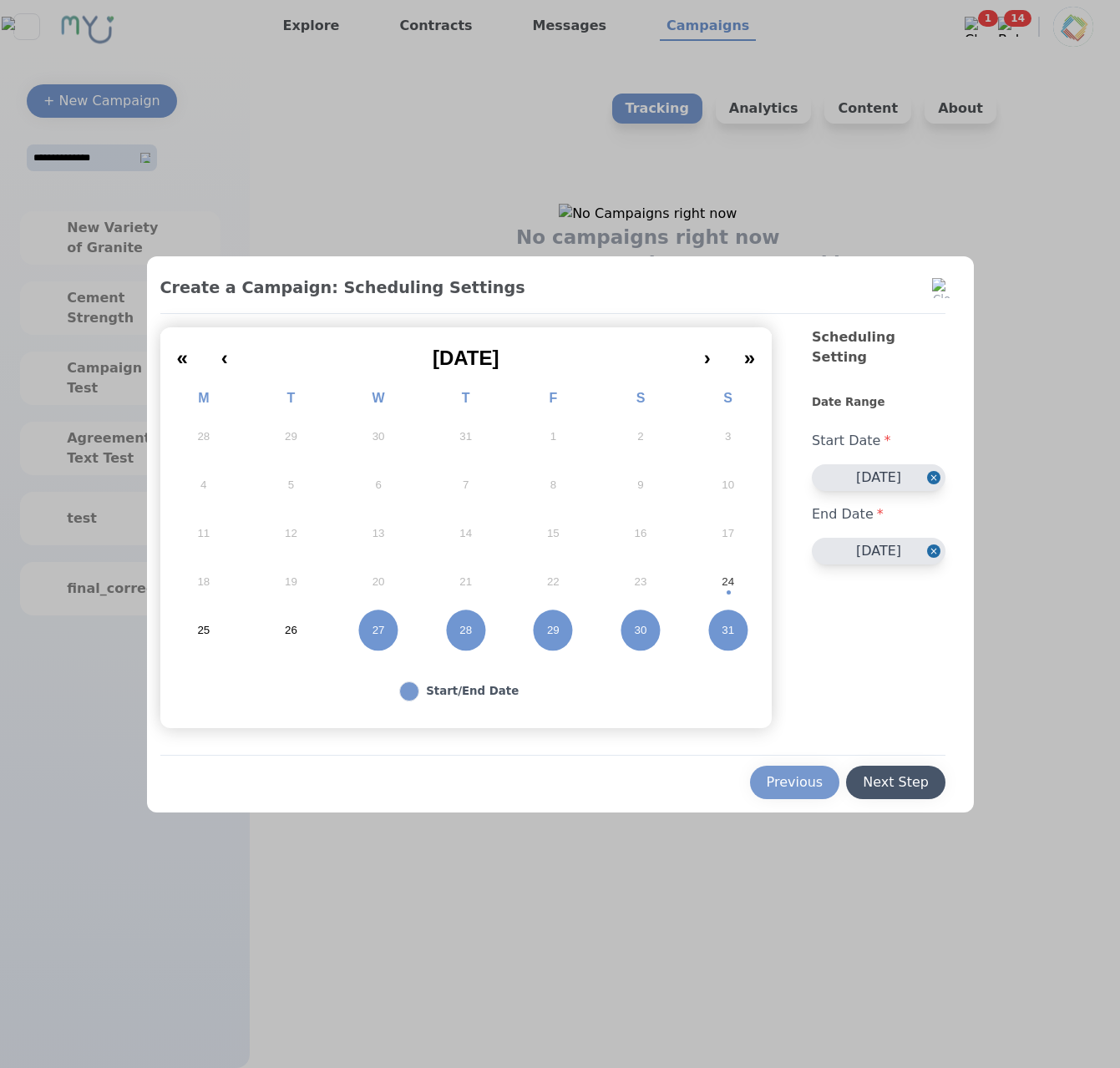
click at [887, 783] on div "Next Step" at bounding box center [895, 782] width 66 height 20
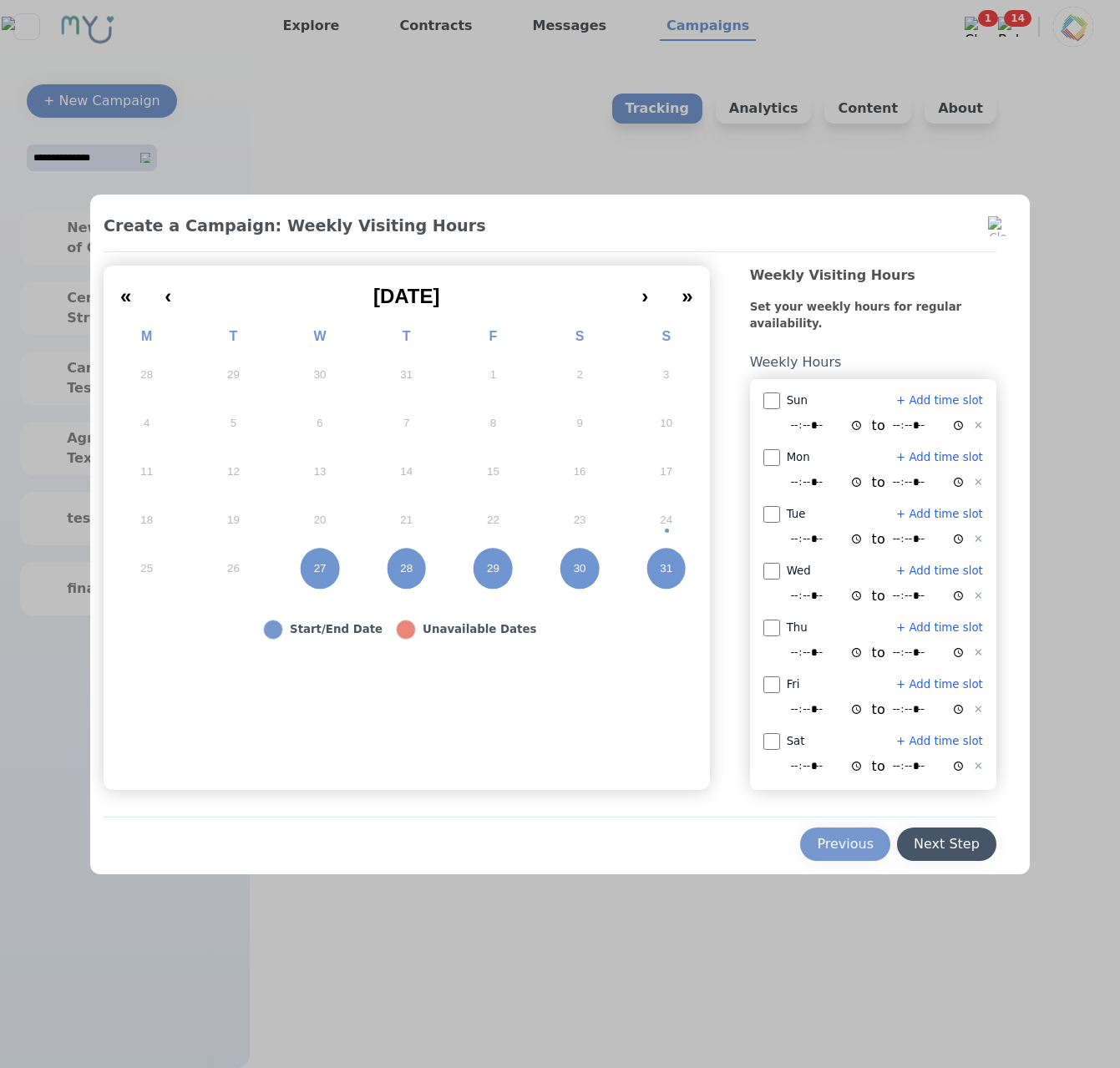
click at [957, 850] on div "Next Step" at bounding box center [946, 843] width 66 height 20
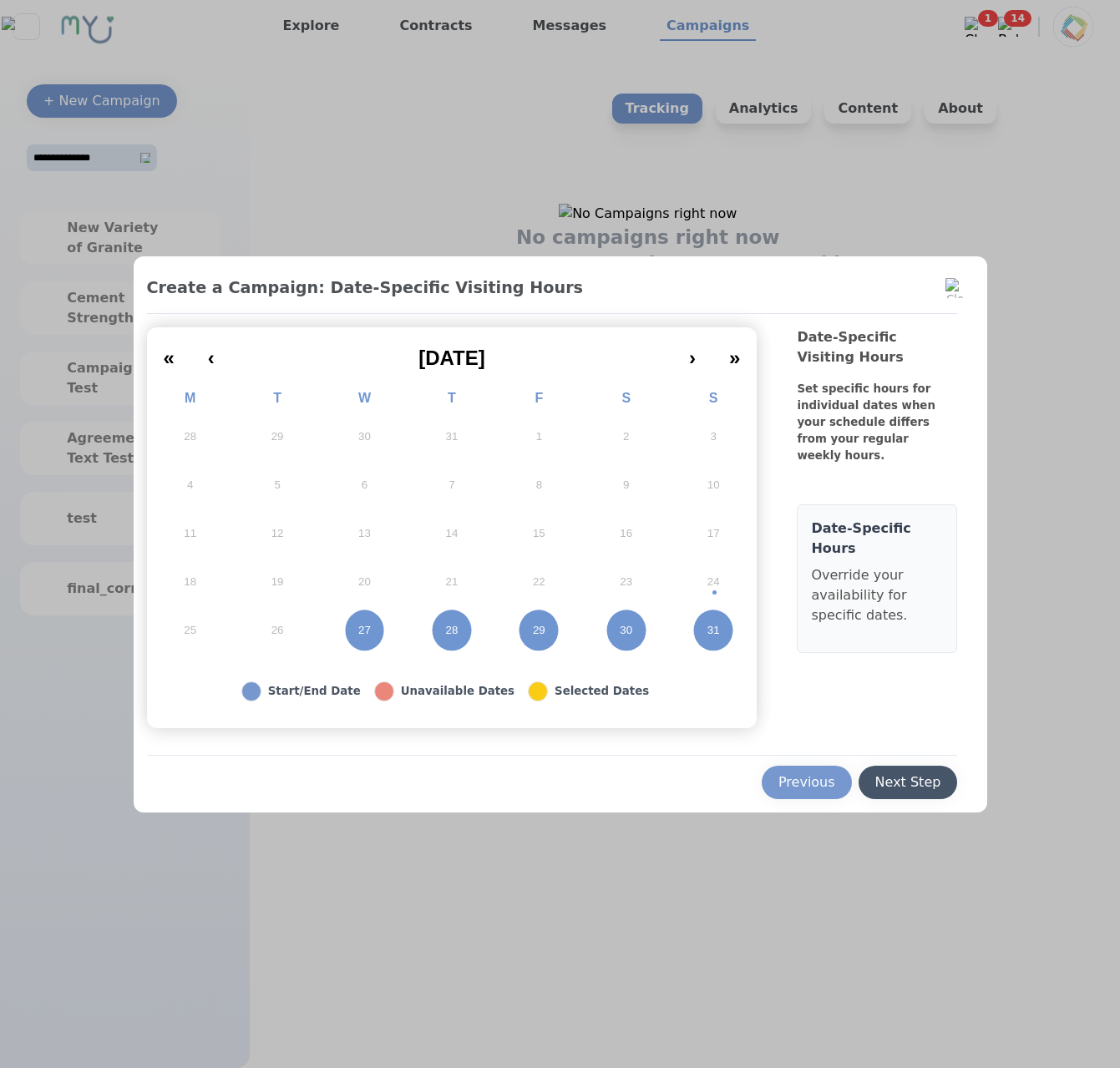
click at [942, 788] on button "Next Step" at bounding box center [907, 783] width 100 height 33
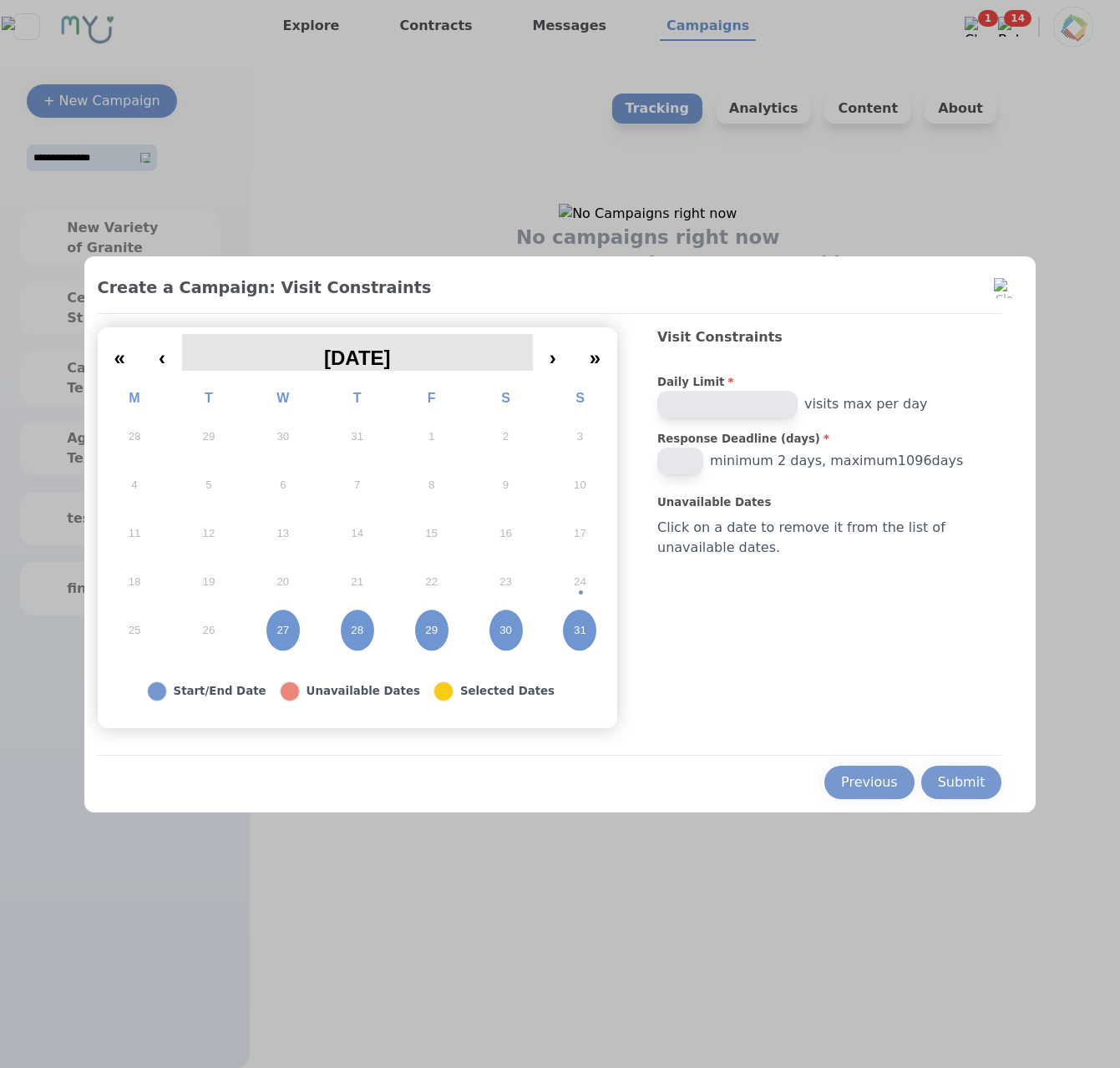
click at [373, 366] on span "[DATE]" at bounding box center [357, 357] width 67 height 23
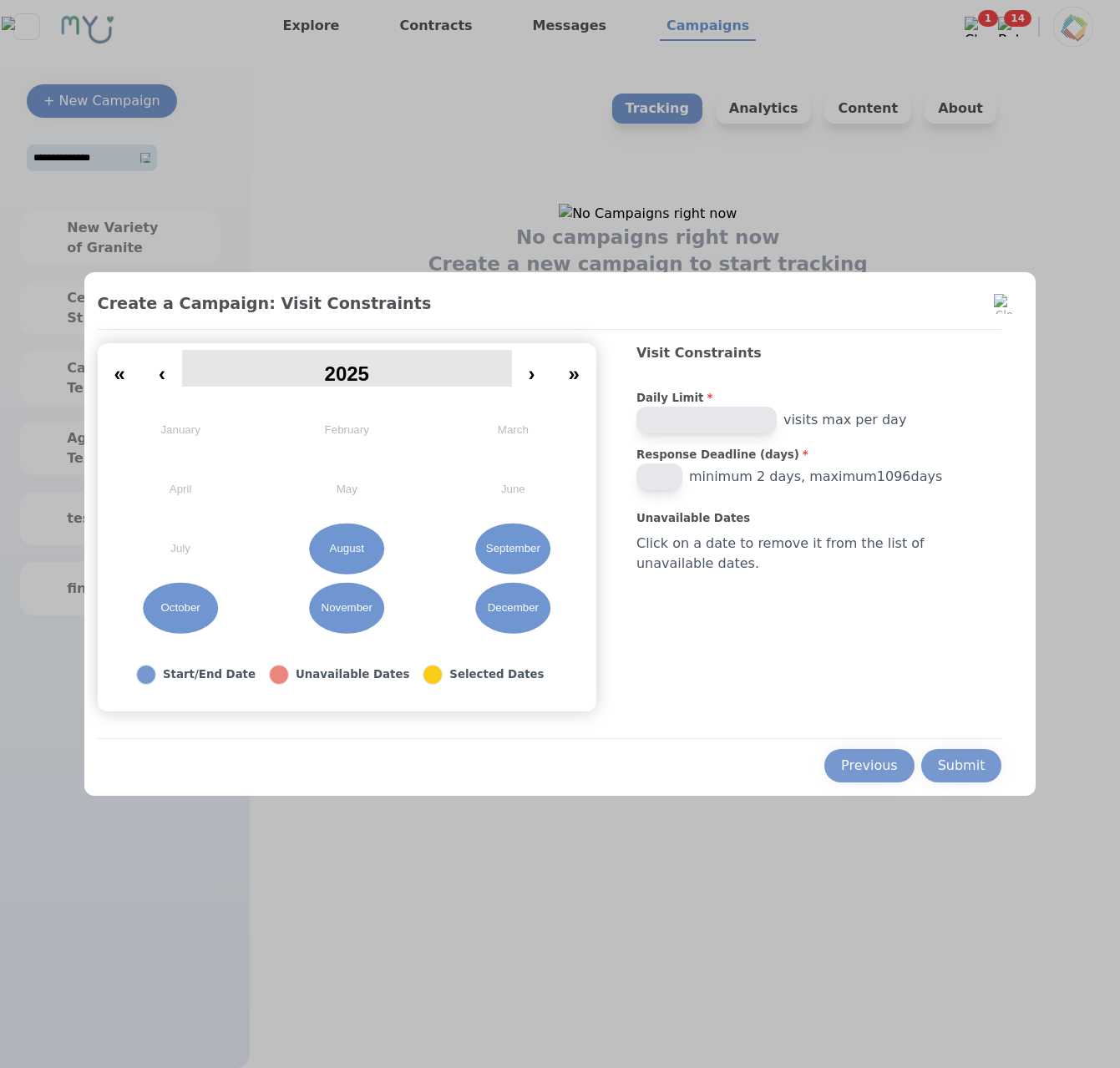
click at [369, 366] on span "2025" at bounding box center [346, 374] width 44 height 23
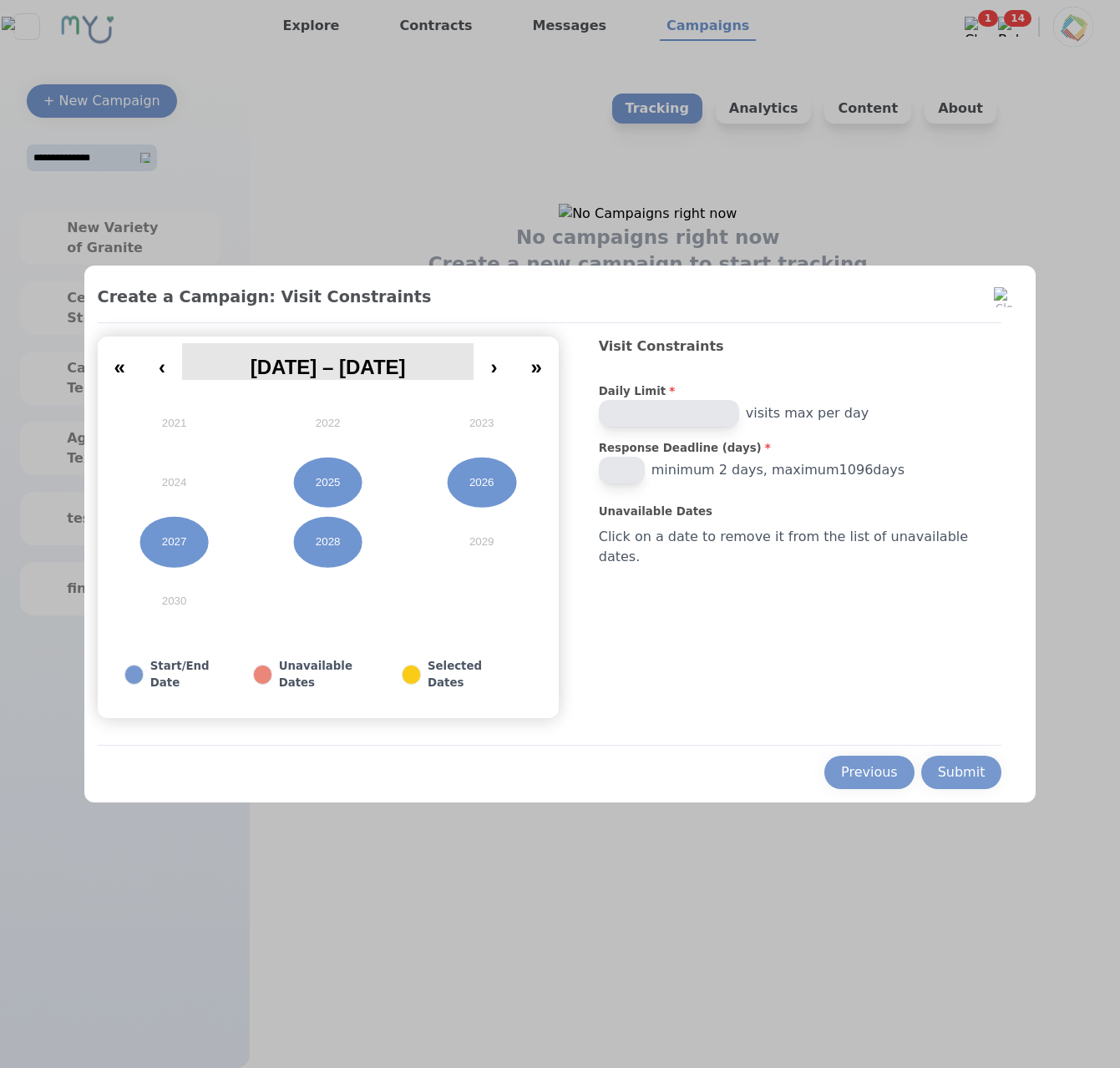
click at [394, 371] on span "2021 – 2030" at bounding box center [328, 367] width 155 height 23
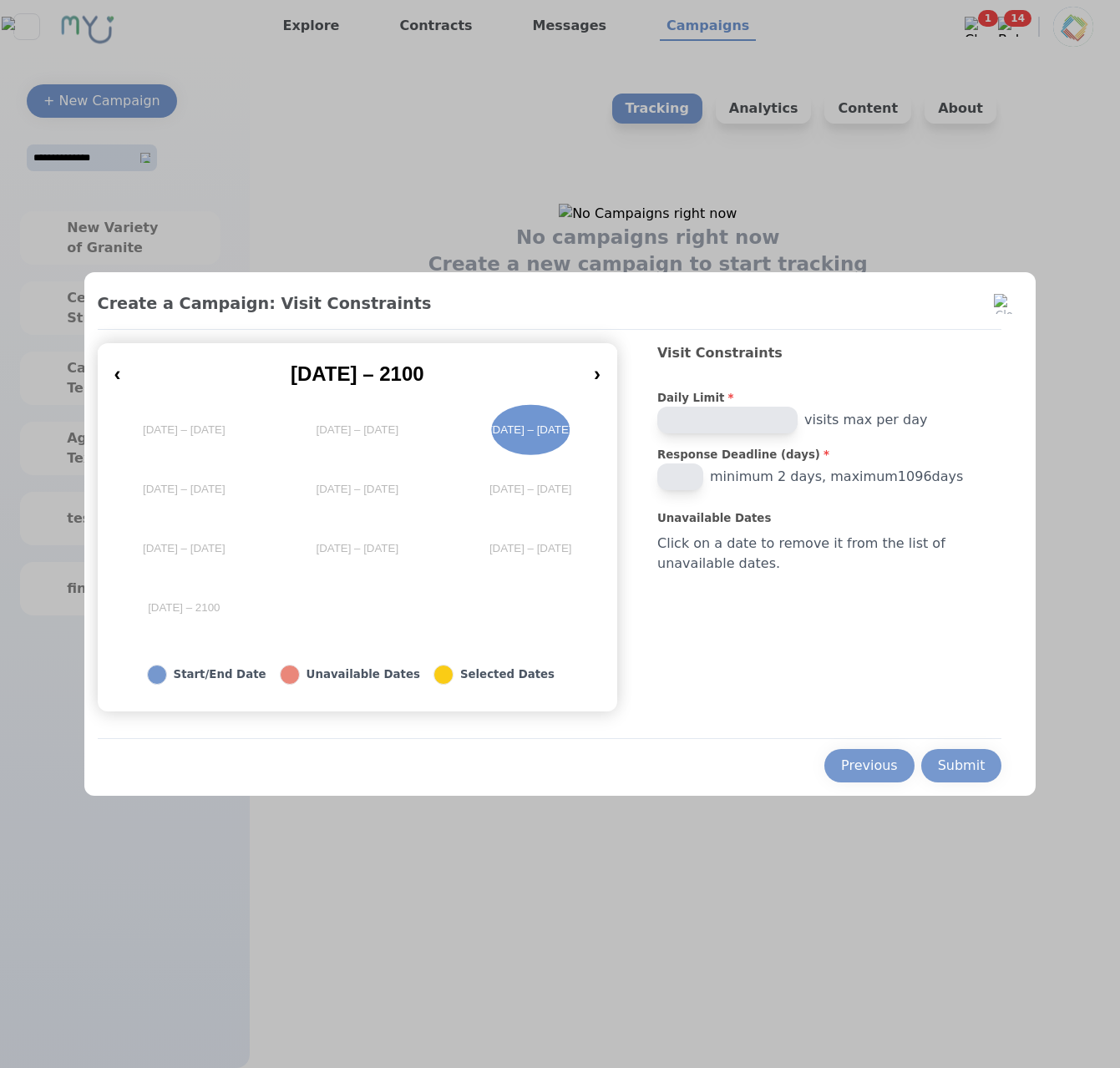
click at [868, 744] on div "Previous Submit" at bounding box center [550, 760] width 904 height 44
click at [851, 774] on div "Previous" at bounding box center [868, 765] width 56 height 20
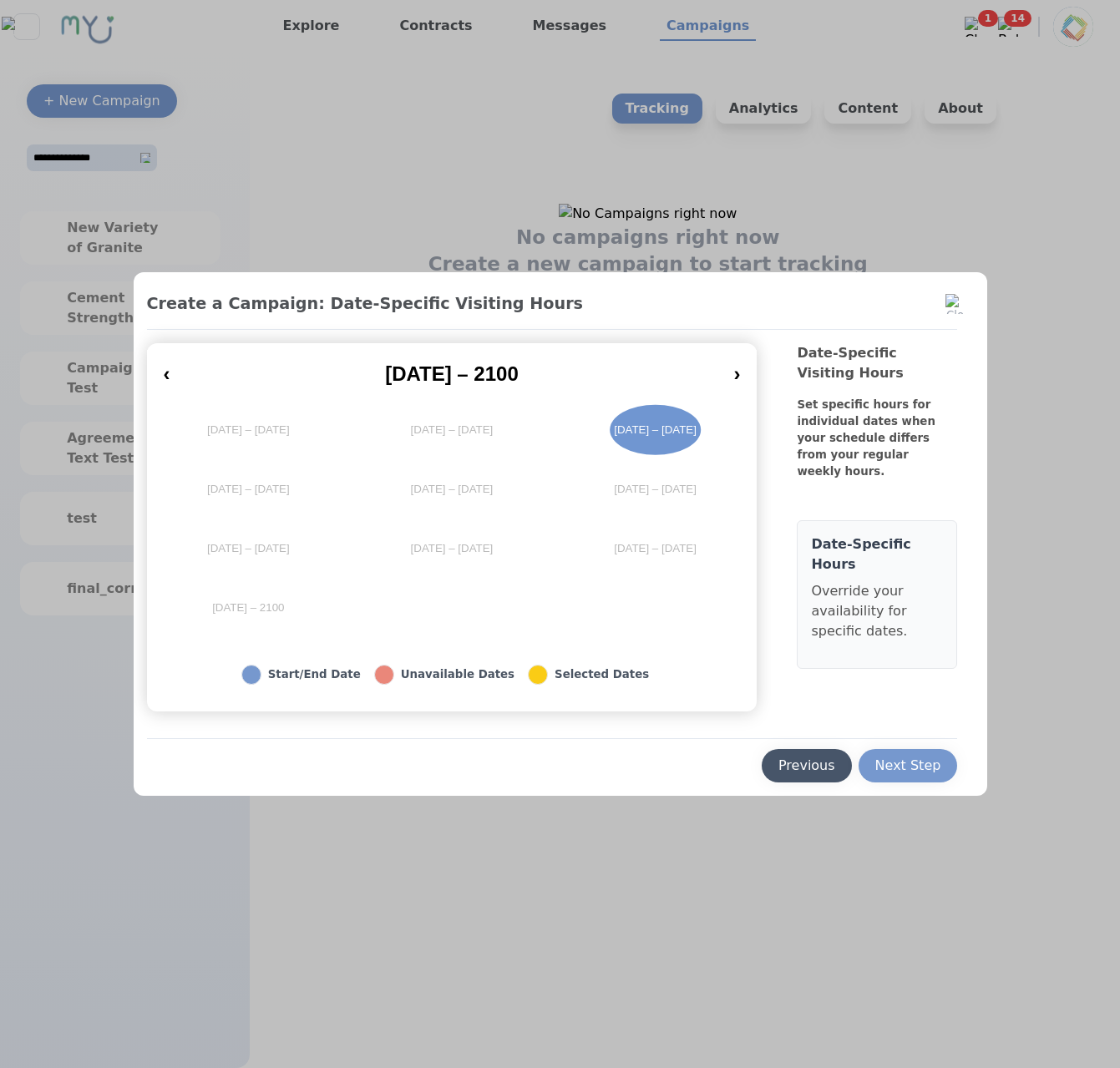
click at [800, 757] on div "Previous" at bounding box center [806, 765] width 56 height 20
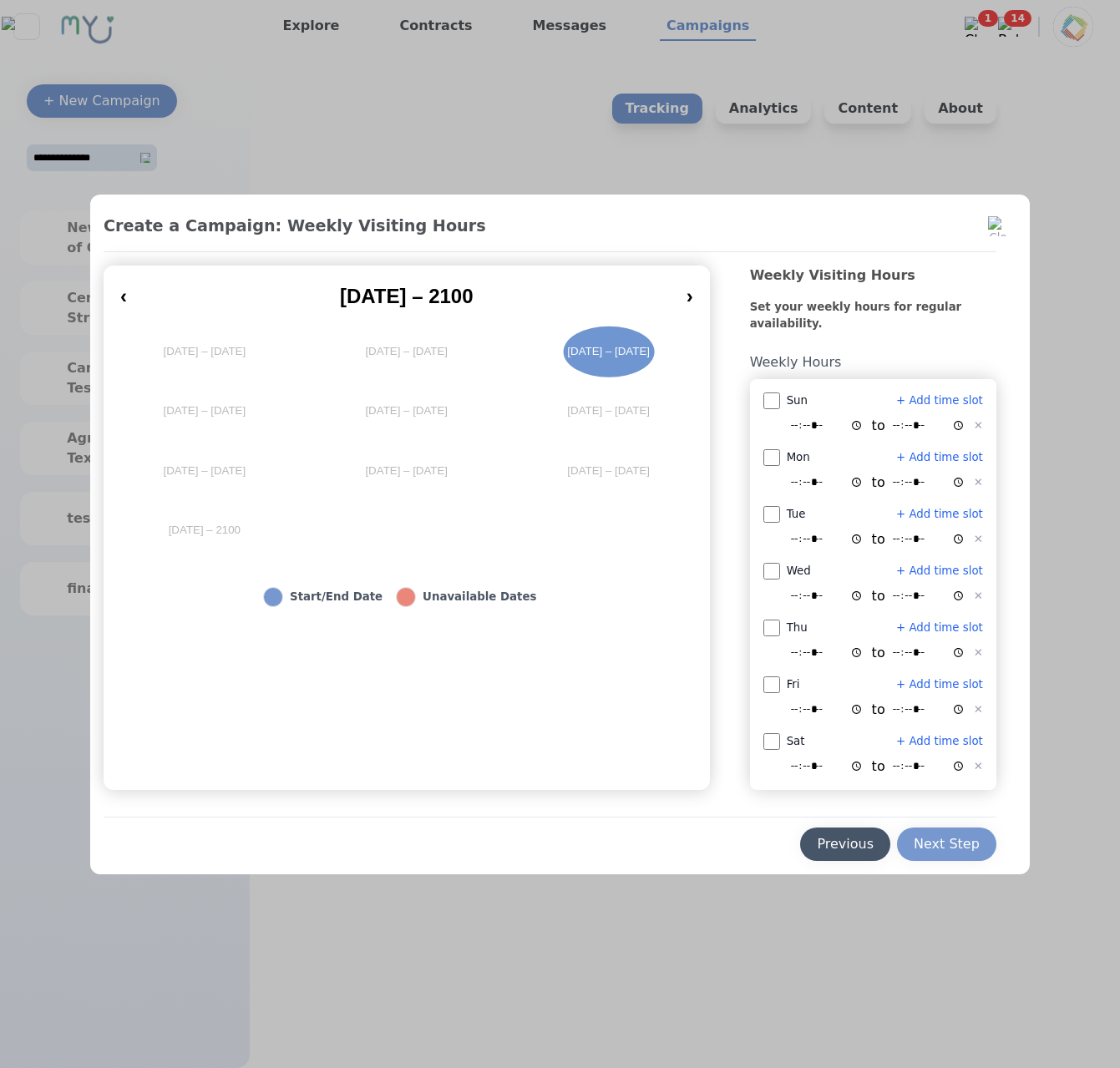
click at [862, 830] on button "Previous" at bounding box center [845, 844] width 90 height 33
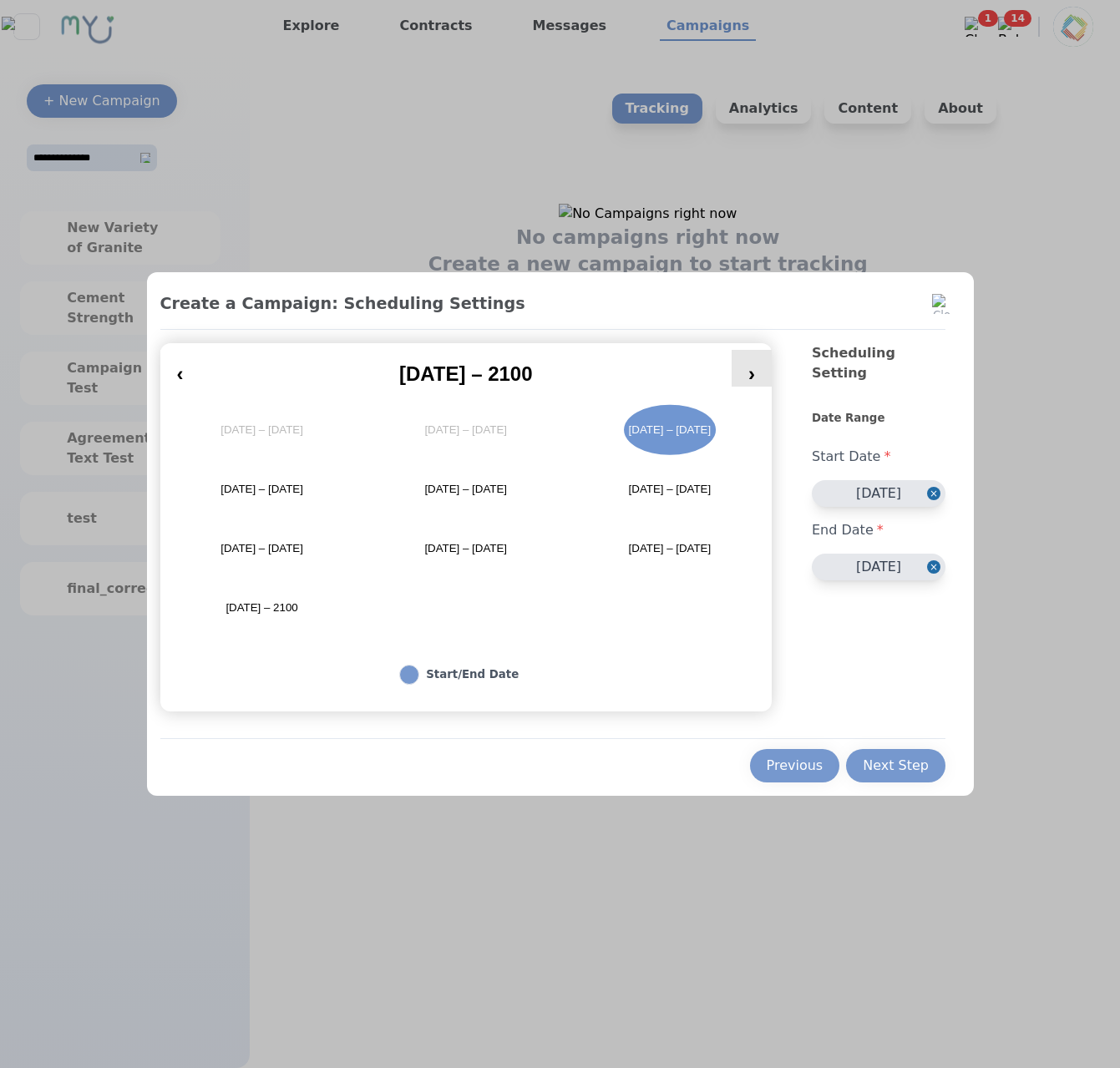
click at [756, 372] on button "›" at bounding box center [751, 368] width 40 height 36
click at [194, 384] on button "‹" at bounding box center [180, 368] width 40 height 36
click at [644, 426] on button "2021 – 2030" at bounding box center [669, 429] width 204 height 59
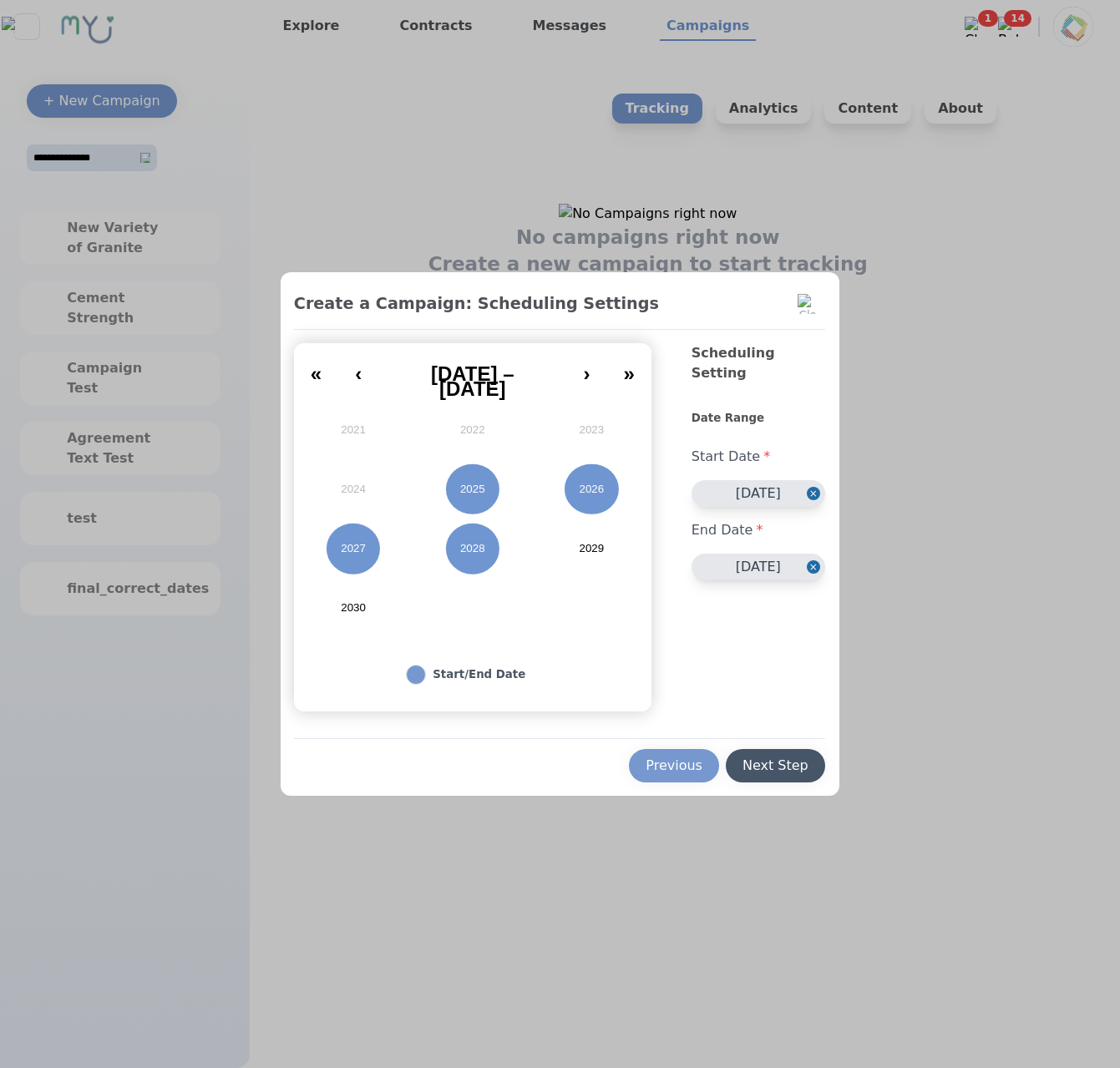
click at [779, 753] on button "Next Step" at bounding box center [775, 765] width 100 height 33
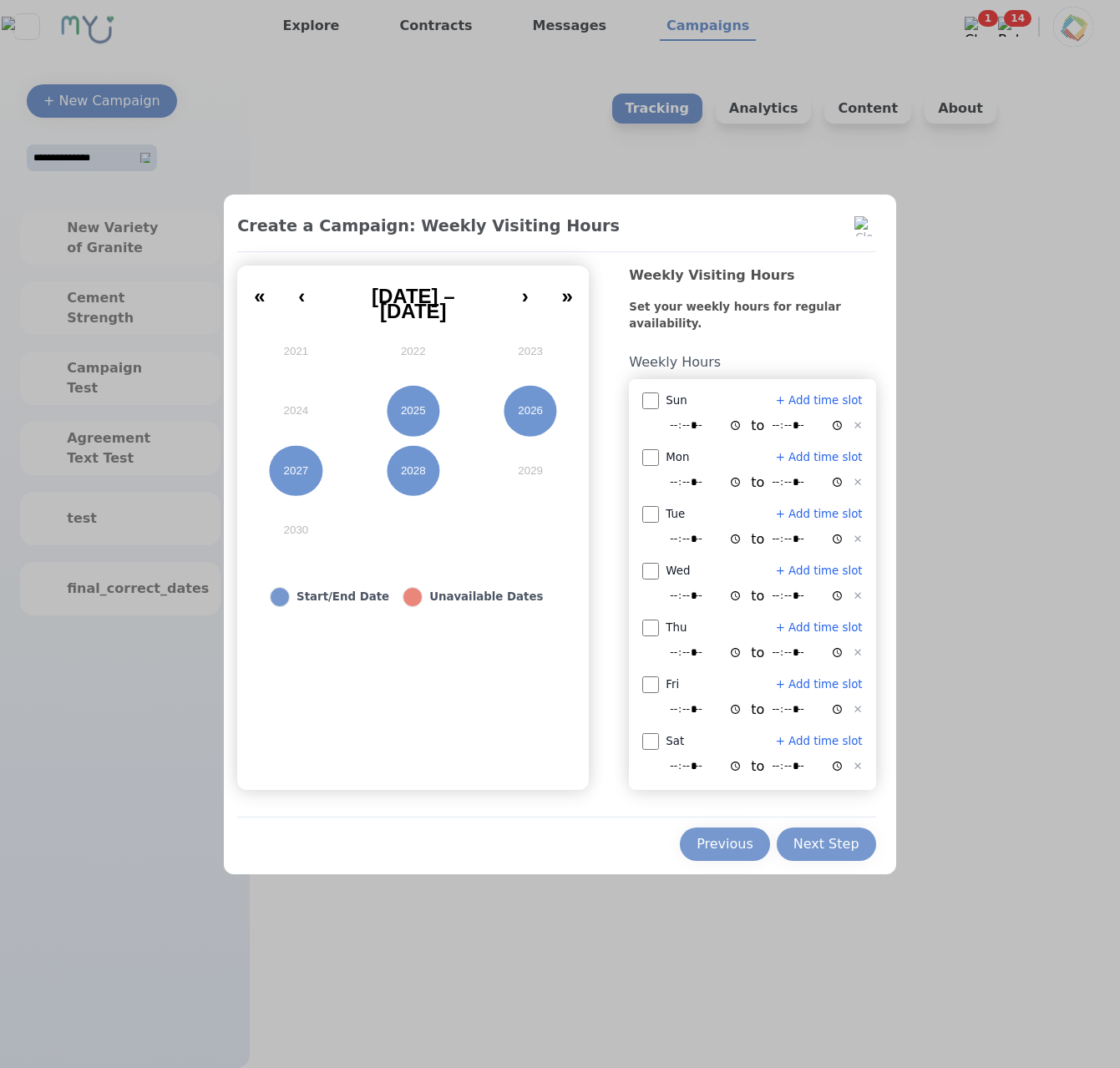
click at [1019, 602] on div at bounding box center [560, 534] width 1120 height 1068
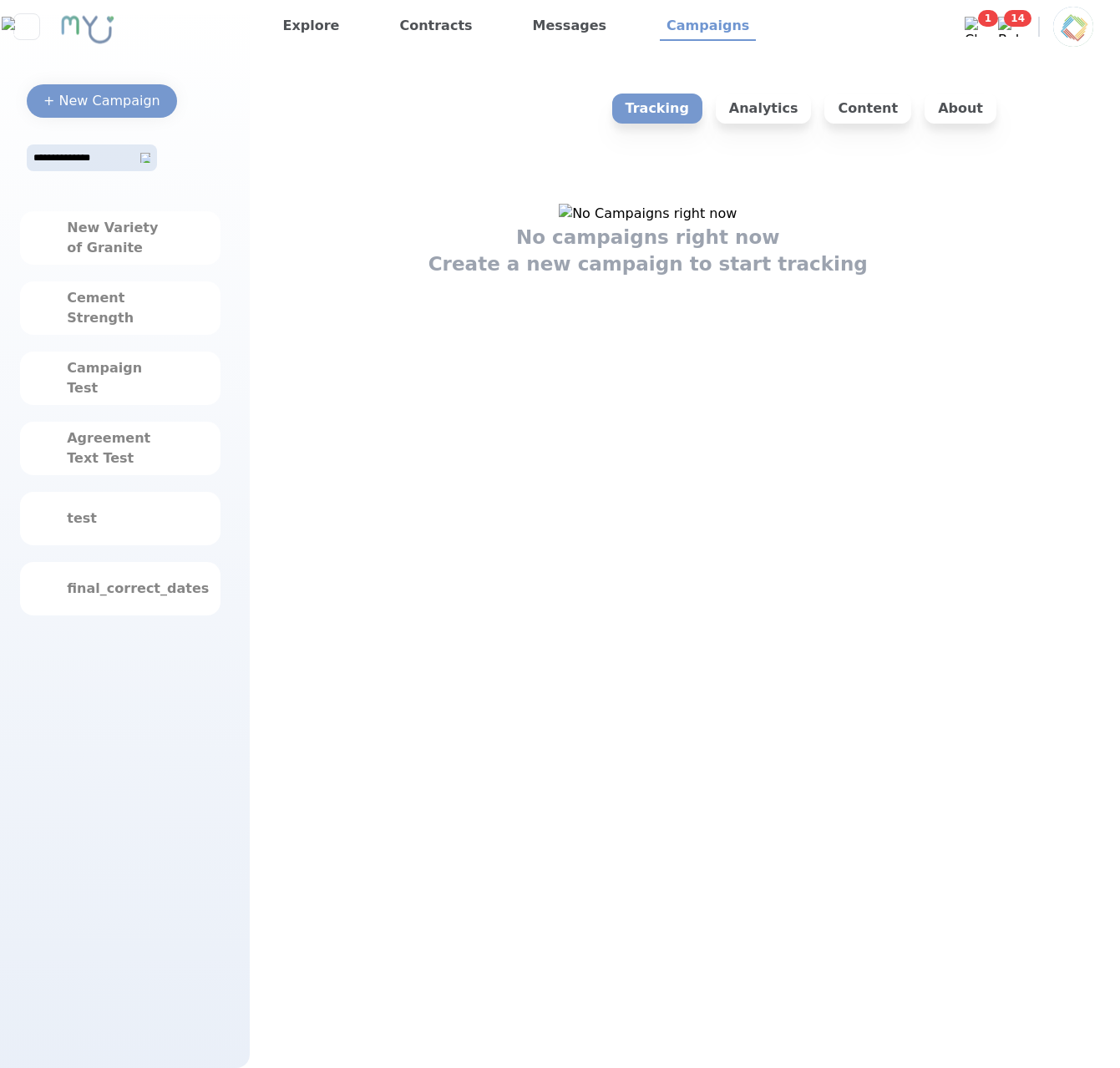
click at [168, 628] on div "New Variety of Granite Cement Strength Campaign Test Agreement Text Test test f…" at bounding box center [125, 422] width 210 height 448
click at [176, 612] on div "final_correct_dates" at bounding box center [120, 589] width 200 height 54
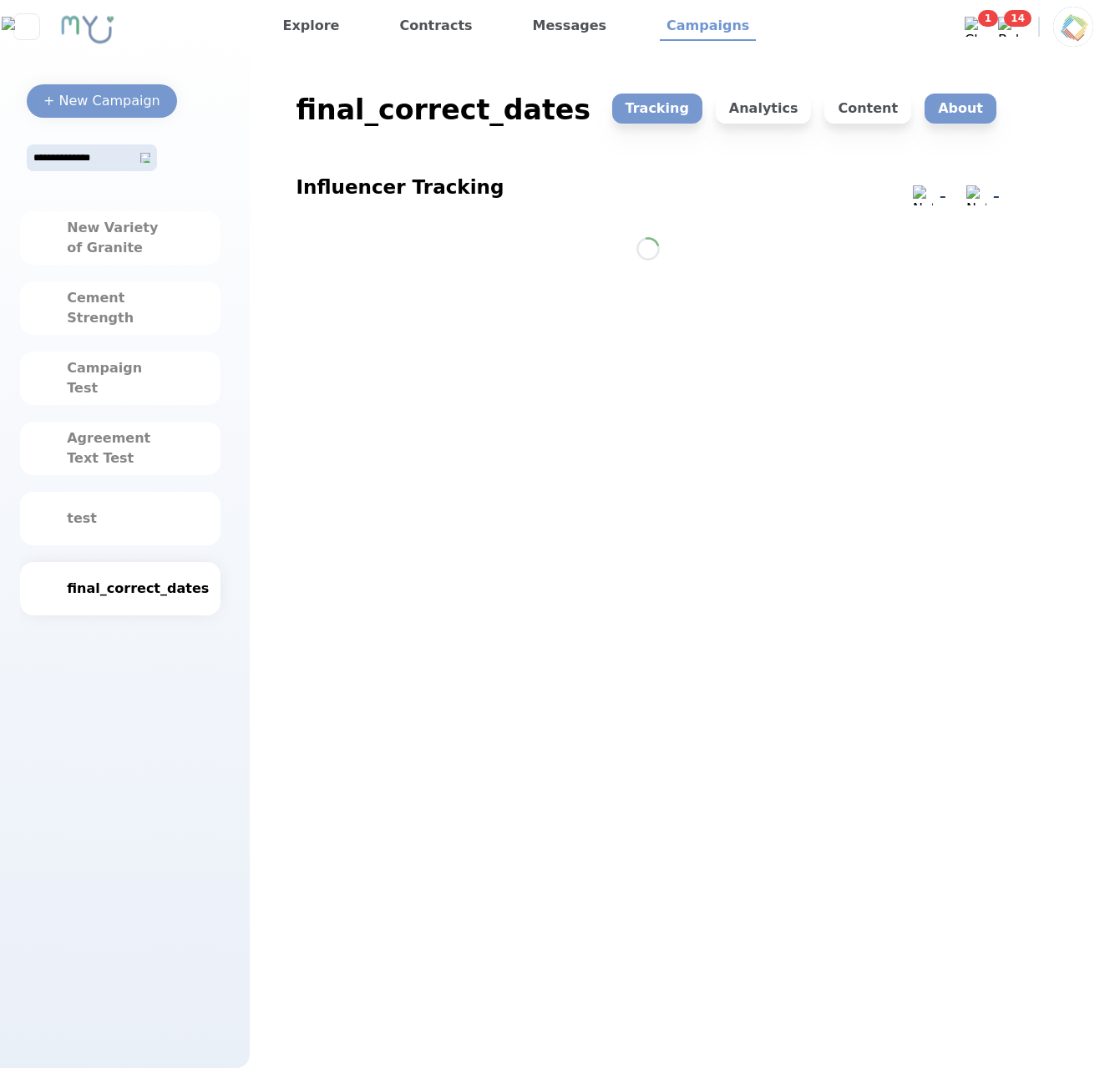
click at [941, 109] on p "About" at bounding box center [960, 108] width 72 height 30
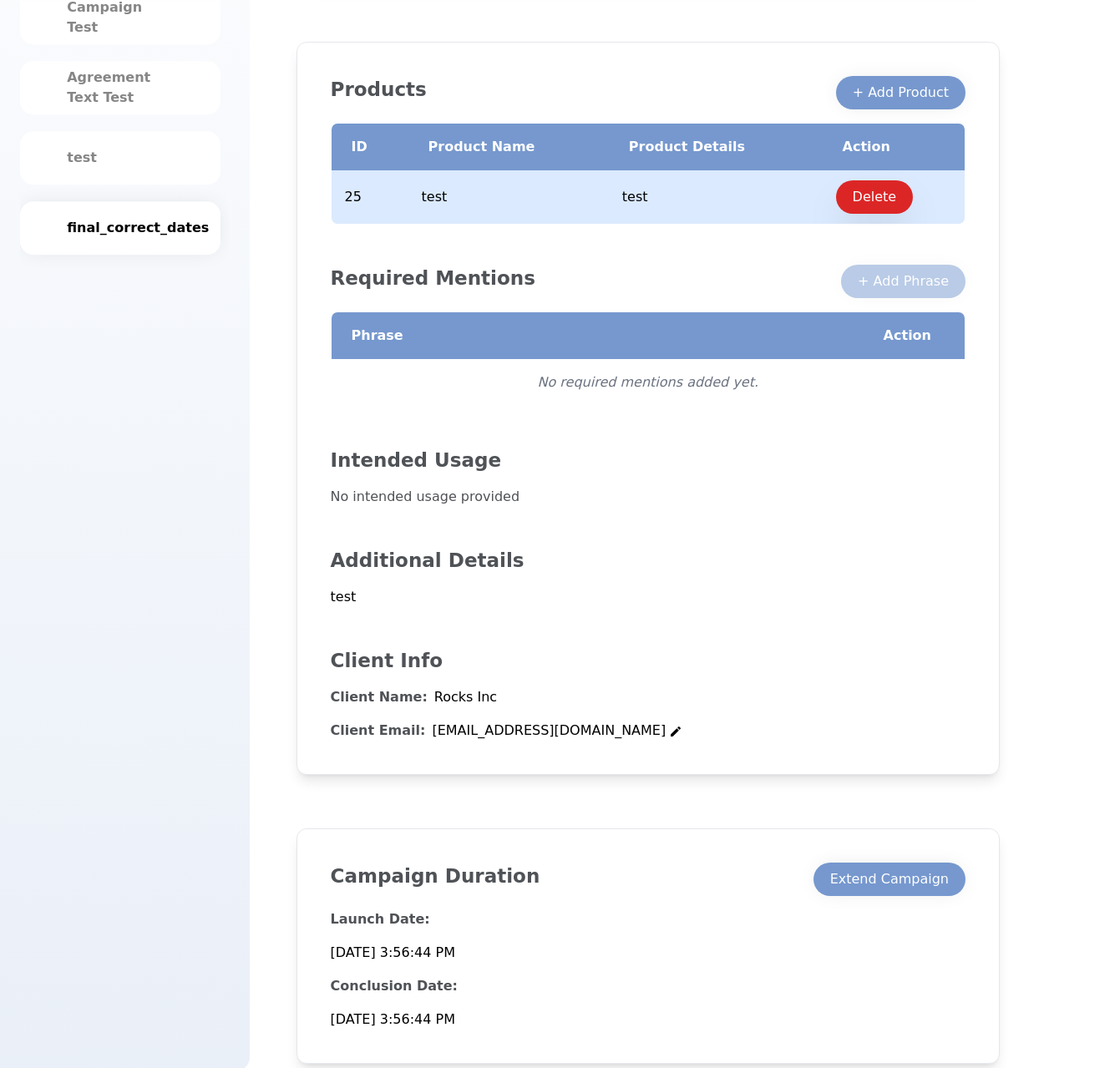
scroll to position [364, 0]
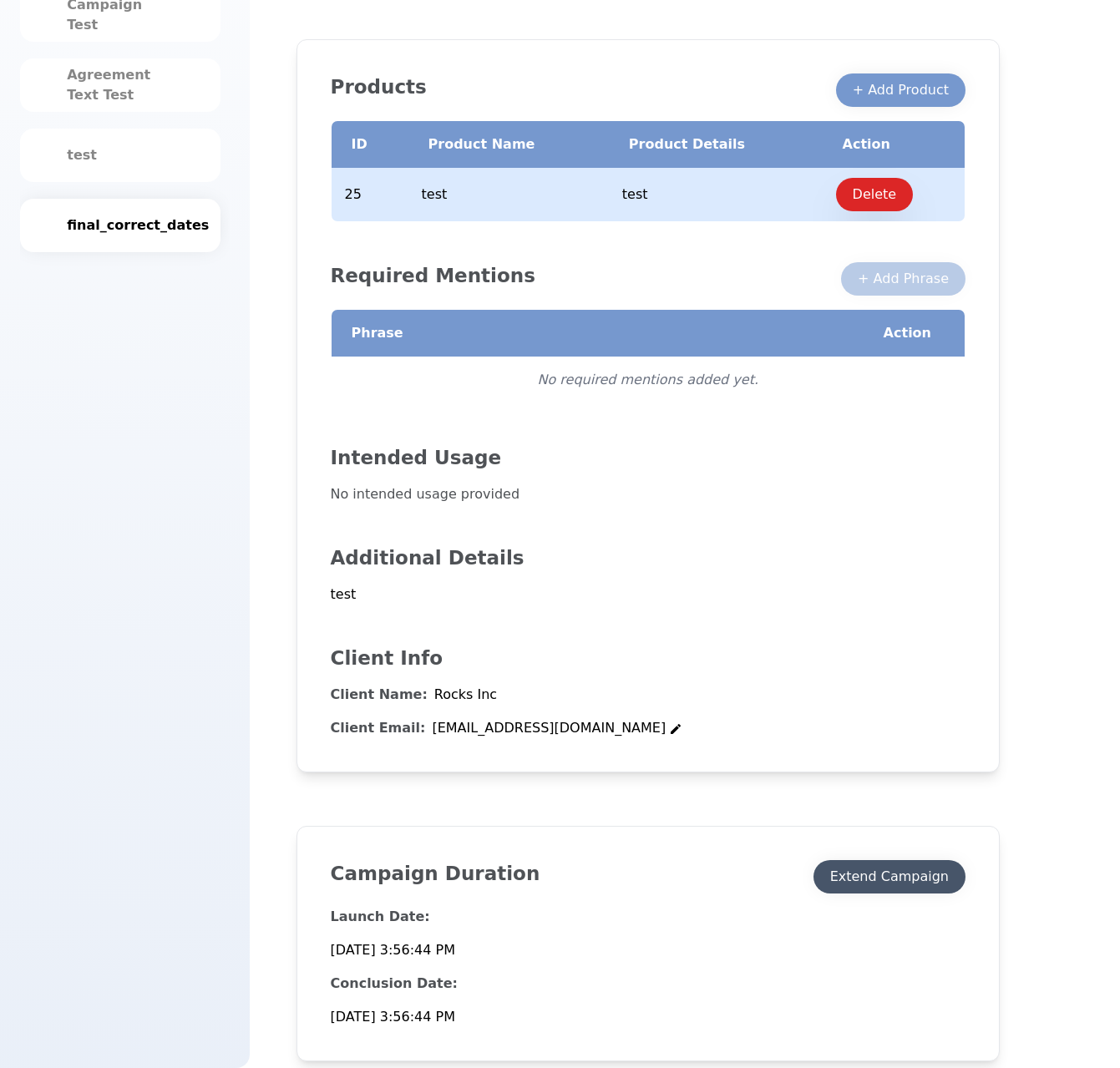
click at [916, 905] on div "Launch Date: 8/26/2025, 3:56:44 PM Conclusion Date: 8/26/2025, 3:56:44 PM" at bounding box center [647, 960] width 634 height 134
click at [924, 871] on div "Extend Campaign" at bounding box center [889, 876] width 119 height 20
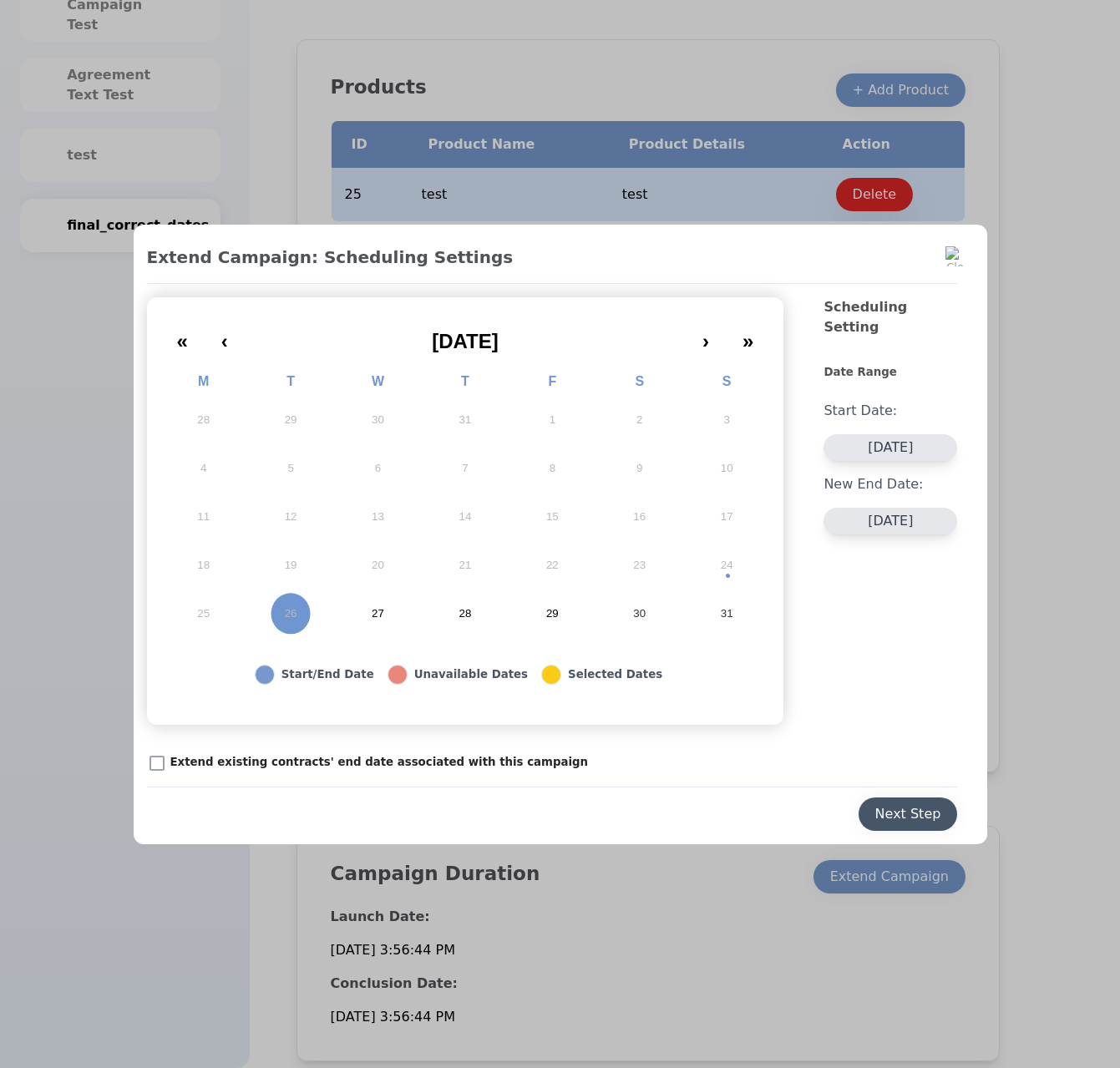
click at [885, 803] on button "Next Step" at bounding box center [907, 814] width 100 height 33
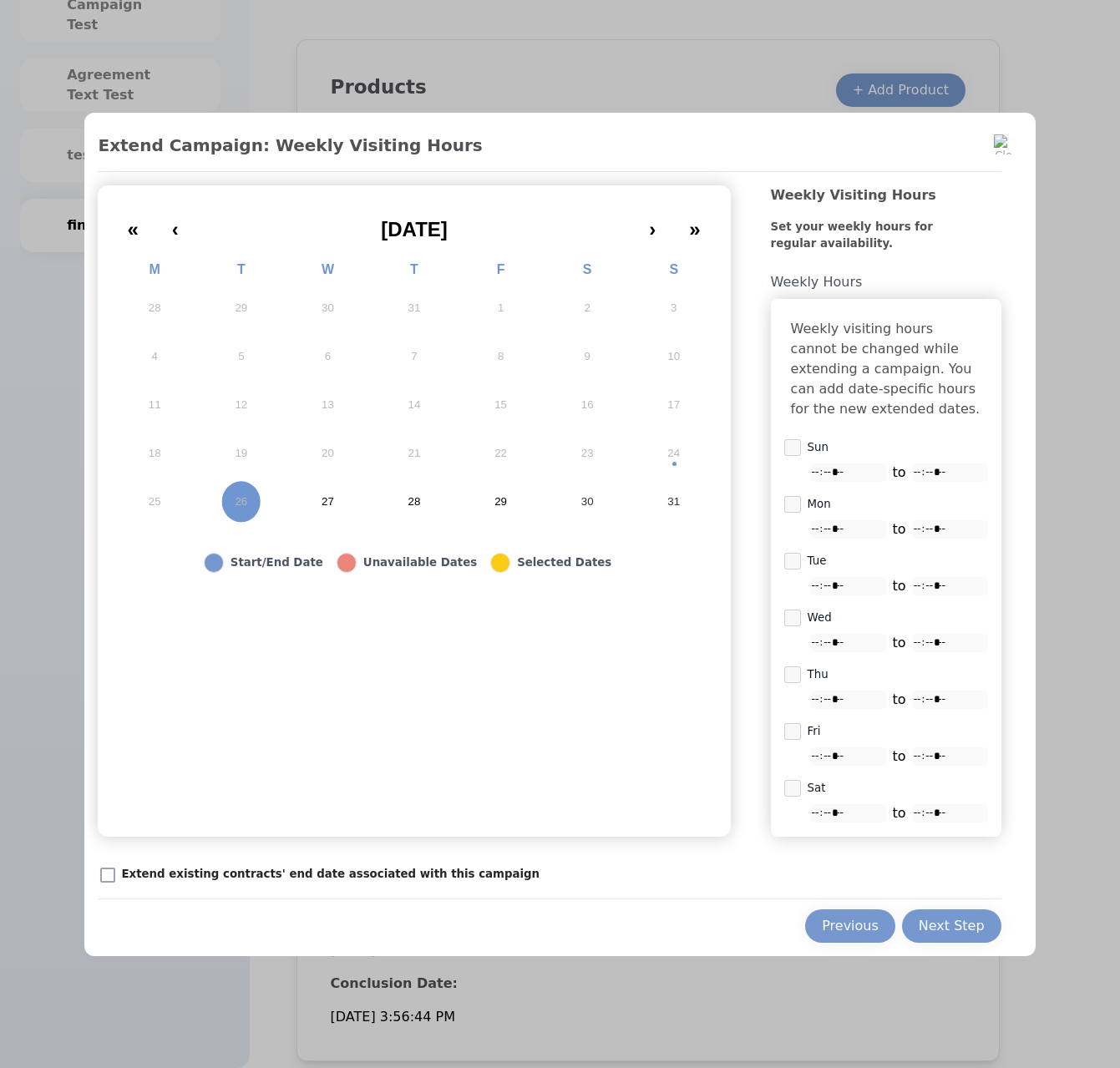
click at [399, 484] on button "28" at bounding box center [414, 502] width 87 height 49
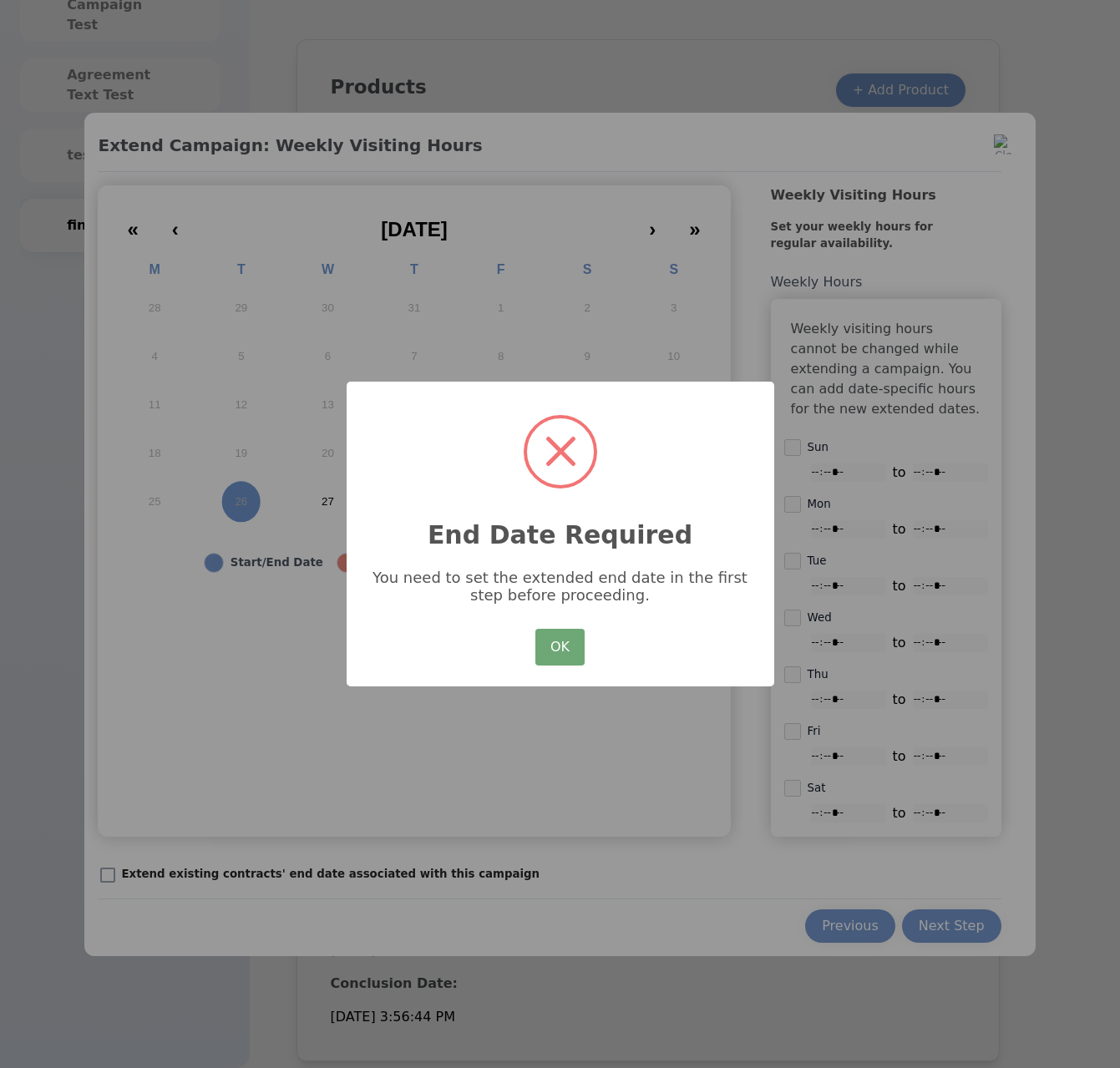
click at [537, 635] on button "OK" at bounding box center [560, 647] width 49 height 36
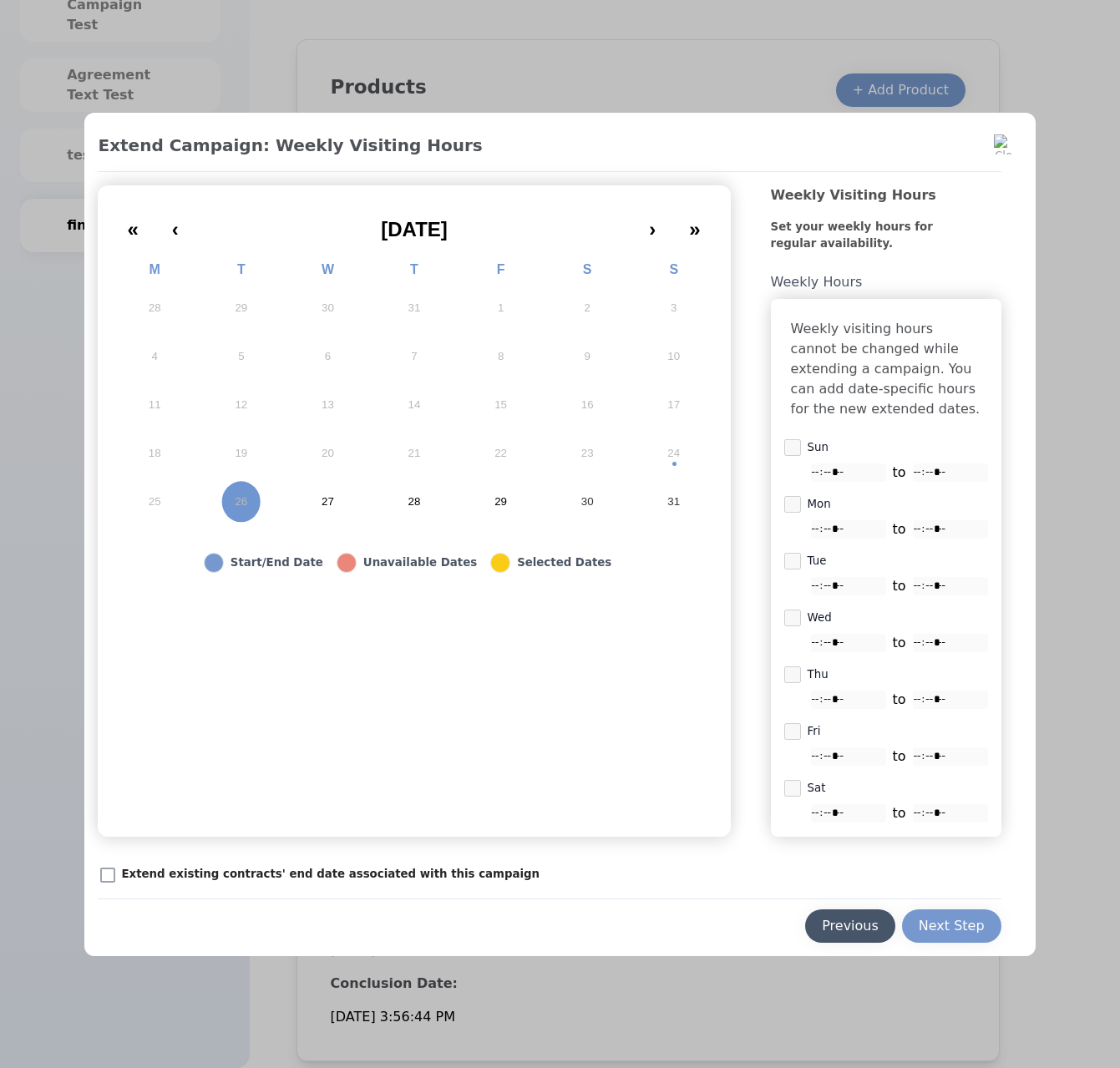
click at [843, 930] on div "Previous" at bounding box center [849, 926] width 56 height 20
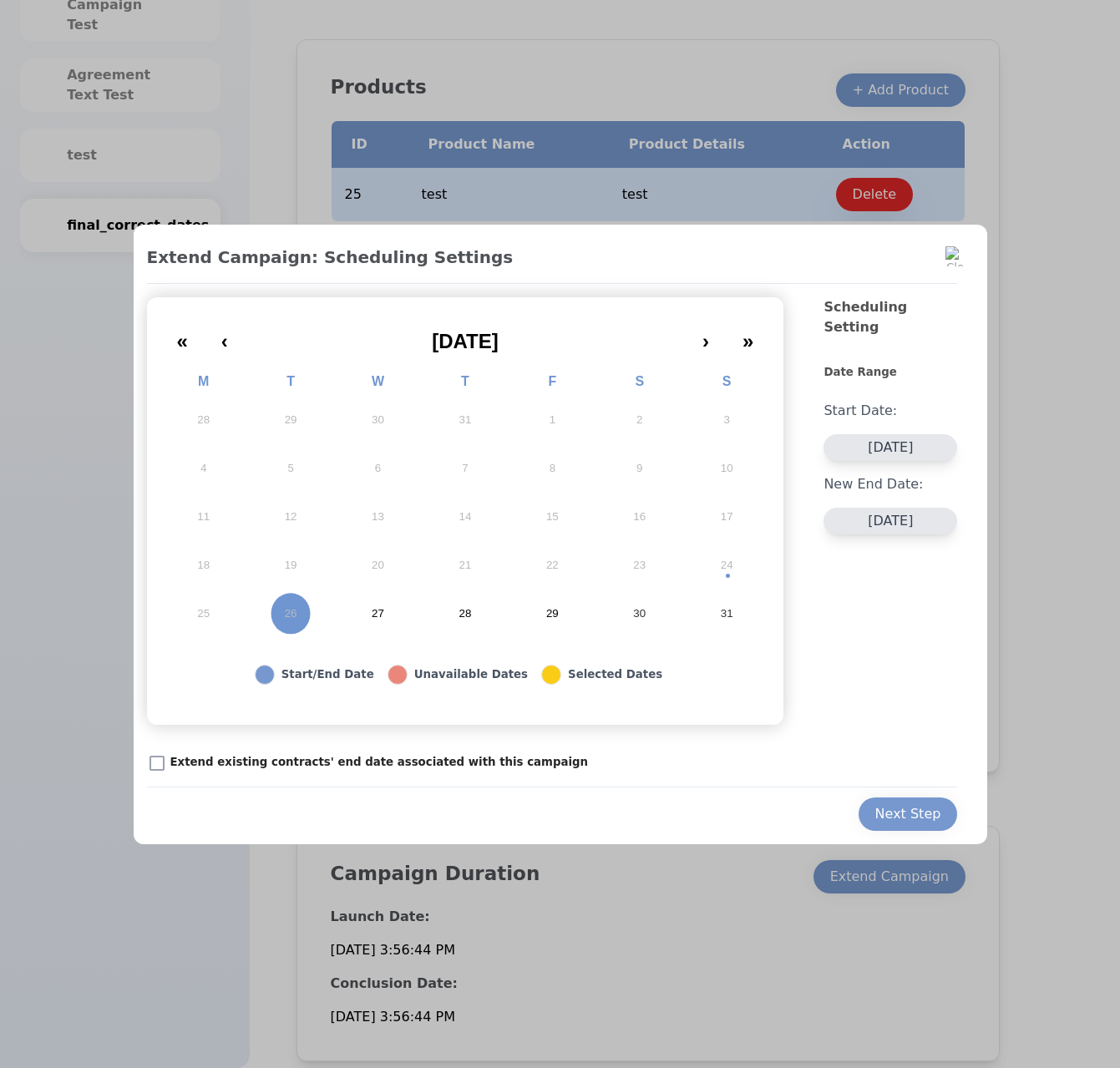
click at [470, 607] on abbr "28" at bounding box center [465, 613] width 12 height 15
click at [911, 806] on div "Next Step" at bounding box center [908, 814] width 66 height 20
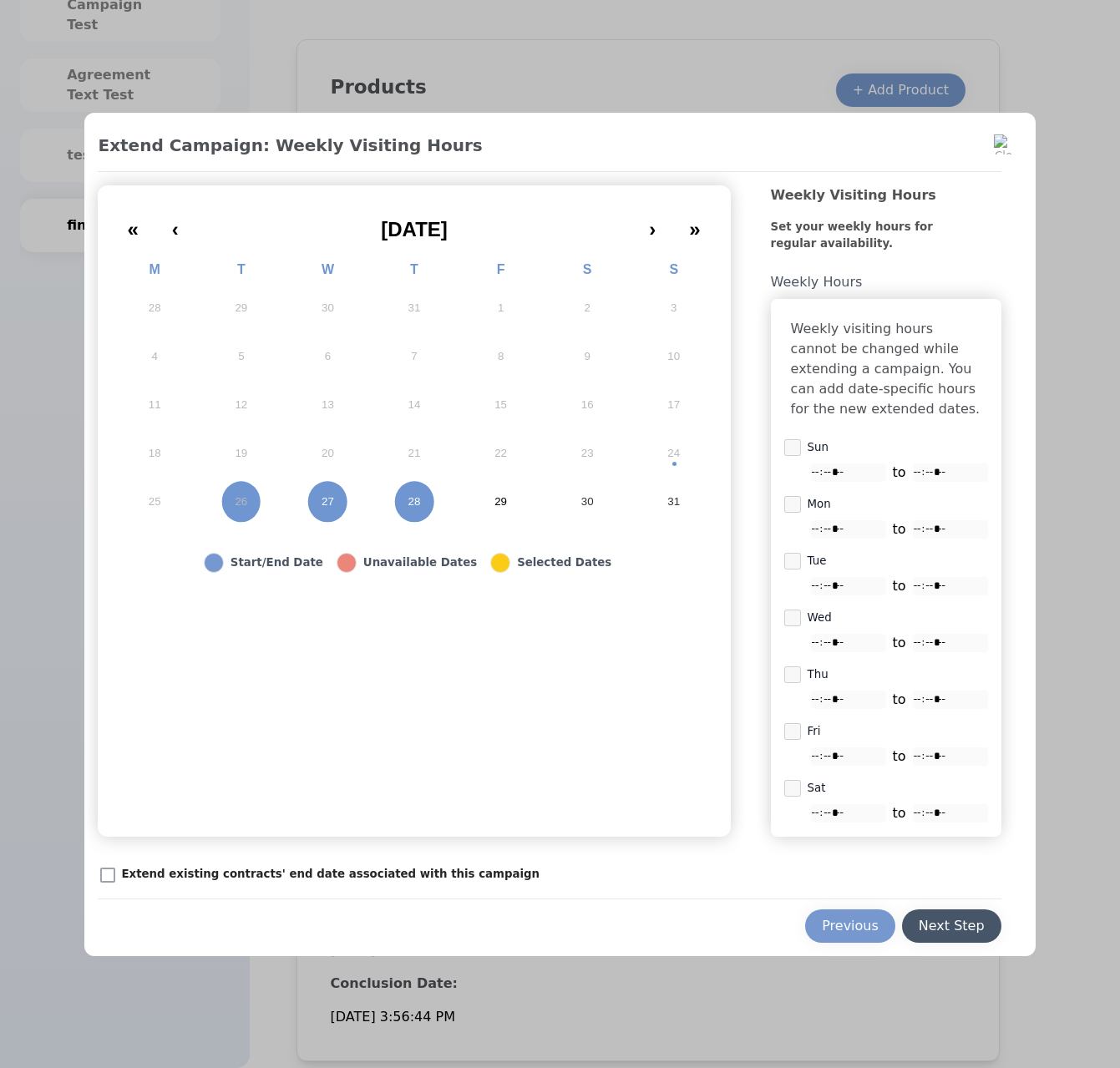
click at [946, 935] on div "Next Step" at bounding box center [952, 926] width 66 height 20
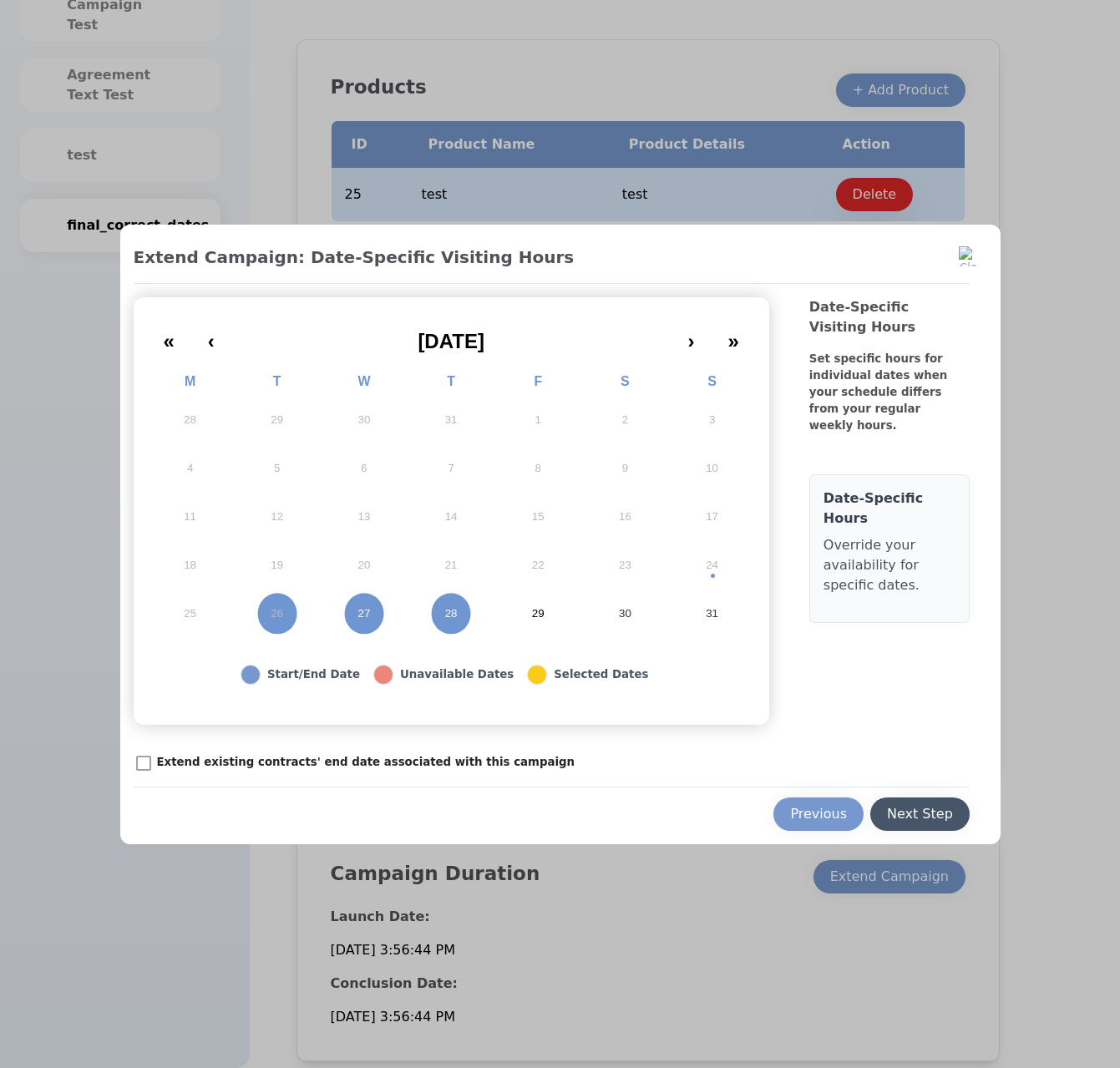
click at [926, 813] on div "Next Step" at bounding box center [920, 814] width 66 height 20
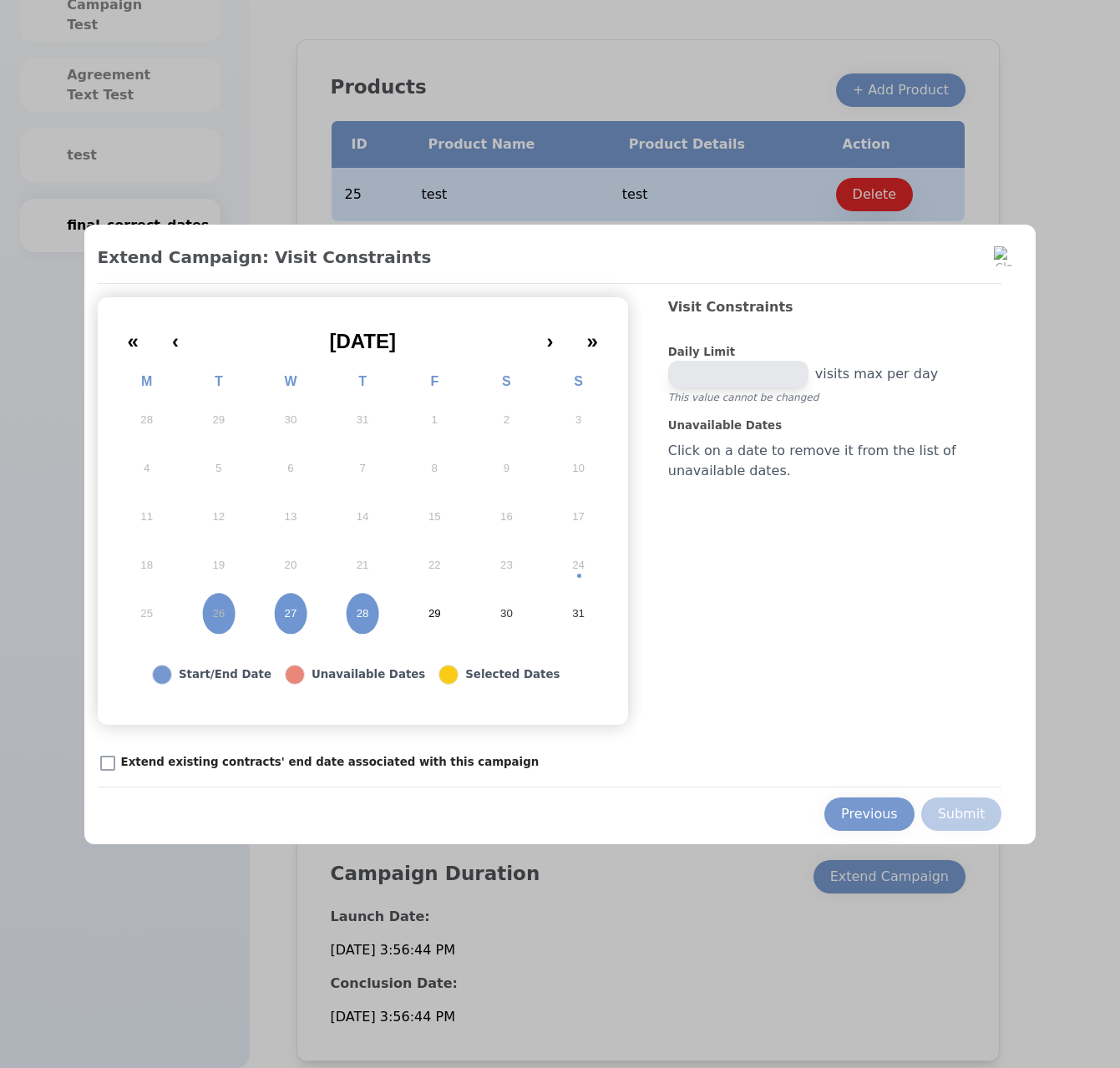
click at [723, 302] on h2 "Visit Constraints" at bounding box center [835, 321] width 334 height 47
click at [1015, 249] on button at bounding box center [1004, 256] width 30 height 30
click at [1009, 247] on img at bounding box center [1003, 256] width 20 height 20
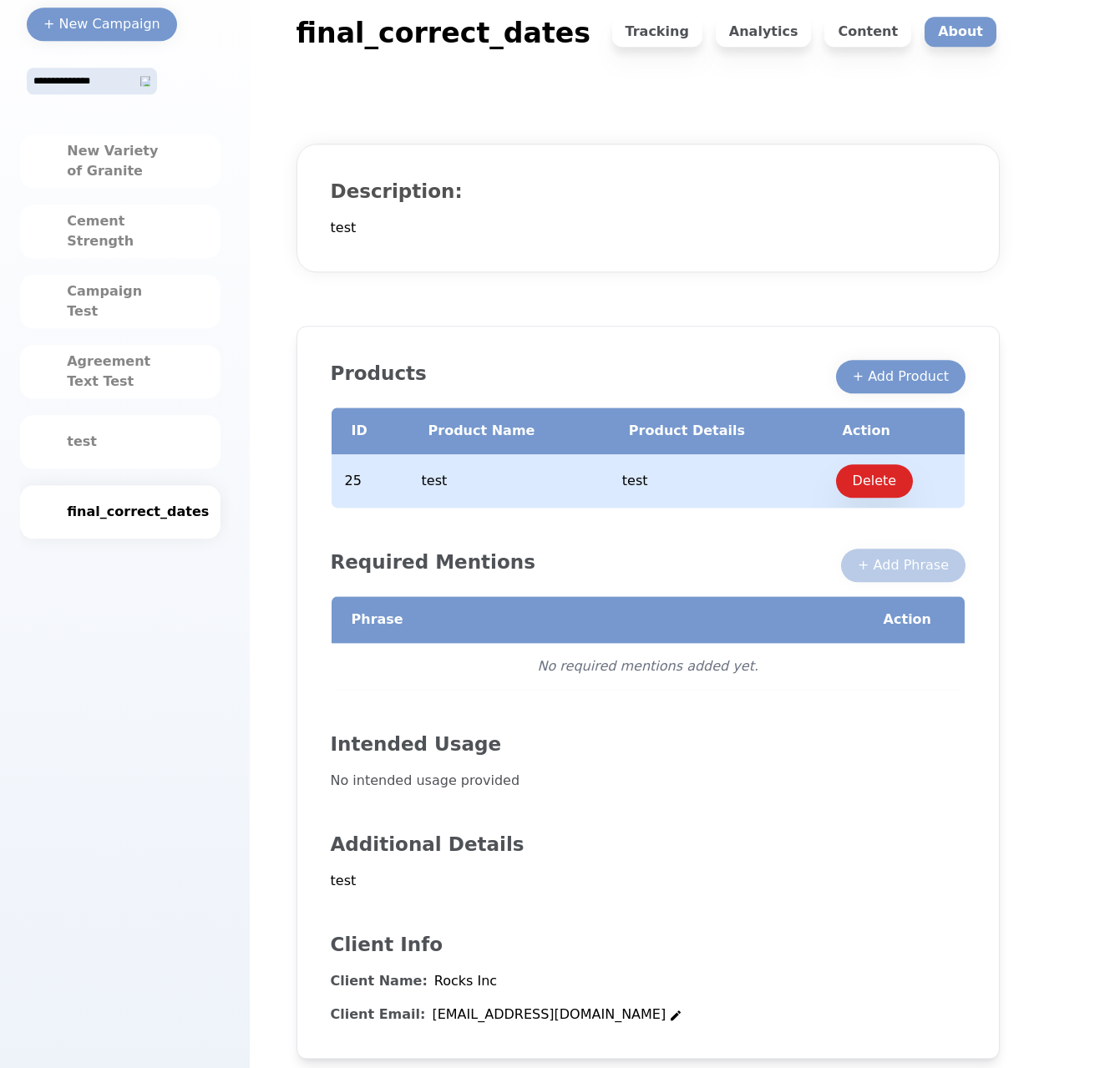
scroll to position [0, 0]
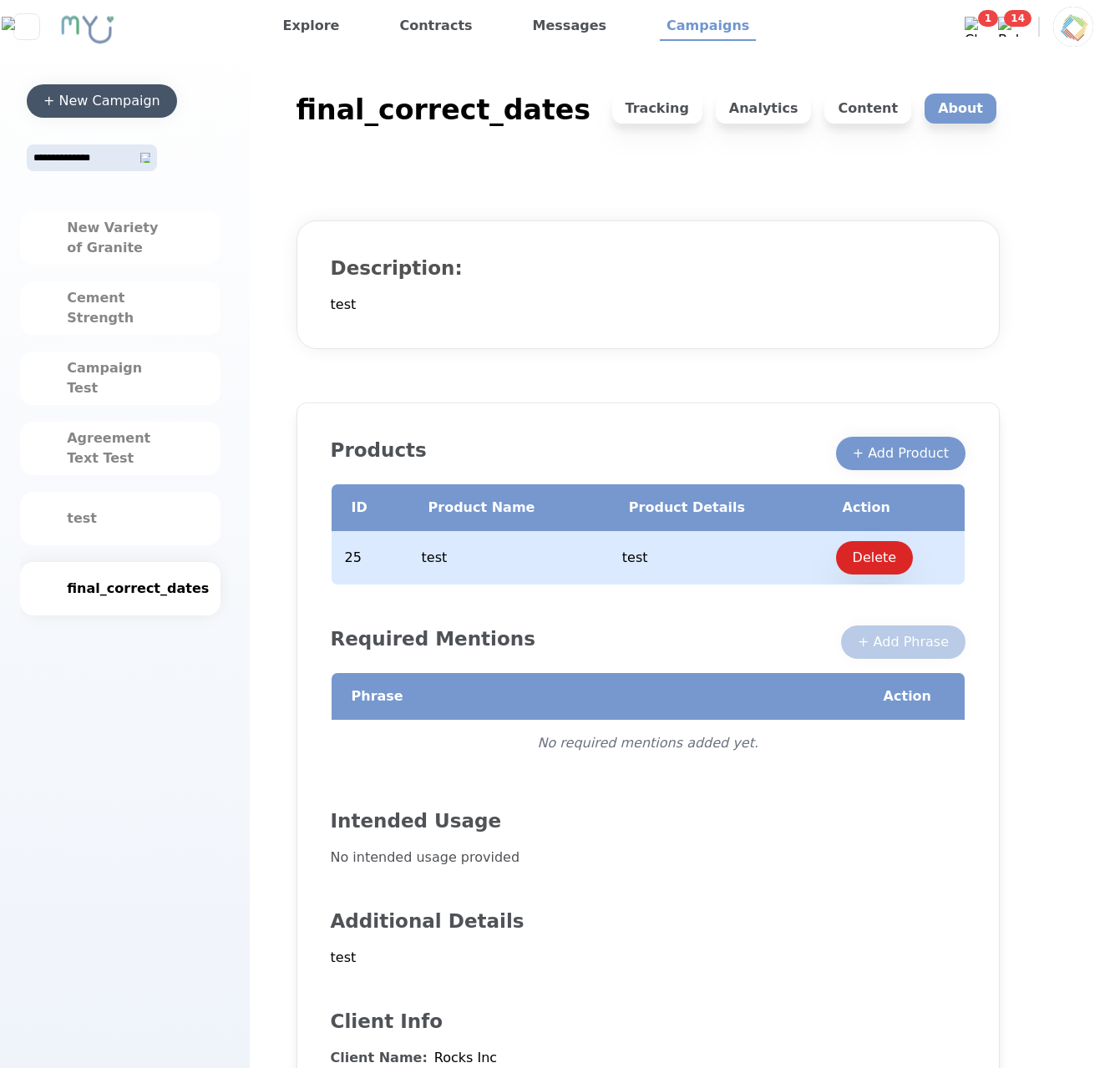
click at [114, 107] on div "+ New Campaign" at bounding box center [102, 101] width 117 height 20
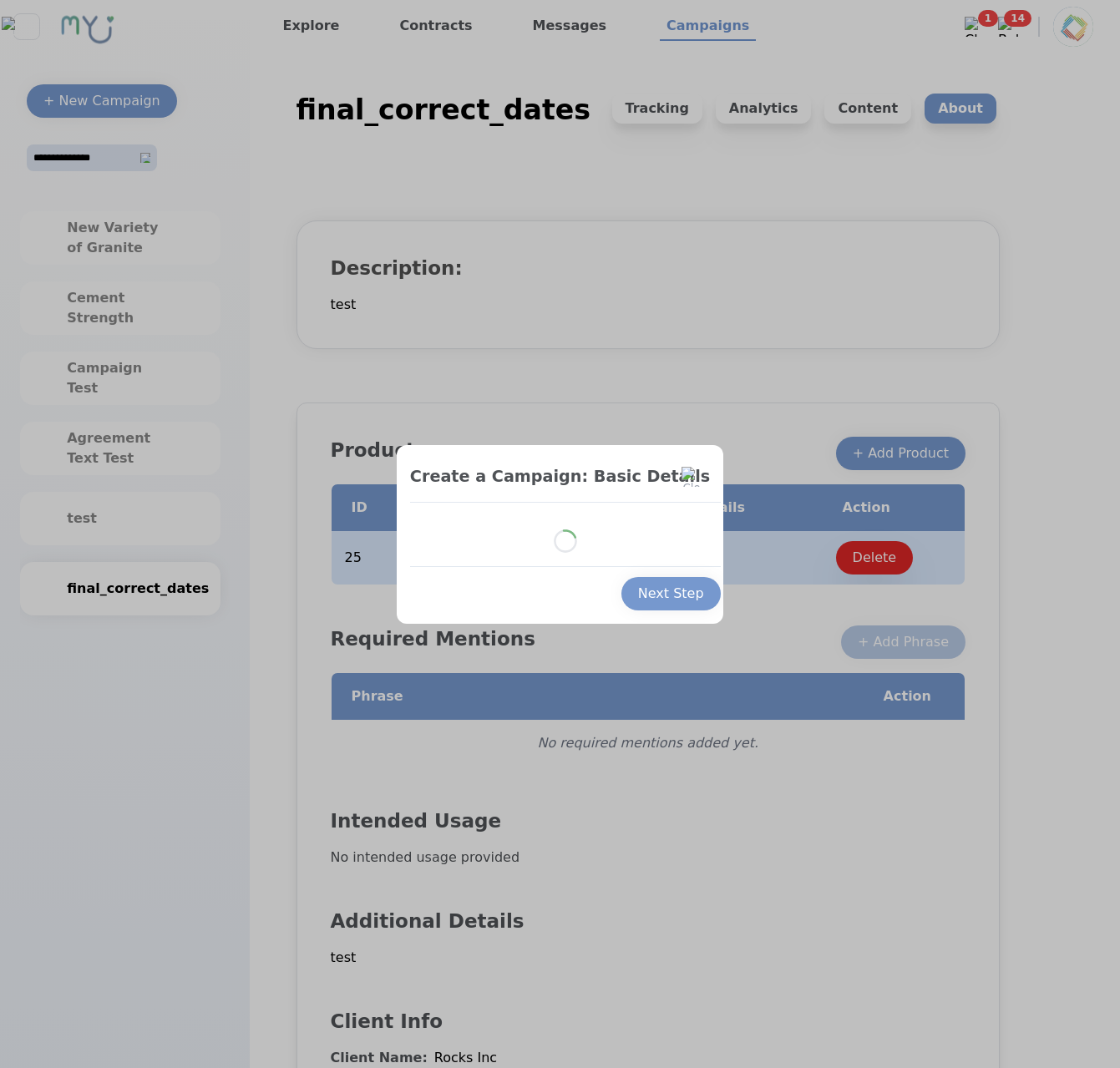
select select "*"
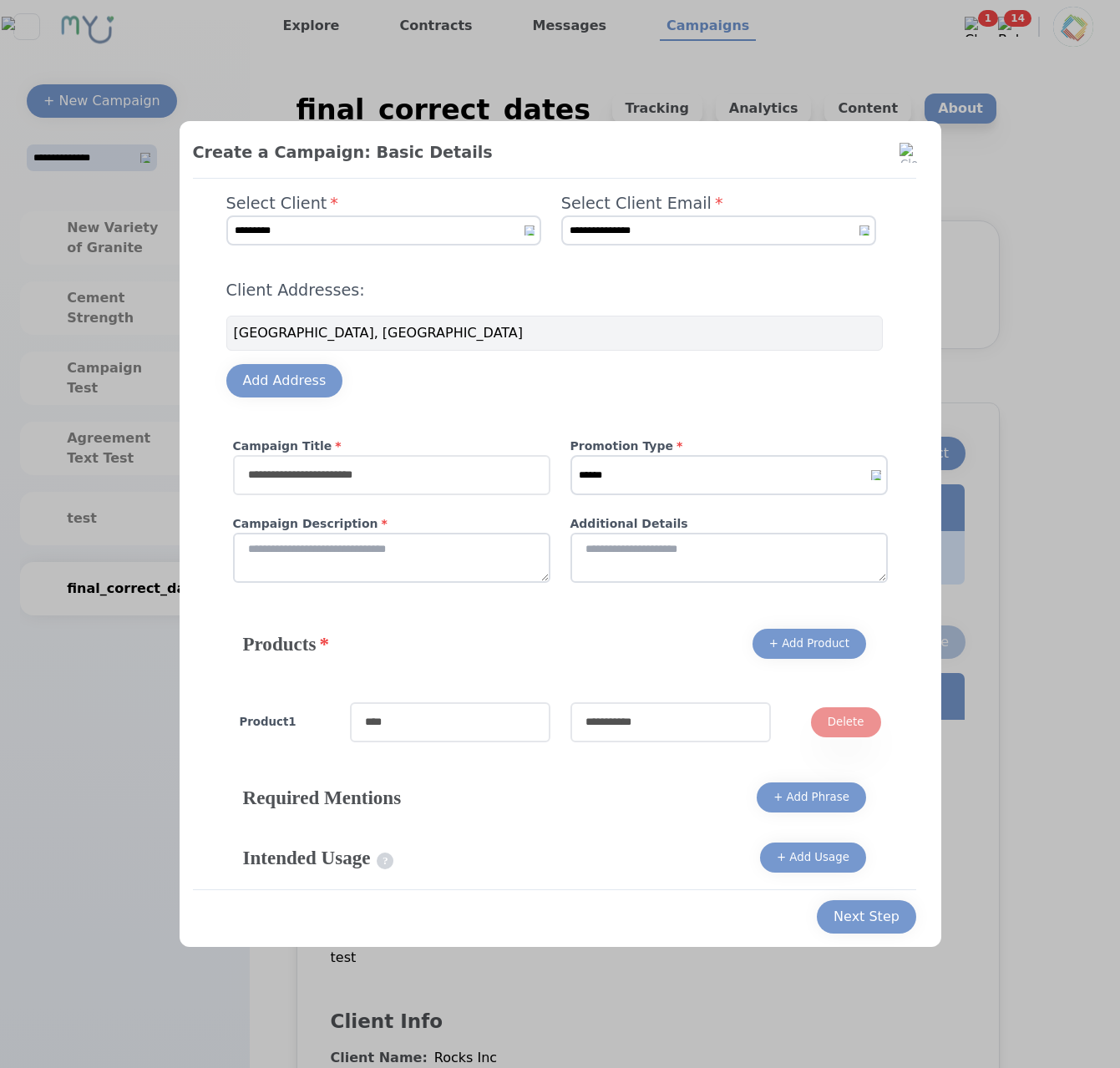
click at [333, 474] on input "text" at bounding box center [392, 475] width 318 height 40
type input "**********"
click at [570, 455] on select "****** ******* *******" at bounding box center [729, 475] width 318 height 40
select select "*"
click option "*******" at bounding box center [0, 0] width 0 height 0
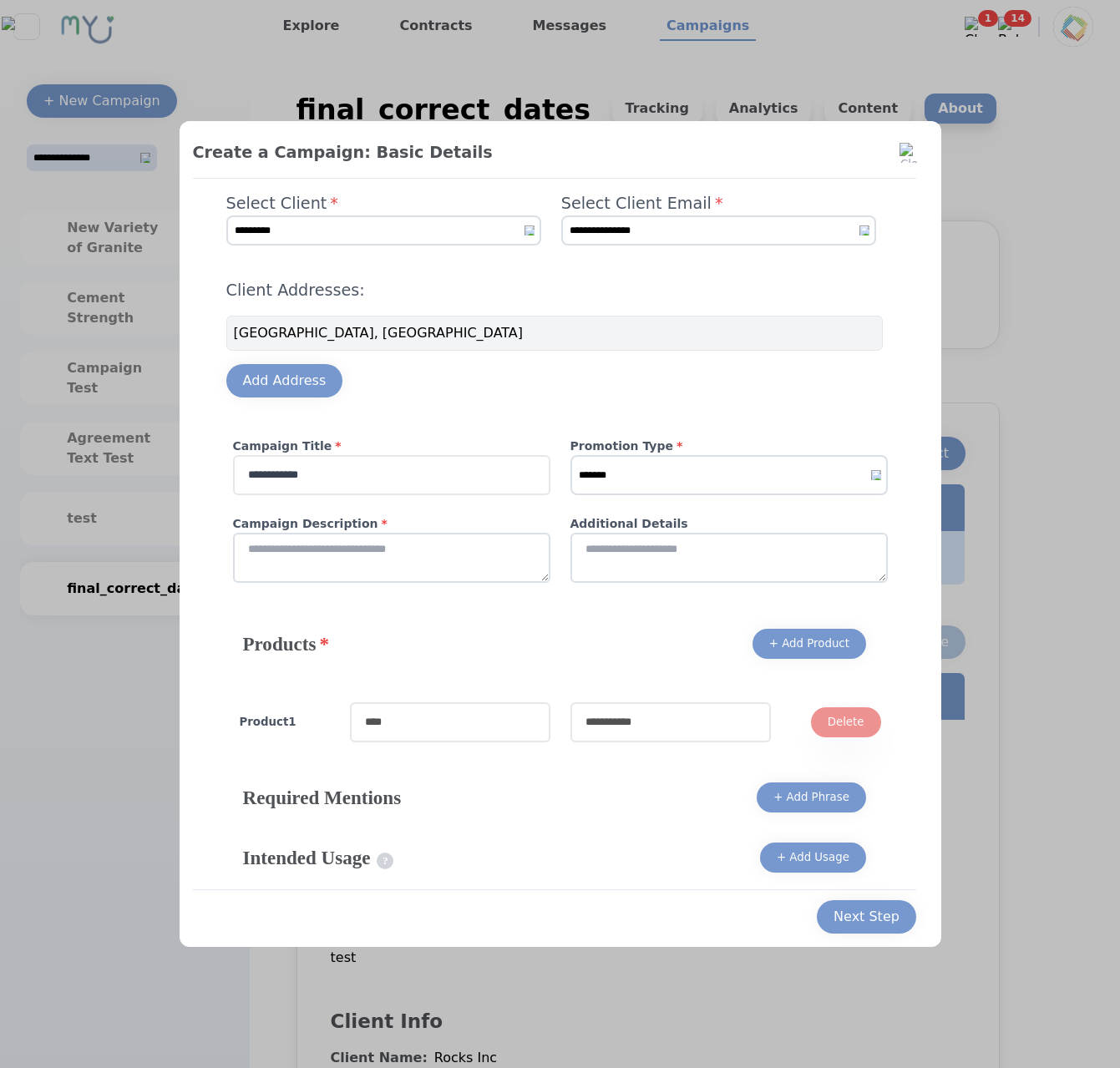
drag, startPoint x: 527, startPoint y: 546, endPoint x: 505, endPoint y: 553, distance: 23.1
click at [506, 553] on textarea at bounding box center [392, 558] width 318 height 50
type textarea "****"
click at [664, 555] on textarea at bounding box center [729, 558] width 318 height 50
type textarea "****"
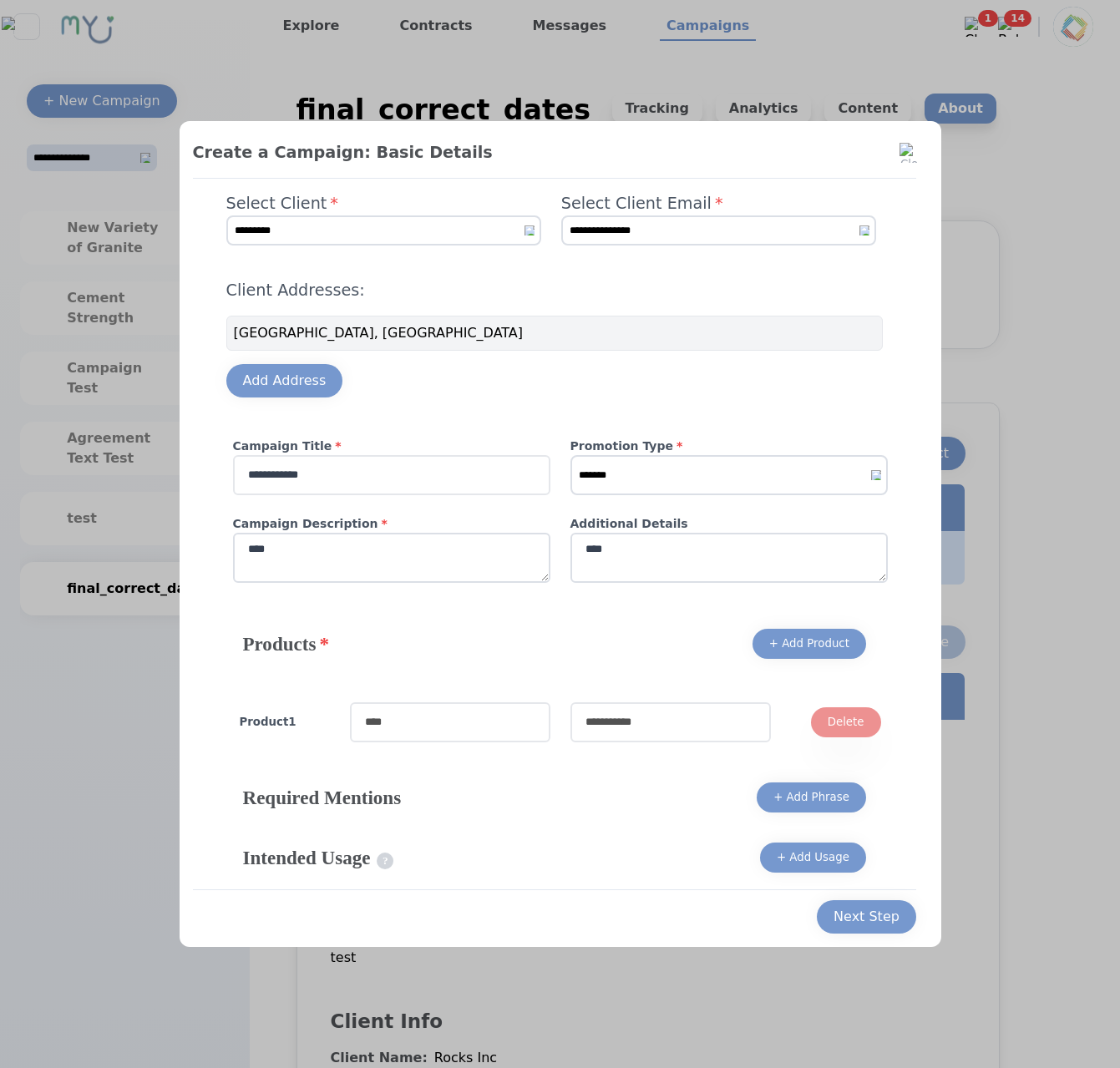
click at [474, 714] on input "text" at bounding box center [449, 722] width 200 height 40
type input "****"
click at [639, 711] on input "text" at bounding box center [670, 722] width 200 height 40
type input "****"
click at [842, 910] on div "Next Step" at bounding box center [867, 916] width 66 height 20
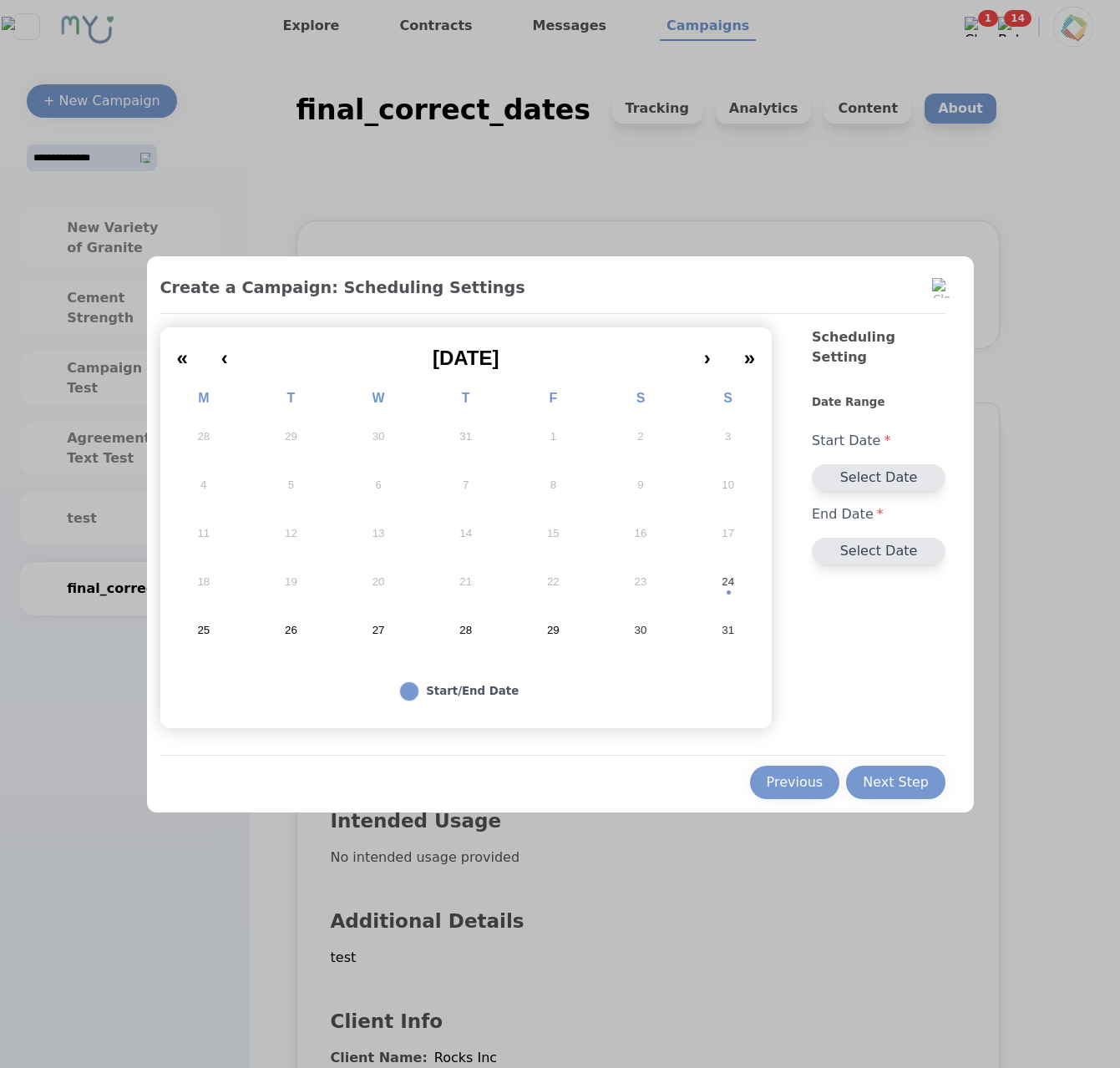
click at [732, 589] on abbr "24" at bounding box center [728, 581] width 12 height 15
click at [189, 626] on button "25" at bounding box center [204, 631] width 88 height 49
click at [891, 791] on div "Next Step" at bounding box center [895, 782] width 66 height 20
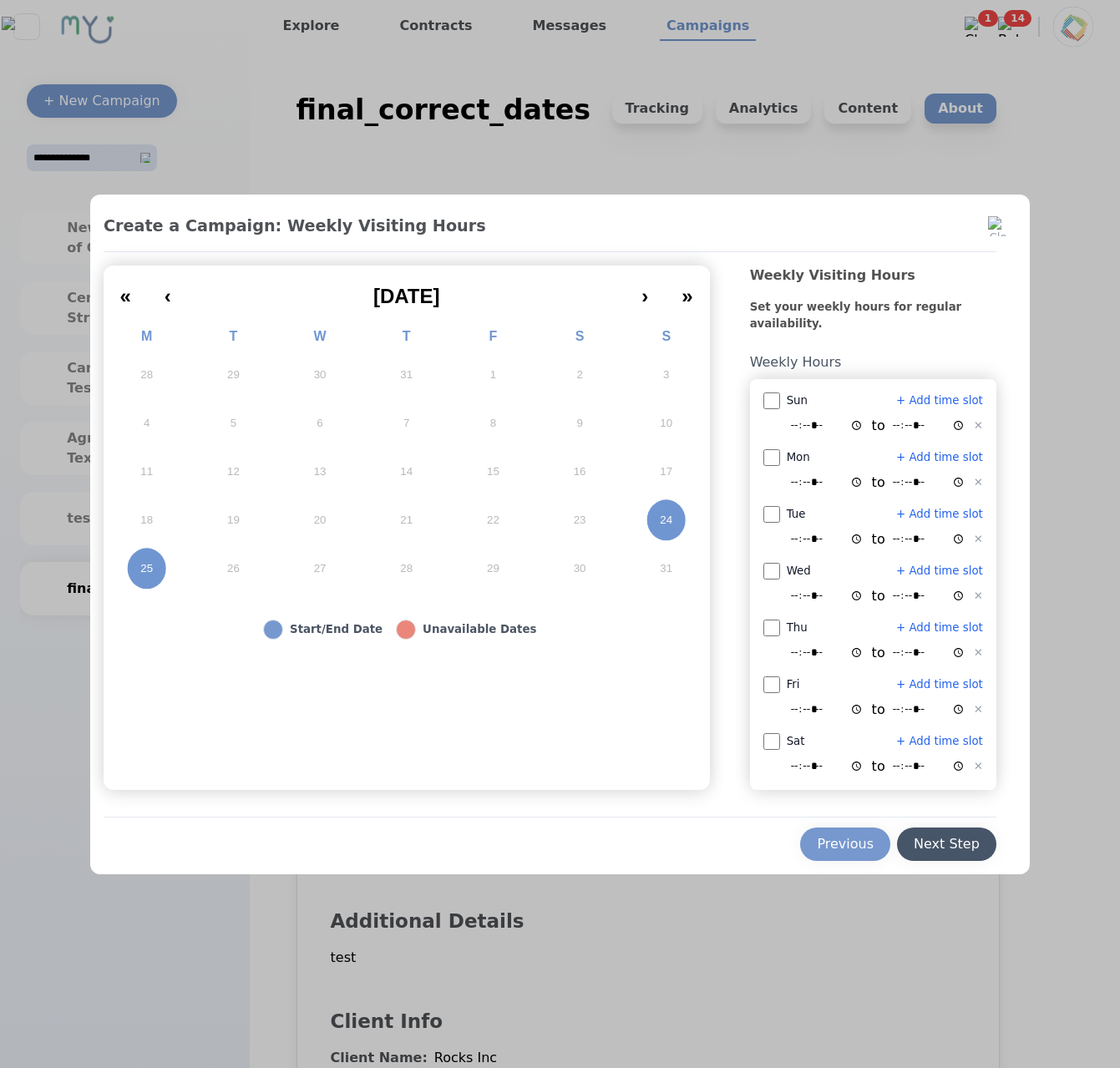
click at [937, 837] on div "Next Step" at bounding box center [946, 843] width 66 height 20
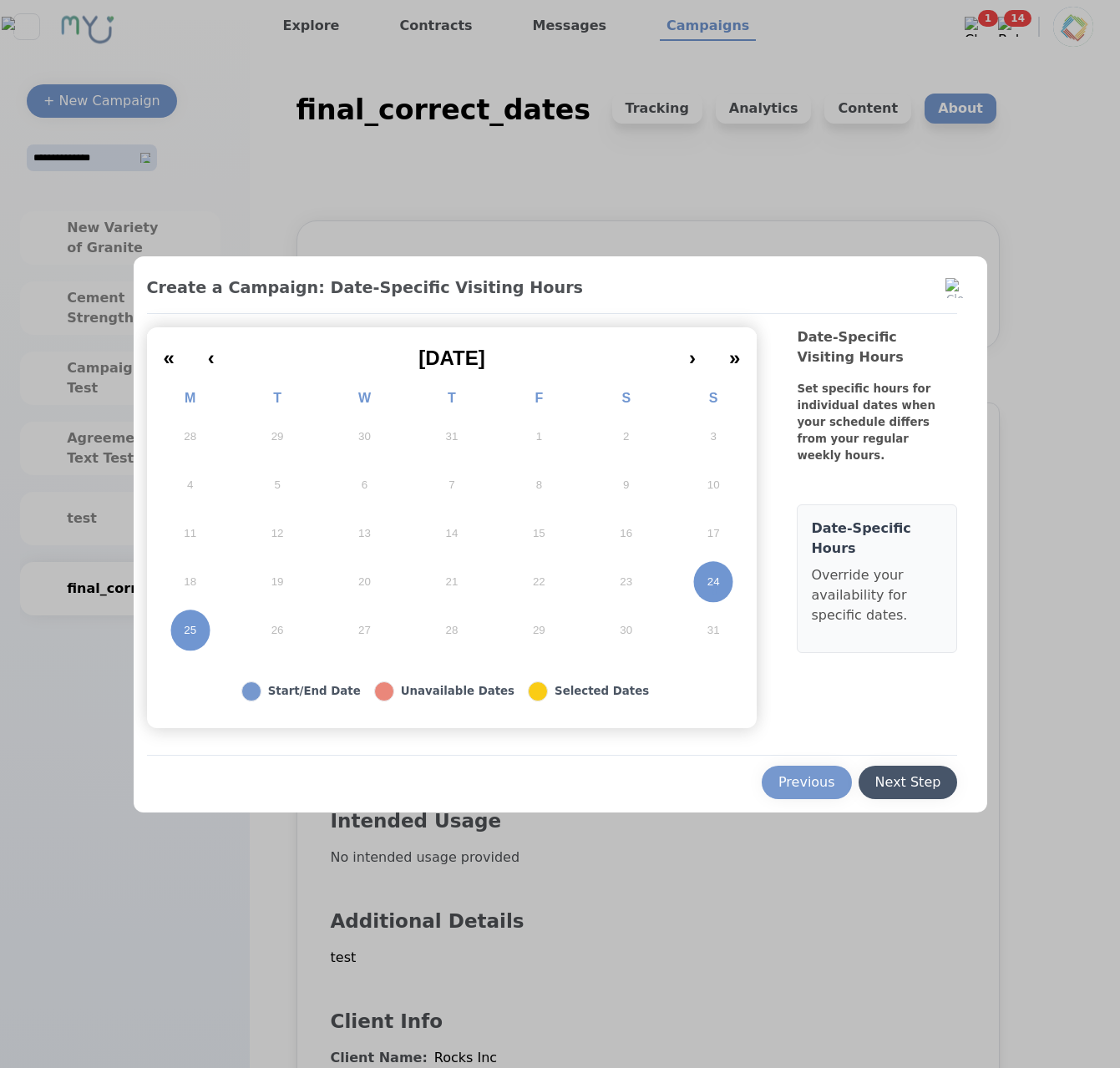
click at [923, 778] on div "Next Step" at bounding box center [908, 782] width 66 height 20
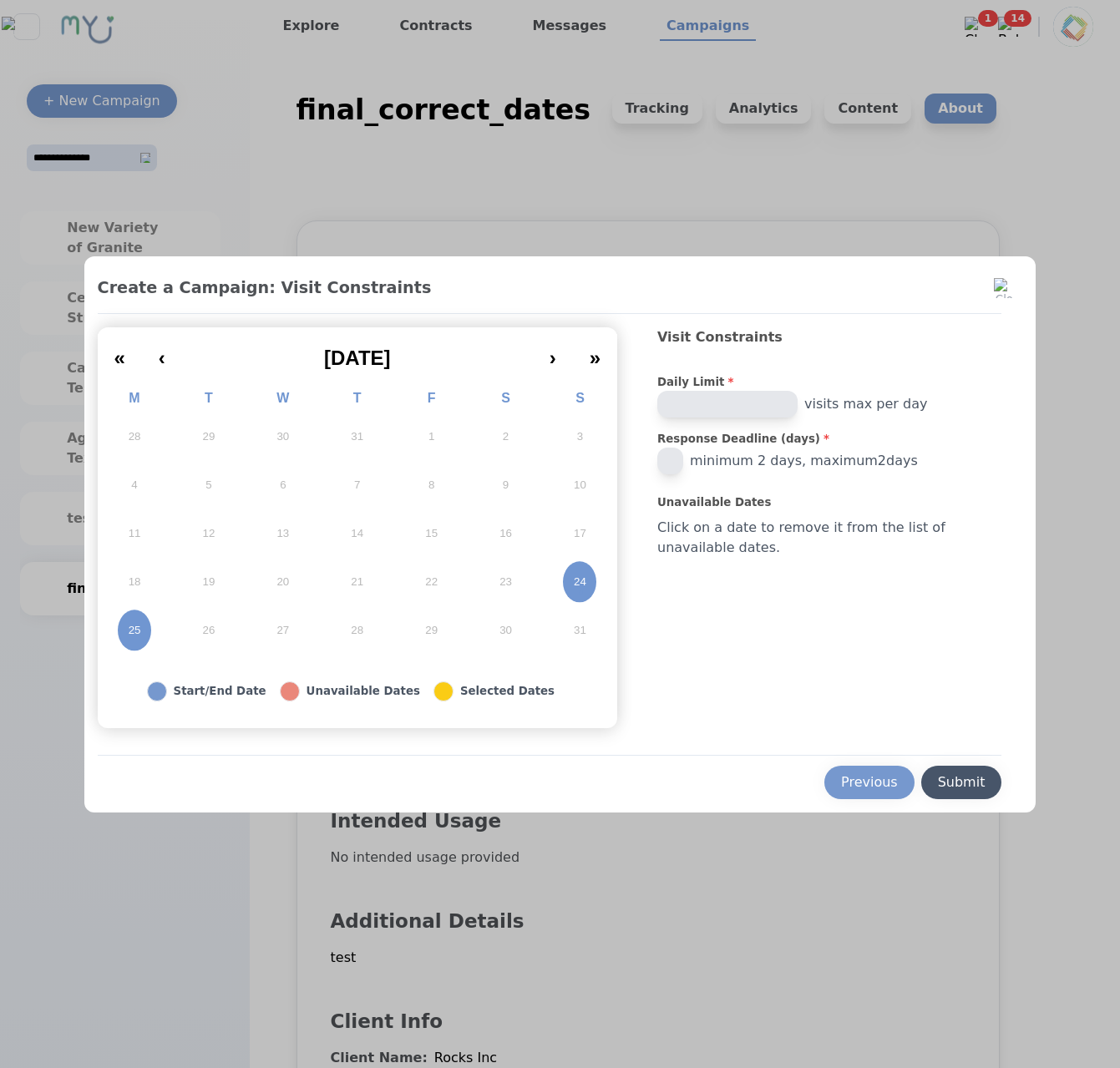
click at [962, 783] on div "Submit" at bounding box center [961, 782] width 48 height 20
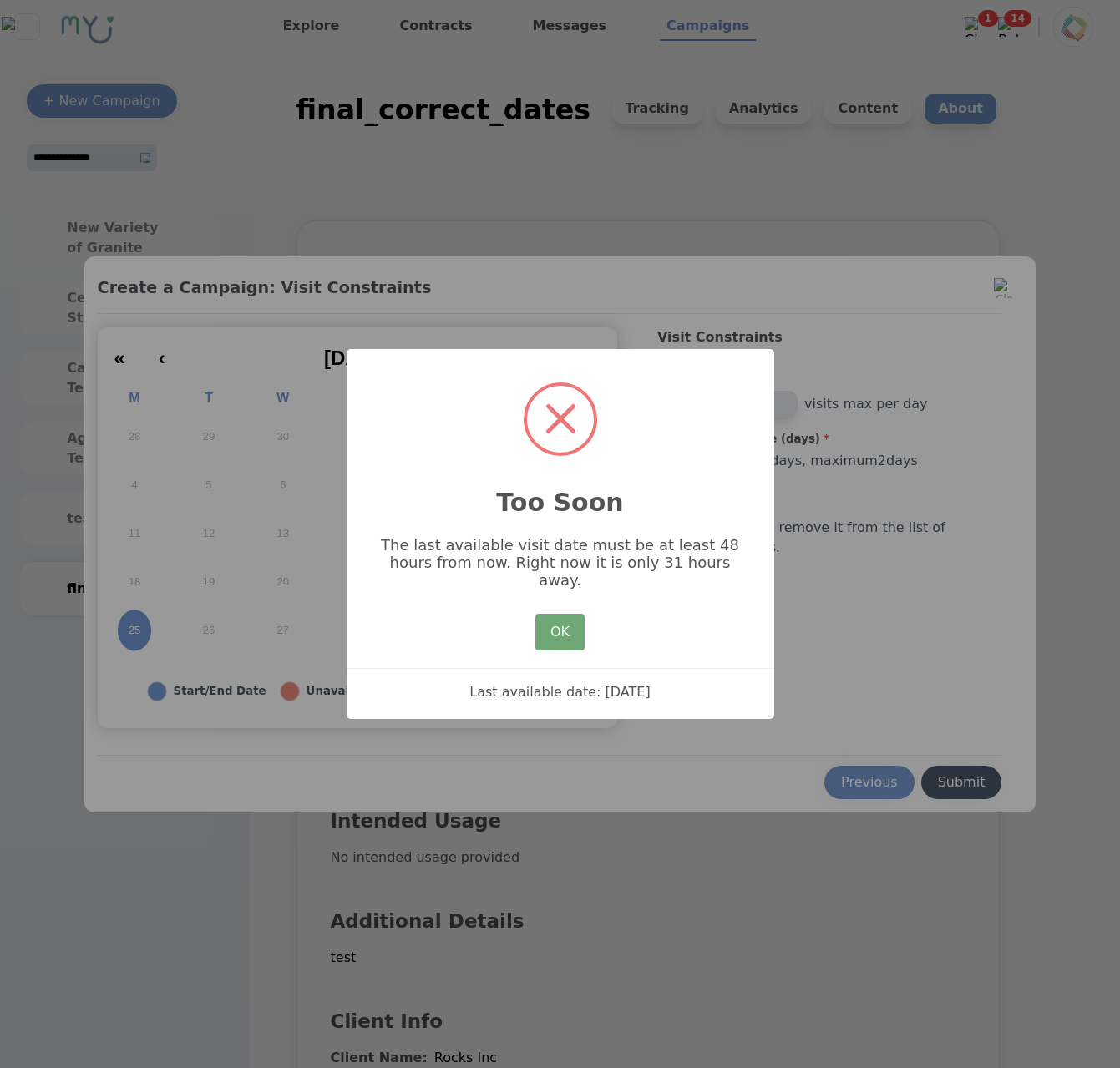
click at [553, 630] on button "OK" at bounding box center [560, 632] width 49 height 36
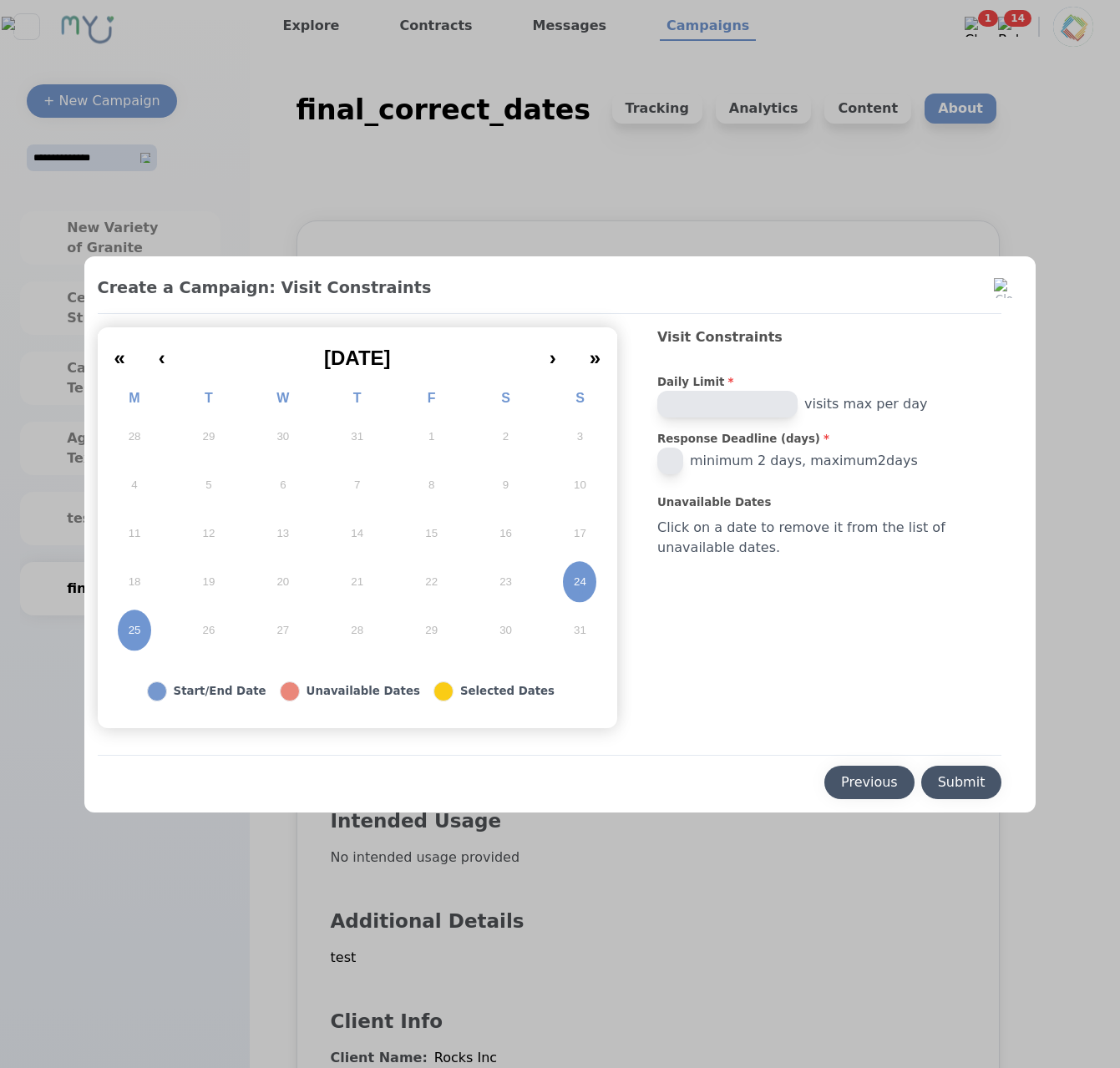
click at [841, 779] on button "Previous" at bounding box center [869, 783] width 90 height 33
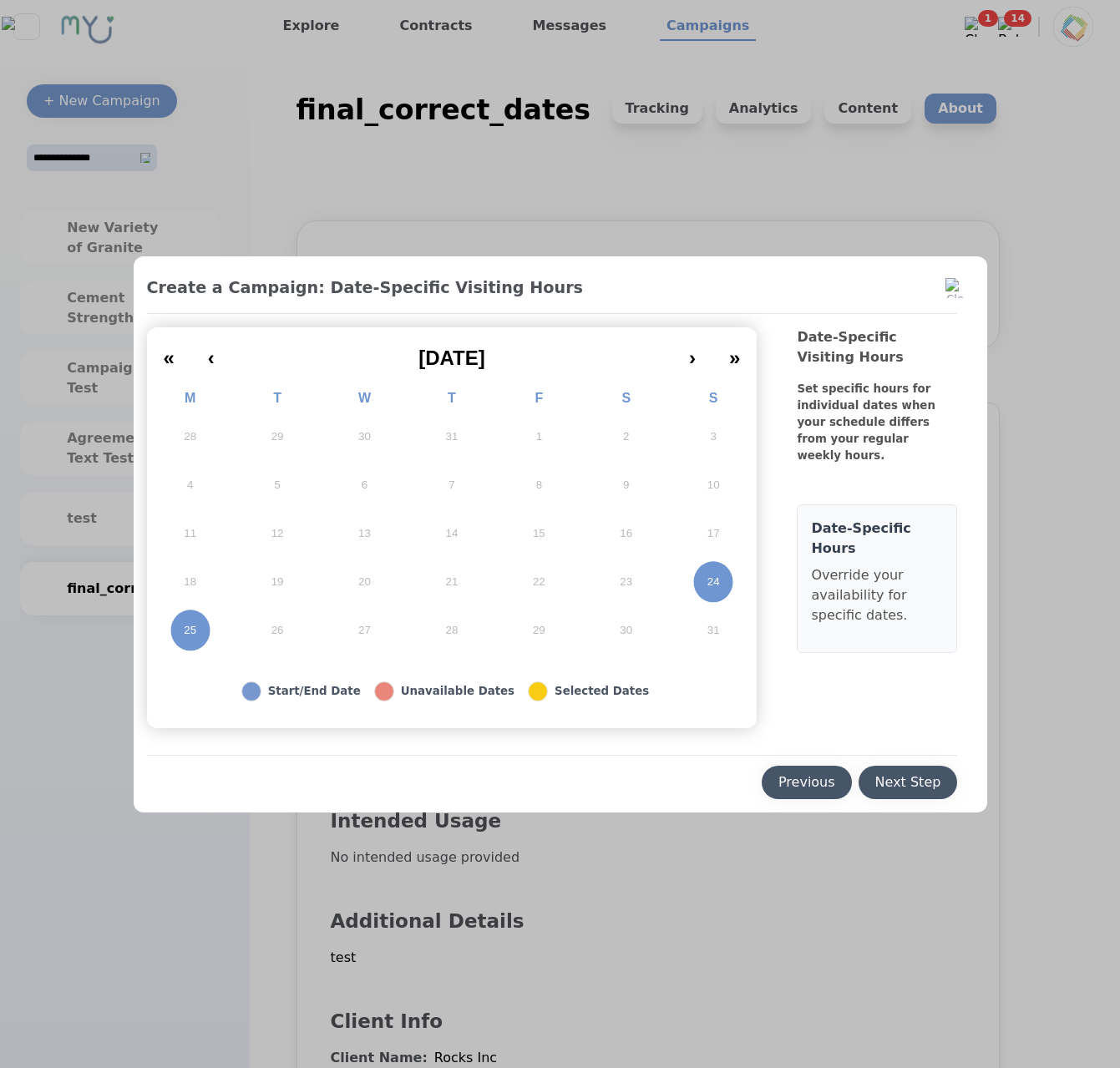
click at [840, 781] on button "Previous" at bounding box center [807, 783] width 90 height 33
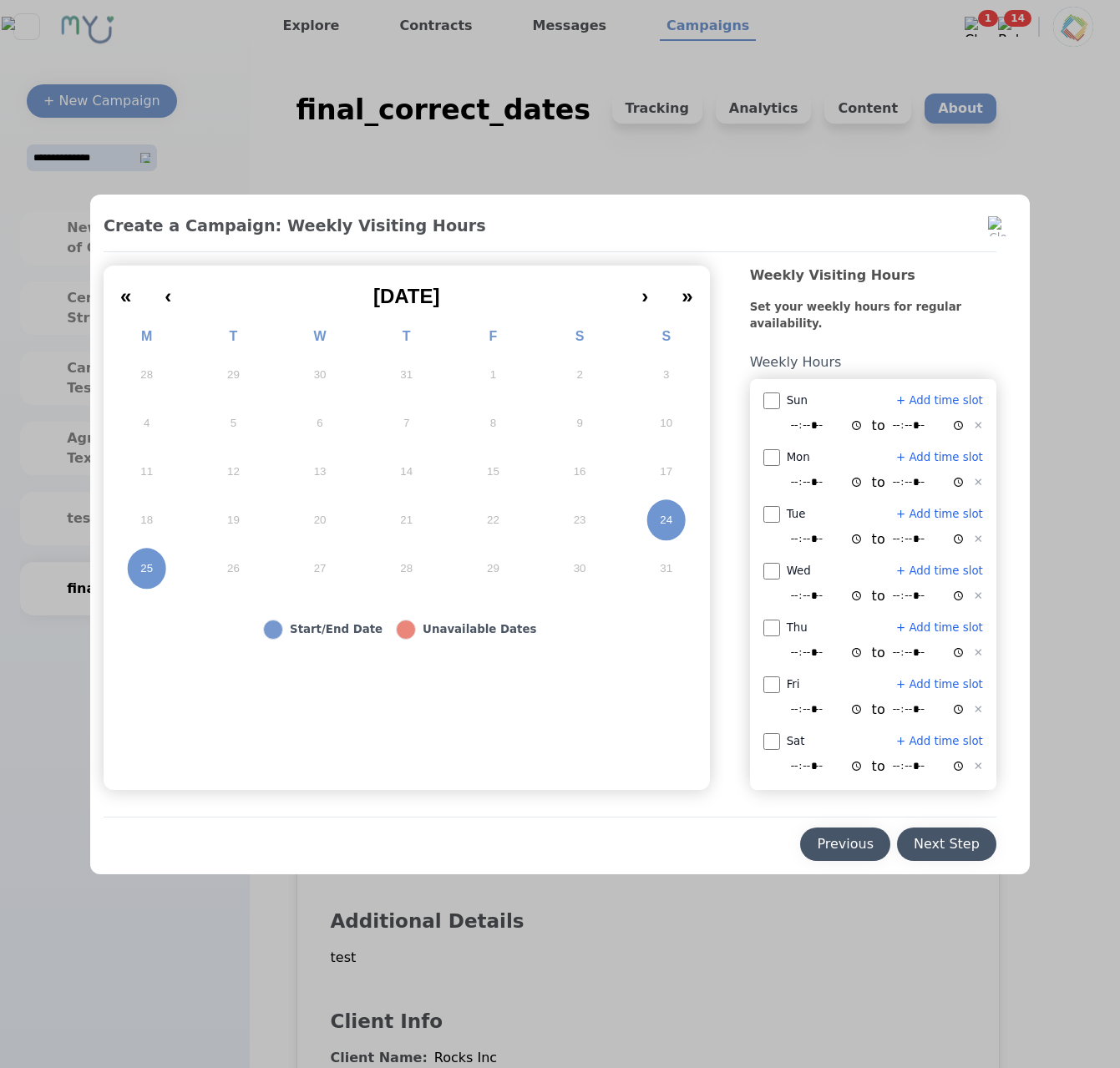
click at [801, 835] on button "Previous" at bounding box center [845, 844] width 90 height 33
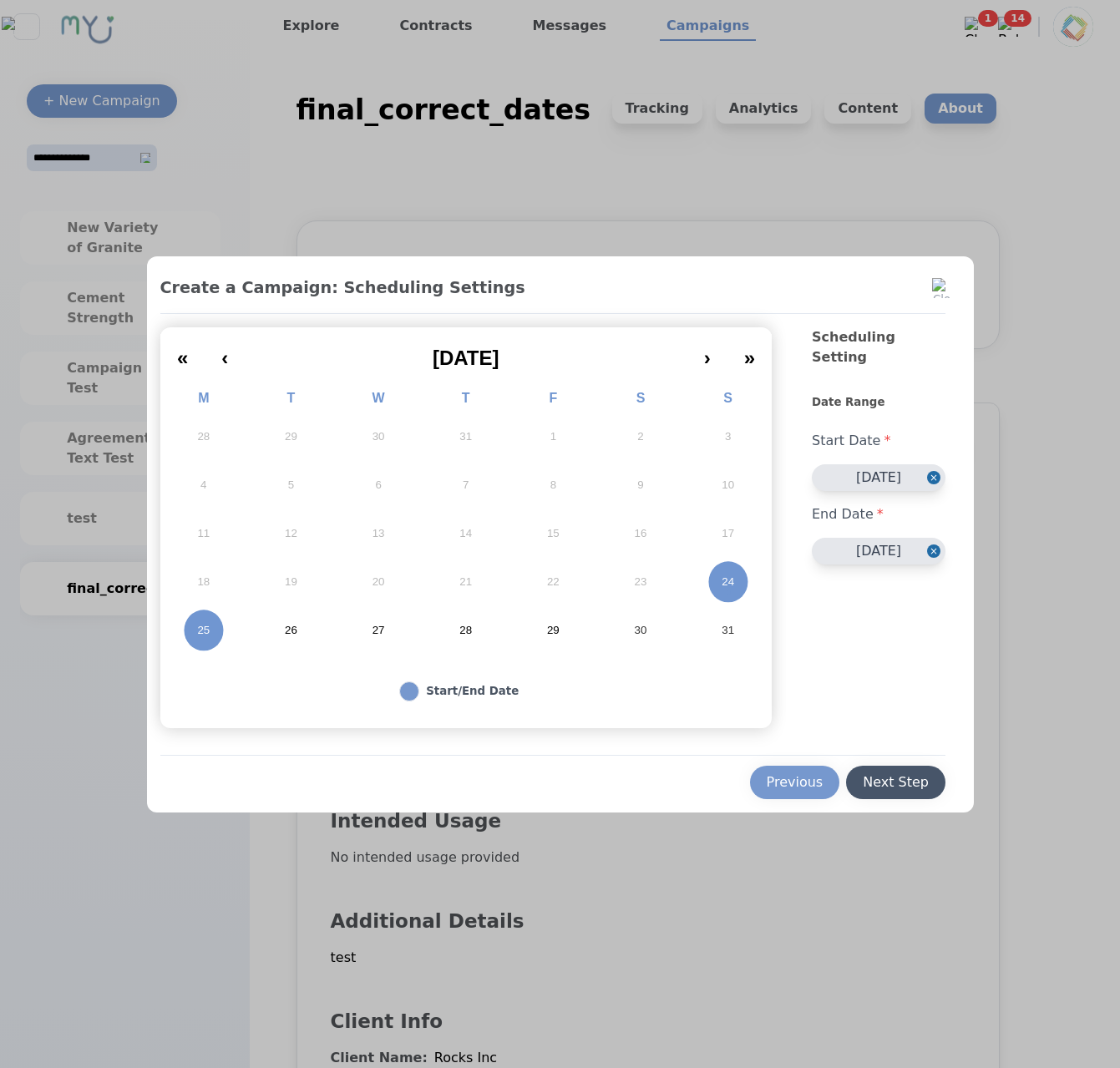
click at [707, 577] on button "24" at bounding box center [727, 582] width 88 height 49
click at [717, 624] on button "31" at bounding box center [727, 631] width 88 height 49
click at [881, 778] on div "Next Step" at bounding box center [895, 782] width 66 height 20
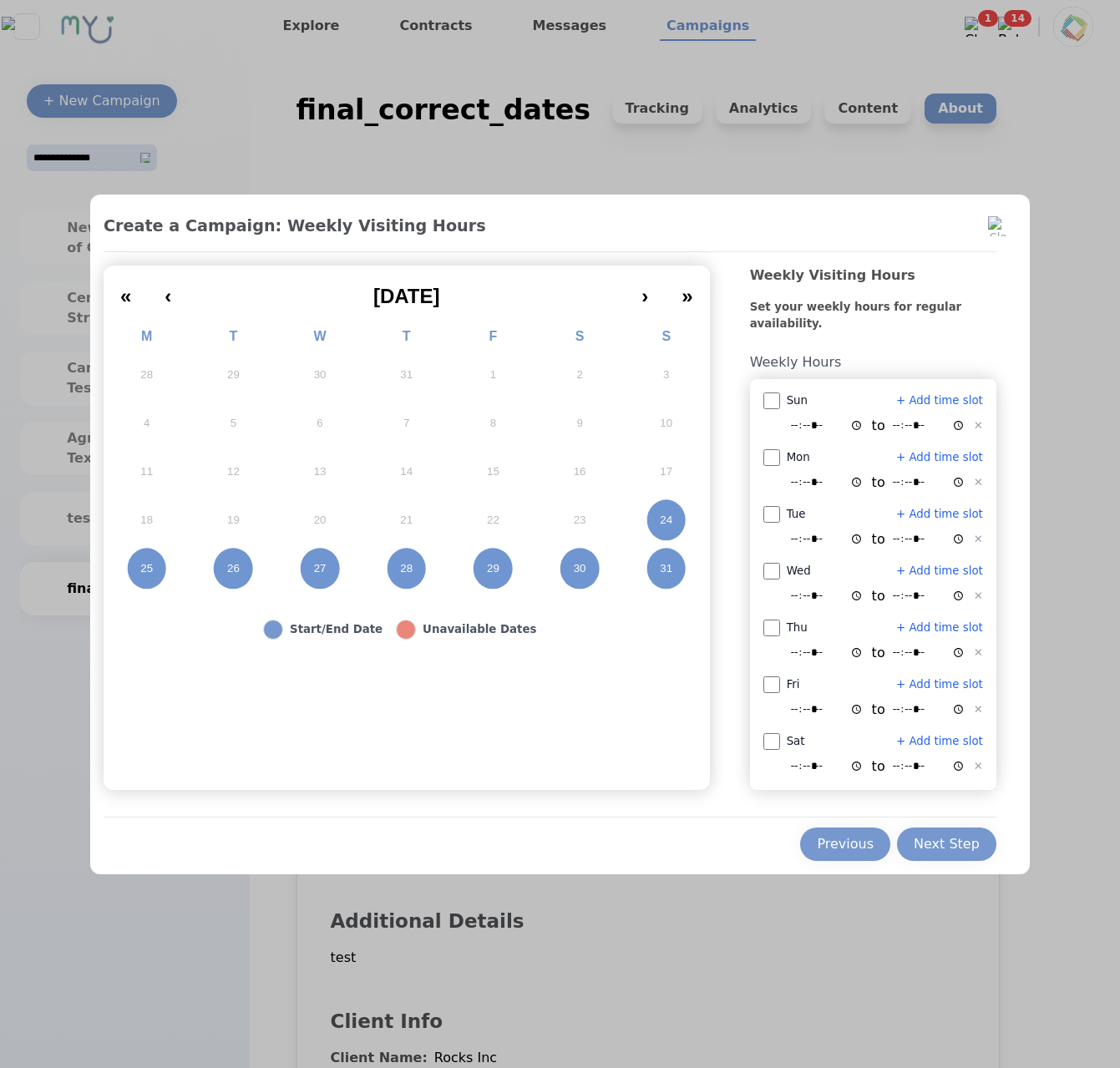
click at [212, 547] on button "26" at bounding box center [233, 569] width 87 height 49
click at [956, 834] on div "Next Step" at bounding box center [946, 843] width 66 height 20
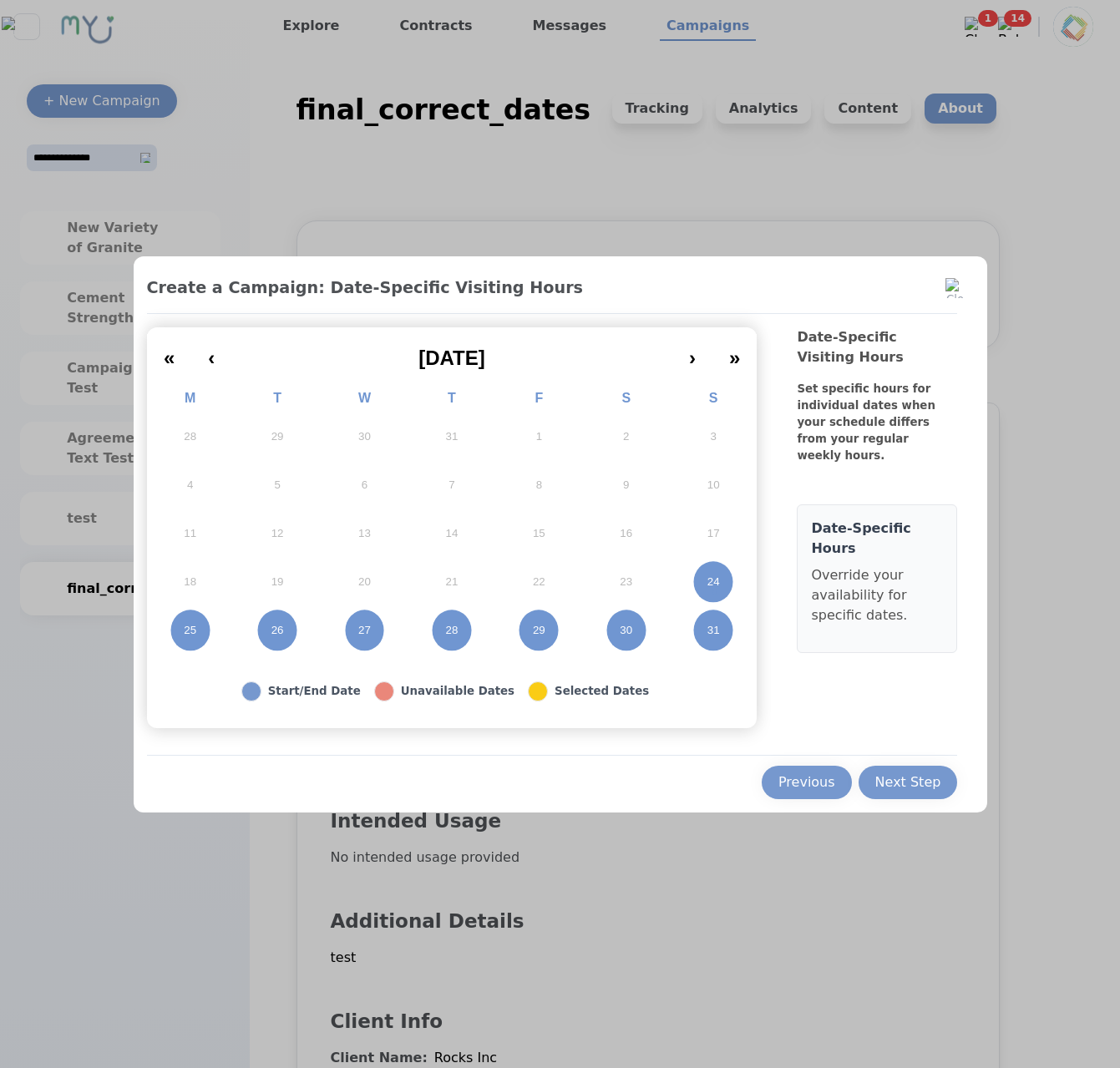
click at [193, 634] on abbr "25" at bounding box center [190, 630] width 12 height 15
click at [308, 634] on button "26" at bounding box center [277, 631] width 87 height 49
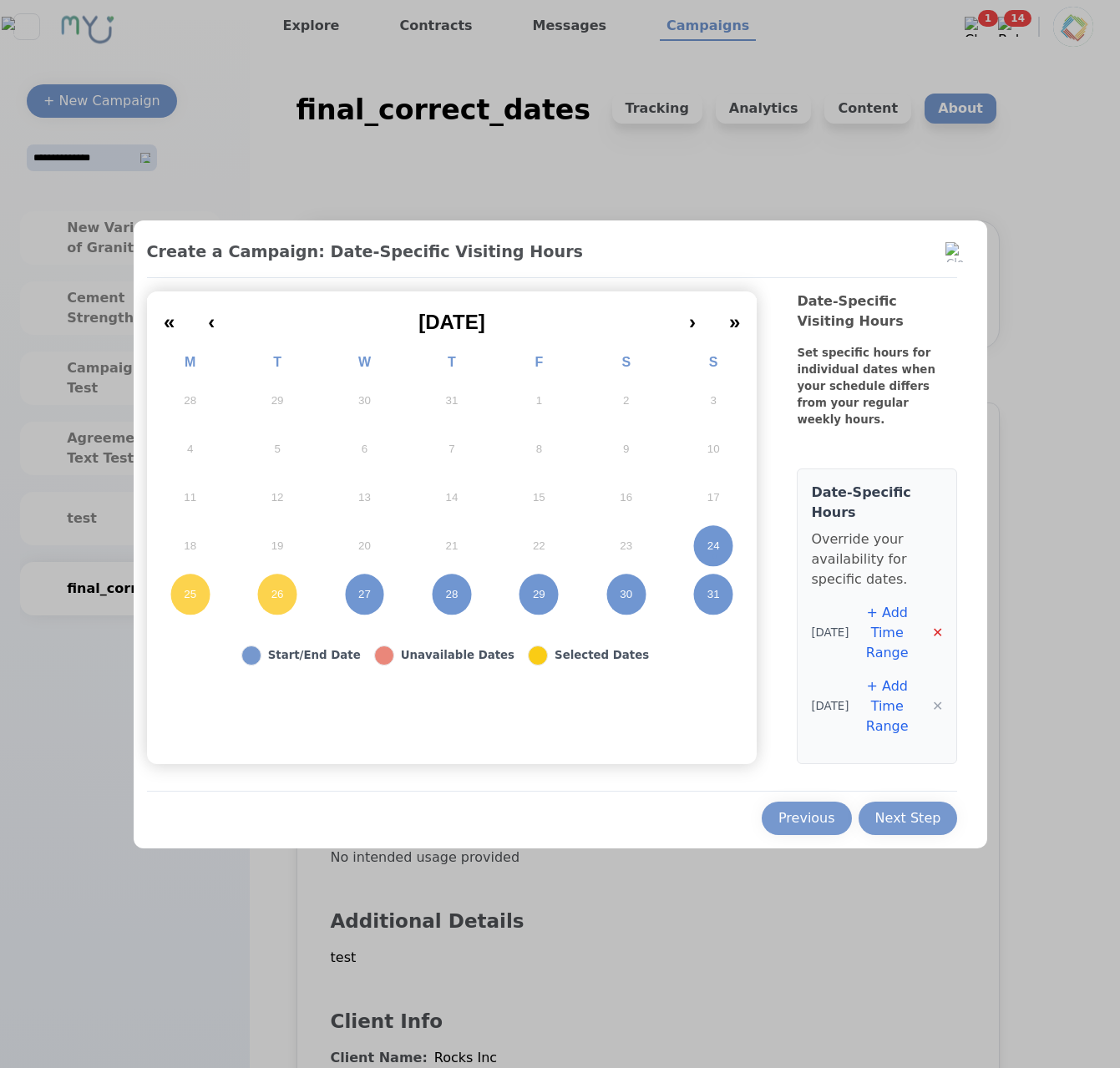
drag, startPoint x: 949, startPoint y: 634, endPoint x: 941, endPoint y: 635, distance: 8.1
click at [946, 634] on div "Date-Specific Hours Override your availability for specific dates. 8/25/2025 + …" at bounding box center [876, 616] width 160 height 296
click at [941, 635] on button "✕" at bounding box center [937, 632] width 11 height 20
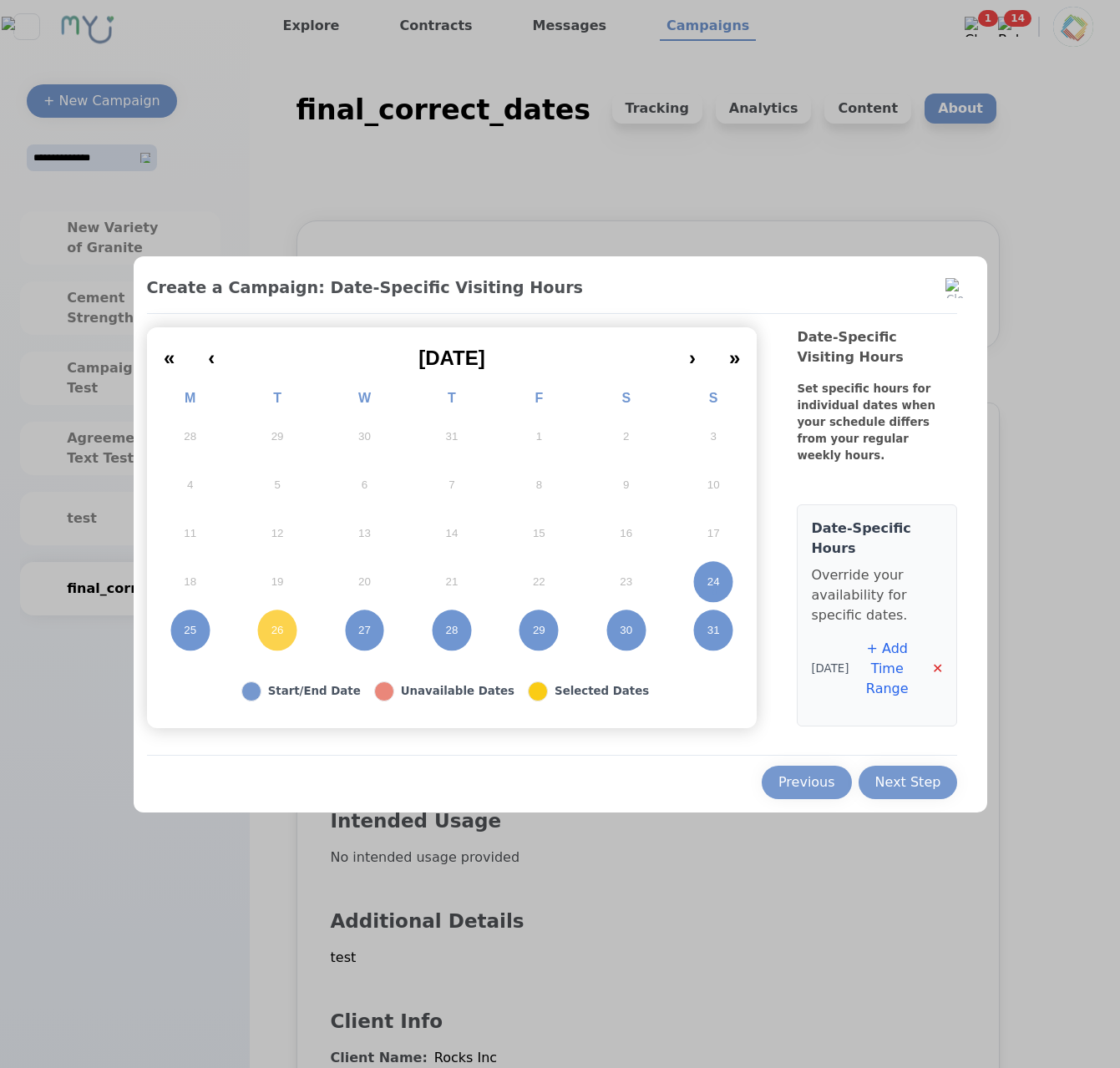
click at [933, 665] on button "✕" at bounding box center [937, 668] width 11 height 20
click at [901, 770] on button "Next Step" at bounding box center [907, 783] width 100 height 33
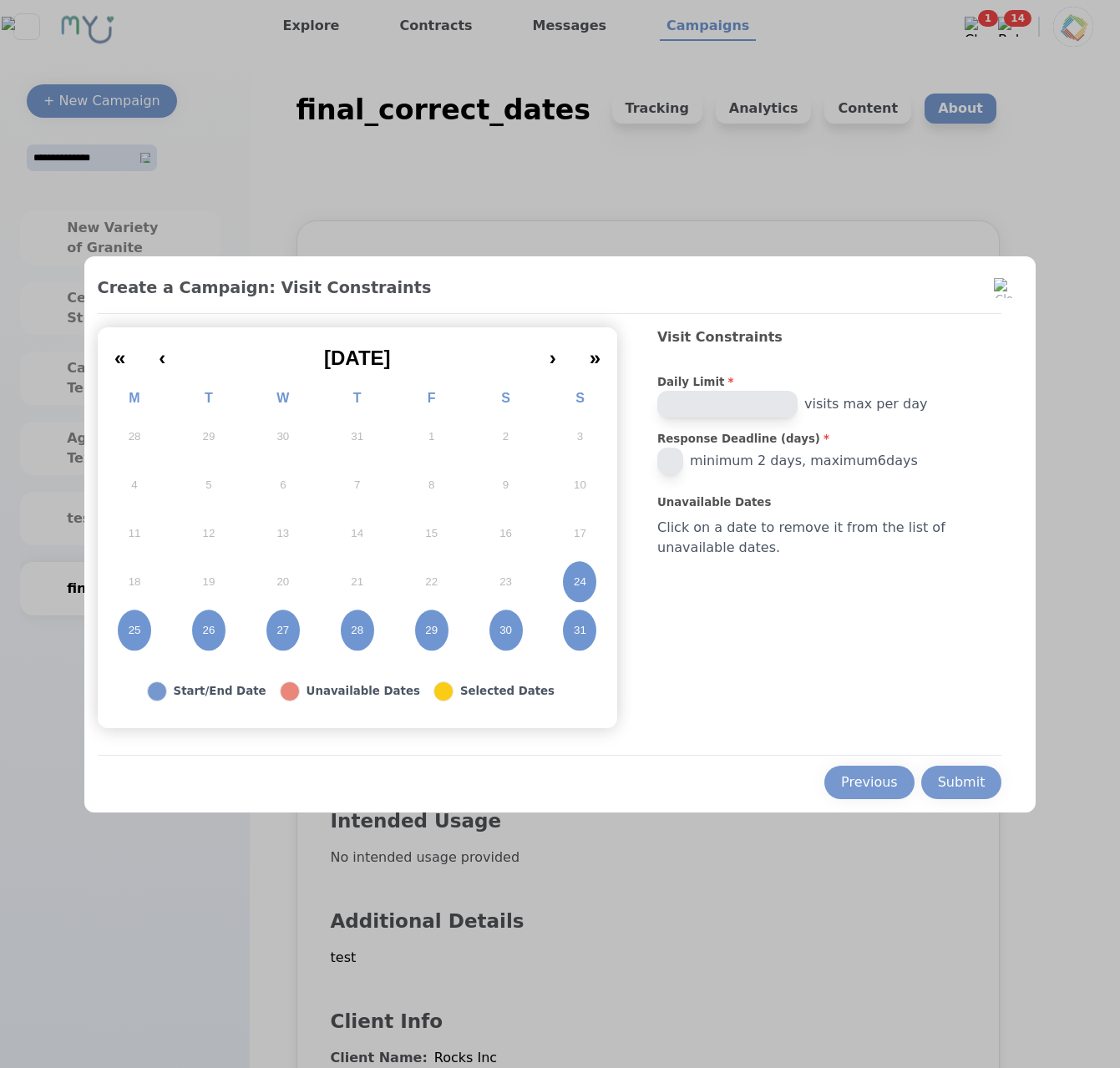
click at [152, 621] on button "25" at bounding box center [135, 631] width 75 height 49
click at [237, 634] on button "26" at bounding box center [208, 631] width 75 height 49
click at [302, 630] on button "27" at bounding box center [283, 631] width 75 height 49
click at [364, 625] on abbr "28" at bounding box center [357, 630] width 12 height 15
click at [438, 625] on button "29" at bounding box center [431, 631] width 75 height 49
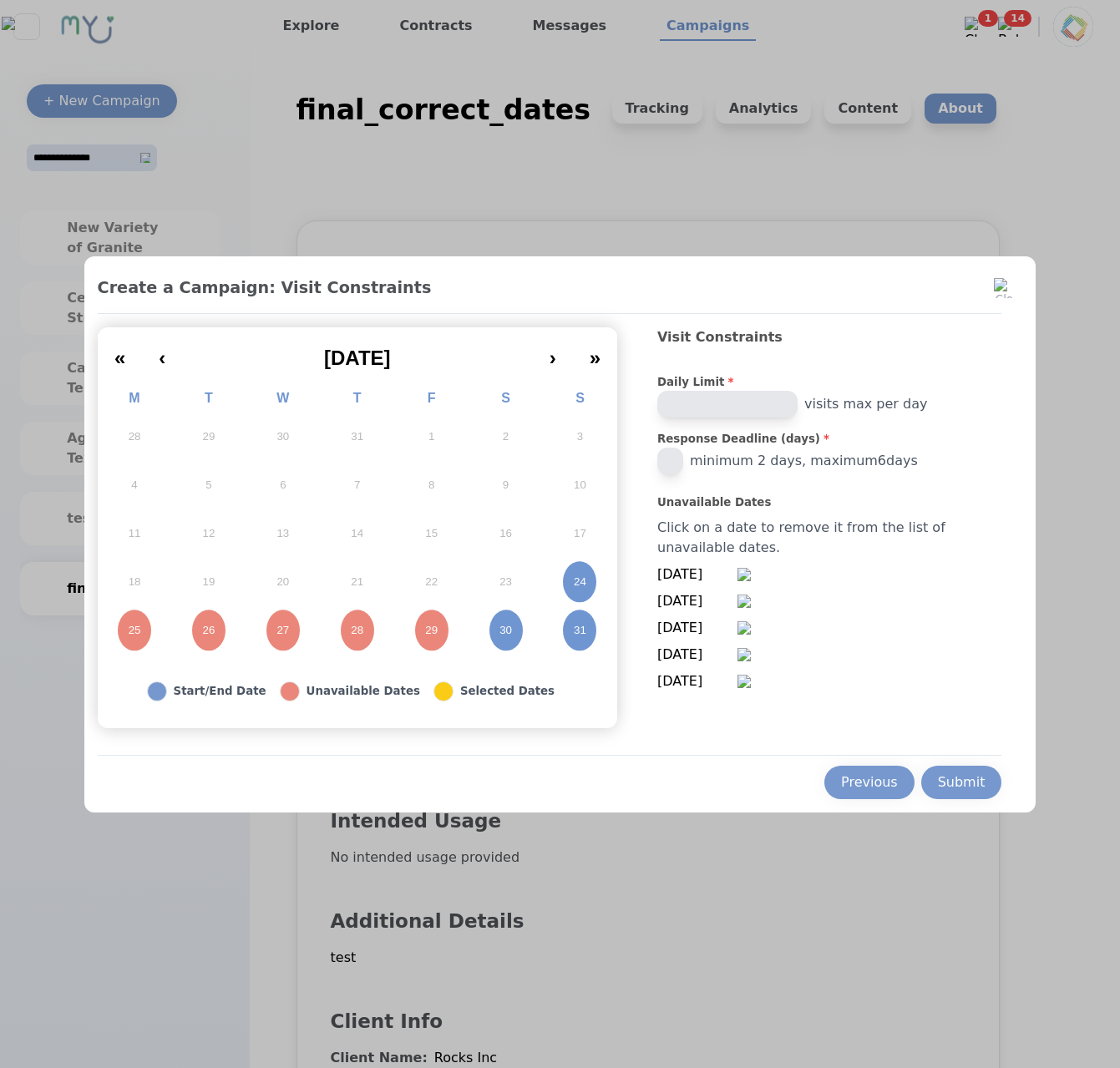
click at [504, 629] on button "30" at bounding box center [506, 631] width 75 height 49
click at [593, 577] on button "24" at bounding box center [580, 582] width 75 height 49
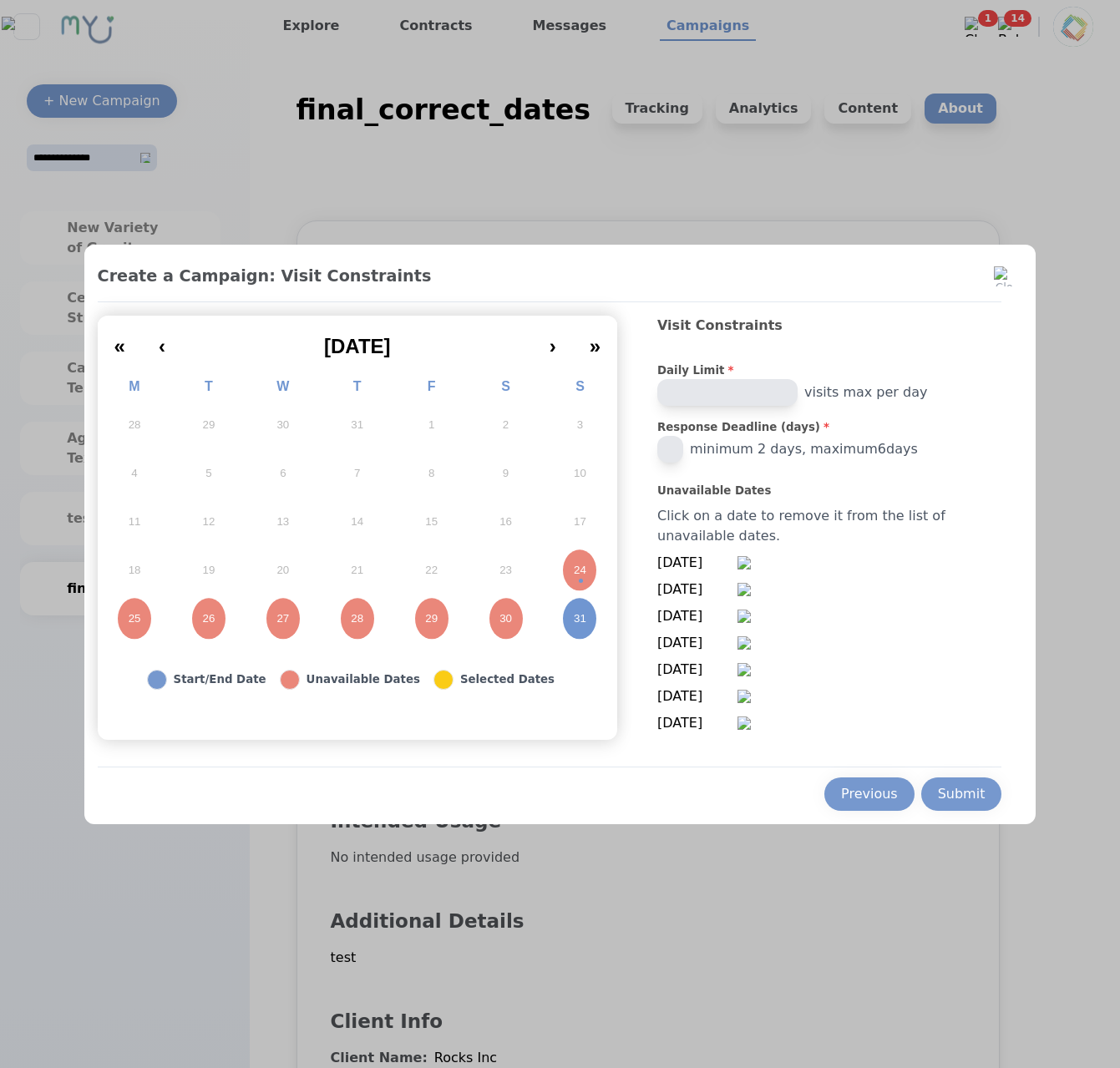
click at [683, 444] on input "*" at bounding box center [670, 449] width 26 height 27
click at [962, 809] on button "Submit" at bounding box center [961, 794] width 81 height 33
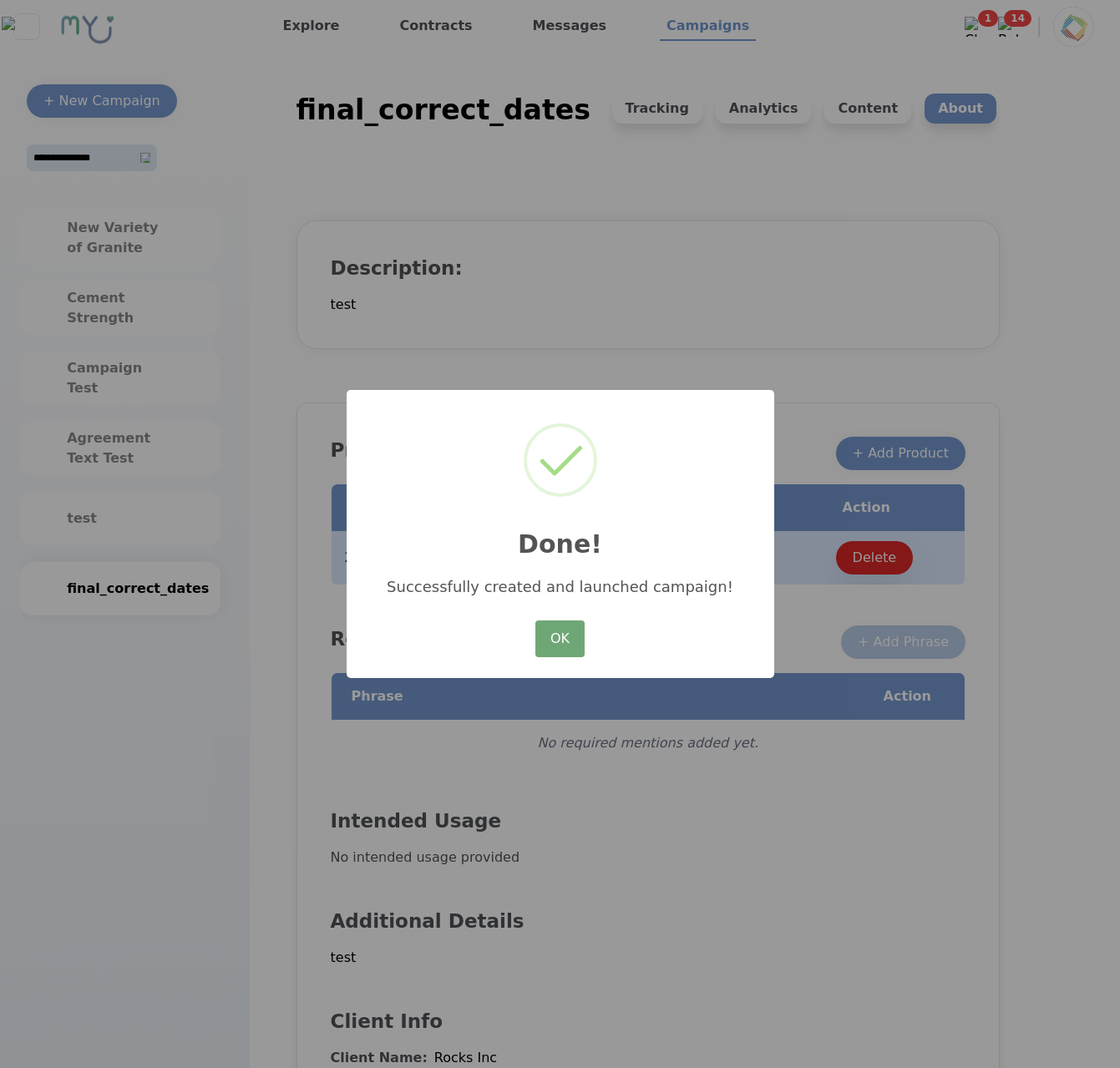
click at [540, 622] on button "OK" at bounding box center [560, 639] width 49 height 36
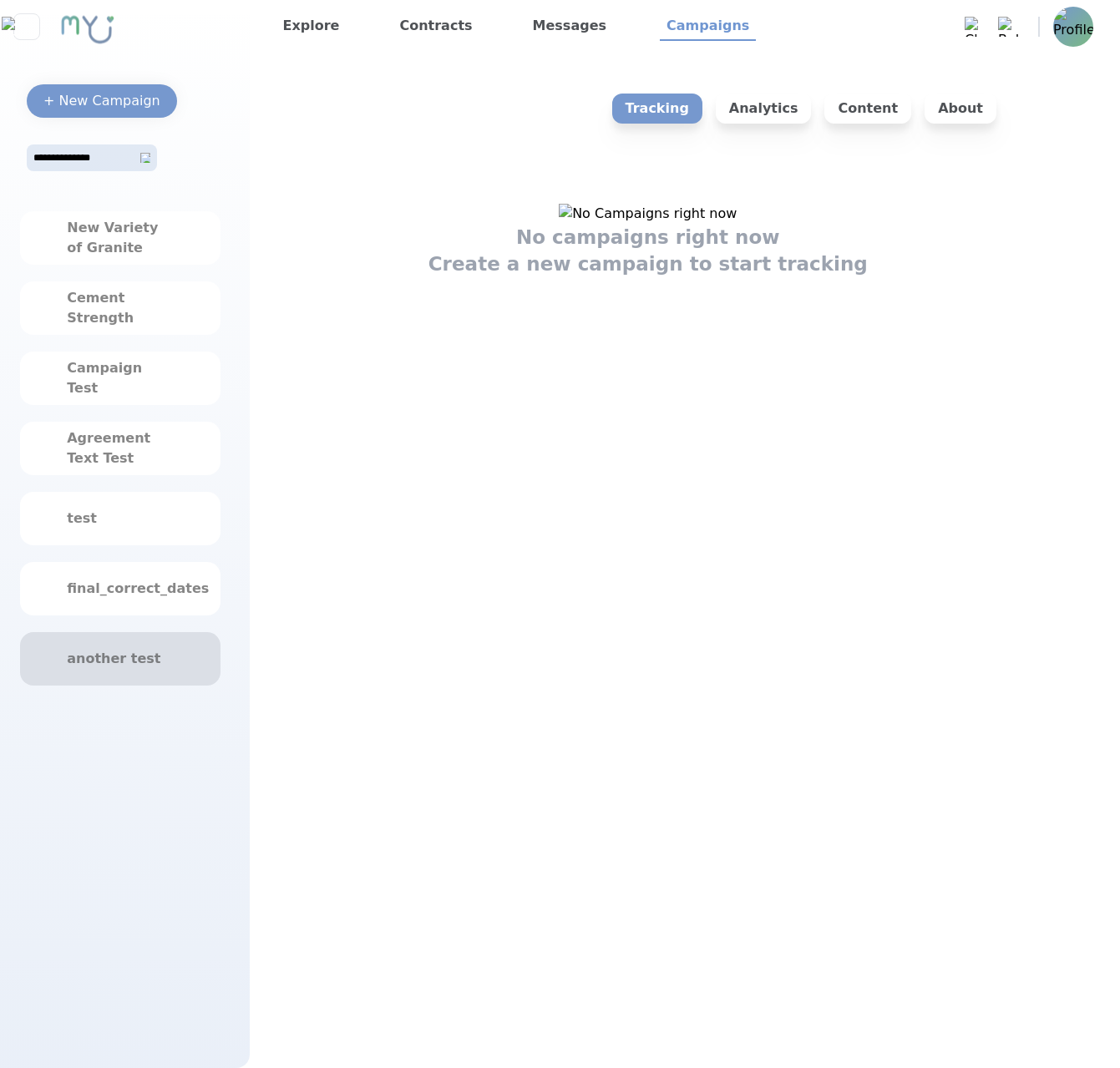
click at [161, 645] on div "another test" at bounding box center [120, 659] width 200 height 54
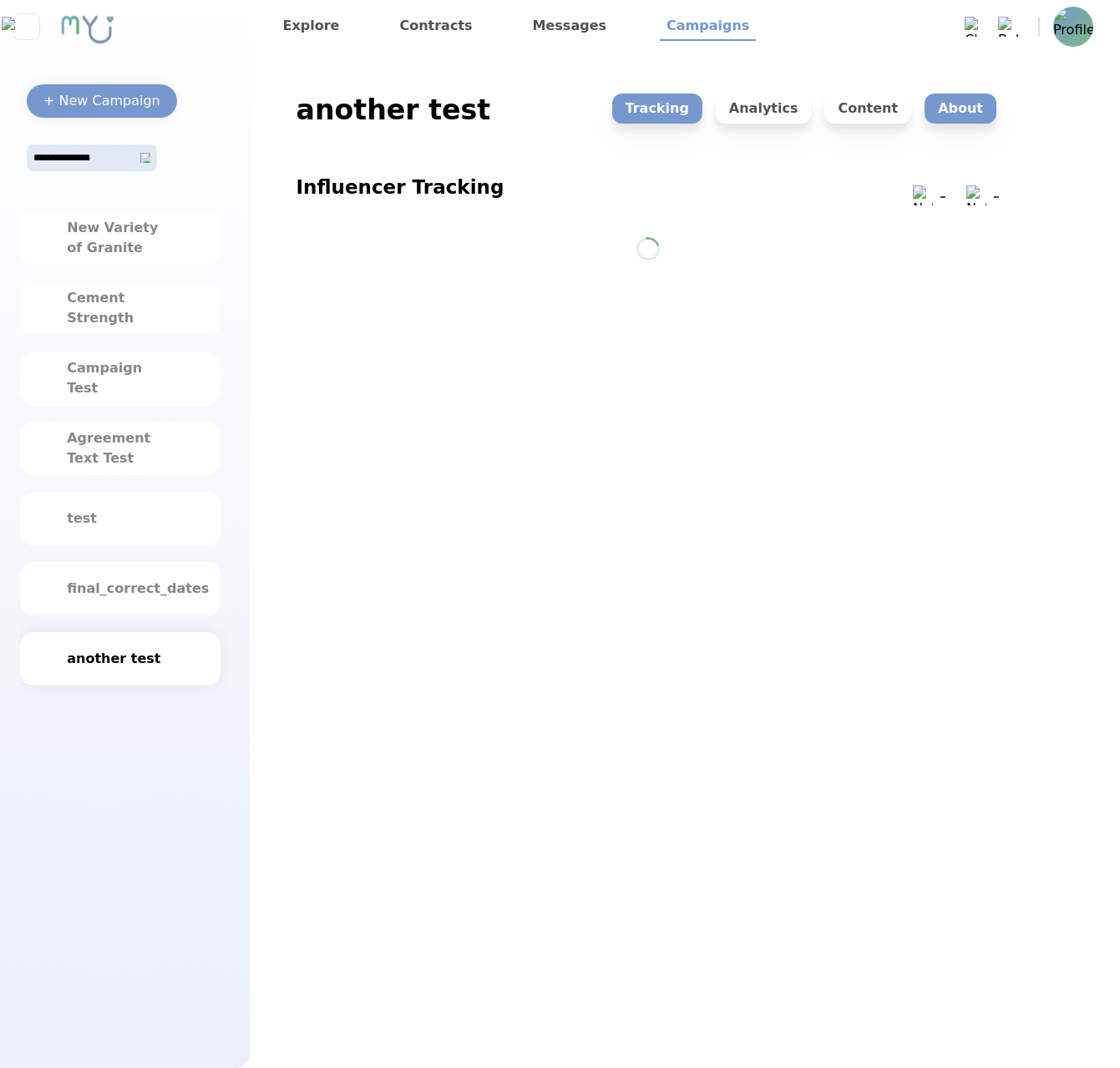
click at [932, 119] on p "About" at bounding box center [960, 108] width 72 height 30
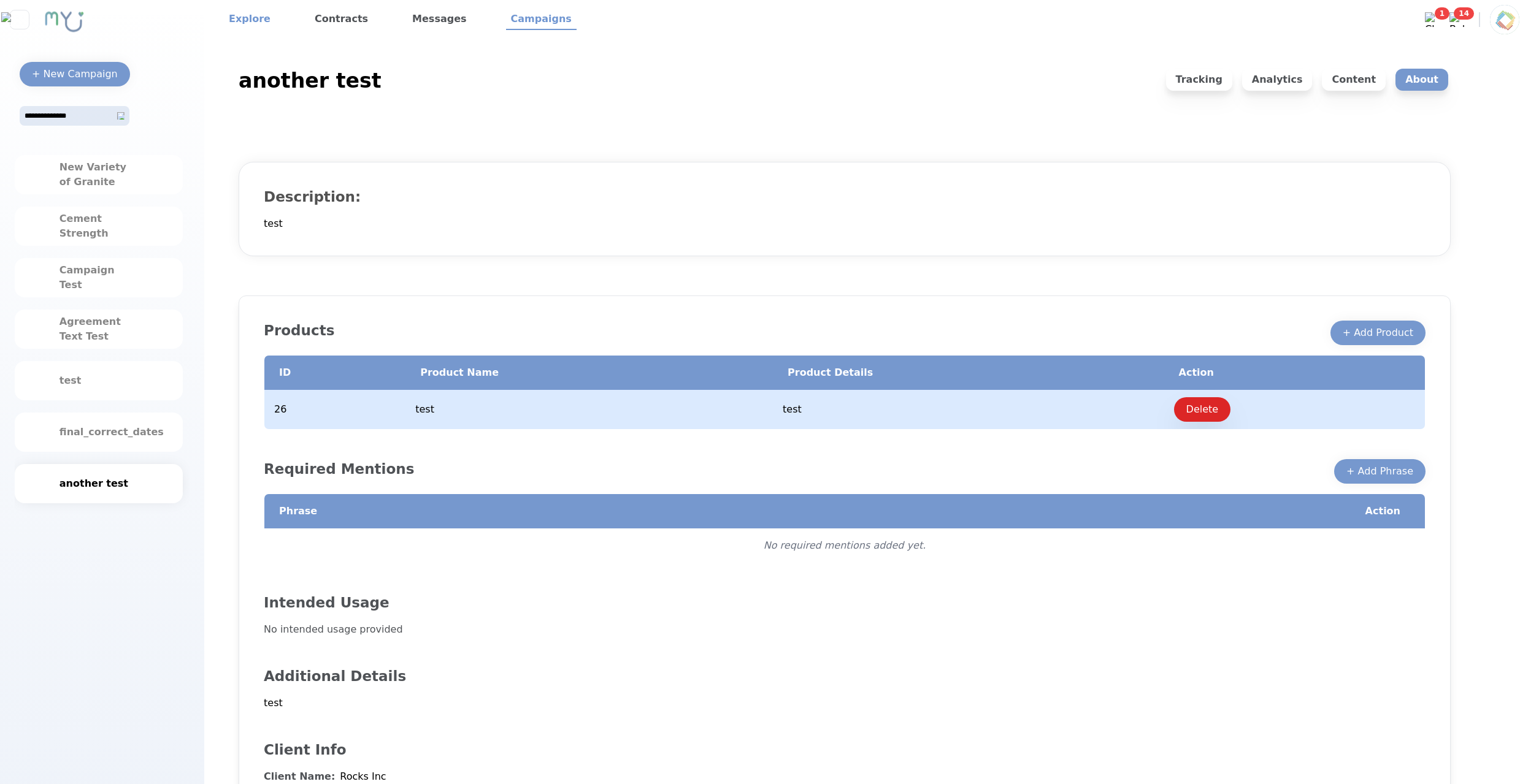
click at [264, 24] on link "Explore" at bounding box center [249, 19] width 52 height 21
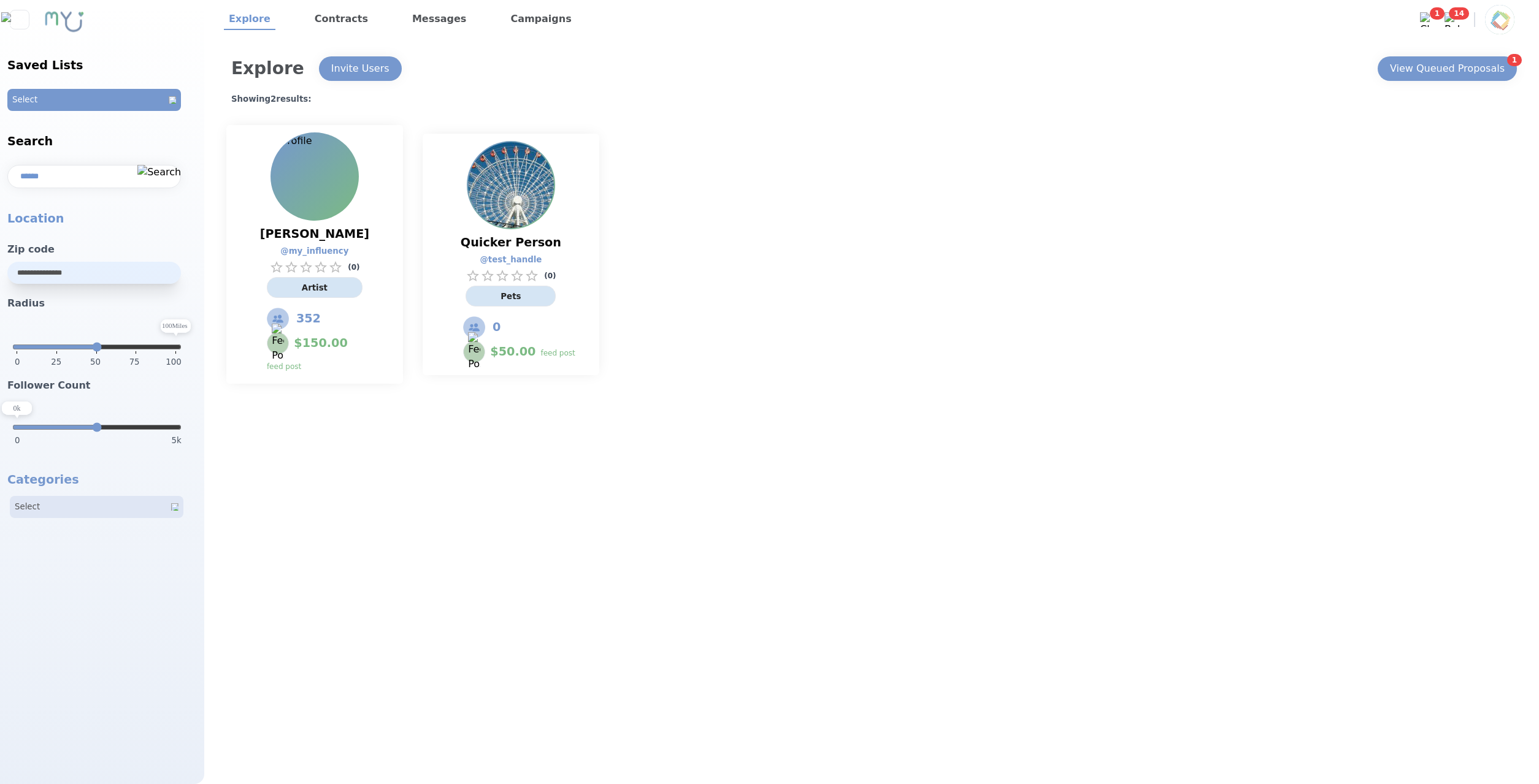
click at [1473, 285] on div "[PERSON_NAME] @ my_influency ( 0 ) Artist 352 $ 150.00 feed post Quicker Person…" at bounding box center [869, 254] width 1305 height 273
click at [1435, 75] on div "View Queued Proposals" at bounding box center [1447, 68] width 115 height 15
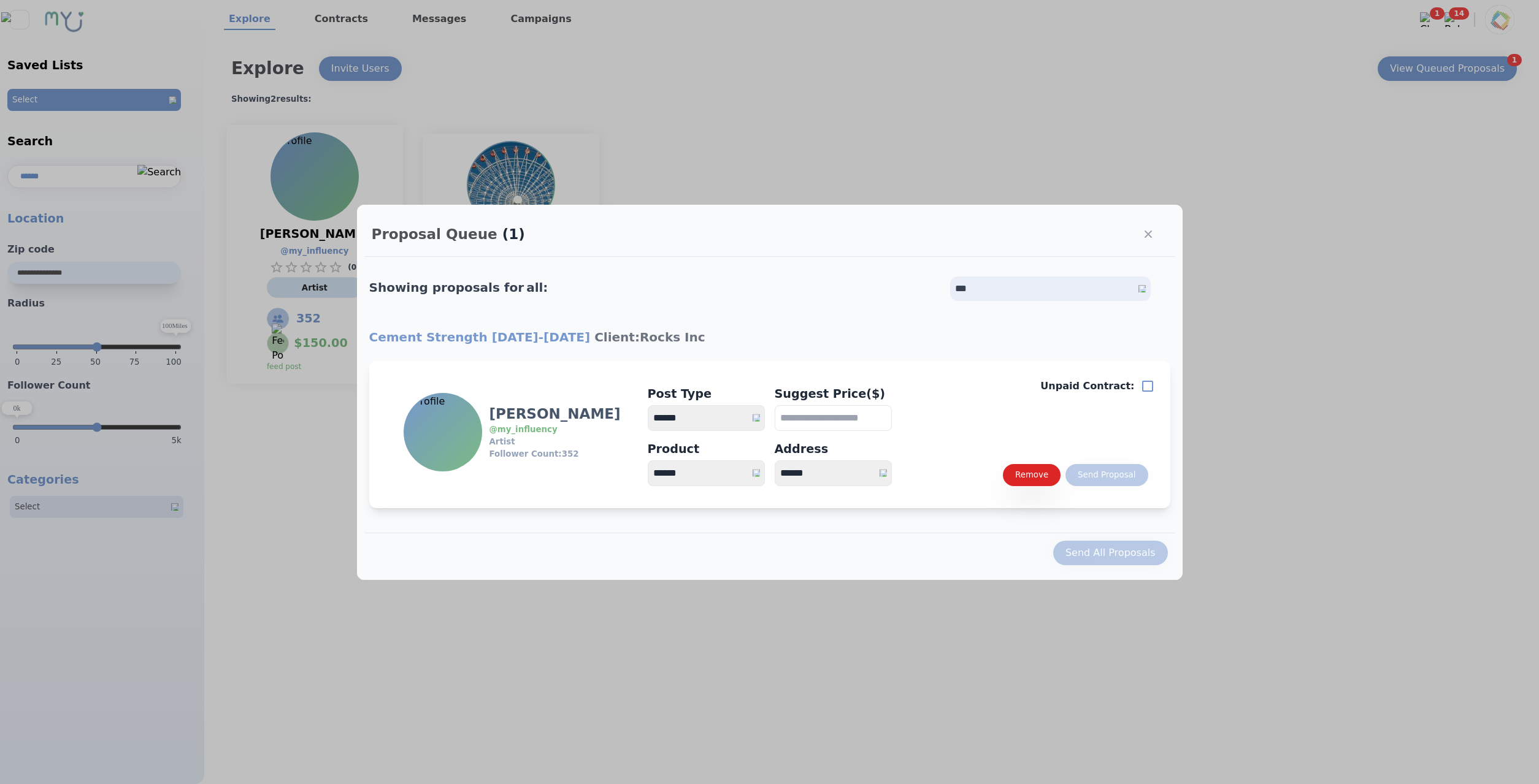
click at [1362, 168] on div at bounding box center [769, 392] width 1539 height 784
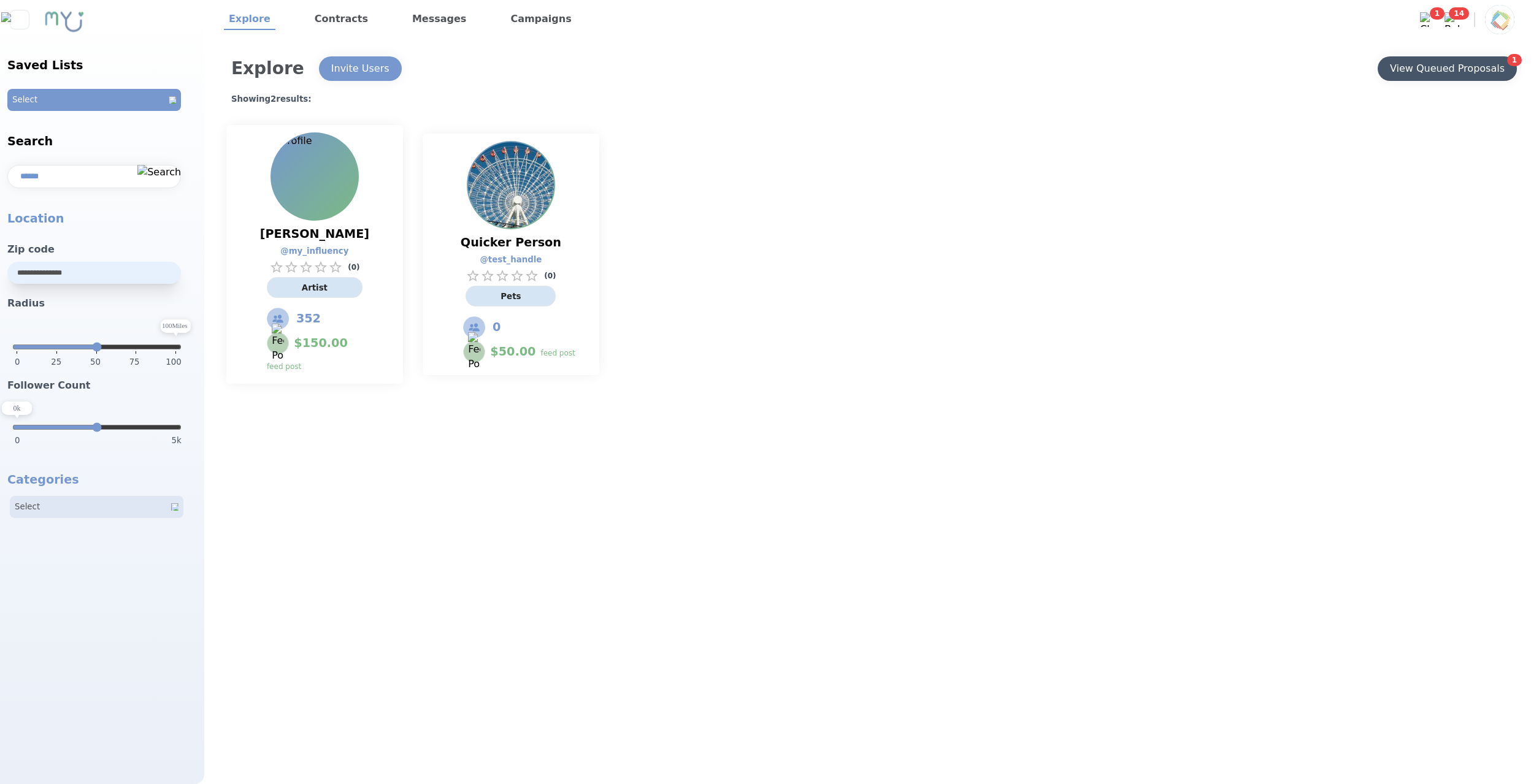
click at [1428, 69] on div "View Queued Proposals" at bounding box center [1447, 68] width 115 height 15
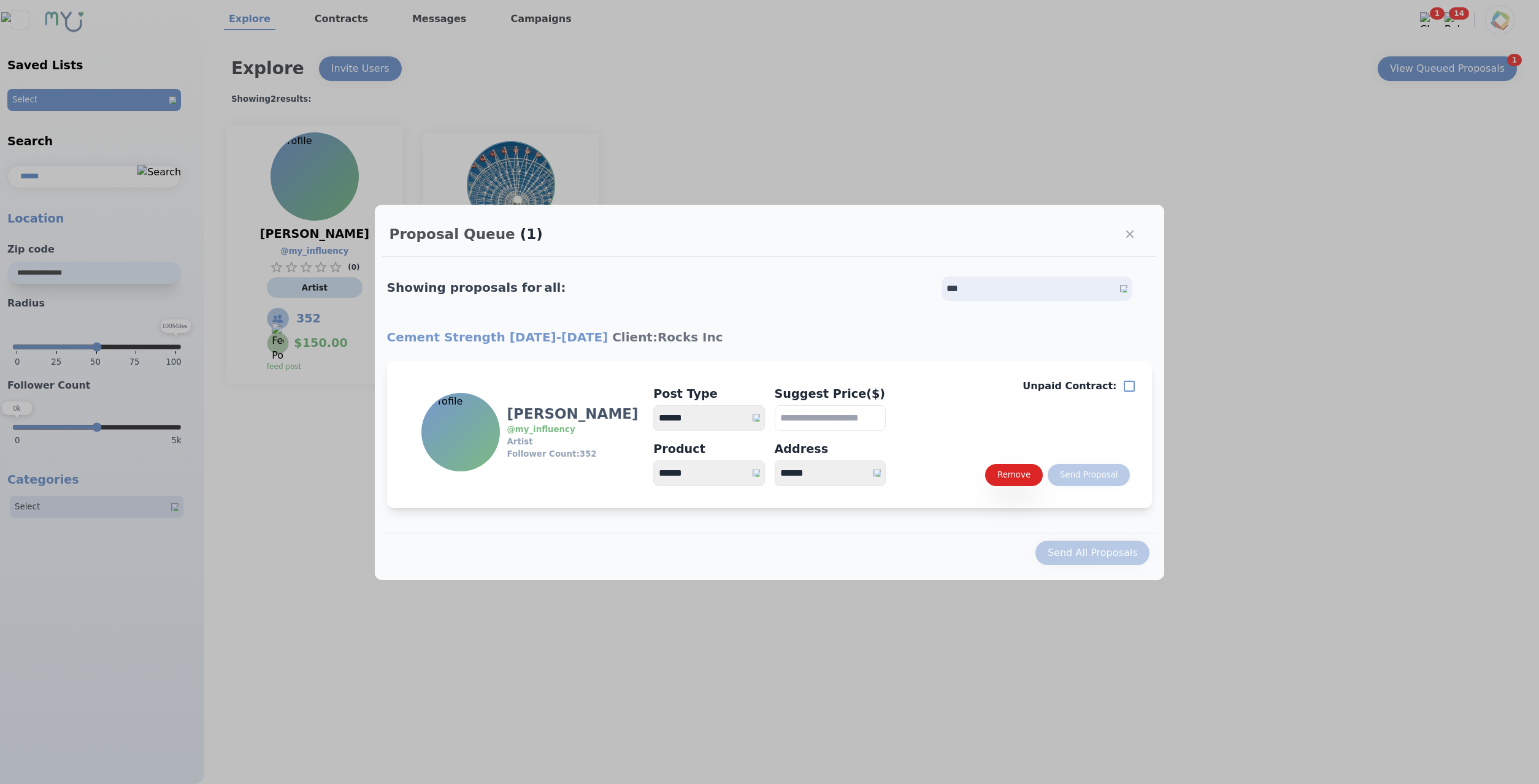
click at [1384, 125] on div at bounding box center [769, 392] width 1539 height 784
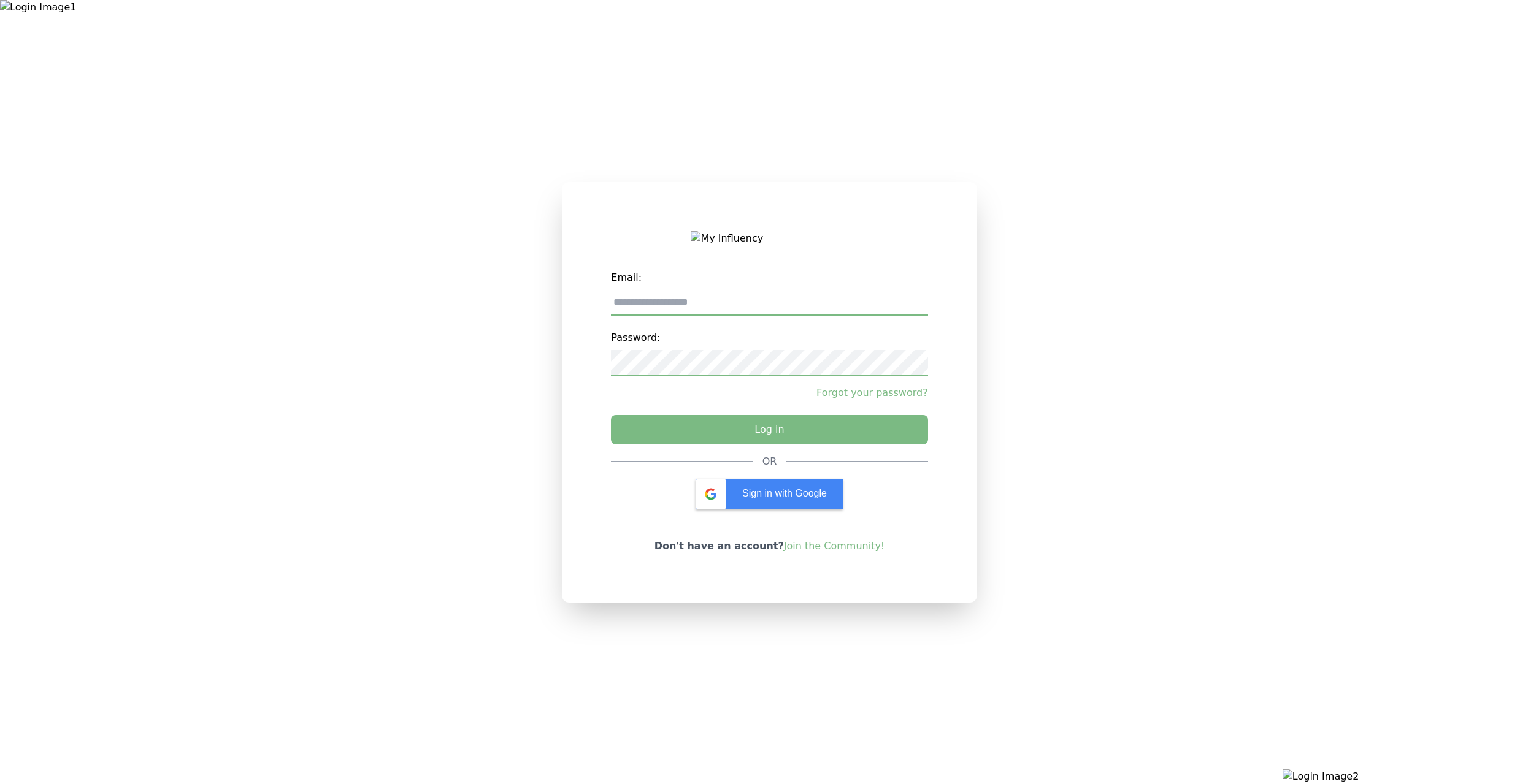
click at [779, 297] on input "email" at bounding box center [769, 303] width 317 height 25
type input "**********"
drag, startPoint x: 739, startPoint y: 407, endPoint x: 737, endPoint y: 419, distance: 12.2
click at [739, 408] on div "**********" at bounding box center [769, 360] width 317 height 189
click at [737, 419] on button "Log in" at bounding box center [769, 427] width 333 height 31
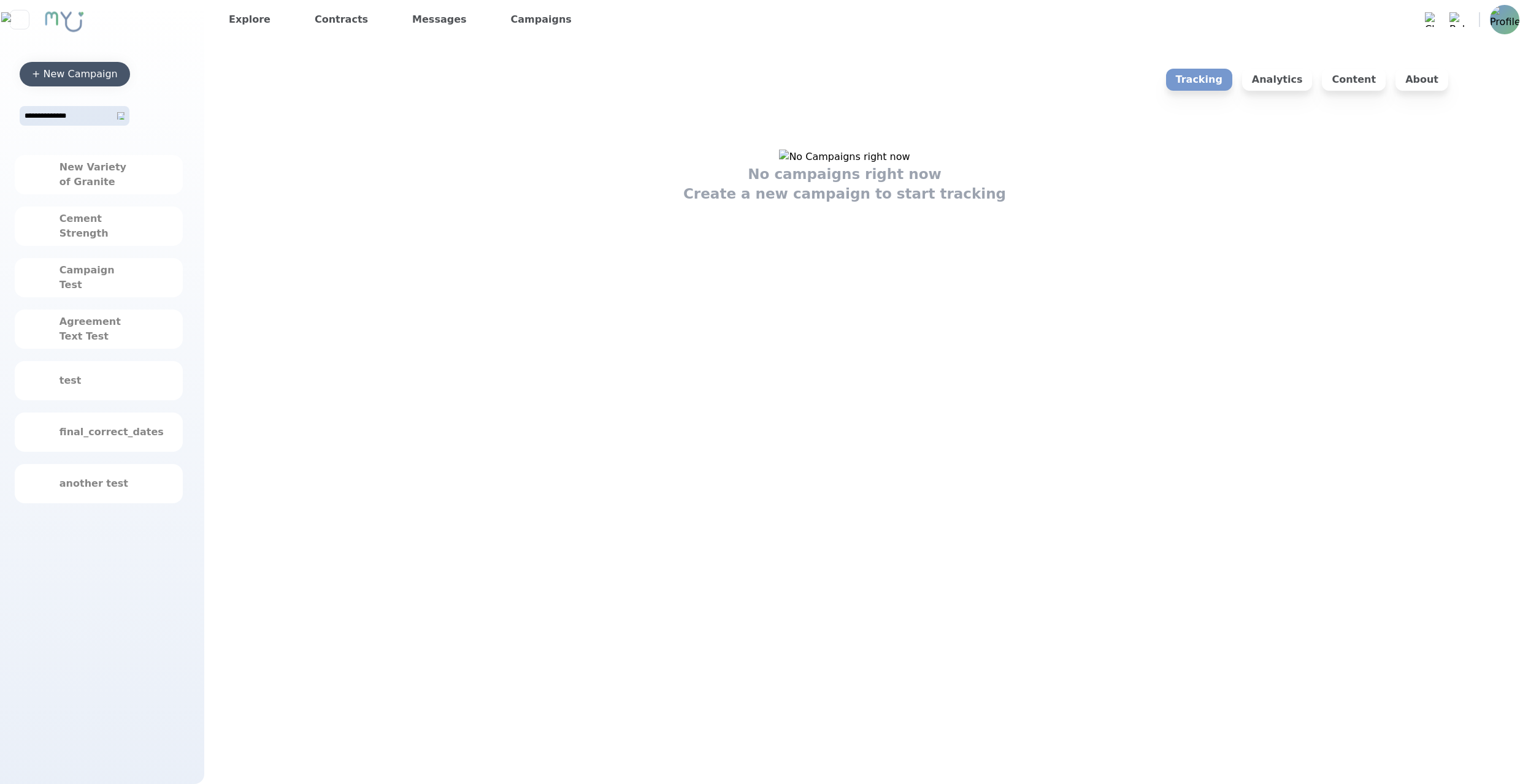
click at [101, 72] on div "+ New Campaign" at bounding box center [75, 74] width 86 height 15
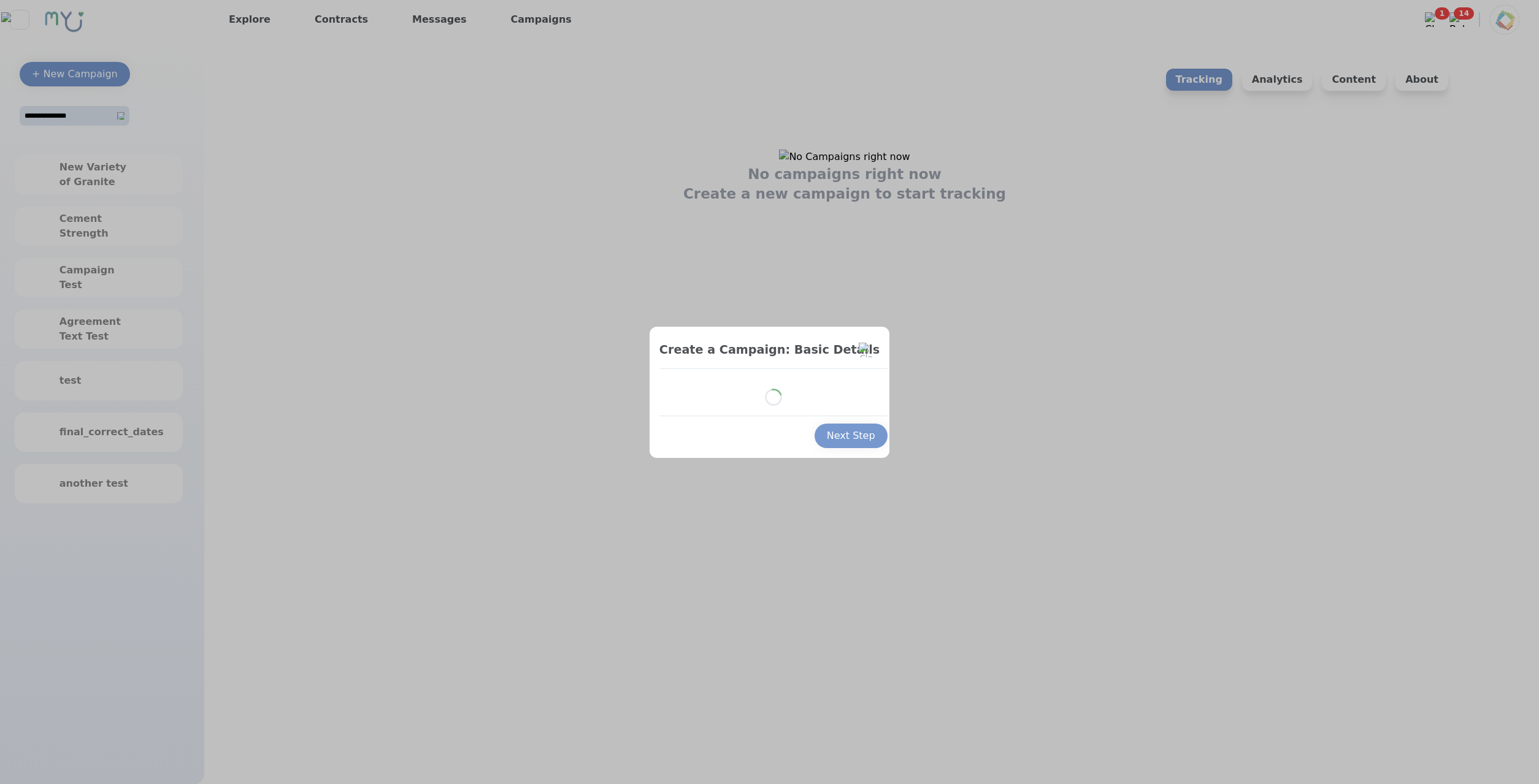
select select "*"
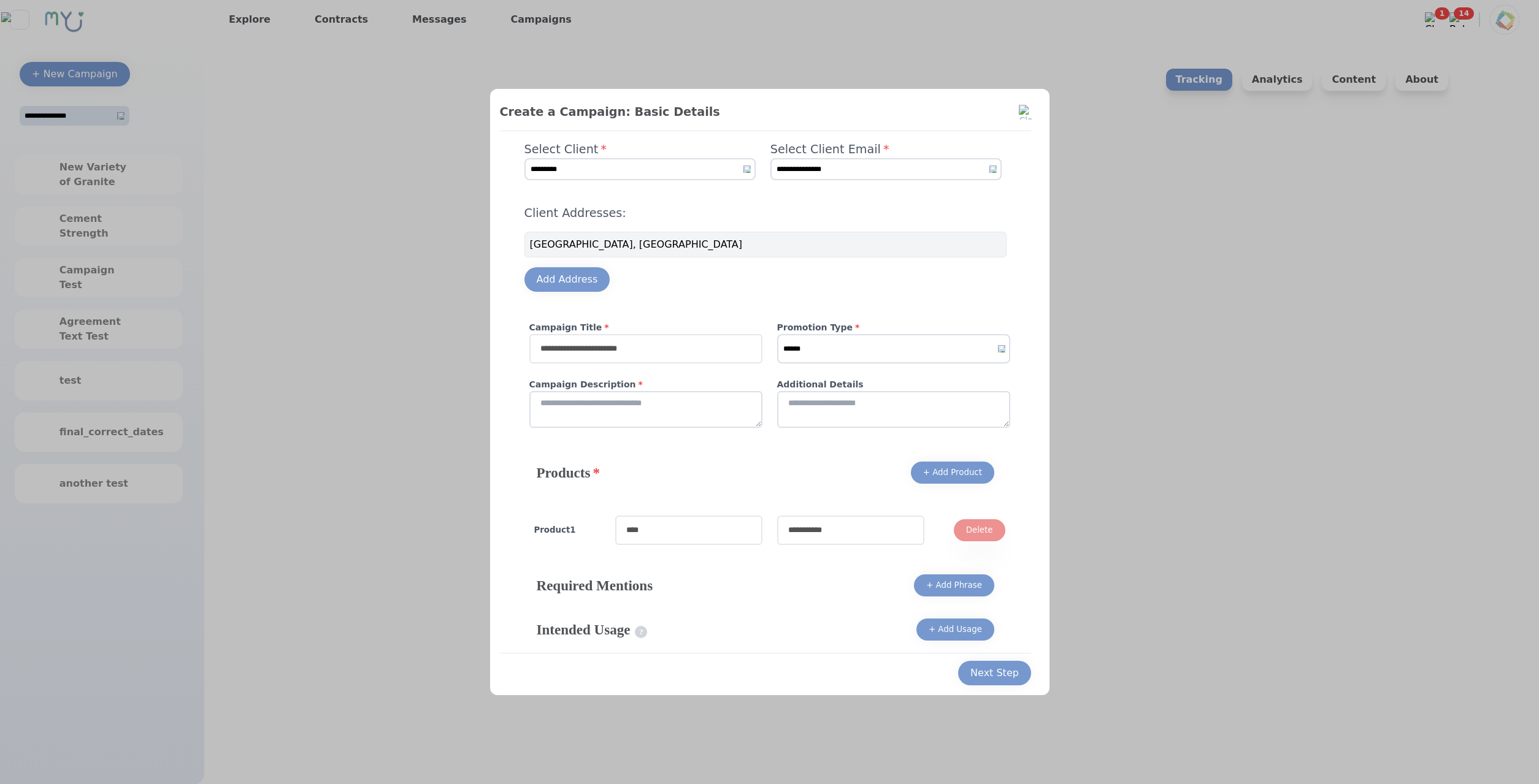
click at [678, 355] on input "text" at bounding box center [646, 349] width 233 height 29
type input "**********"
click at [654, 397] on textarea at bounding box center [646, 410] width 233 height 37
type textarea "****"
click at [833, 420] on textarea at bounding box center [893, 410] width 233 height 37
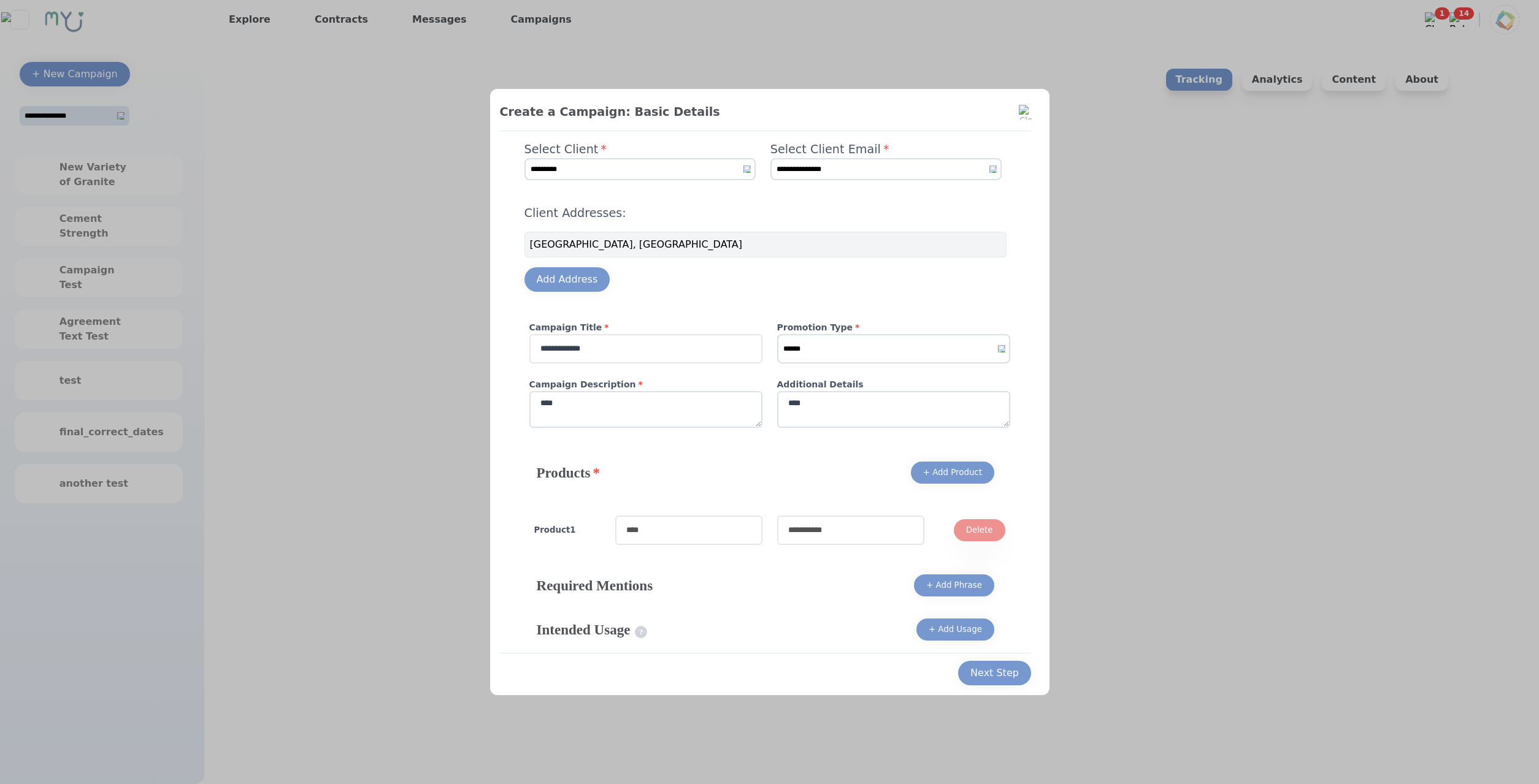
type textarea "****"
click at [712, 524] on input "text" at bounding box center [688, 530] width 147 height 29
type input "****"
click at [825, 530] on input "text" at bounding box center [850, 530] width 147 height 29
type input "****"
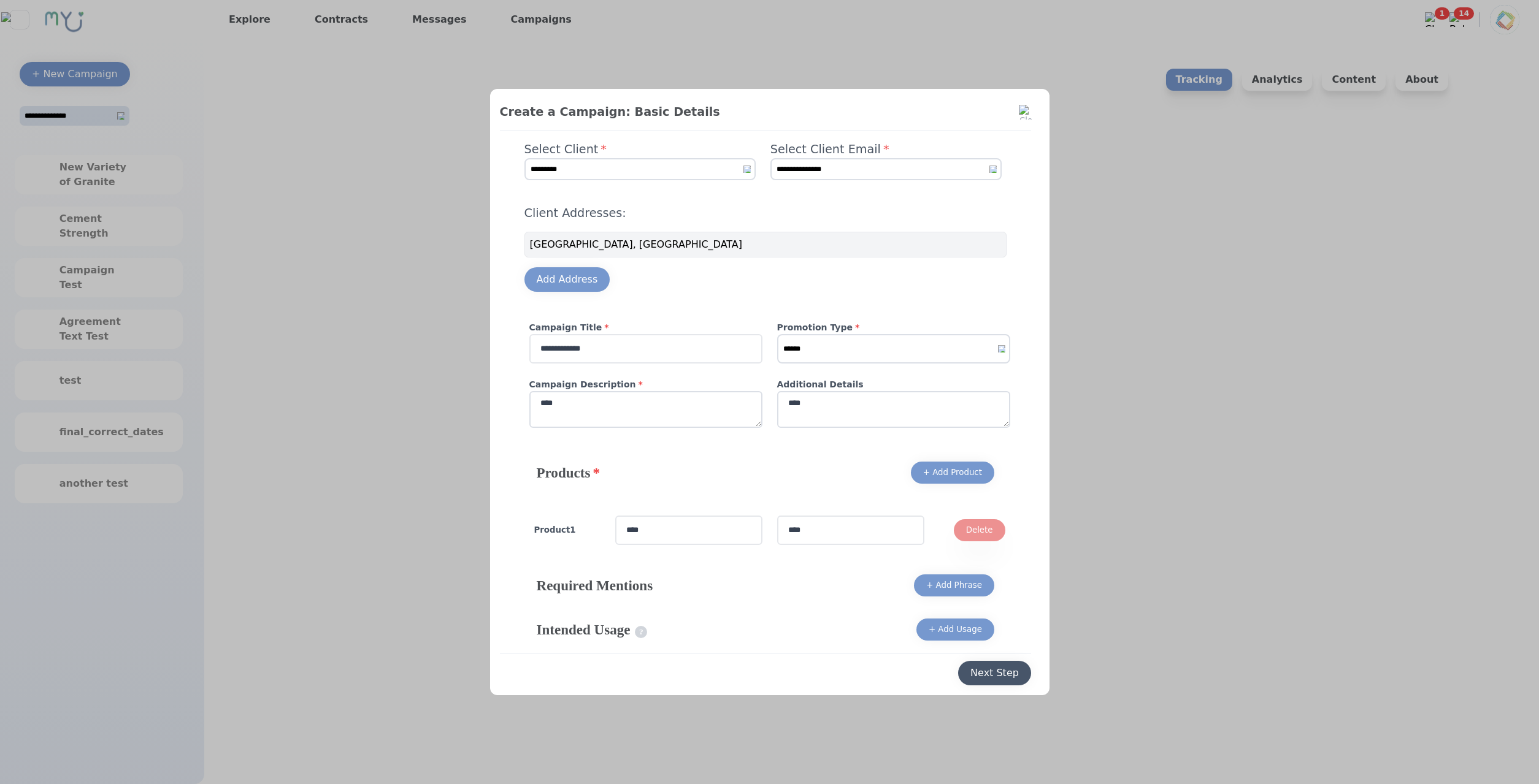
click at [984, 662] on button "Next Step" at bounding box center [994, 673] width 73 height 24
select select "*"
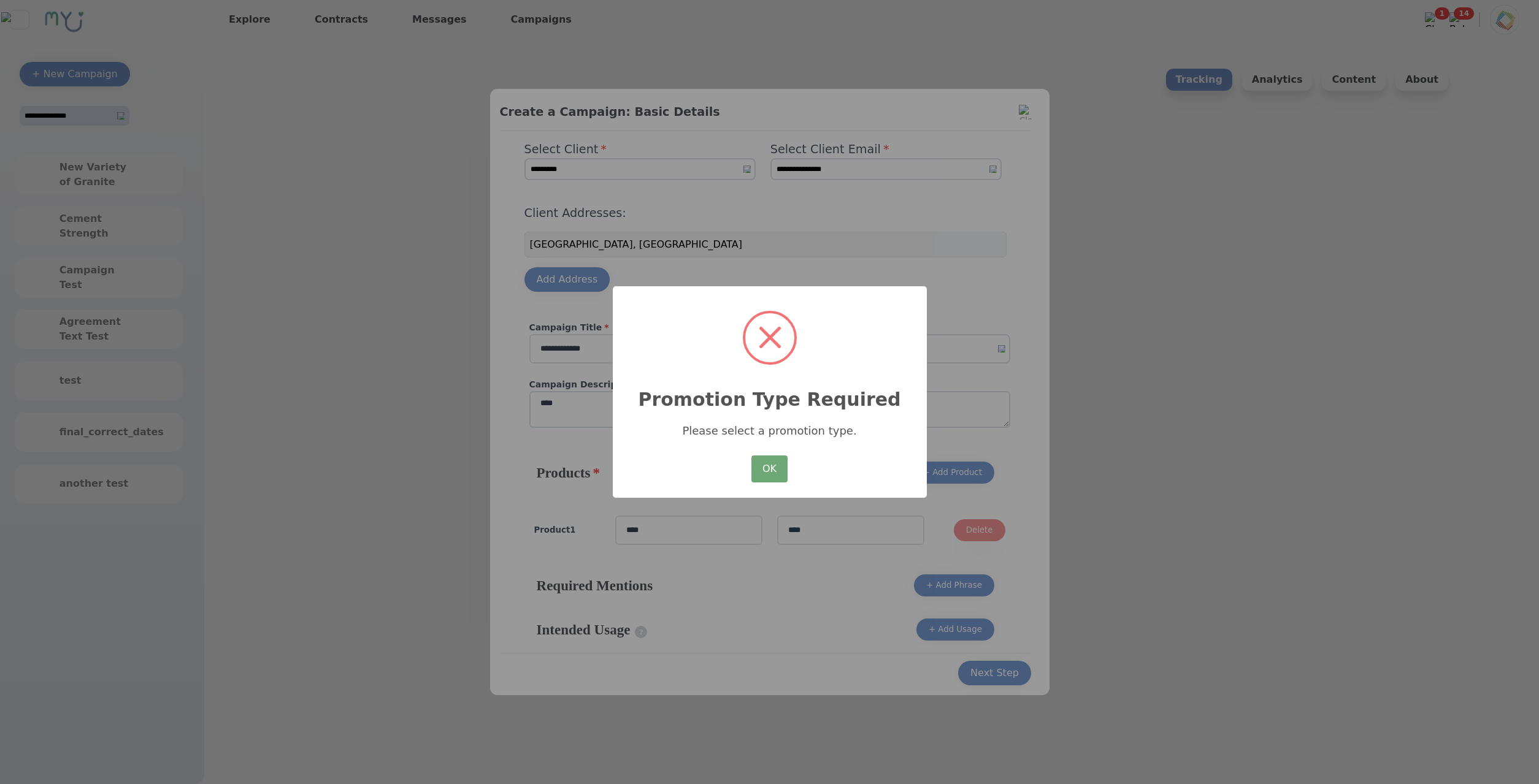
click at [774, 460] on button "OK" at bounding box center [769, 469] width 36 height 27
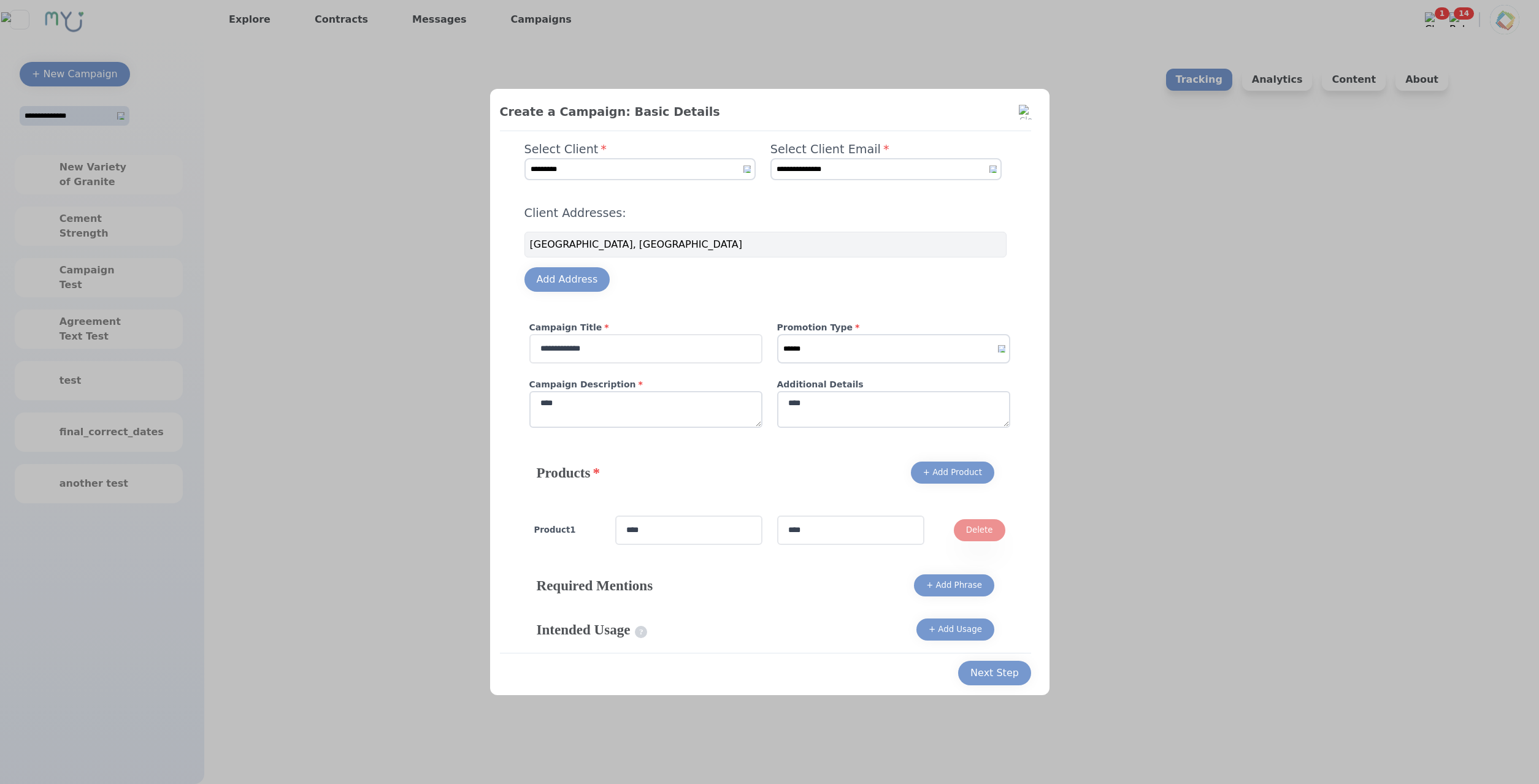
click option "******" at bounding box center [0, 0] width 0 height 0
click at [777, 334] on select "****** ******* *******" at bounding box center [893, 349] width 233 height 29
select select "*"
click option "*******" at bounding box center [0, 0] width 0 height 0
click at [985, 667] on div "Next Step" at bounding box center [995, 673] width 48 height 15
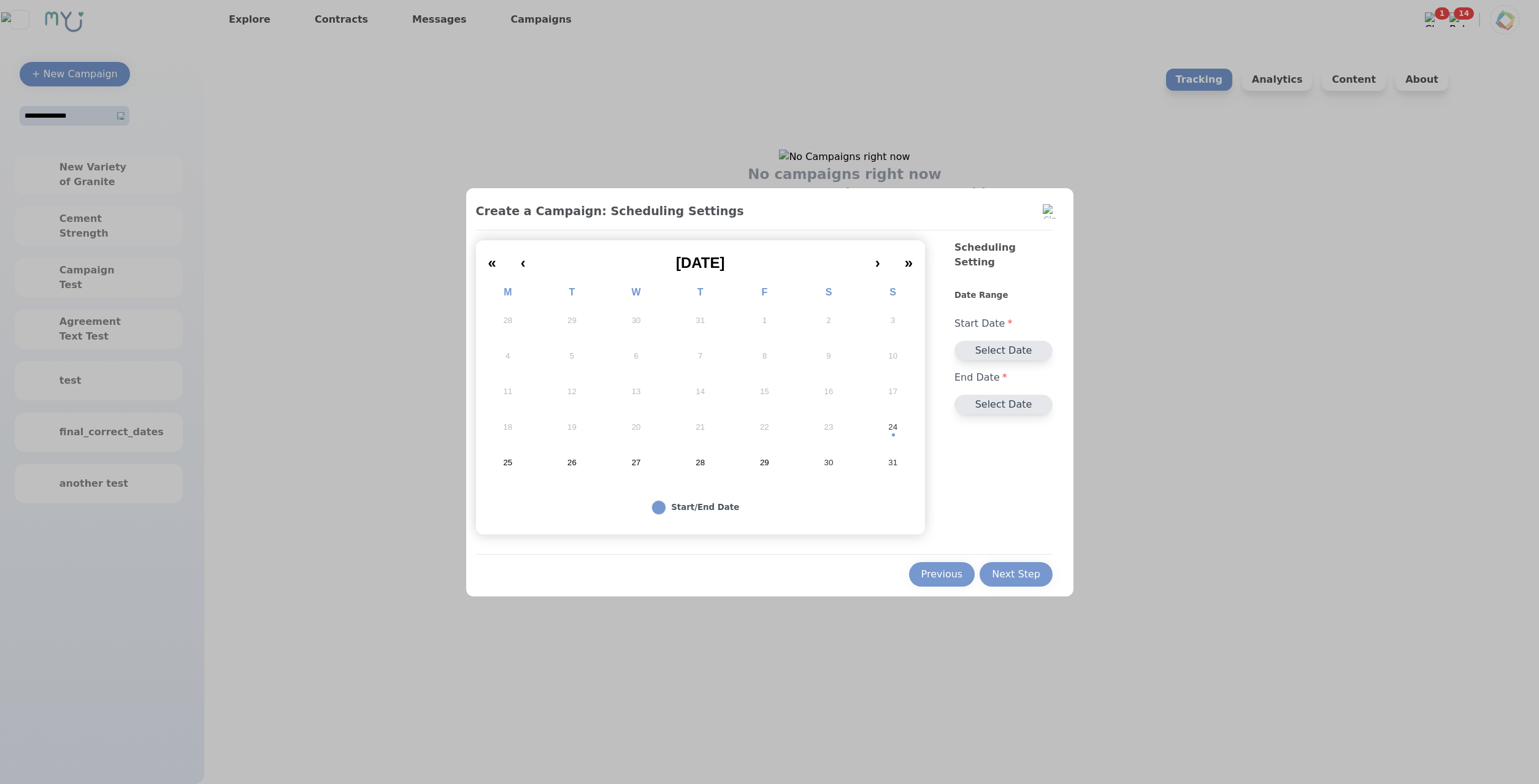
click at [884, 432] on button "24" at bounding box center [892, 427] width 64 height 36
click at [814, 462] on button "30" at bounding box center [828, 463] width 64 height 36
click at [1041, 587] on div "Create a Campaign: Scheduling Settings « ‹ August 2025 › » M T W T F S S 28 29 …" at bounding box center [769, 392] width 607 height 408
click at [1027, 578] on div "Next Step" at bounding box center [1016, 574] width 48 height 15
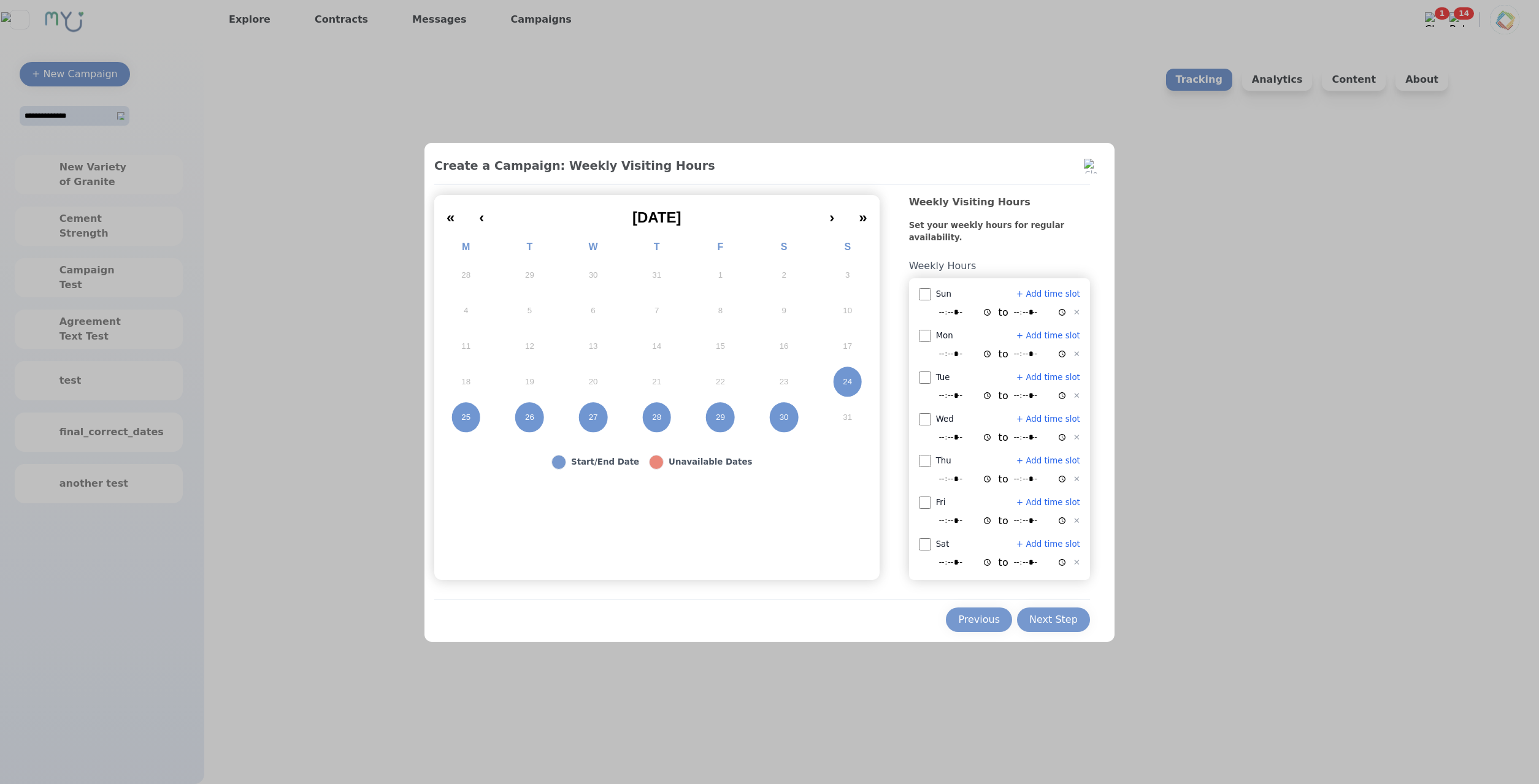
click at [533, 413] on button "26" at bounding box center [530, 418] width 64 height 36
click at [661, 431] on button "28" at bounding box center [657, 418] width 64 height 36
click at [1067, 600] on div "Previous Next Step" at bounding box center [762, 615] width 656 height 32
click at [1059, 615] on div "Next Step" at bounding box center [1053, 619] width 48 height 15
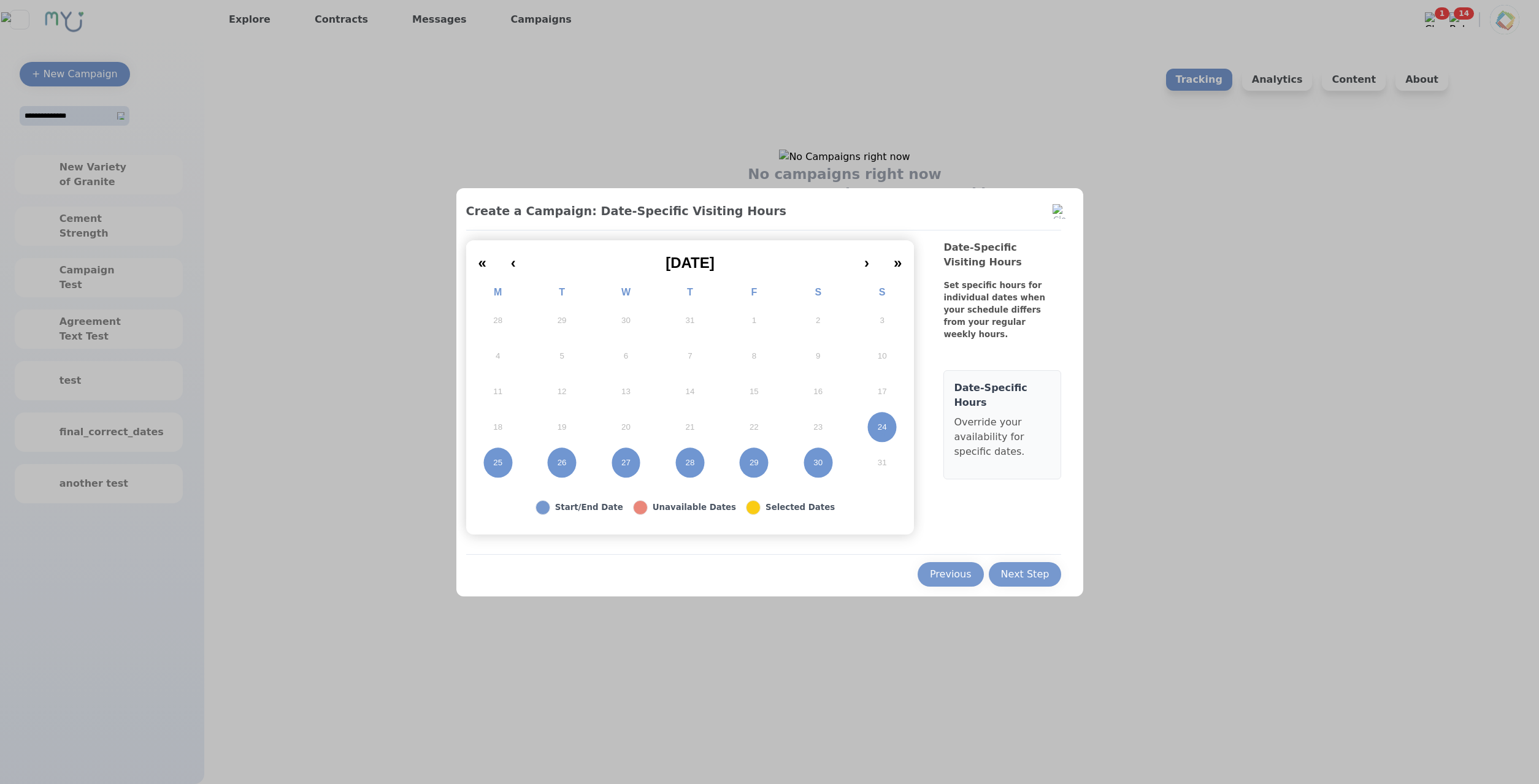
click at [587, 454] on button "26" at bounding box center [562, 463] width 64 height 36
click at [667, 475] on button "28" at bounding box center [690, 463] width 64 height 36
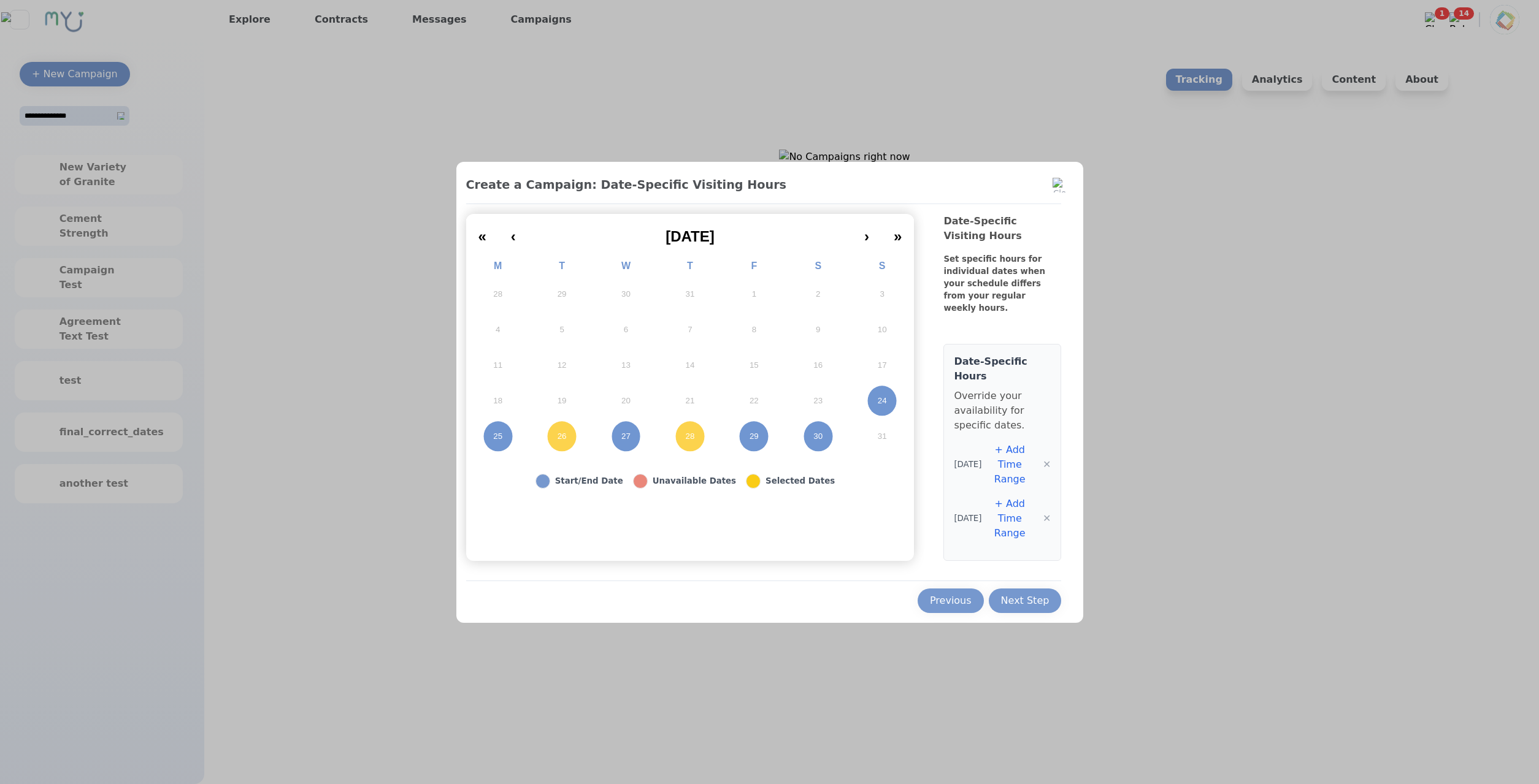
click at [1001, 473] on button "+ Add Time Range" at bounding box center [1009, 464] width 57 height 44
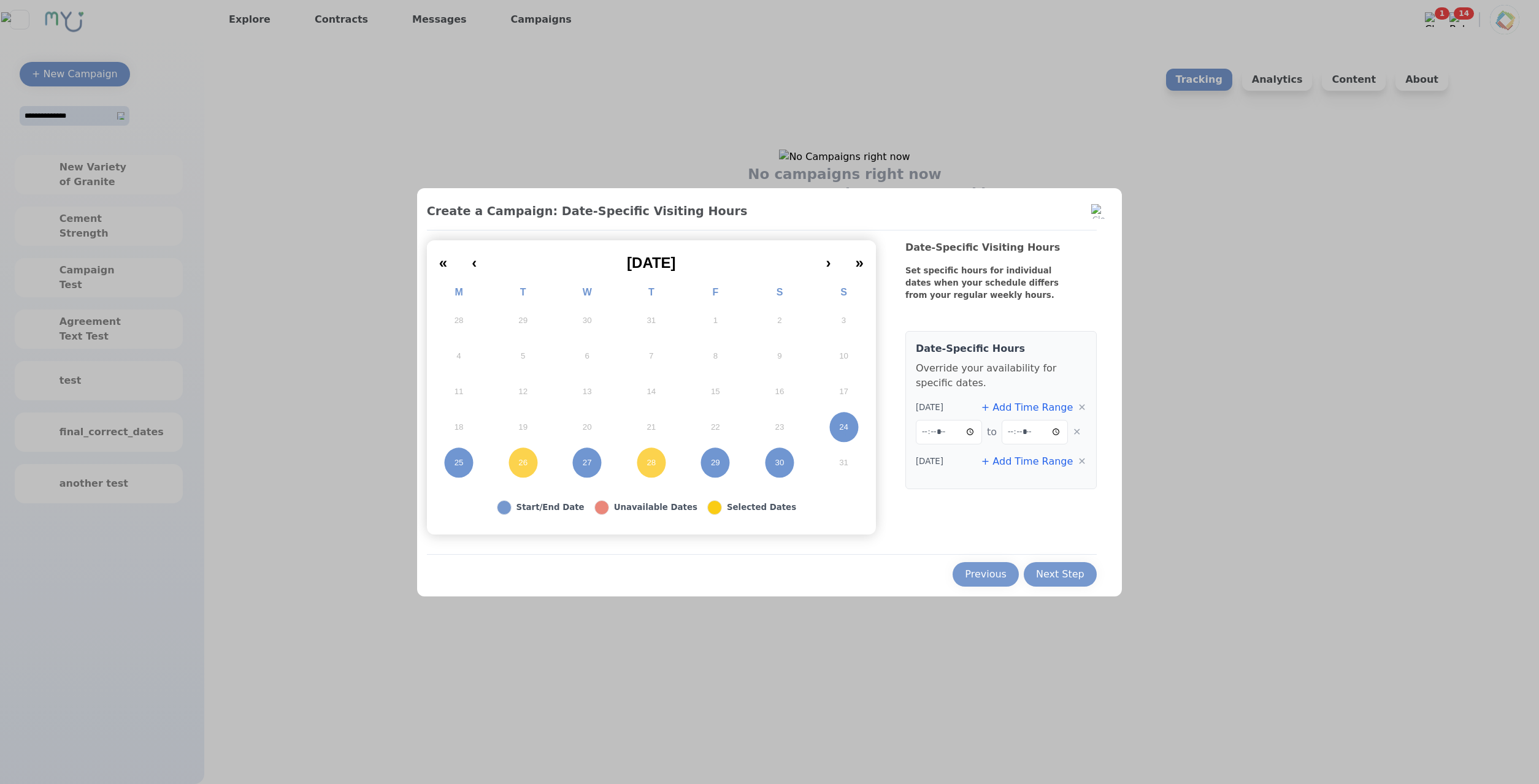
click at [1028, 468] on div "Date-Specific Hours Override your availability for specific dates. 8/26/2025 + …" at bounding box center [1001, 410] width 191 height 158
click at [1030, 462] on button "+ Add Time Range" at bounding box center [1027, 461] width 92 height 15
click at [1036, 573] on div "Next Step" at bounding box center [1060, 574] width 48 height 15
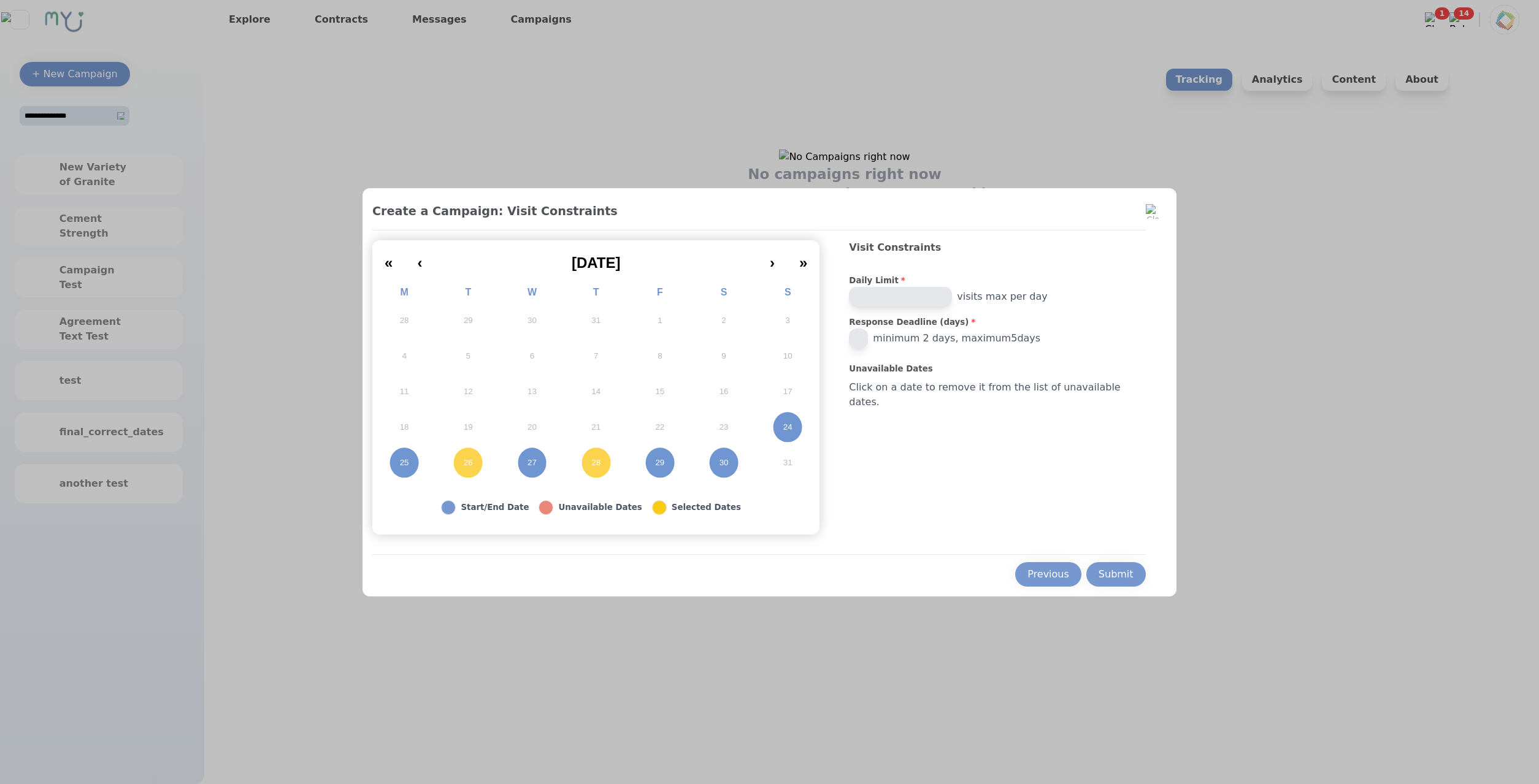
click at [557, 473] on button "27" at bounding box center [531, 463] width 64 height 36
click at [692, 469] on button "29" at bounding box center [660, 463] width 64 height 36
click at [798, 434] on button "24" at bounding box center [788, 427] width 64 height 36
click at [748, 474] on button "30" at bounding box center [724, 463] width 64 height 36
click at [1099, 569] on div "Submit" at bounding box center [1116, 574] width 35 height 15
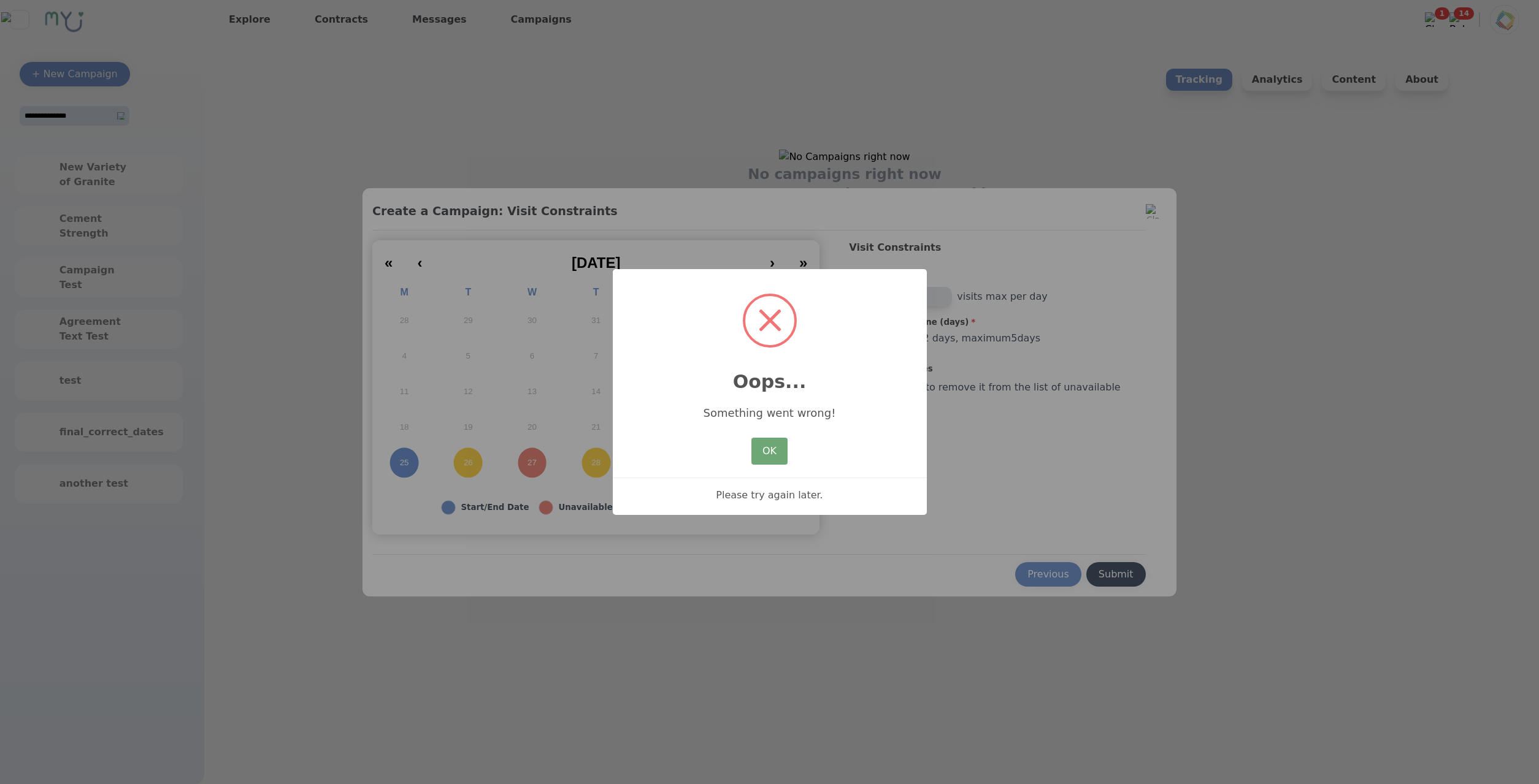
click at [777, 461] on button "OK" at bounding box center [769, 451] width 36 height 27
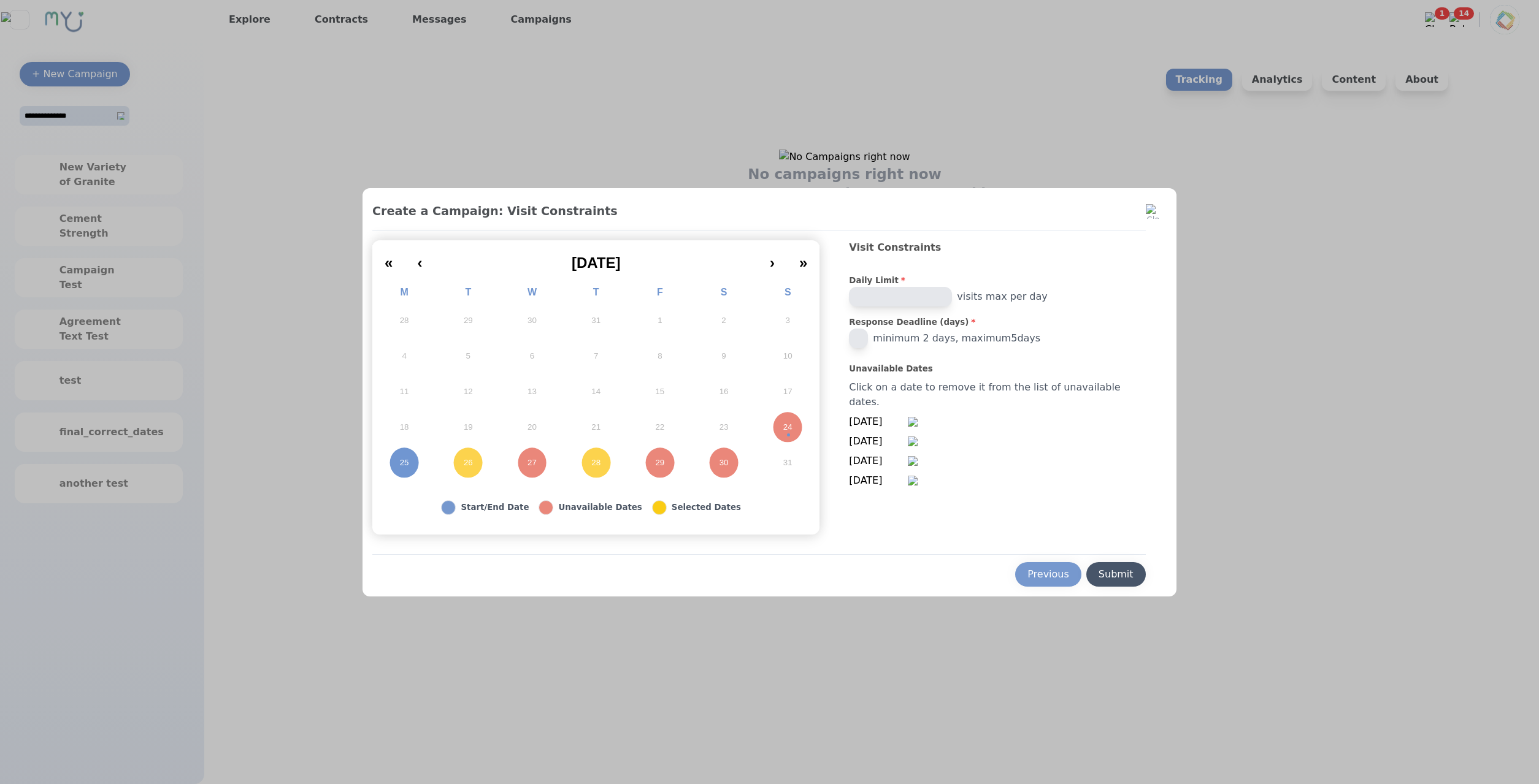
click at [1099, 575] on div "Submit" at bounding box center [1116, 574] width 35 height 15
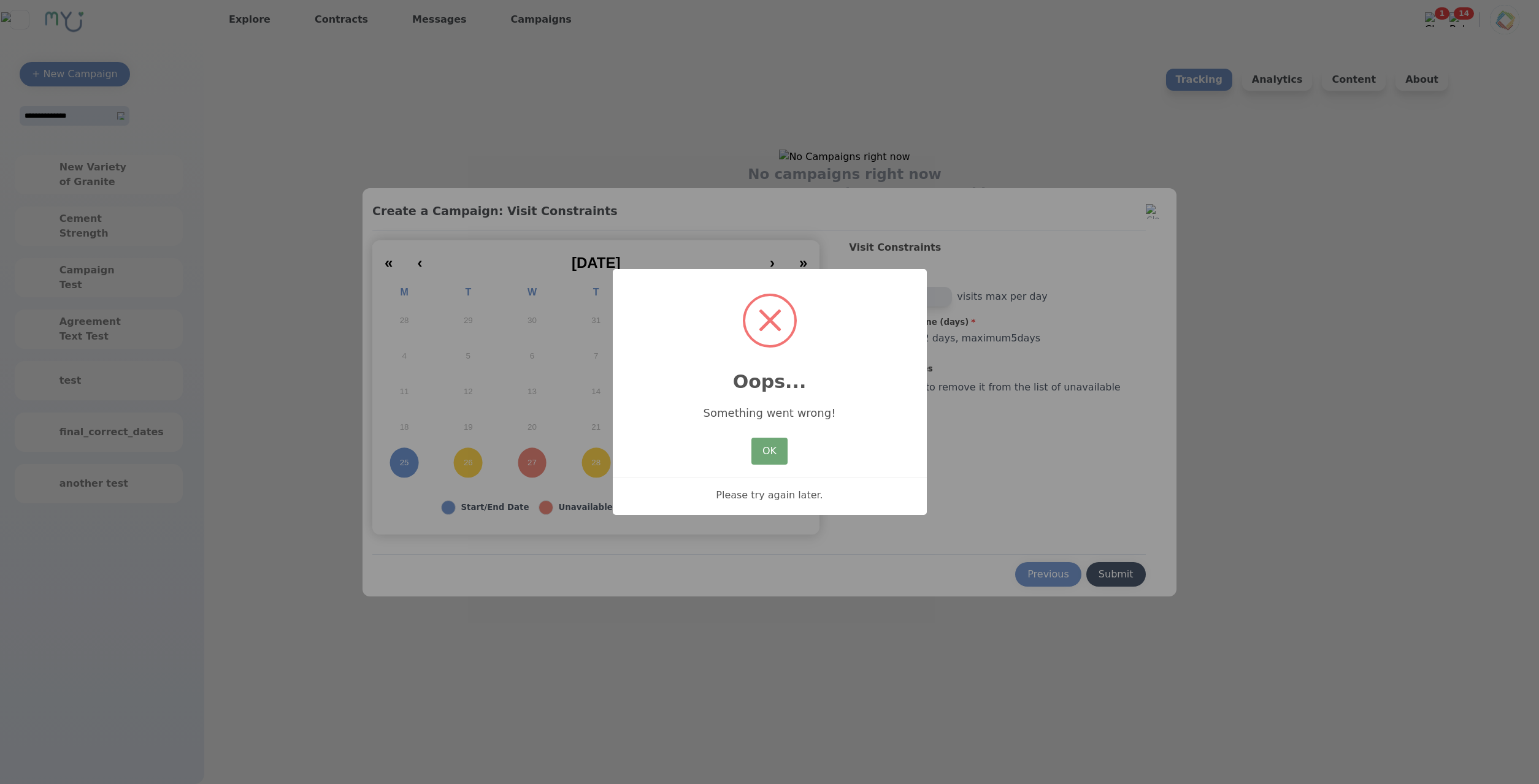
click at [772, 452] on button "OK" at bounding box center [769, 451] width 36 height 27
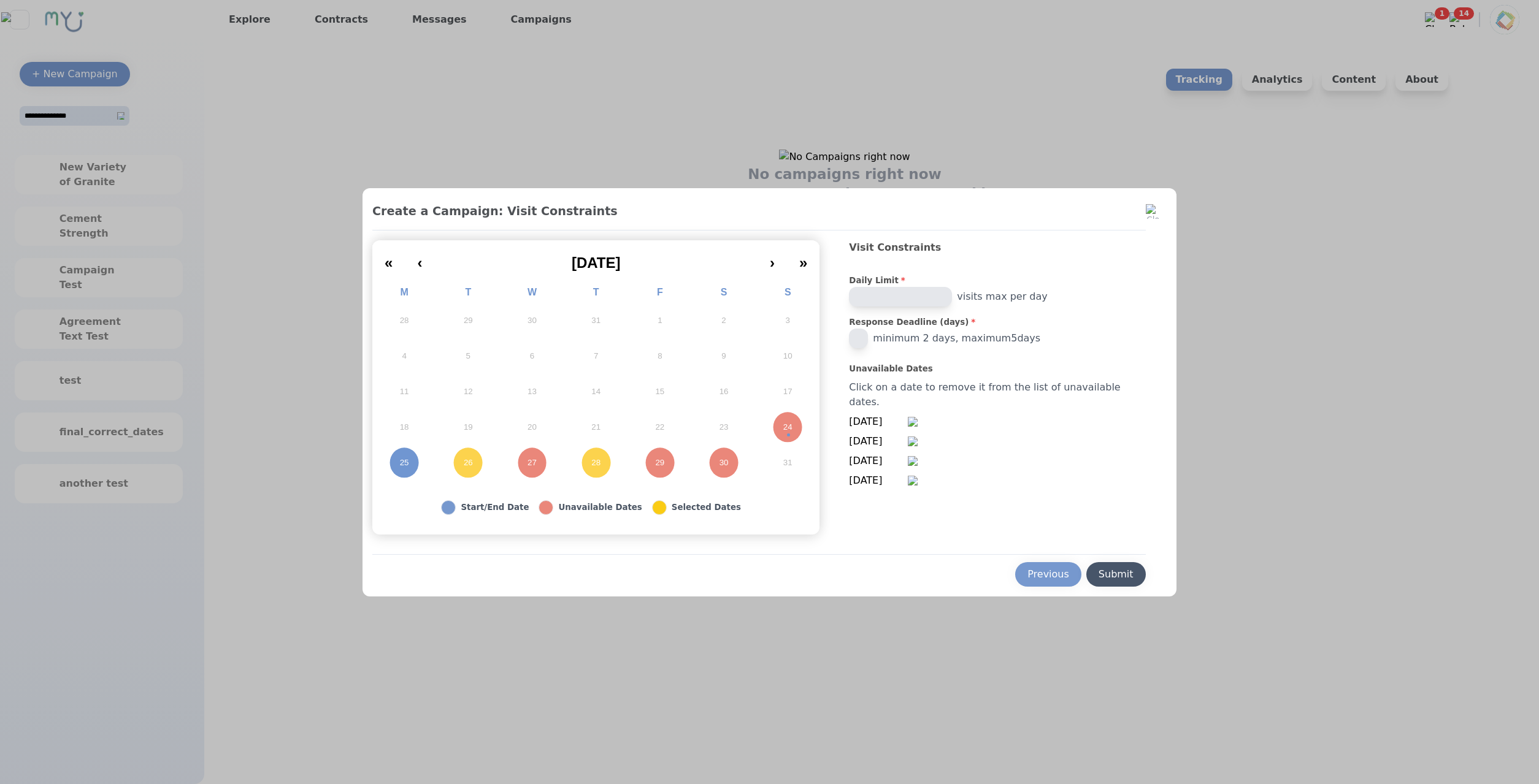
click at [1087, 569] on button "Submit" at bounding box center [1116, 574] width 59 height 24
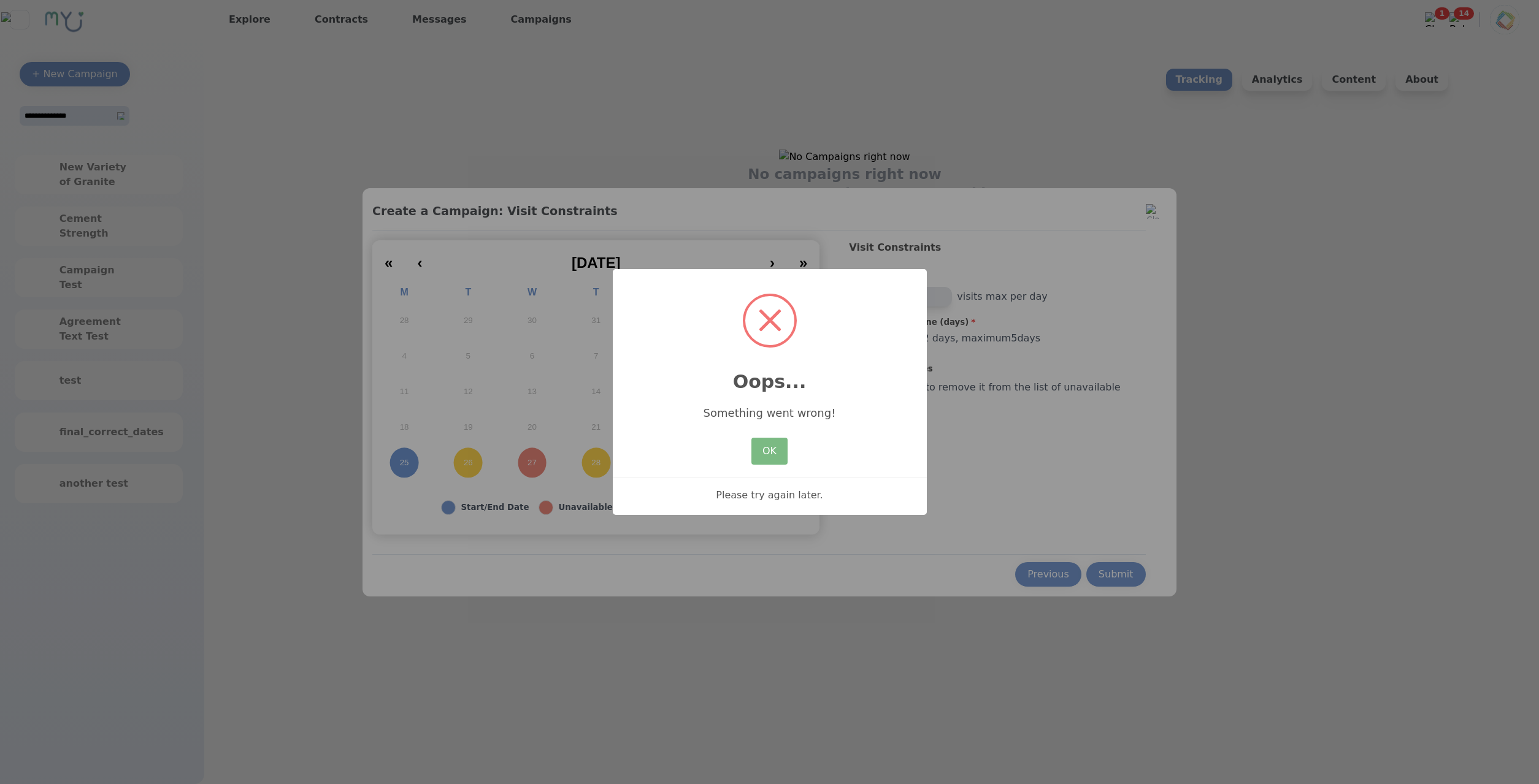
click at [751, 448] on div "OK No Cancel" at bounding box center [769, 451] width 41 height 33
click at [760, 454] on button "OK" at bounding box center [769, 451] width 36 height 27
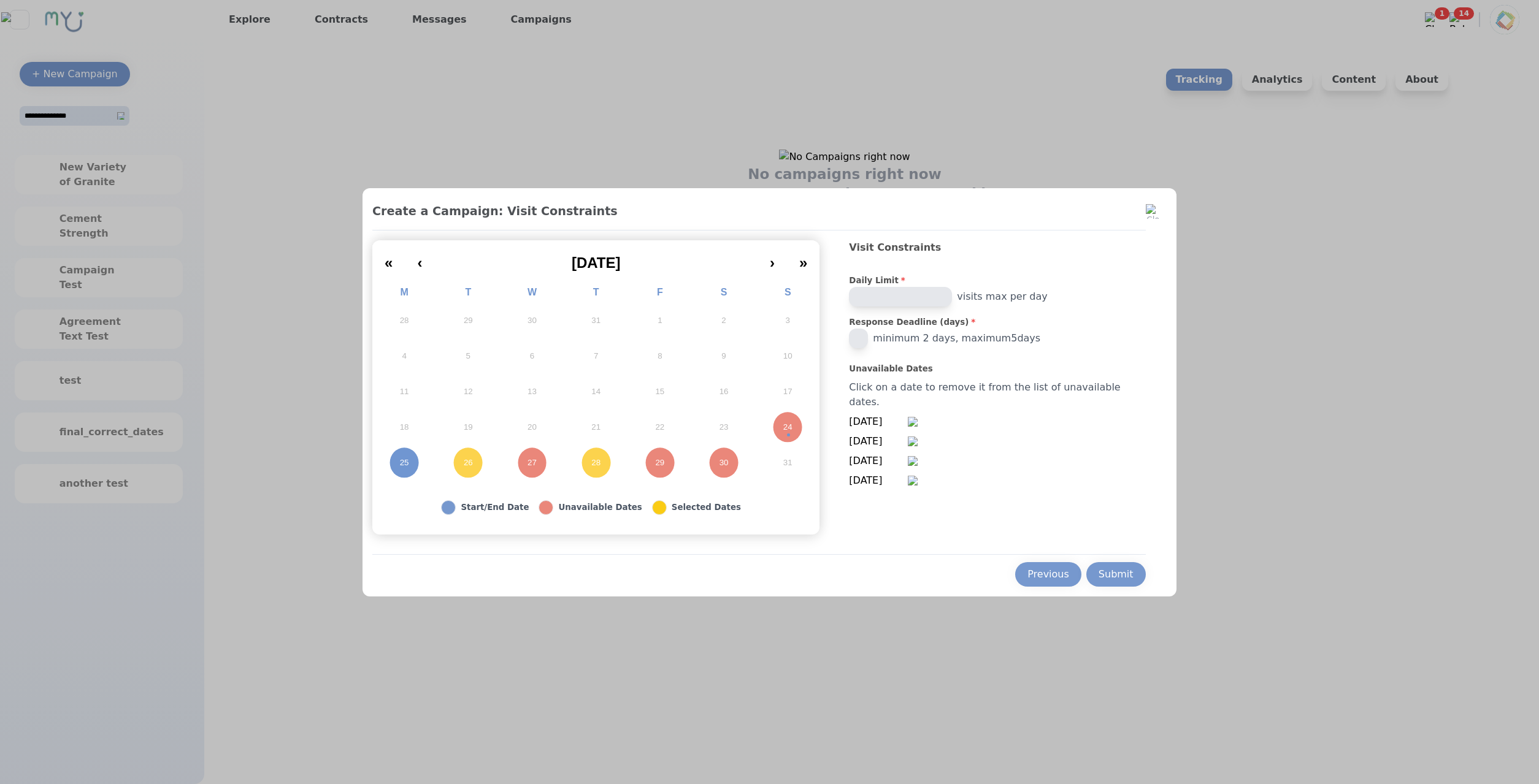
click at [1099, 580] on div "Submit" at bounding box center [1116, 574] width 35 height 15
click at [1226, 474] on div at bounding box center [769, 392] width 1539 height 784
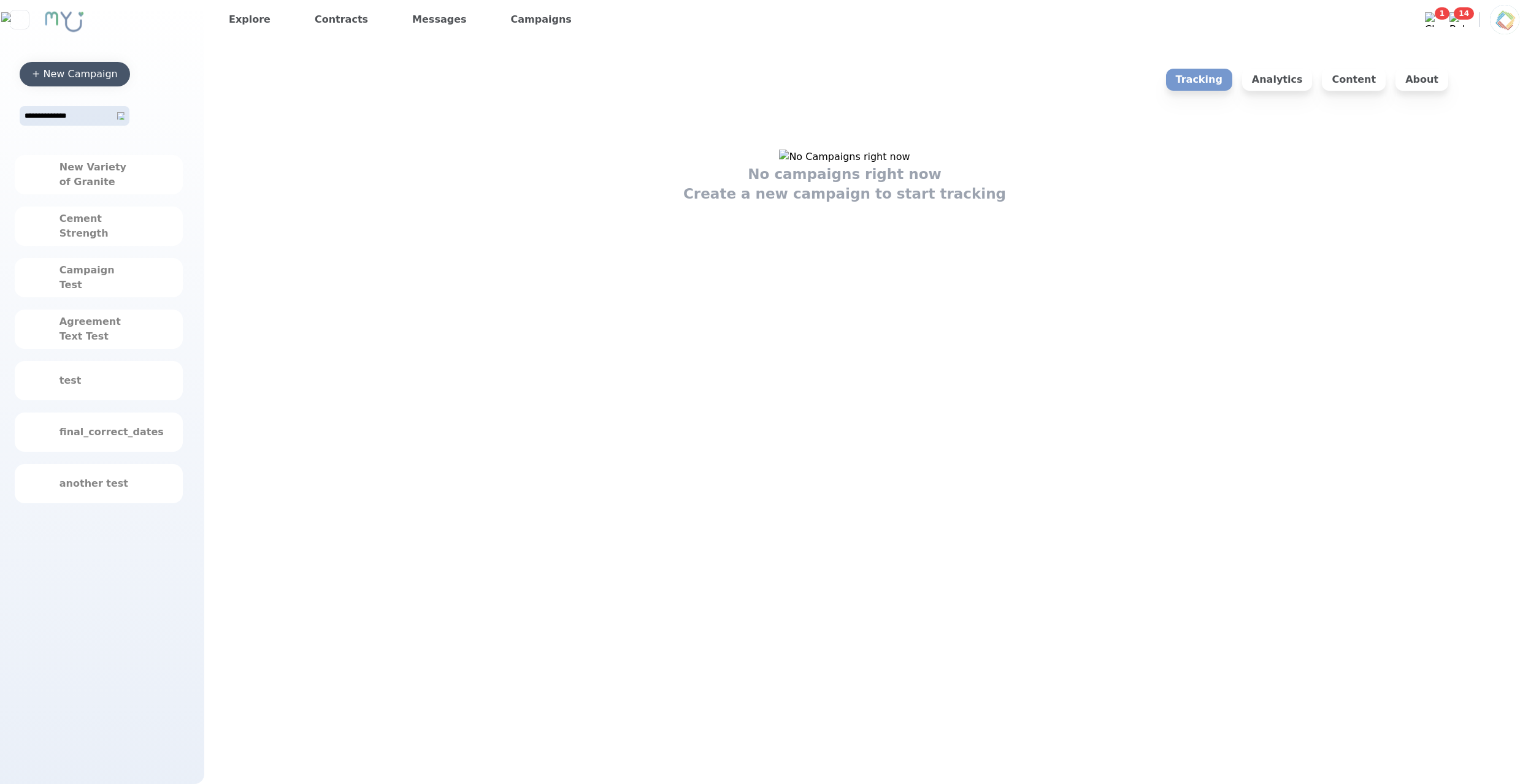
click at [64, 73] on div "+ New Campaign" at bounding box center [75, 74] width 86 height 15
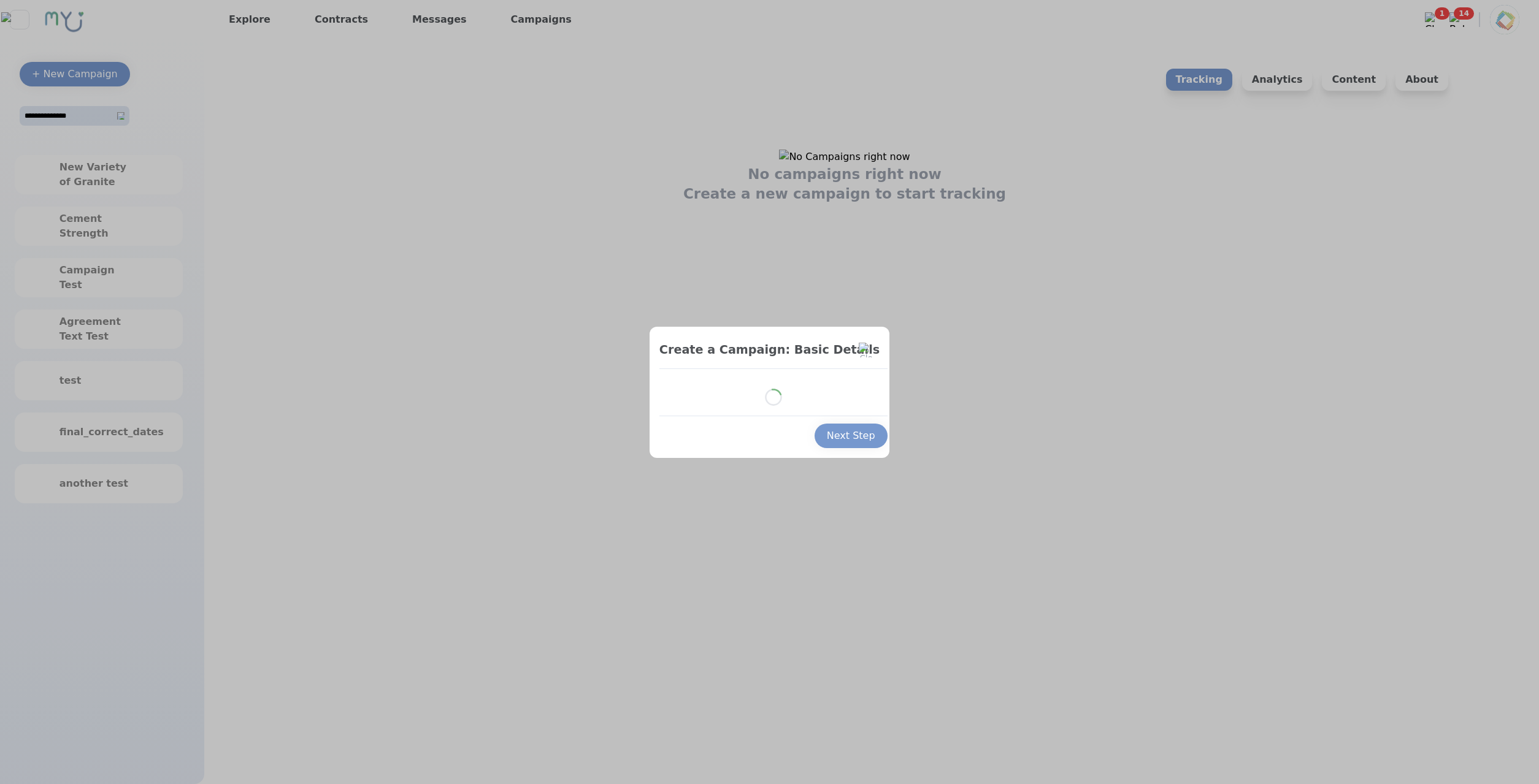
select select "*"
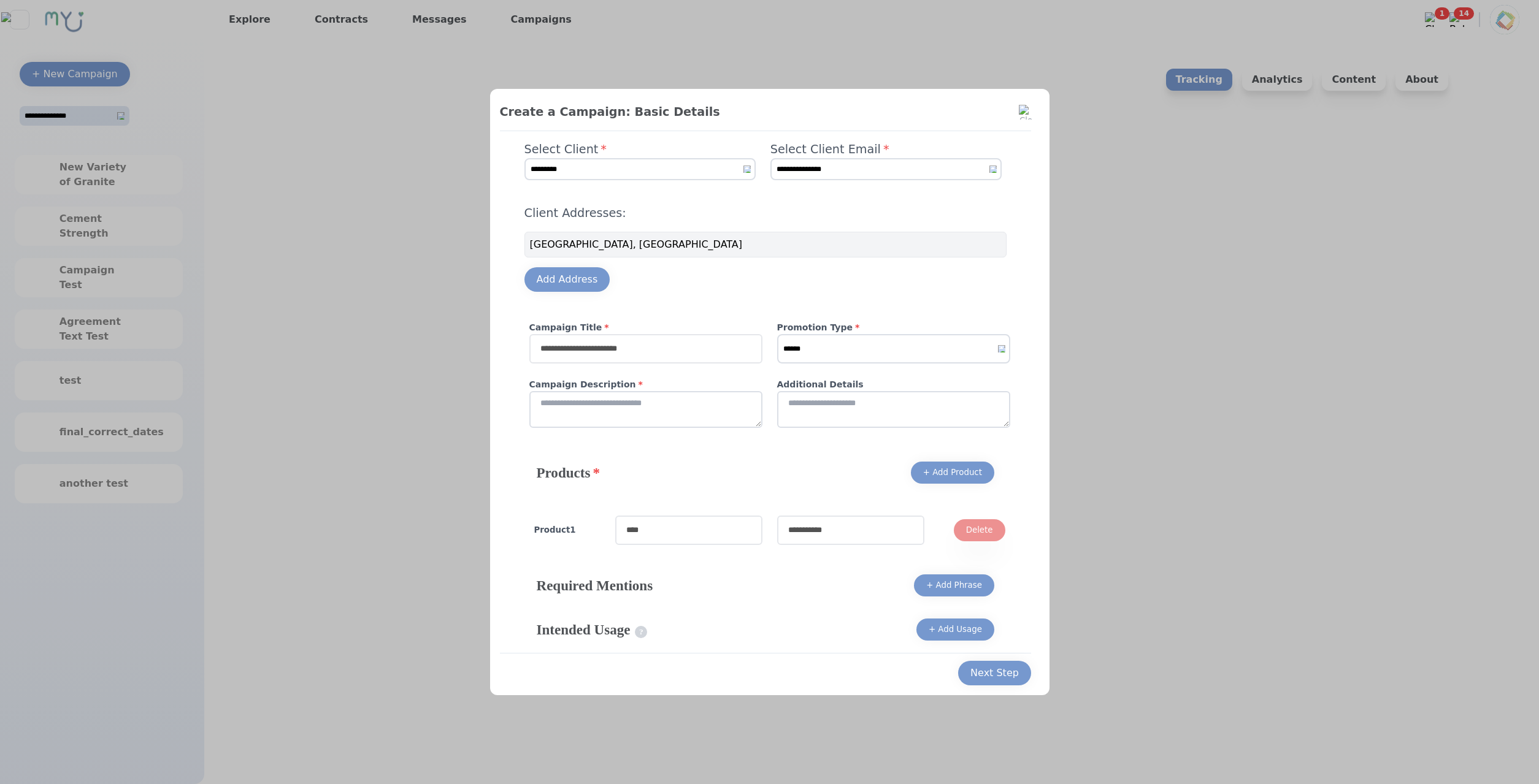
click at [656, 359] on input "text" at bounding box center [646, 349] width 233 height 29
type input "**********"
click at [777, 334] on select "****** ******* *******" at bounding box center [893, 349] width 233 height 29
select select "*"
click option "*******" at bounding box center [0, 0] width 0 height 0
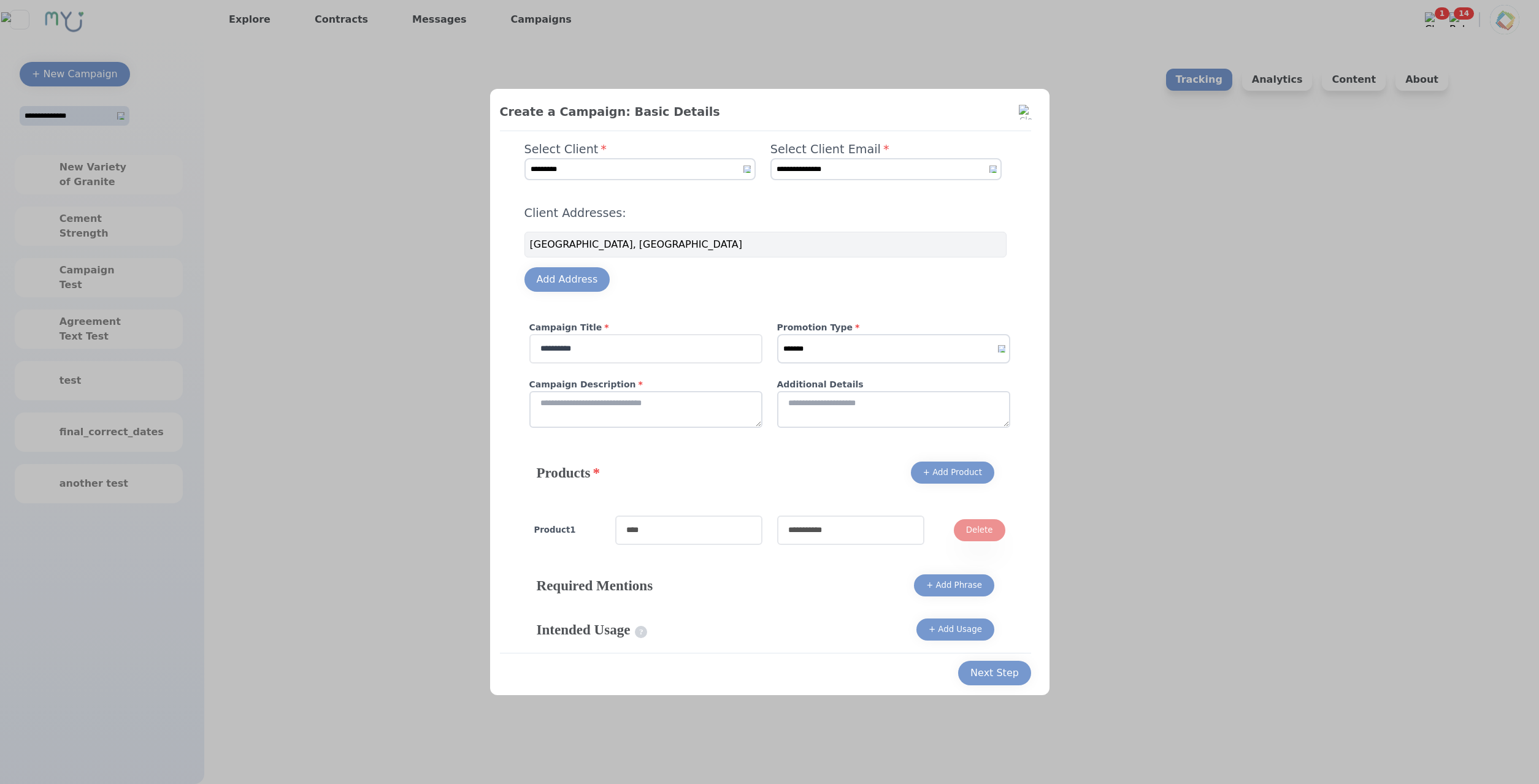
click at [665, 400] on textarea at bounding box center [646, 410] width 233 height 37
type textarea "****"
click at [820, 402] on textarea at bounding box center [893, 410] width 233 height 37
type textarea "****"
click at [718, 521] on input "text" at bounding box center [688, 530] width 147 height 29
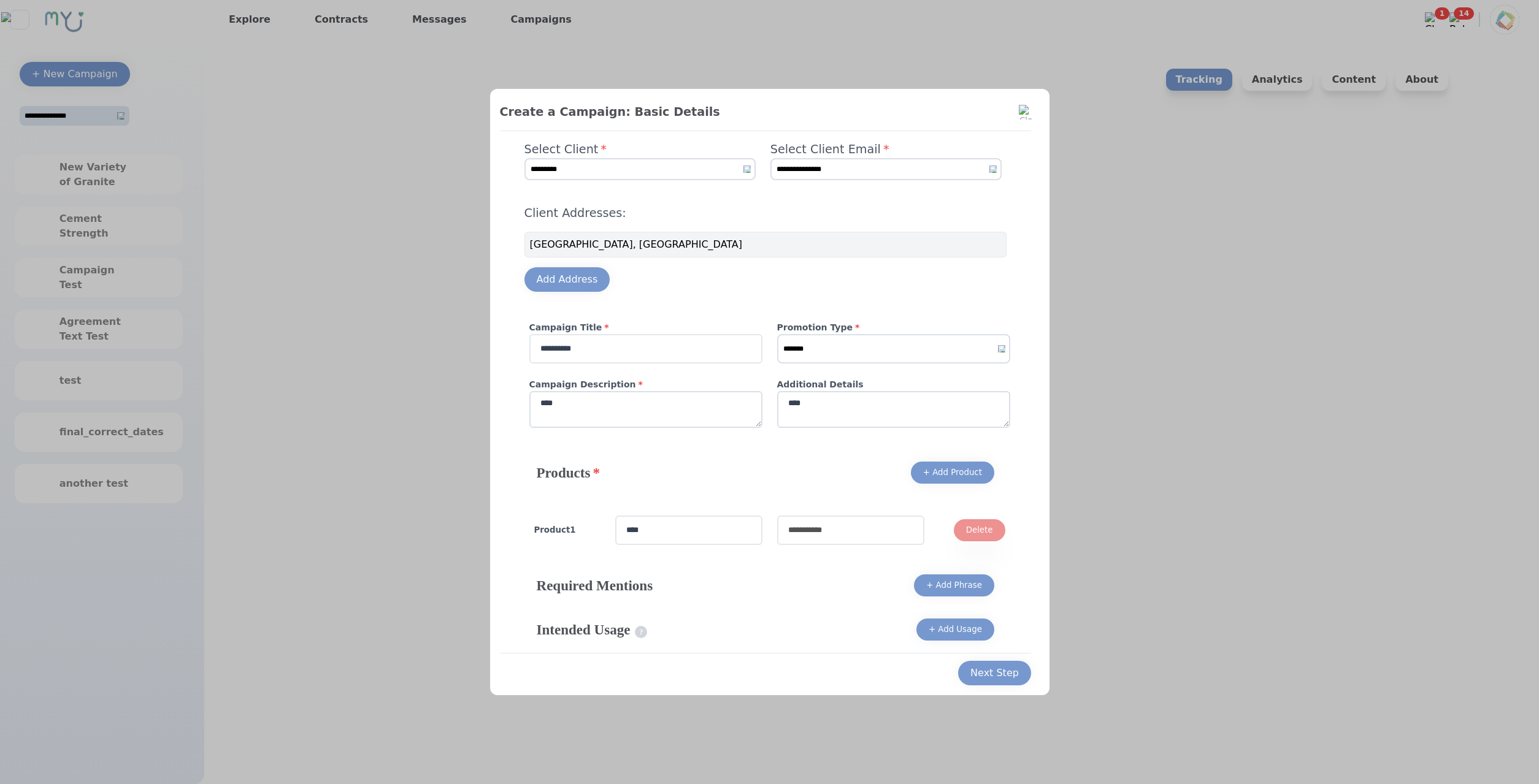
type input "****"
click at [817, 525] on input "text" at bounding box center [850, 530] width 147 height 29
type input "****"
click at [984, 668] on div "Next Step" at bounding box center [995, 673] width 48 height 15
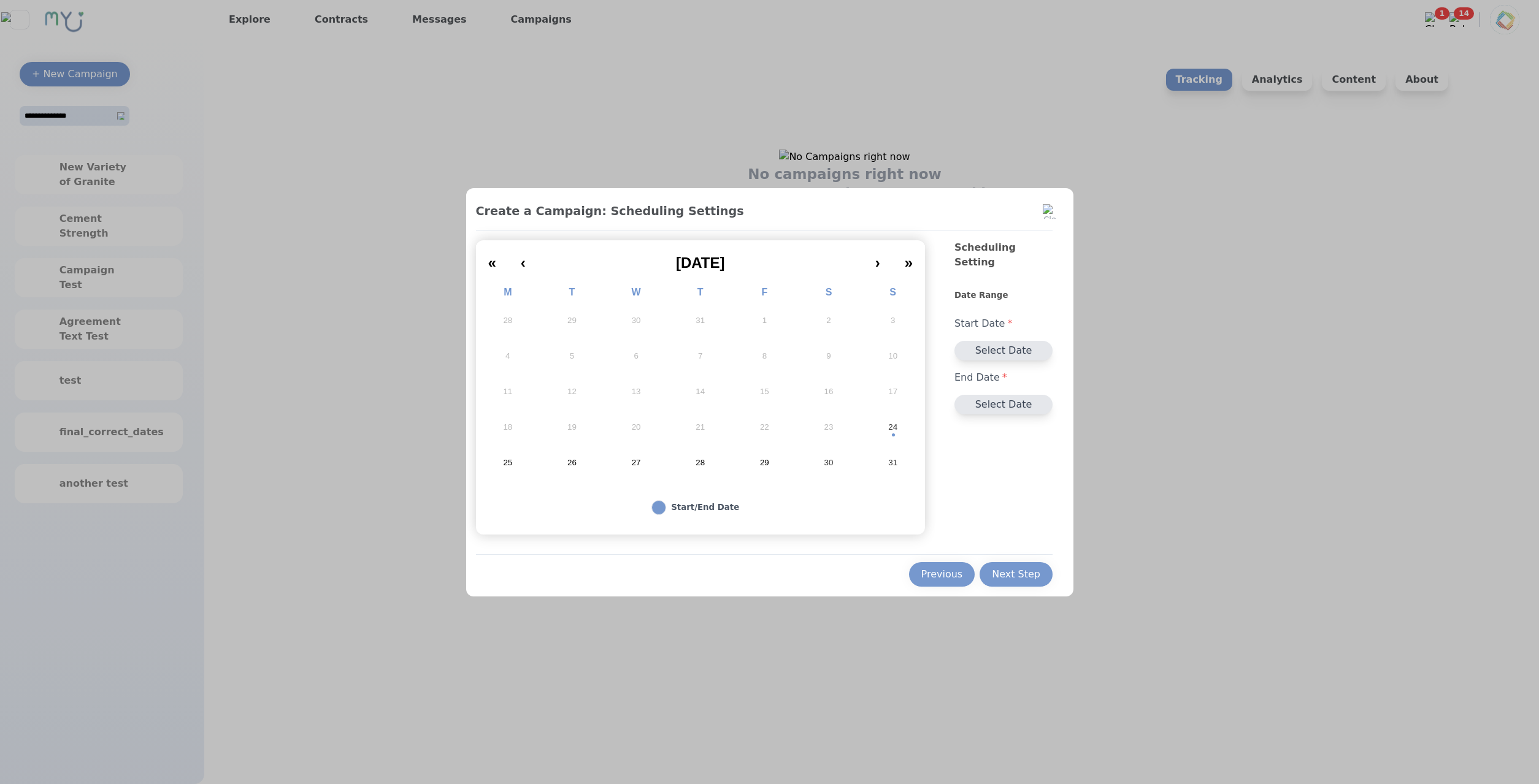
click at [896, 431] on abbr "24" at bounding box center [893, 427] width 9 height 11
click at [838, 461] on button "30" at bounding box center [828, 463] width 64 height 36
click at [1000, 555] on div "Previous Next Step" at bounding box center [765, 570] width 577 height 32
click at [1015, 571] on div "Next Step" at bounding box center [1016, 574] width 48 height 15
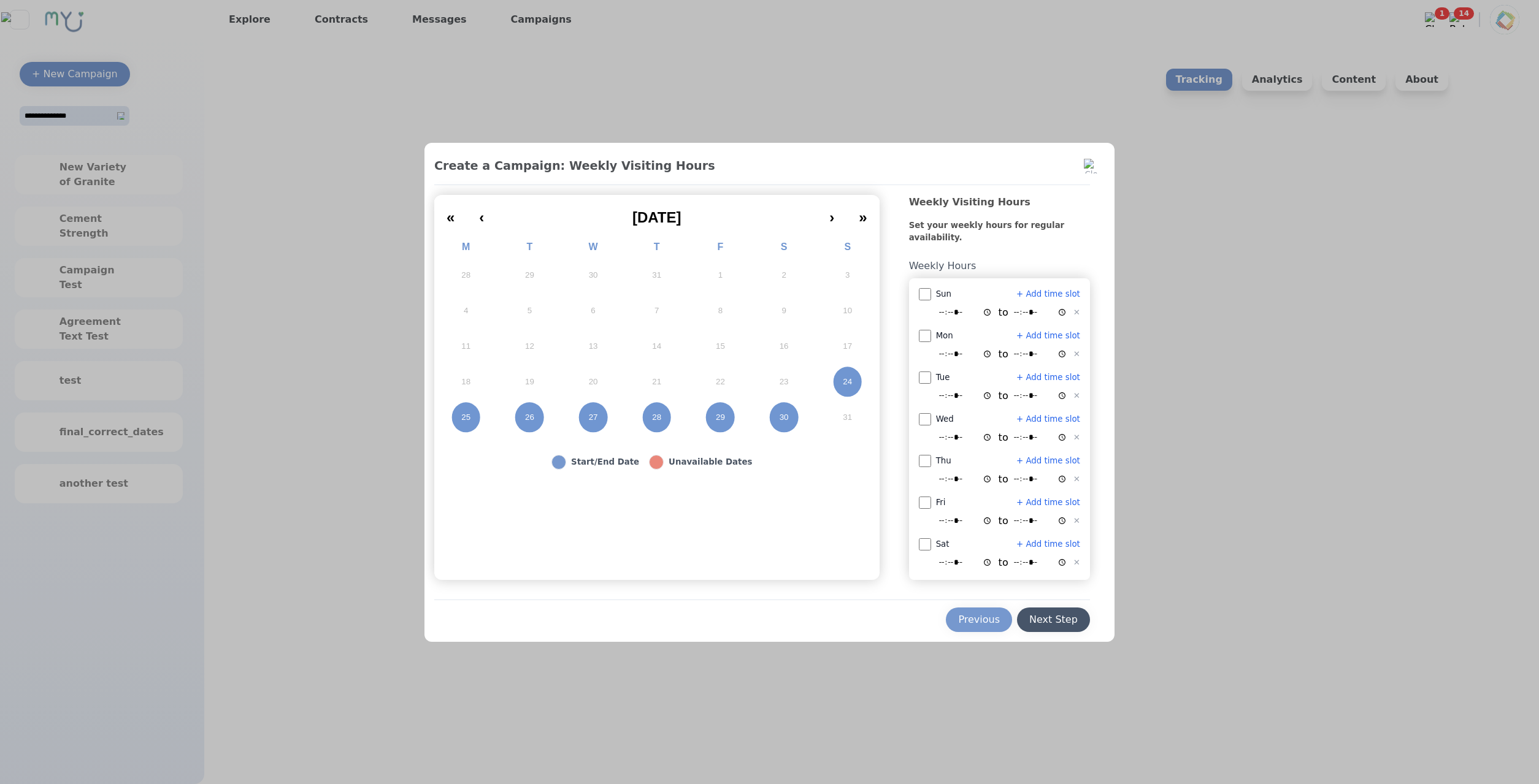
click at [1037, 612] on div "Next Step" at bounding box center [1053, 619] width 48 height 15
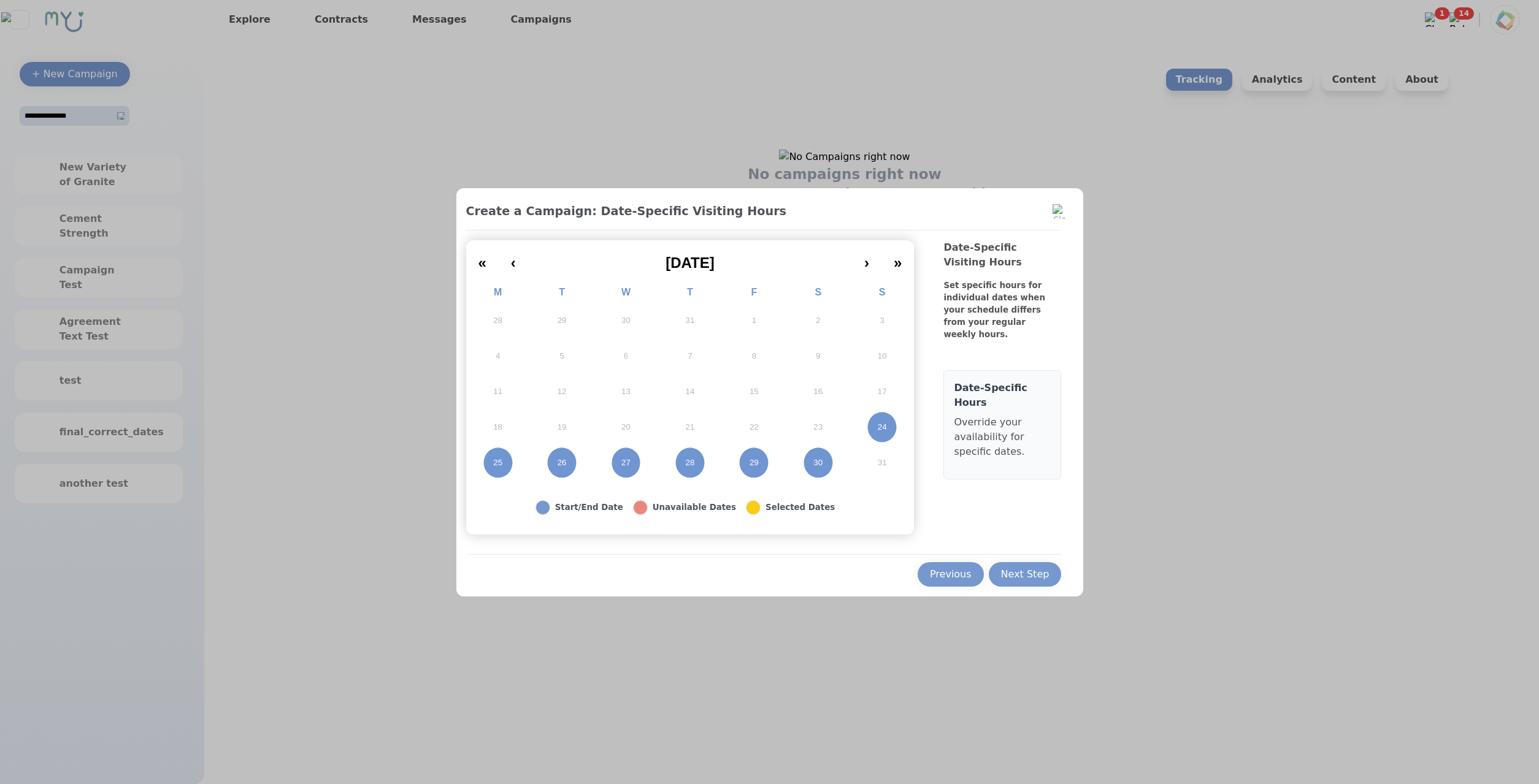
click at [558, 469] on button "26" at bounding box center [562, 463] width 64 height 36
click at [688, 466] on abbr "28" at bounding box center [690, 462] width 9 height 11
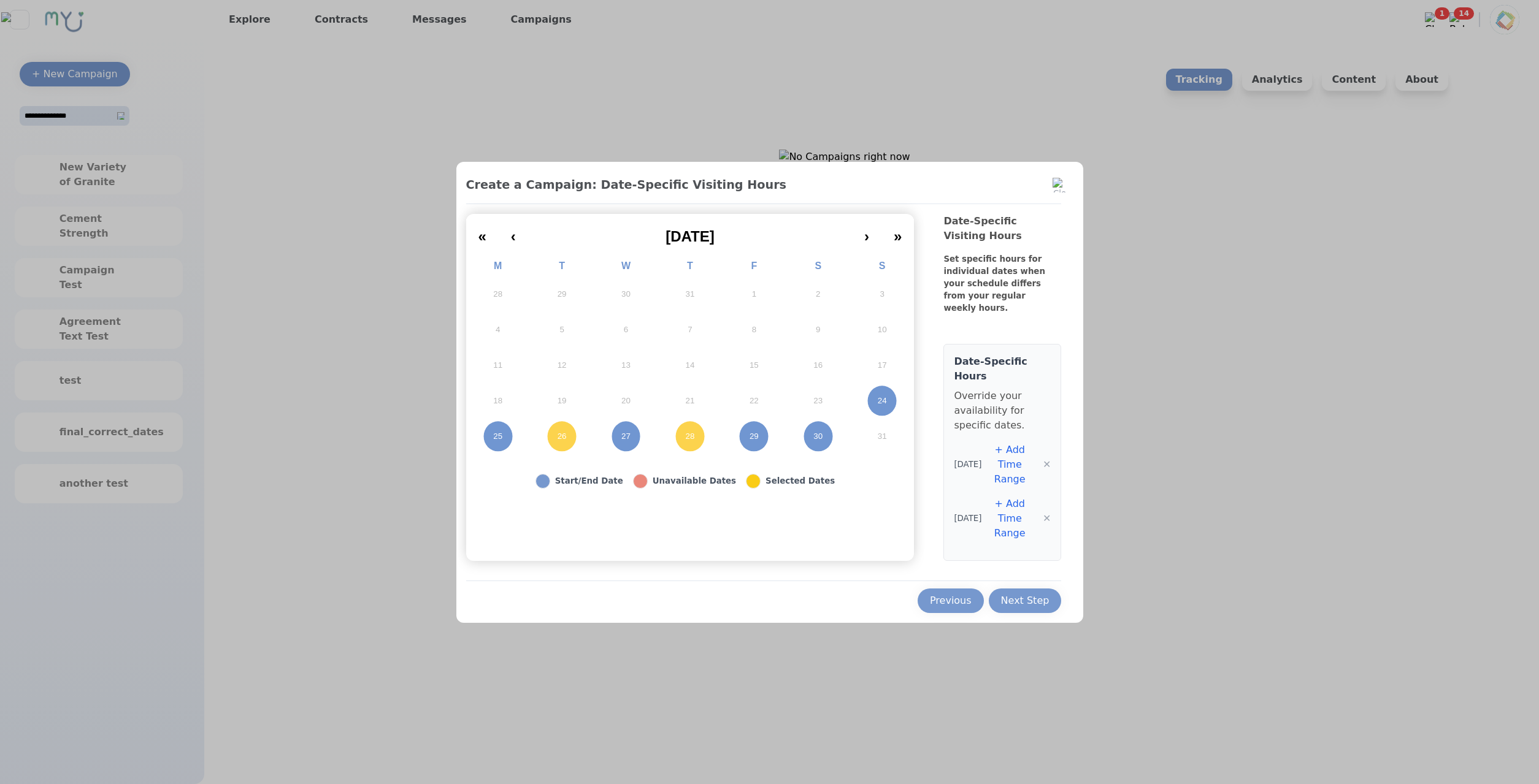
click at [1023, 462] on button "+ Add Time Range" at bounding box center [1009, 464] width 57 height 44
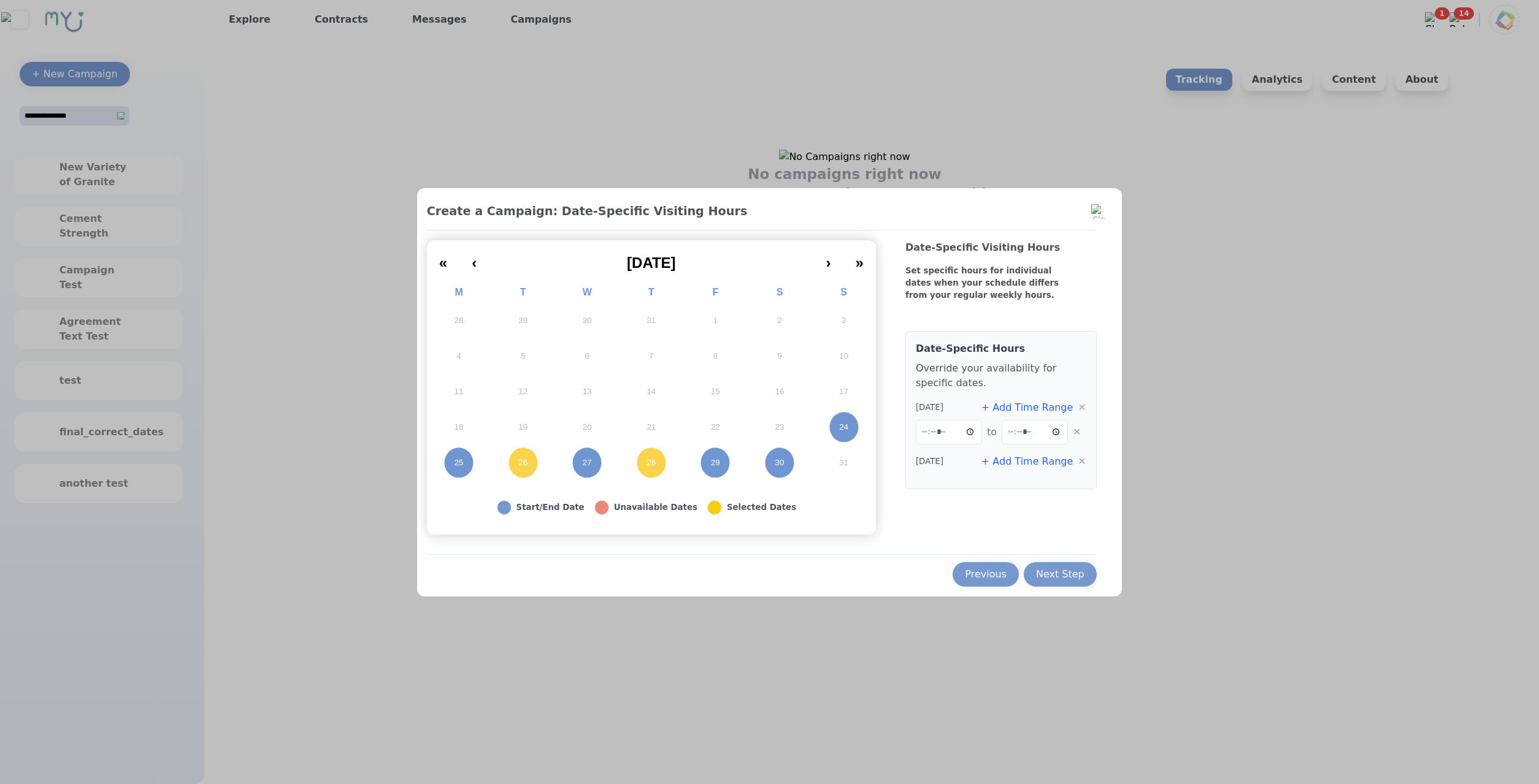
click at [1036, 459] on button "+ Add Time Range" at bounding box center [1027, 461] width 92 height 15
click at [1044, 566] on button "Next Step" at bounding box center [1060, 574] width 73 height 24
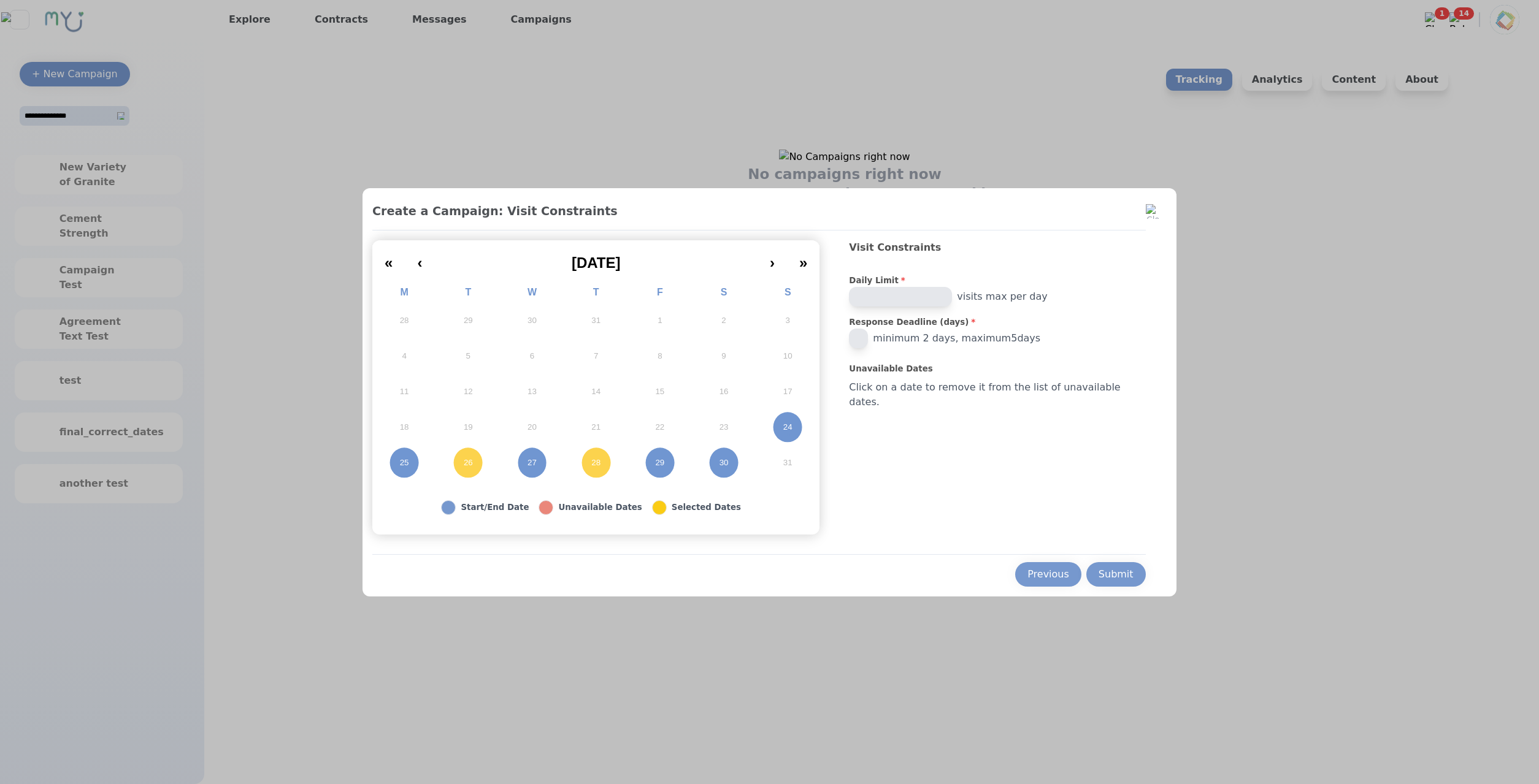
click at [537, 467] on abbr "27" at bounding box center [532, 462] width 9 height 11
click at [678, 455] on button "29" at bounding box center [660, 463] width 64 height 36
click at [803, 417] on button "24" at bounding box center [788, 427] width 64 height 36
click at [755, 457] on button "30" at bounding box center [724, 463] width 64 height 36
click at [1099, 570] on div "Submit" at bounding box center [1116, 574] width 35 height 15
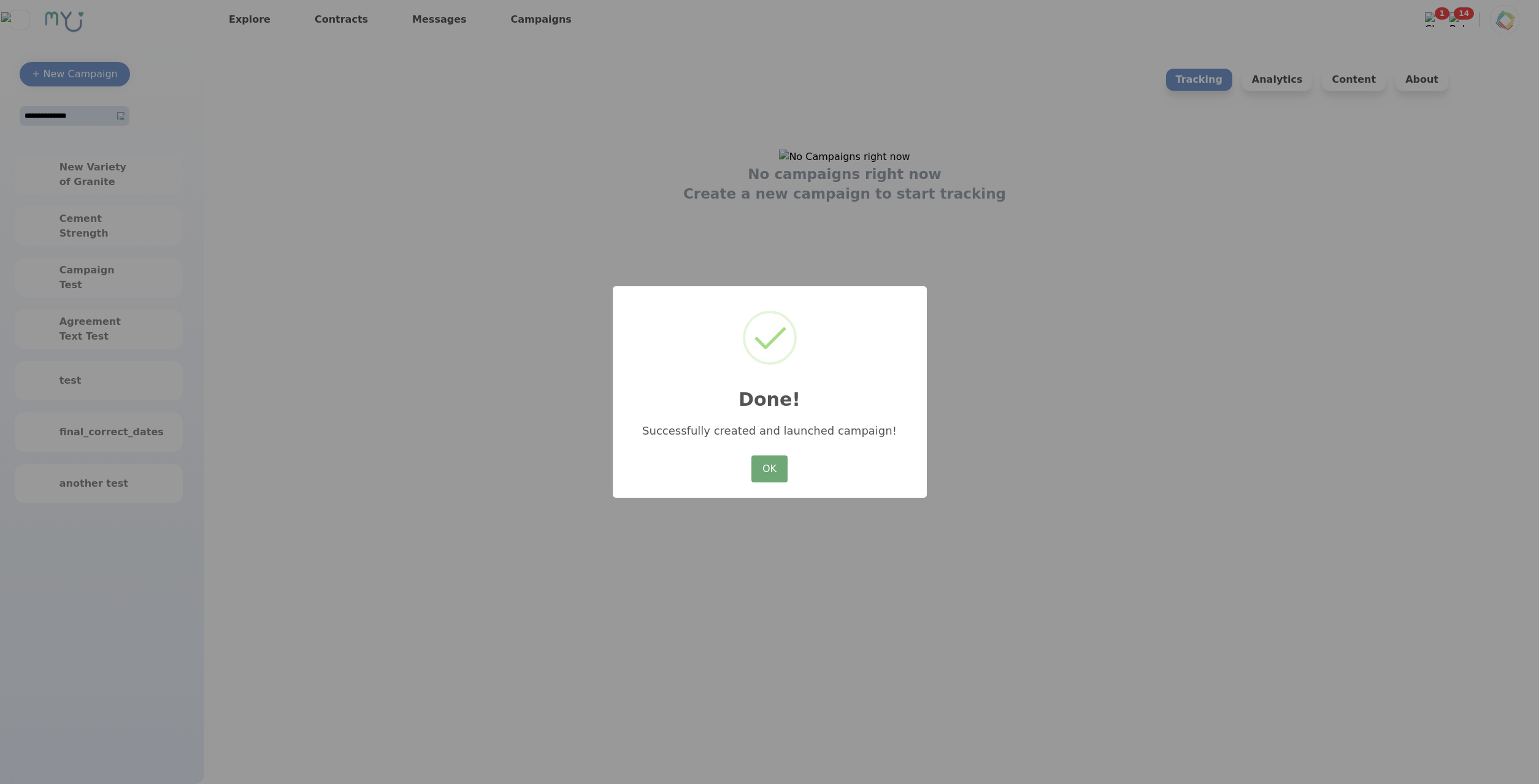
click at [772, 466] on button "OK" at bounding box center [769, 469] width 36 height 27
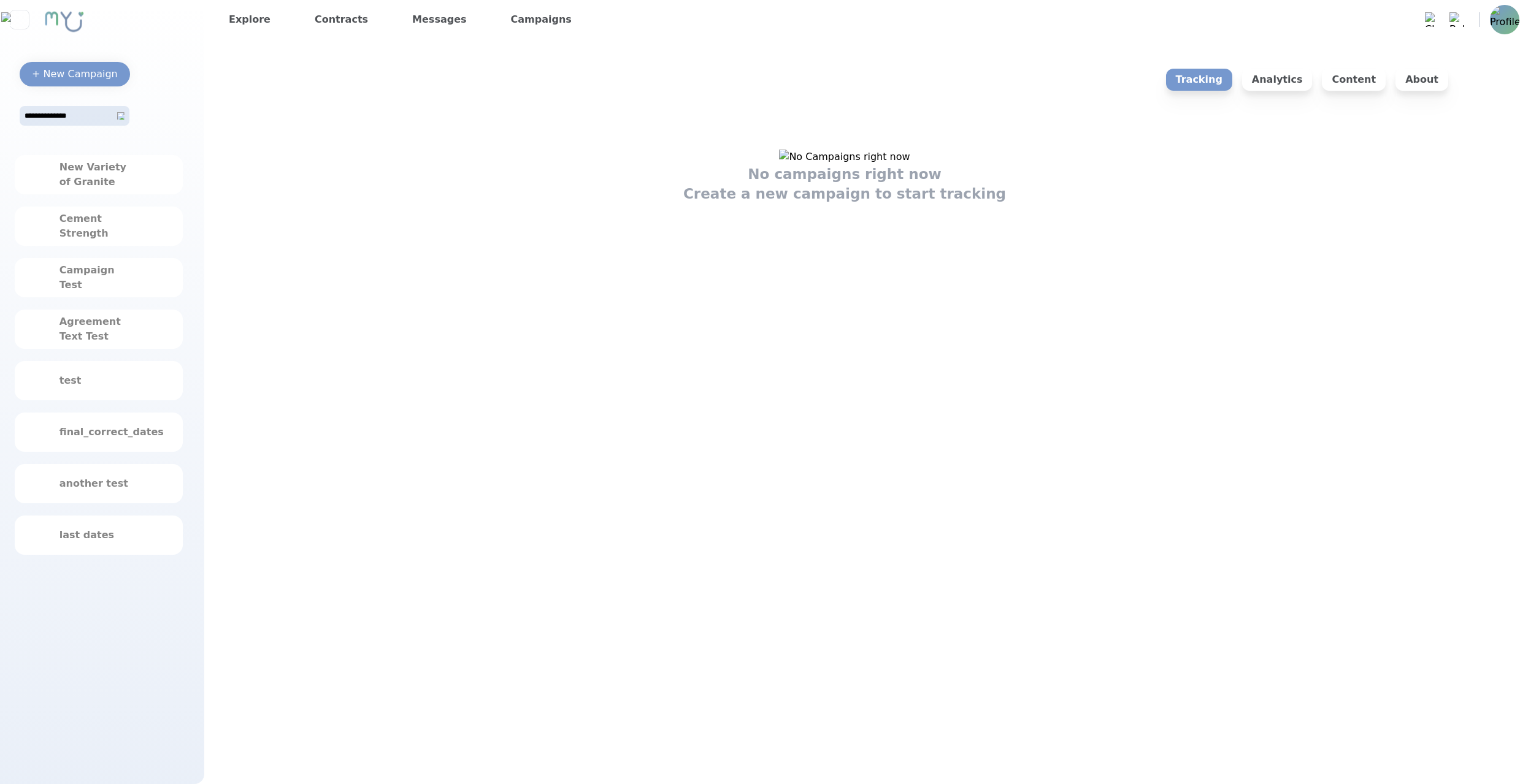
click at [161, 556] on div "New Variety of Granite Cement Strength Campaign Test Agreement Text Test test f…" at bounding box center [102, 361] width 175 height 432
click at [160, 536] on div "last dates" at bounding box center [99, 535] width 168 height 39
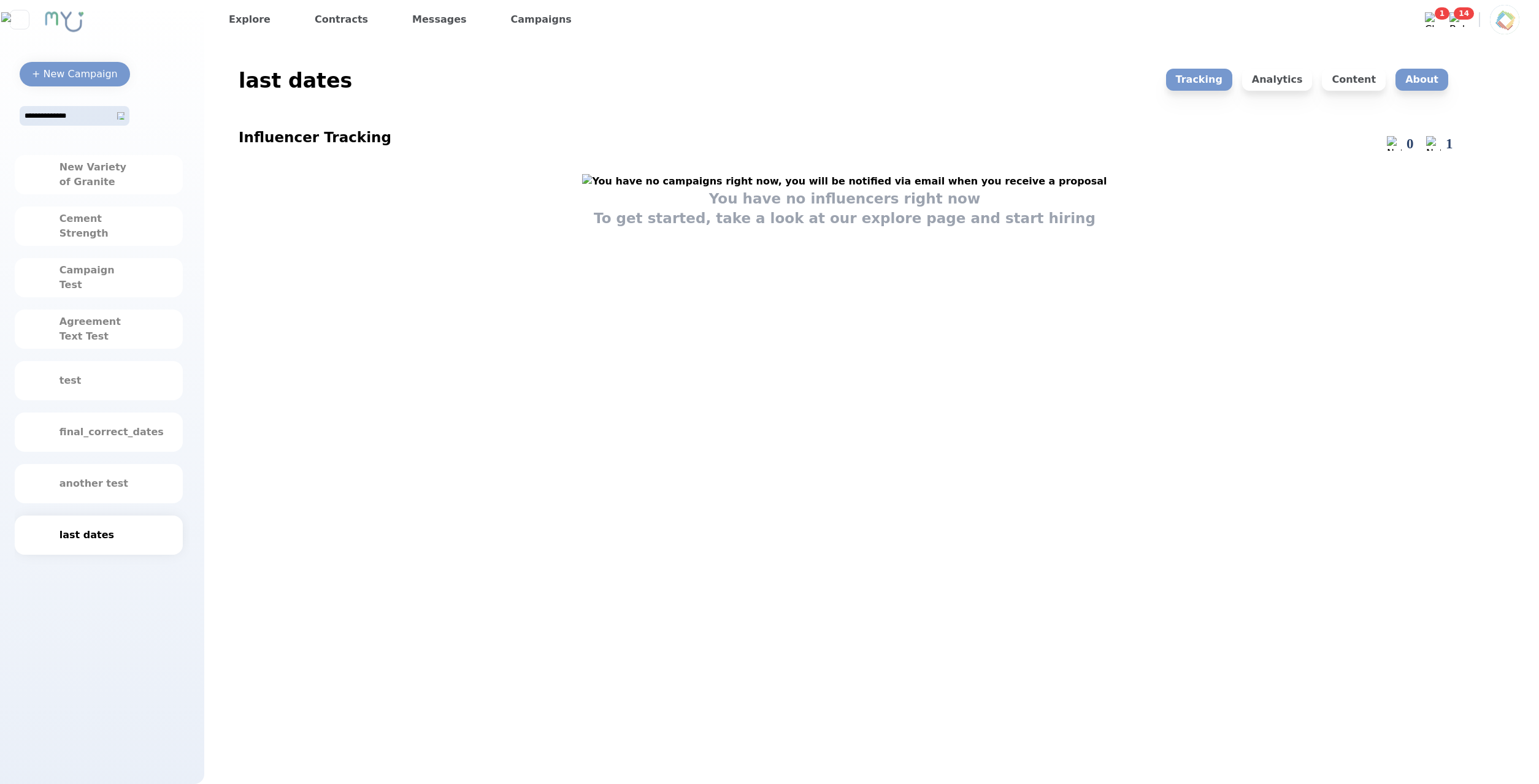
click at [1421, 82] on p "About" at bounding box center [1422, 80] width 53 height 22
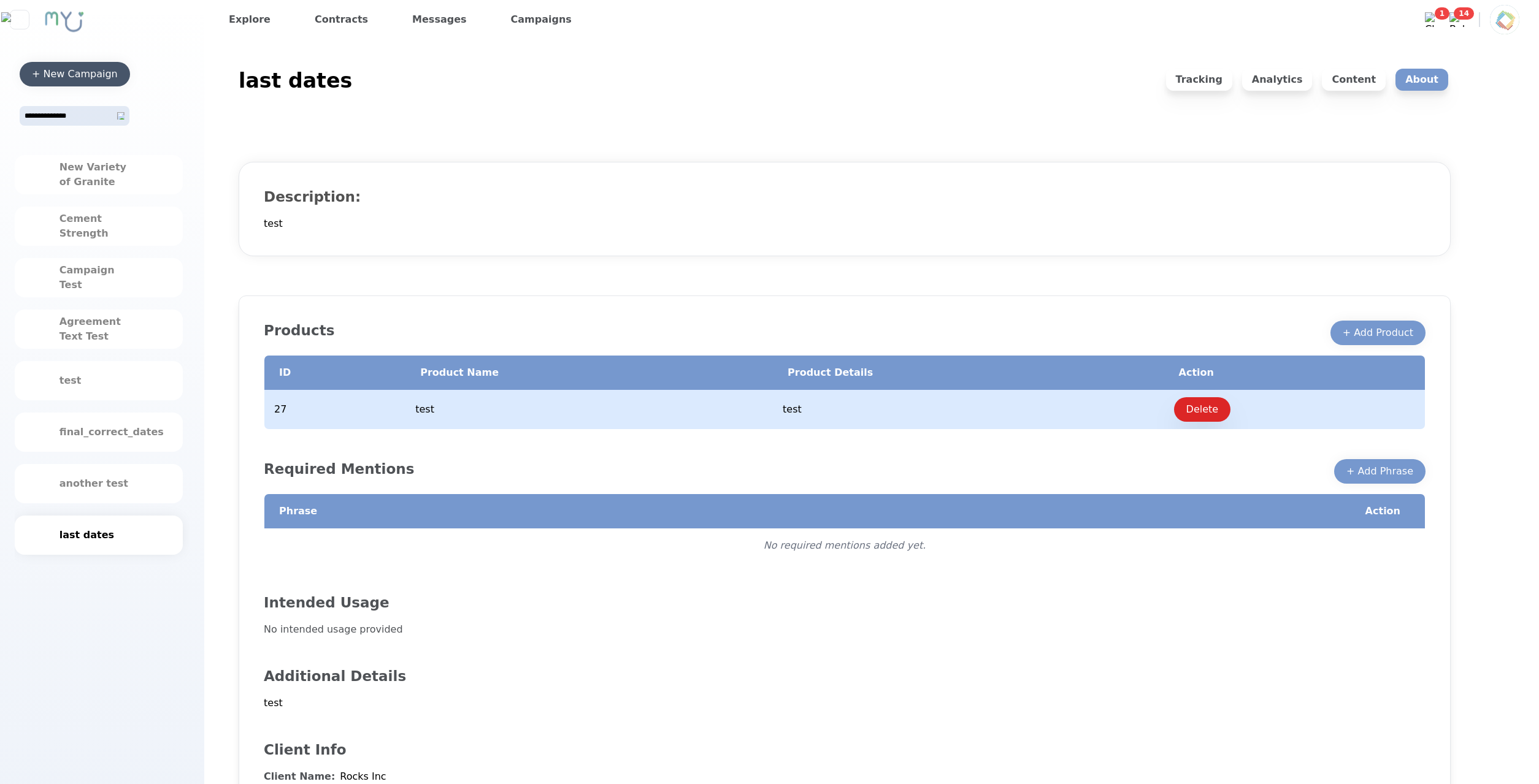
click at [73, 76] on div "+ New Campaign" at bounding box center [75, 74] width 86 height 15
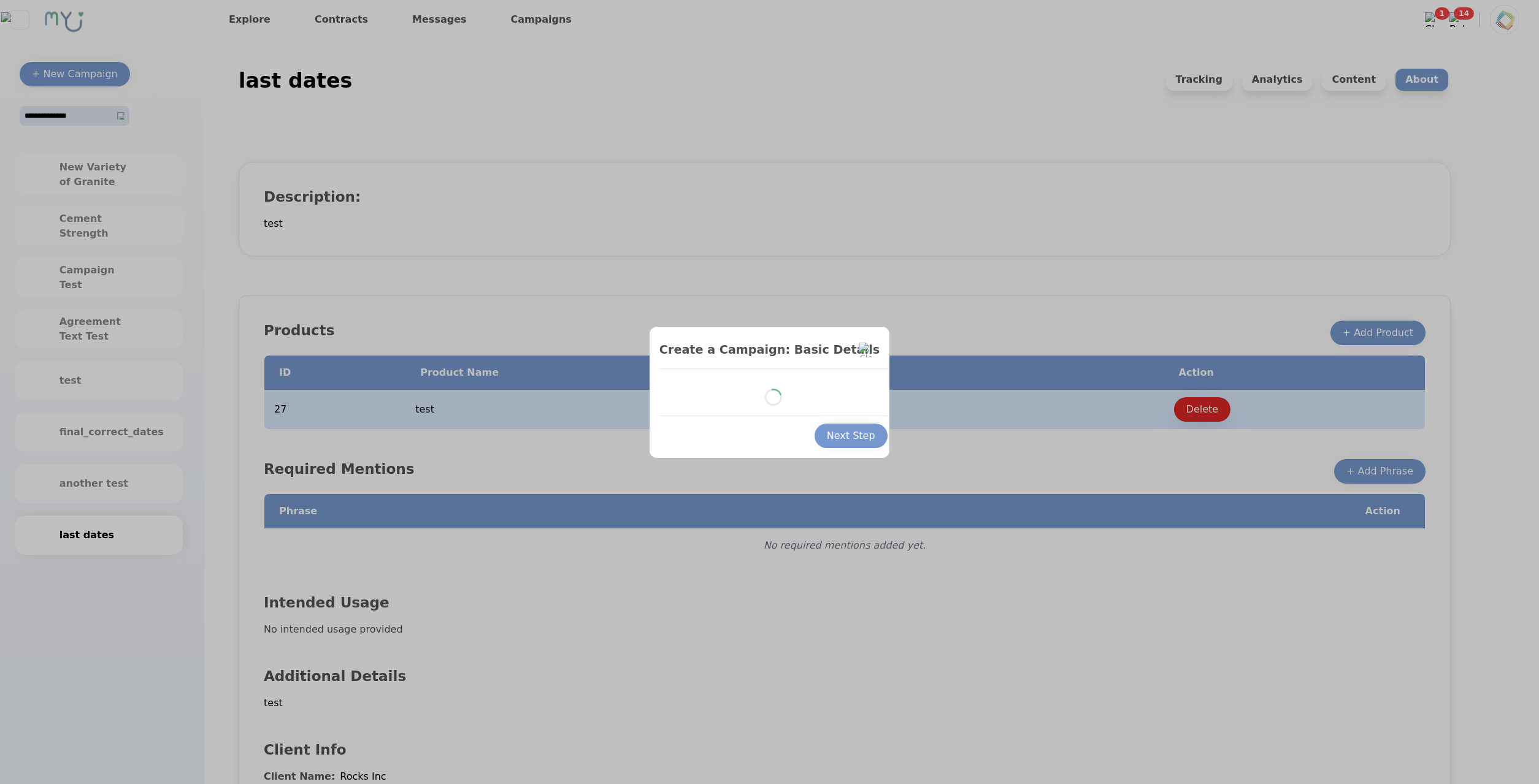
select select "*"
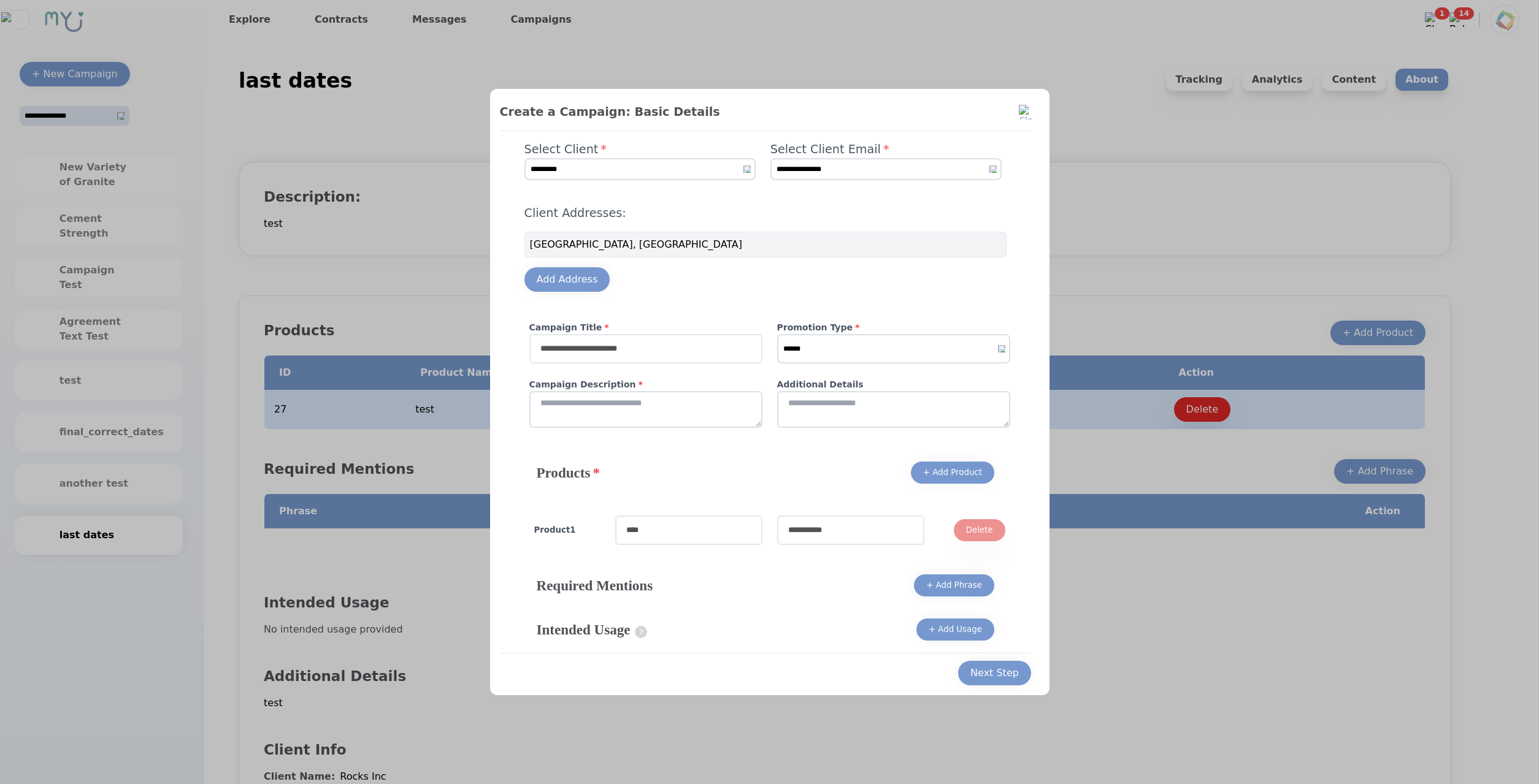
click at [727, 356] on input "text" at bounding box center [646, 349] width 233 height 29
type input "****"
click at [777, 334] on select "****** ******* *******" at bounding box center [893, 349] width 233 height 29
select select "*"
click option "*******" at bounding box center [0, 0] width 0 height 0
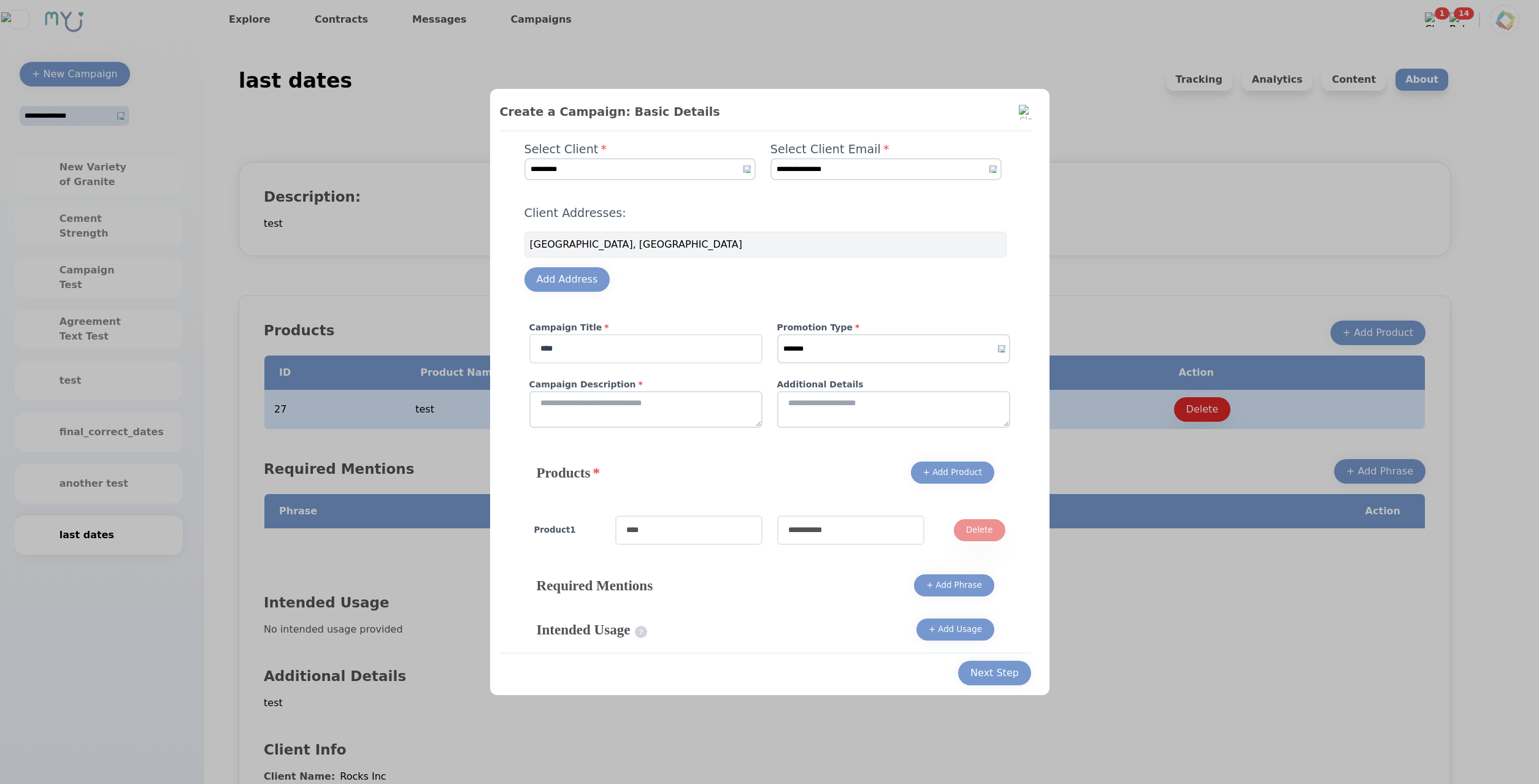
click at [657, 352] on input "****" at bounding box center [646, 349] width 233 height 29
type input "******"
click at [660, 403] on textarea at bounding box center [646, 410] width 233 height 37
type textarea "****"
click at [839, 409] on textarea at bounding box center [893, 410] width 233 height 37
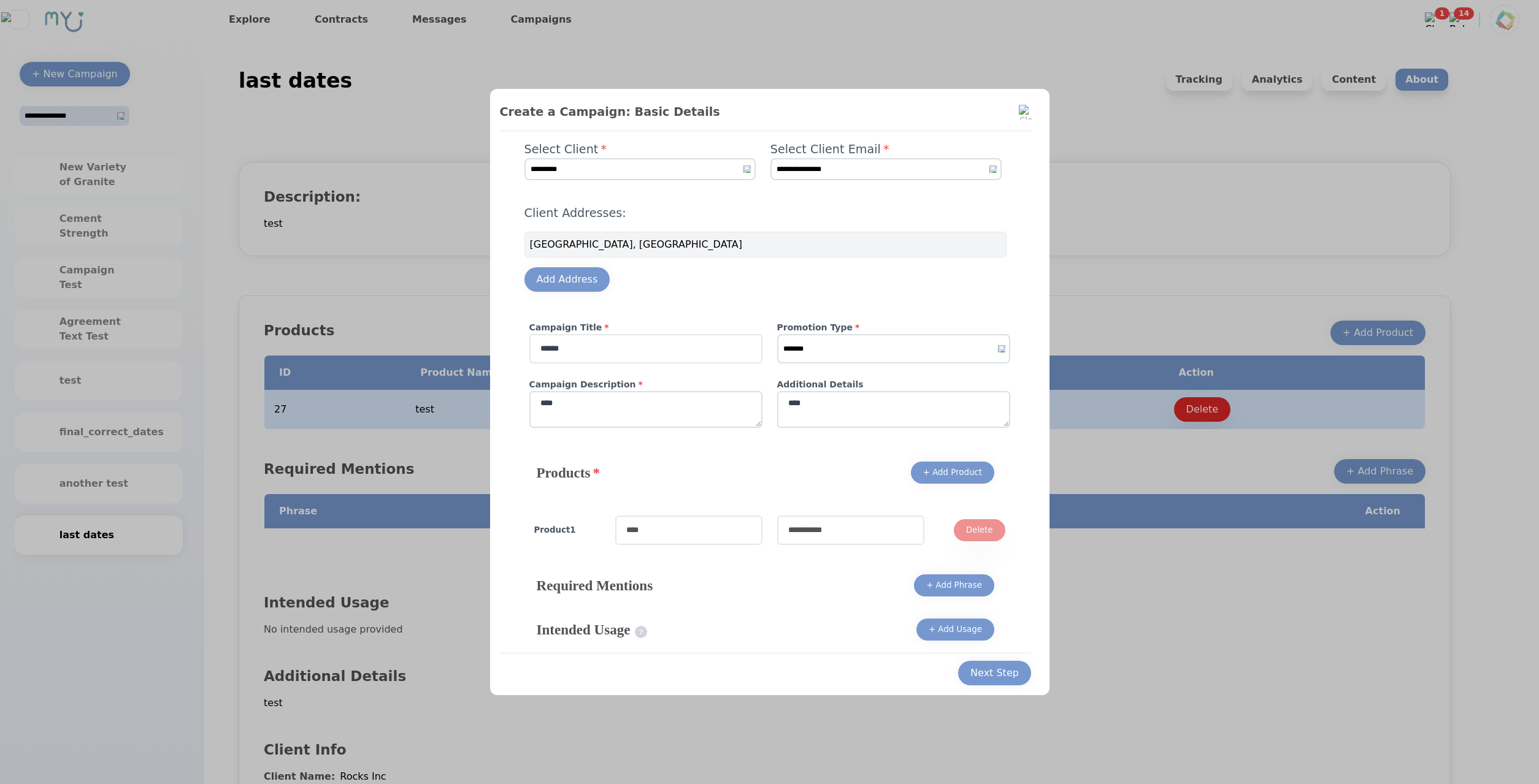
type textarea "****"
click at [737, 524] on input "text" at bounding box center [688, 530] width 147 height 29
type input "***"
click at [837, 530] on input "*" at bounding box center [850, 530] width 147 height 29
type input "*****"
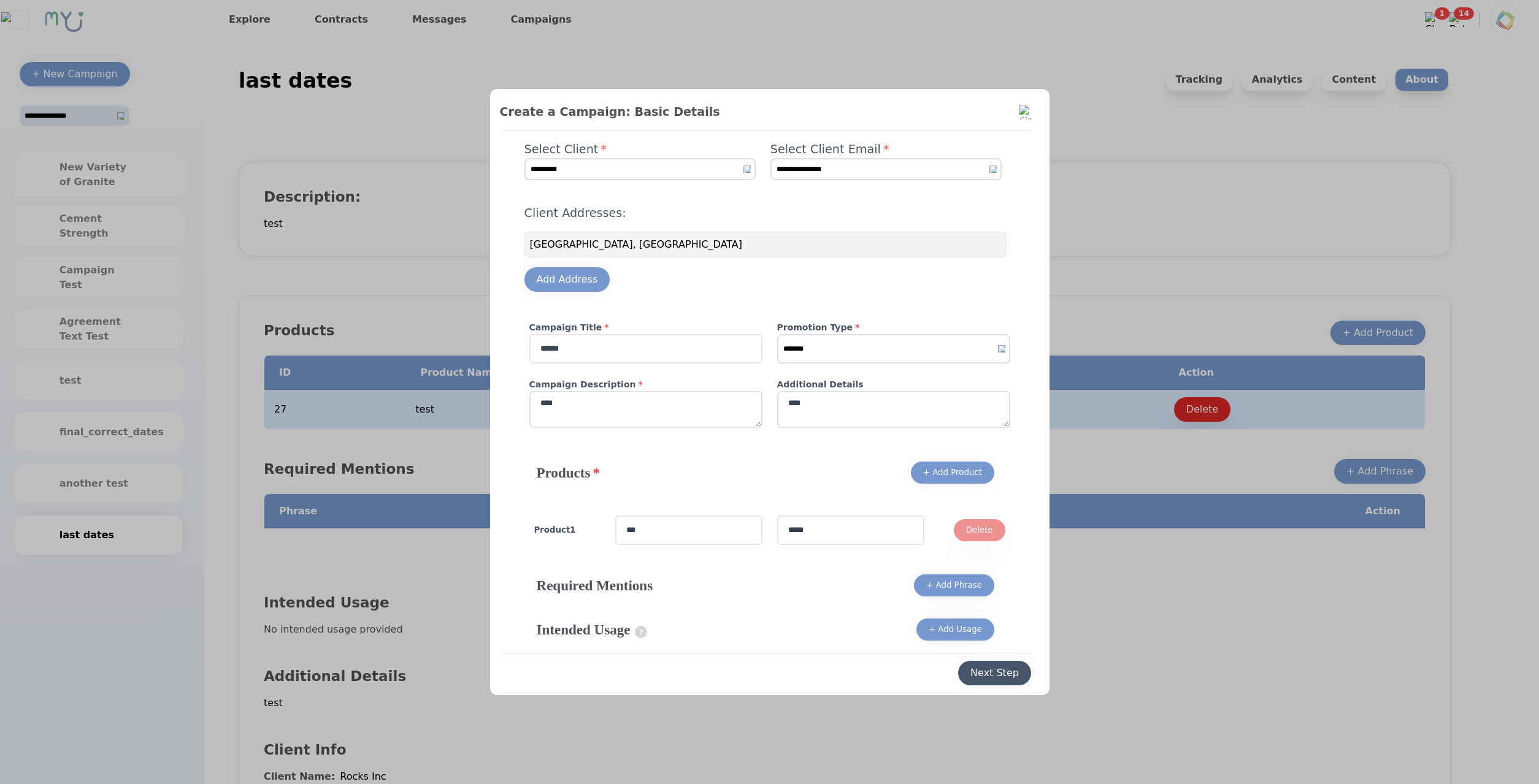
click at [977, 662] on button "Next Step" at bounding box center [994, 673] width 73 height 24
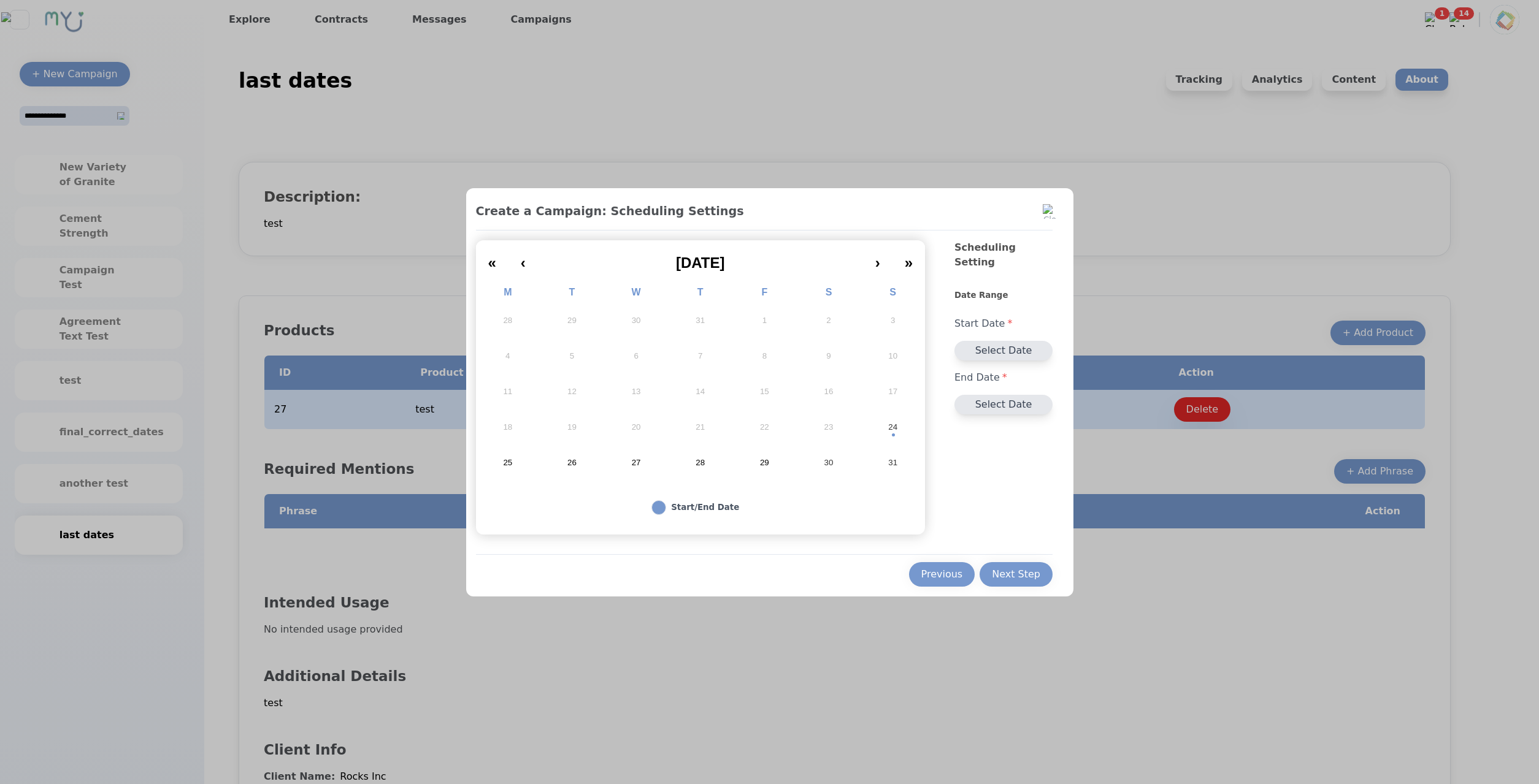
click at [886, 428] on button "24" at bounding box center [892, 427] width 64 height 36
click at [756, 466] on button "29" at bounding box center [764, 463] width 64 height 36
click at [1020, 573] on div "Next Step" at bounding box center [1016, 574] width 48 height 15
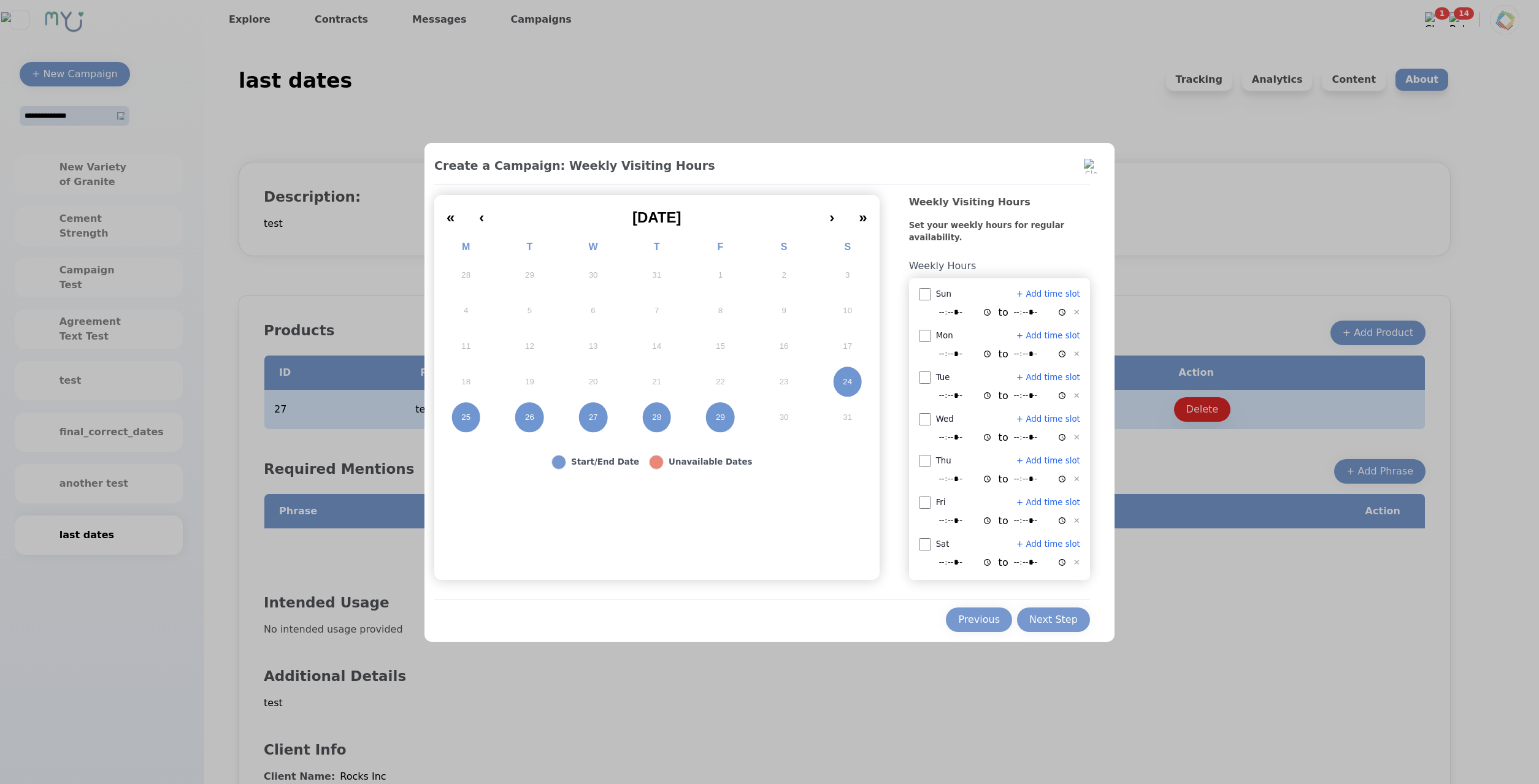
click at [1031, 615] on div "Next Step" at bounding box center [1053, 619] width 48 height 15
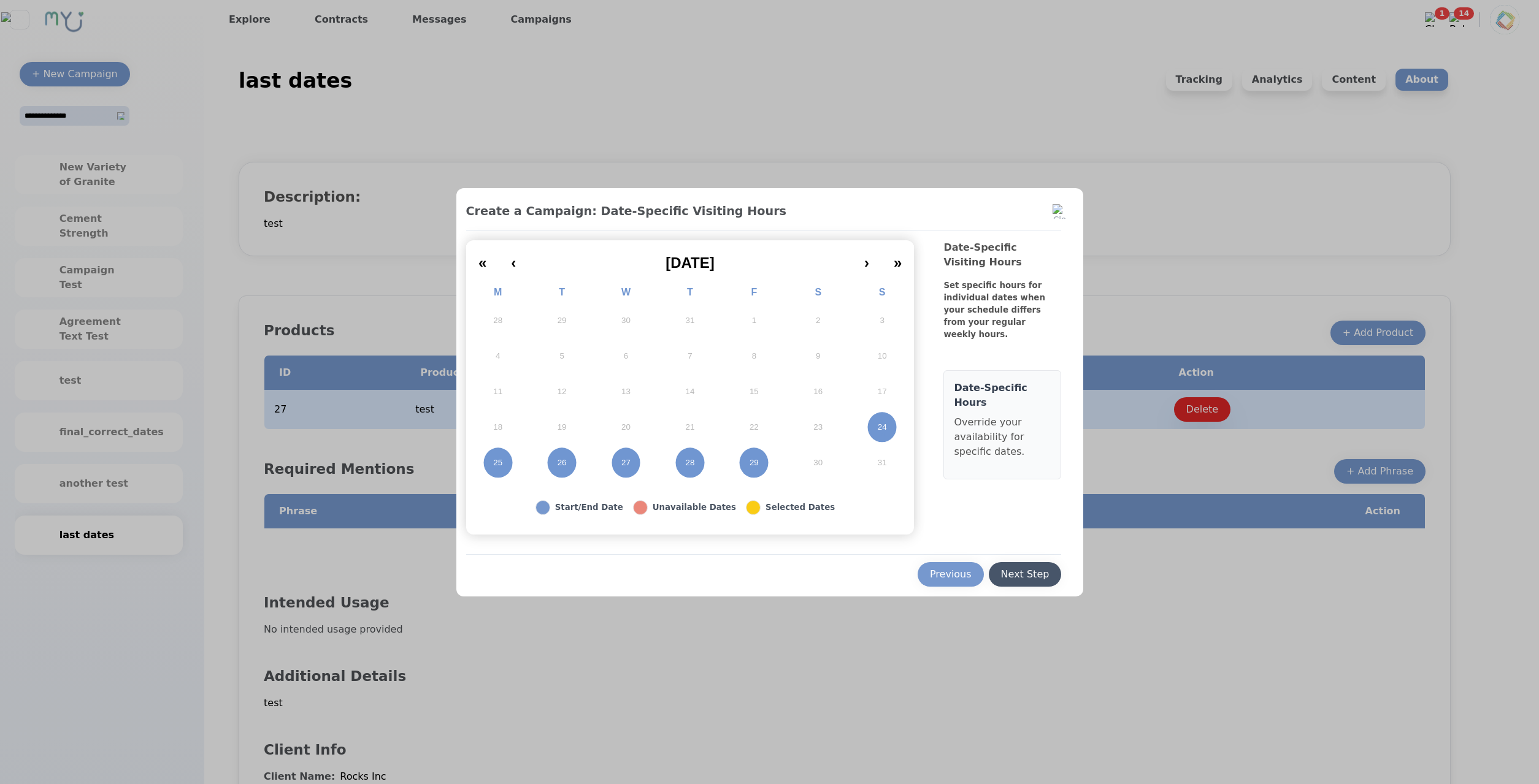
click at [1021, 573] on div "Next Step" at bounding box center [1025, 574] width 48 height 15
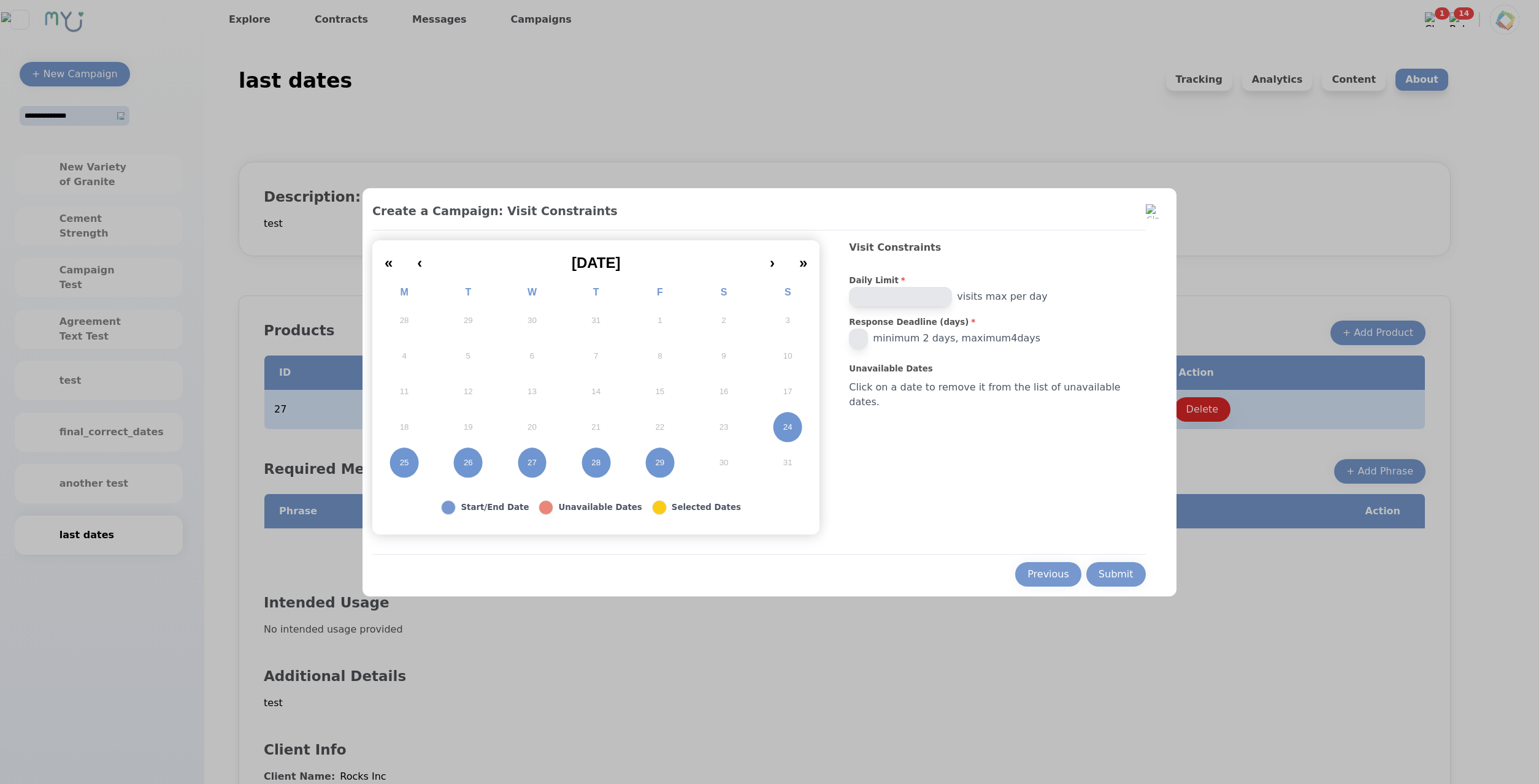
click at [625, 469] on button "28" at bounding box center [596, 463] width 64 height 36
click at [500, 456] on button "26" at bounding box center [468, 463] width 64 height 36
click at [814, 410] on button "24" at bounding box center [788, 427] width 64 height 36
click at [687, 466] on button "29" at bounding box center [660, 463] width 64 height 36
click at [563, 473] on button "27" at bounding box center [531, 463] width 64 height 36
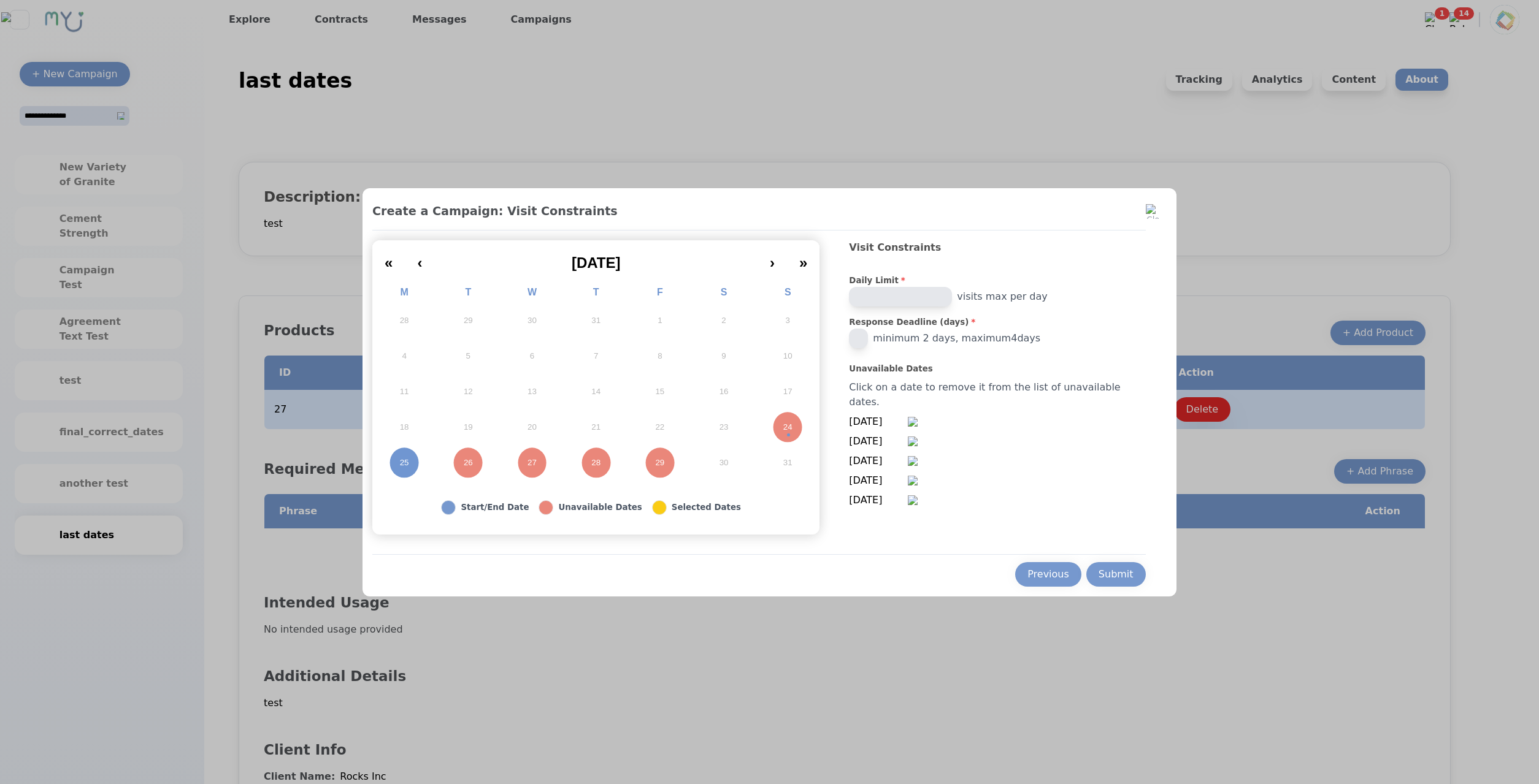
click at [563, 478] on button "27" at bounding box center [531, 463] width 64 height 36
click at [1102, 574] on div "Submit" at bounding box center [1116, 574] width 35 height 15
click at [1218, 488] on div at bounding box center [769, 392] width 1539 height 784
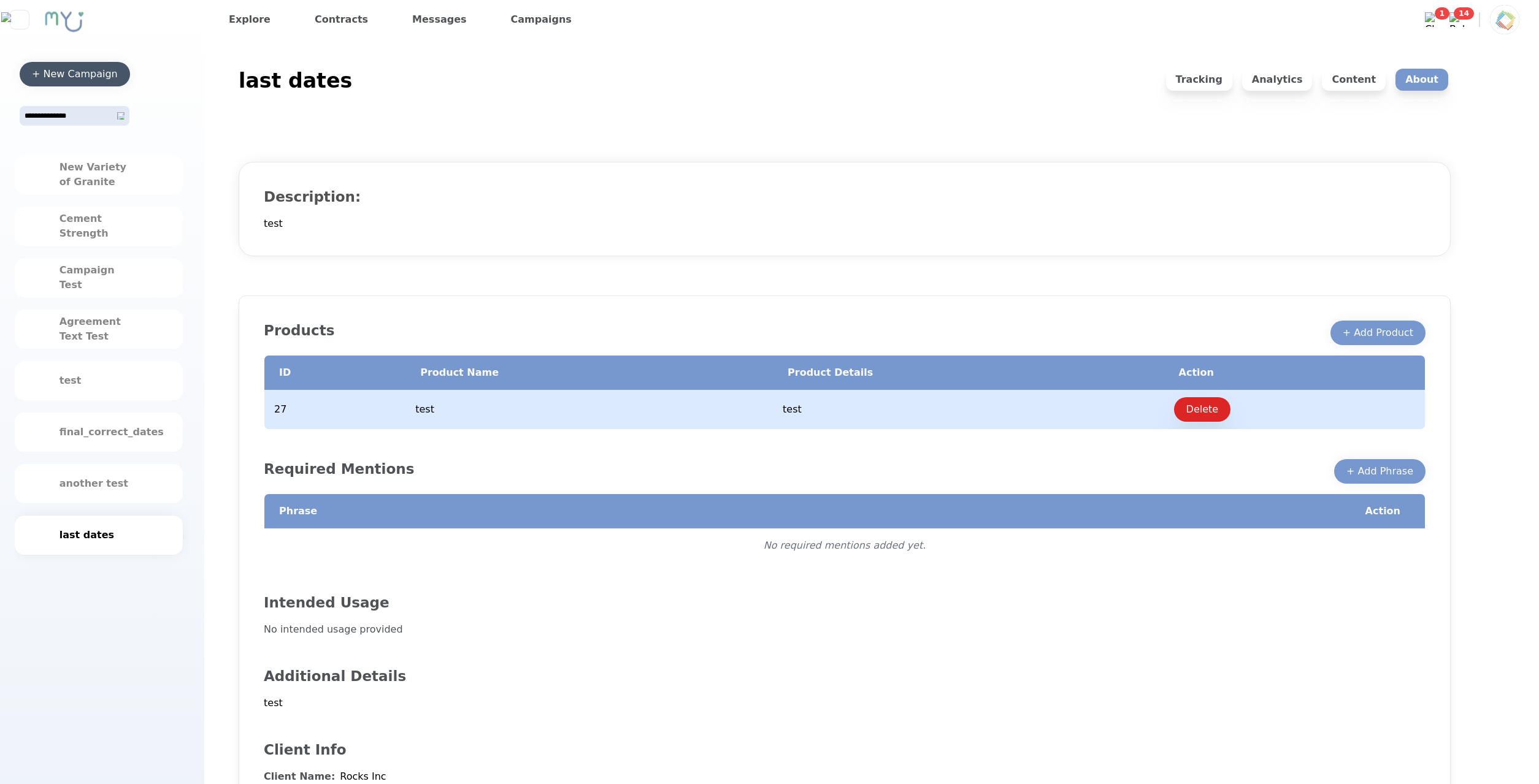
click at [106, 78] on div "+ New Campaign" at bounding box center [75, 74] width 86 height 15
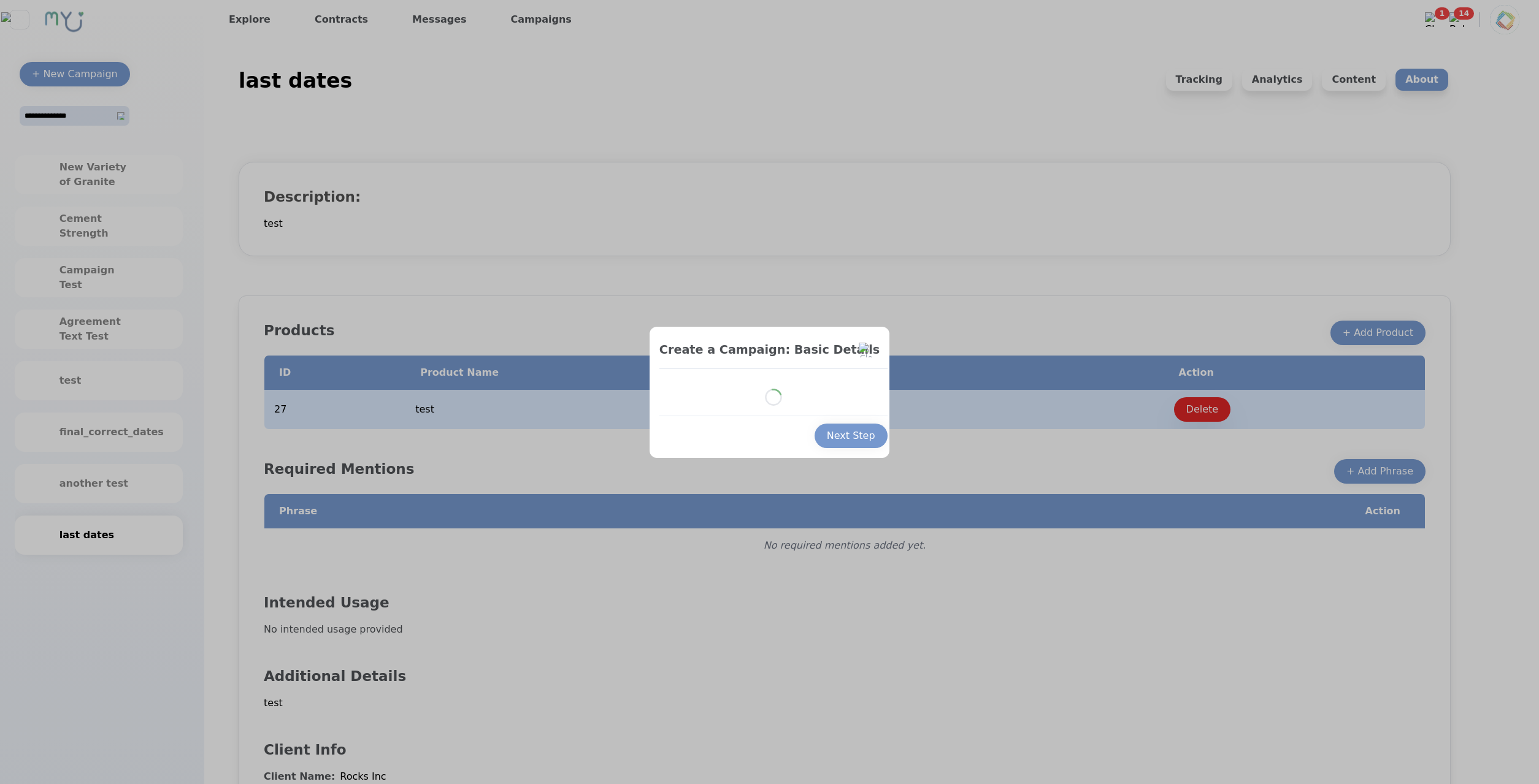
click at [563, 750] on div at bounding box center [769, 392] width 1539 height 784
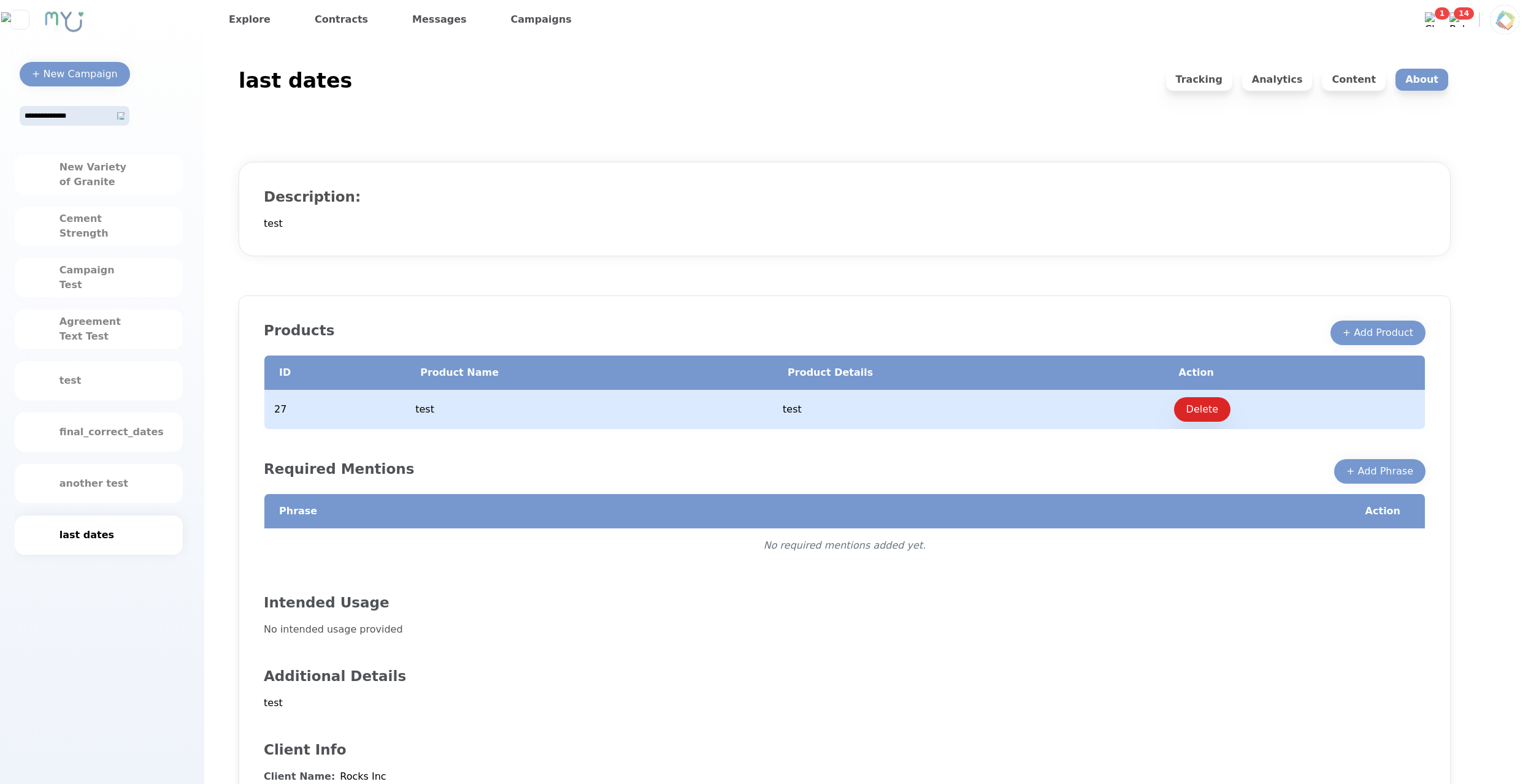
click at [634, 457] on div "Required Mentions + Add Phrase" at bounding box center [844, 457] width 1162 height 54
click at [82, 62] on button "+ New Campaign" at bounding box center [75, 74] width 110 height 24
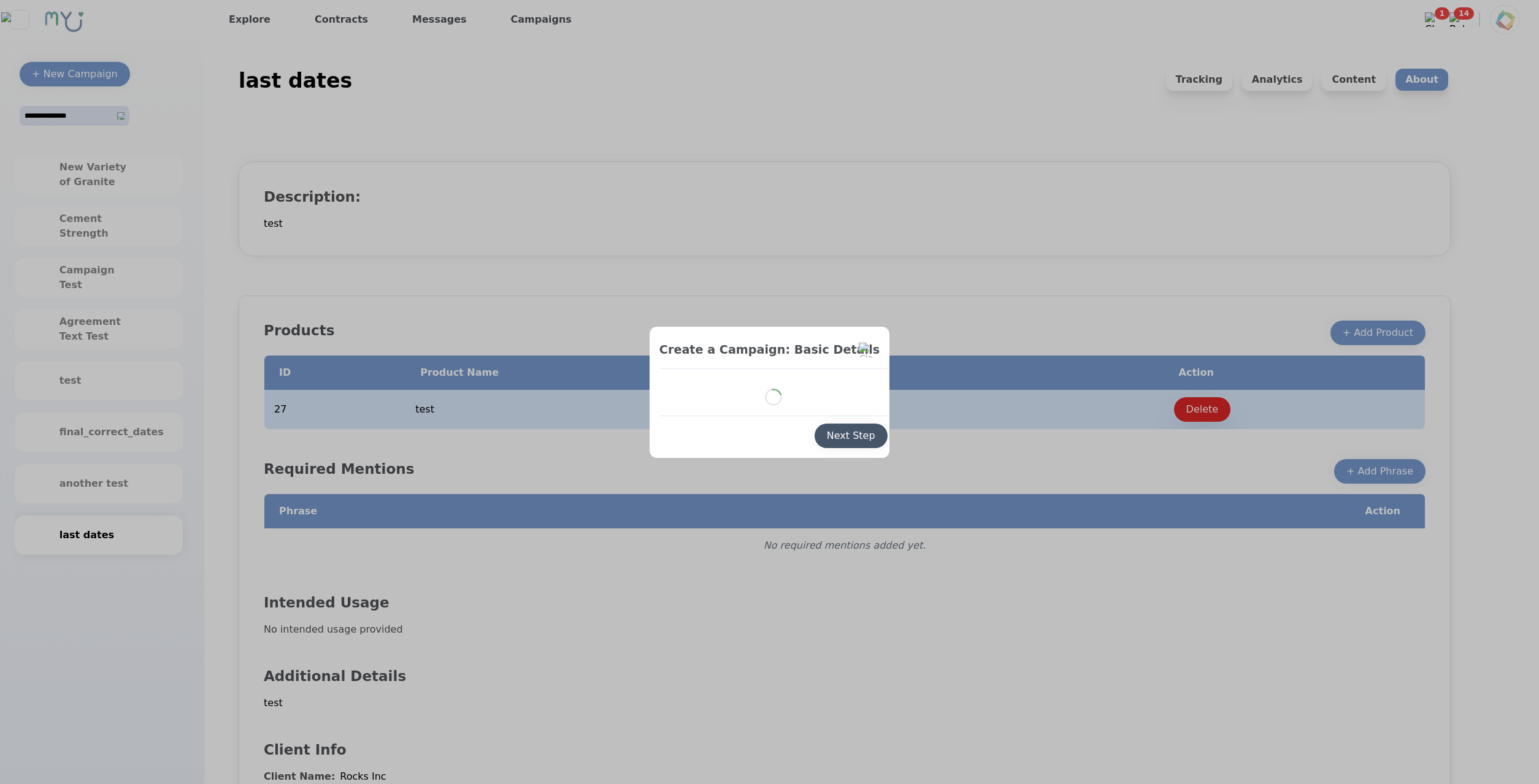
click at [845, 445] on button "Next Step" at bounding box center [851, 436] width 73 height 24
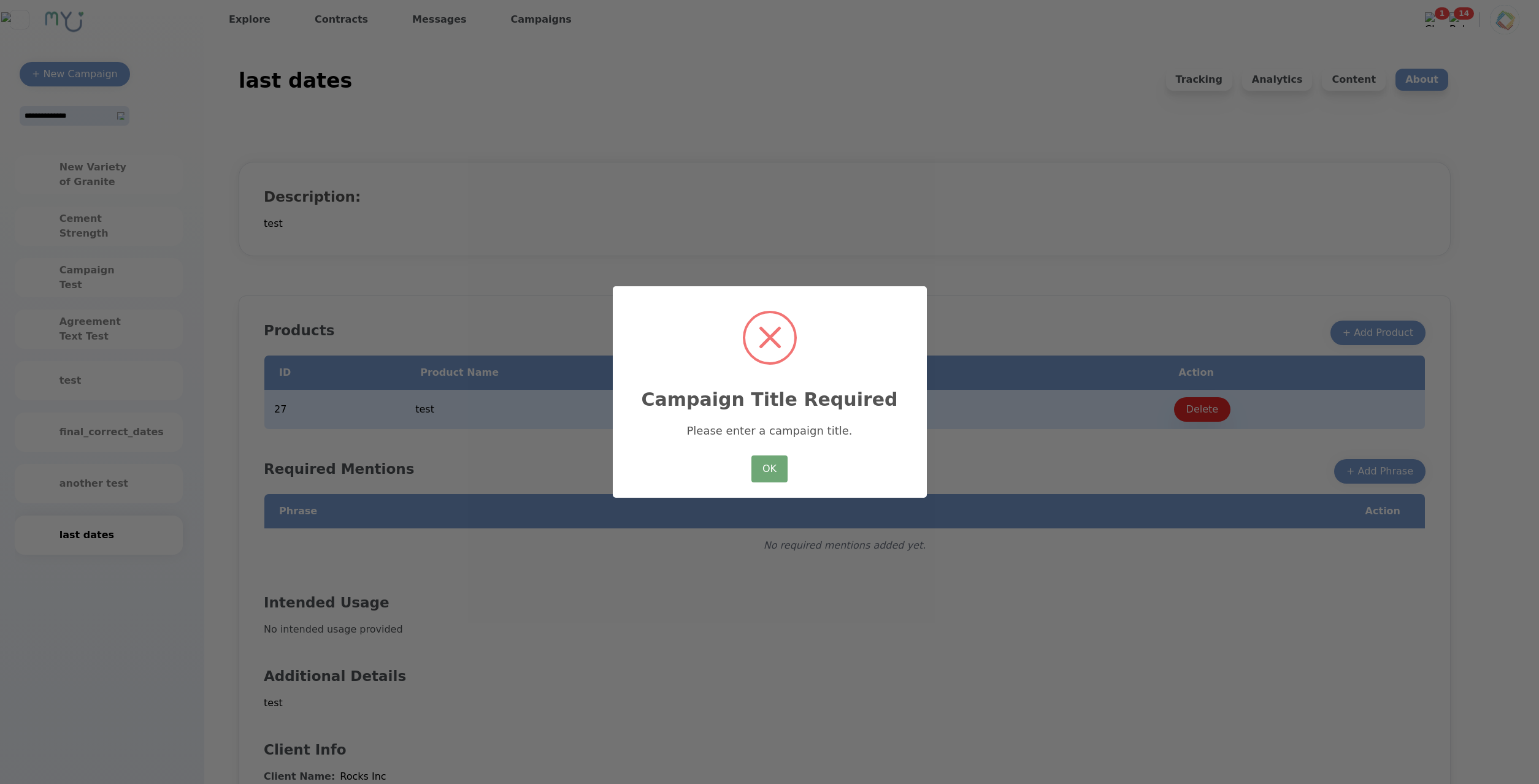
click at [783, 473] on button "OK" at bounding box center [769, 469] width 36 height 27
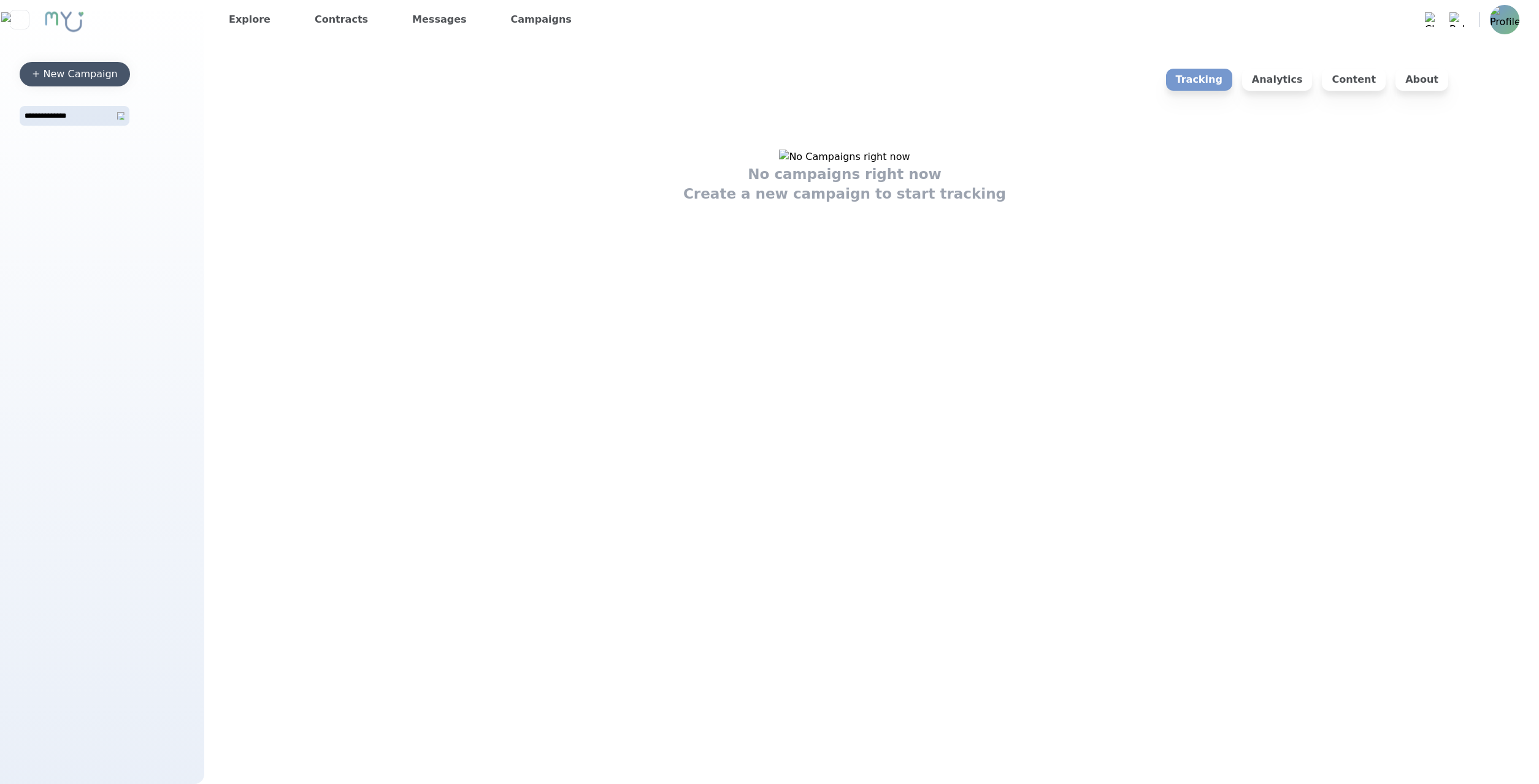
click at [98, 78] on div "+ New Campaign" at bounding box center [75, 74] width 86 height 15
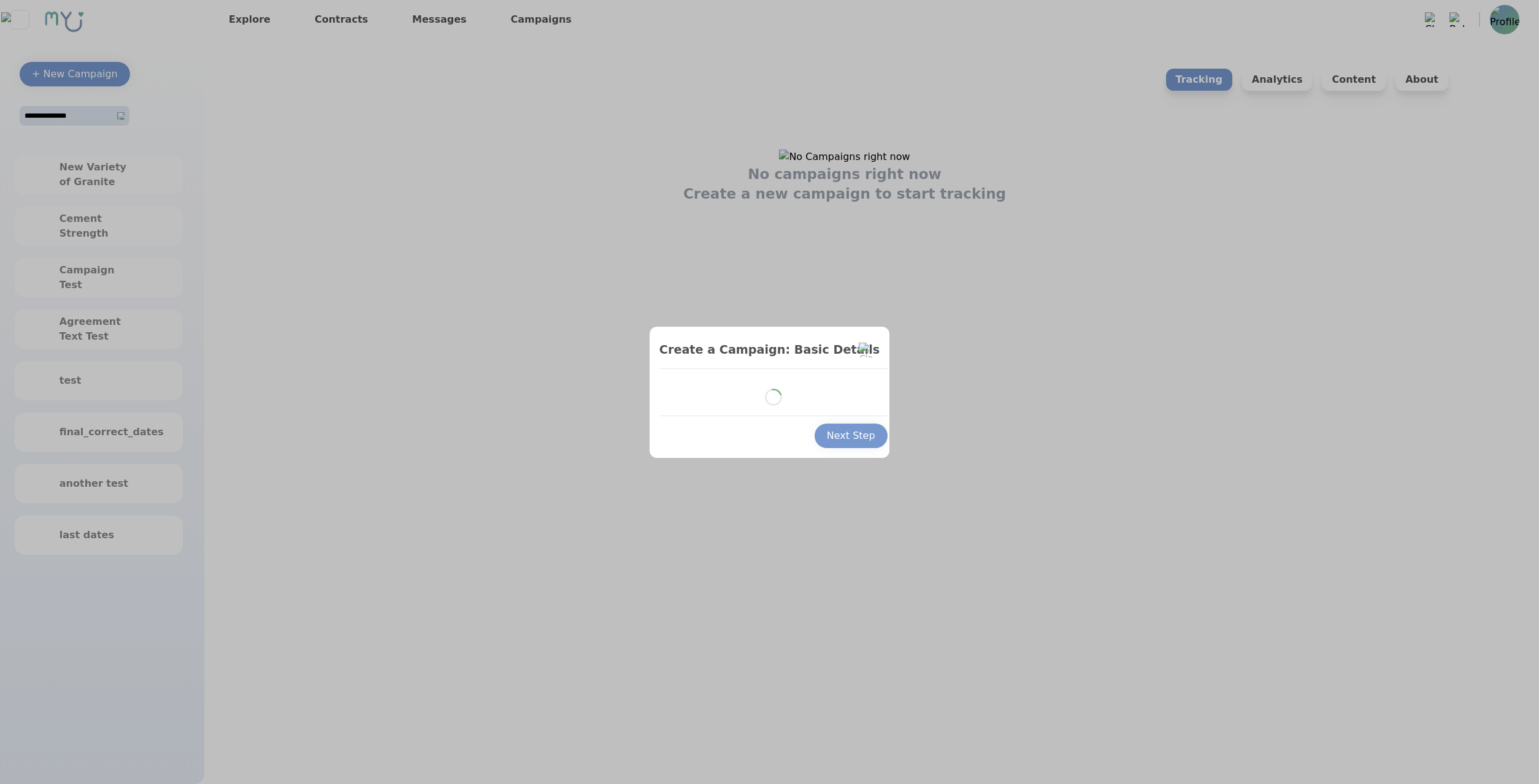
select select "*"
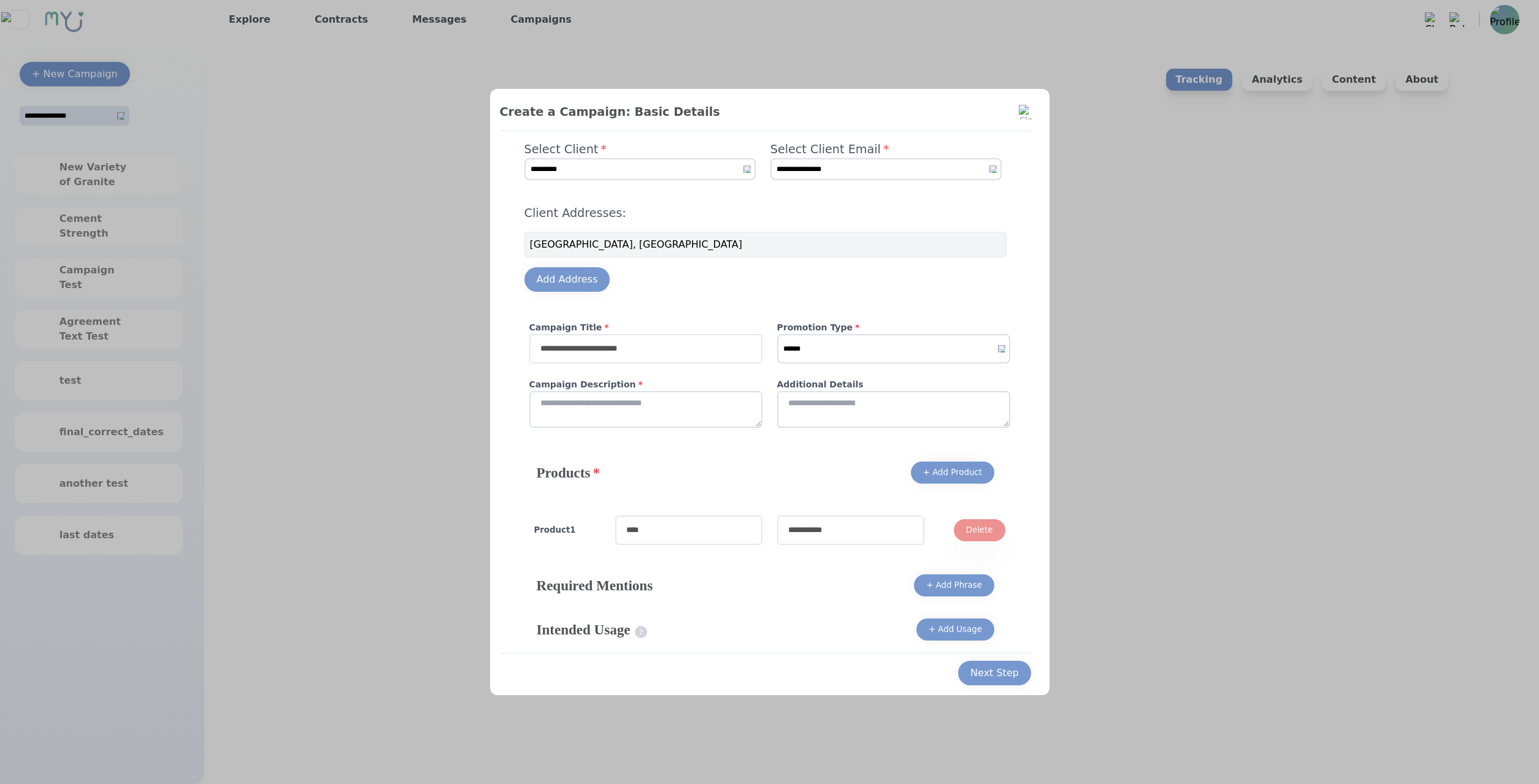
click at [661, 357] on input "text" at bounding box center [646, 349] width 233 height 29
type input "****"
click at [777, 334] on select "****** ******* *******" at bounding box center [893, 349] width 233 height 29
select select "*"
click option "*******" at bounding box center [0, 0] width 0 height 0
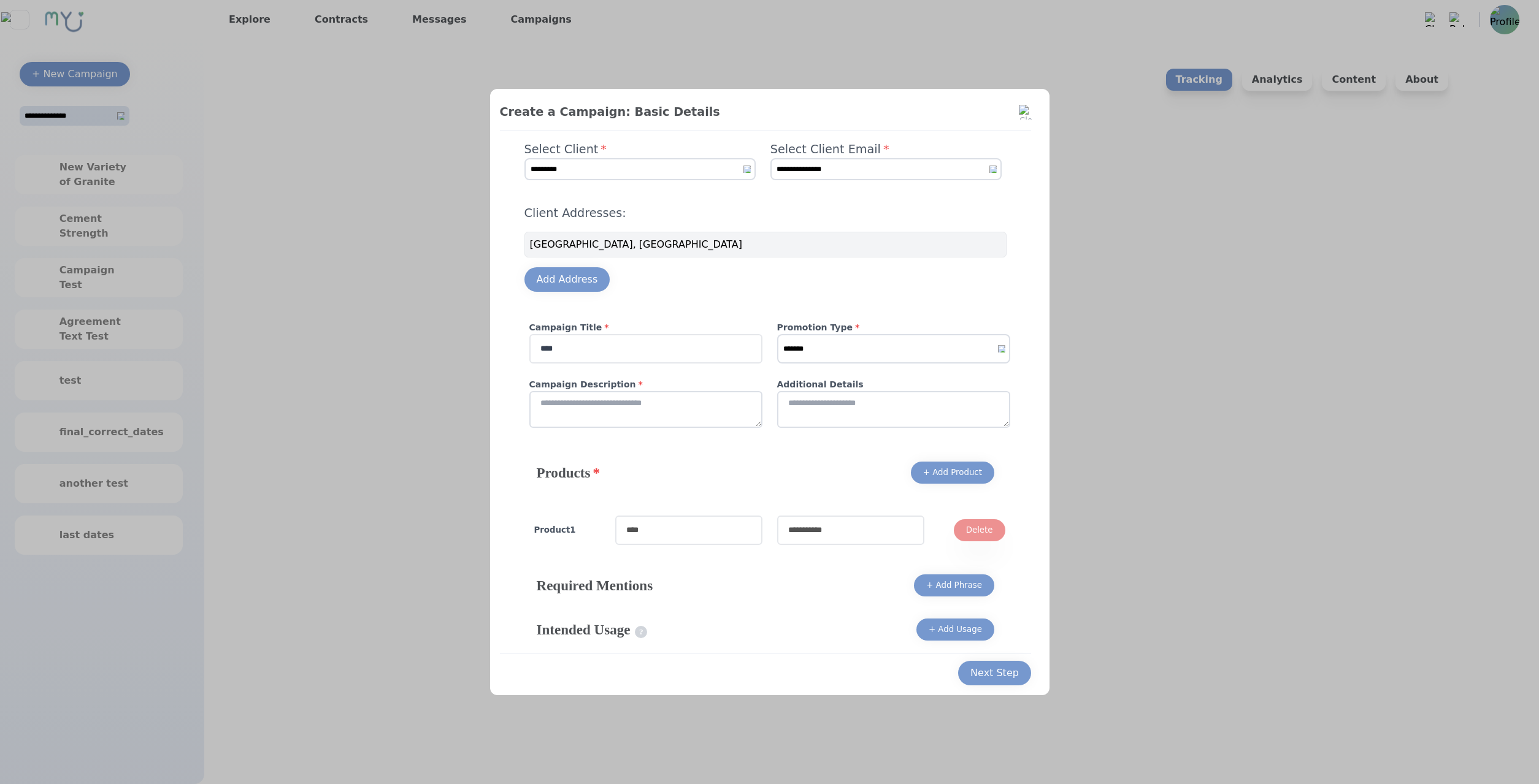
click at [691, 404] on textarea at bounding box center [646, 410] width 233 height 37
type textarea "****"
click at [849, 423] on textarea at bounding box center [893, 410] width 233 height 37
click at [701, 528] on input "text" at bounding box center [688, 530] width 147 height 29
type input "****"
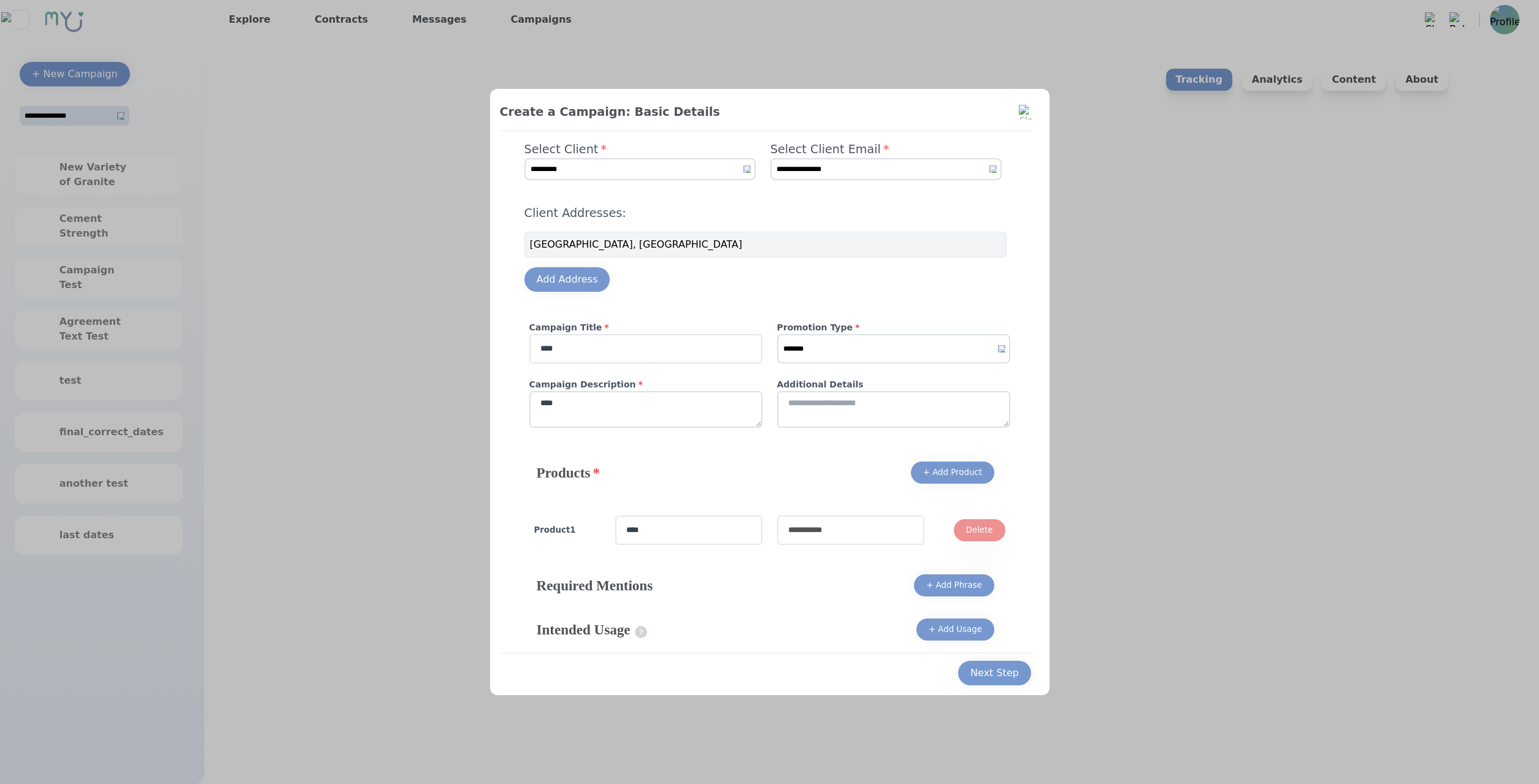
click at [839, 537] on input "text" at bounding box center [850, 530] width 147 height 29
type input "****"
click at [992, 666] on div "Next Step" at bounding box center [995, 673] width 48 height 15
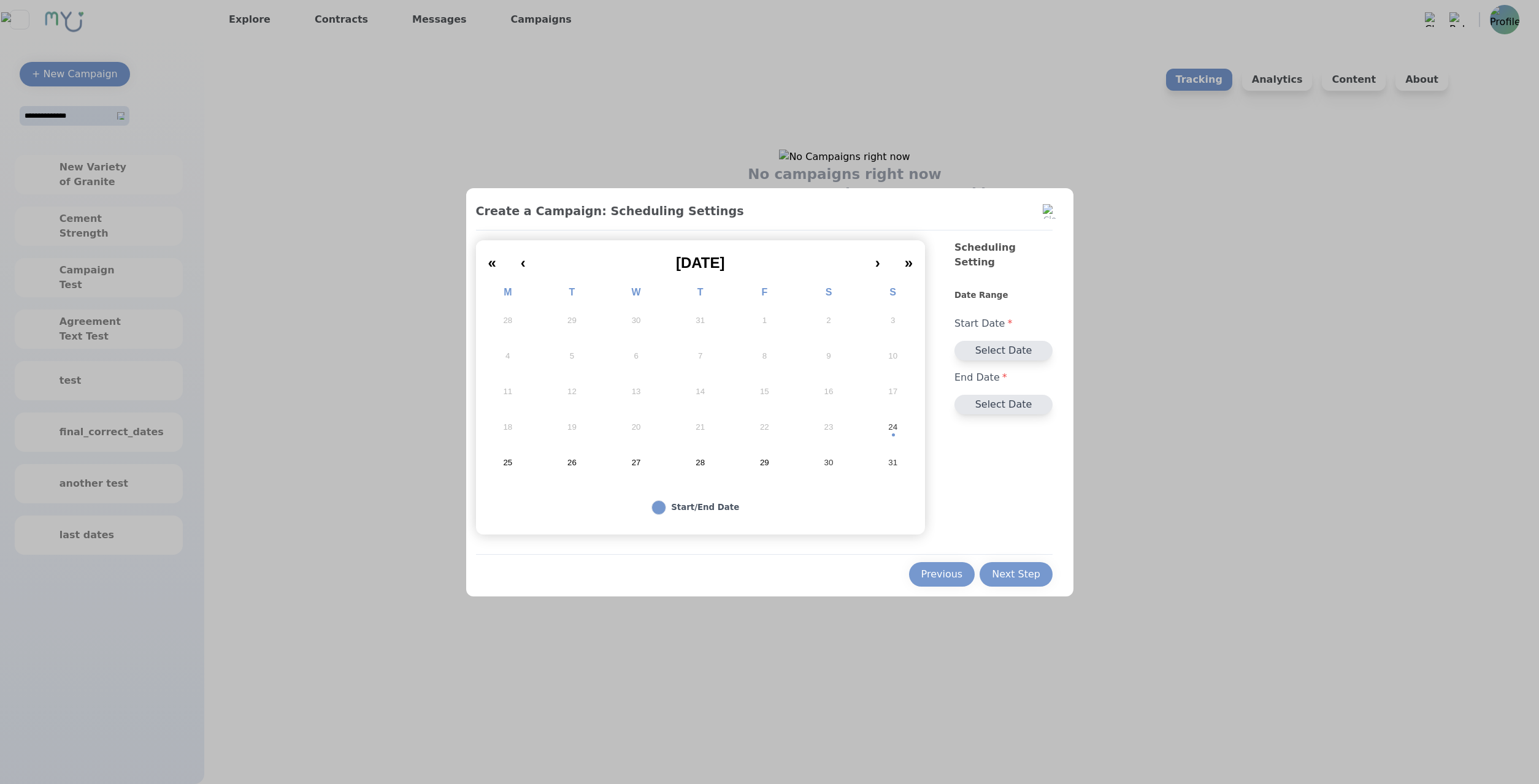
click at [879, 426] on button "24" at bounding box center [892, 427] width 64 height 36
click at [828, 461] on abbr "30" at bounding box center [829, 462] width 9 height 11
click at [1037, 587] on div "Create a Campaign: Scheduling Settings « ‹ August 2025 › » M T W T F S S 28 29 …" at bounding box center [769, 392] width 607 height 408
click at [1032, 580] on div "Next Step" at bounding box center [1016, 574] width 48 height 15
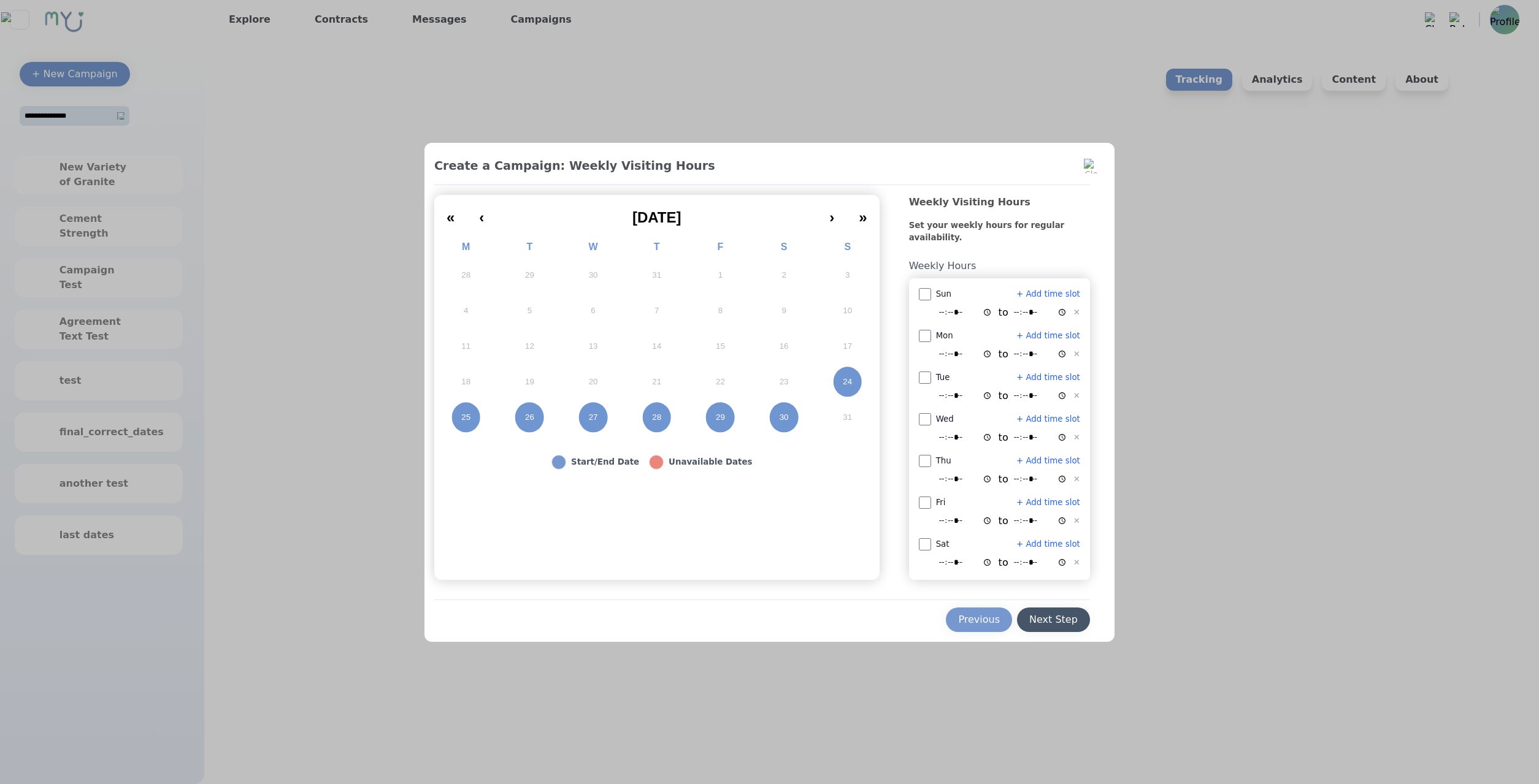
click at [1055, 627] on button "Next Step" at bounding box center [1053, 620] width 73 height 24
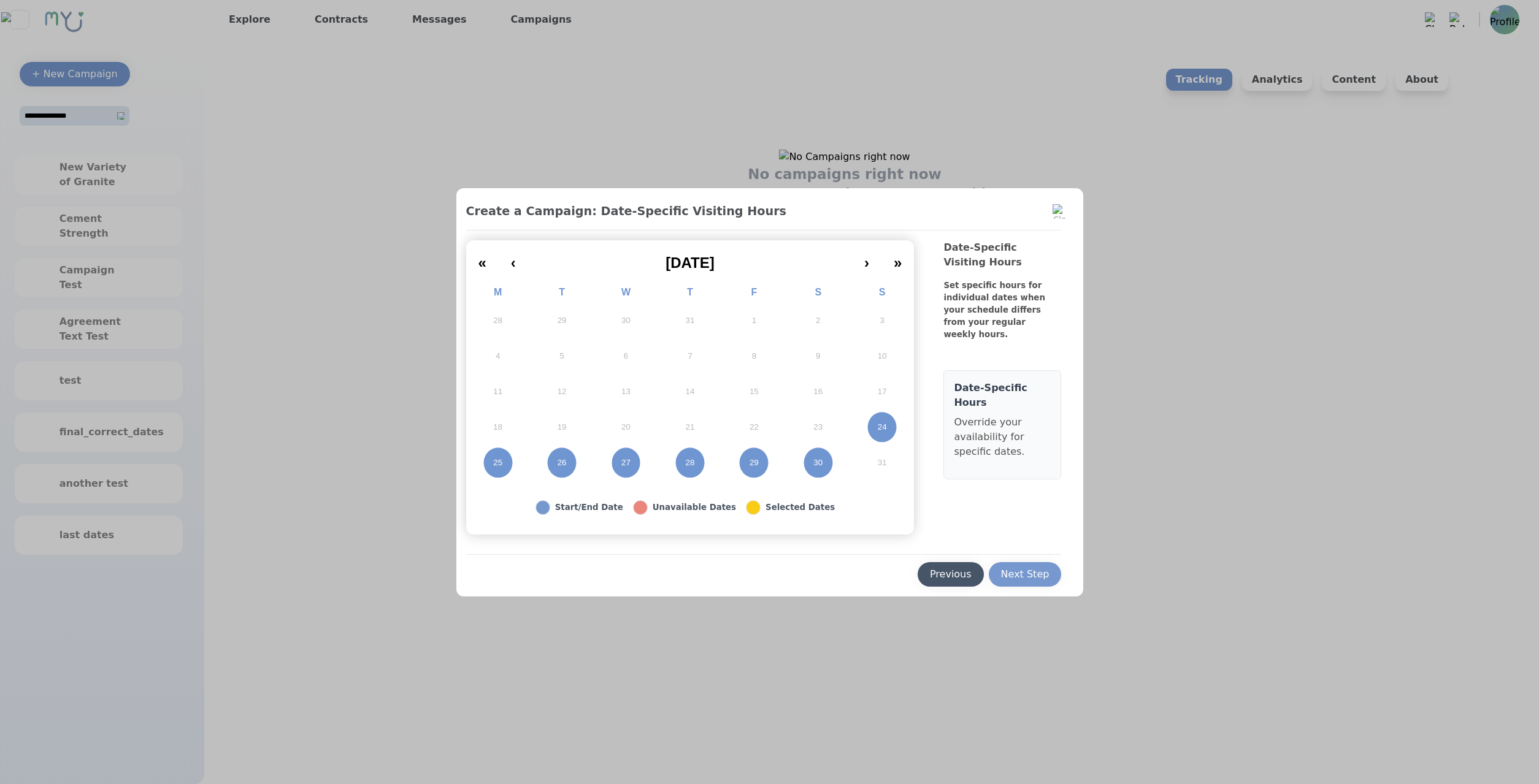
click at [959, 573] on div "Previous" at bounding box center [950, 574] width 41 height 15
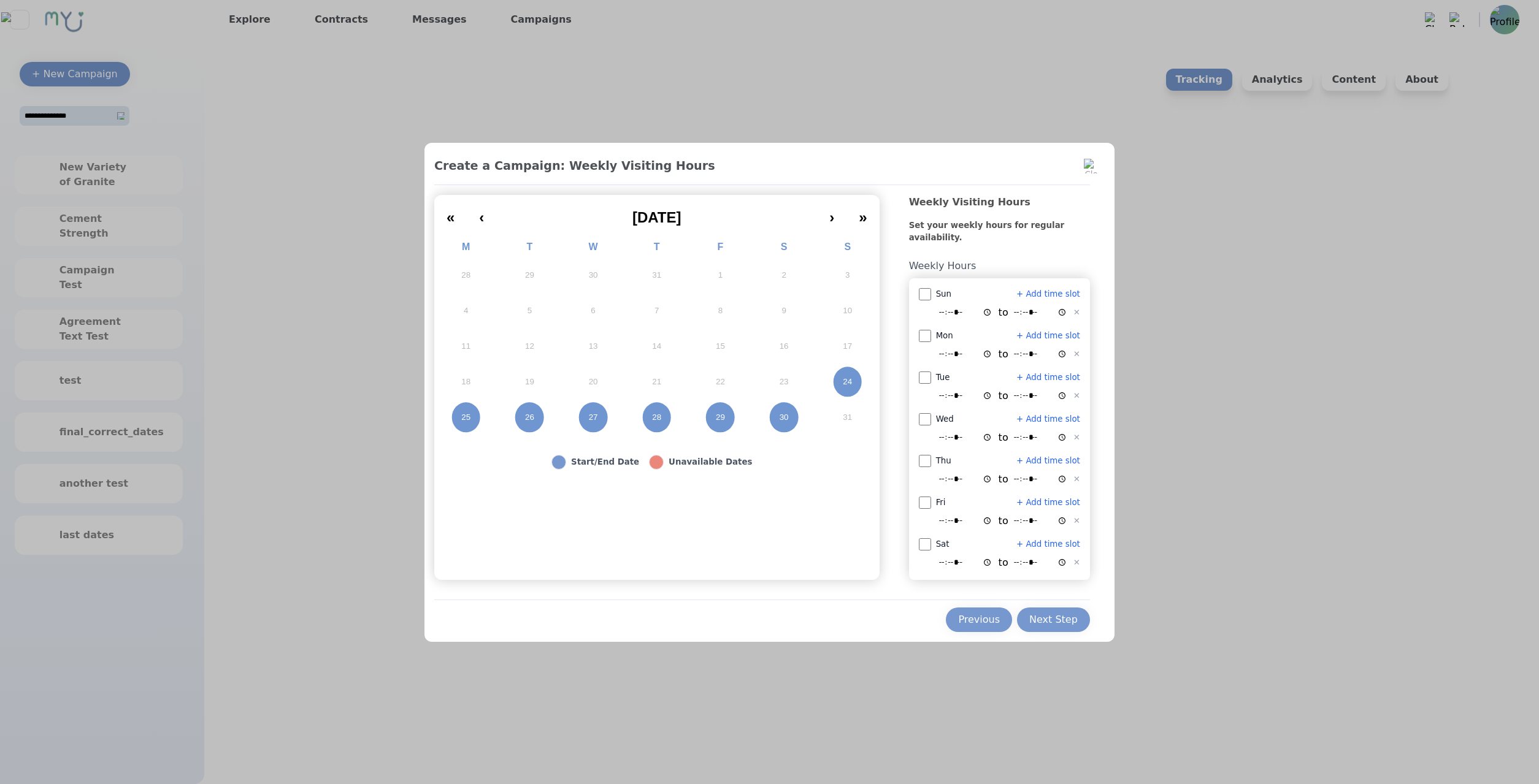
click at [937, 514] on div "Fri + Add time slot ***** to ***** ✕" at bounding box center [999, 513] width 161 height 32
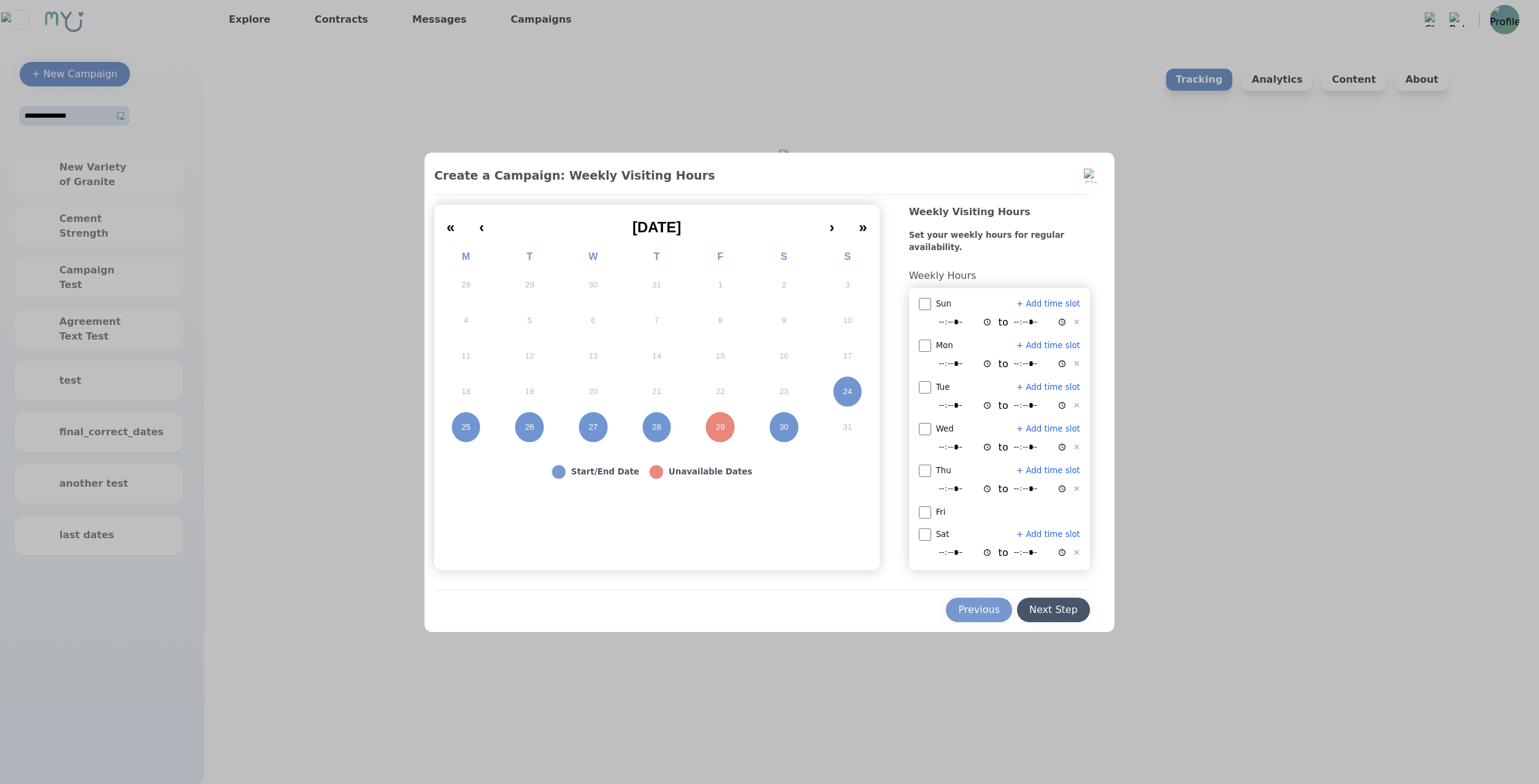
click at [1036, 620] on button "Next Step" at bounding box center [1053, 609] width 73 height 24
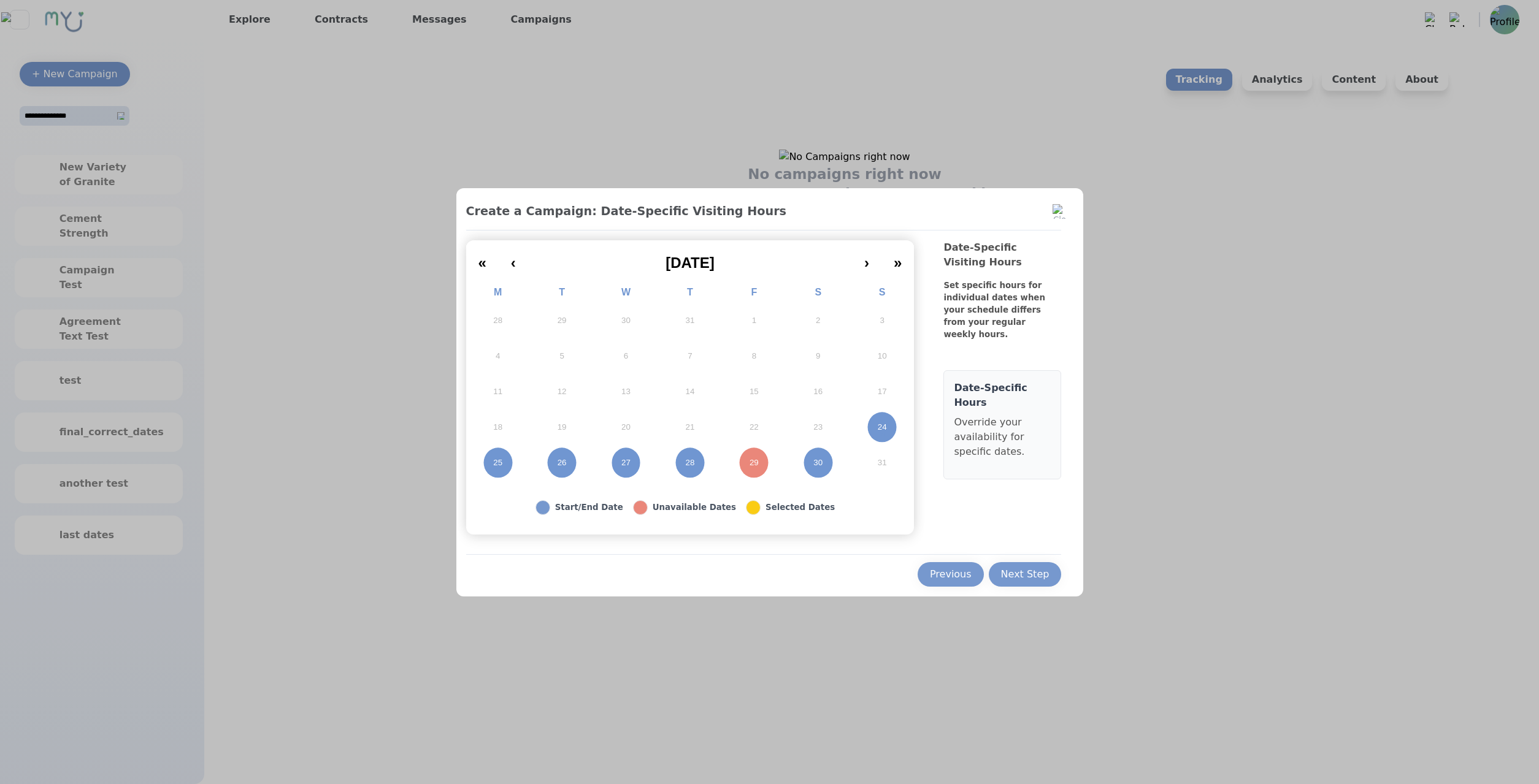
click at [700, 466] on button "28" at bounding box center [690, 463] width 64 height 36
click at [556, 460] on button "26" at bounding box center [562, 463] width 64 height 36
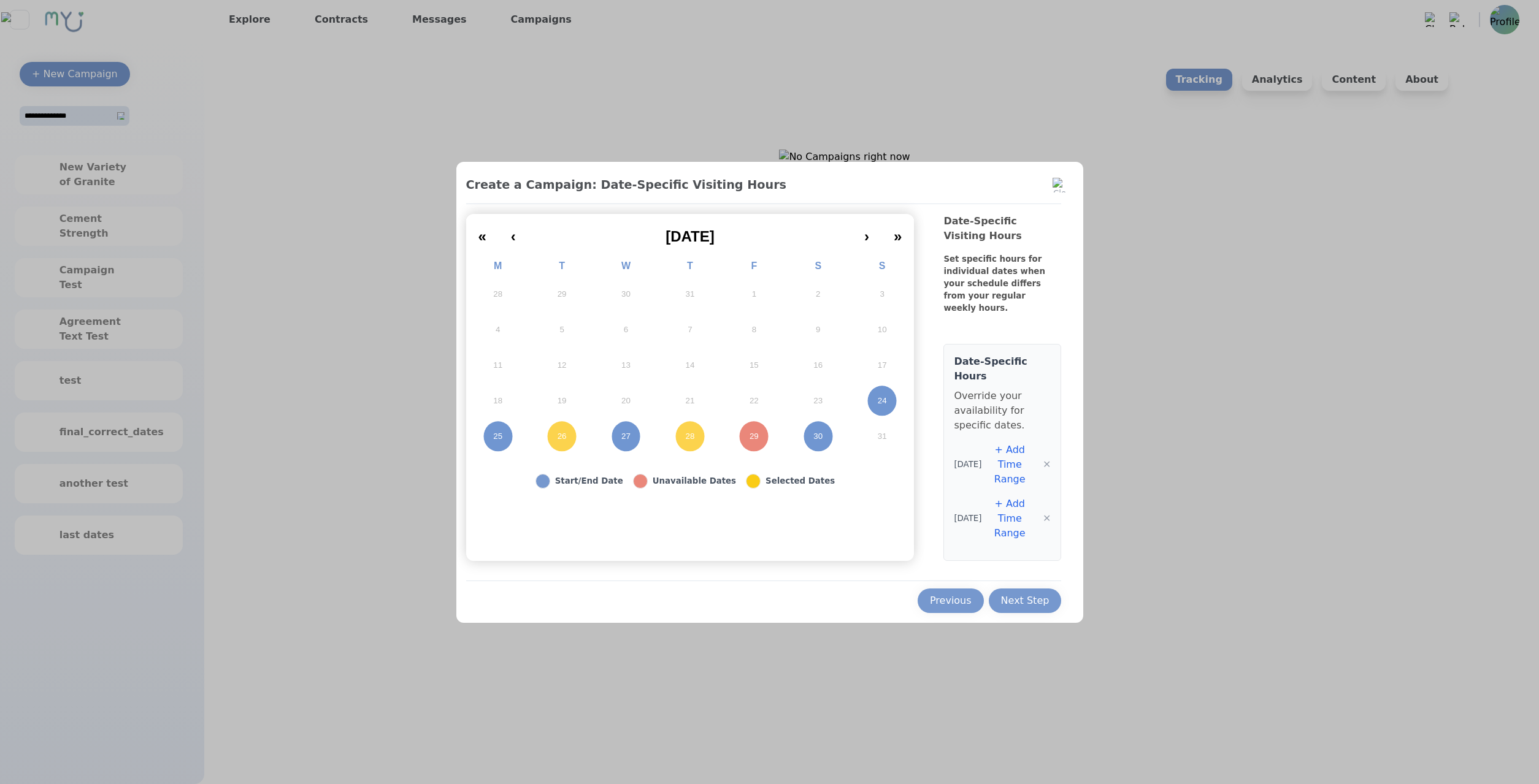
click at [1004, 468] on button "+ Add Time Range" at bounding box center [1009, 464] width 57 height 44
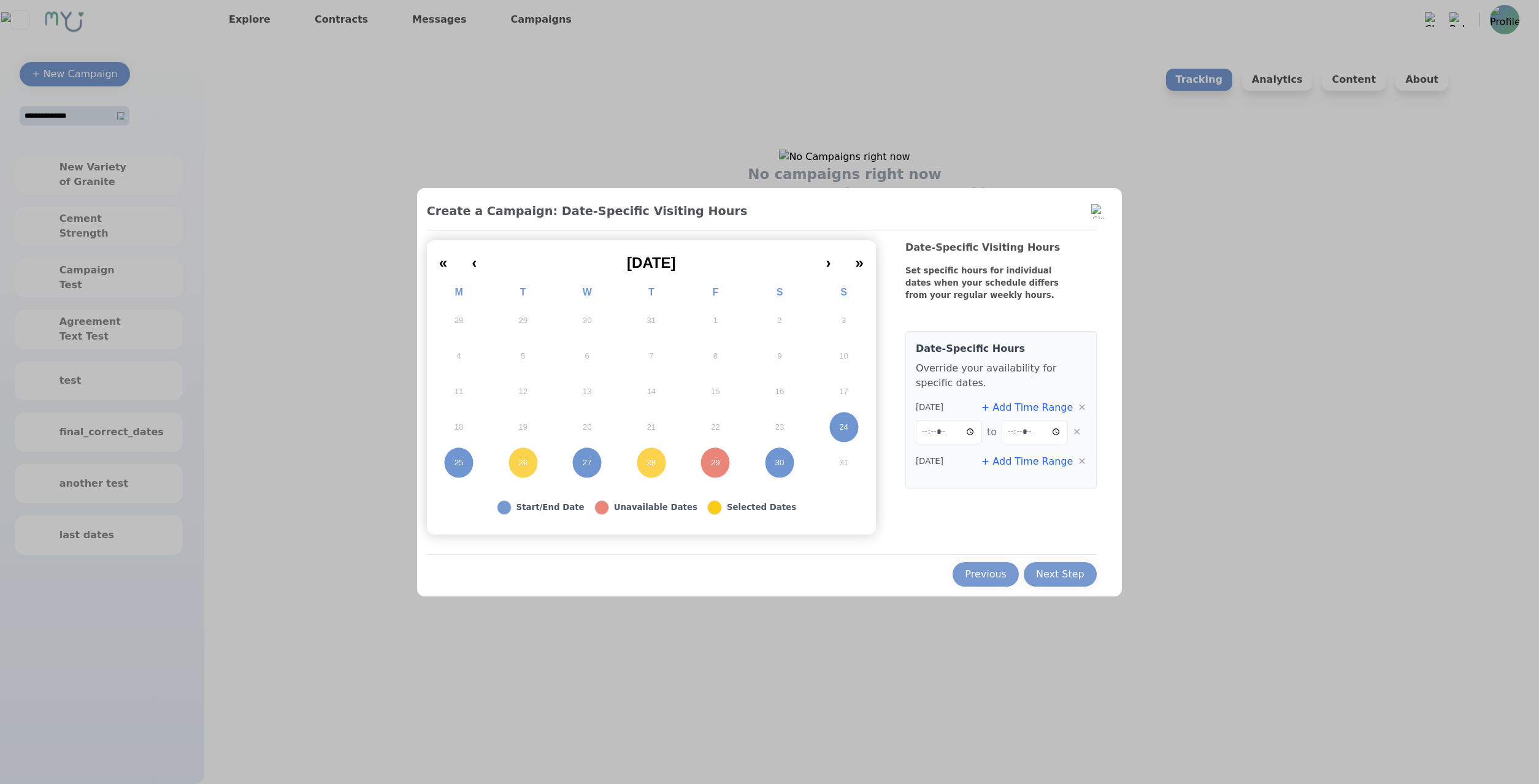
click at [1018, 458] on button "+ Add Time Range" at bounding box center [1027, 461] width 92 height 15
click at [1049, 570] on div "Next Step" at bounding box center [1060, 574] width 48 height 15
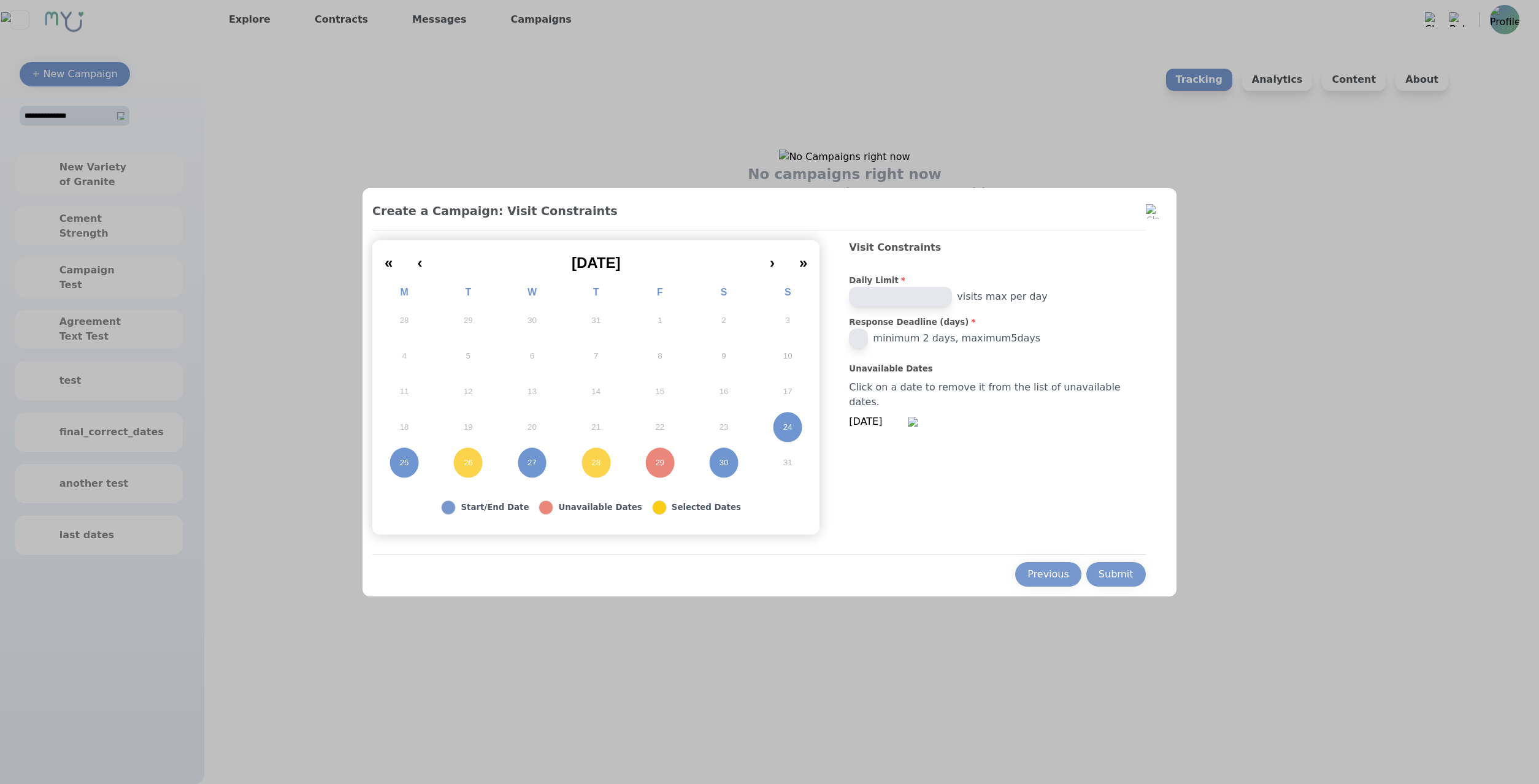
click at [733, 464] on button "30" at bounding box center [724, 463] width 64 height 36
click at [790, 432] on button "24" at bounding box center [788, 427] width 64 height 36
click at [537, 460] on button "27" at bounding box center [531, 463] width 64 height 36
click at [431, 462] on button "25" at bounding box center [404, 463] width 64 height 36
click at [1087, 569] on button "Submit" at bounding box center [1116, 574] width 59 height 24
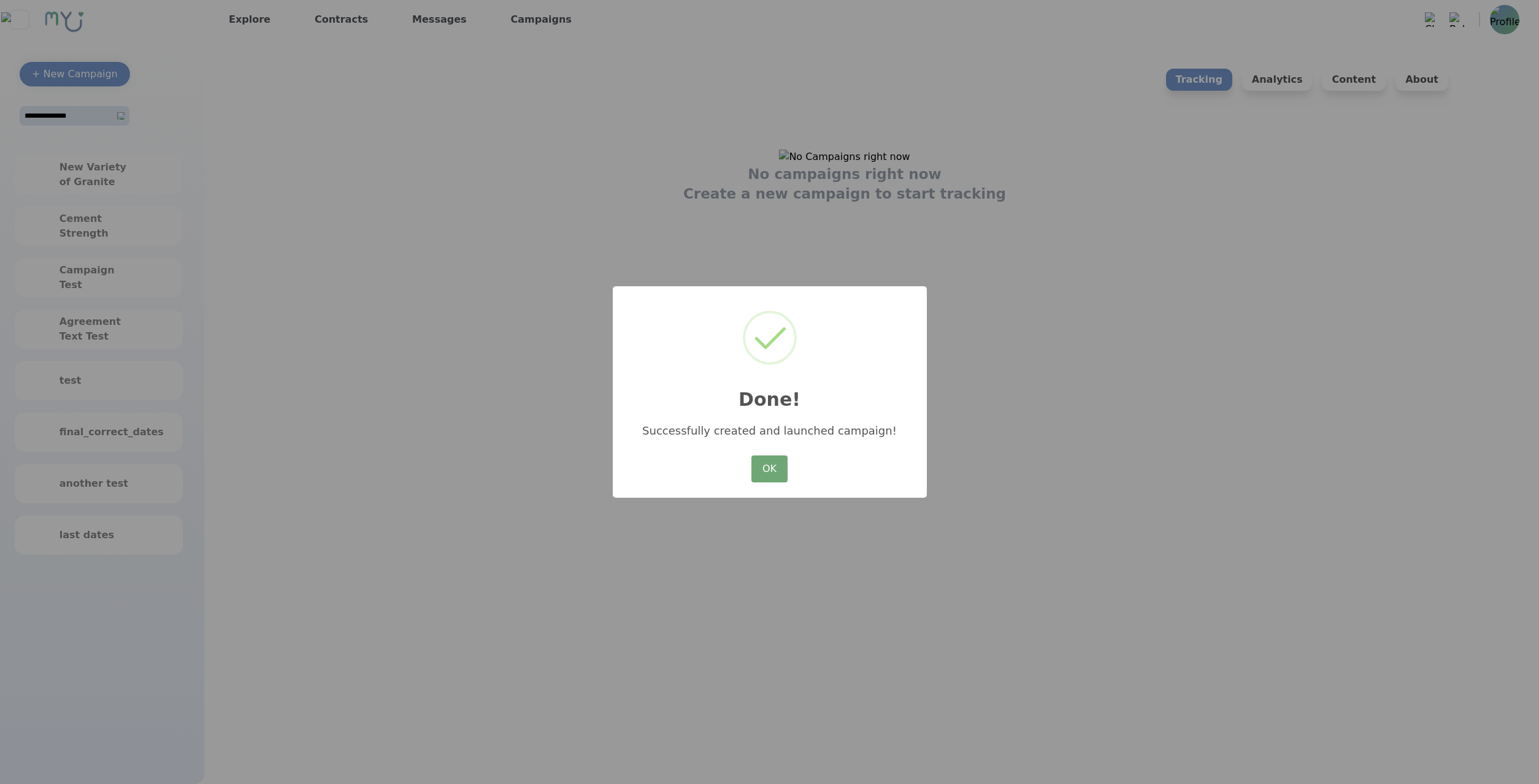
click at [776, 477] on button "OK" at bounding box center [769, 469] width 36 height 27
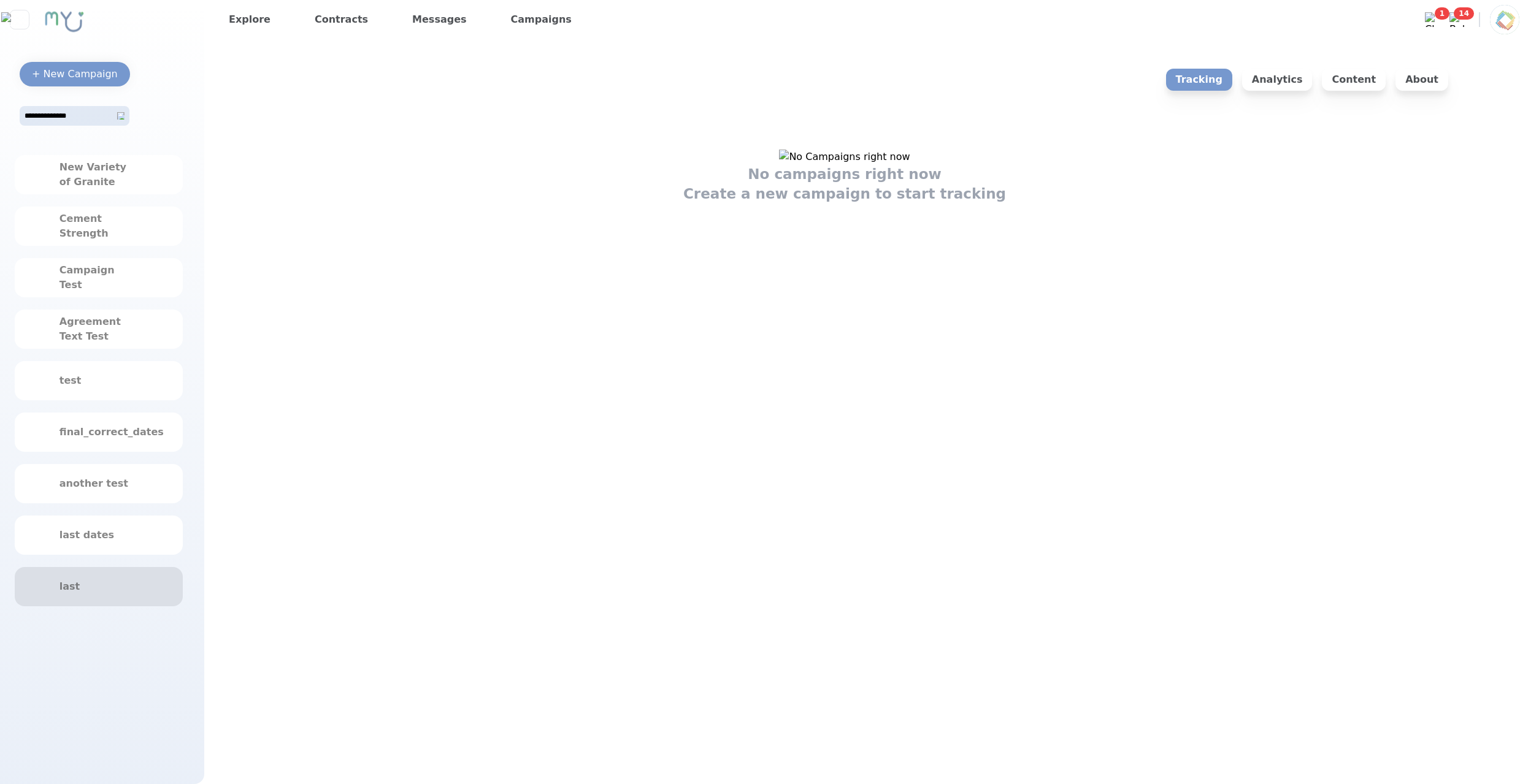
click at [41, 572] on div "last" at bounding box center [99, 587] width 168 height 39
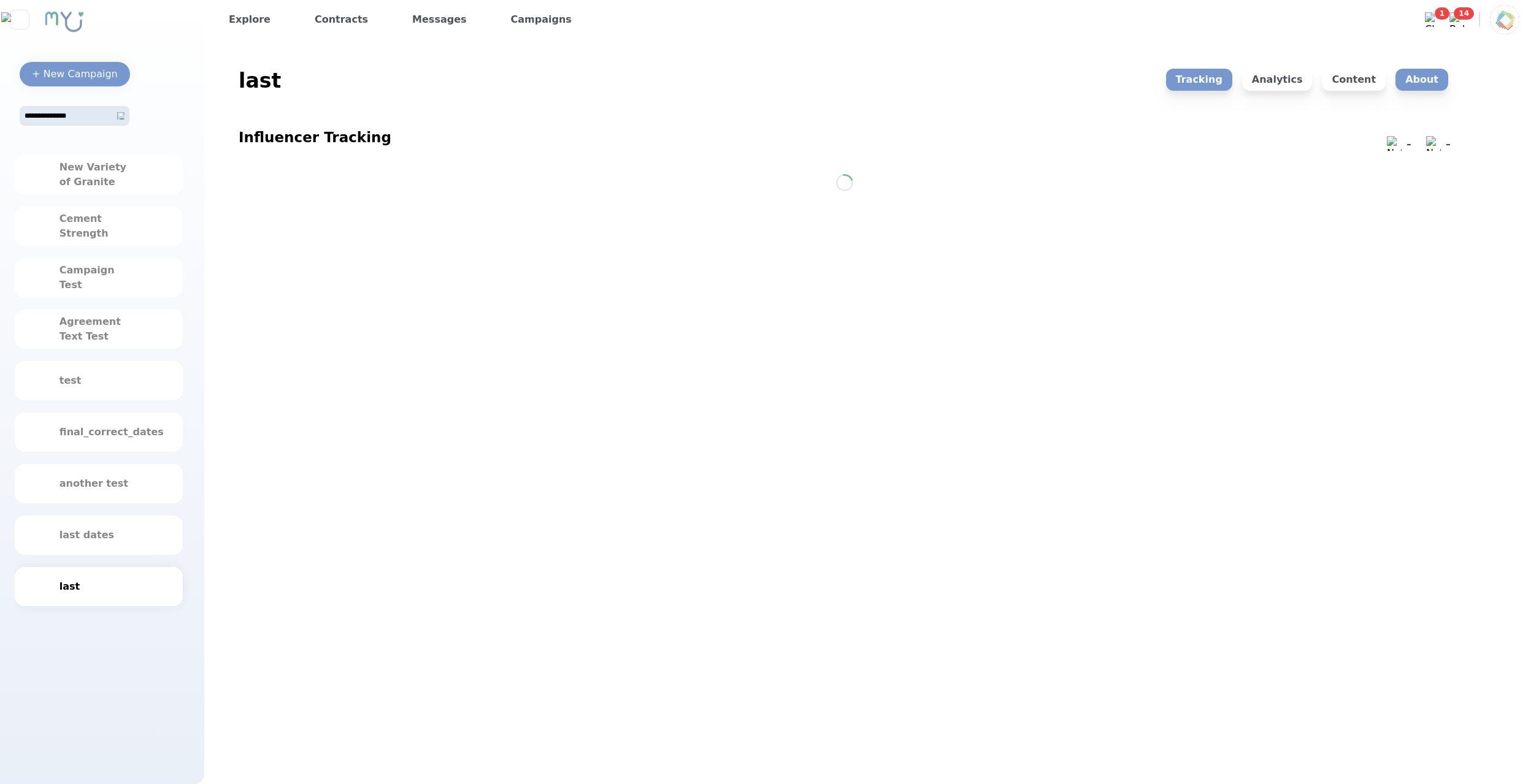
click at [1424, 79] on p "About" at bounding box center [1422, 80] width 53 height 22
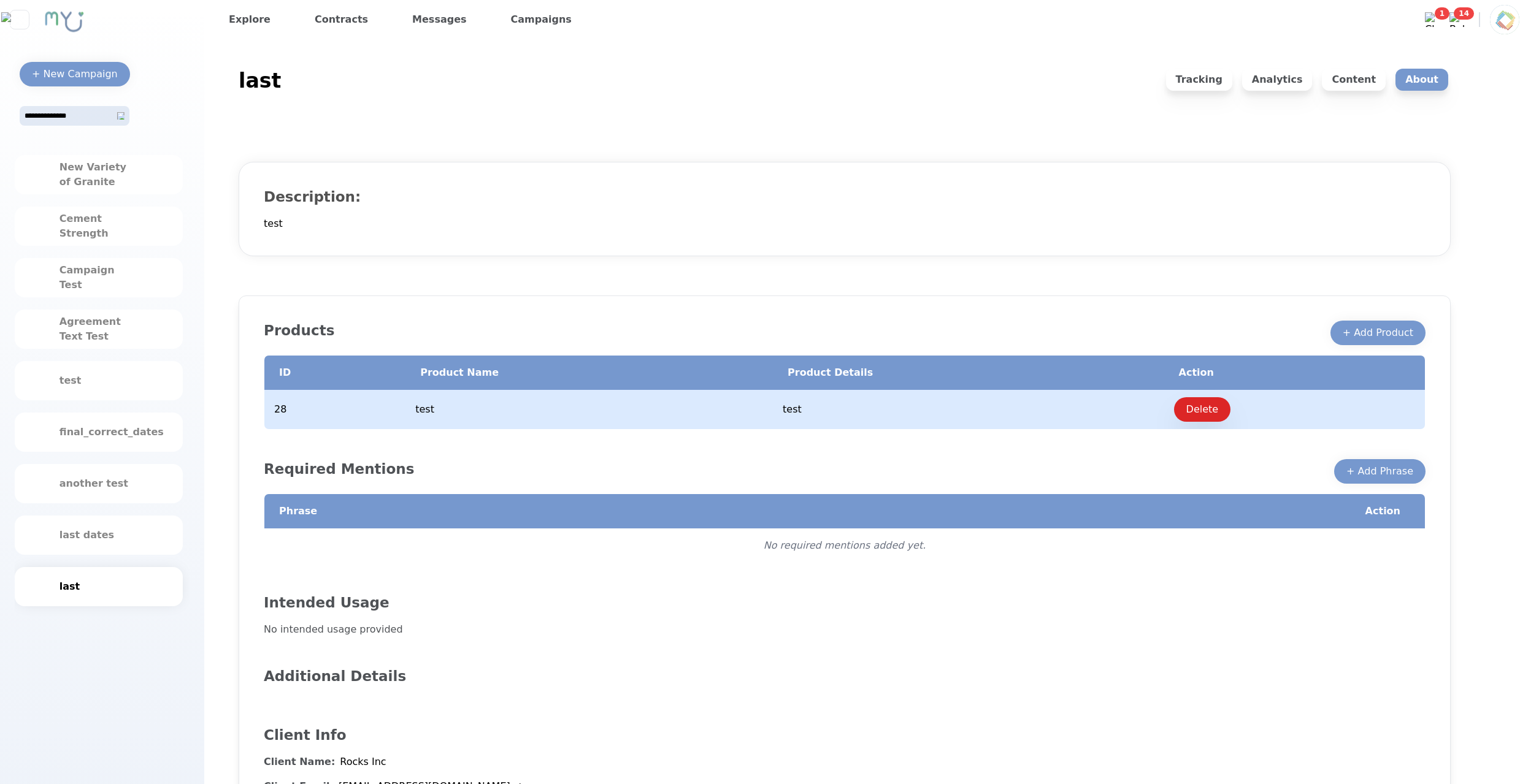
click at [683, 753] on div "Client Name: Rocks Inc Client Email: [EMAIL_ADDRESS][DOMAIN_NAME]" at bounding box center [844, 769] width 1162 height 49
